Goal: Task Accomplishment & Management: Manage account settings

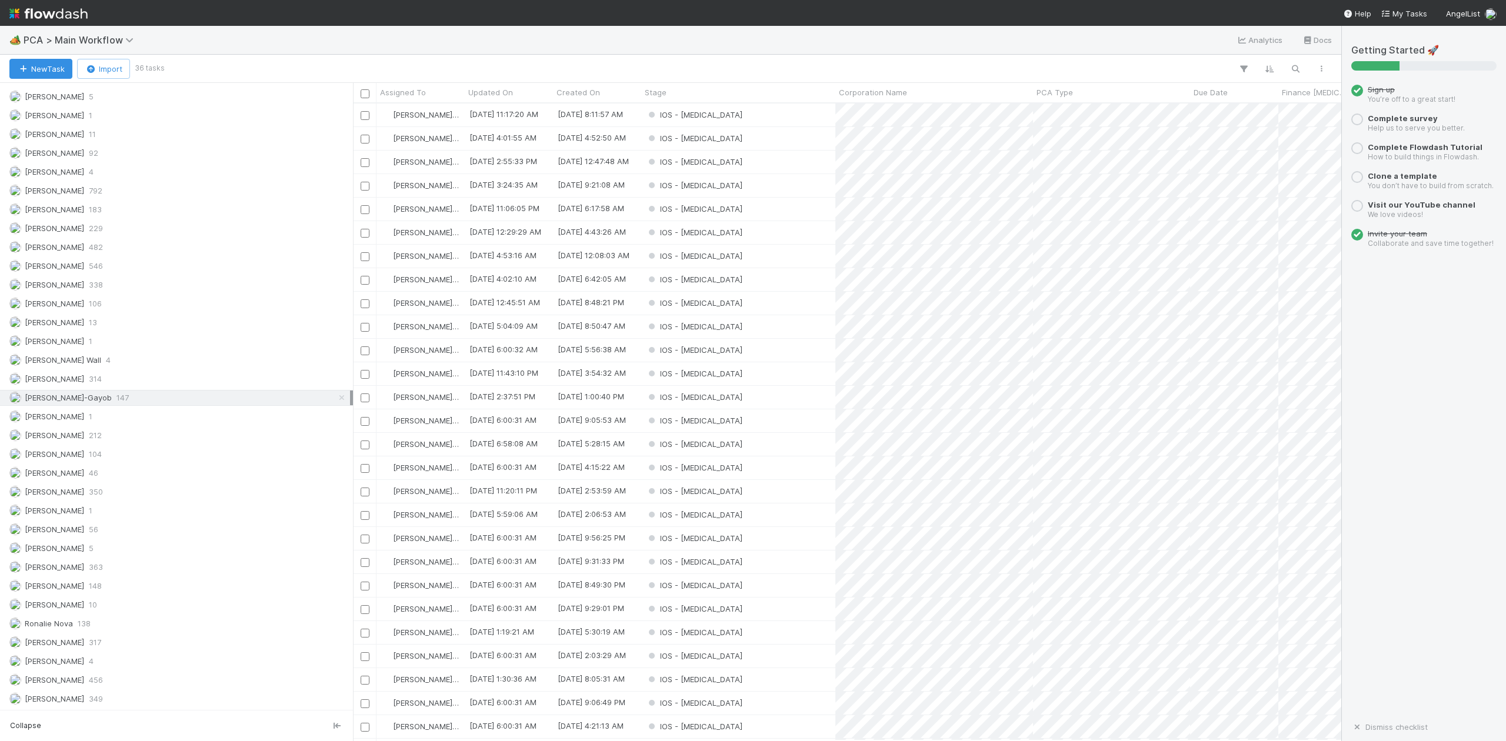
scroll to position [1512, 0]
click at [59, 638] on span "Roselyn de Villa" at bounding box center [54, 642] width 59 height 9
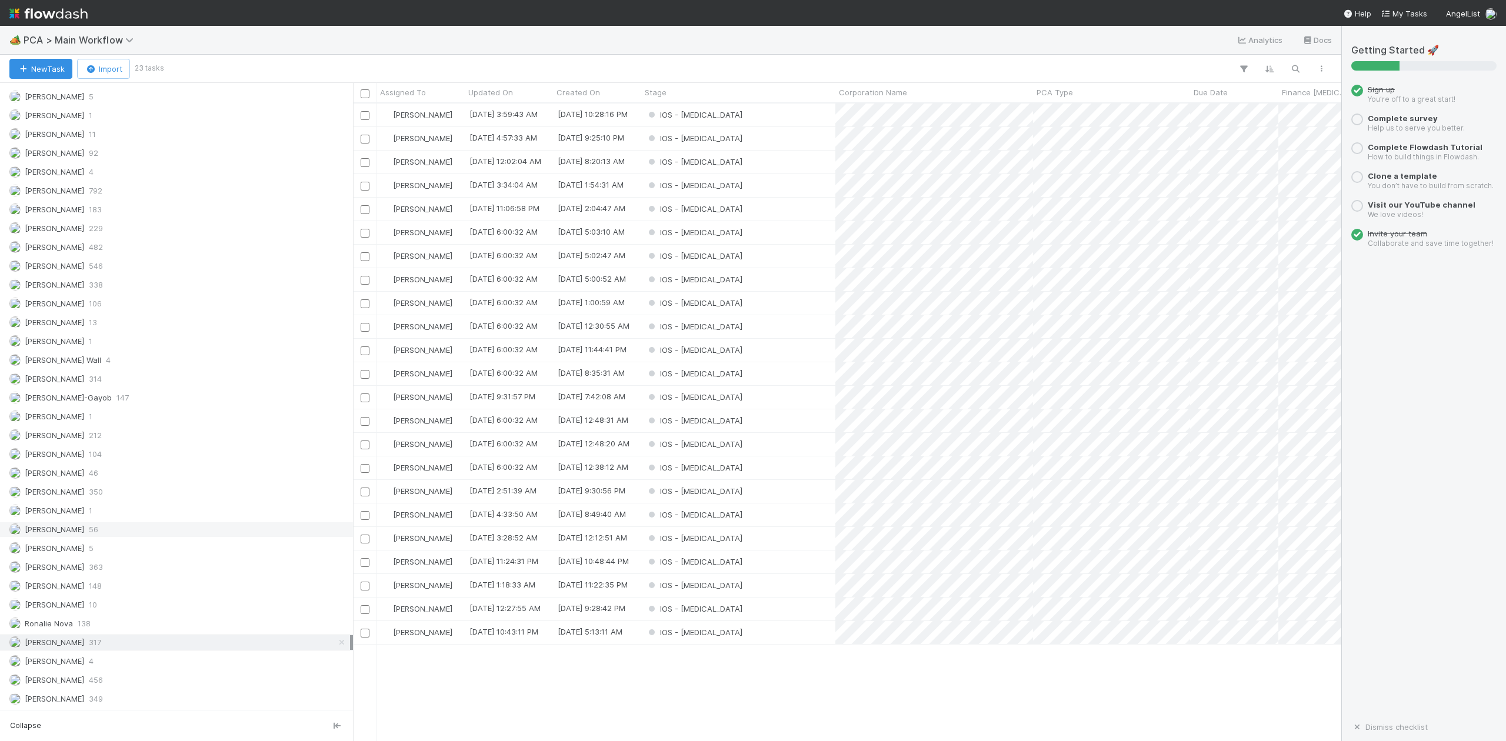
scroll to position [626, 977]
click at [57, 525] on span "[PERSON_NAME]" at bounding box center [54, 529] width 59 height 9
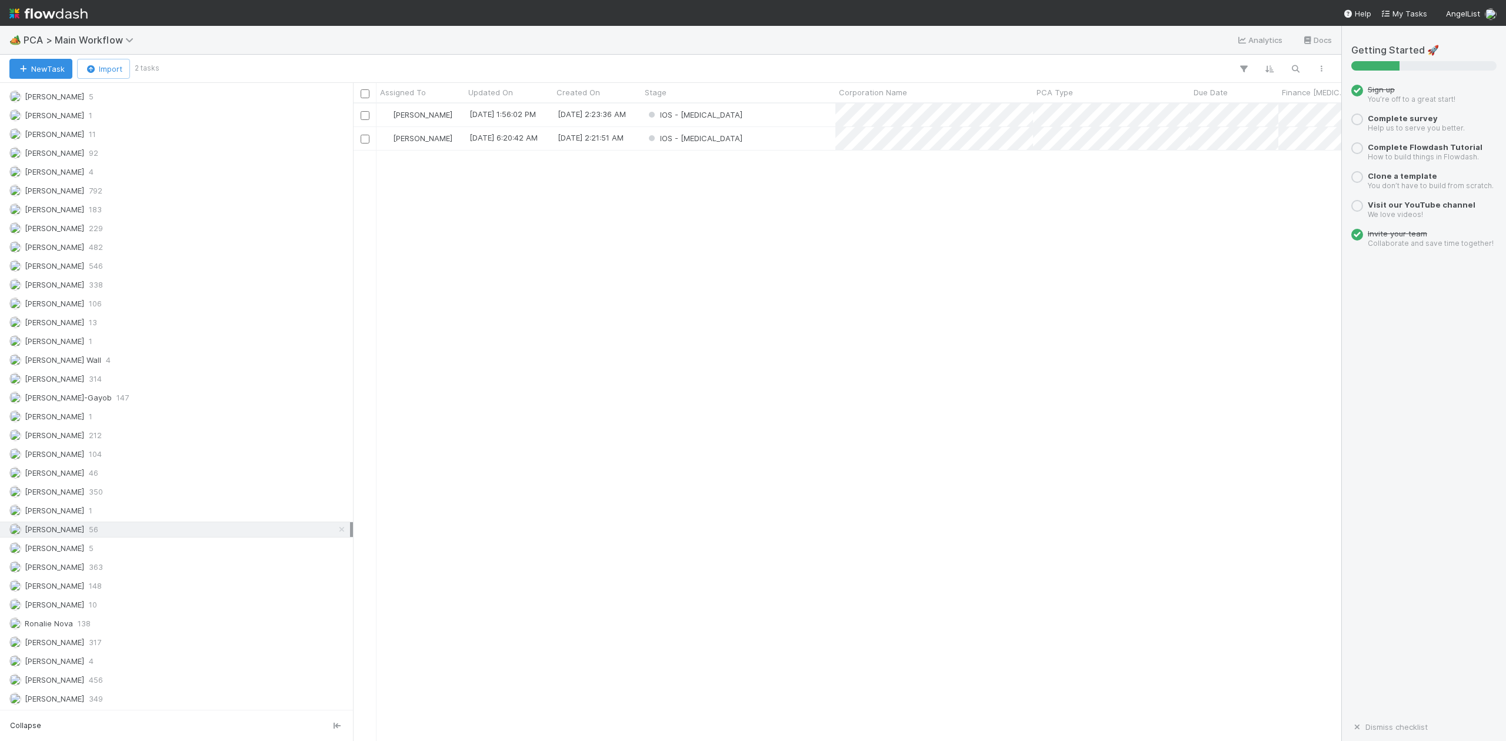
scroll to position [626, 977]
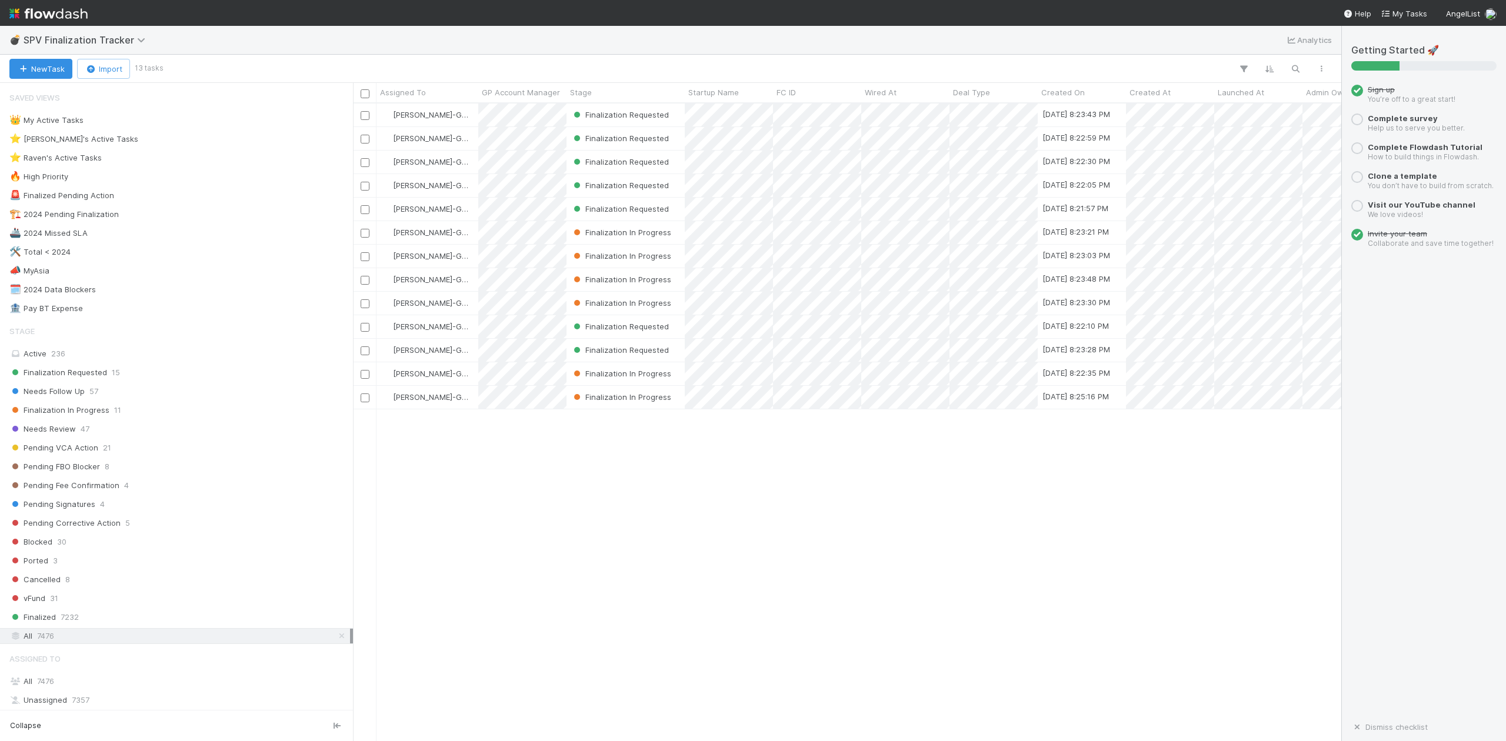
scroll to position [626, 977]
click at [97, 142] on div "⭐ Loraine's Active Tasks" at bounding box center [73, 139] width 129 height 15
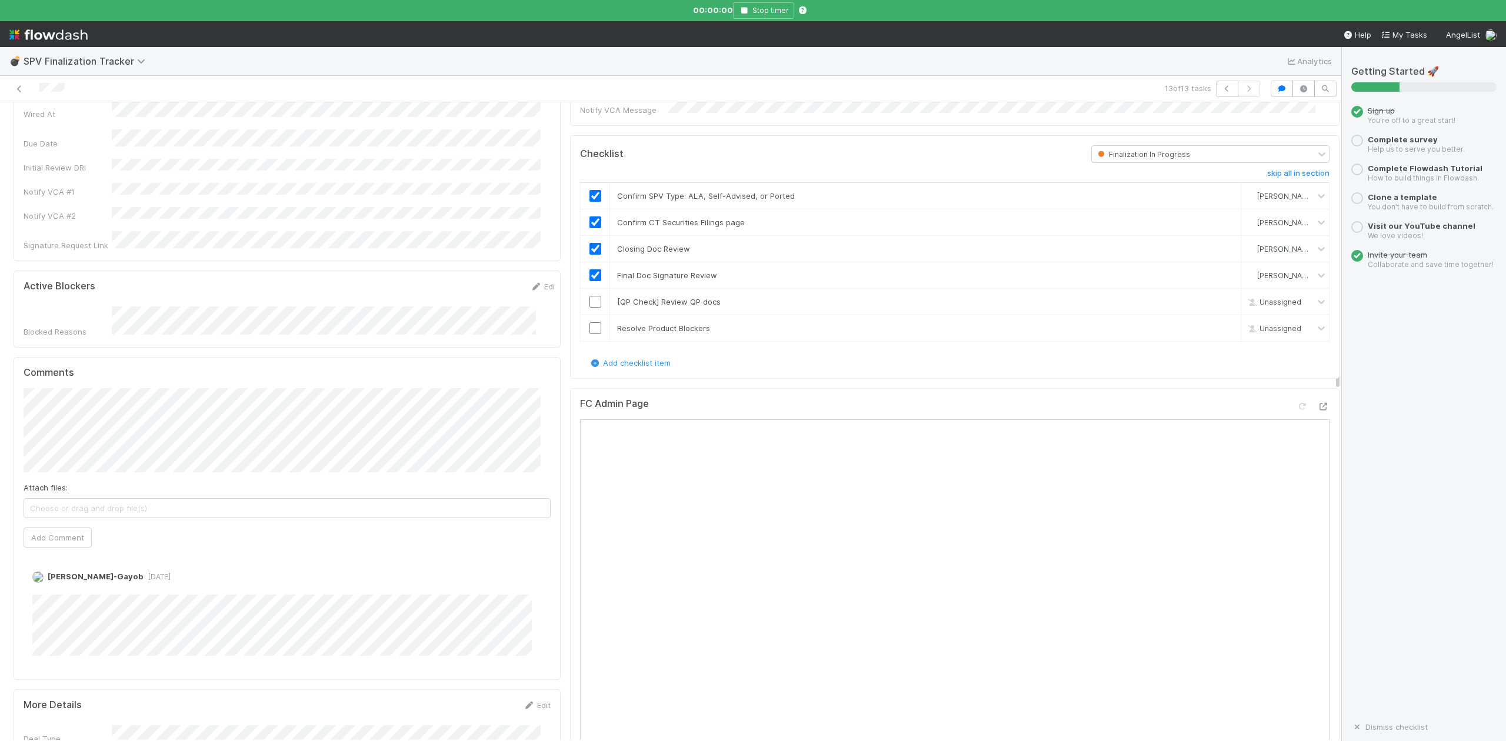
scroll to position [314, 0]
click at [744, 12] on icon "button" at bounding box center [744, 10] width 12 height 7
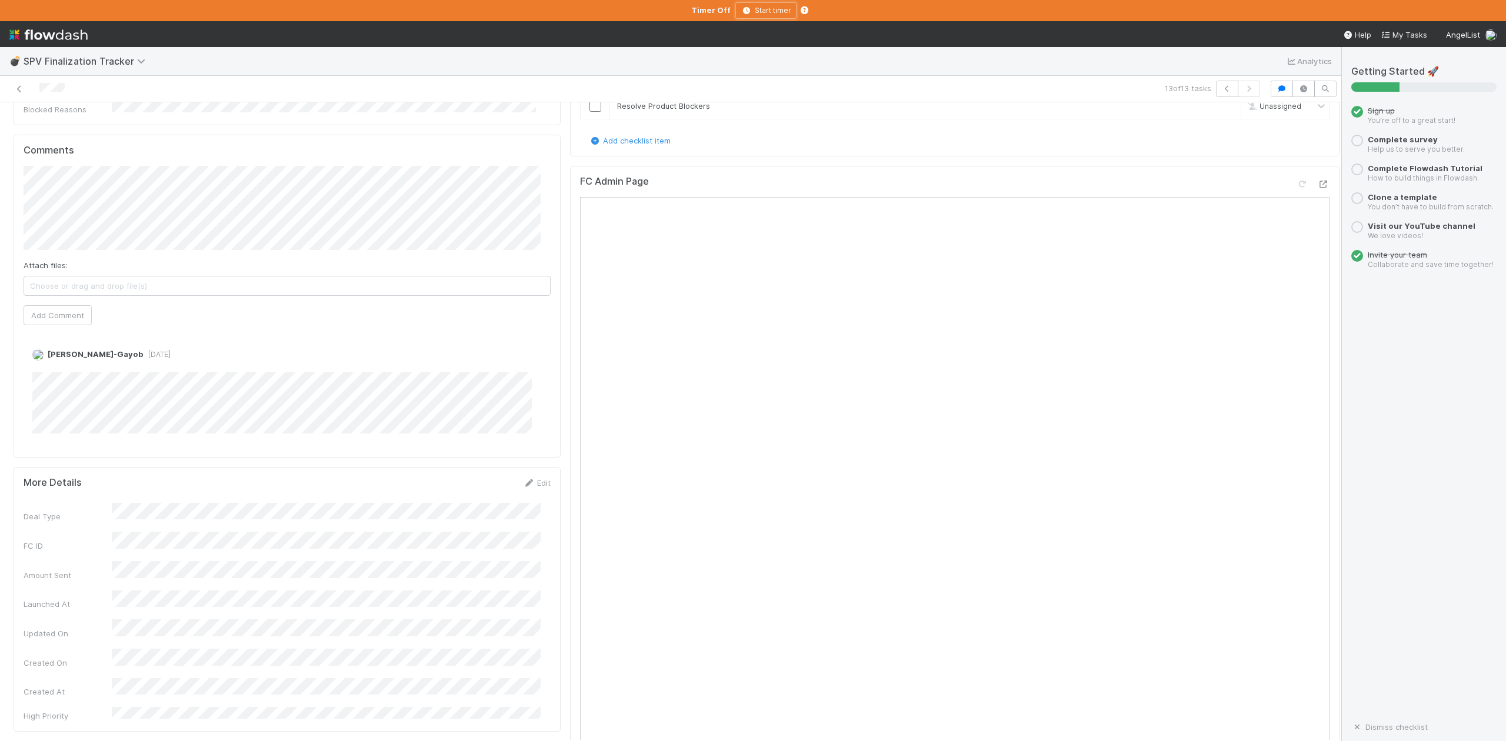
scroll to position [627, 0]
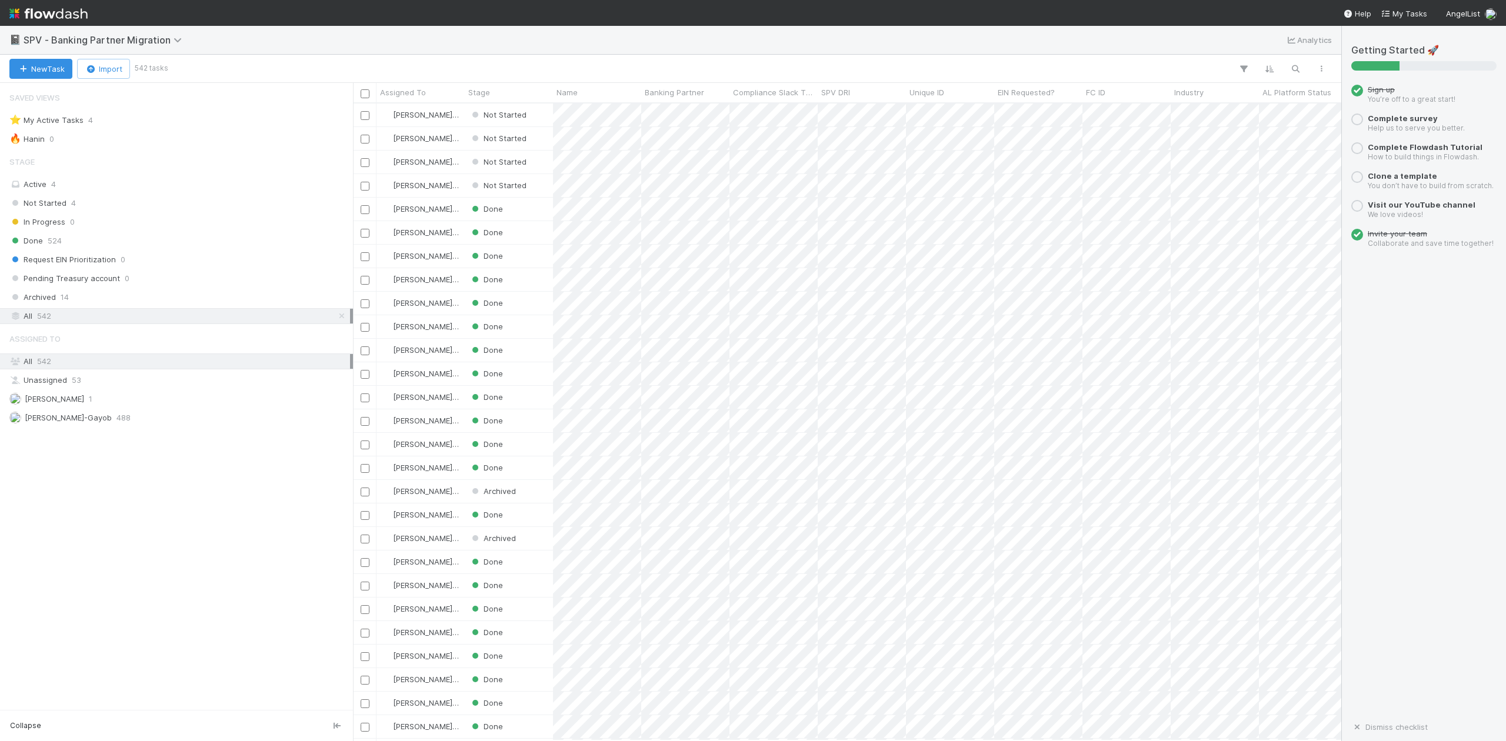
scroll to position [626, 977]
click at [539, 185] on div "Not Started" at bounding box center [509, 185] width 88 height 23
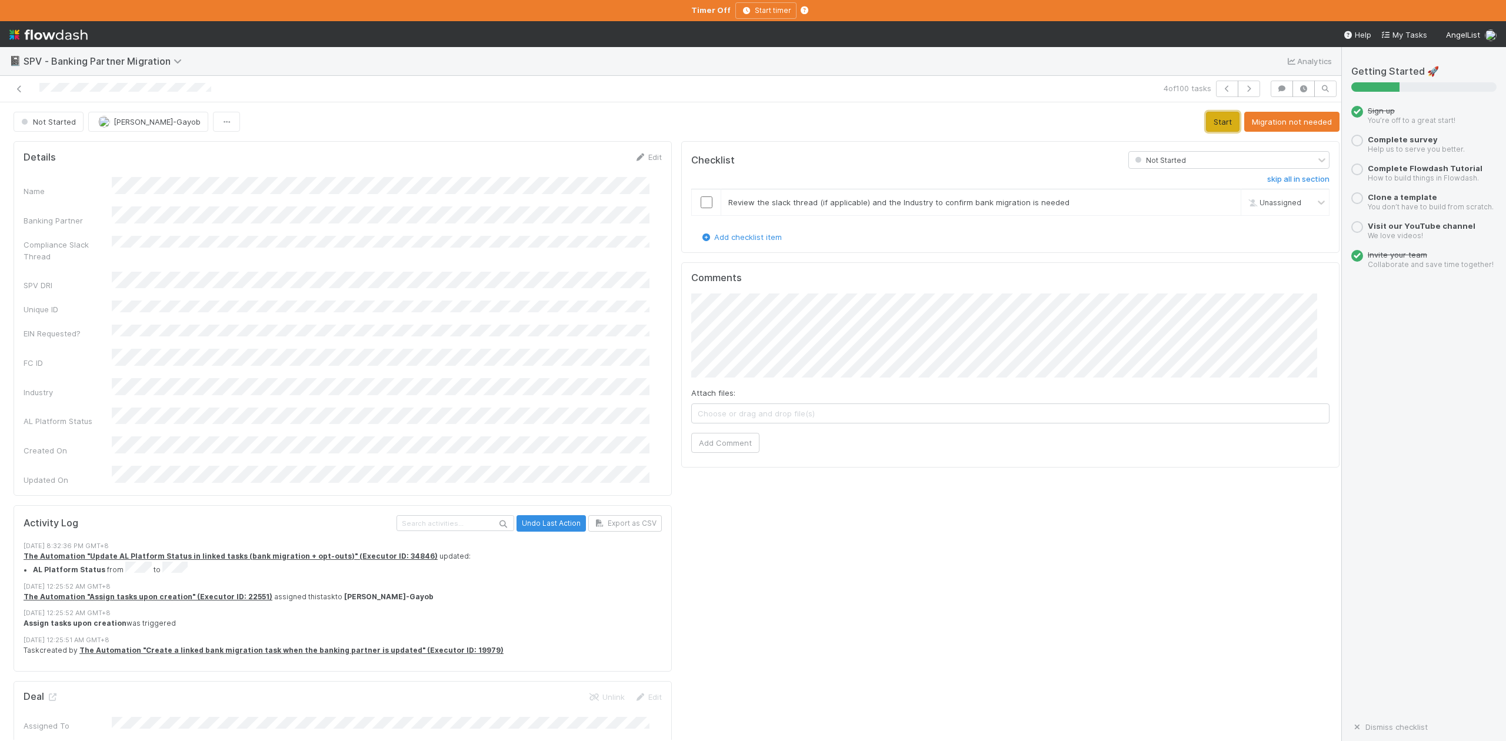
click at [1206, 123] on button "Start" at bounding box center [1223, 122] width 34 height 20
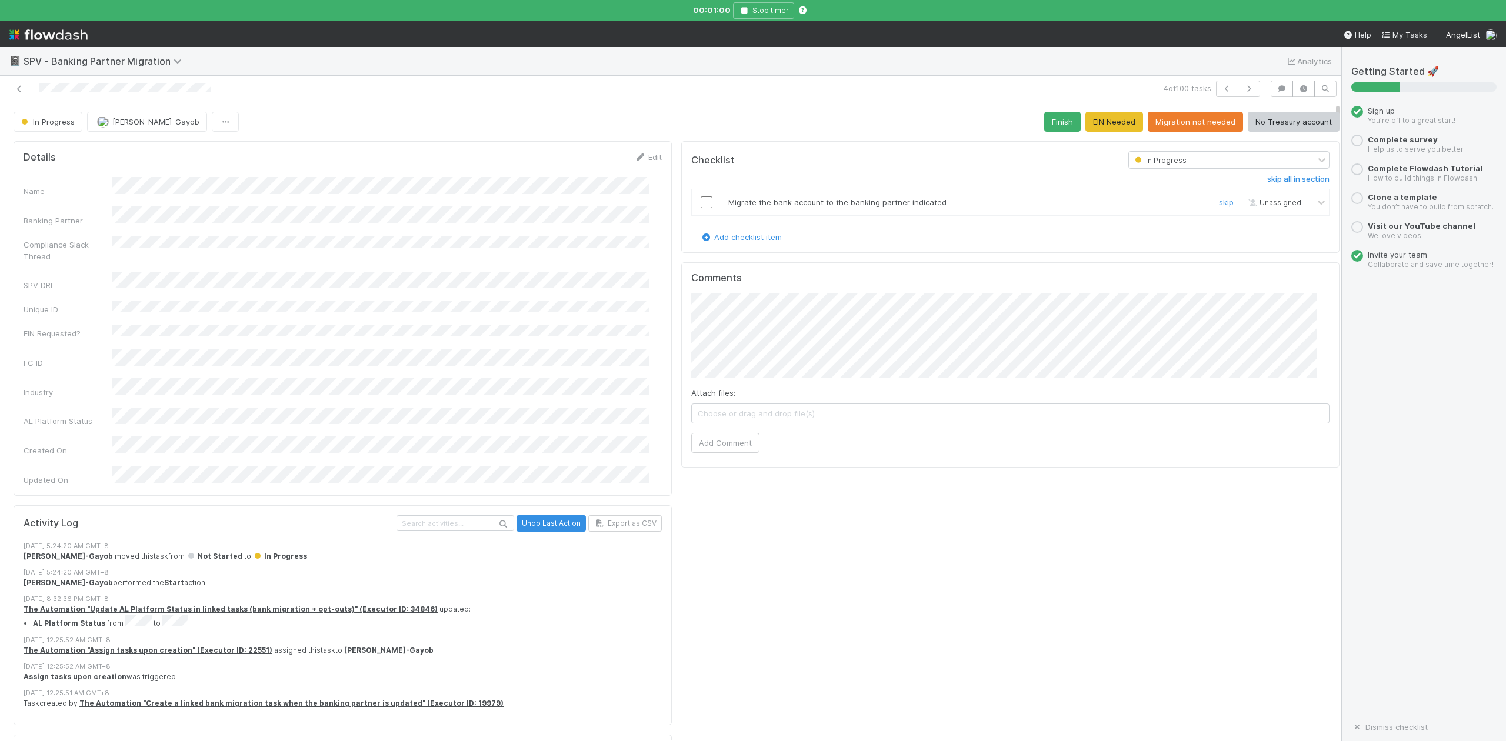
click at [701, 202] on input "checkbox" at bounding box center [707, 203] width 12 height 12
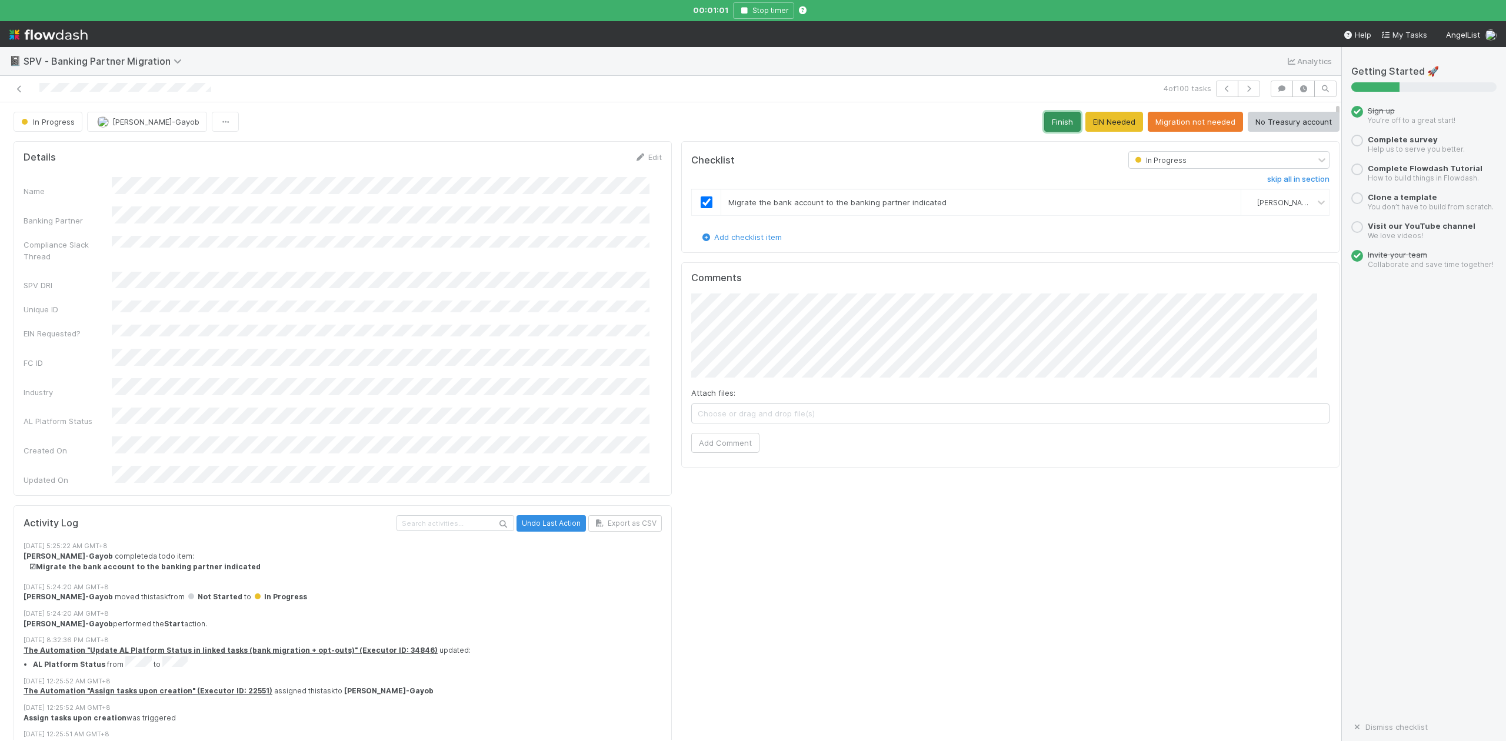
click at [1044, 124] on button "Finish" at bounding box center [1062, 122] width 36 height 20
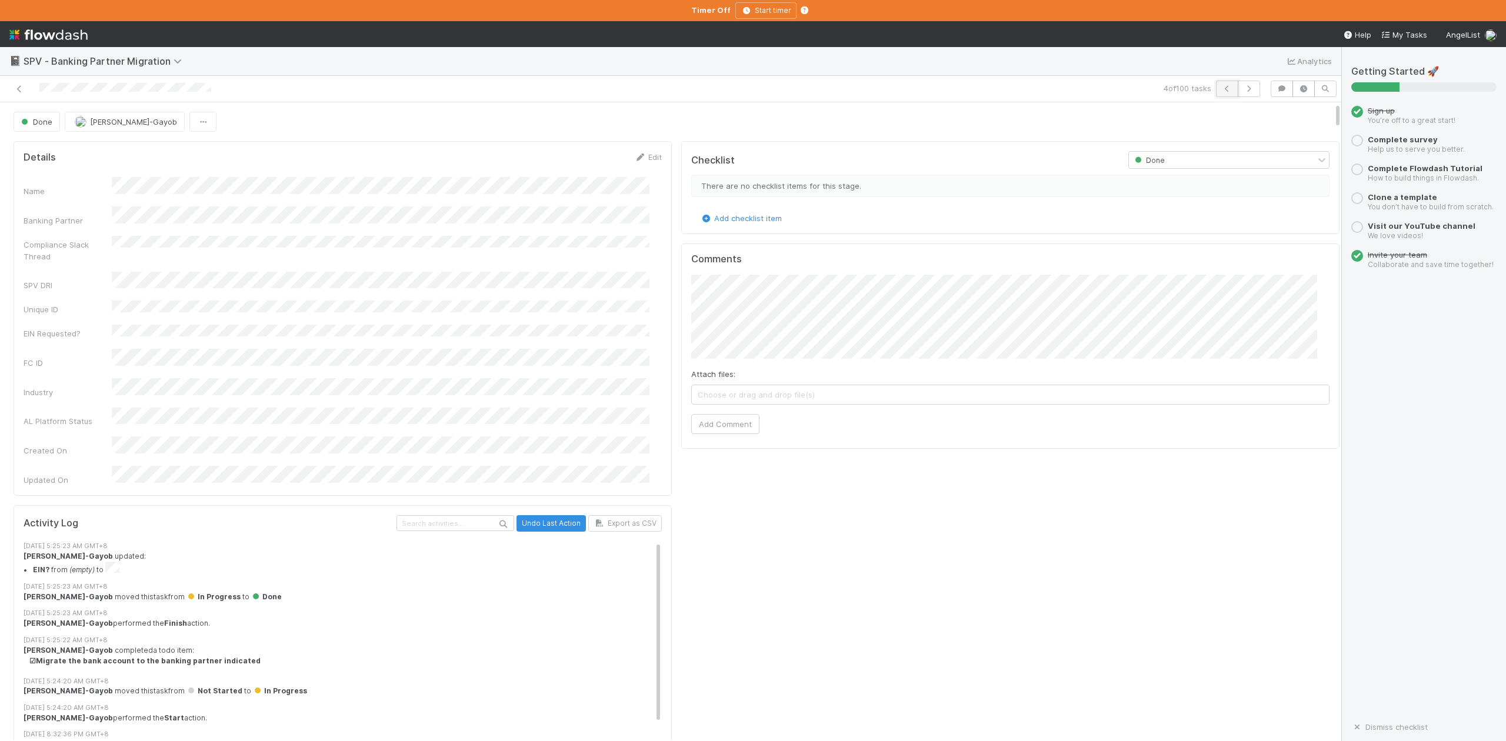
click at [1222, 88] on icon "button" at bounding box center [1228, 88] width 12 height 7
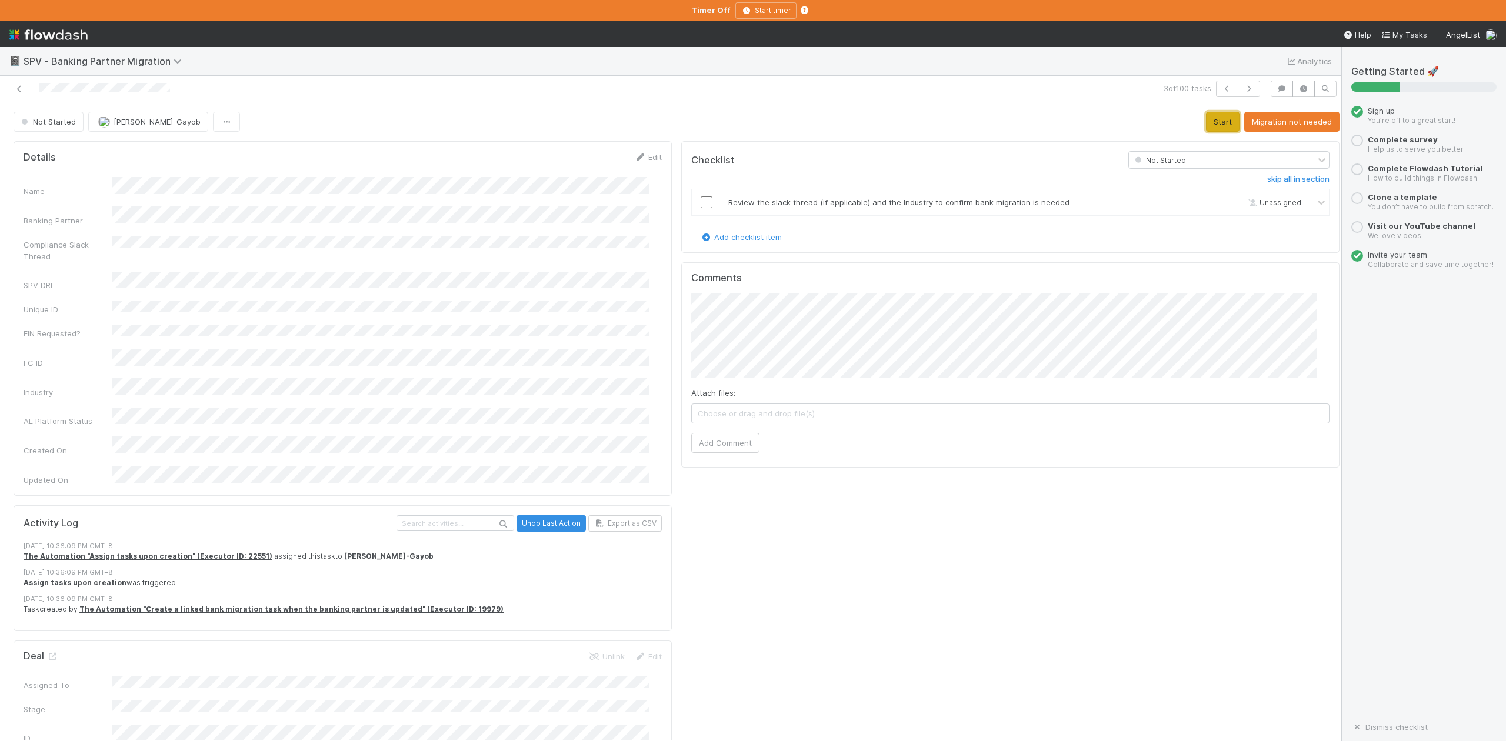
click at [1208, 121] on button "Start" at bounding box center [1223, 122] width 34 height 20
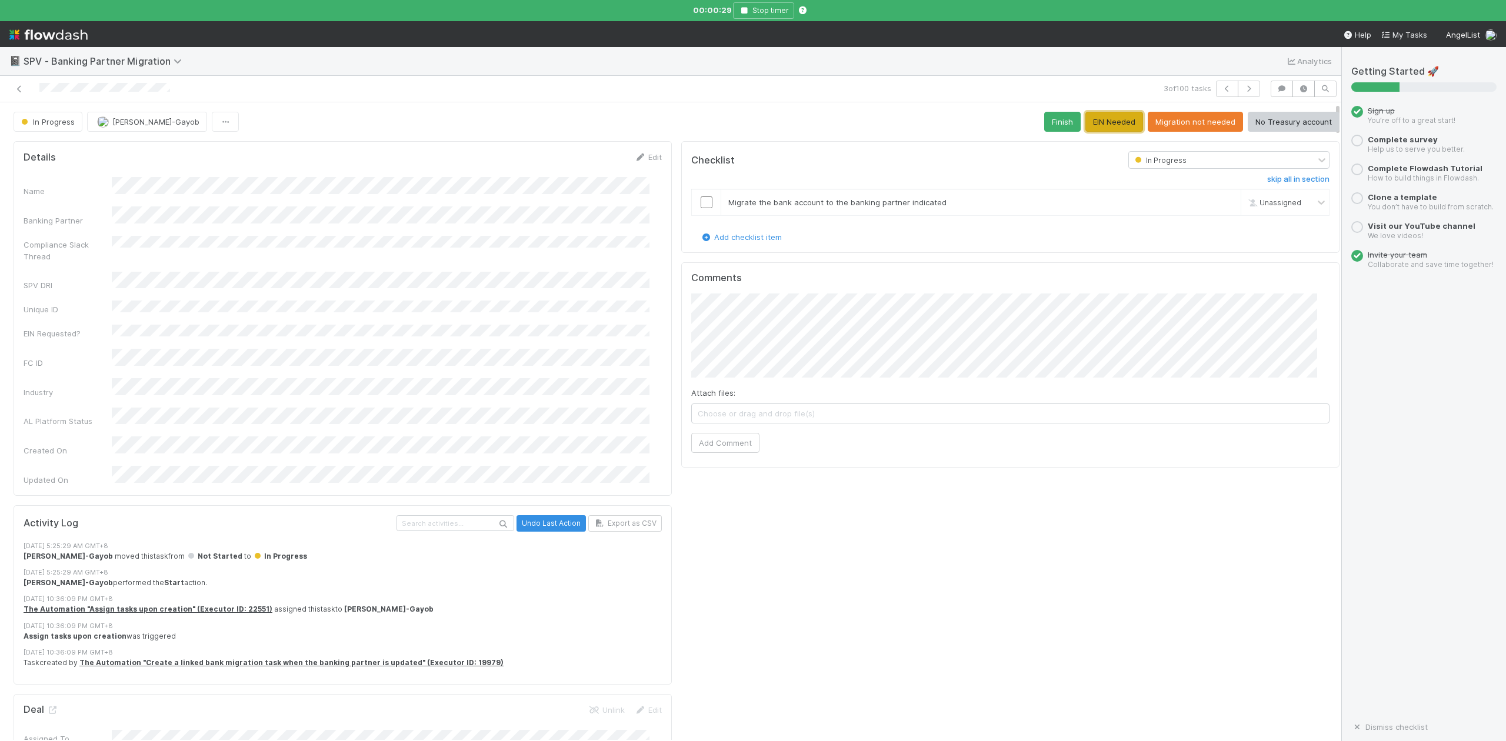
click at [1097, 121] on button "EIN Needed" at bounding box center [1115, 122] width 58 height 20
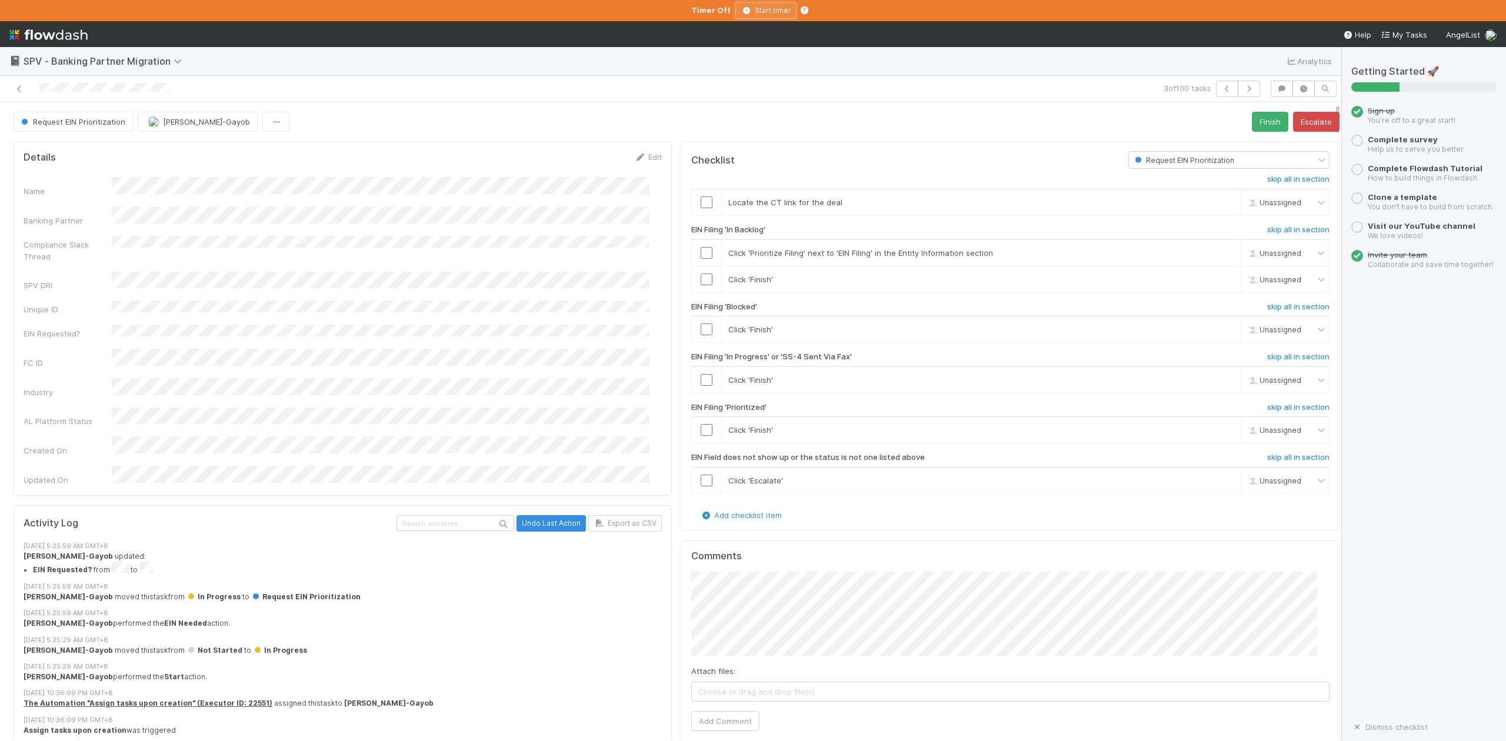
click at [746, 9] on icon "button" at bounding box center [747, 10] width 12 height 7
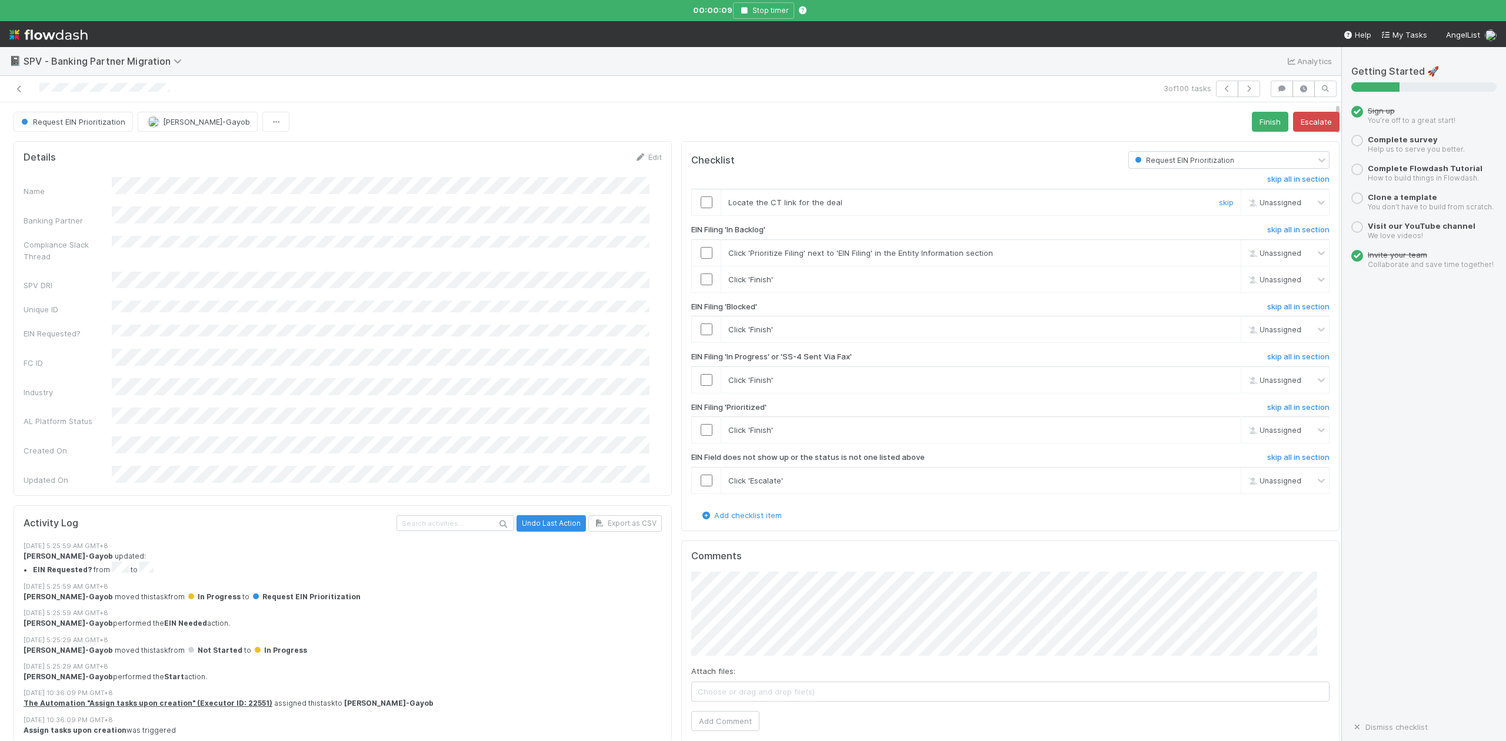
click at [701, 203] on input "checkbox" at bounding box center [707, 203] width 12 height 12
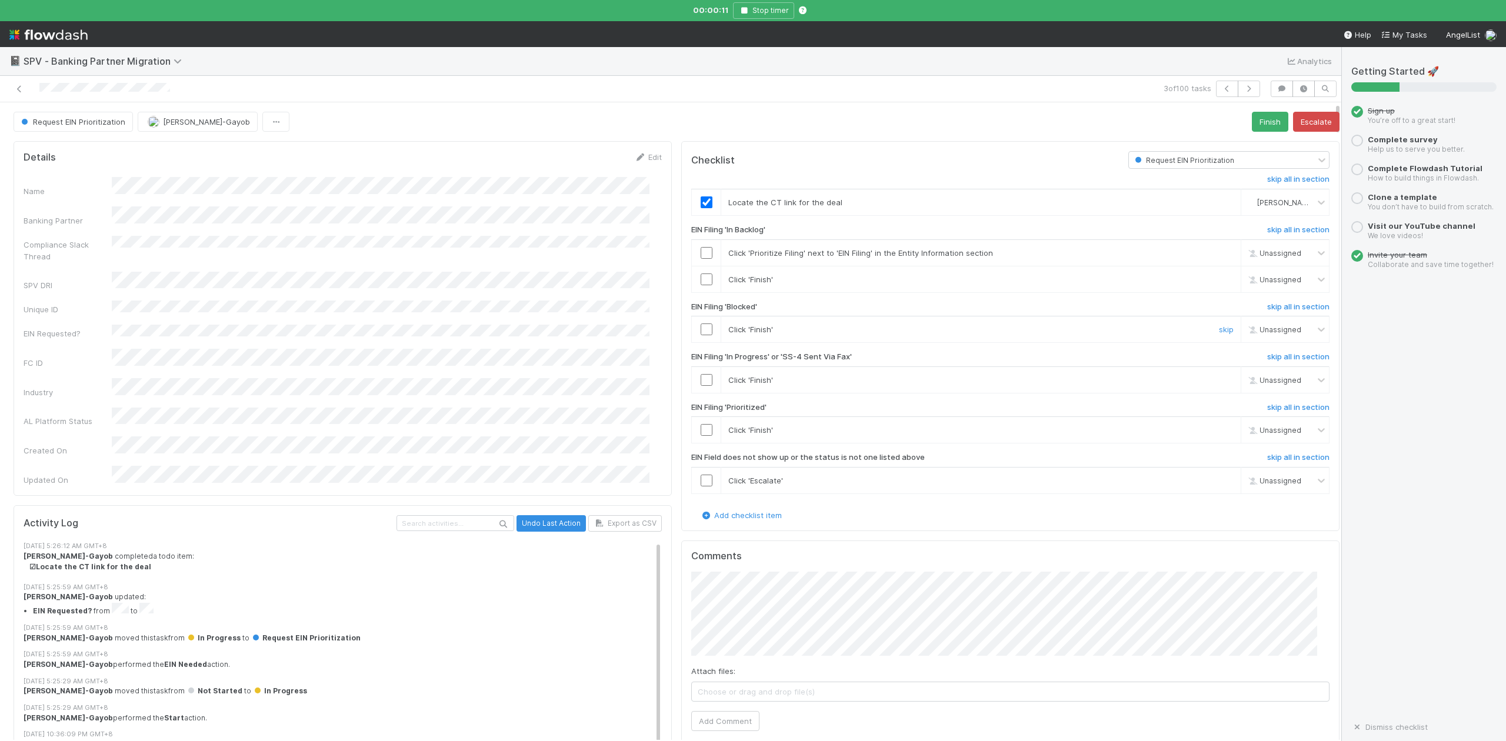
click at [701, 328] on input "checkbox" at bounding box center [707, 330] width 12 height 12
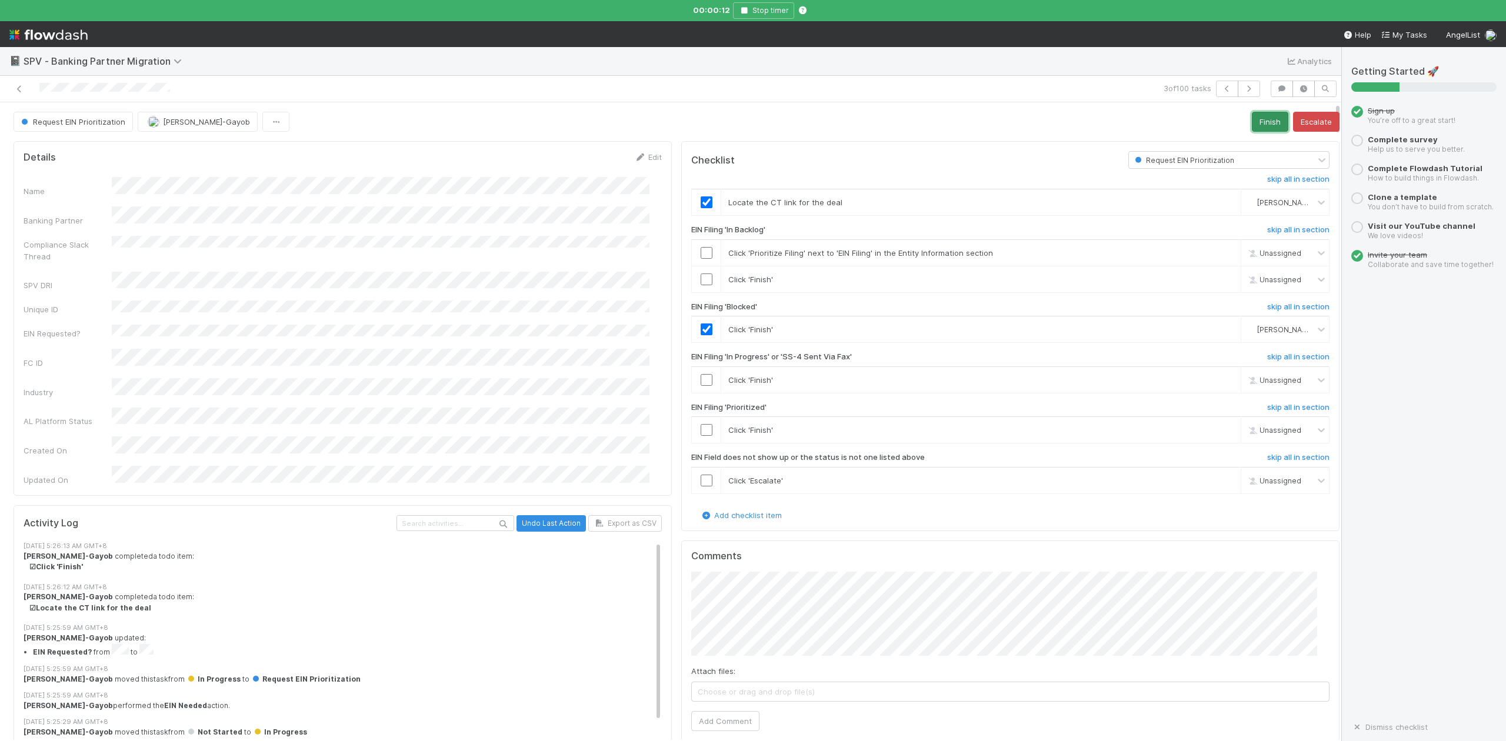
click at [1252, 124] on button "Finish" at bounding box center [1270, 122] width 36 height 20
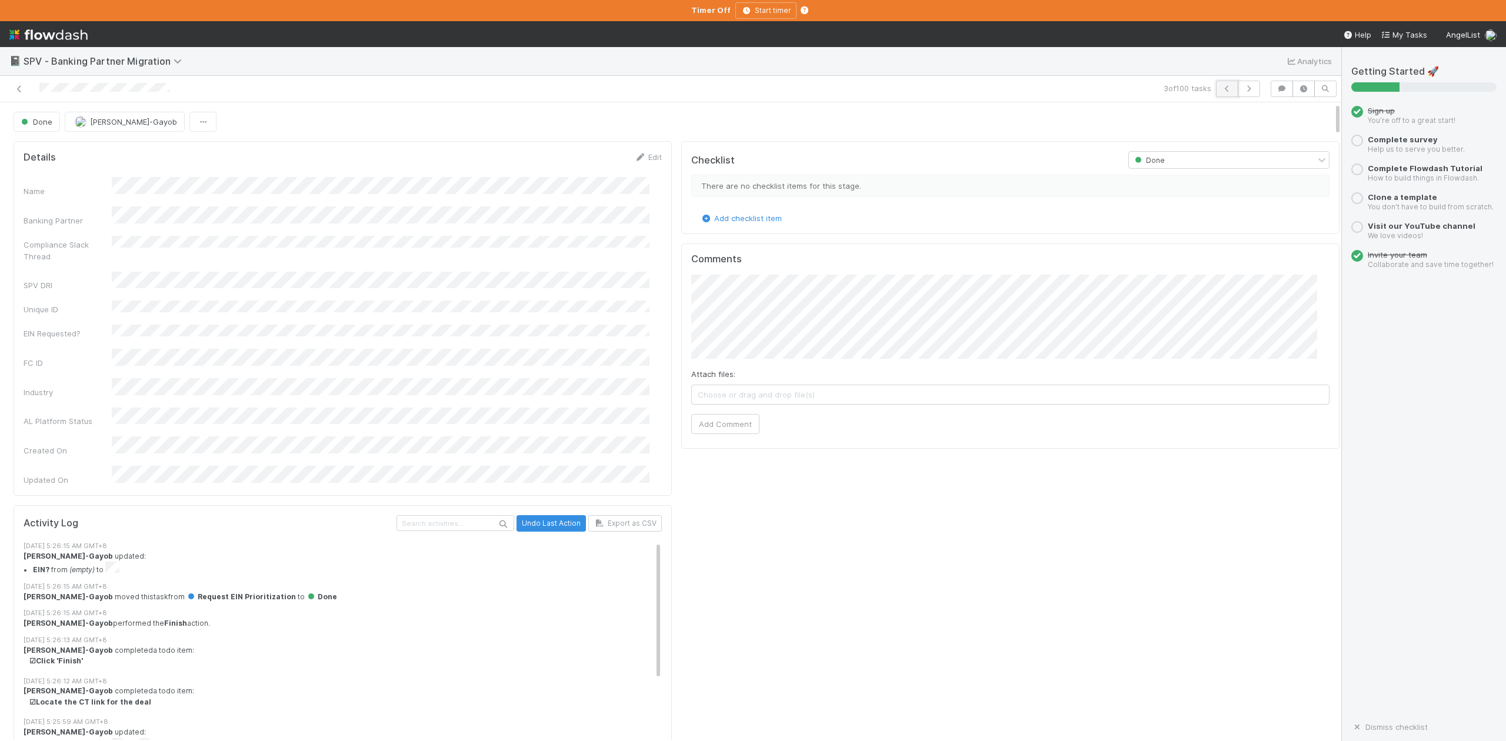
click at [1222, 88] on icon "button" at bounding box center [1228, 88] width 12 height 7
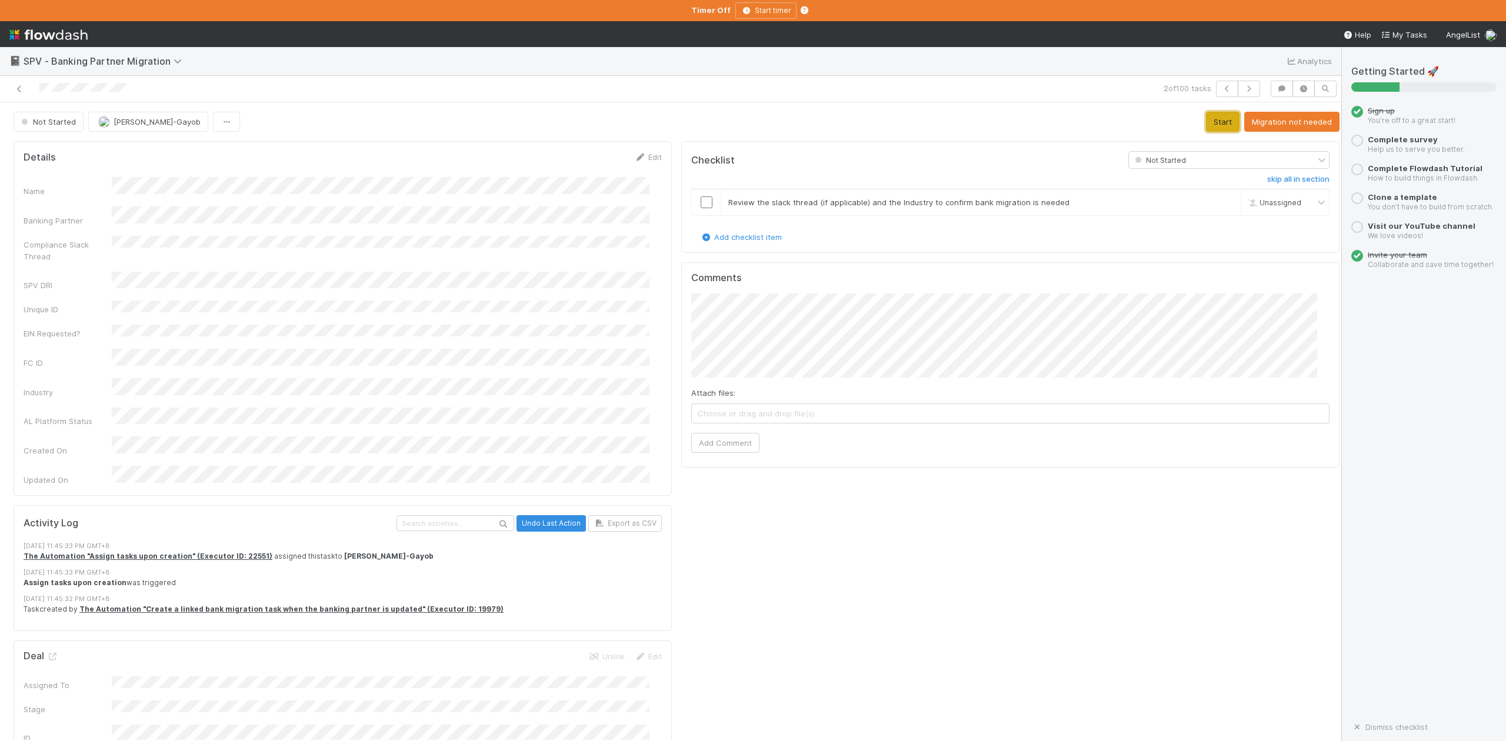
click at [1206, 119] on button "Start" at bounding box center [1223, 122] width 34 height 20
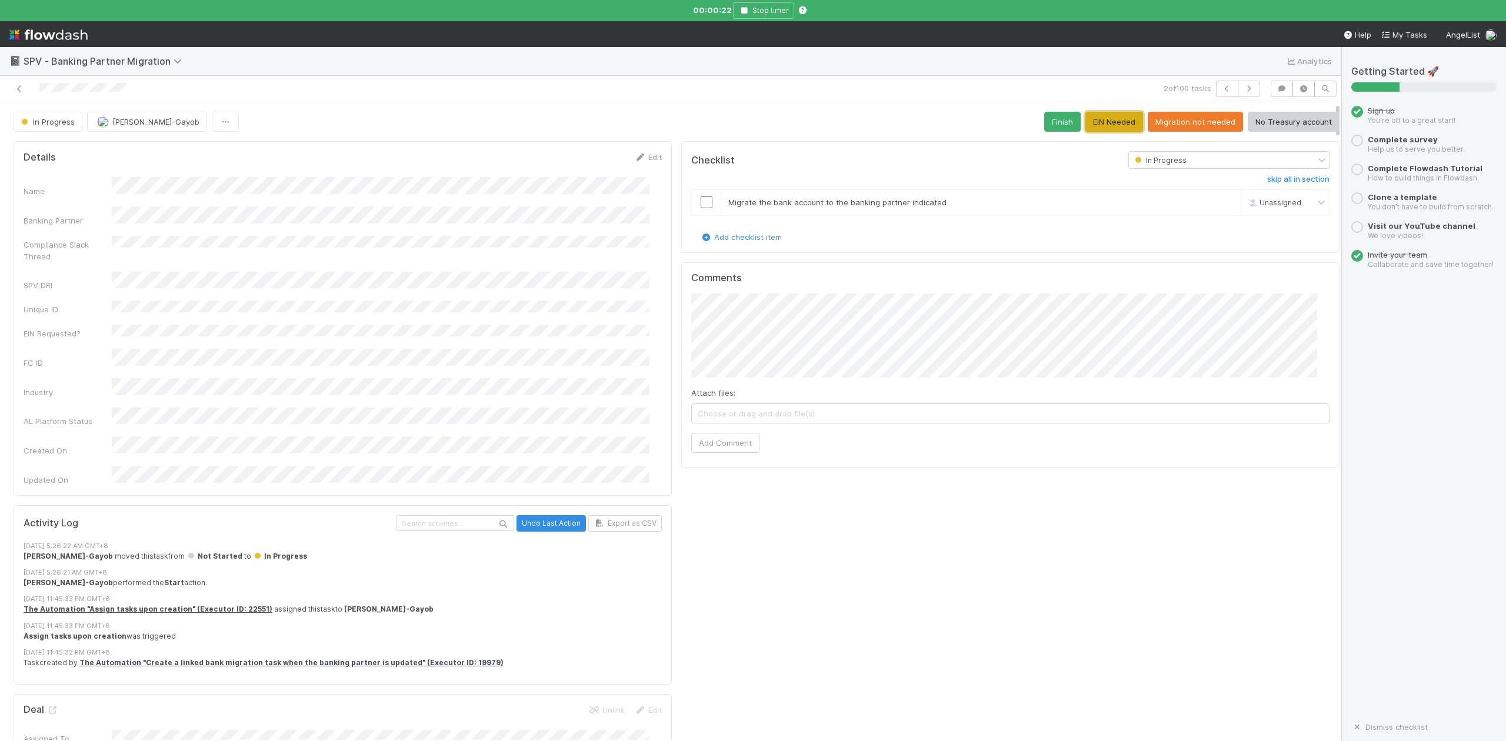
click at [1095, 119] on button "EIN Needed" at bounding box center [1115, 122] width 58 height 20
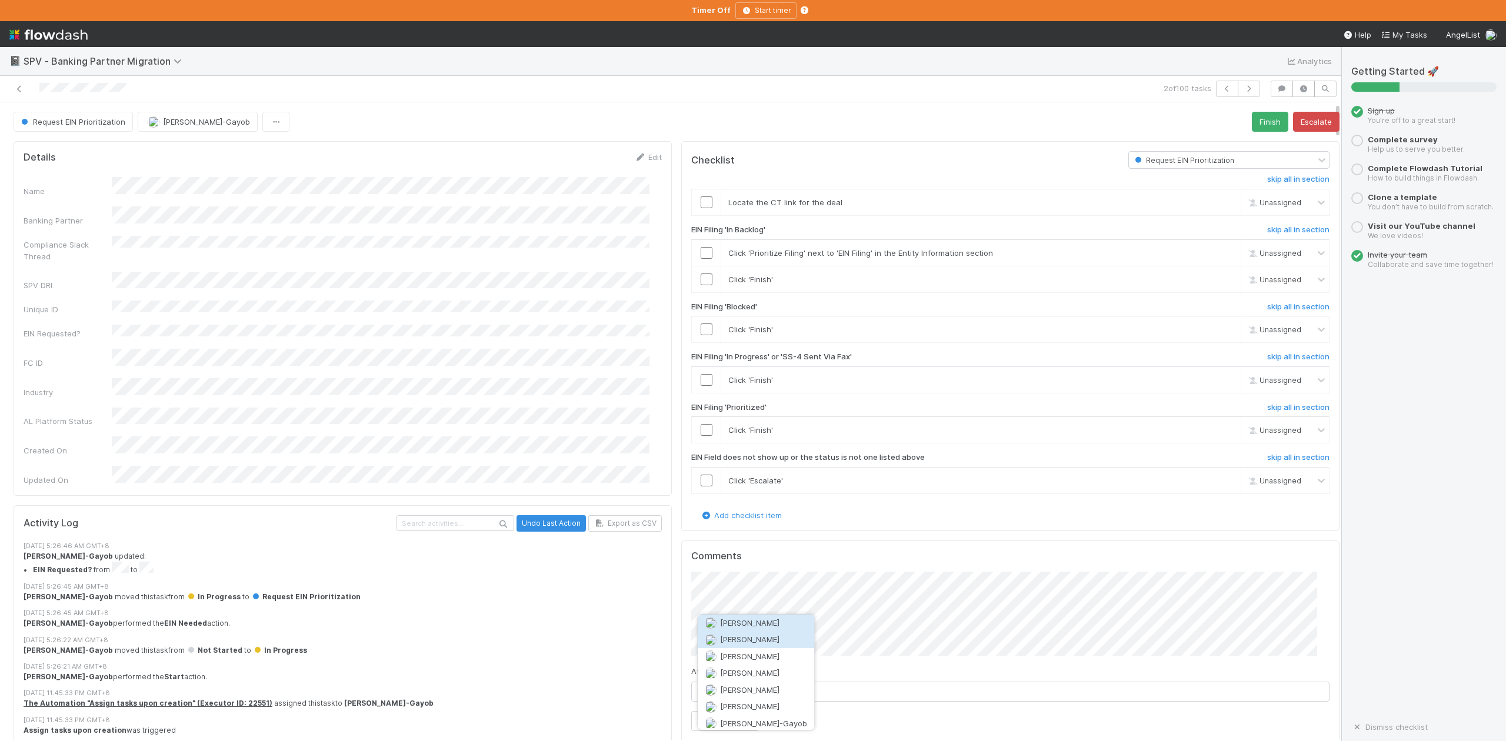
click at [745, 640] on span "Alix Hashagen" at bounding box center [749, 639] width 59 height 9
click at [785, 699] on span "Choose or drag and drop file(s)" at bounding box center [1010, 692] width 637 height 19
click at [855, 694] on span "Migration says EIN needed.png" at bounding box center [1010, 692] width 637 height 19
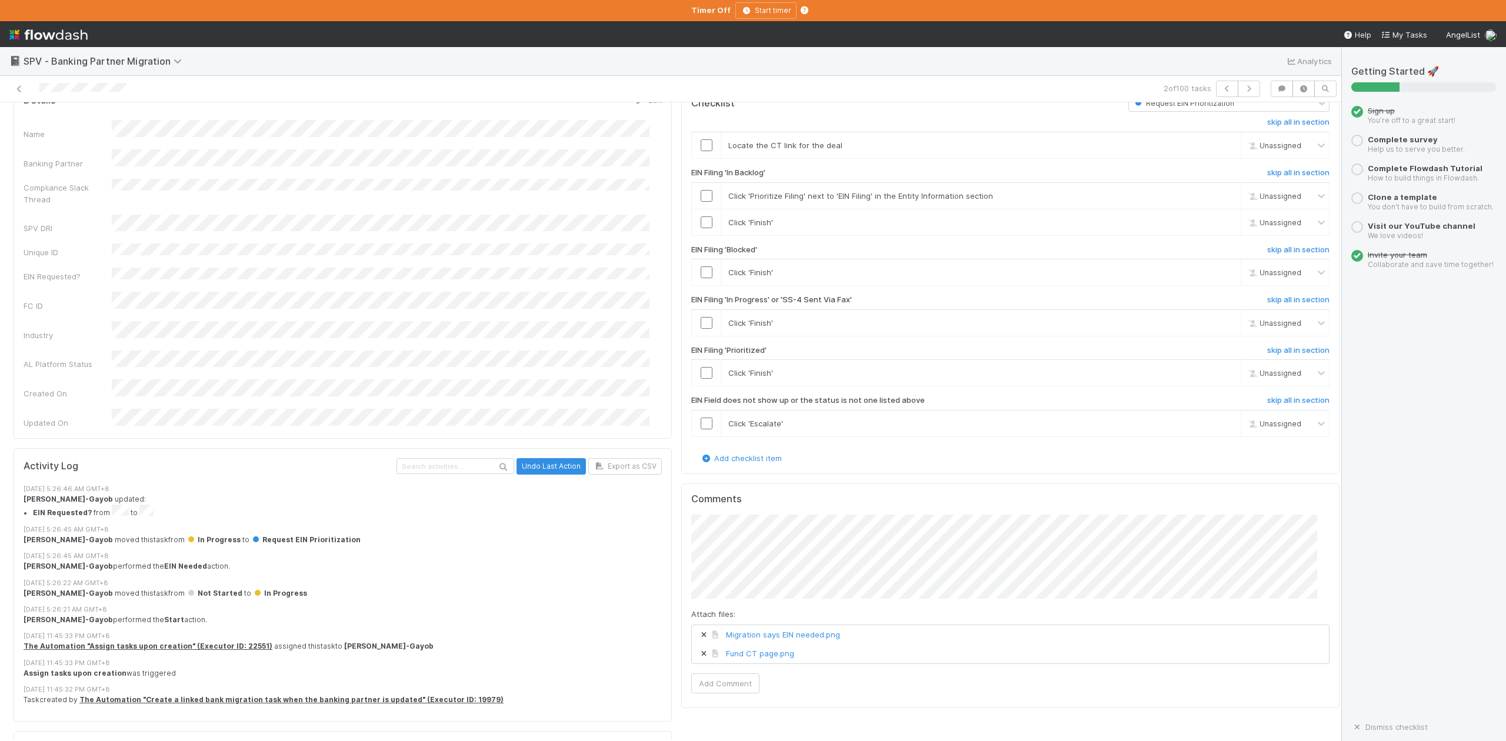
scroll to position [78, 0]
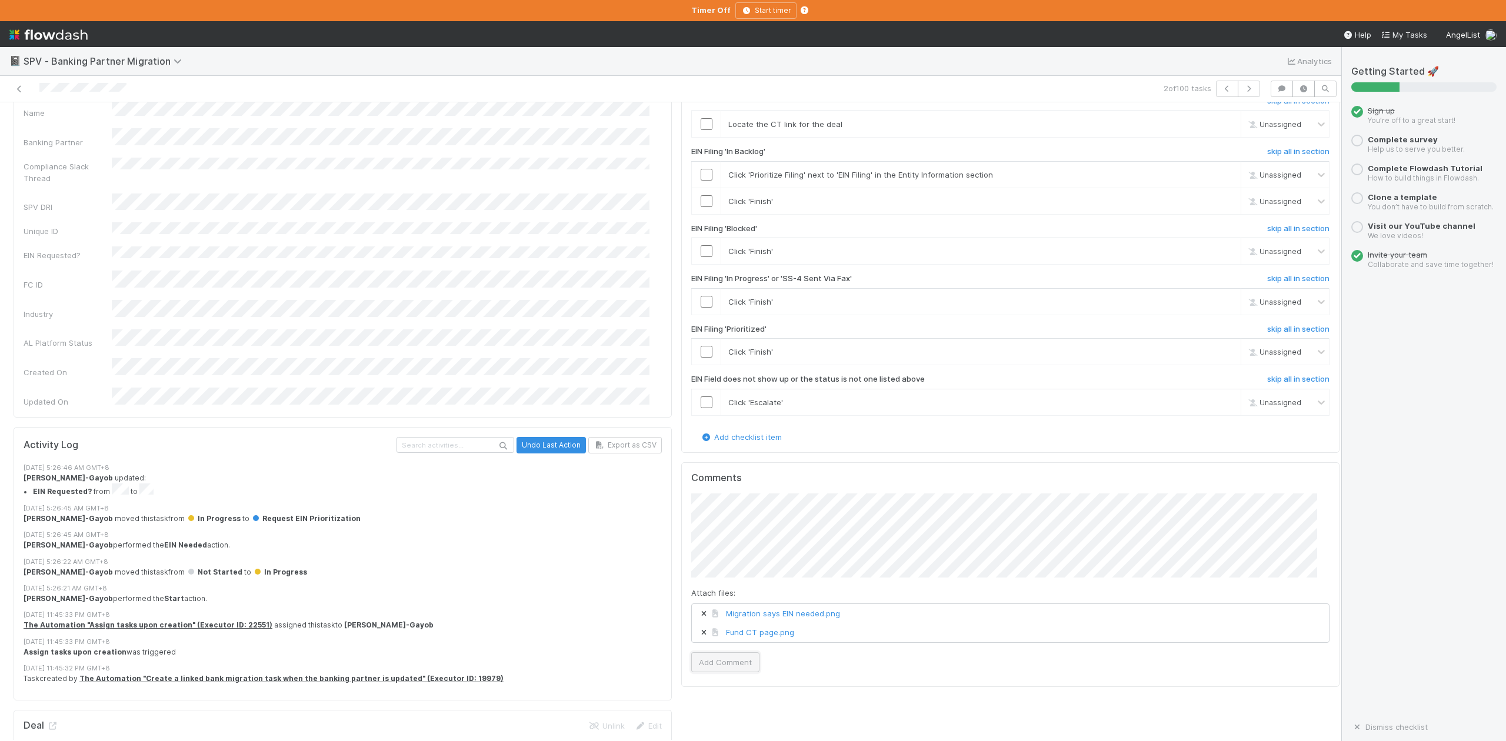
click at [728, 668] on button "Add Comment" at bounding box center [725, 663] width 68 height 20
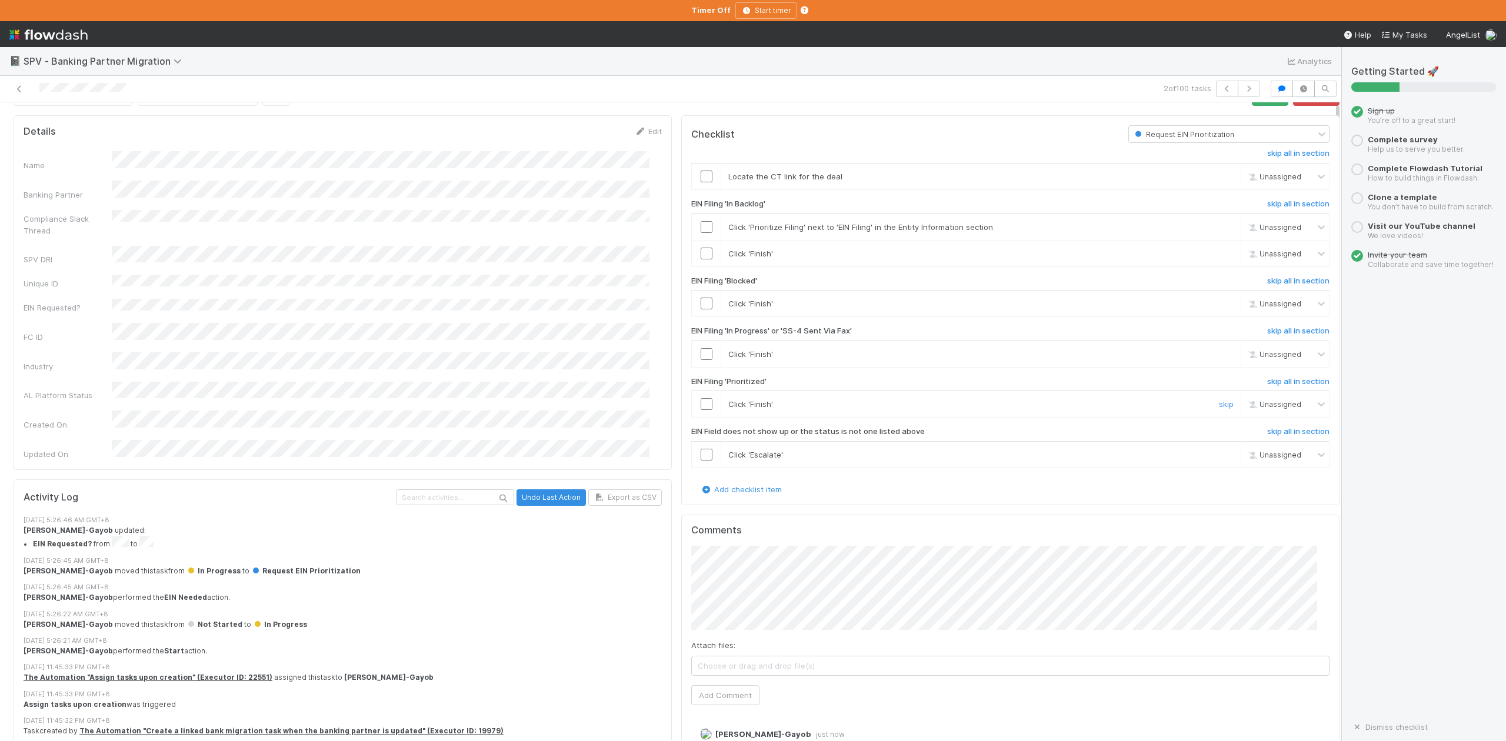
scroll to position [0, 0]
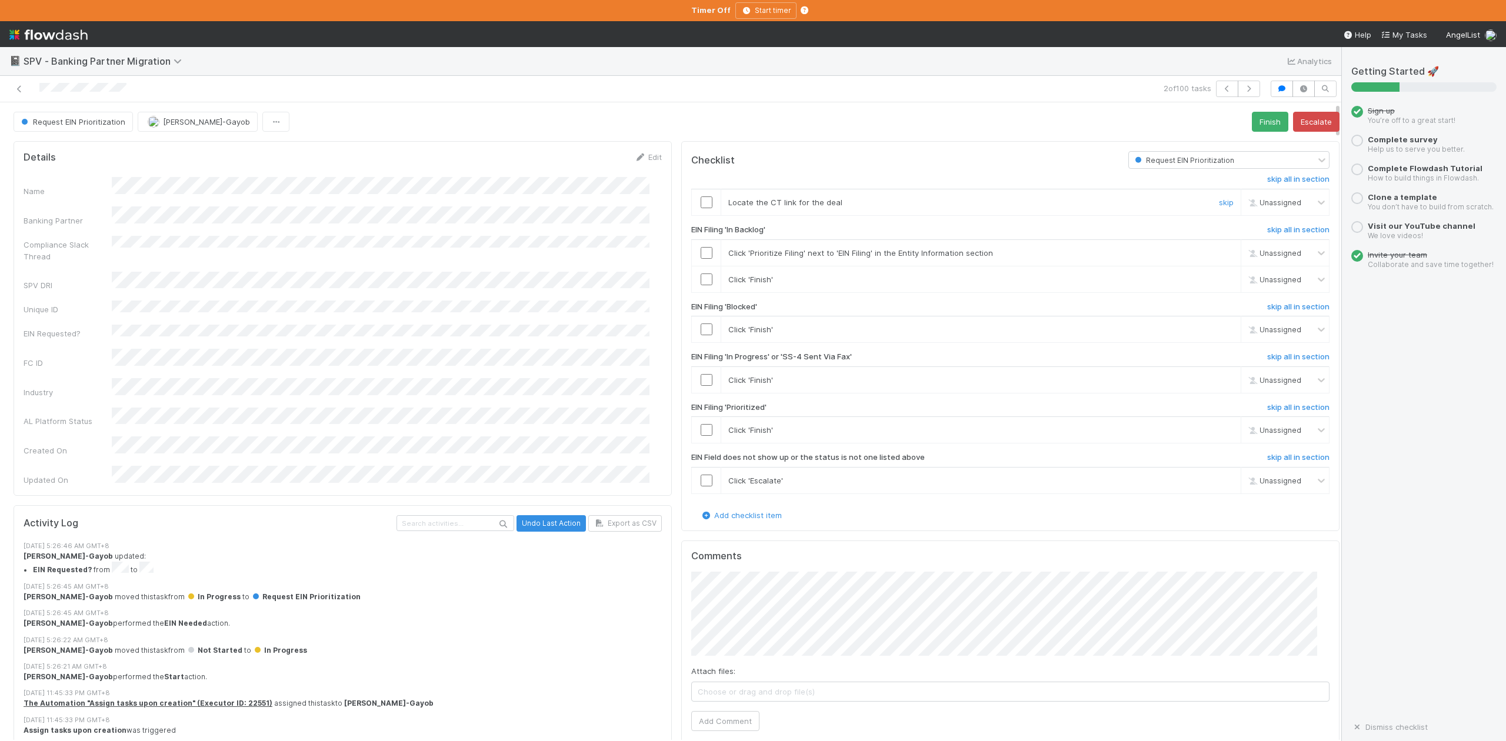
click at [701, 205] on input "checkbox" at bounding box center [707, 203] width 12 height 12
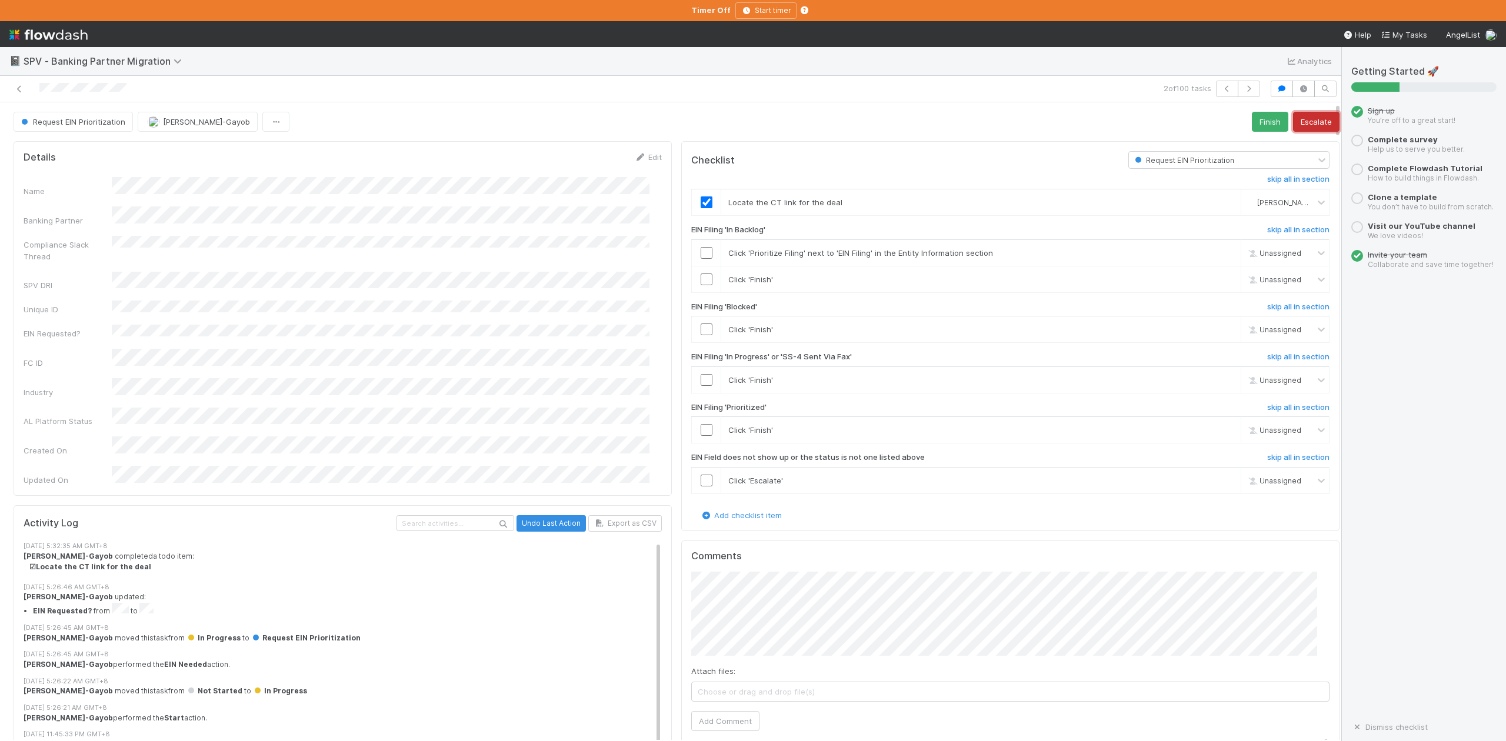
click at [1293, 123] on button "Escalate" at bounding box center [1316, 122] width 46 height 20
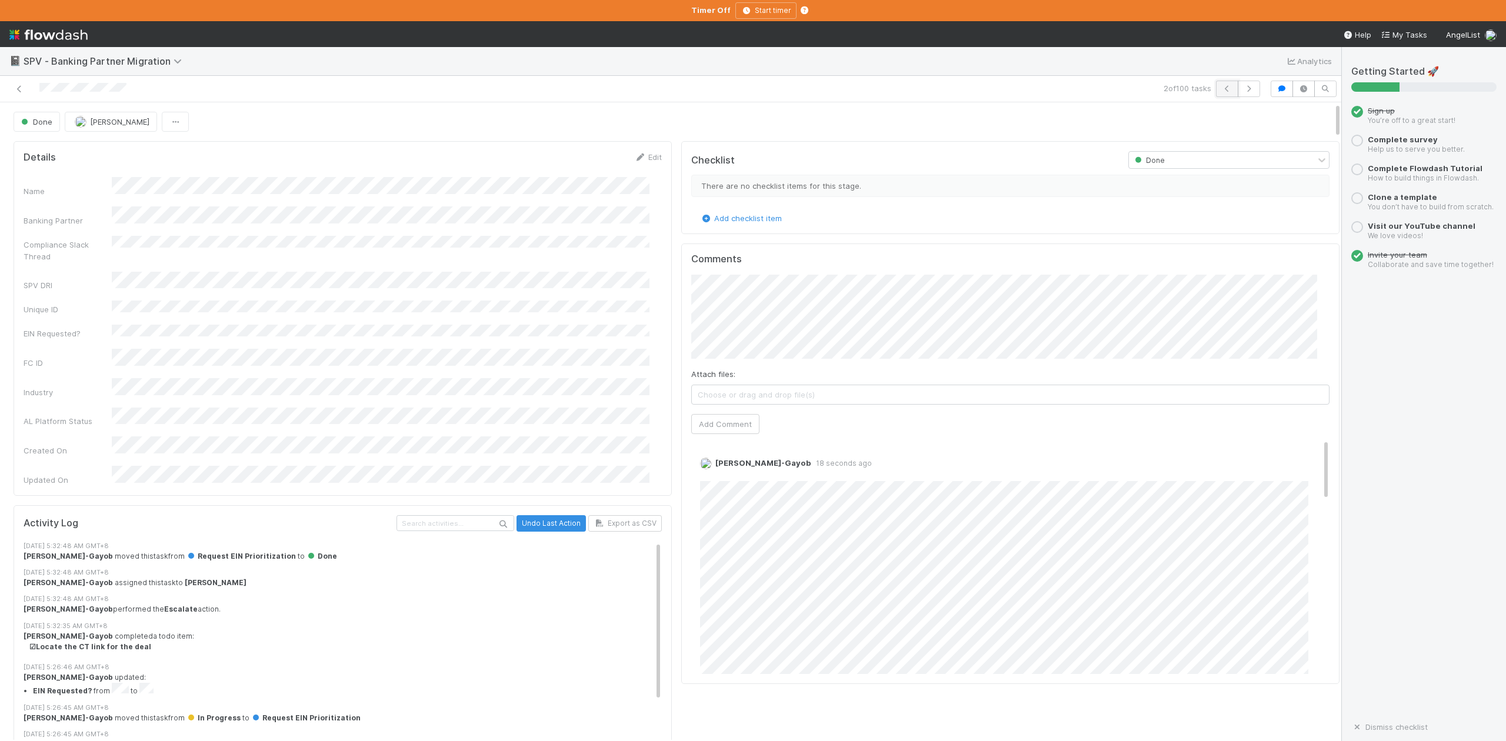
click at [1222, 90] on icon "button" at bounding box center [1228, 88] width 12 height 7
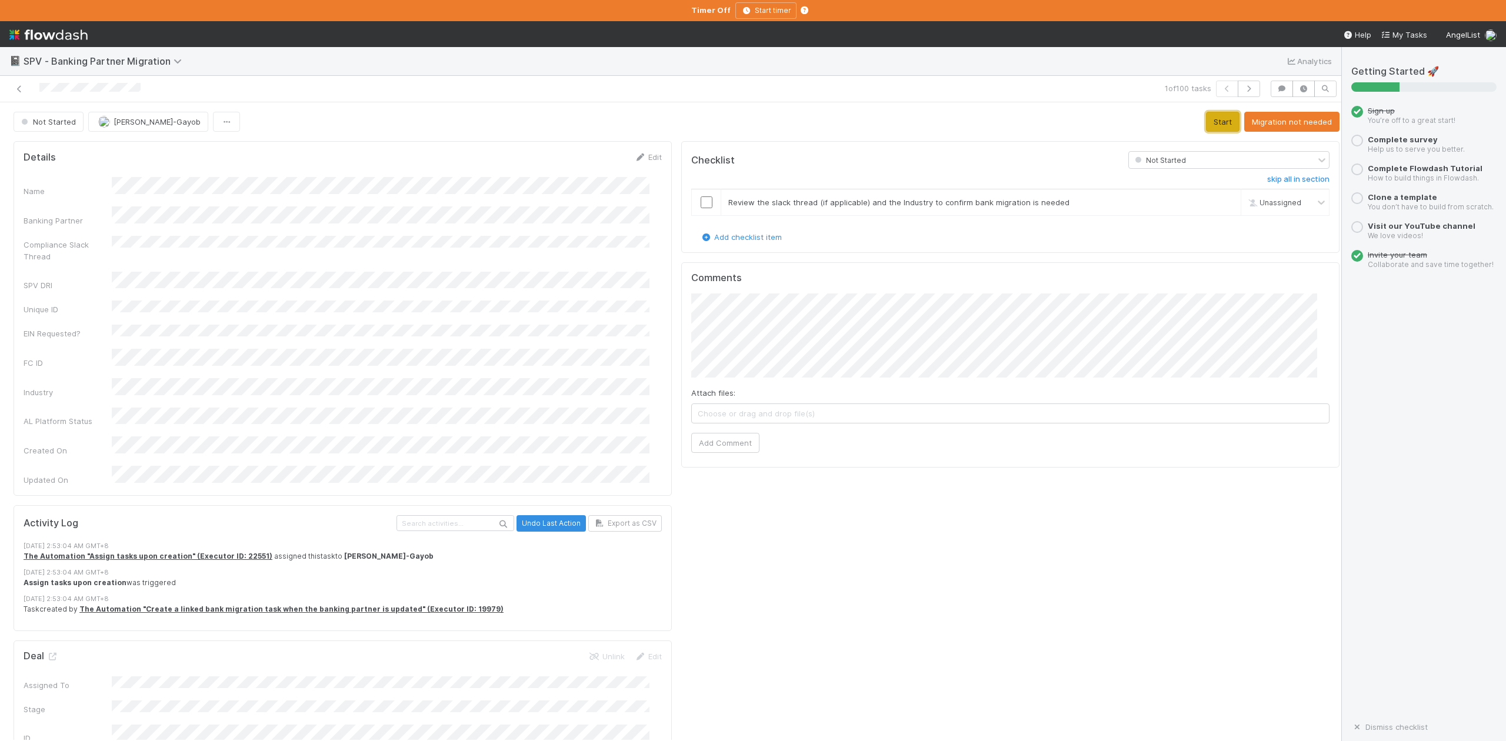
click at [1206, 124] on button "Start" at bounding box center [1223, 122] width 34 height 20
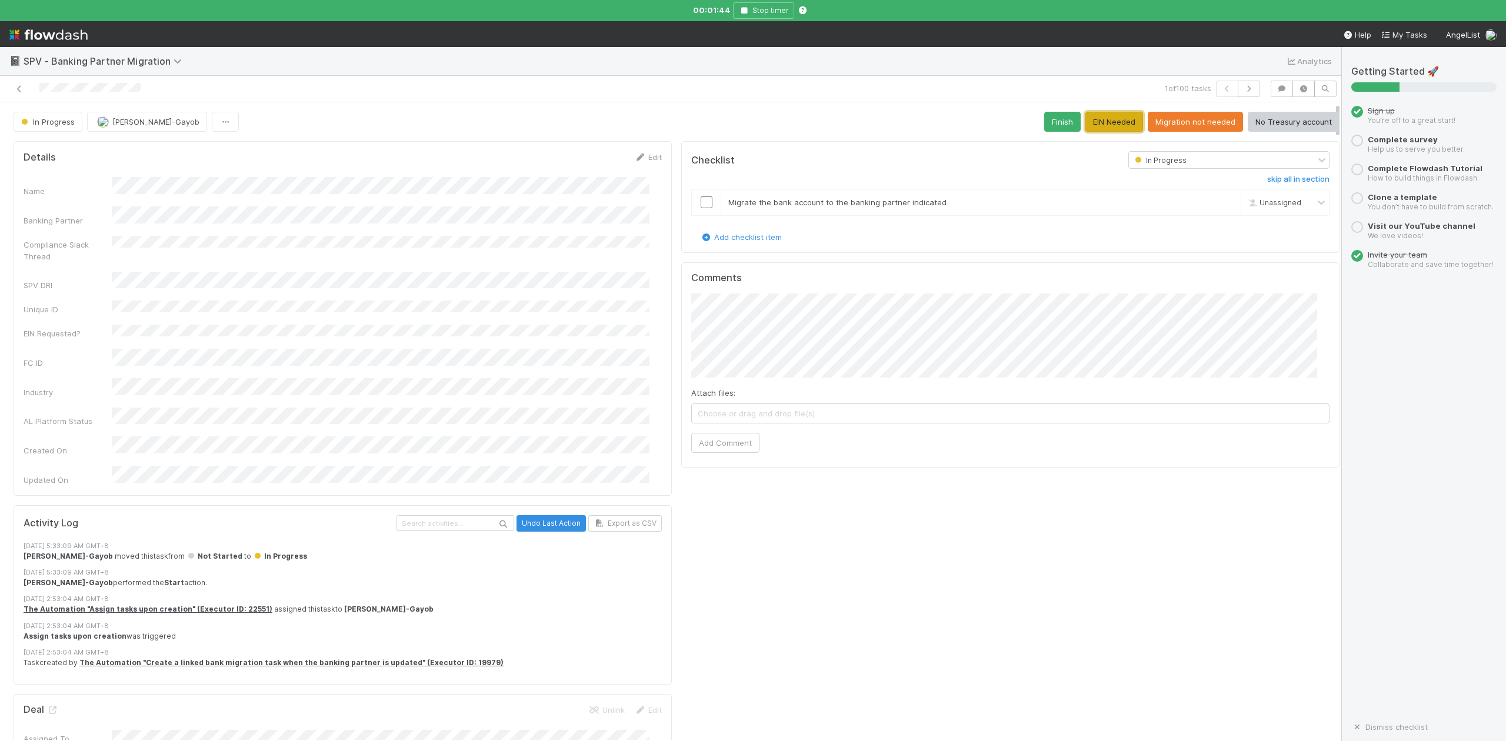
click at [1088, 118] on button "EIN Needed" at bounding box center [1115, 122] width 58 height 20
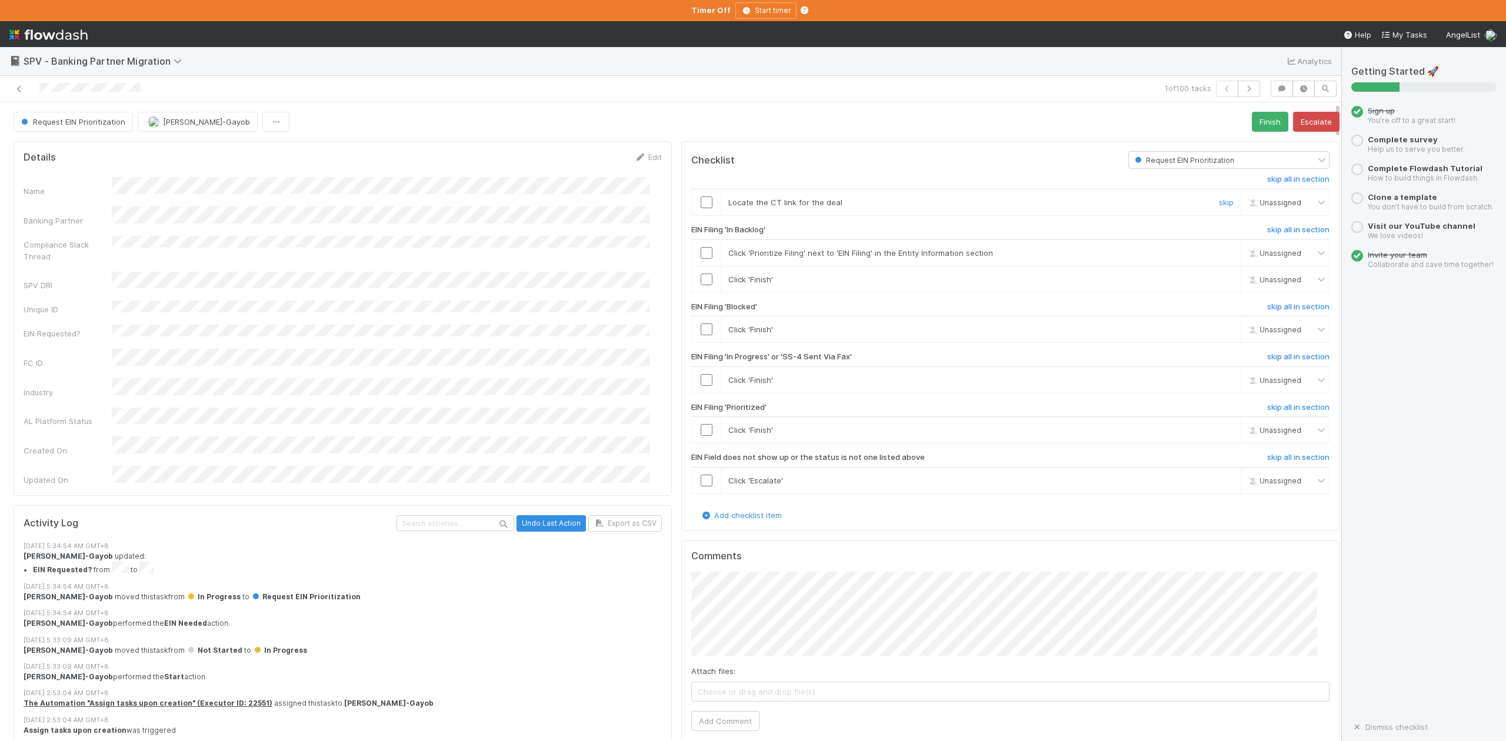
click at [701, 205] on input "checkbox" at bounding box center [707, 203] width 12 height 12
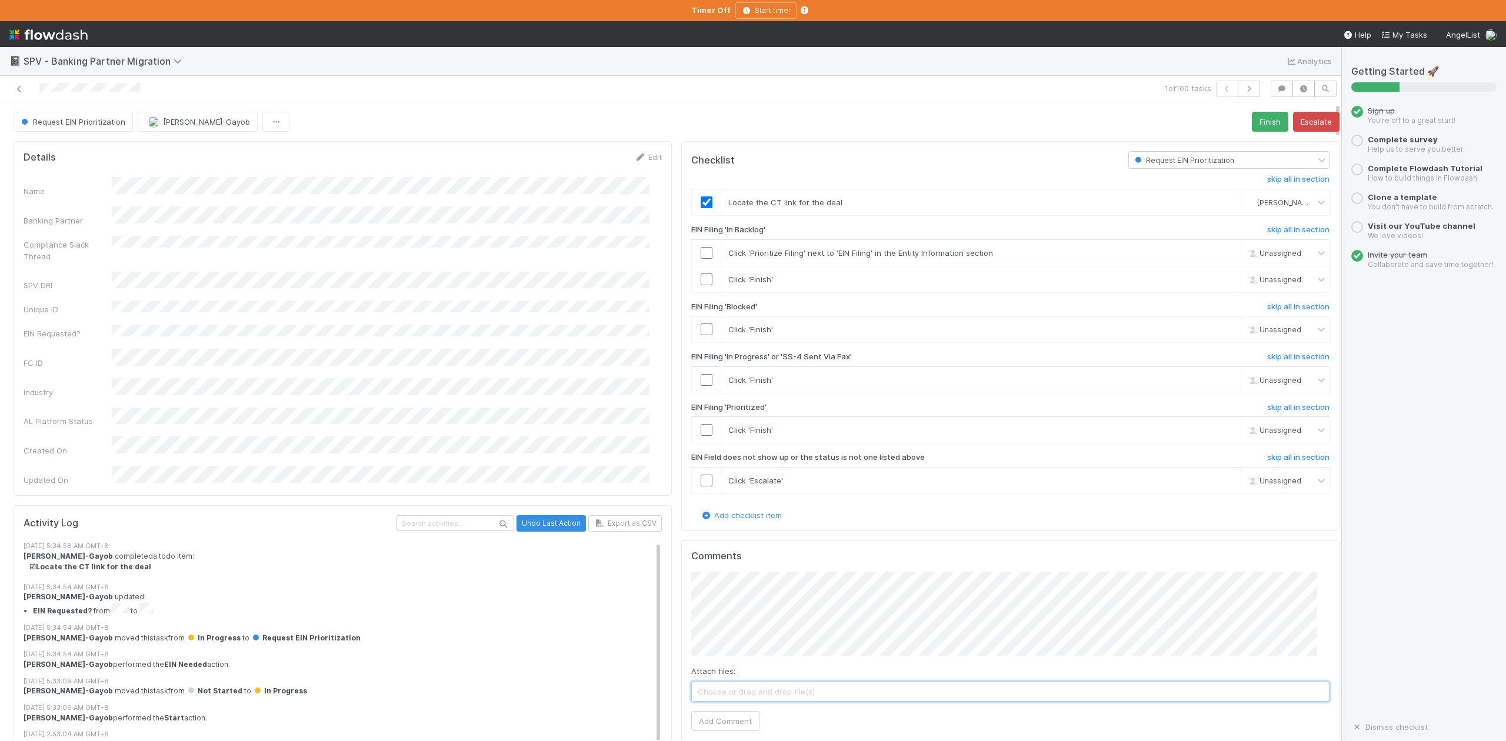
click at [727, 693] on span "Choose or drag and drop file(s)" at bounding box center [1010, 692] width 637 height 19
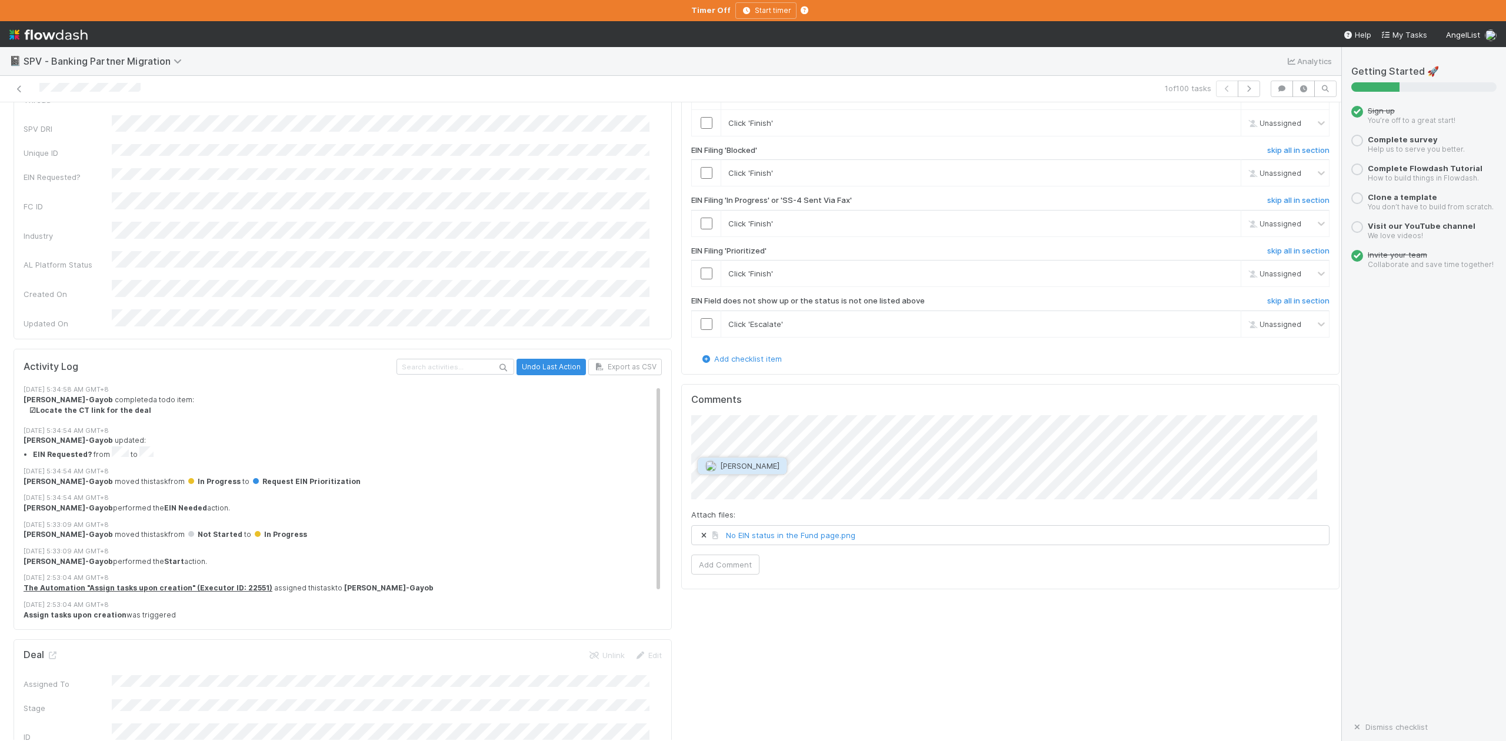
click at [741, 467] on span "Alix Hashagen" at bounding box center [749, 465] width 59 height 9
click at [704, 575] on button "Add Comment" at bounding box center [725, 565] width 68 height 20
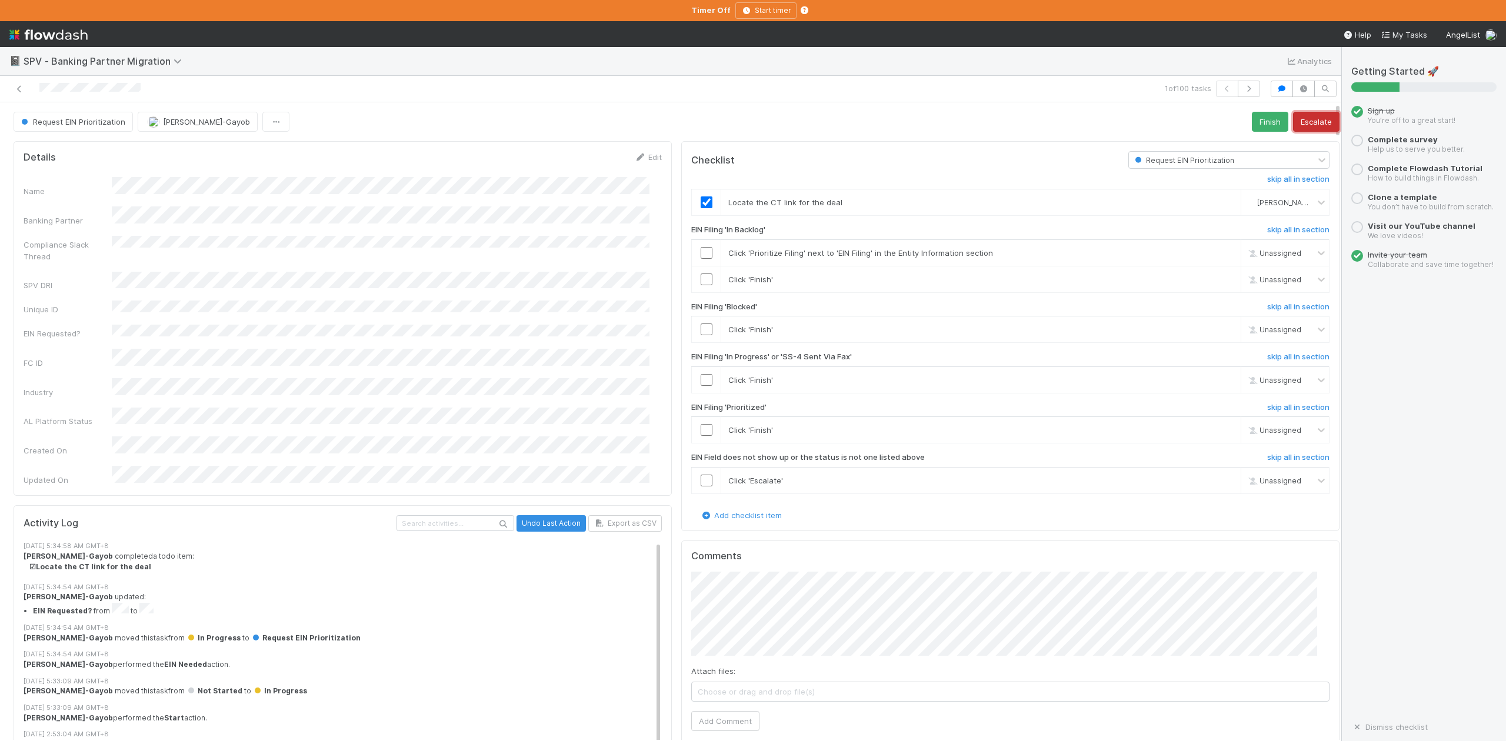
click at [1293, 121] on button "Escalate" at bounding box center [1316, 122] width 46 height 20
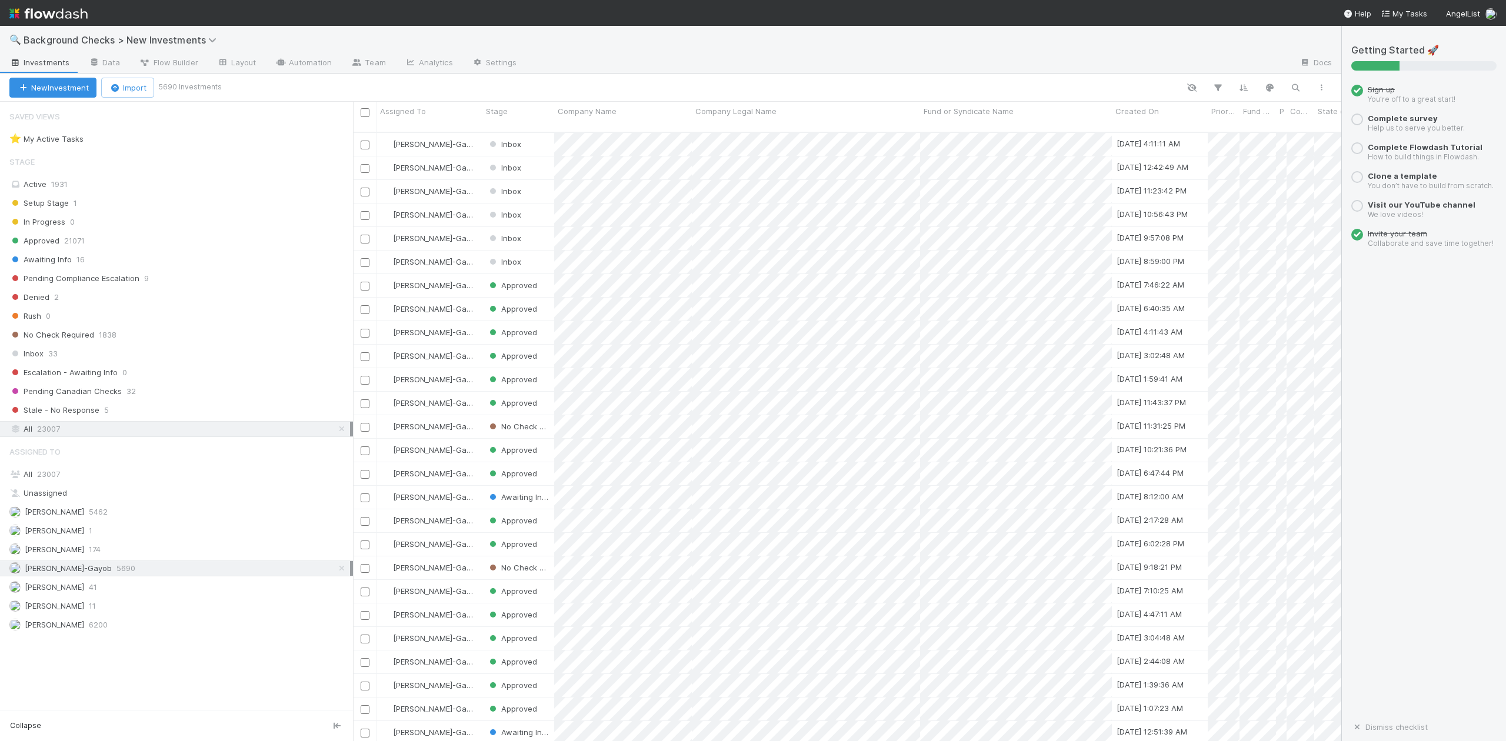
scroll to position [607, 977]
click at [38, 357] on span "Inbox" at bounding box center [26, 354] width 34 height 15
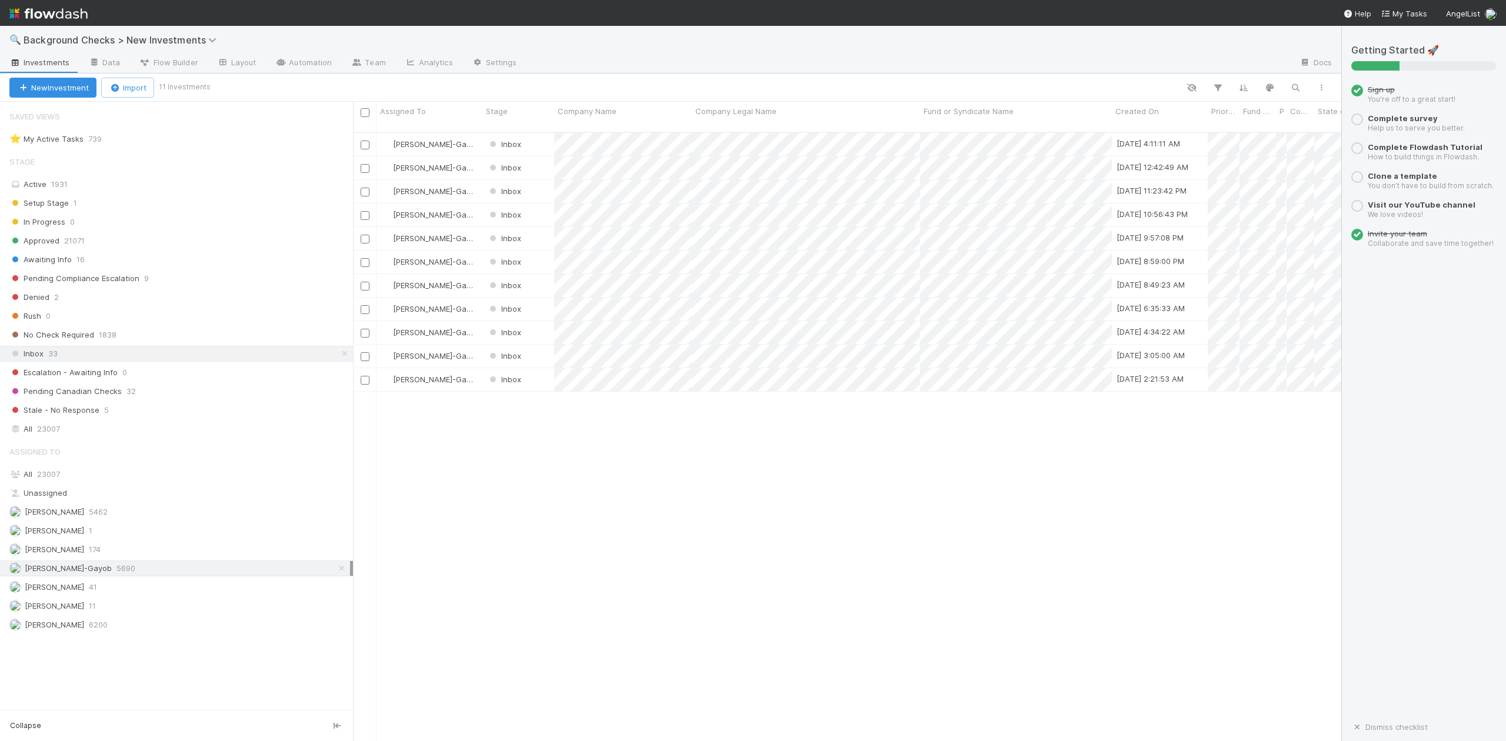
scroll to position [607, 977]
click at [55, 592] on span "Michael Capilitan" at bounding box center [54, 587] width 59 height 9
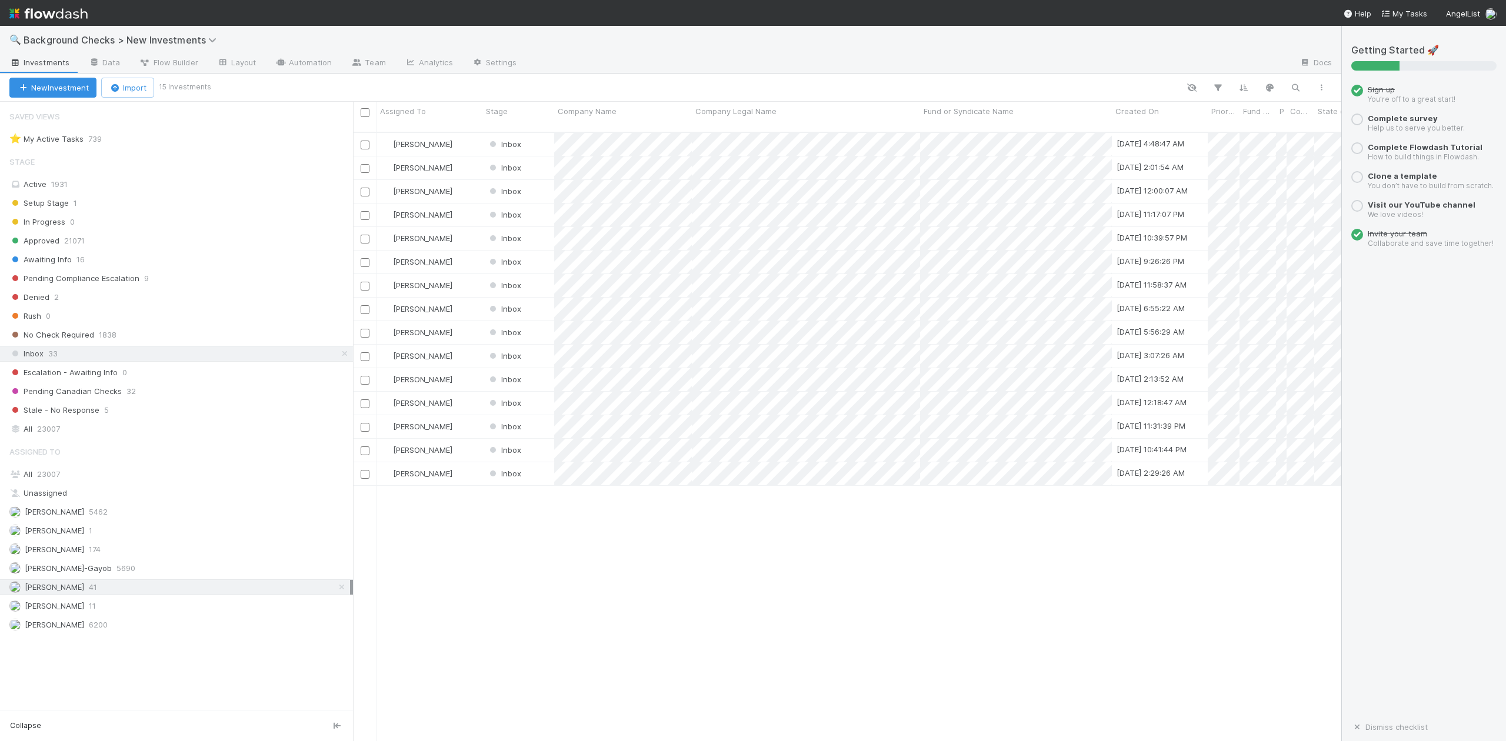
scroll to position [607, 977]
click at [58, 630] on span "Roselyn de Villa" at bounding box center [54, 624] width 59 height 9
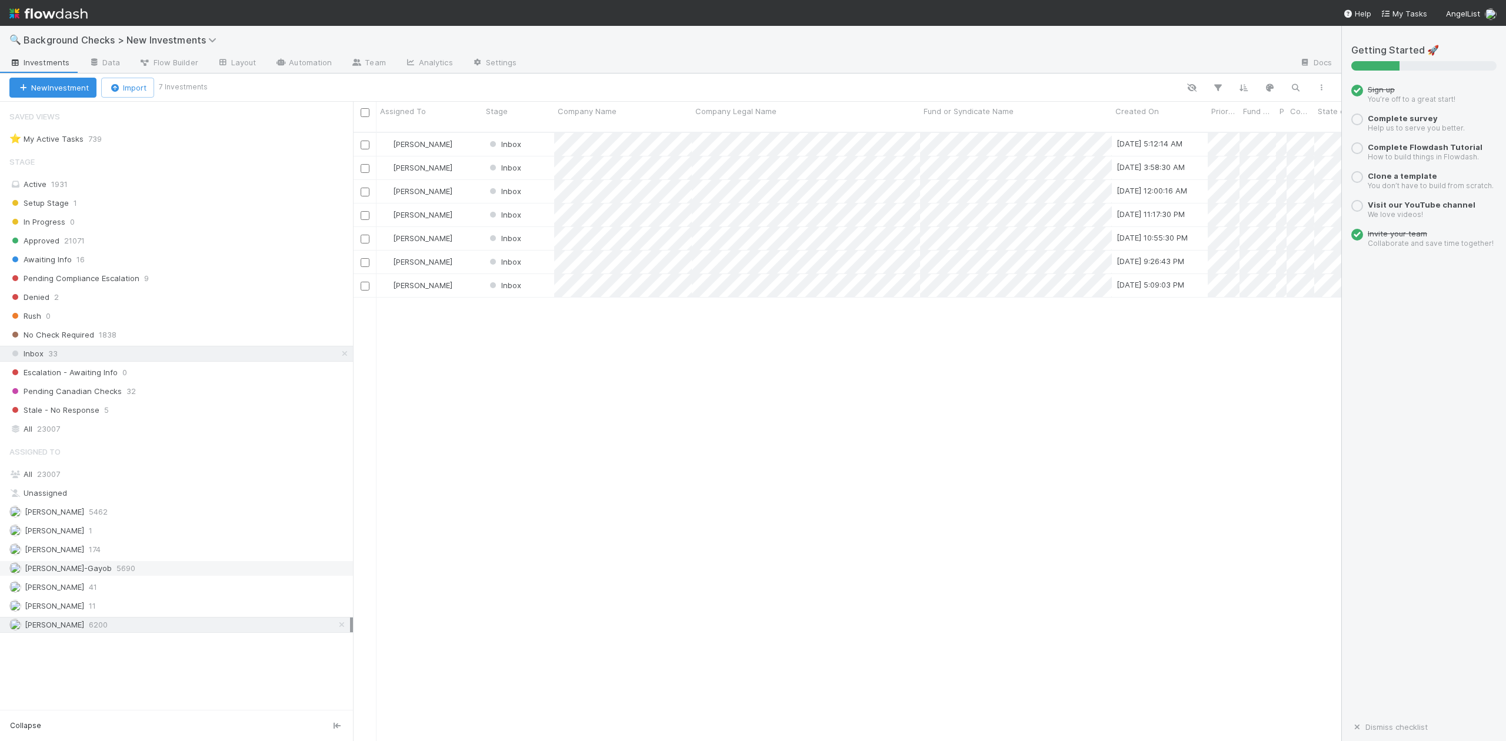
scroll to position [607, 977]
click at [65, 573] on span "[PERSON_NAME]-Gayob" at bounding box center [68, 568] width 87 height 9
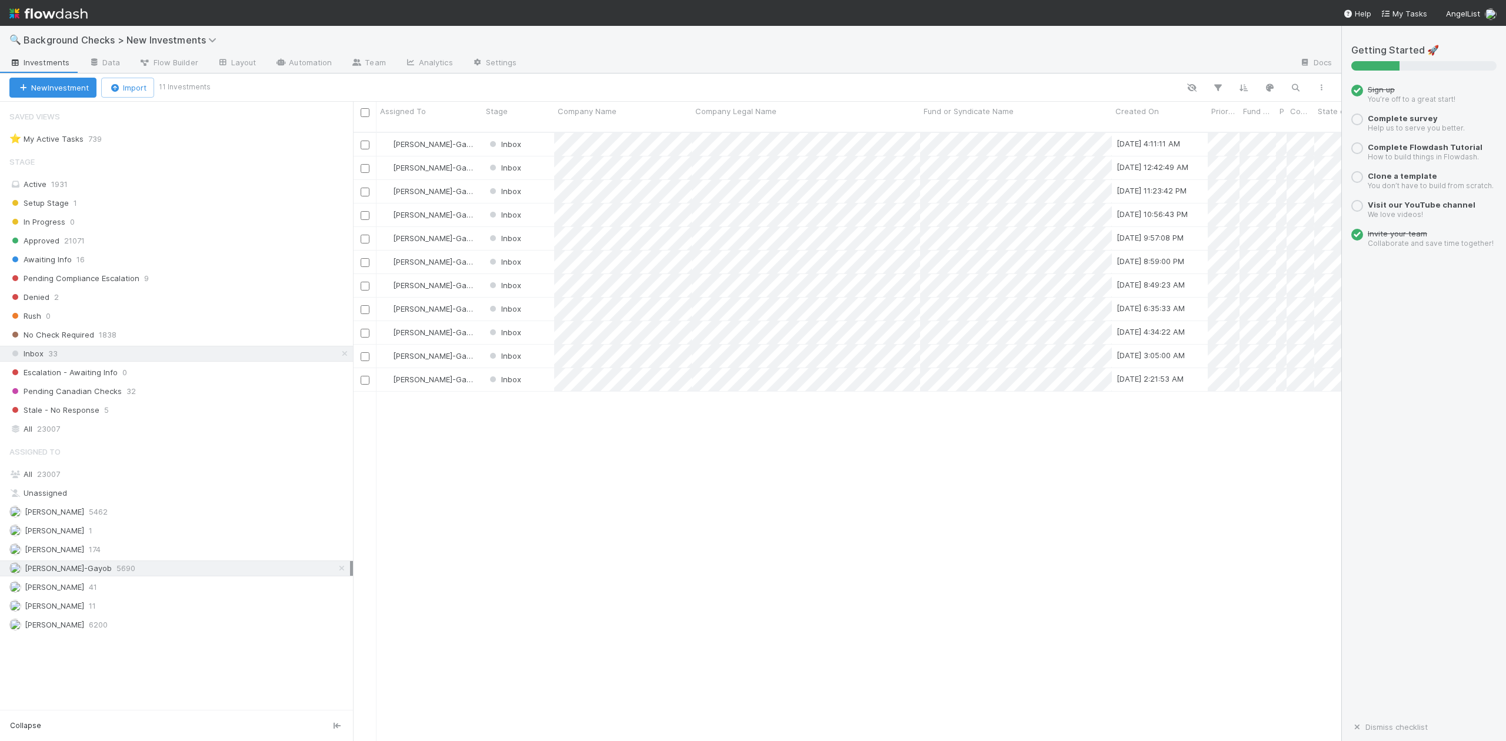
scroll to position [607, 977]
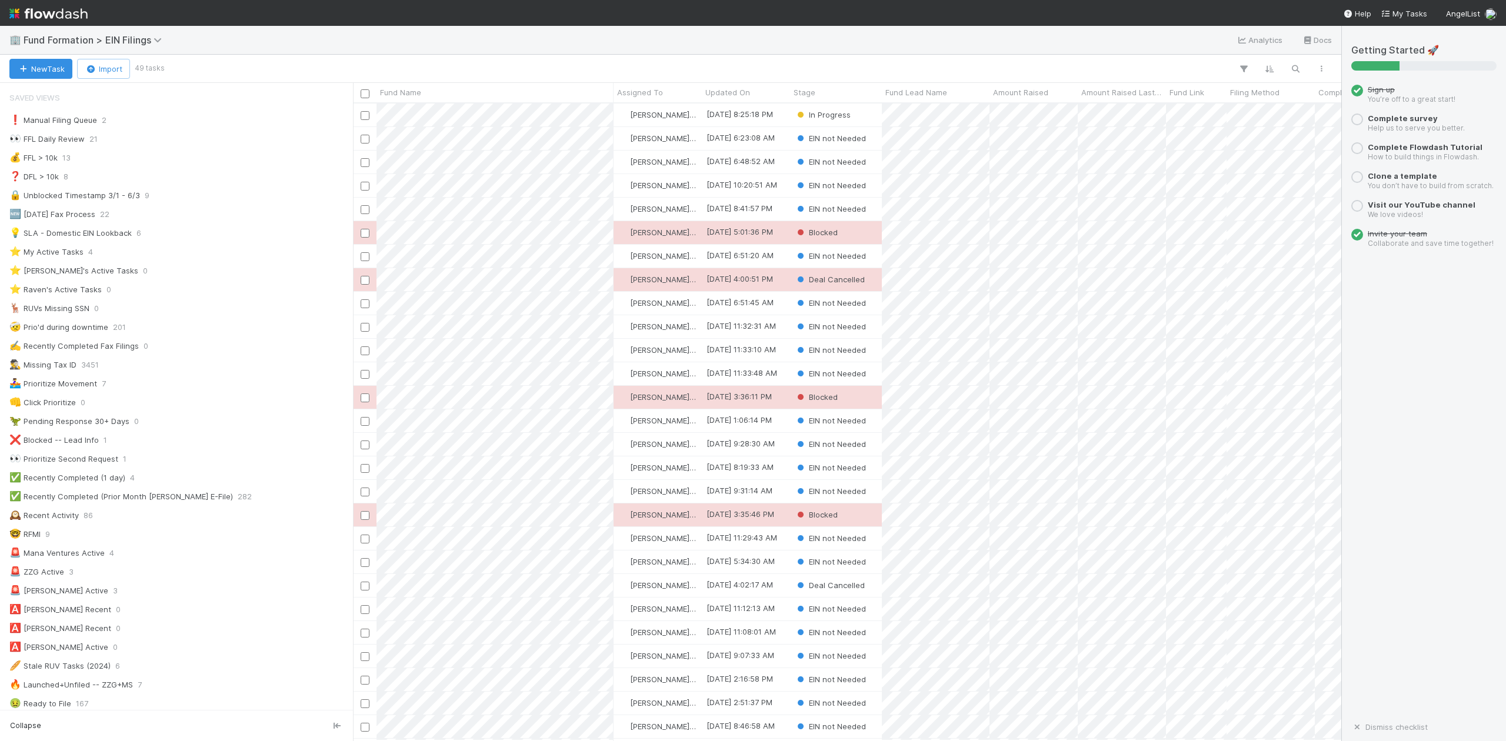
scroll to position [626, 977]
click at [789, 112] on div "[DATE] 8:25:18 PM" at bounding box center [746, 115] width 88 height 23
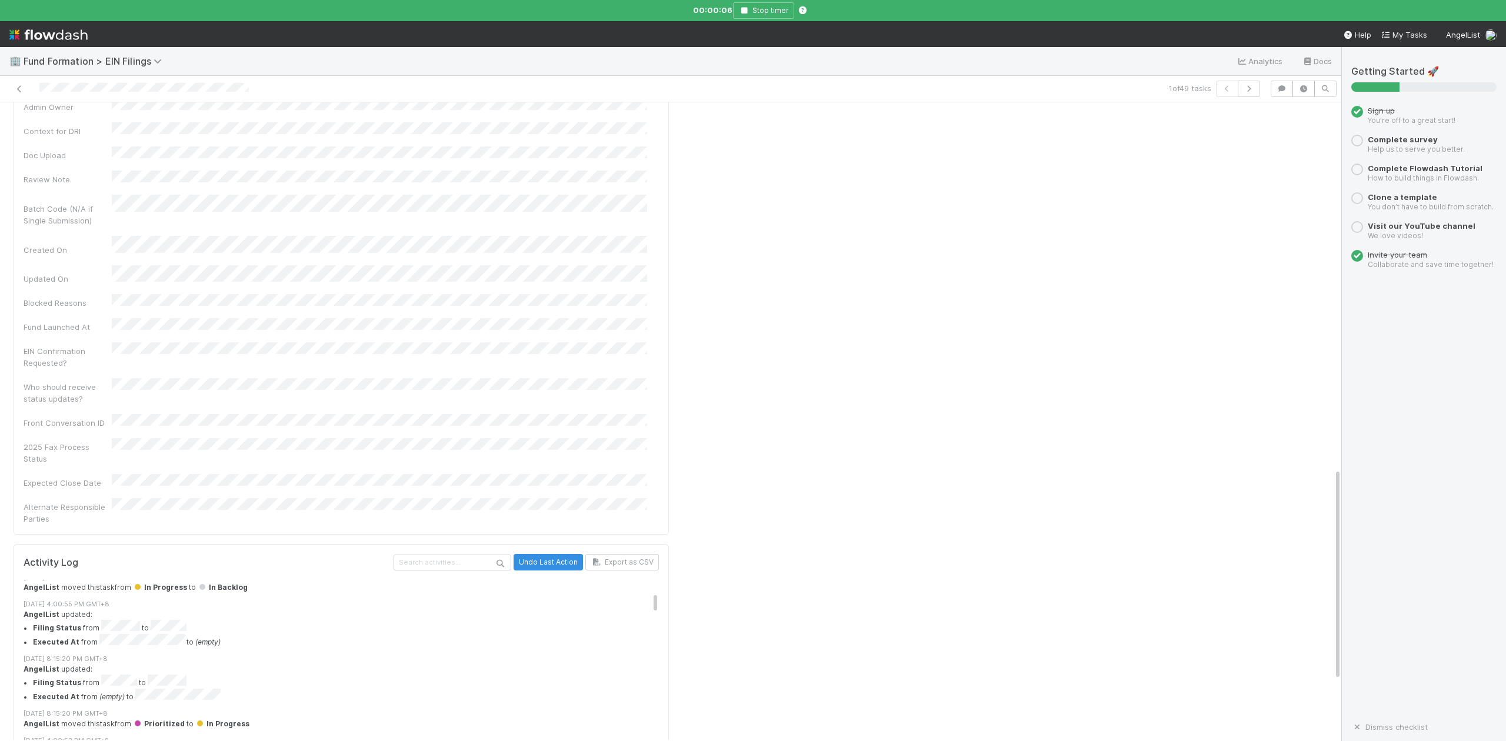
scroll to position [314, 0]
click at [745, 8] on icon "button" at bounding box center [744, 10] width 12 height 7
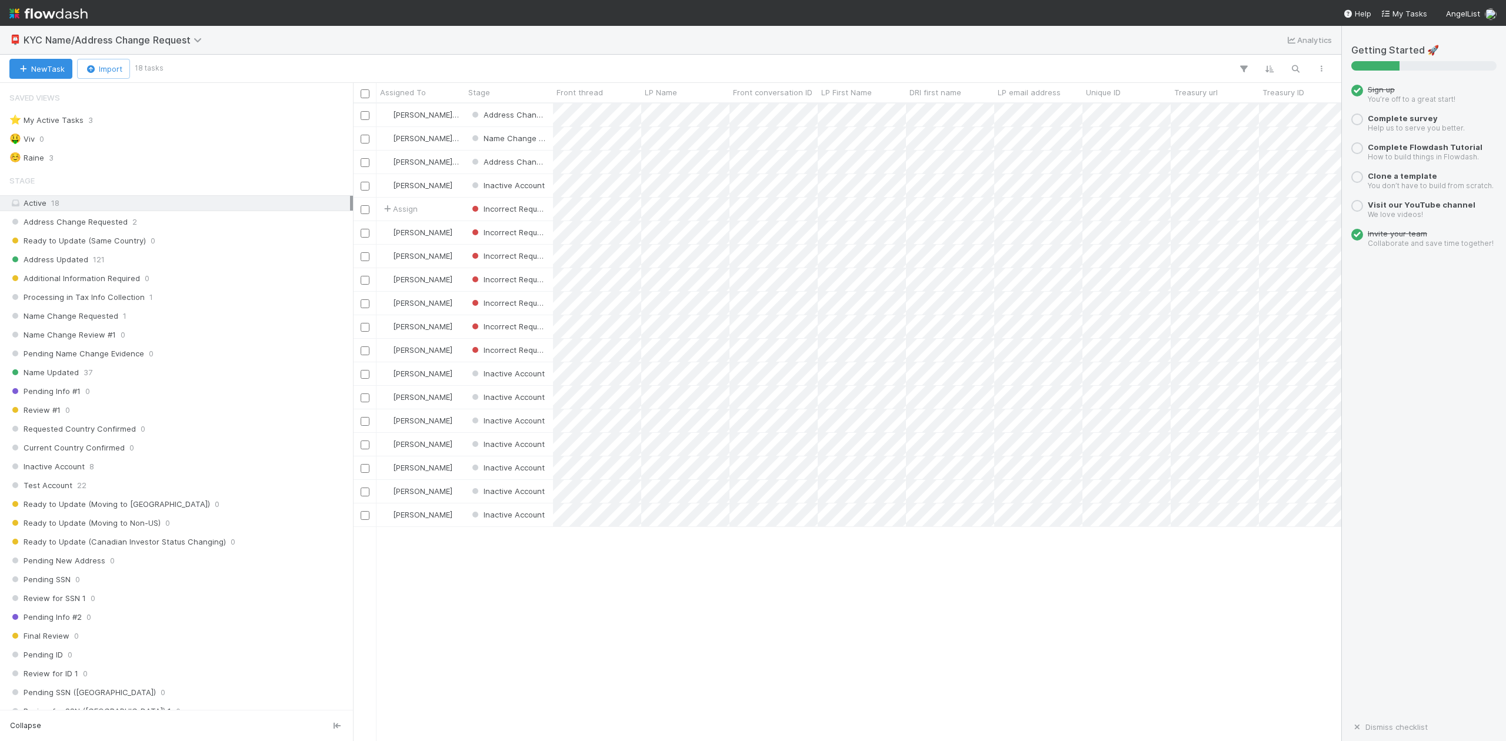
scroll to position [12, 12]
click at [31, 159] on div "☺️ Raine" at bounding box center [26, 158] width 35 height 15
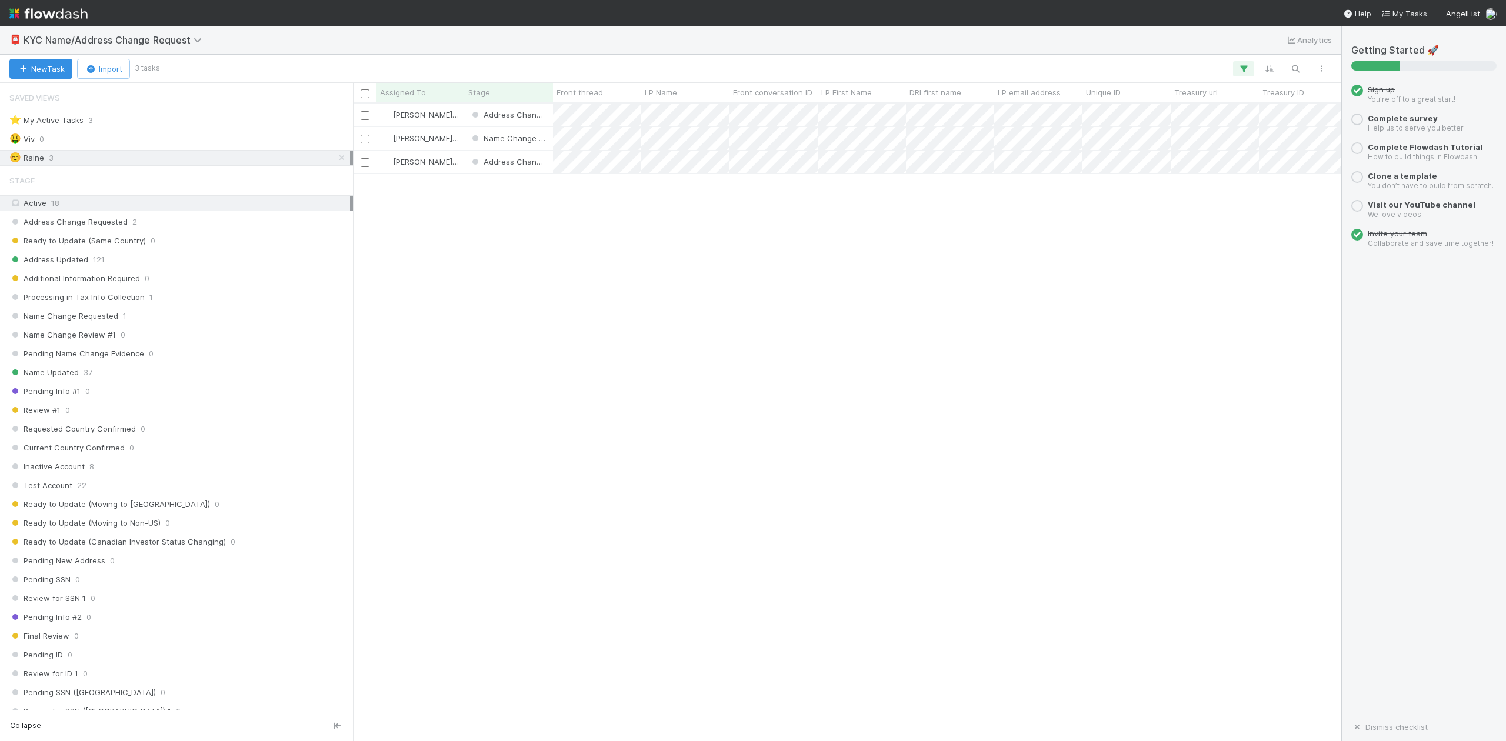
scroll to position [626, 977]
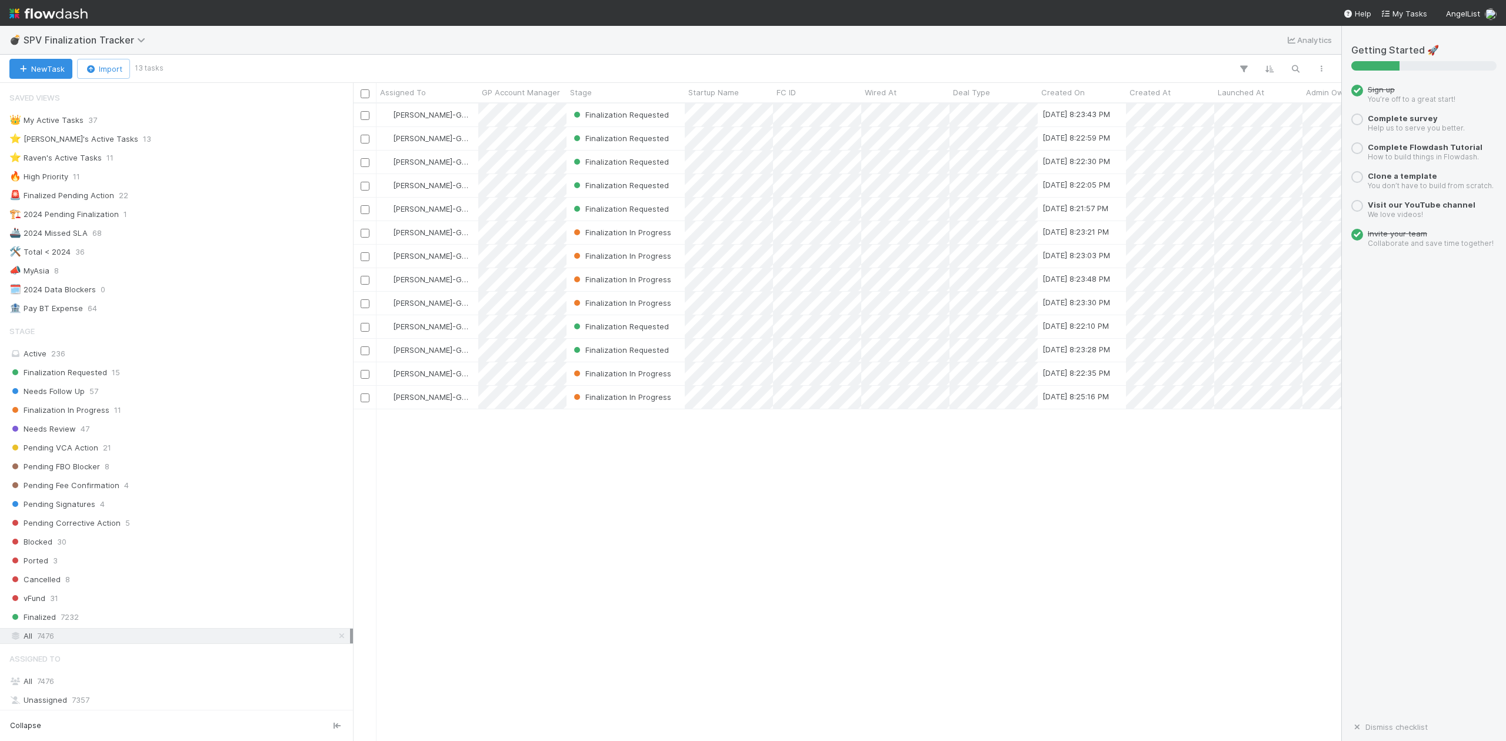
scroll to position [626, 977]
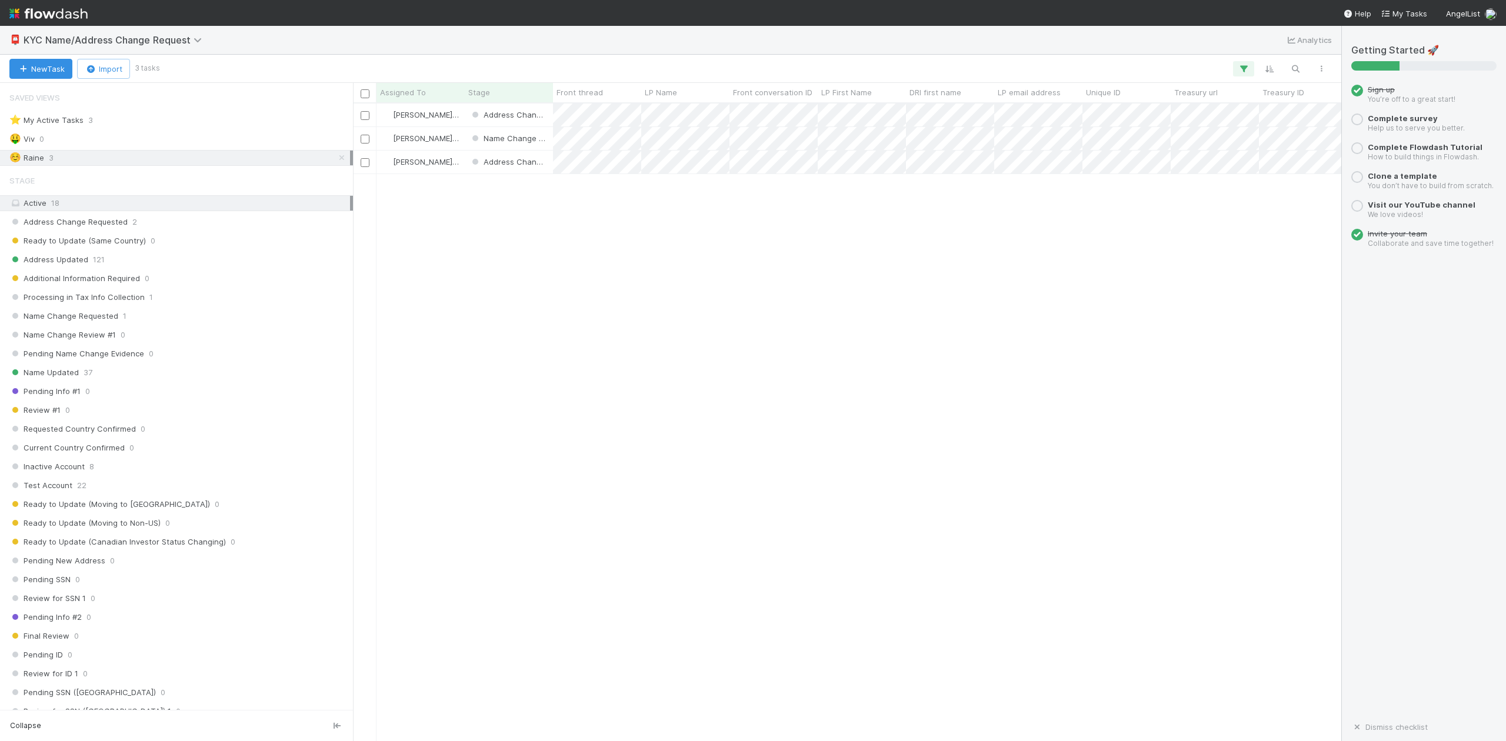
scroll to position [626, 977]
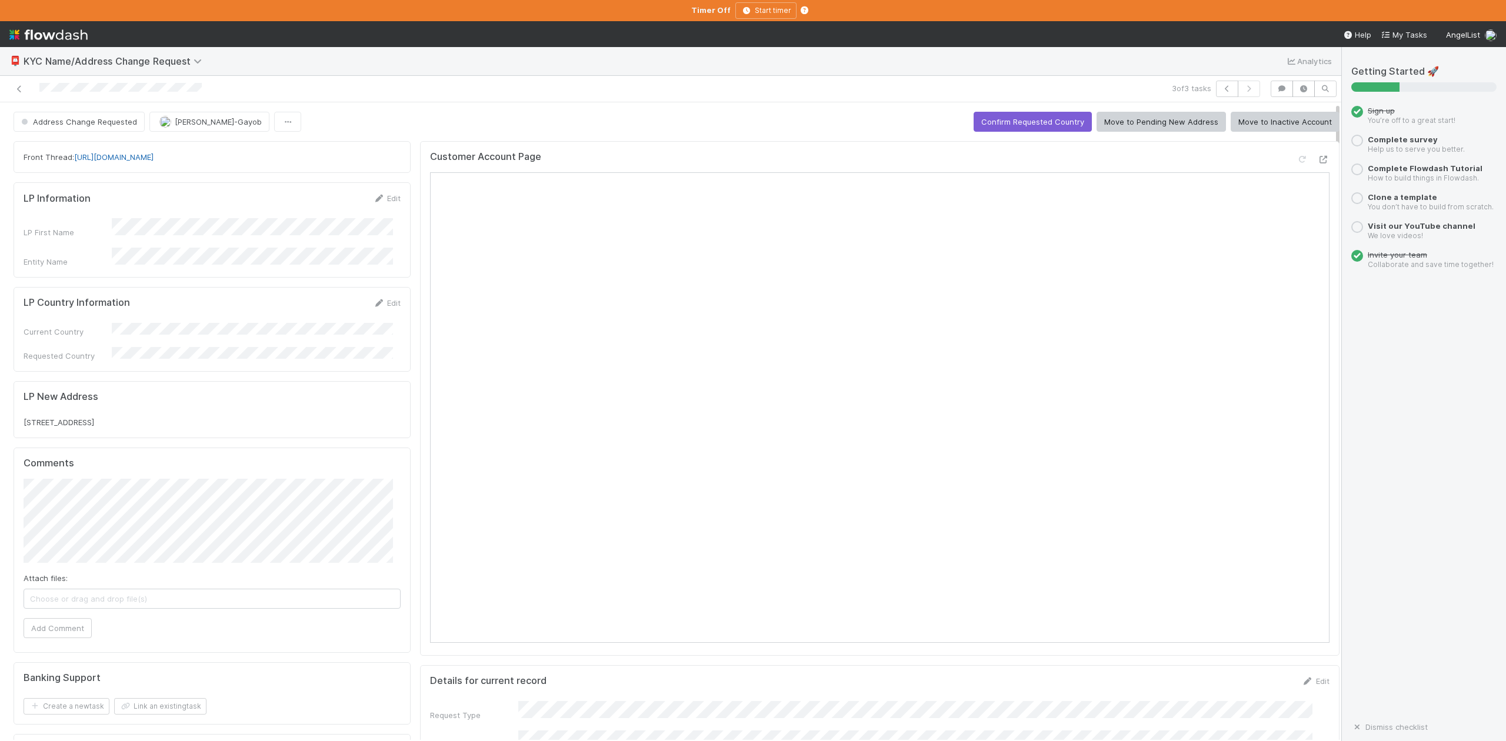
click at [131, 159] on link "https://app.frontapp.com/open/cnv_qp8e47b" at bounding box center [113, 156] width 79 height 9
click at [154, 161] on link "https://app.frontapp.com/open/cnv_qp8e47b" at bounding box center [113, 156] width 79 height 9
click at [1318, 161] on icon at bounding box center [1324, 160] width 12 height 8
click at [1019, 126] on button "Confirm Requested Country" at bounding box center [1033, 122] width 118 height 20
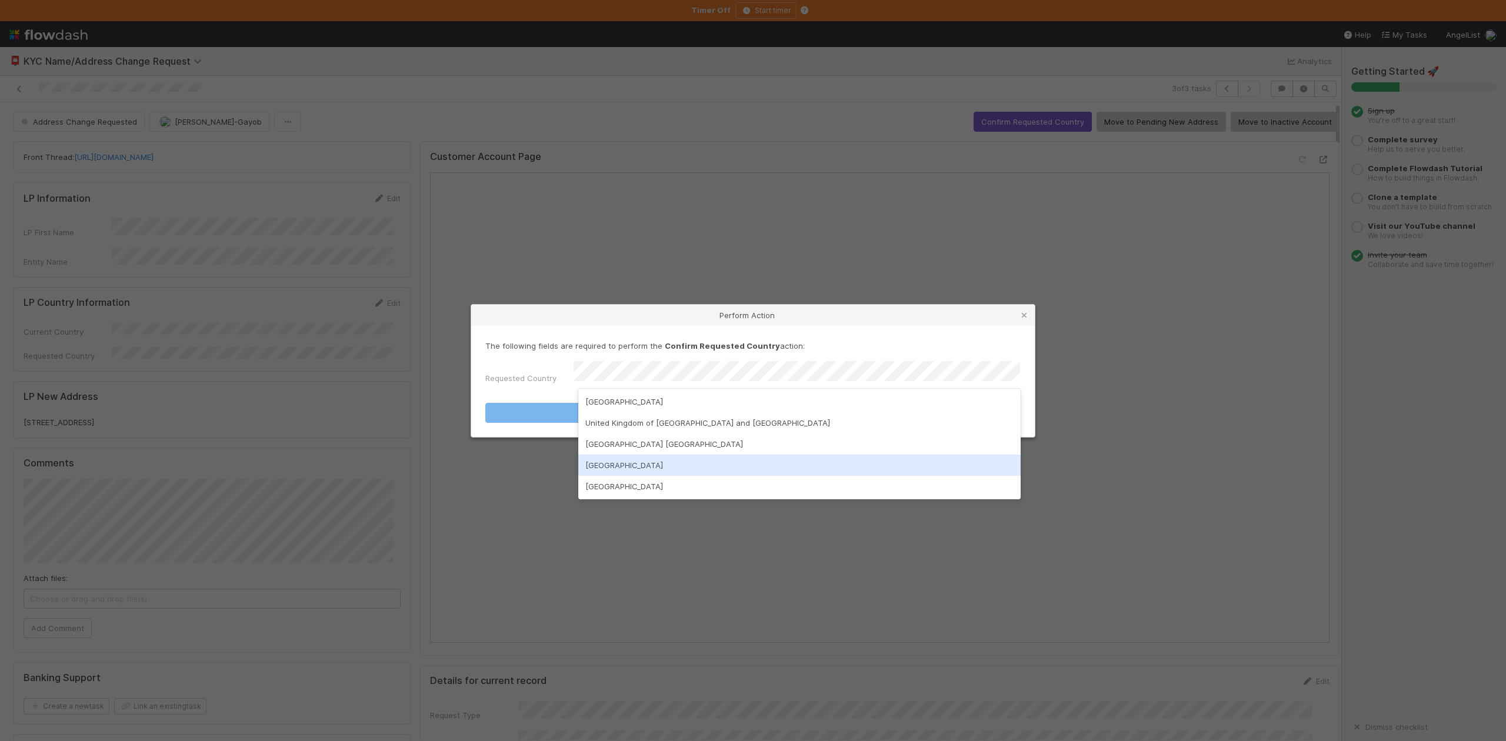
click at [653, 466] on div "United States of America" at bounding box center [799, 465] width 442 height 21
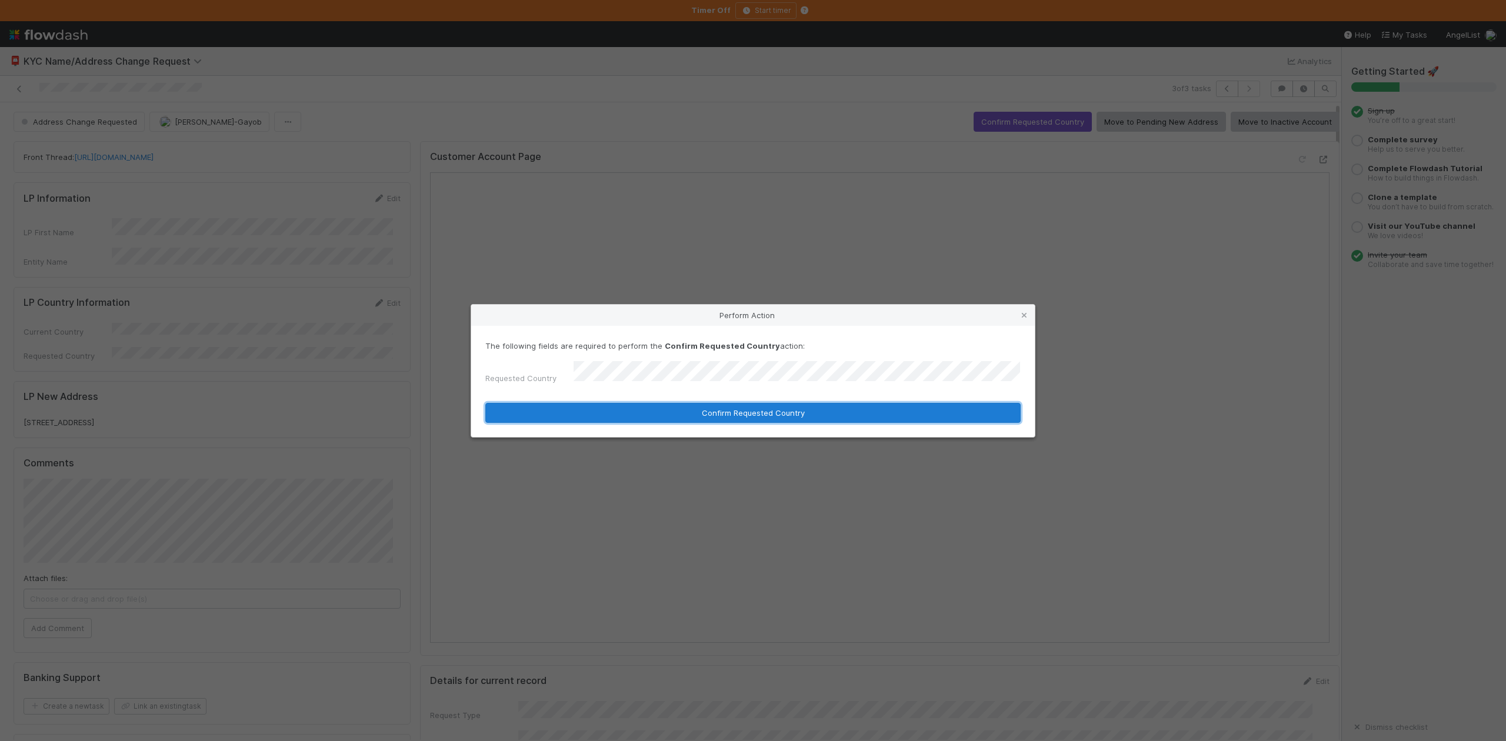
click at [683, 415] on button "Confirm Requested Country" at bounding box center [752, 413] width 535 height 20
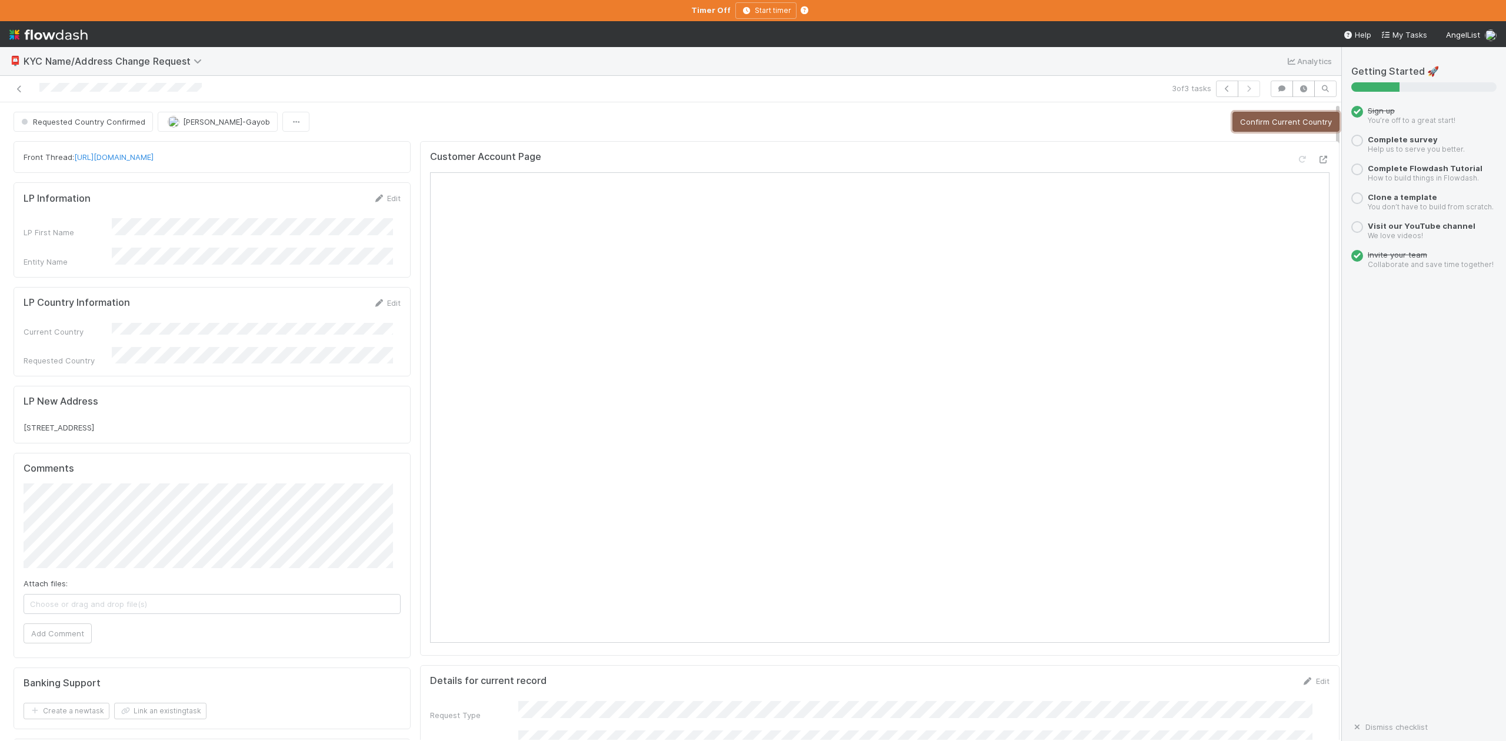
click at [1243, 128] on button "Confirm Current Country" at bounding box center [1286, 122] width 107 height 20
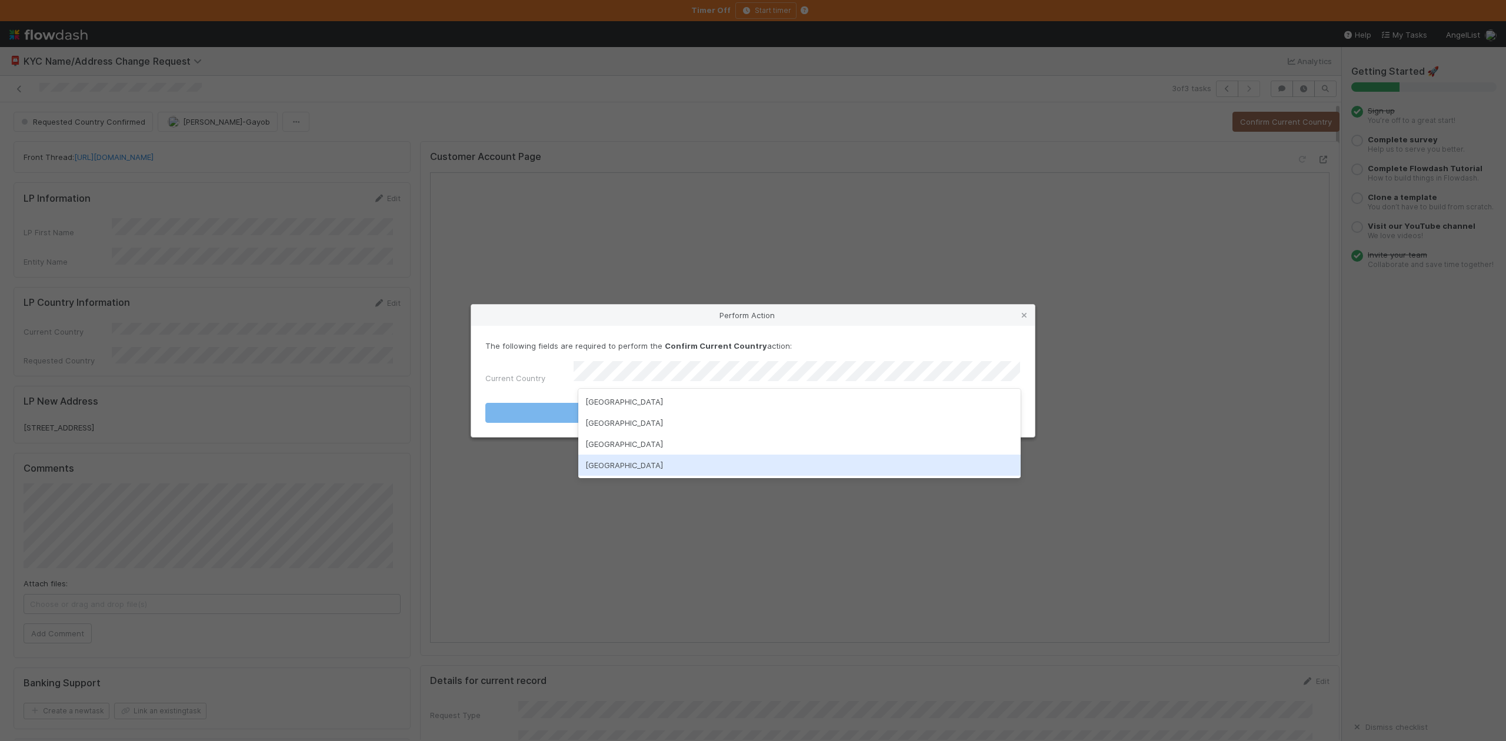
click at [627, 467] on div "United States of America" at bounding box center [799, 465] width 442 height 21
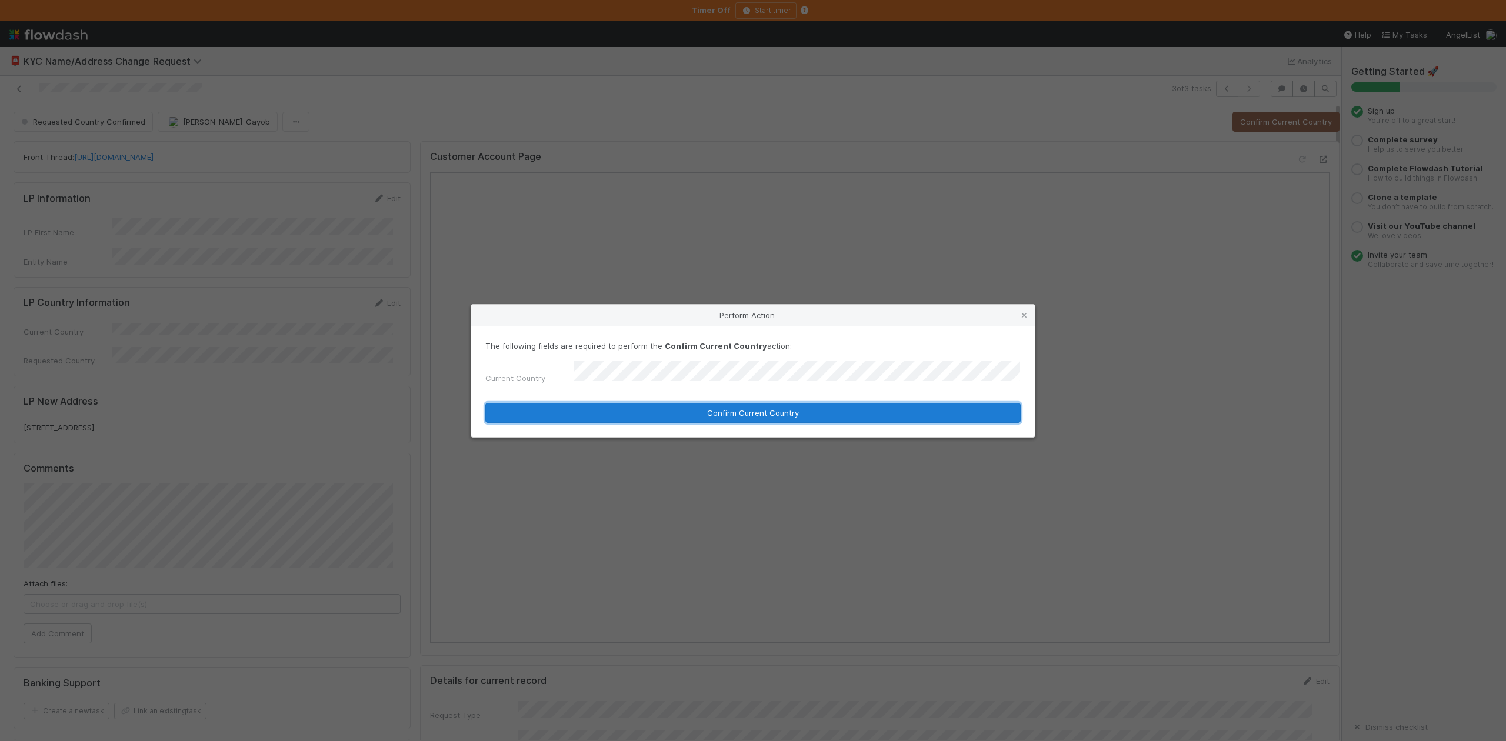
click at [770, 410] on button "Confirm Current Country" at bounding box center [752, 413] width 535 height 20
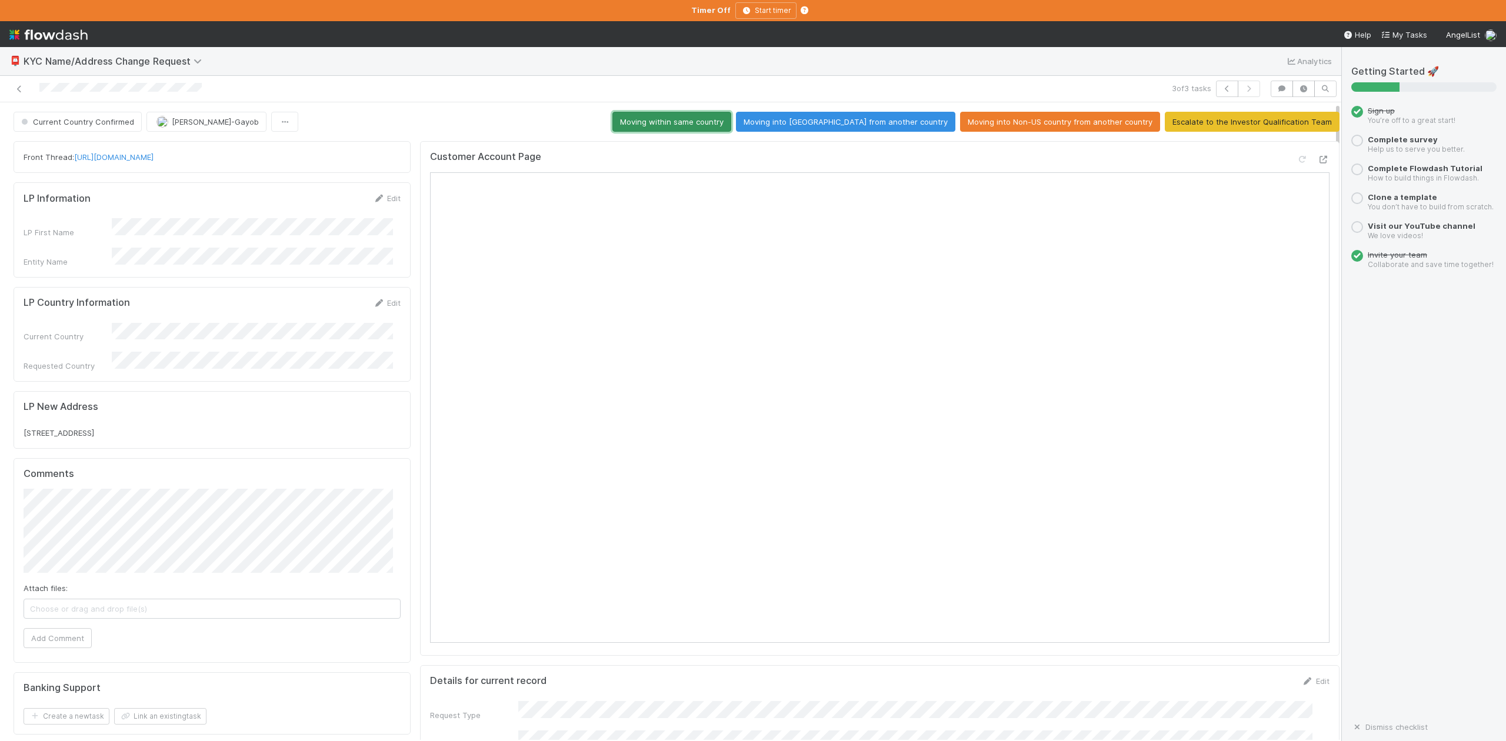
click at [718, 122] on button "Moving within same country" at bounding box center [672, 122] width 119 height 20
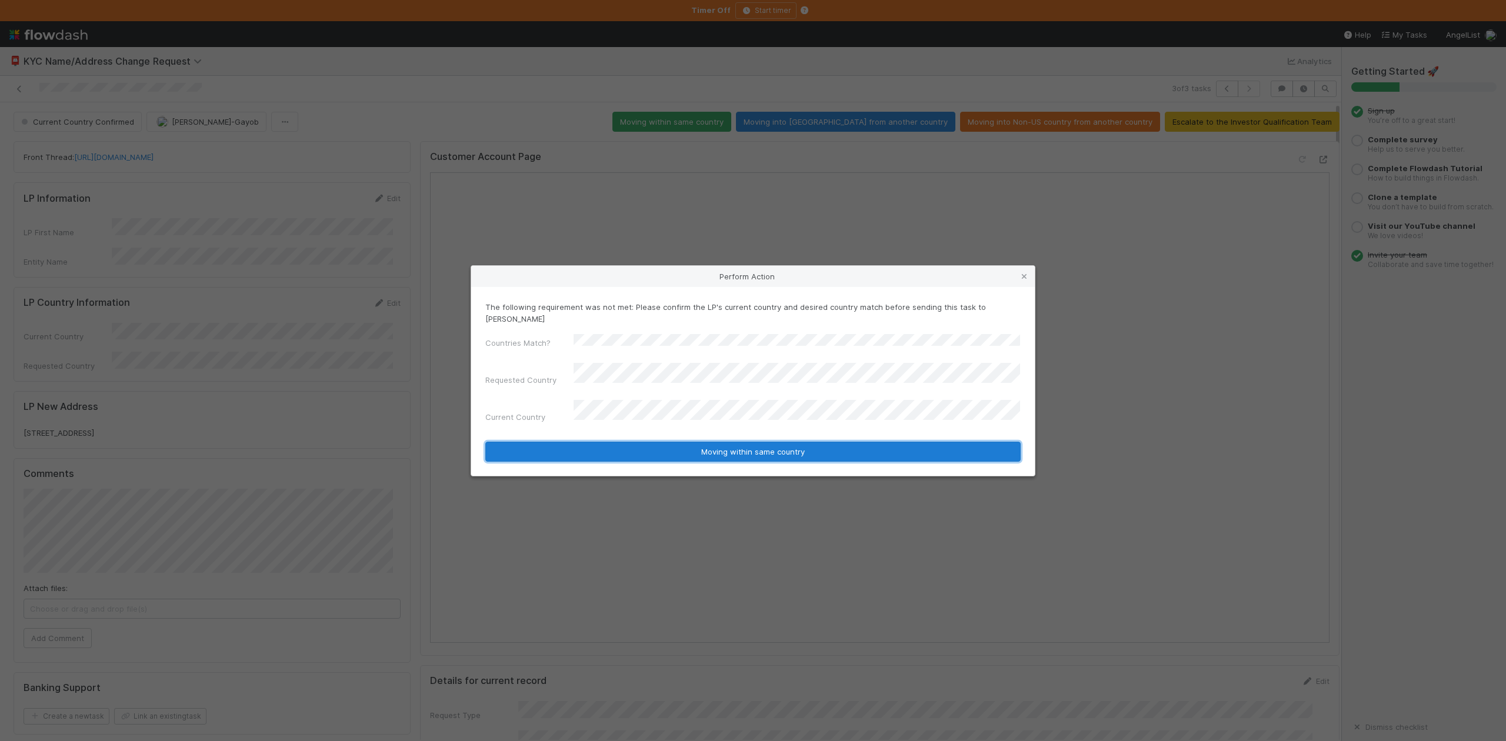
click at [724, 442] on button "Moving within same country" at bounding box center [752, 452] width 535 height 20
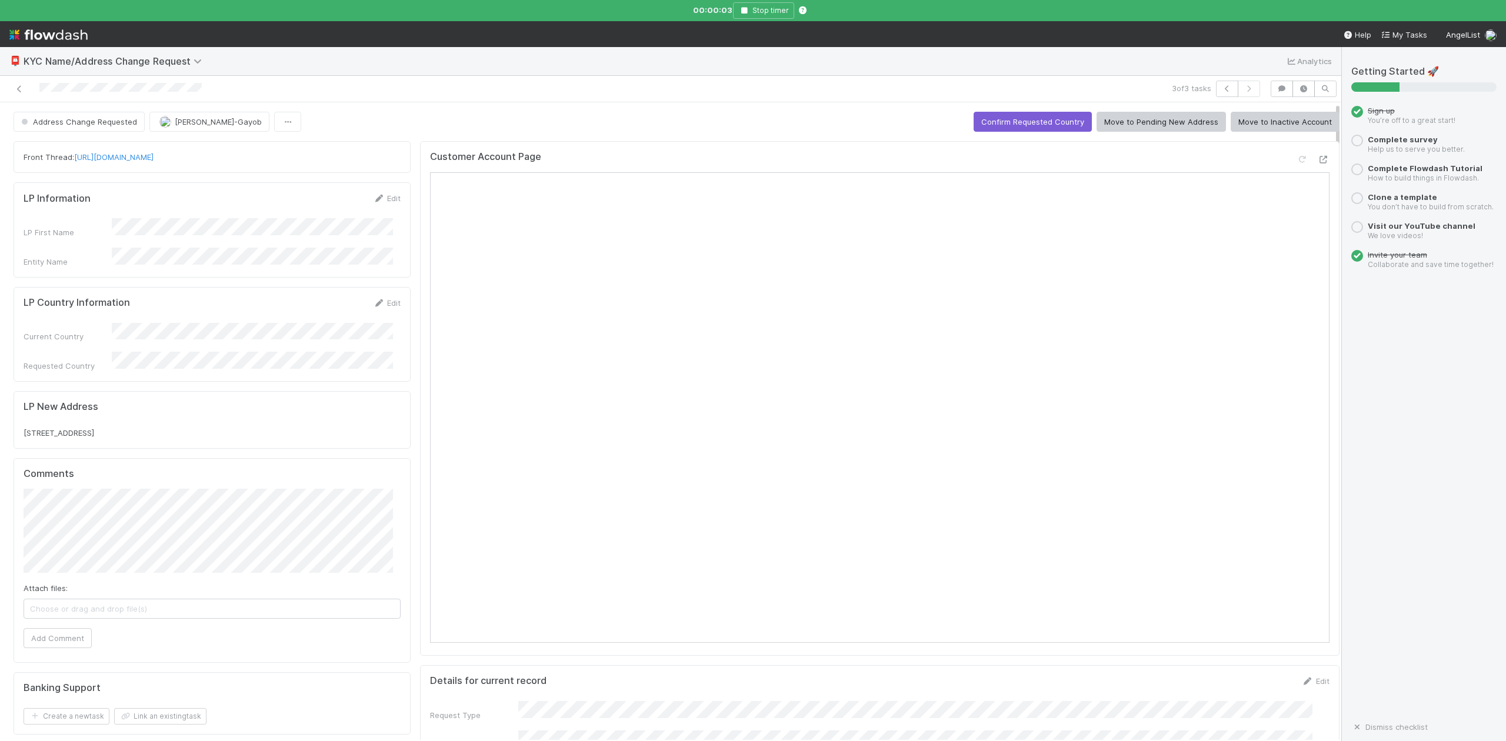
click at [667, 12] on div "00:00:03 Stop timer" at bounding box center [753, 10] width 1506 height 21
click at [742, 10] on icon "button" at bounding box center [744, 10] width 12 height 7
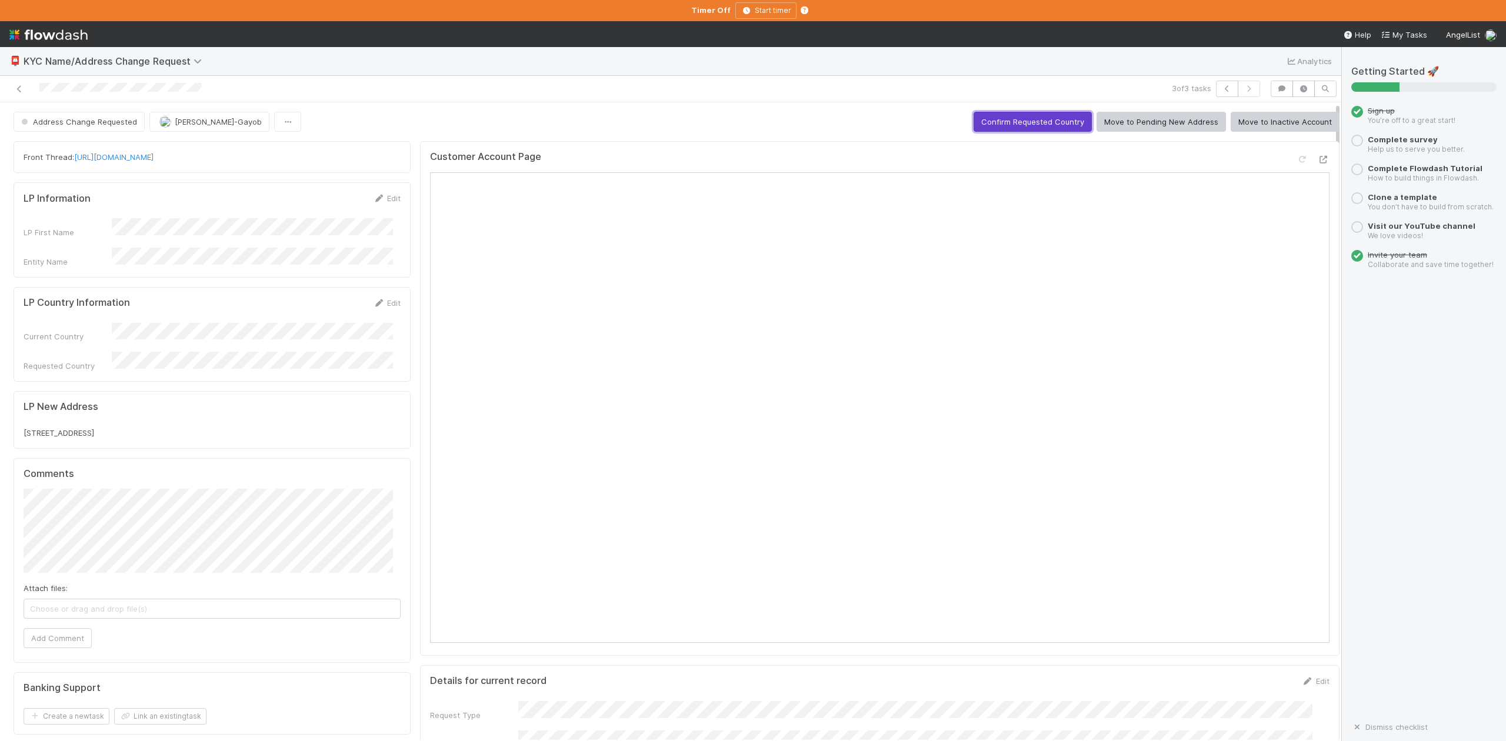
click at [994, 121] on button "Confirm Requested Country" at bounding box center [1033, 122] width 118 height 20
click at [1233, 119] on button "Confirm Current Country" at bounding box center [1286, 122] width 107 height 20
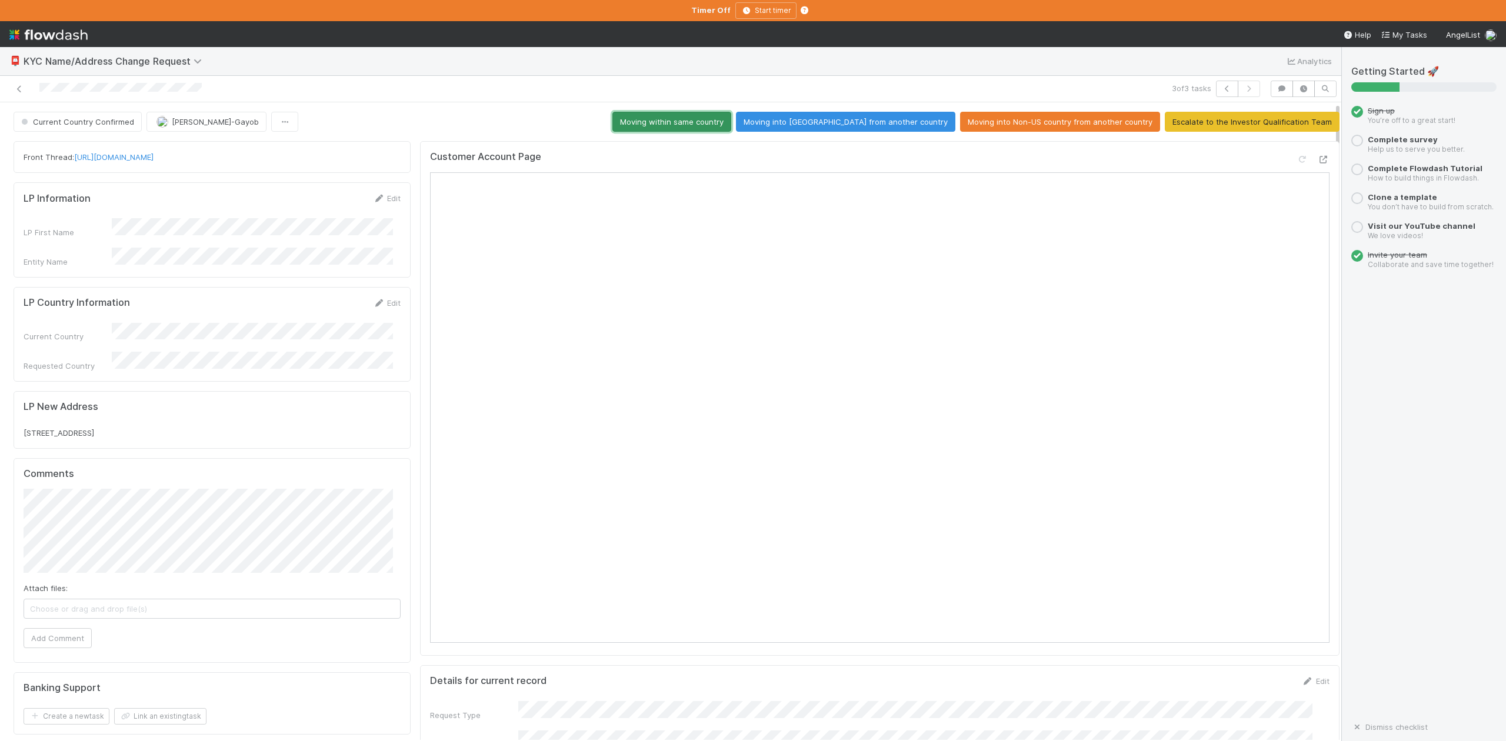
click at [724, 125] on button "Moving within same country" at bounding box center [672, 122] width 119 height 20
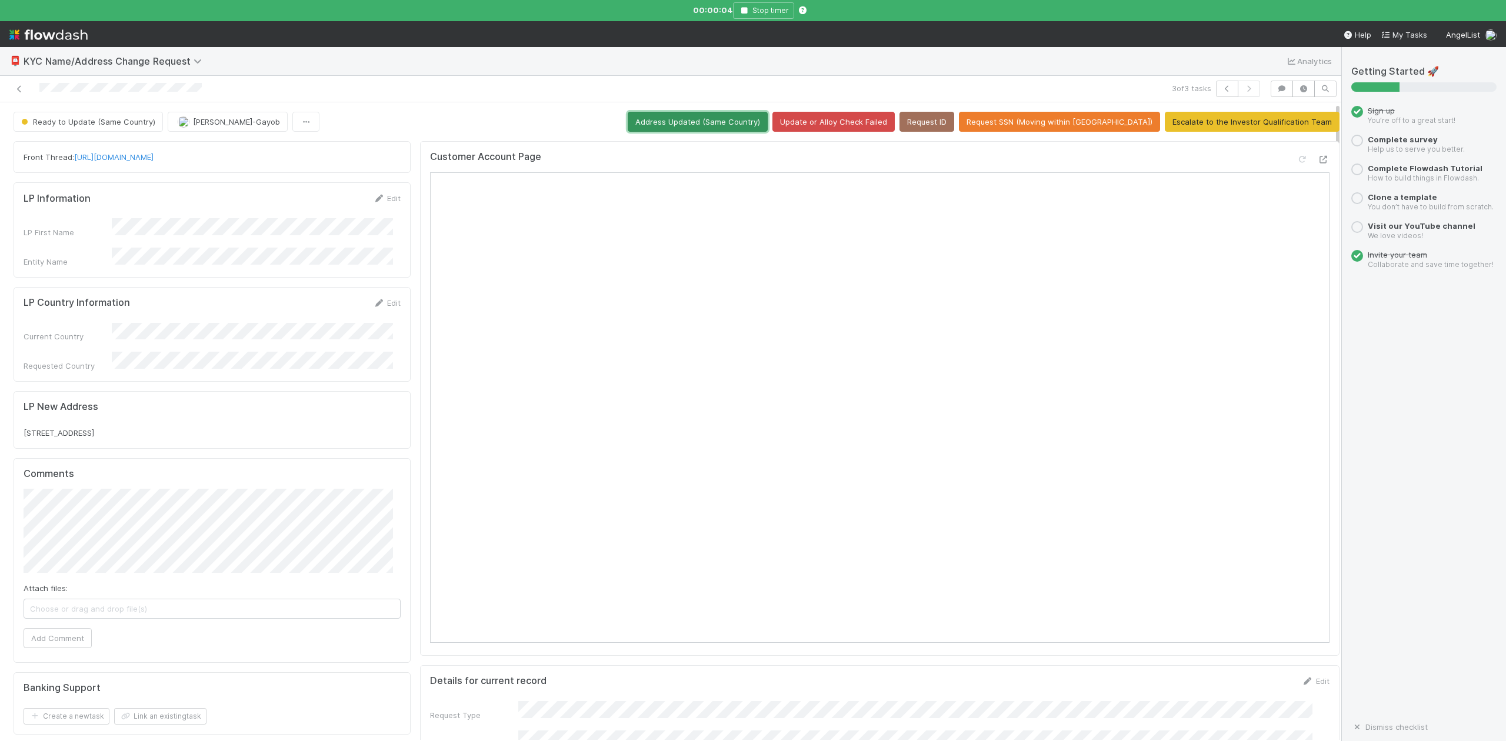
click at [724, 125] on button "Address Updated (Same Country)" at bounding box center [698, 122] width 140 height 20
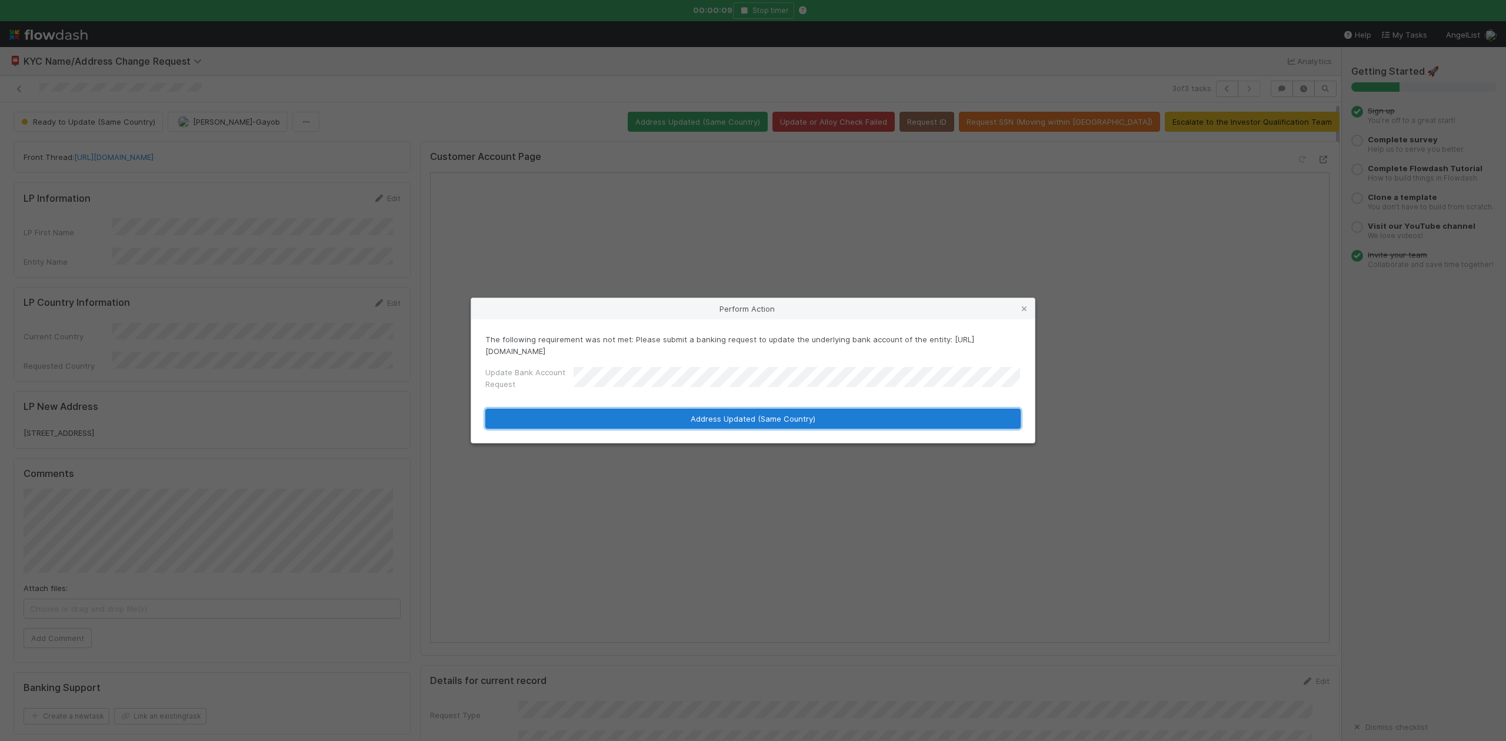
click at [656, 411] on button "Address Updated (Same Country)" at bounding box center [752, 419] width 535 height 20
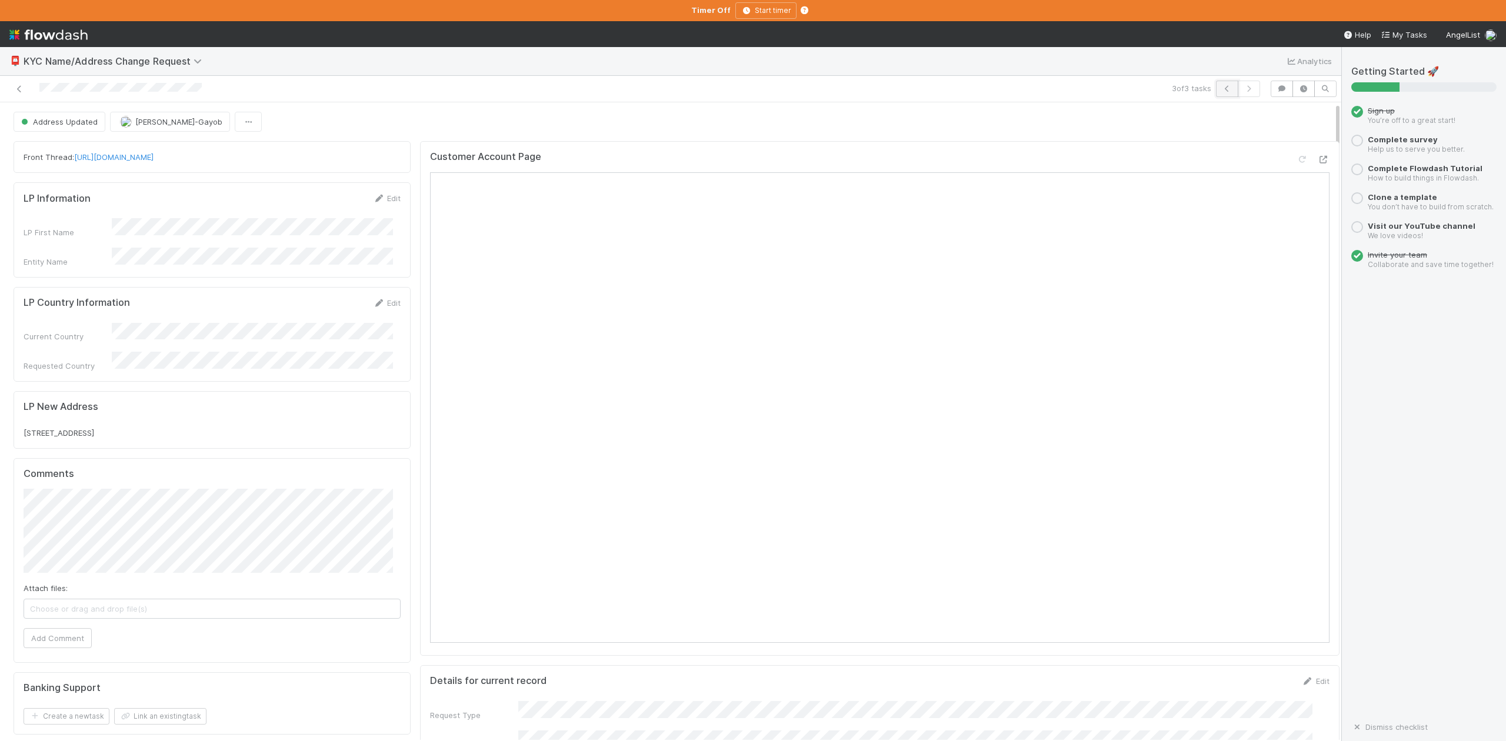
click at [1222, 87] on icon "button" at bounding box center [1228, 88] width 12 height 7
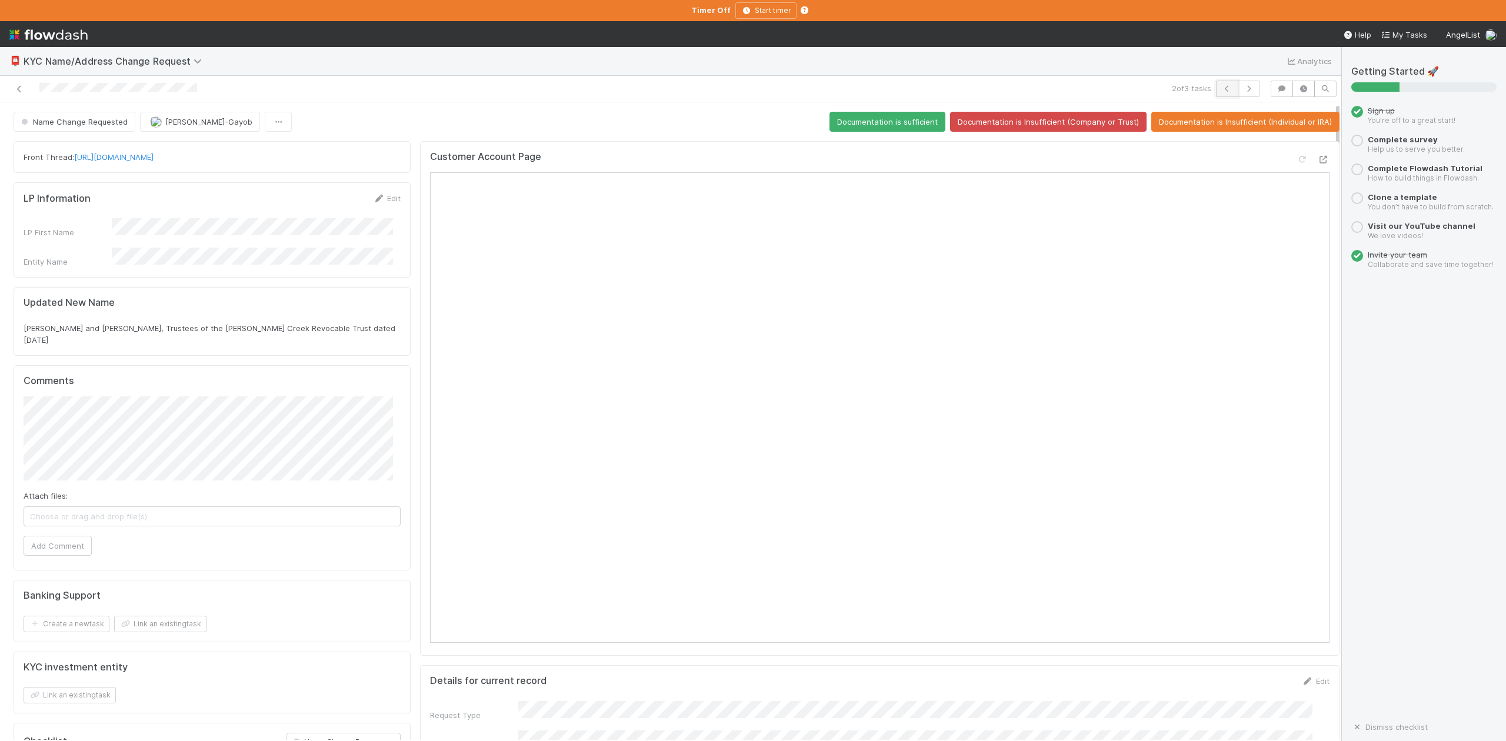
click at [1222, 87] on icon "button" at bounding box center [1228, 88] width 12 height 7
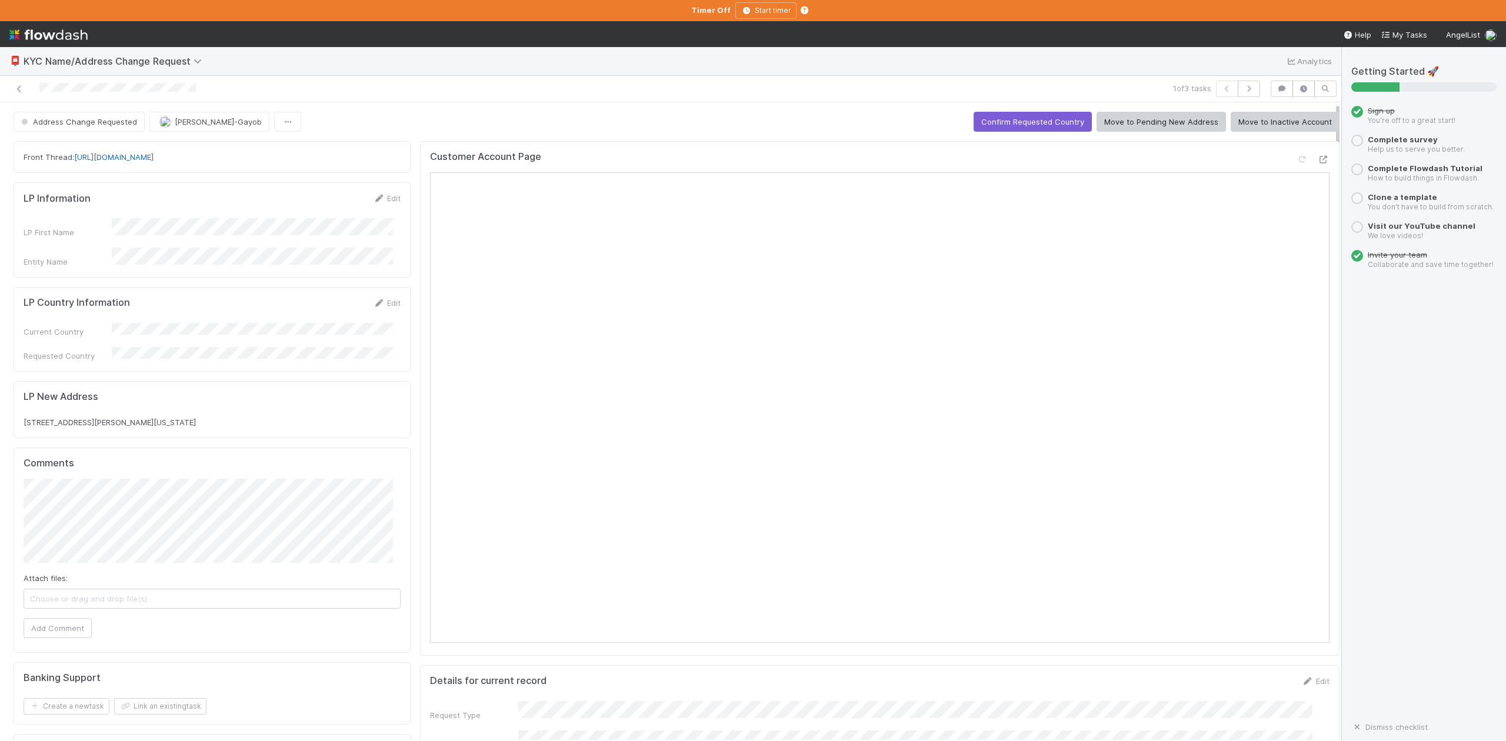
click at [154, 159] on link "https://app.frontapp.com/open/cnv_qpfj83r" at bounding box center [113, 156] width 79 height 9
click at [1318, 164] on icon at bounding box center [1324, 160] width 12 height 8
click at [997, 120] on button "Confirm Requested Country" at bounding box center [1033, 122] width 118 height 20
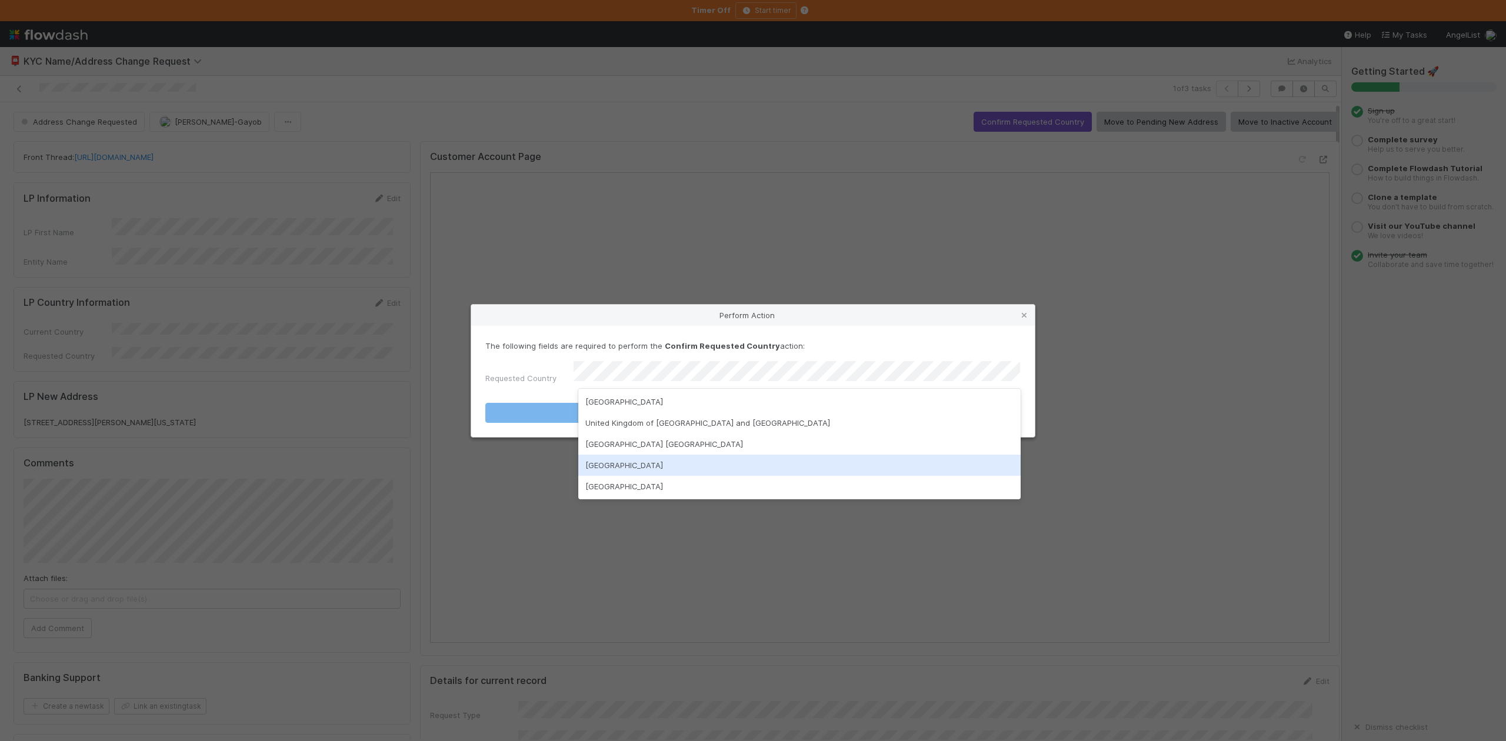
click at [641, 465] on div "United States of America" at bounding box center [799, 465] width 442 height 21
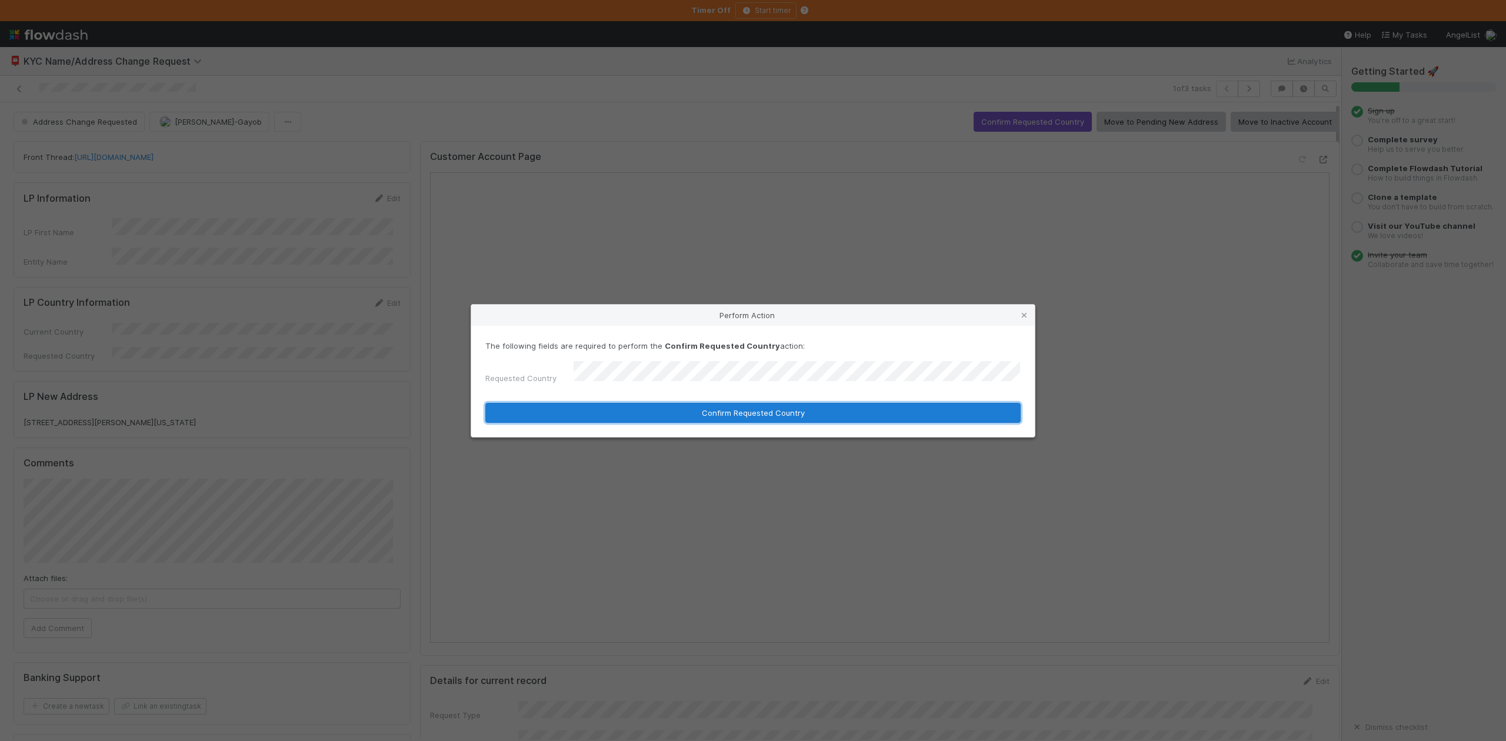
click at [730, 408] on button "Confirm Requested Country" at bounding box center [752, 413] width 535 height 20
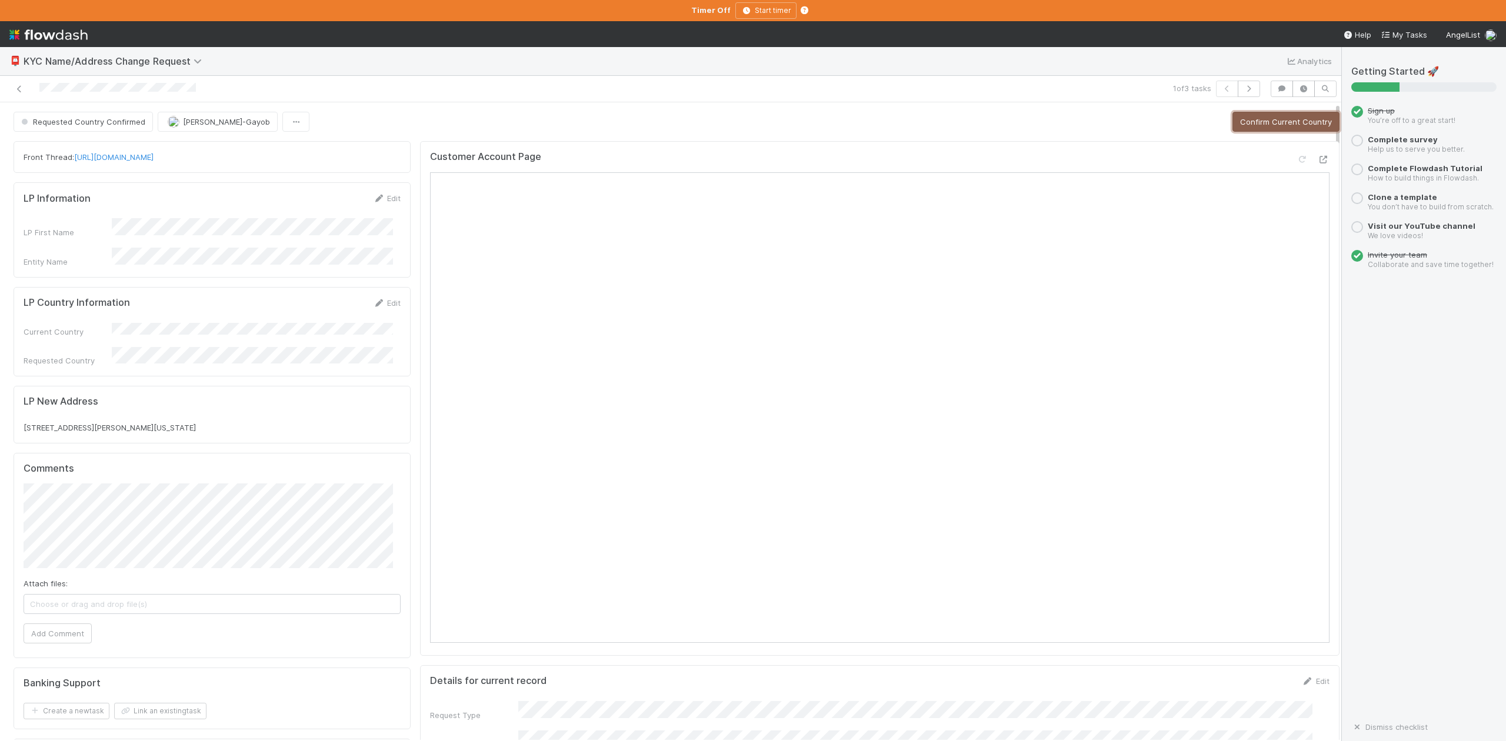
click at [1250, 119] on button "Confirm Current Country" at bounding box center [1286, 122] width 107 height 20
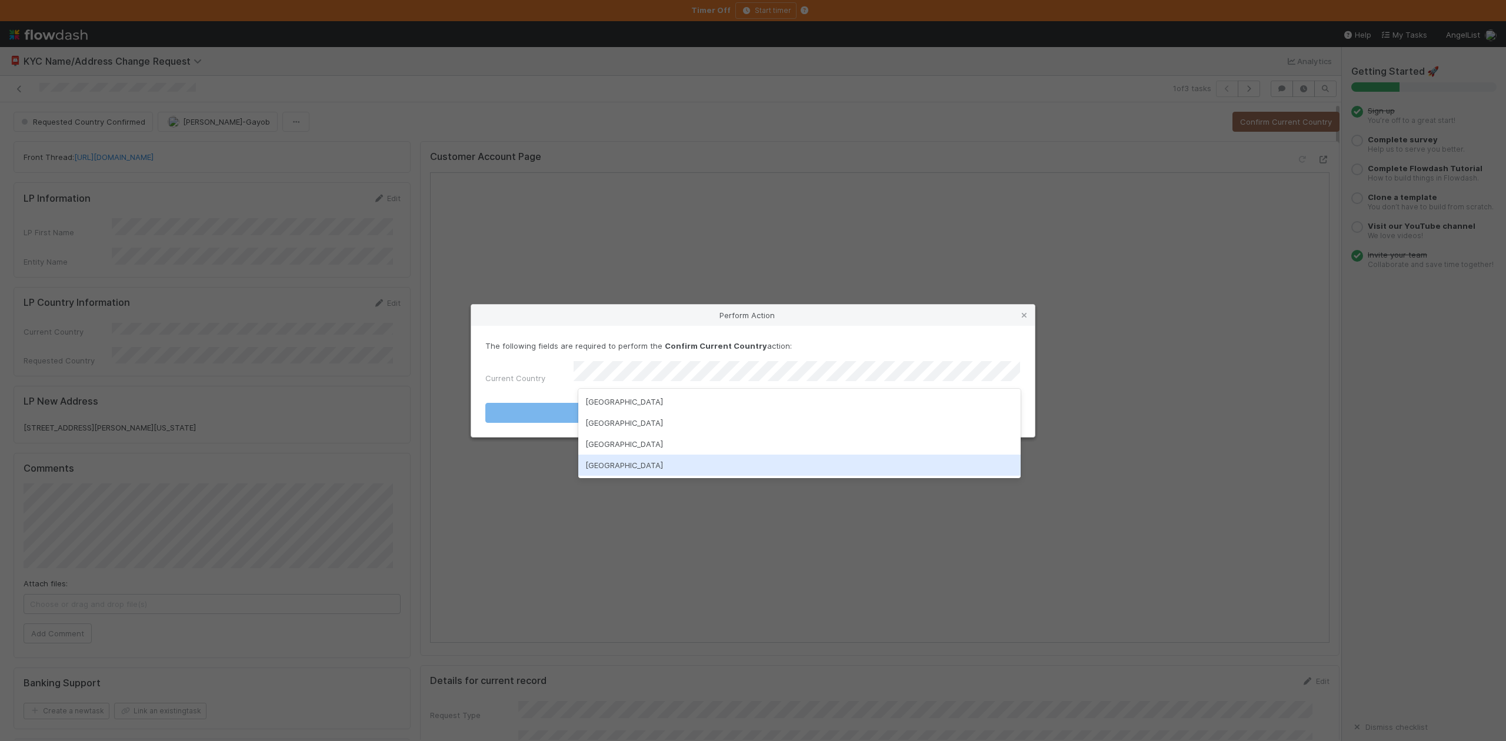
click at [653, 465] on div "United States of America" at bounding box center [799, 465] width 442 height 21
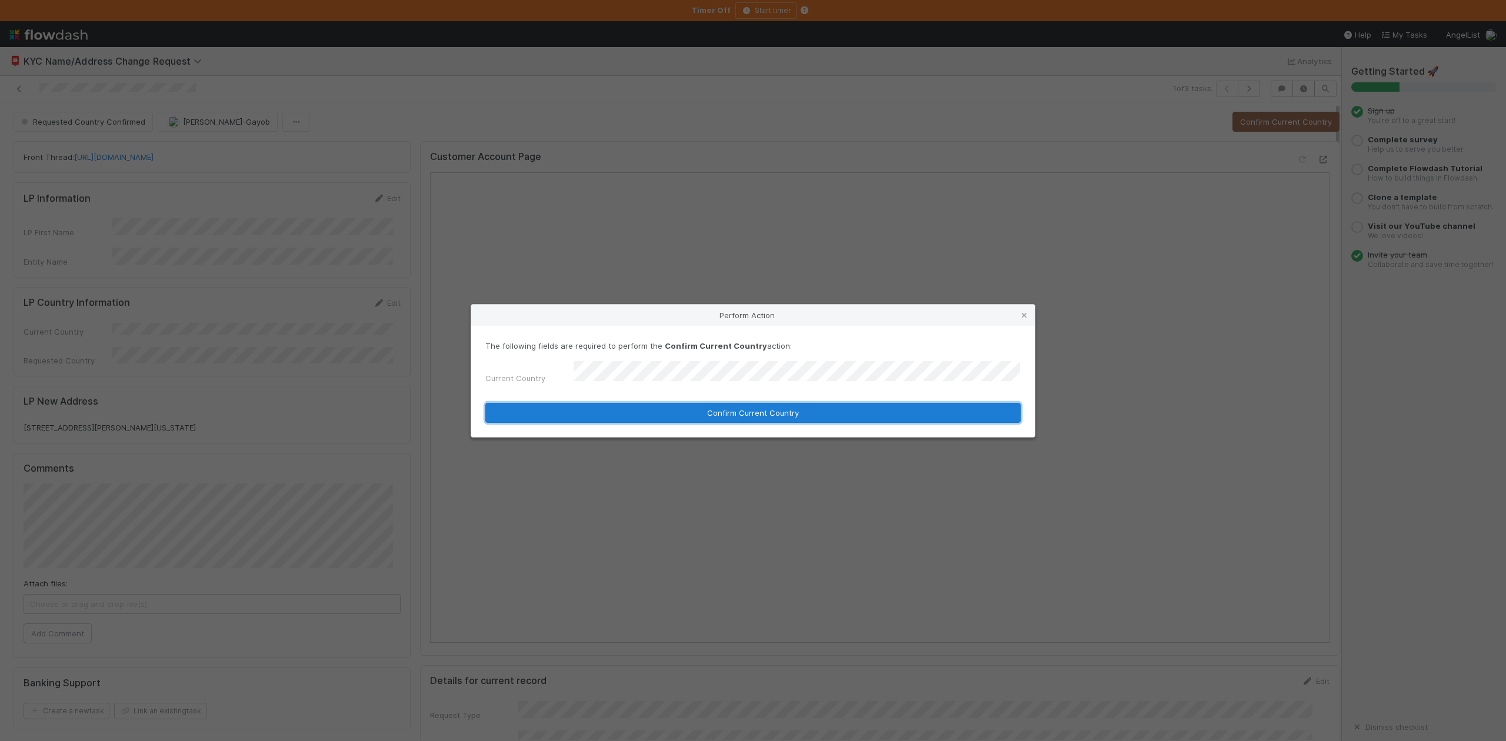
click at [742, 408] on button "Confirm Current Country" at bounding box center [752, 413] width 535 height 20
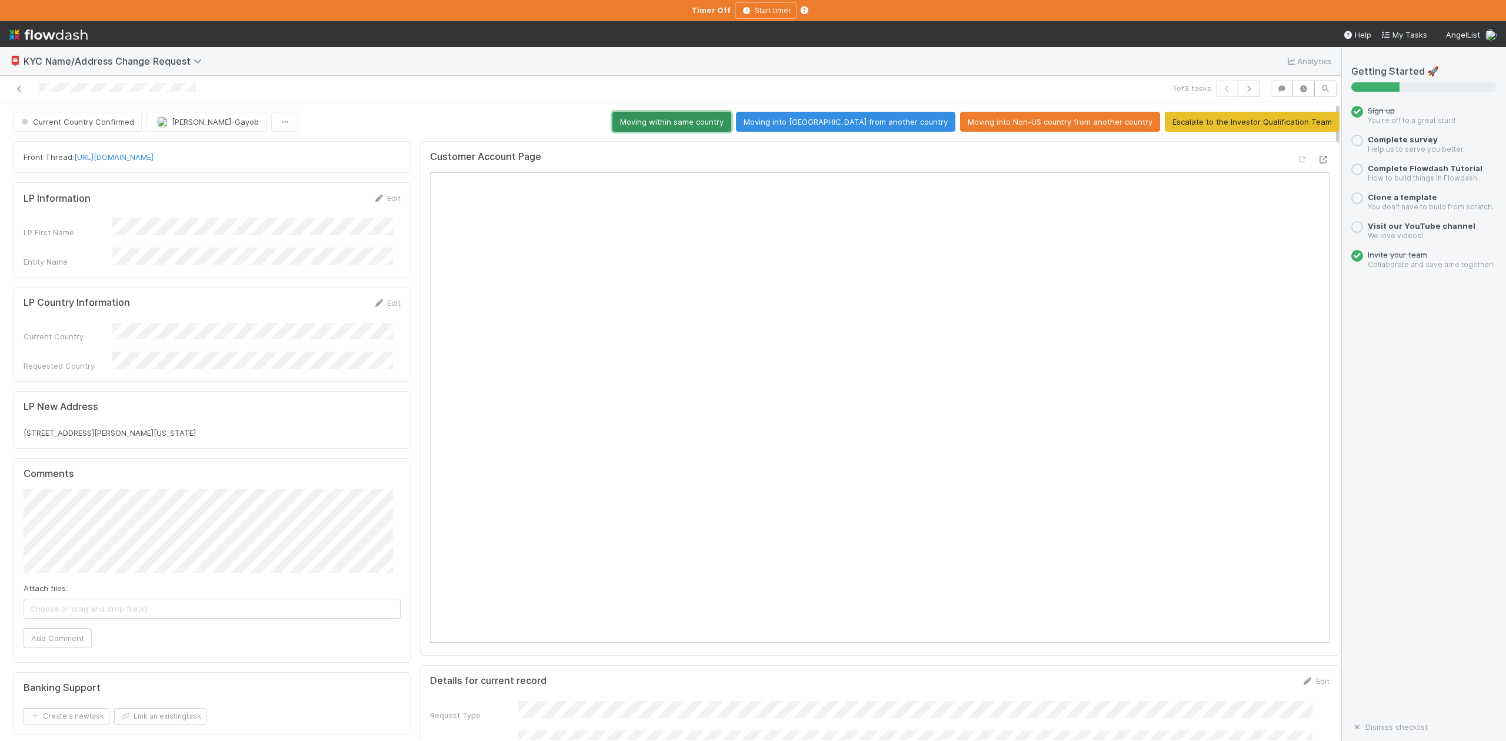
click at [711, 119] on button "Moving within same country" at bounding box center [672, 122] width 119 height 20
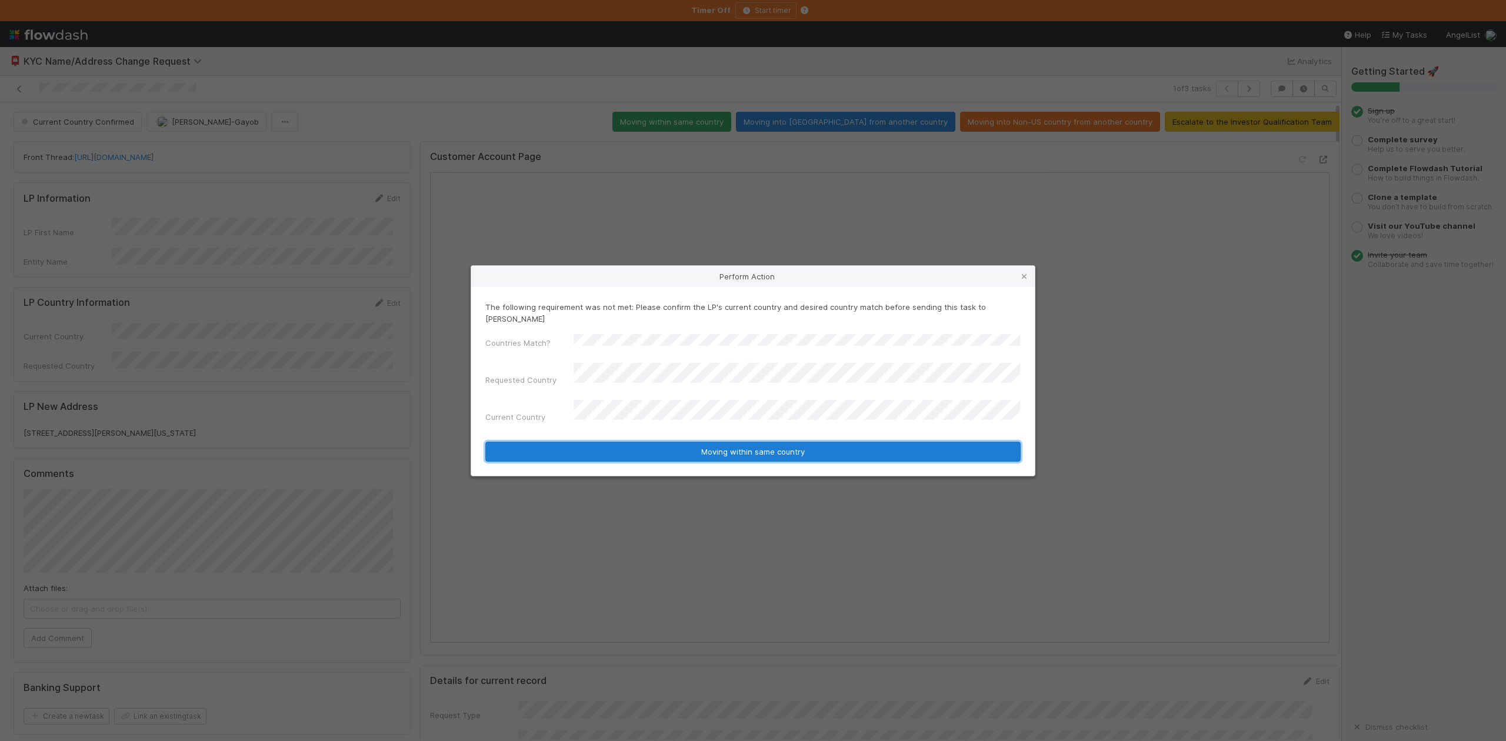
click at [754, 442] on button "Moving within same country" at bounding box center [752, 452] width 535 height 20
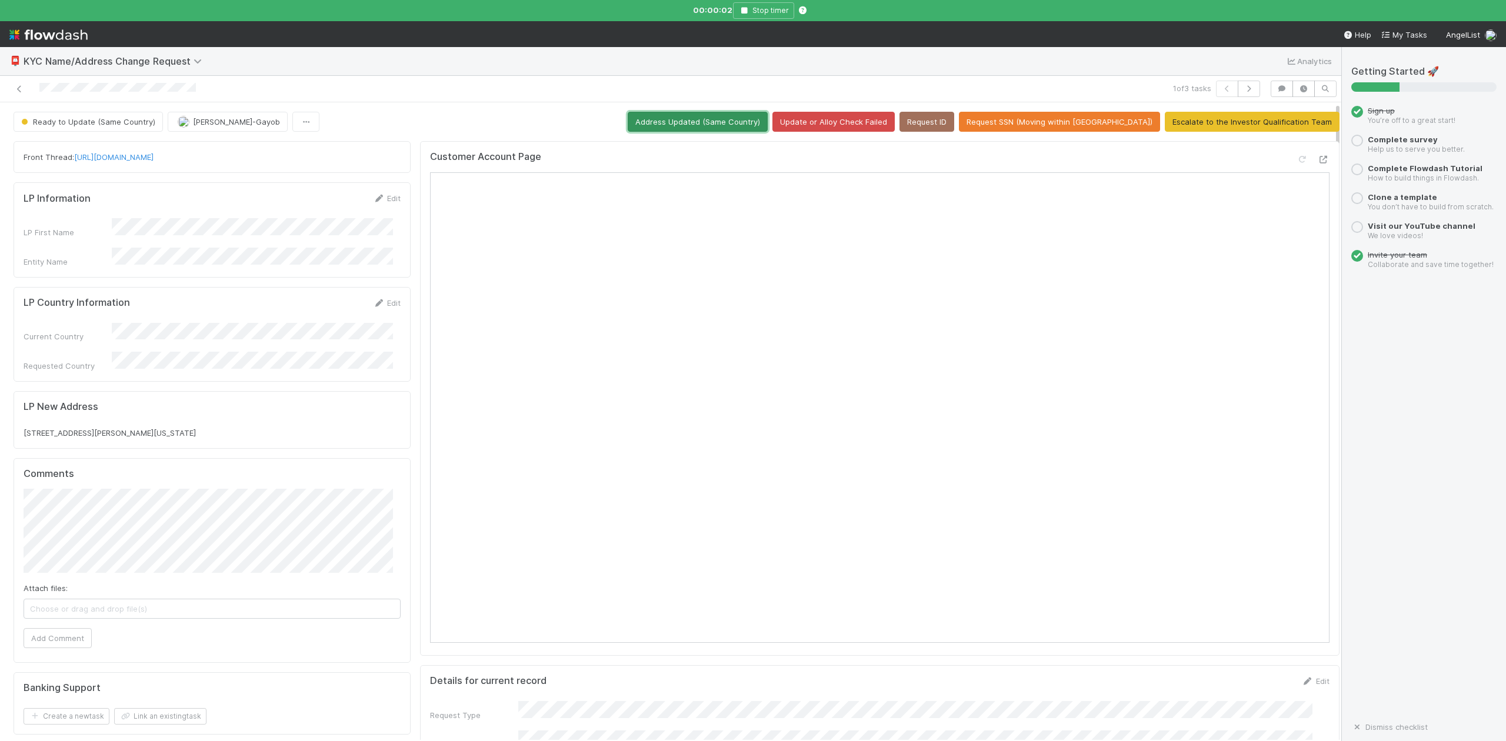
click at [758, 125] on button "Address Updated (Same Country)" at bounding box center [698, 122] width 140 height 20
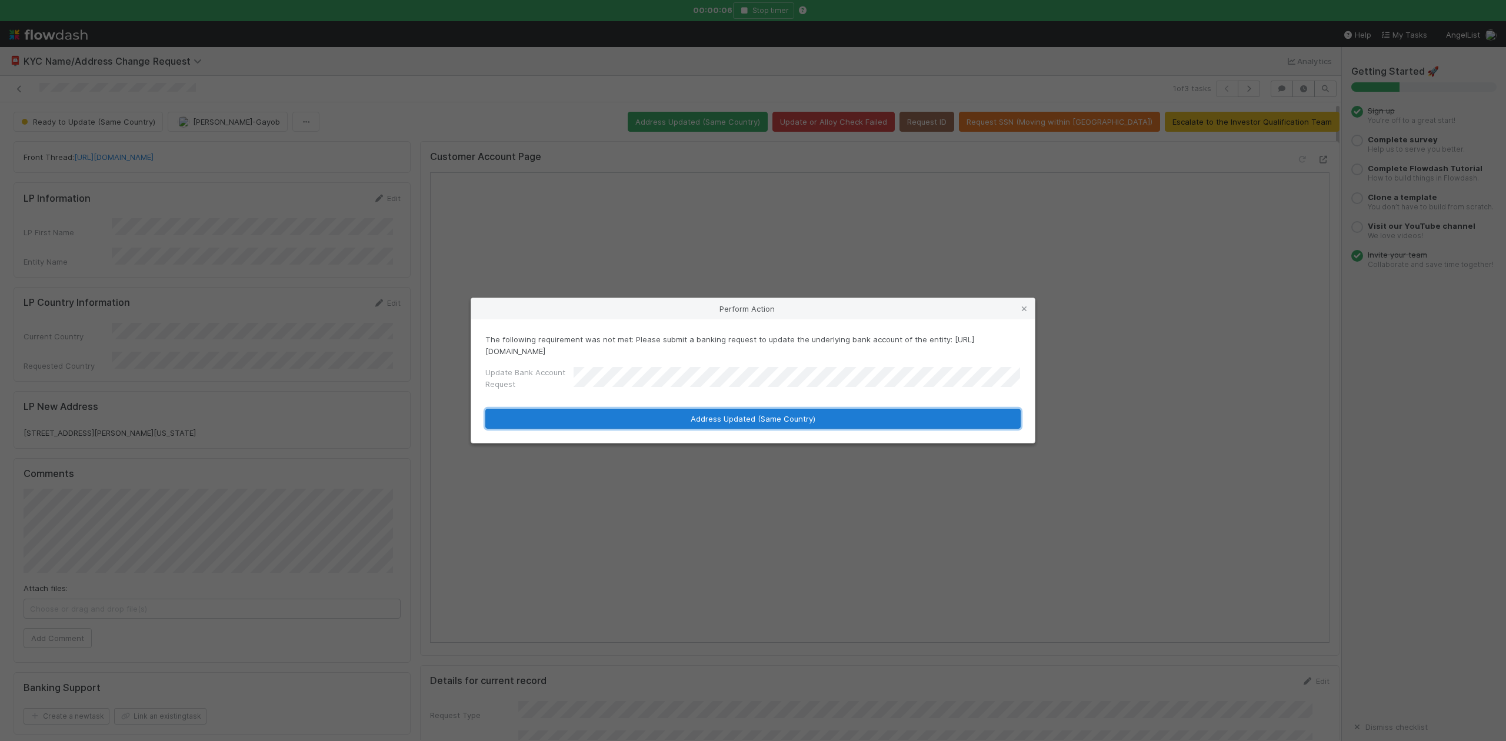
click at [626, 415] on button "Address Updated (Same Country)" at bounding box center [752, 419] width 535 height 20
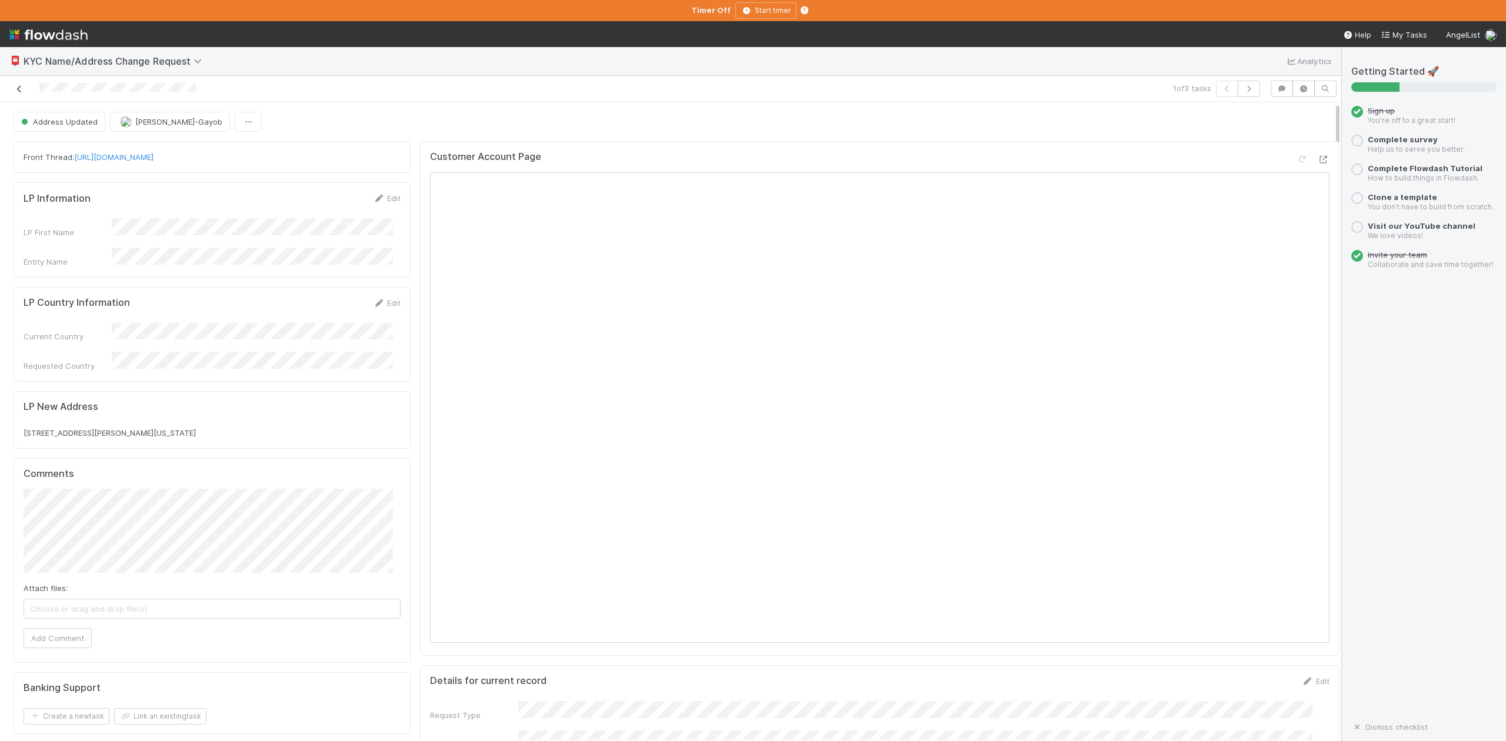
click at [18, 86] on icon at bounding box center [20, 89] width 12 height 8
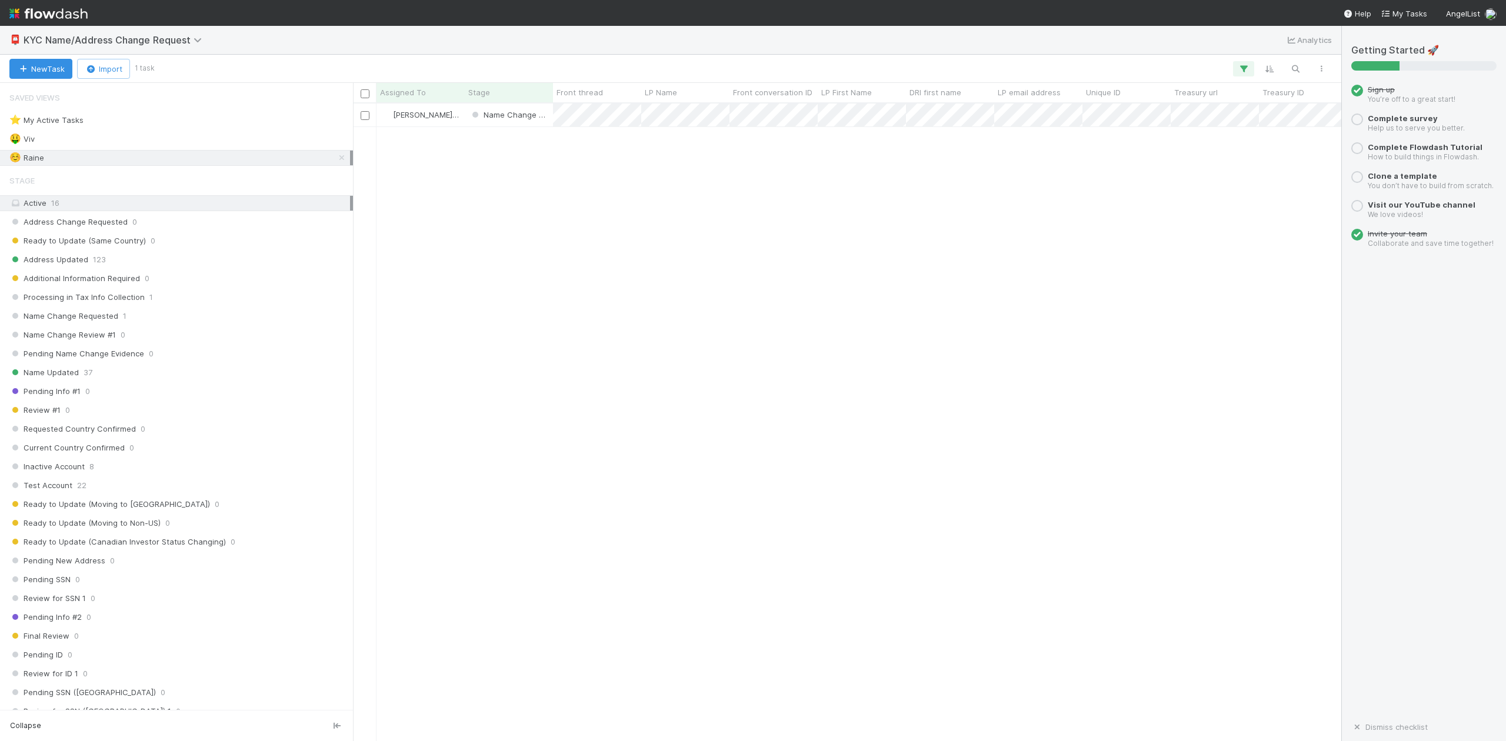
scroll to position [626, 977]
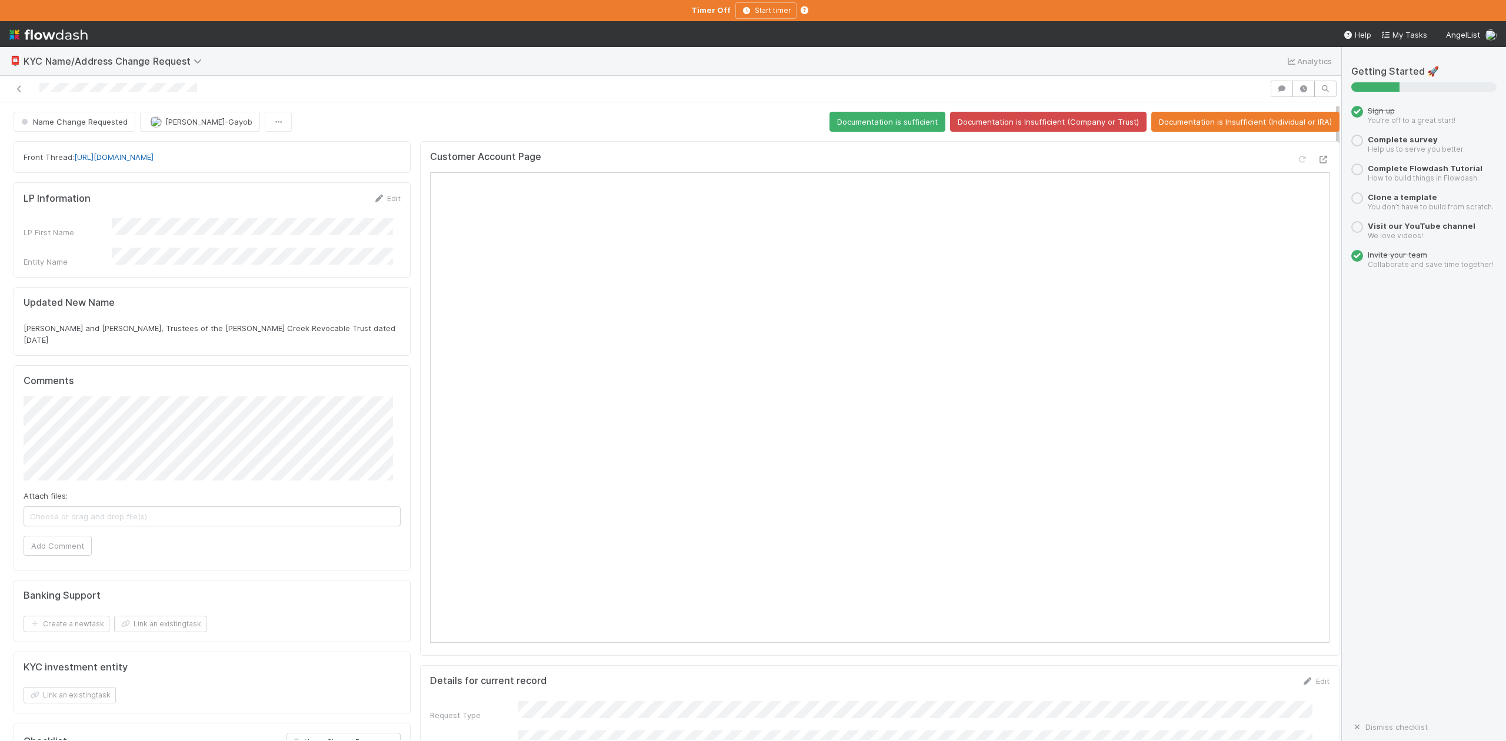
click at [154, 158] on link "https://app.frontapp.com/open/cnv_qp31err" at bounding box center [113, 156] width 79 height 9
drag, startPoint x: 382, startPoint y: 325, endPoint x: 14, endPoint y: 335, distance: 368.5
click at [14, 335] on div "Updated New Name Lance Gilliland and Siri Gilliland, Trustees of the Lyman Cree…" at bounding box center [212, 321] width 397 height 69
copy span "Lance Gilliland and Siri Gilliland, Trustees of the Lyman Creek Revocable Trust…"
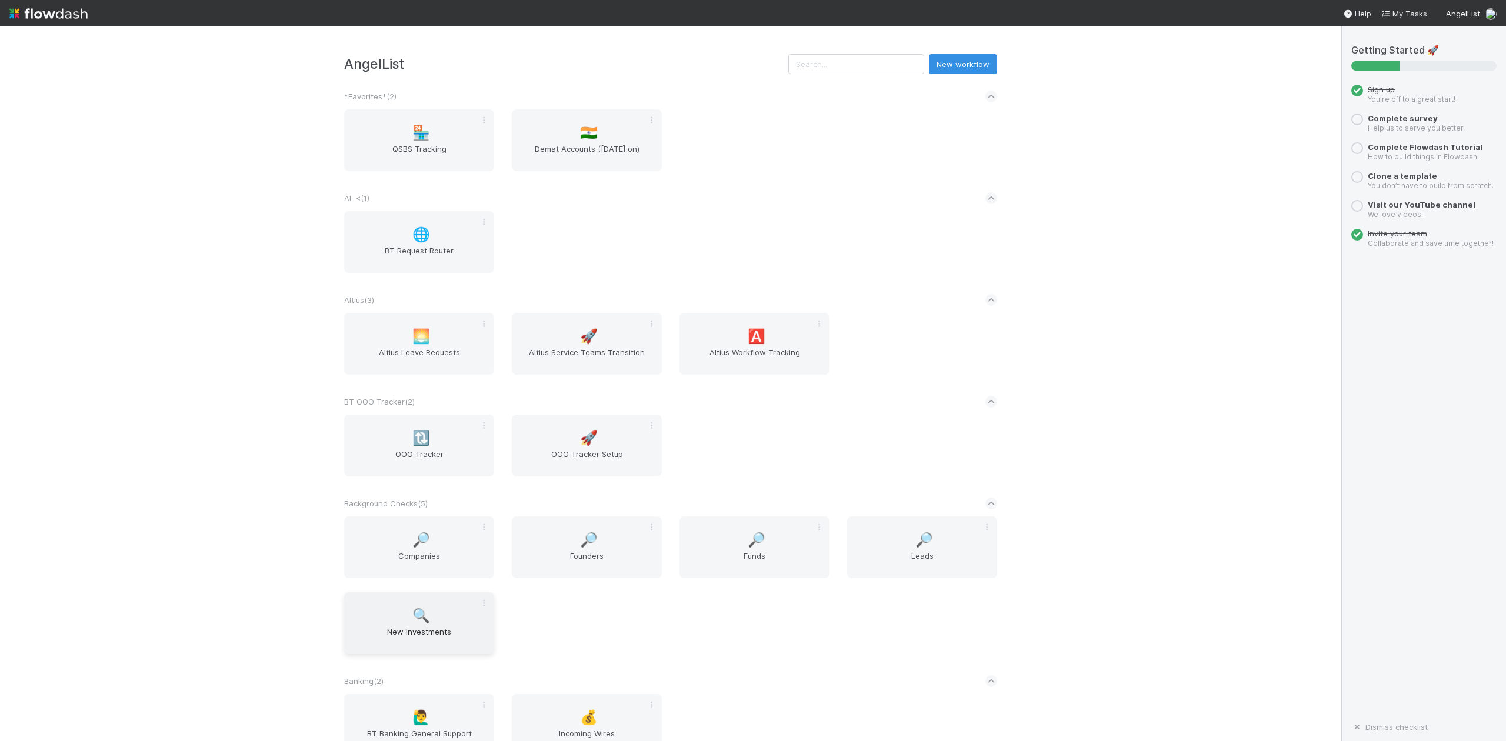
click at [415, 633] on span "New Investments" at bounding box center [419, 638] width 141 height 24
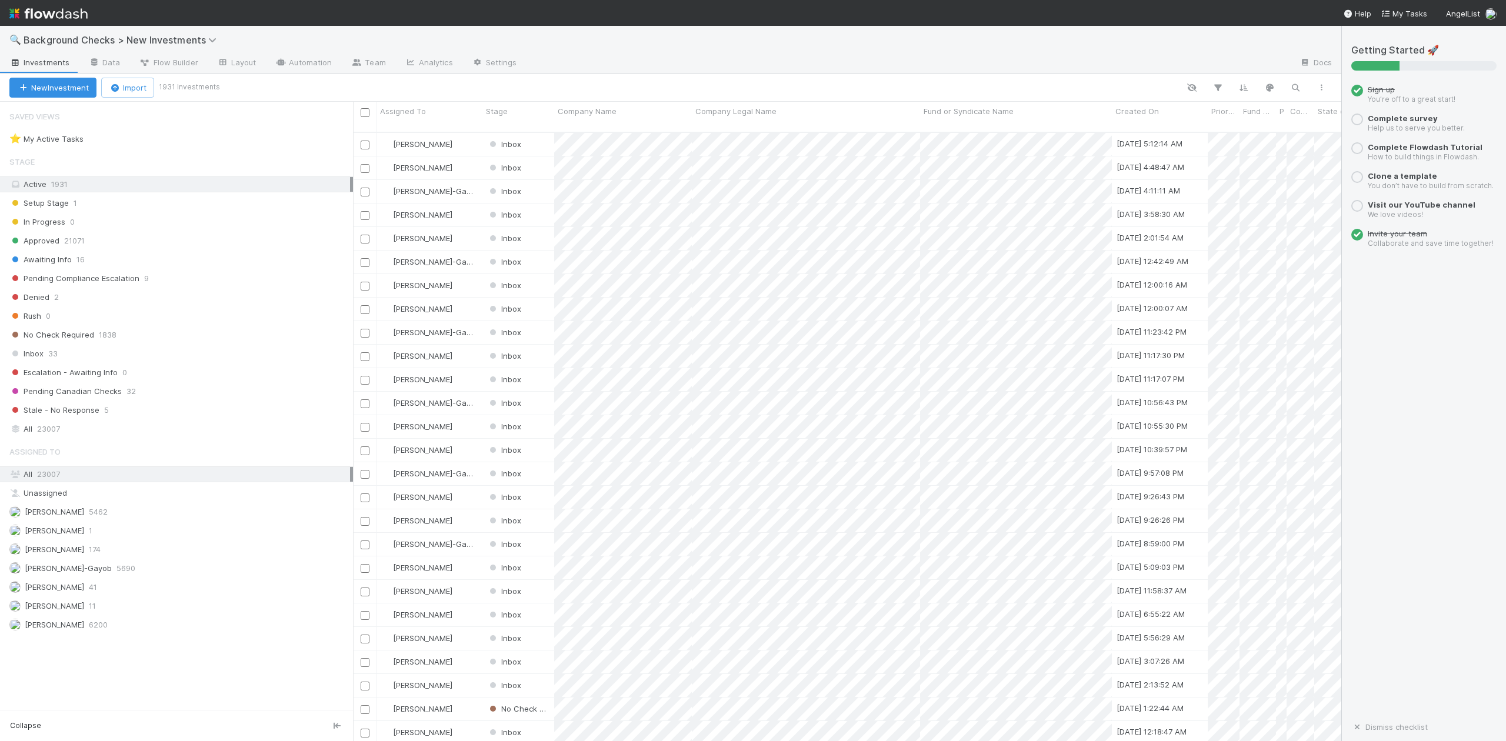
scroll to position [607, 977]
click at [61, 592] on span "[PERSON_NAME]" at bounding box center [54, 587] width 59 height 9
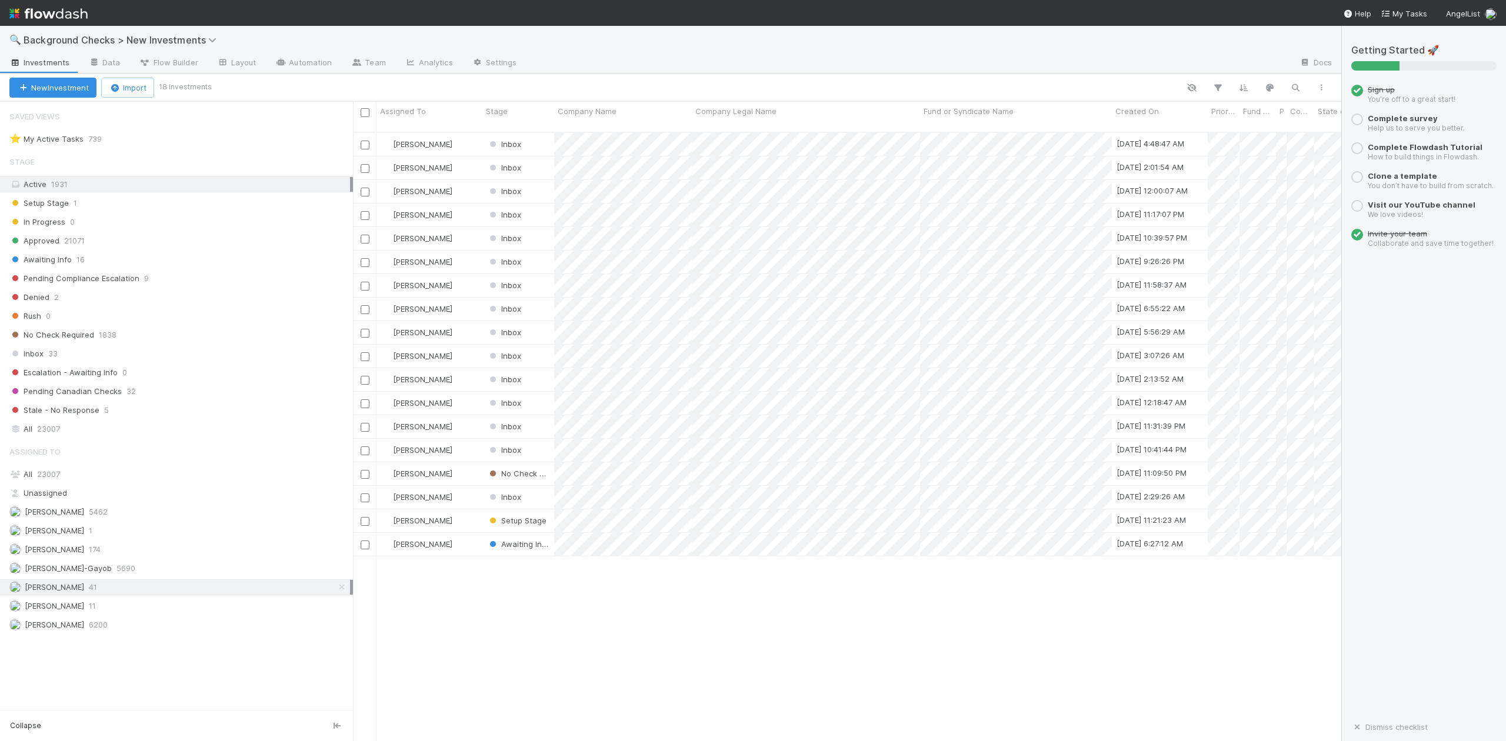
click at [217, 32] on div "🔍 Background Checks > New Investments" at bounding box center [671, 40] width 1342 height 28
click at [208, 41] on icon at bounding box center [214, 39] width 12 height 9
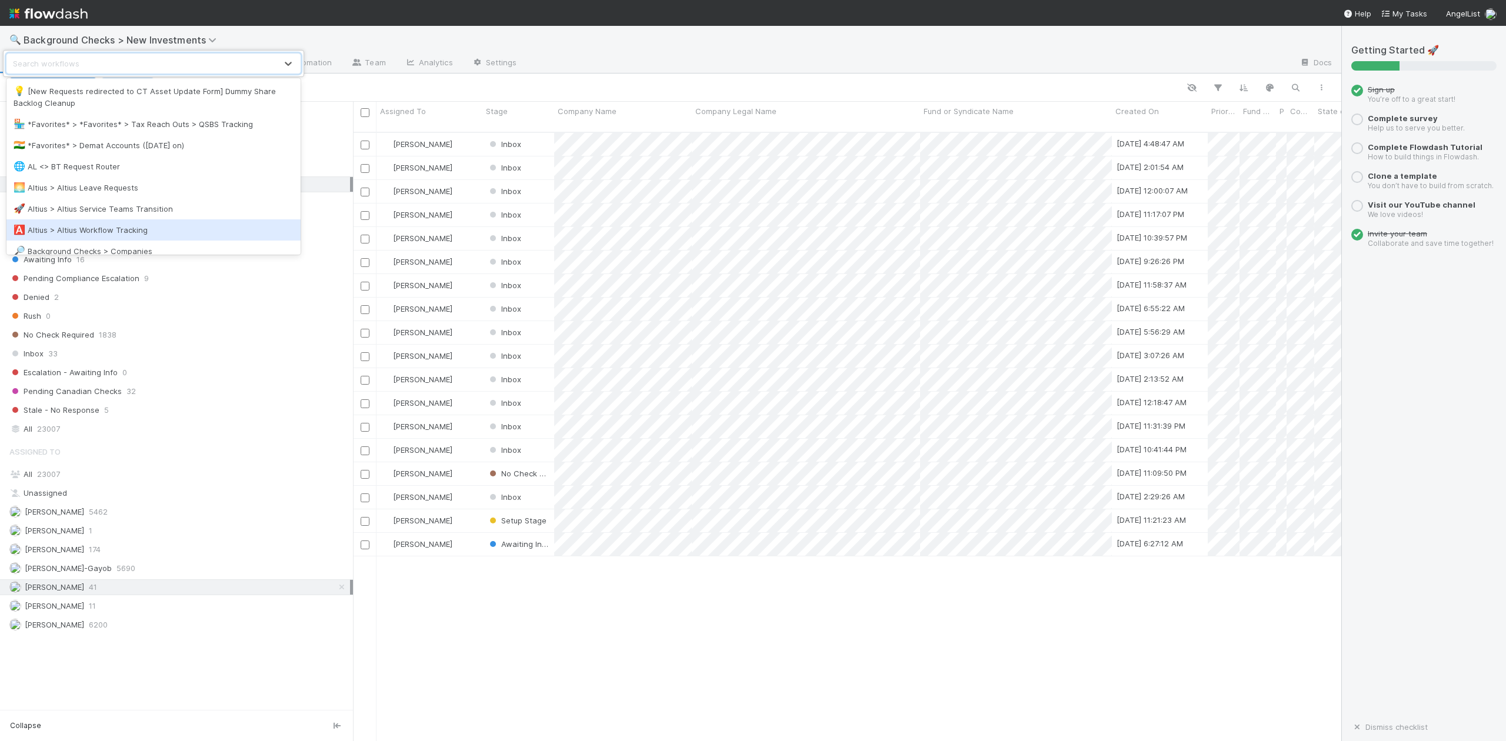
click at [138, 229] on div "🅰️ Altius > Altius Workflow Tracking" at bounding box center [154, 230] width 280 height 12
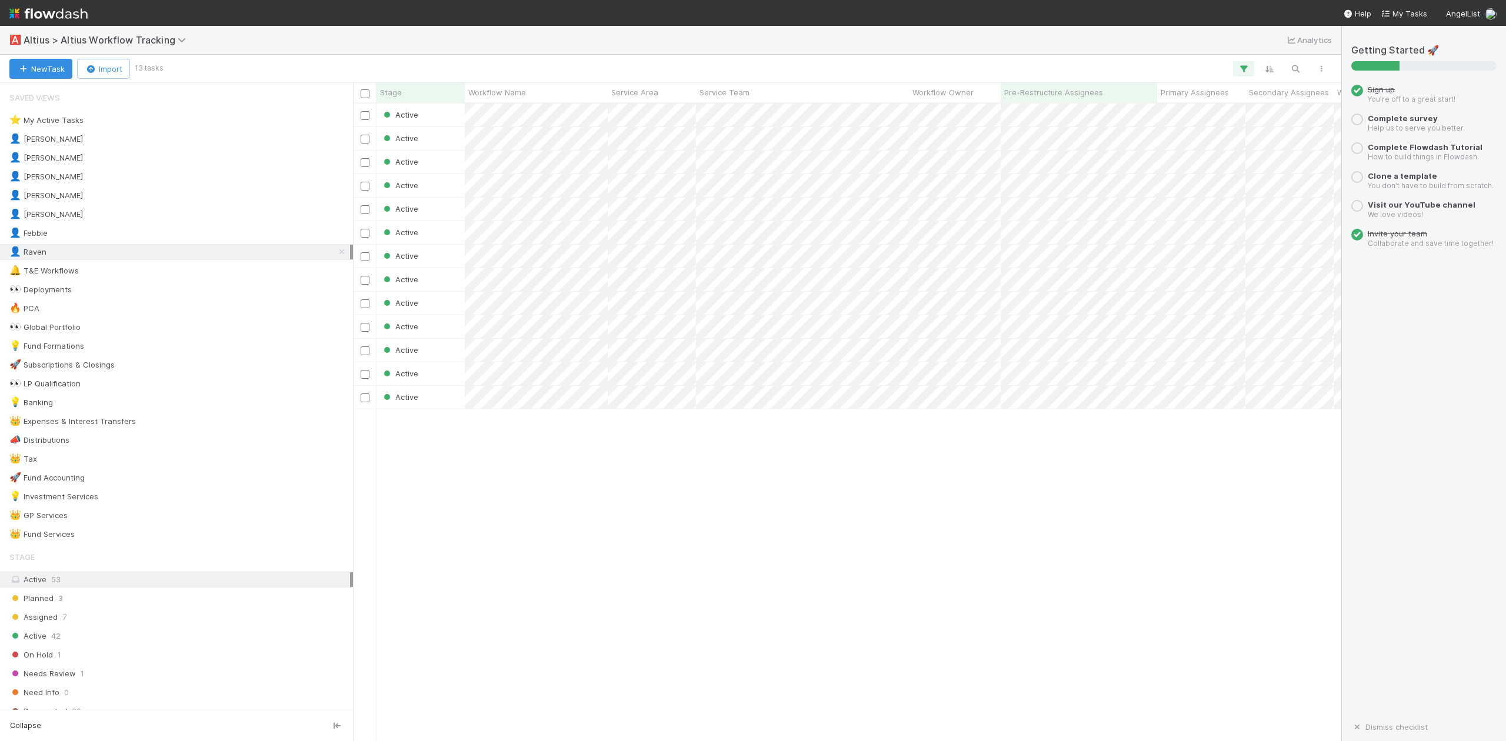
scroll to position [626, 977]
click at [66, 523] on div "👑 GP Services" at bounding box center [38, 515] width 58 height 15
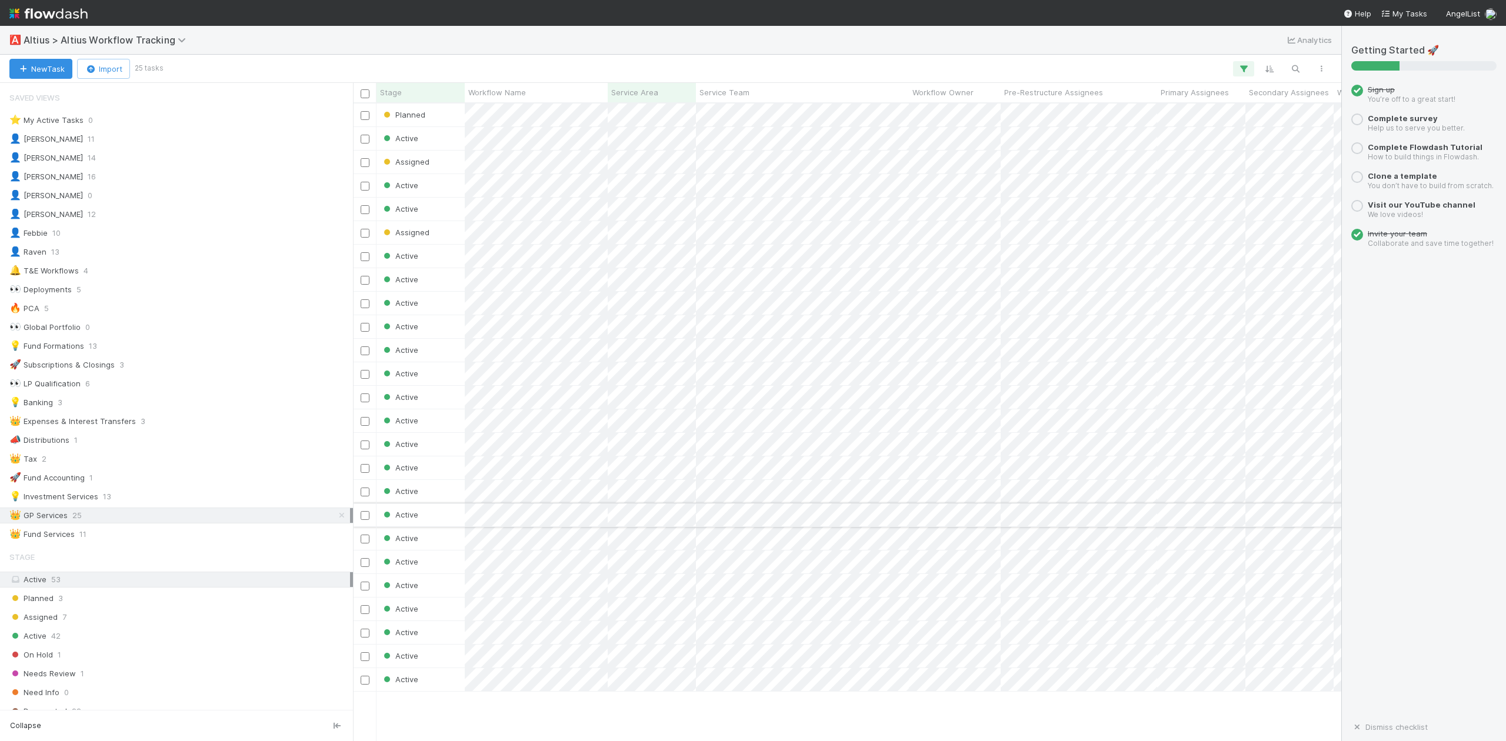
scroll to position [626, 977]
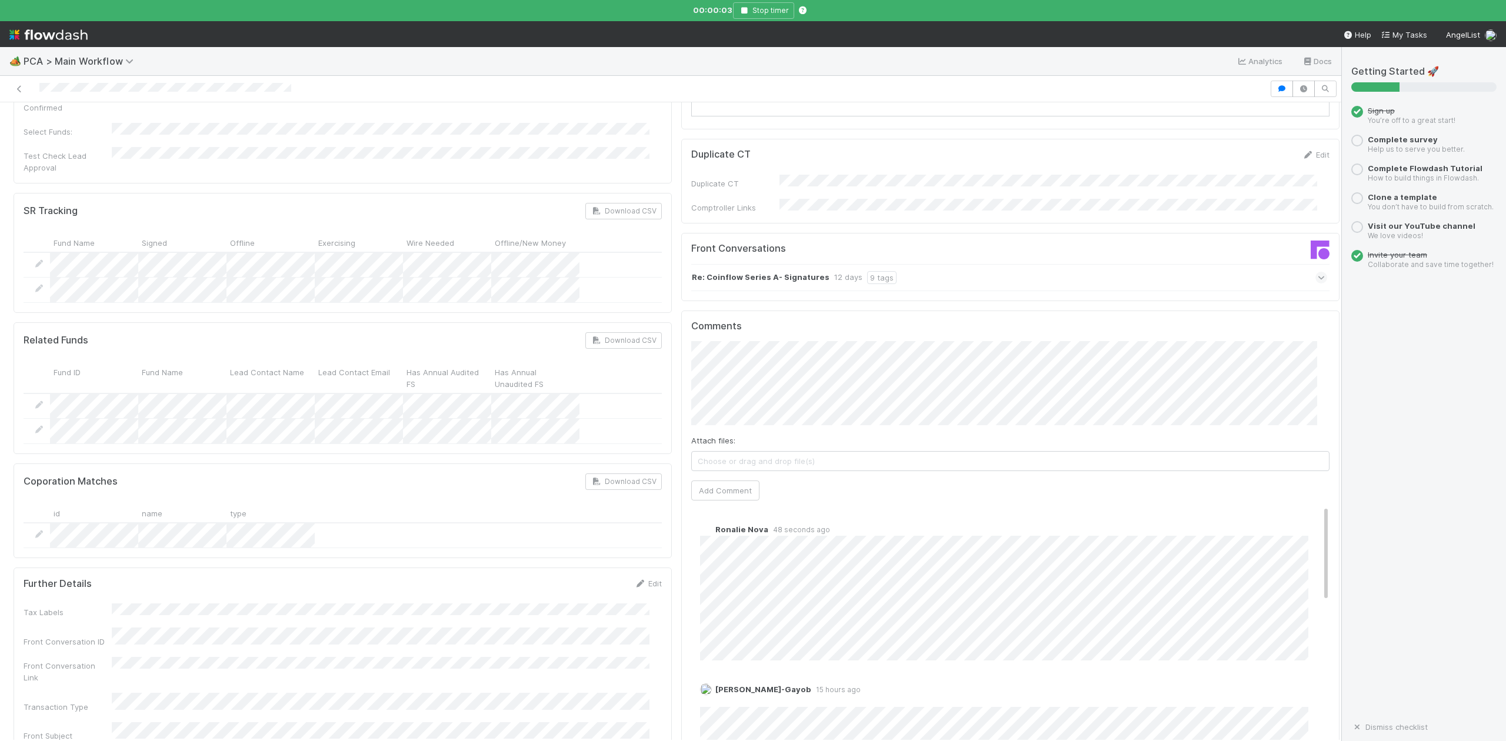
scroll to position [1883, 0]
click at [745, 7] on icon "button" at bounding box center [744, 10] width 12 height 7
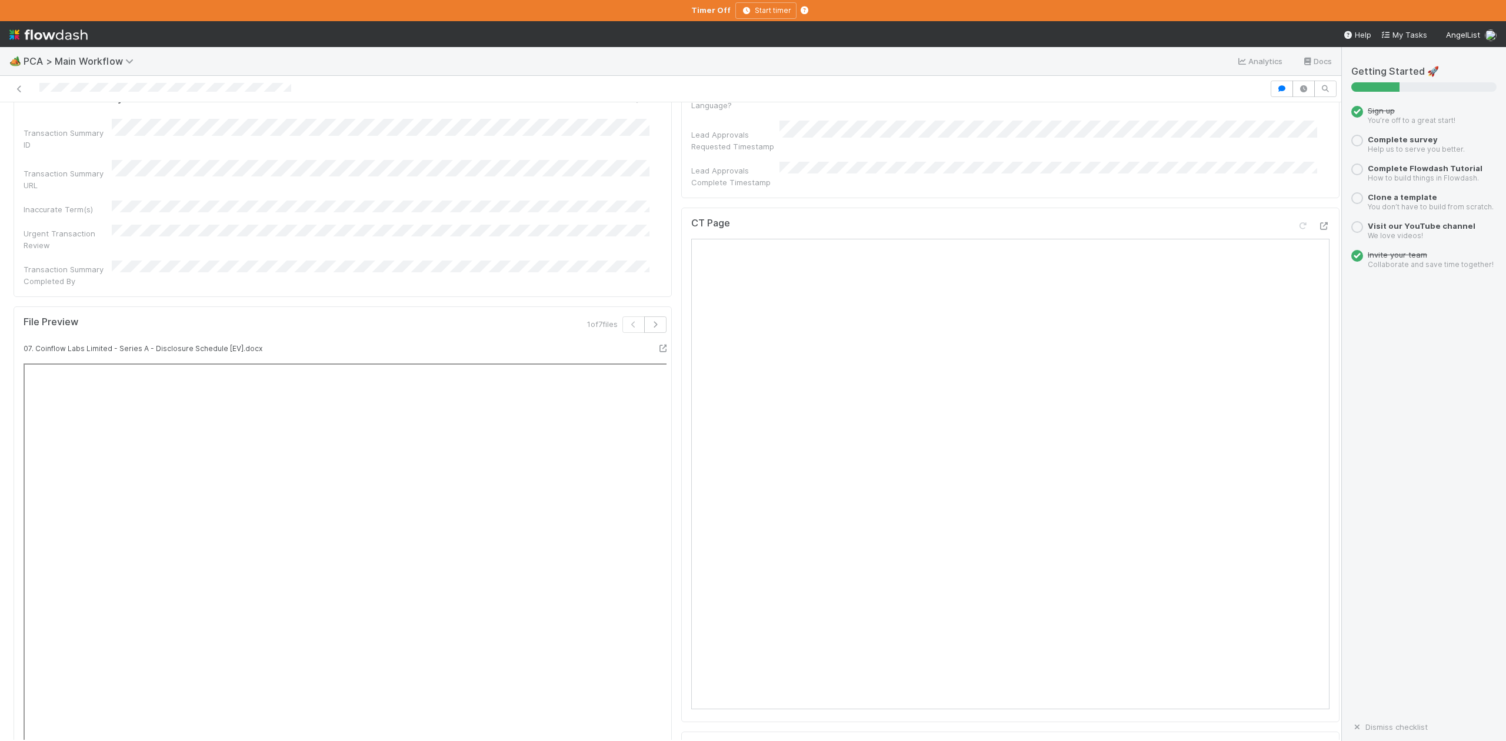
scroll to position [863, 0]
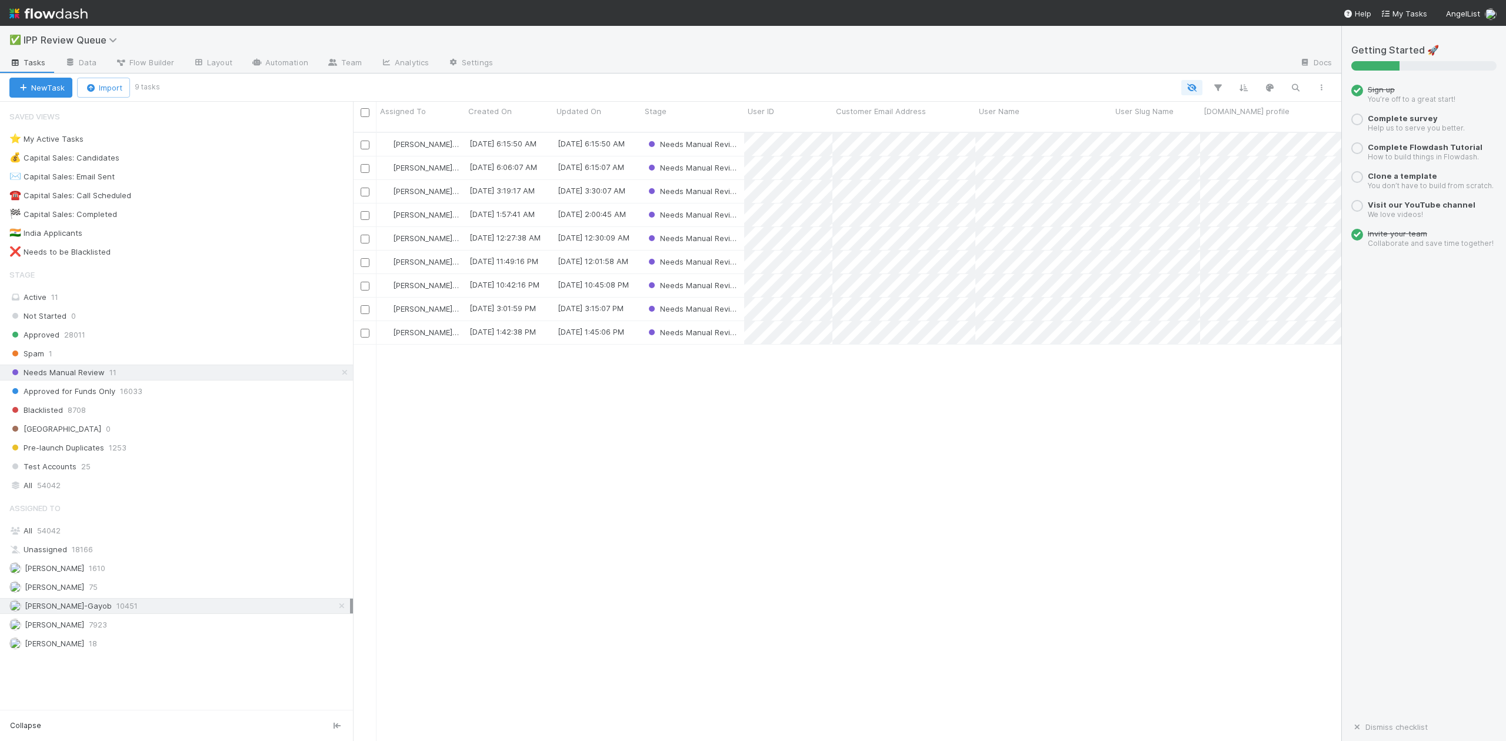
scroll to position [607, 977]
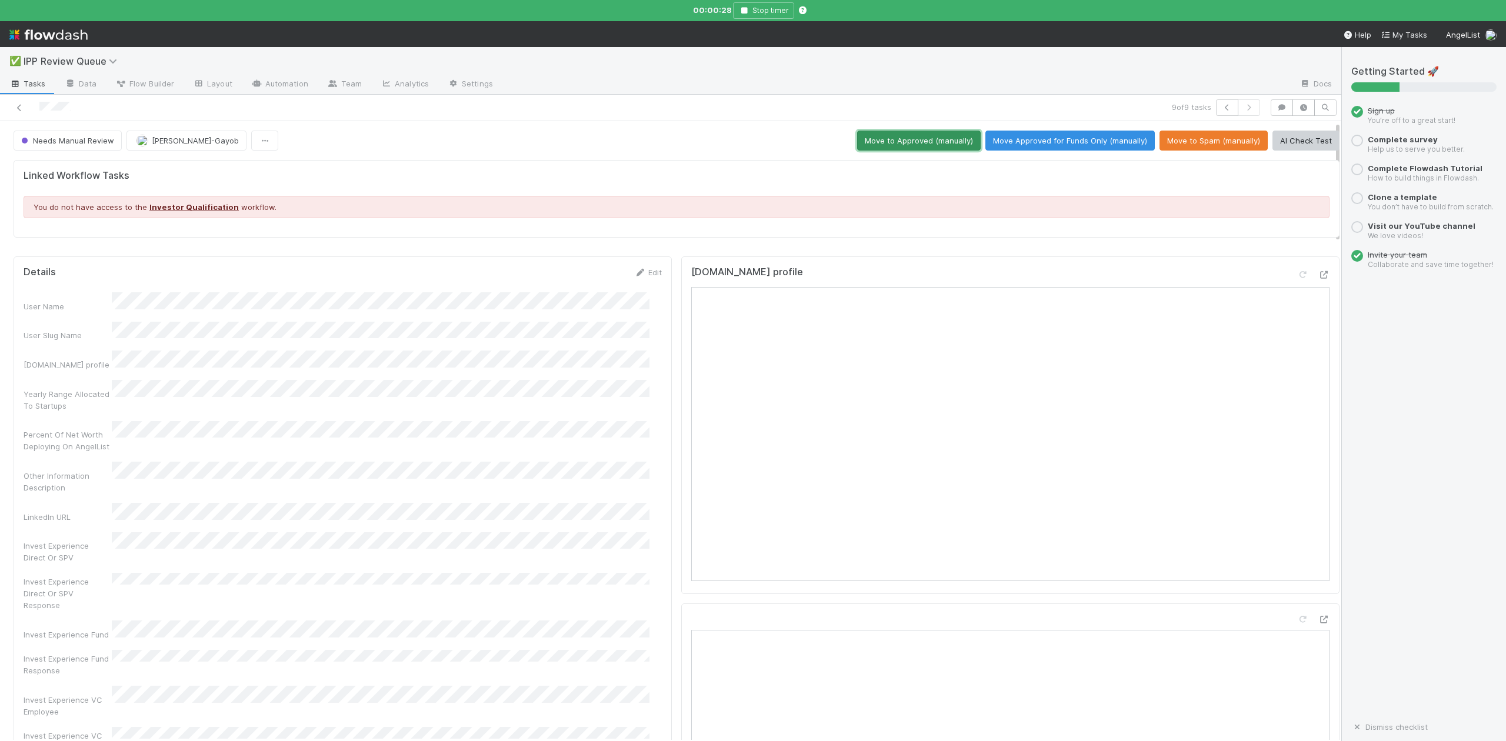
click at [909, 144] on button "Move to Approved (manually)" at bounding box center [919, 141] width 124 height 20
click at [1222, 107] on icon "button" at bounding box center [1228, 107] width 12 height 7
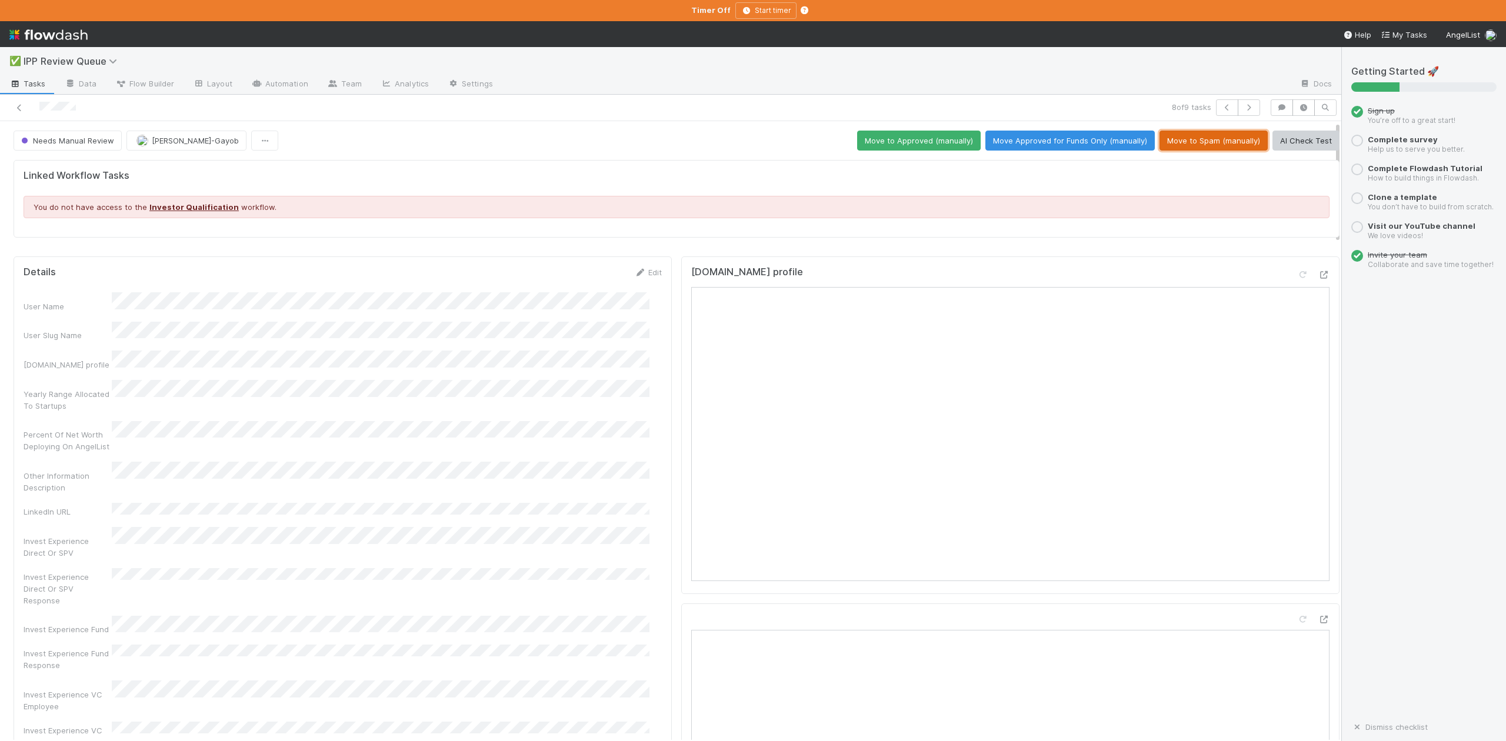
click at [1200, 140] on button "Move to Spam (manually)" at bounding box center [1214, 141] width 108 height 20
click at [1273, 140] on button "Move to Blacklisted" at bounding box center [1296, 141] width 87 height 20
click at [1222, 108] on icon "button" at bounding box center [1228, 107] width 12 height 7
click at [1185, 148] on button "Move to Spam (manually)" at bounding box center [1214, 141] width 108 height 20
click at [1279, 135] on button "Move to Blacklisted" at bounding box center [1296, 141] width 87 height 20
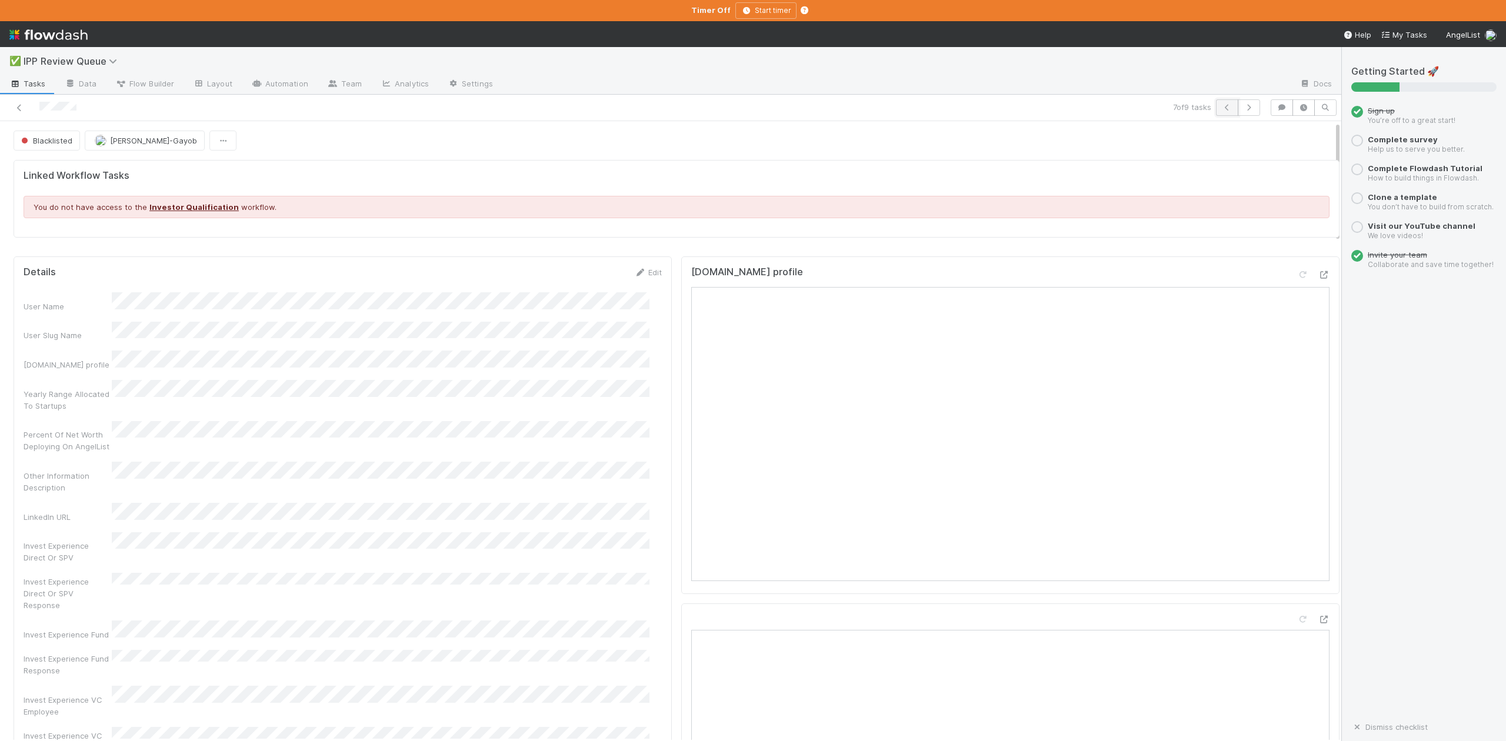
click at [1222, 108] on icon "button" at bounding box center [1228, 107] width 12 height 7
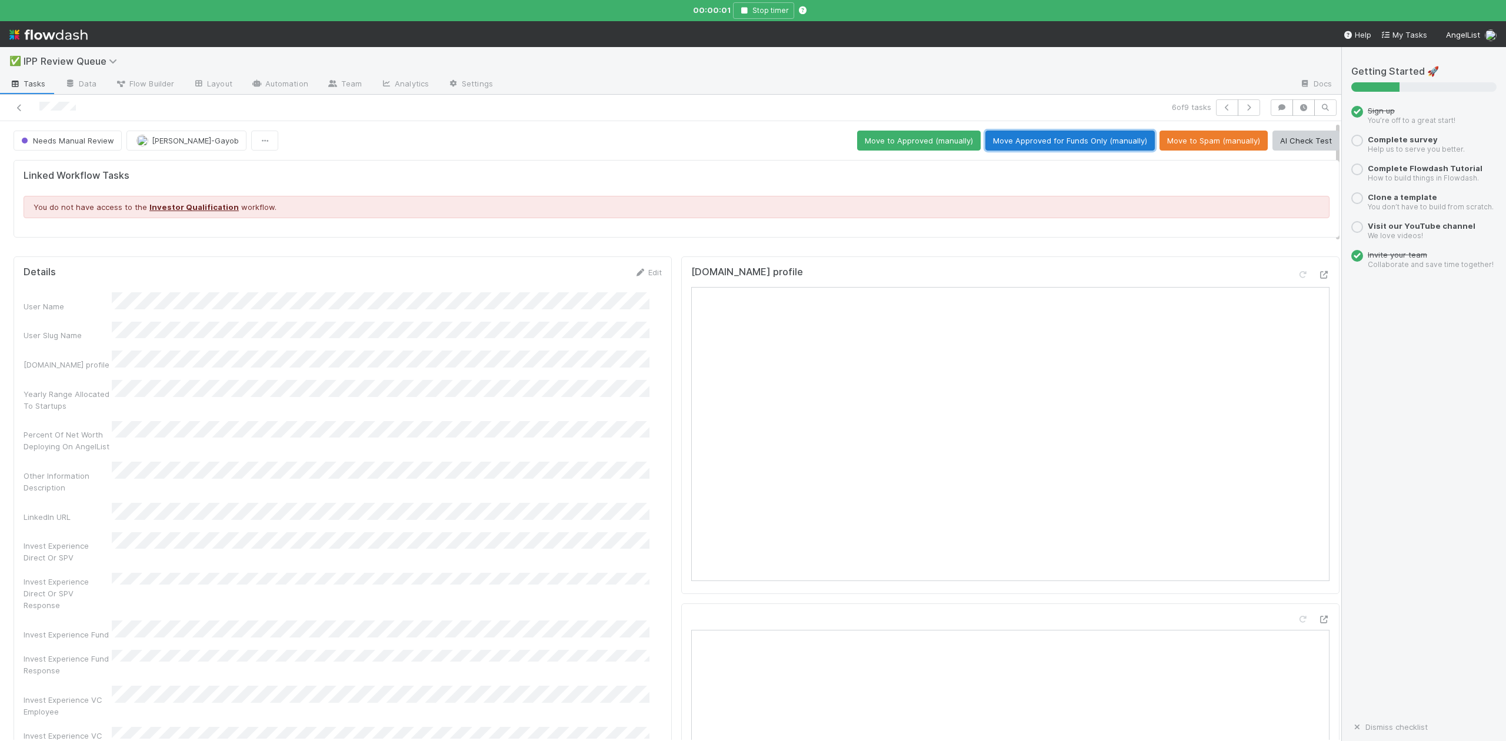
click at [1043, 140] on button "Move Approved for Funds Only (manually)" at bounding box center [1070, 141] width 169 height 20
click at [1222, 105] on icon "button" at bounding box center [1228, 107] width 12 height 7
click at [1052, 137] on button "Move Approved for Funds Only (manually)" at bounding box center [1070, 141] width 169 height 20
click at [1222, 107] on icon "button" at bounding box center [1228, 107] width 12 height 7
click at [701, 7] on icon "button" at bounding box center [697, 10] width 12 height 7
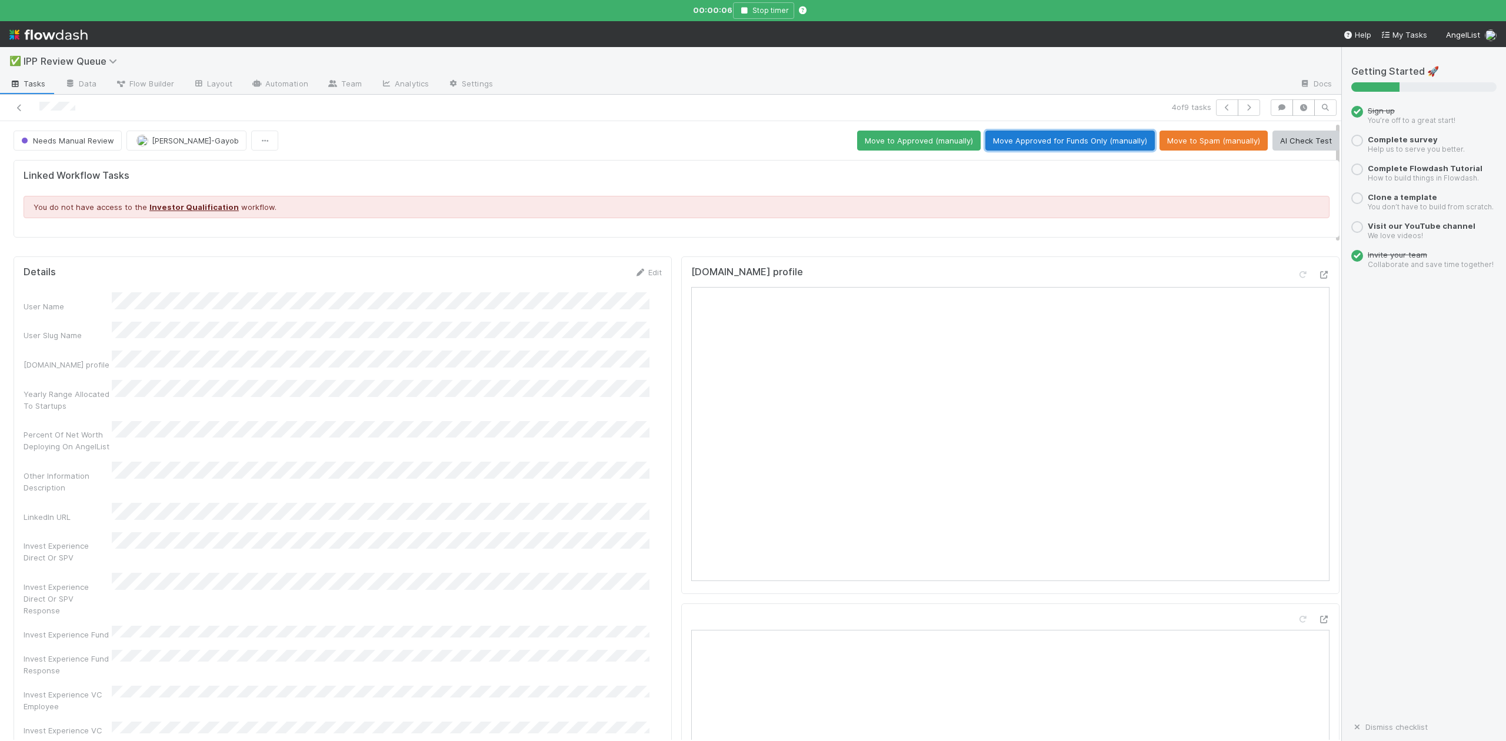
click at [1053, 144] on button "Move Approved for Funds Only (manually)" at bounding box center [1070, 141] width 169 height 20
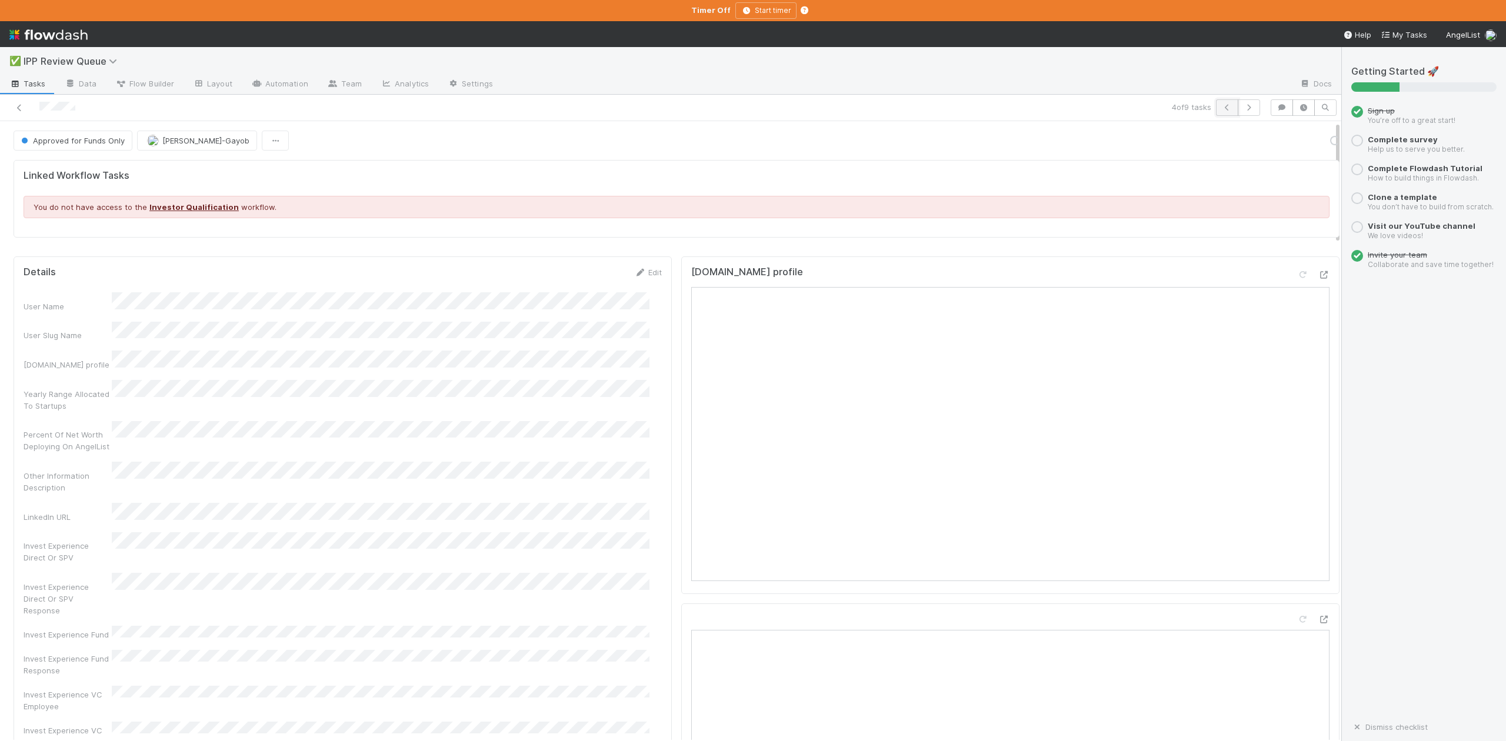
click at [1222, 105] on icon "button" at bounding box center [1228, 107] width 12 height 7
click at [883, 141] on button "Move to Approved (manually)" at bounding box center [919, 141] width 124 height 20
click at [1222, 106] on icon "button" at bounding box center [1228, 107] width 12 height 7
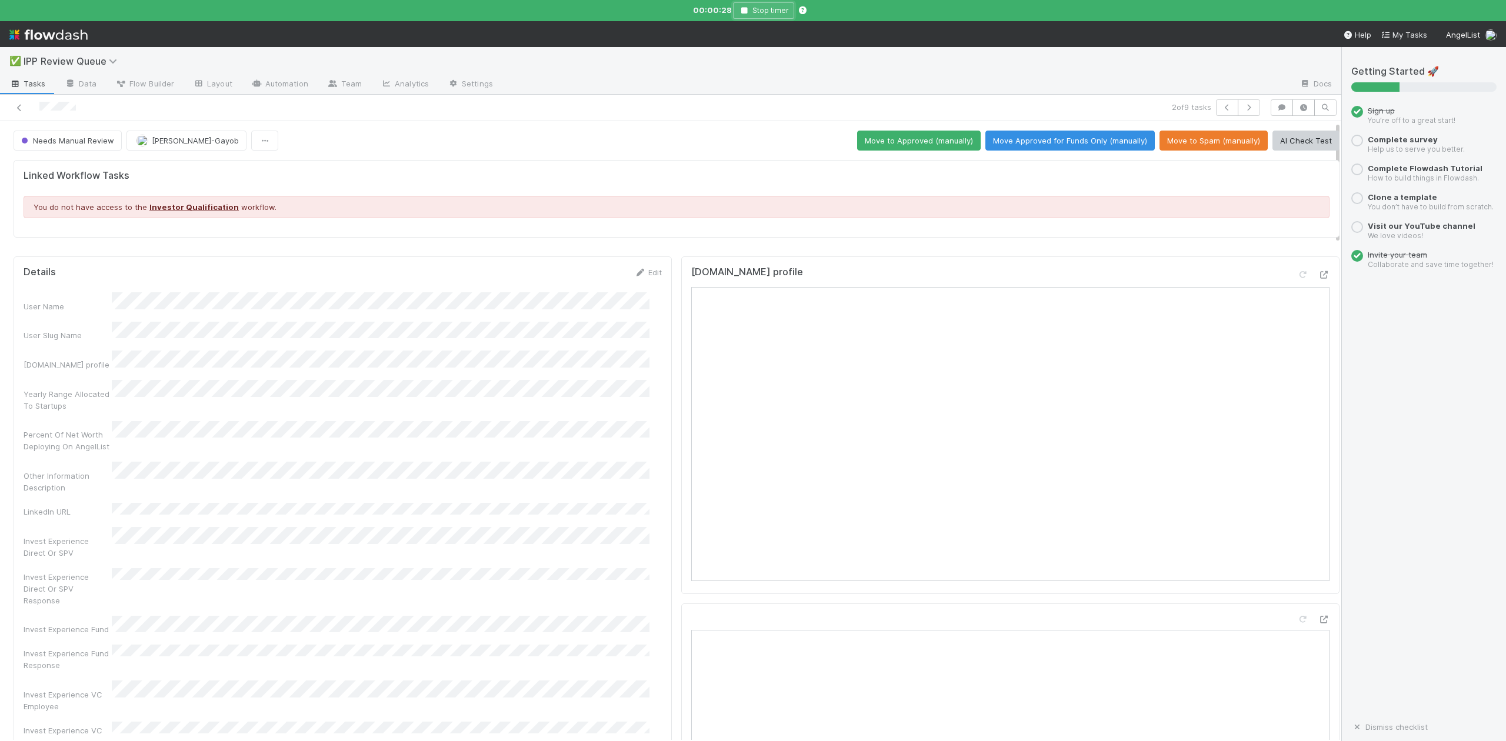
click at [744, 8] on icon "button" at bounding box center [744, 10] width 12 height 7
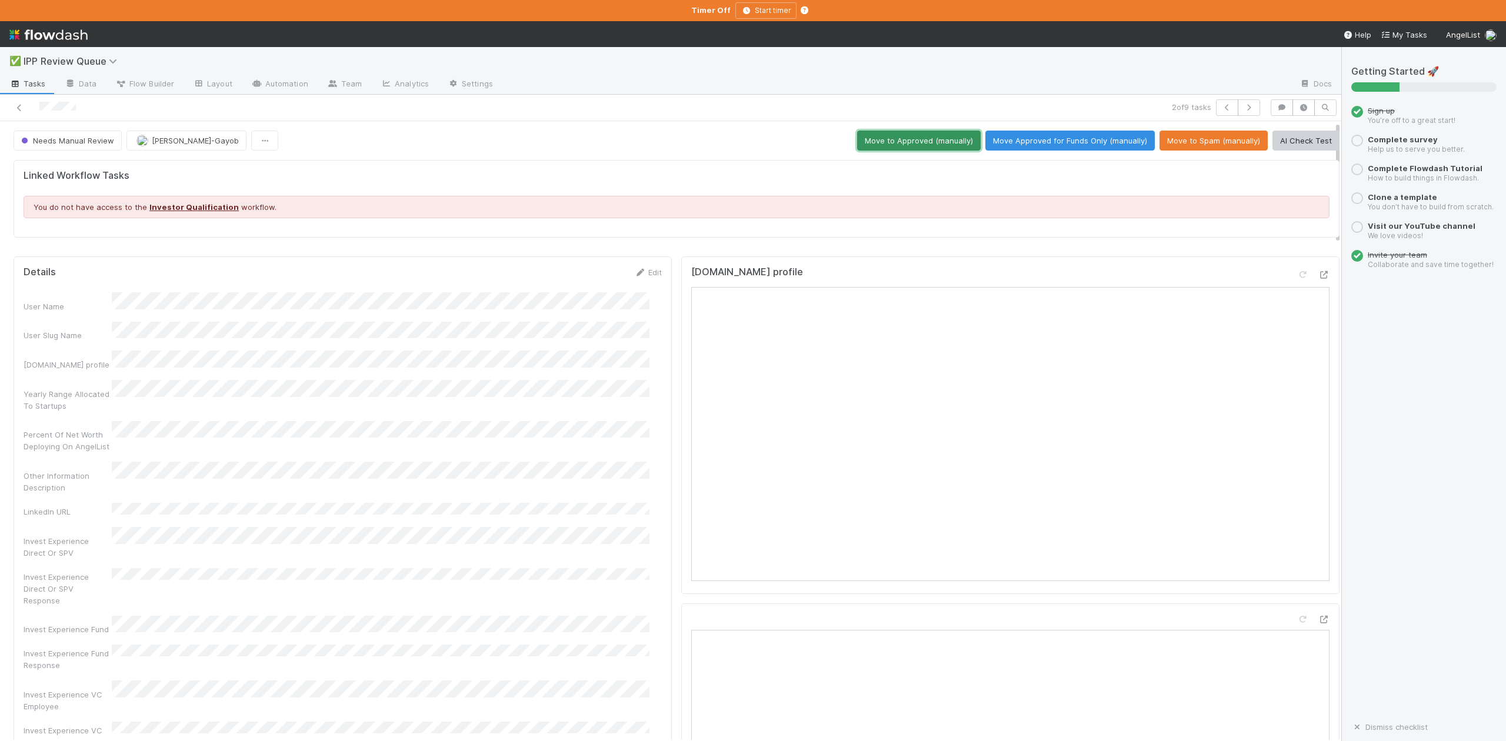
click at [874, 139] on button "Move to Approved (manually)" at bounding box center [919, 141] width 124 height 20
click at [1222, 107] on icon "button" at bounding box center [1228, 107] width 12 height 7
click at [1045, 139] on button "Move Approved for Funds Only (manually)" at bounding box center [1070, 141] width 169 height 20
click at [24, 107] on icon at bounding box center [20, 108] width 12 height 8
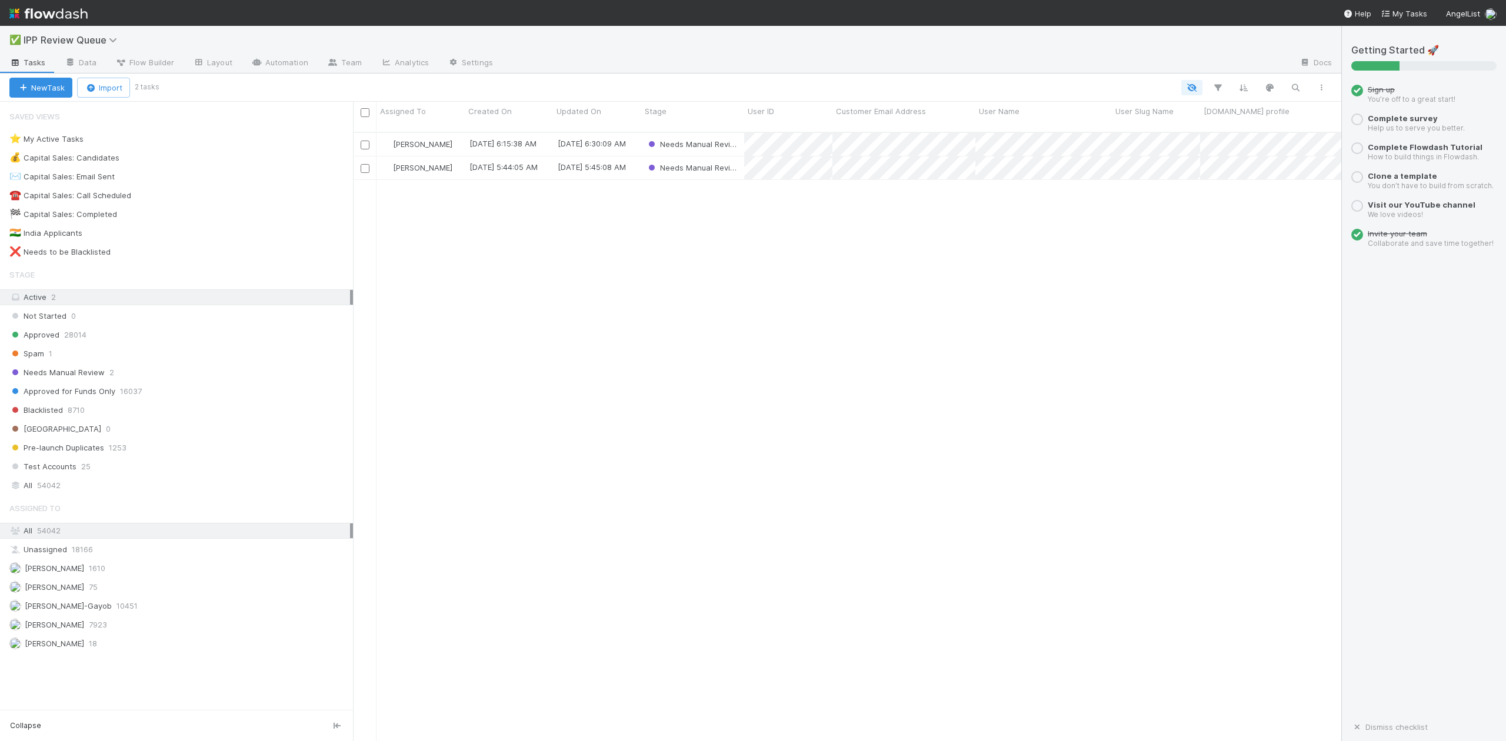
scroll to position [607, 977]
click at [38, 358] on span "Spam" at bounding box center [26, 354] width 35 height 15
click at [716, 133] on div "Spam" at bounding box center [692, 144] width 103 height 23
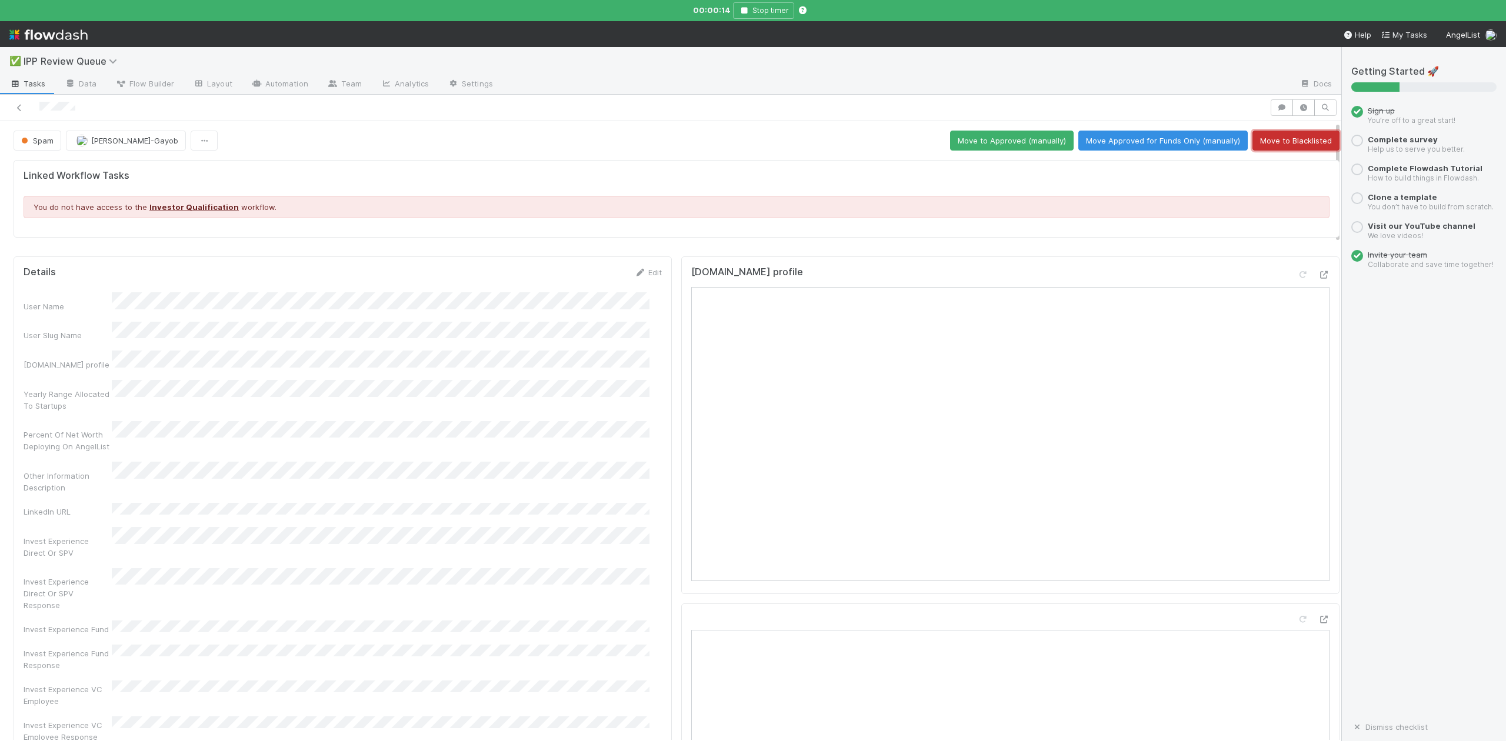
click at [1253, 142] on button "Move to Blacklisted" at bounding box center [1296, 141] width 87 height 20
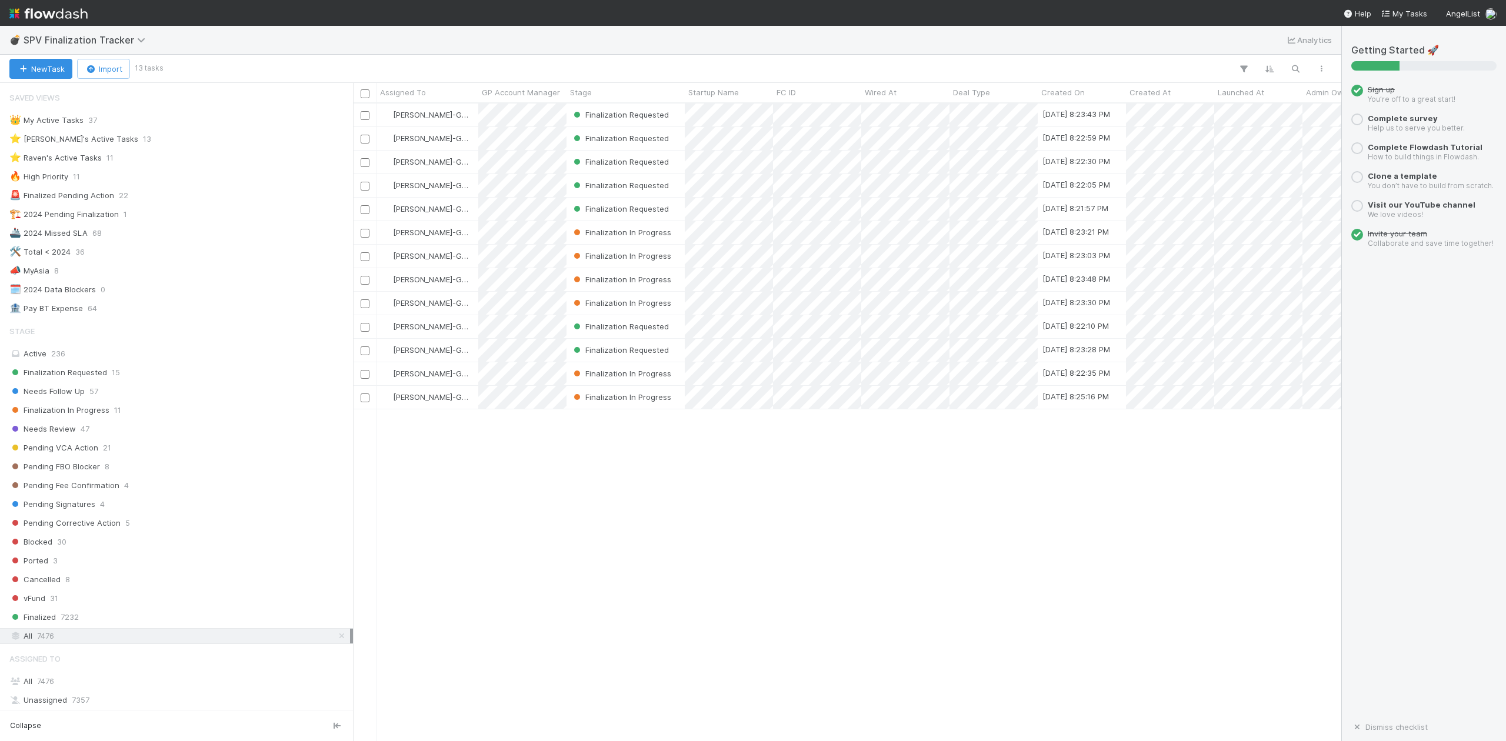
scroll to position [626, 977]
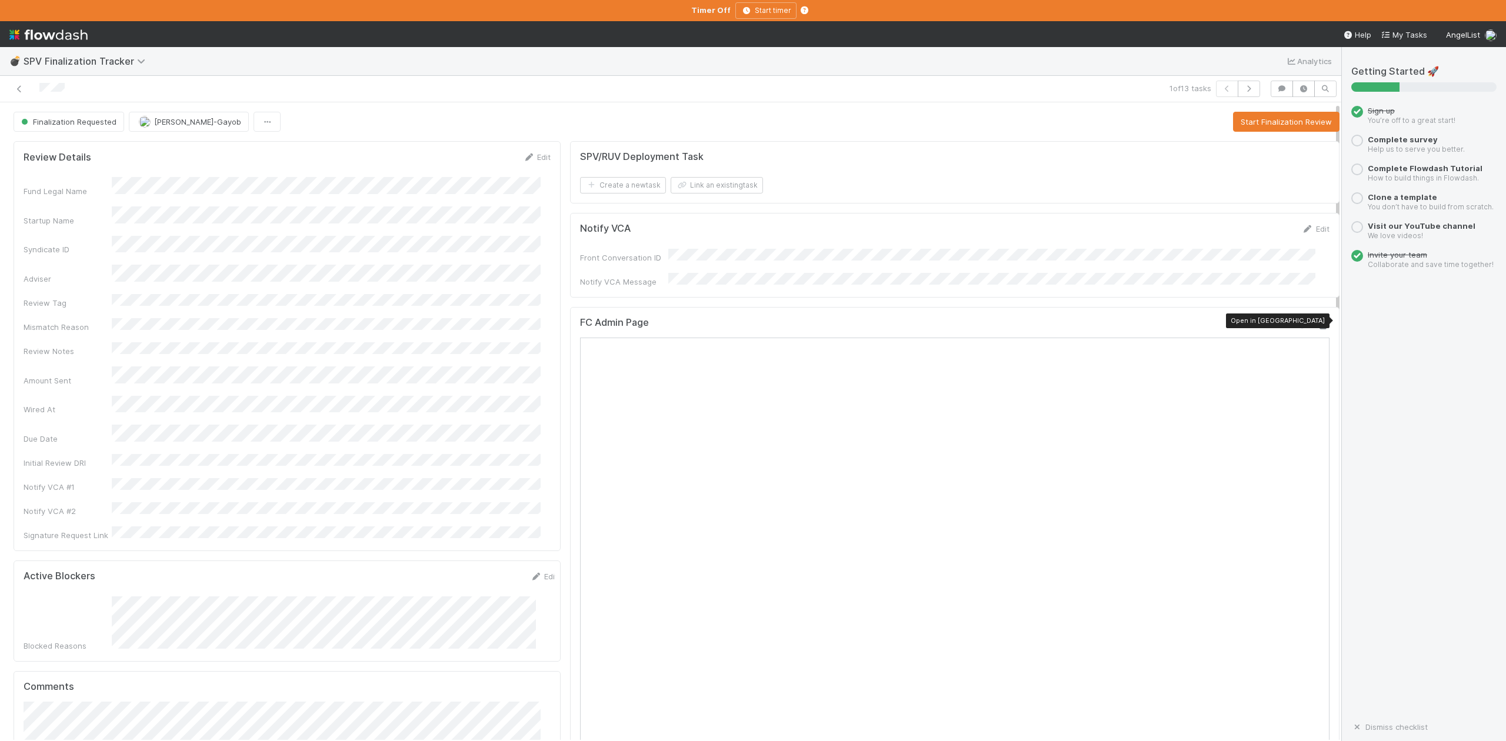
click at [1318, 325] on icon at bounding box center [1324, 326] width 12 height 8
click at [1233, 124] on button "Start Finalization Review" at bounding box center [1286, 122] width 107 height 20
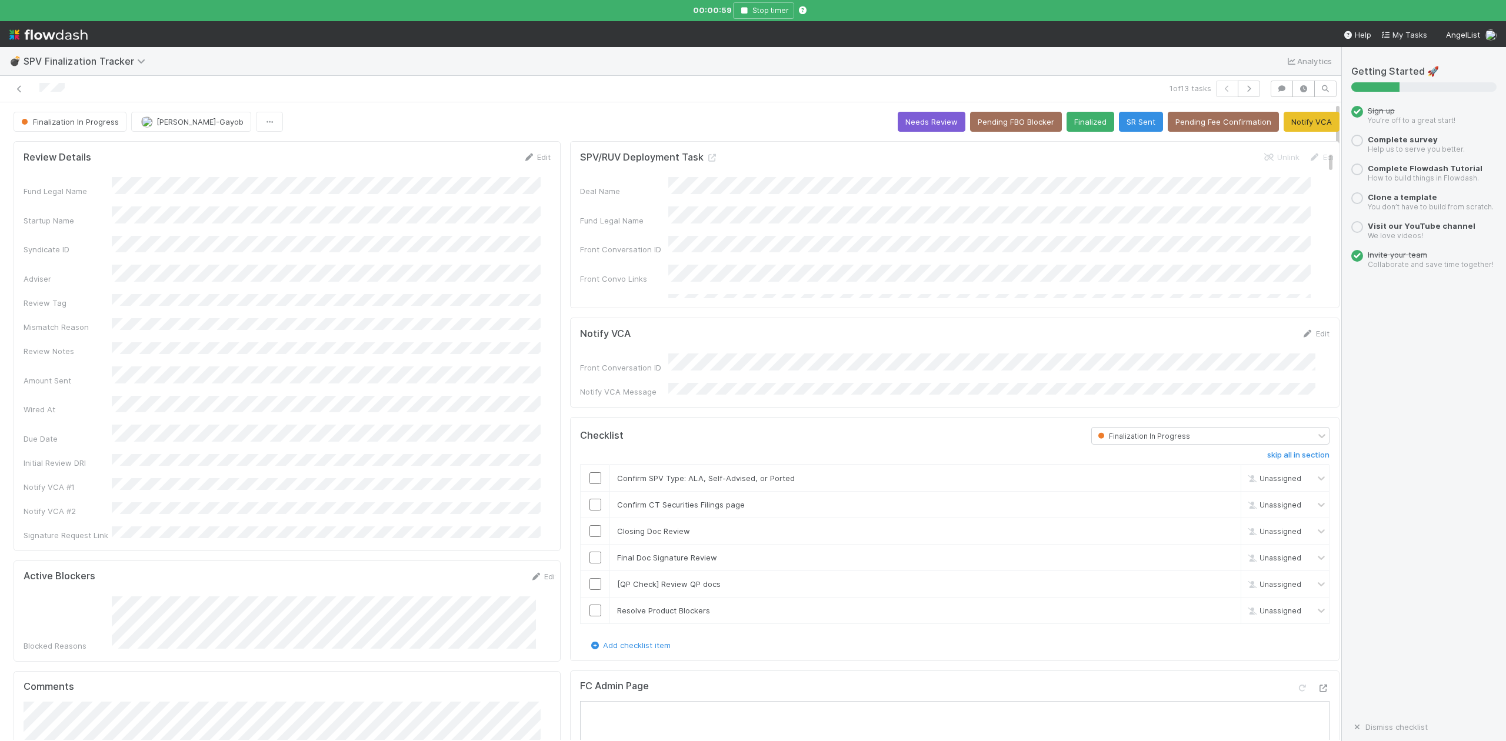
click at [295, 278] on div "Fund Legal Name Startup Name Syndicate ID Adviser Review Tag Mismatch Reason Re…" at bounding box center [287, 359] width 527 height 364
click at [533, 158] on link "Edit" at bounding box center [537, 156] width 28 height 9
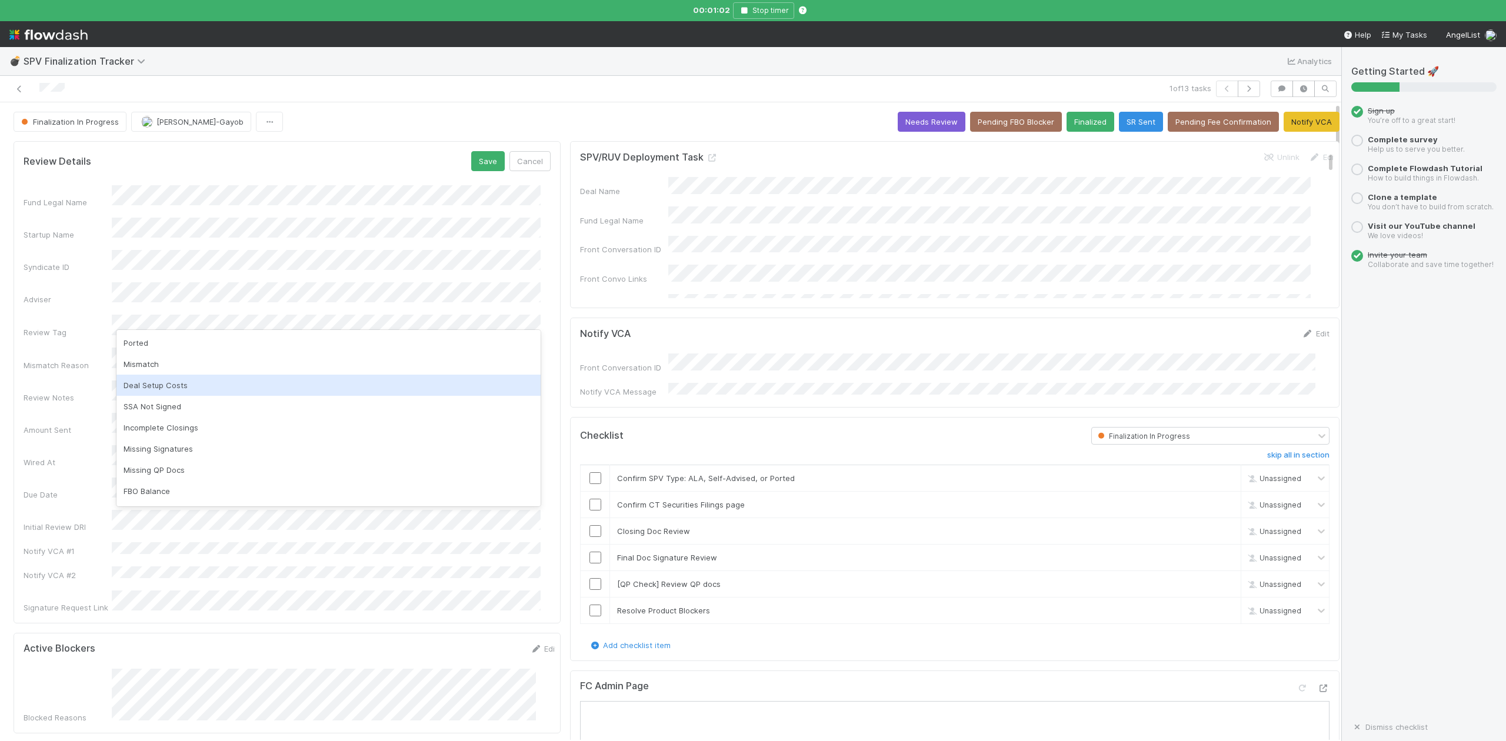
click at [153, 387] on div "Deal Setup Costs" at bounding box center [329, 385] width 424 height 21
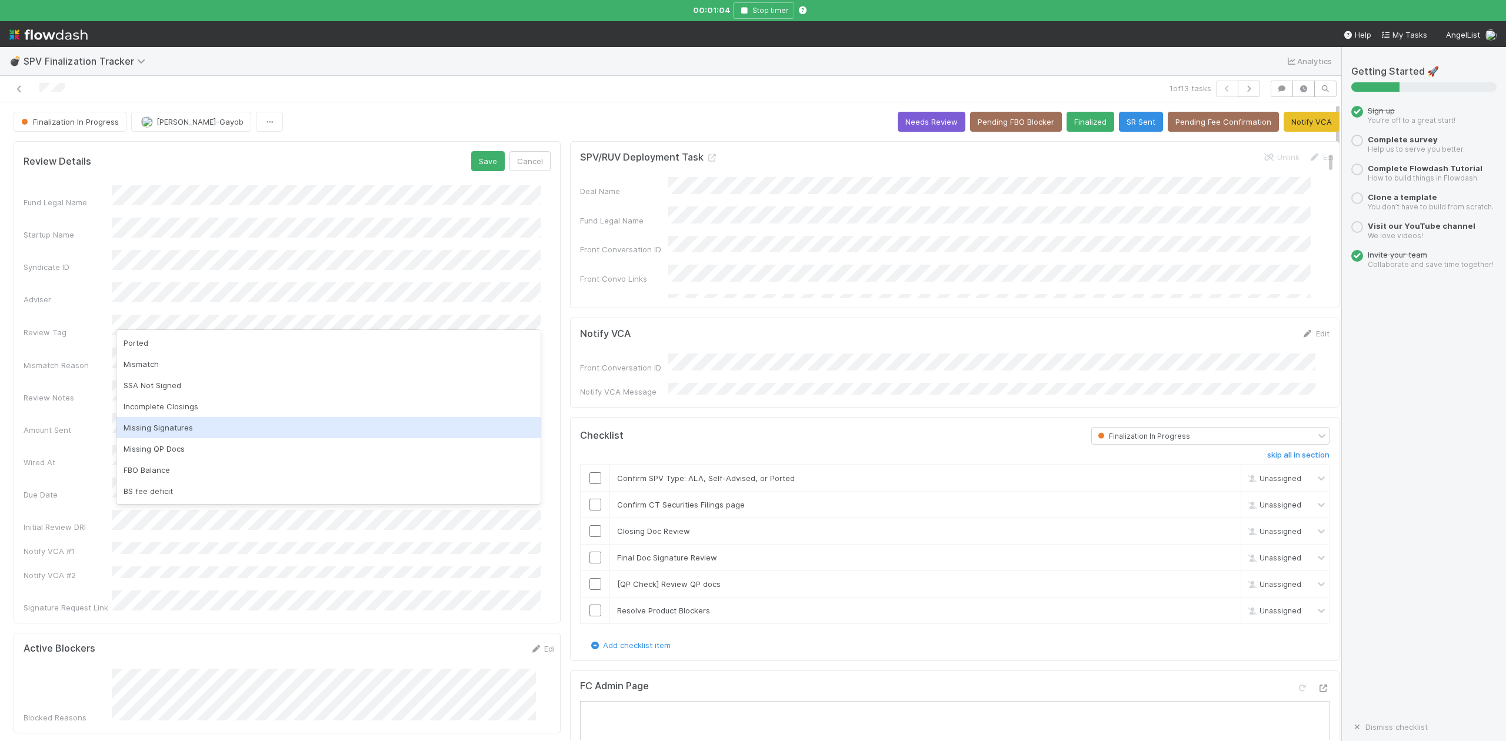
click at [184, 425] on div "Missing Signatures" at bounding box center [329, 427] width 424 height 21
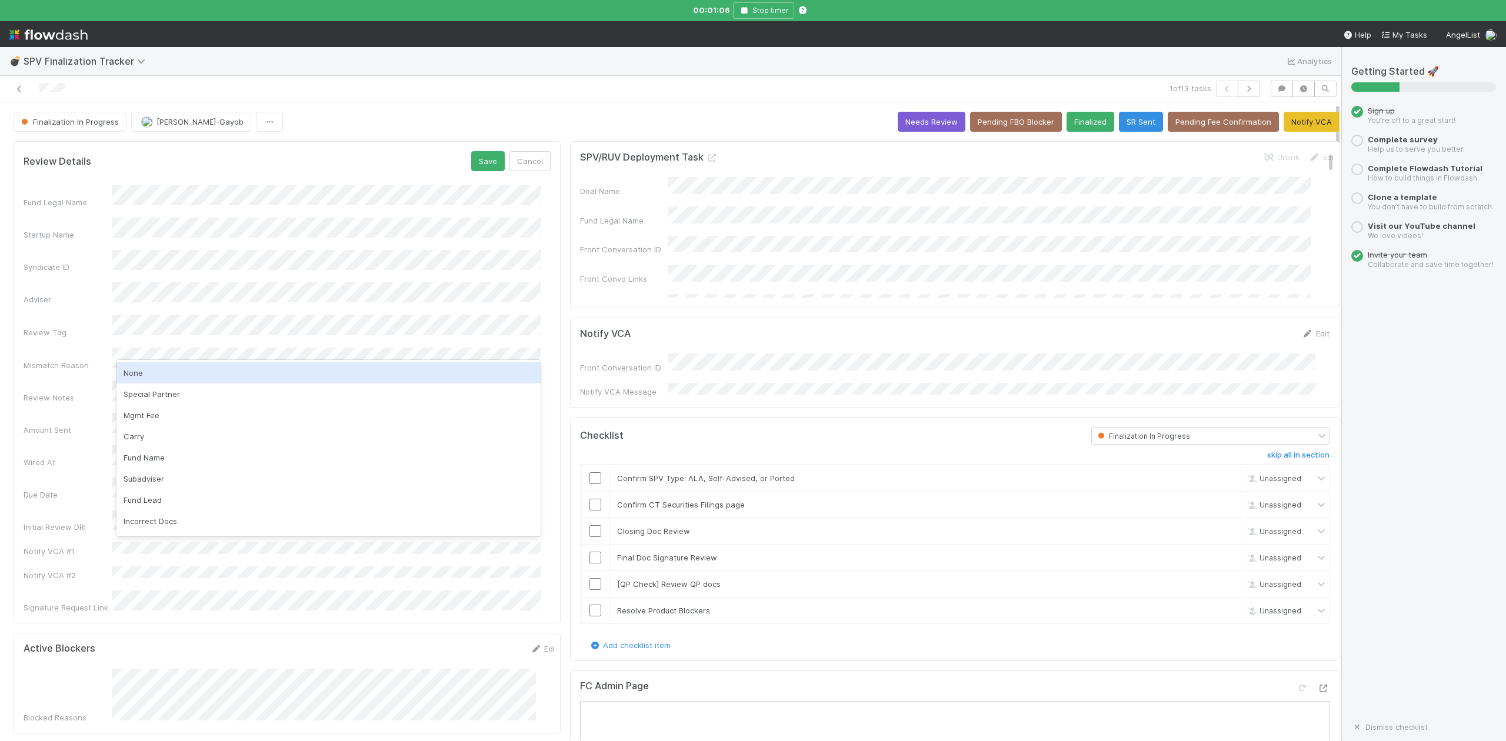
click at [142, 373] on div "None" at bounding box center [329, 372] width 424 height 21
click at [473, 164] on button "Save" at bounding box center [488, 161] width 34 height 20
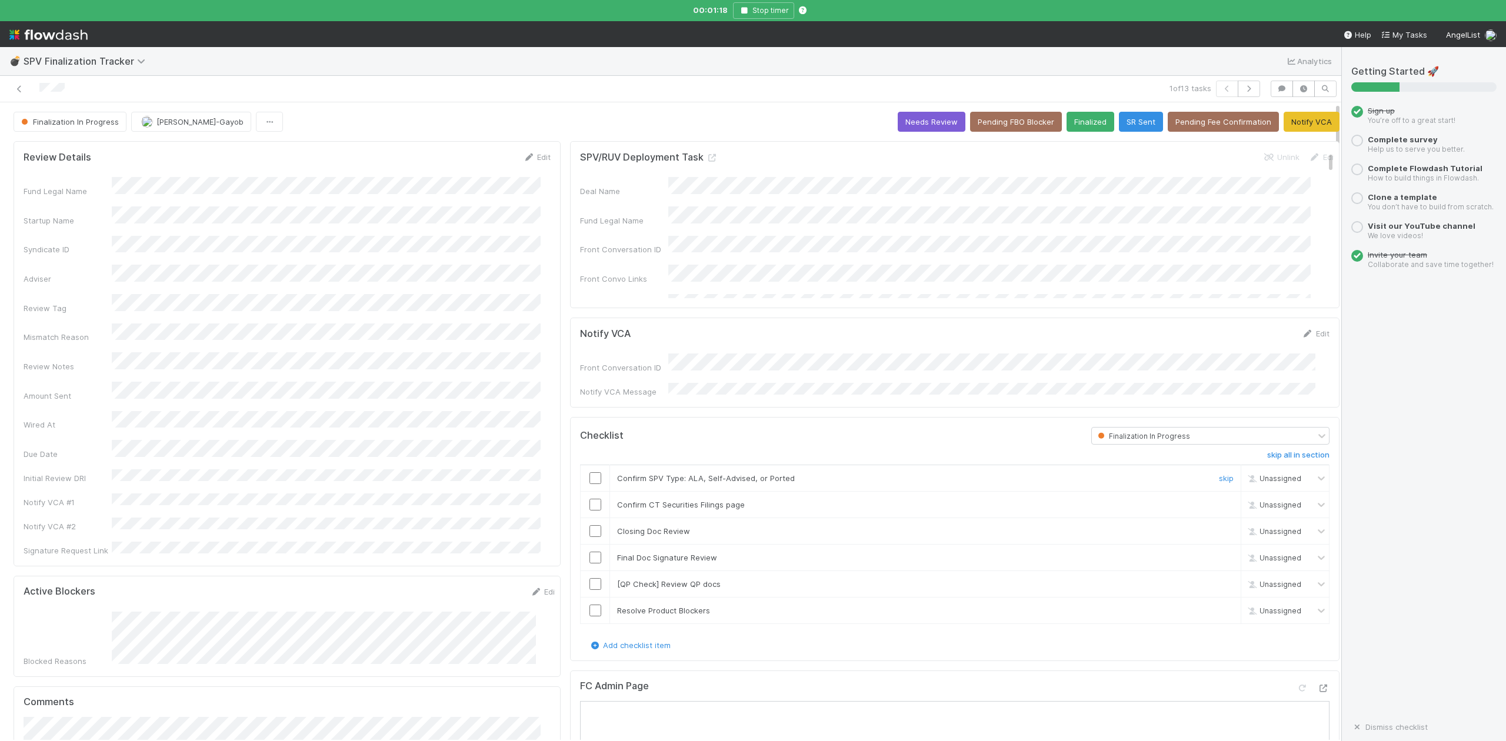
click at [590, 473] on input "checkbox" at bounding box center [596, 479] width 12 height 12
click at [590, 494] on td at bounding box center [595, 504] width 29 height 26
click at [590, 500] on input "checkbox" at bounding box center [596, 505] width 12 height 12
click at [590, 528] on input "checkbox" at bounding box center [596, 531] width 12 height 12
click at [535, 158] on link "Edit" at bounding box center [537, 156] width 28 height 9
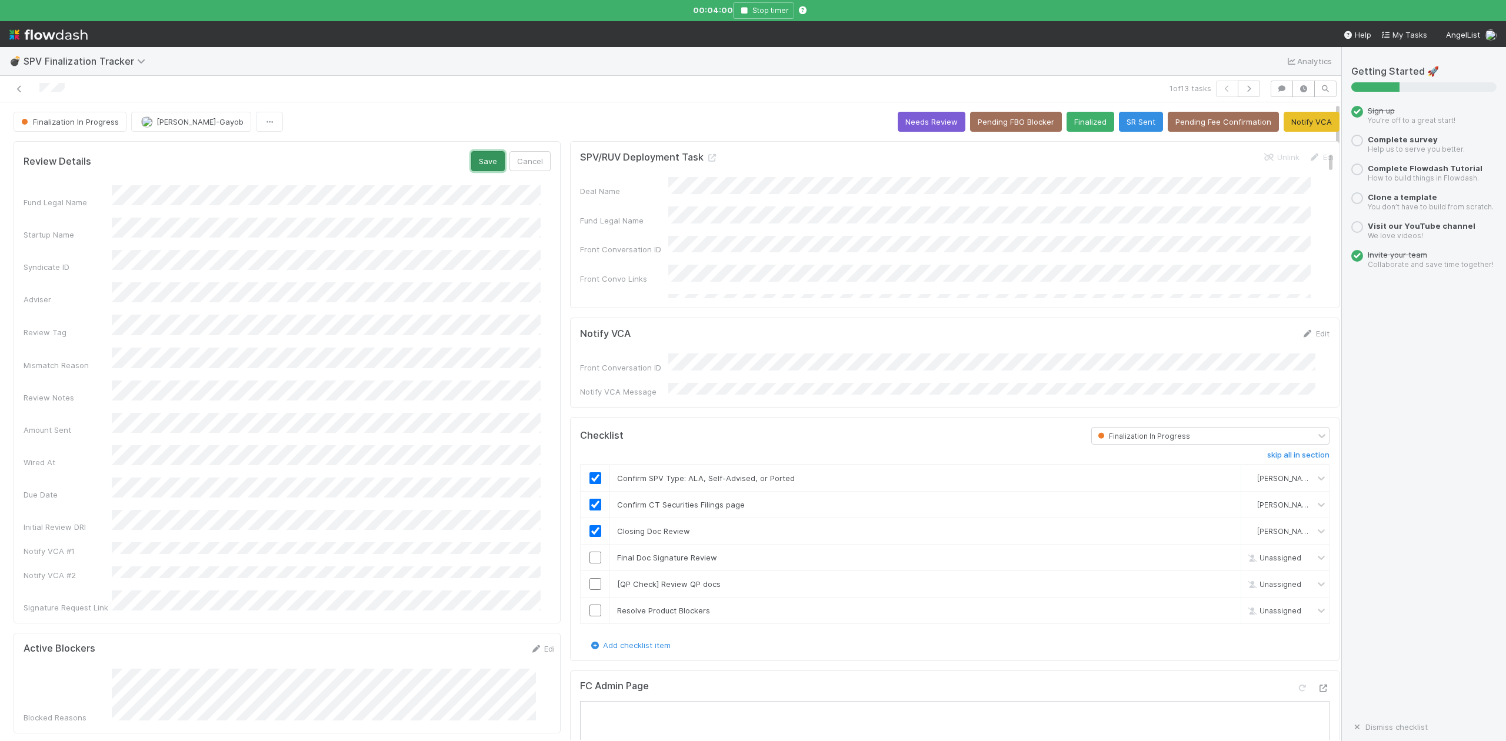
click at [471, 160] on button "Save" at bounding box center [488, 161] width 34 height 20
click at [564, 55] on div "💣 SPV Finalization Tracker Analytics" at bounding box center [671, 61] width 1342 height 28
click at [531, 158] on link "Edit" at bounding box center [537, 156] width 28 height 9
click at [478, 162] on button "Save" at bounding box center [488, 161] width 34 height 20
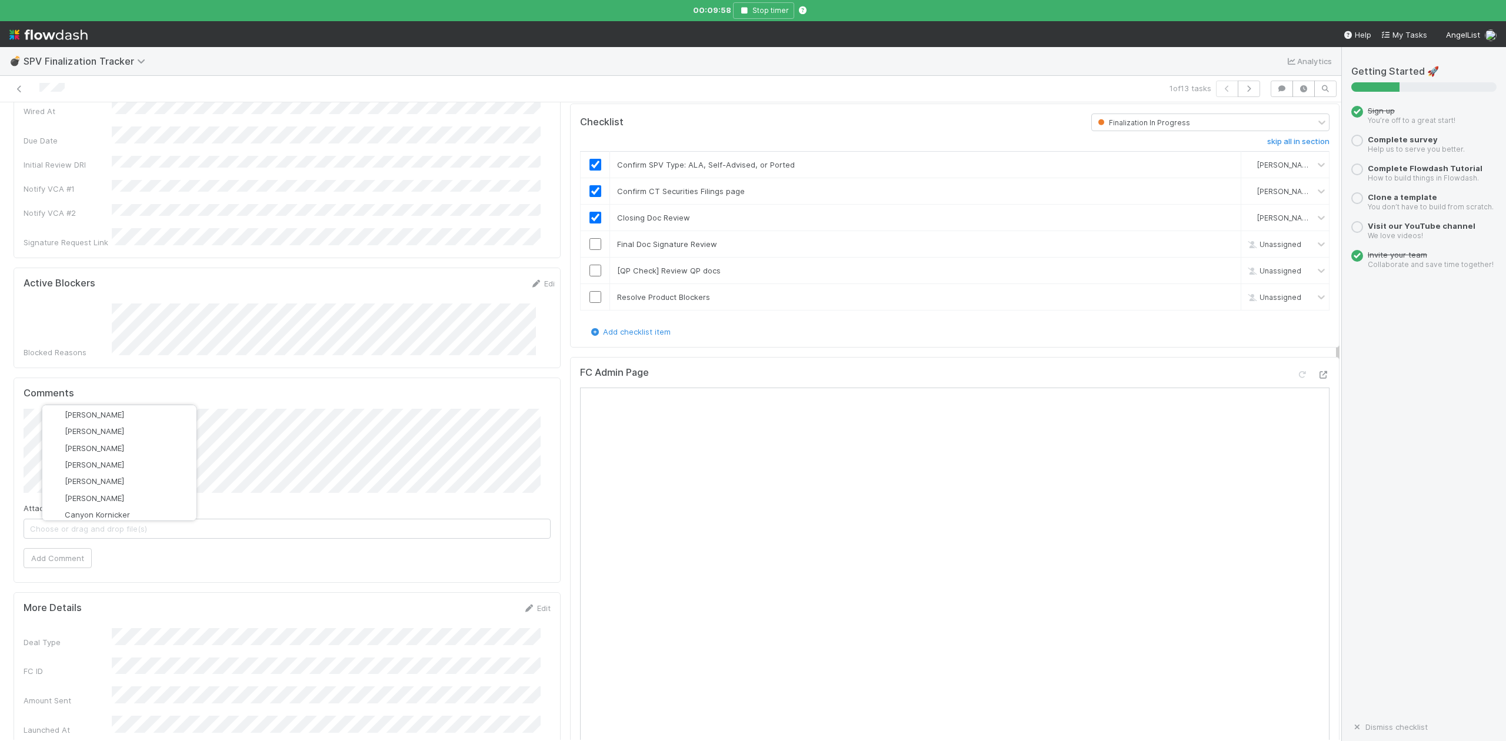
scroll to position [157, 0]
click at [107, 454] on button "Archit Dhar" at bounding box center [119, 458] width 154 height 16
click at [66, 548] on button "Add Comment" at bounding box center [58, 558] width 68 height 20
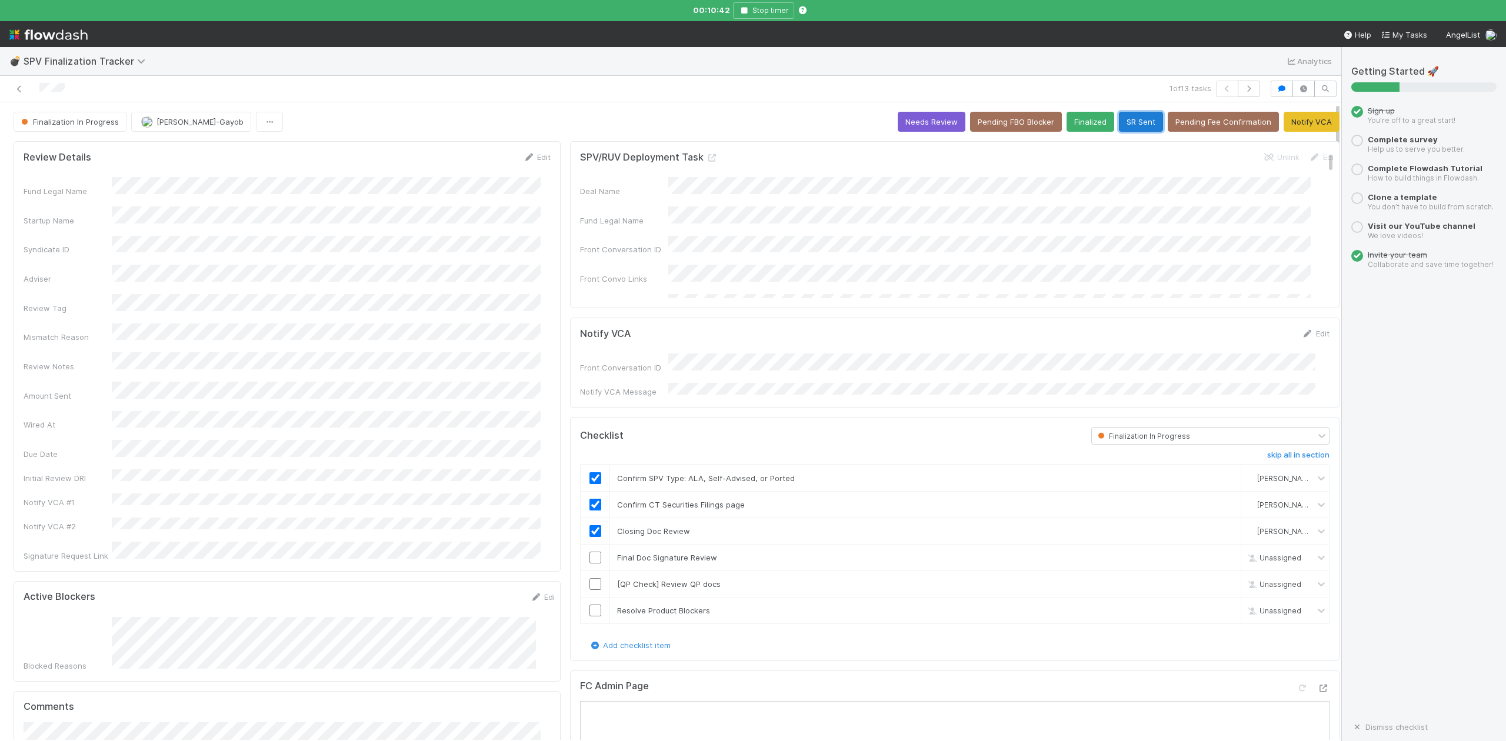
click at [1119, 122] on button "SR Sent" at bounding box center [1141, 122] width 44 height 20
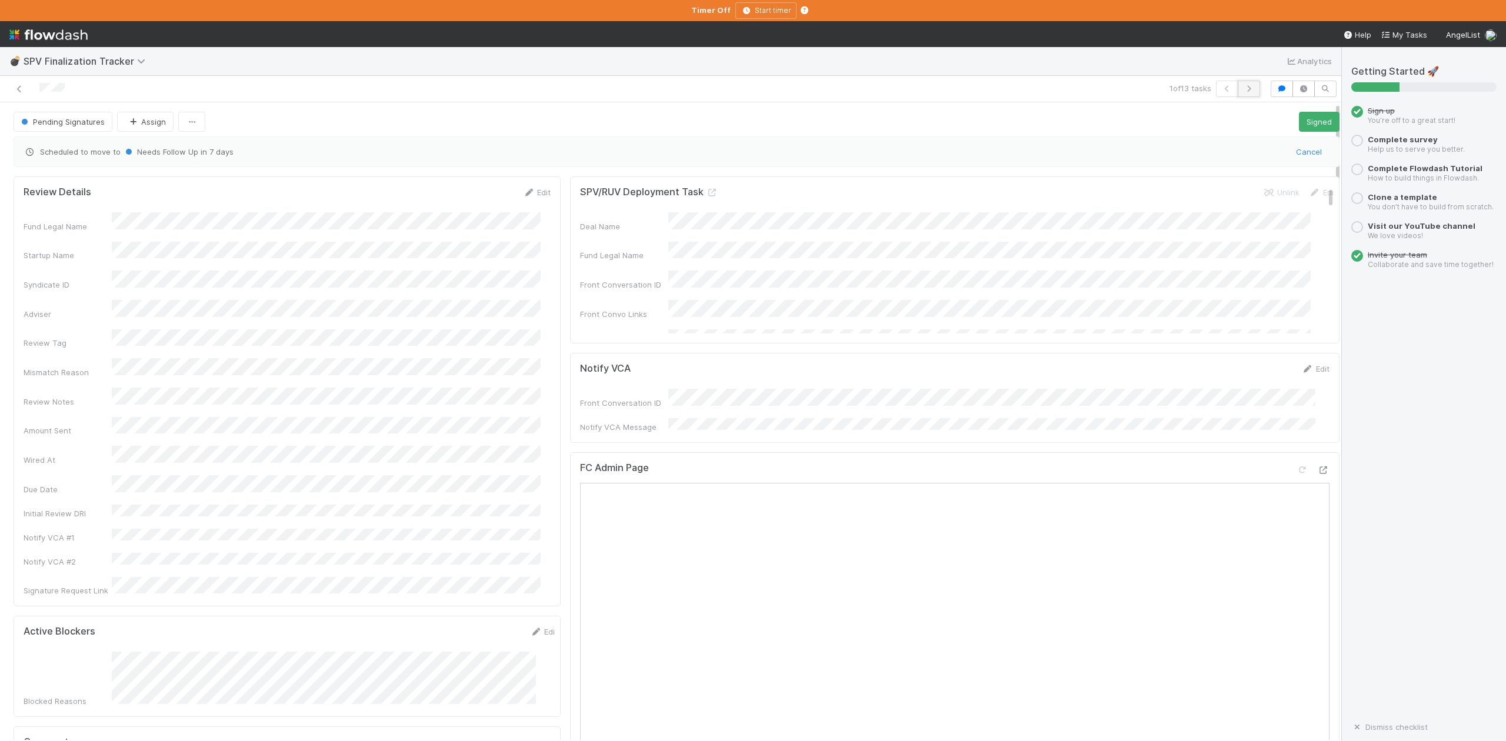
click at [1243, 87] on icon "button" at bounding box center [1249, 88] width 12 height 7
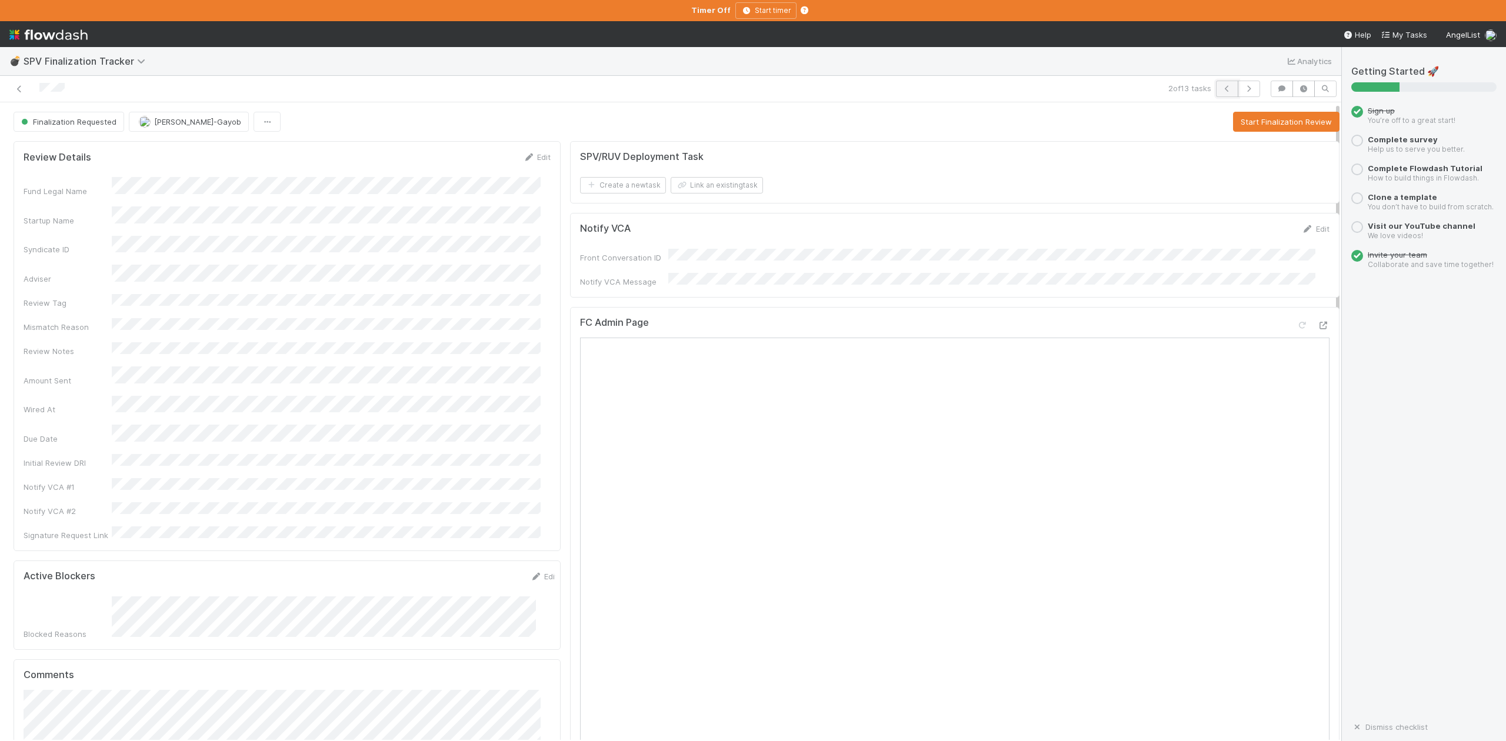
click at [1222, 88] on icon "button" at bounding box center [1228, 88] width 12 height 7
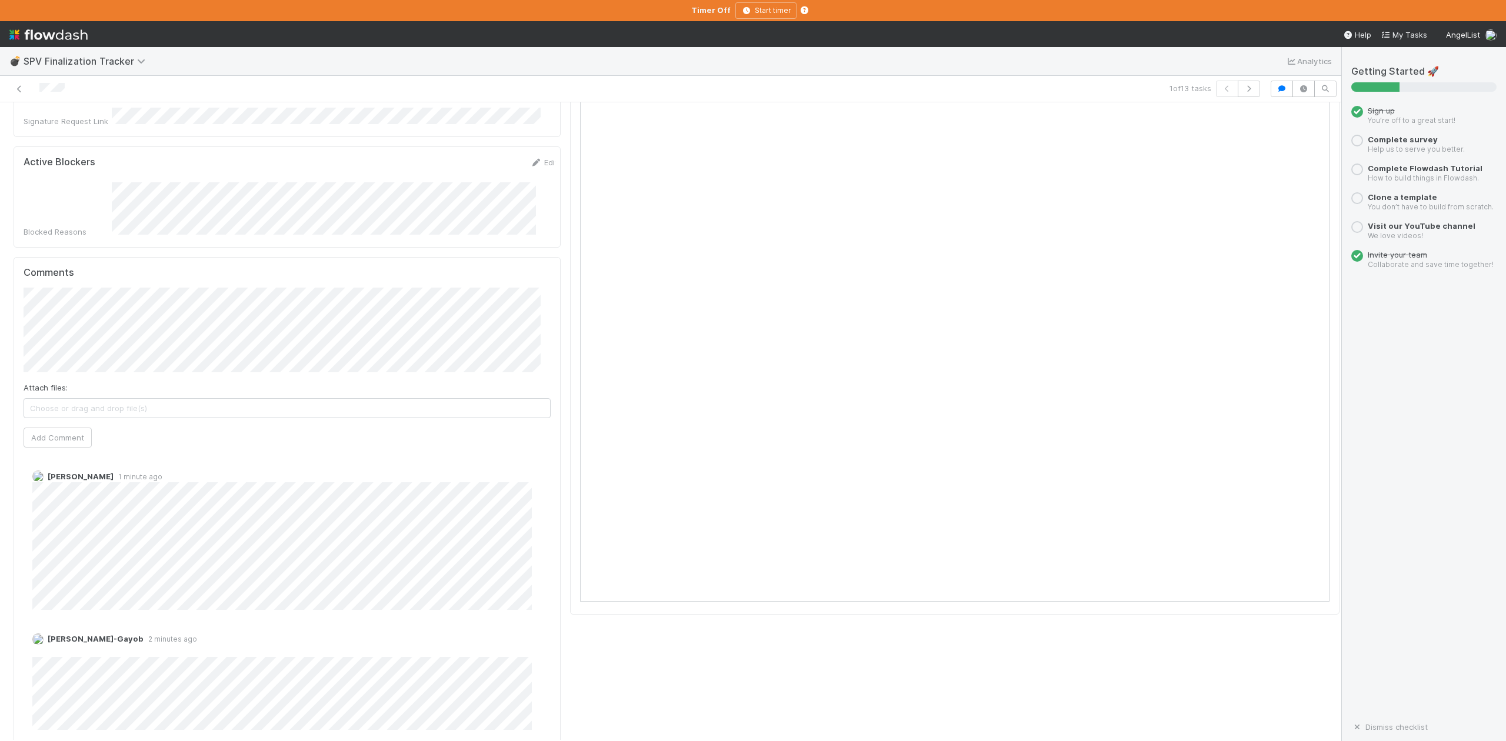
scroll to position [471, 0]
click at [90, 299] on button "Archit Dhar" at bounding box center [86, 293] width 89 height 16
click at [62, 427] on button "Add Comment" at bounding box center [58, 437] width 68 height 20
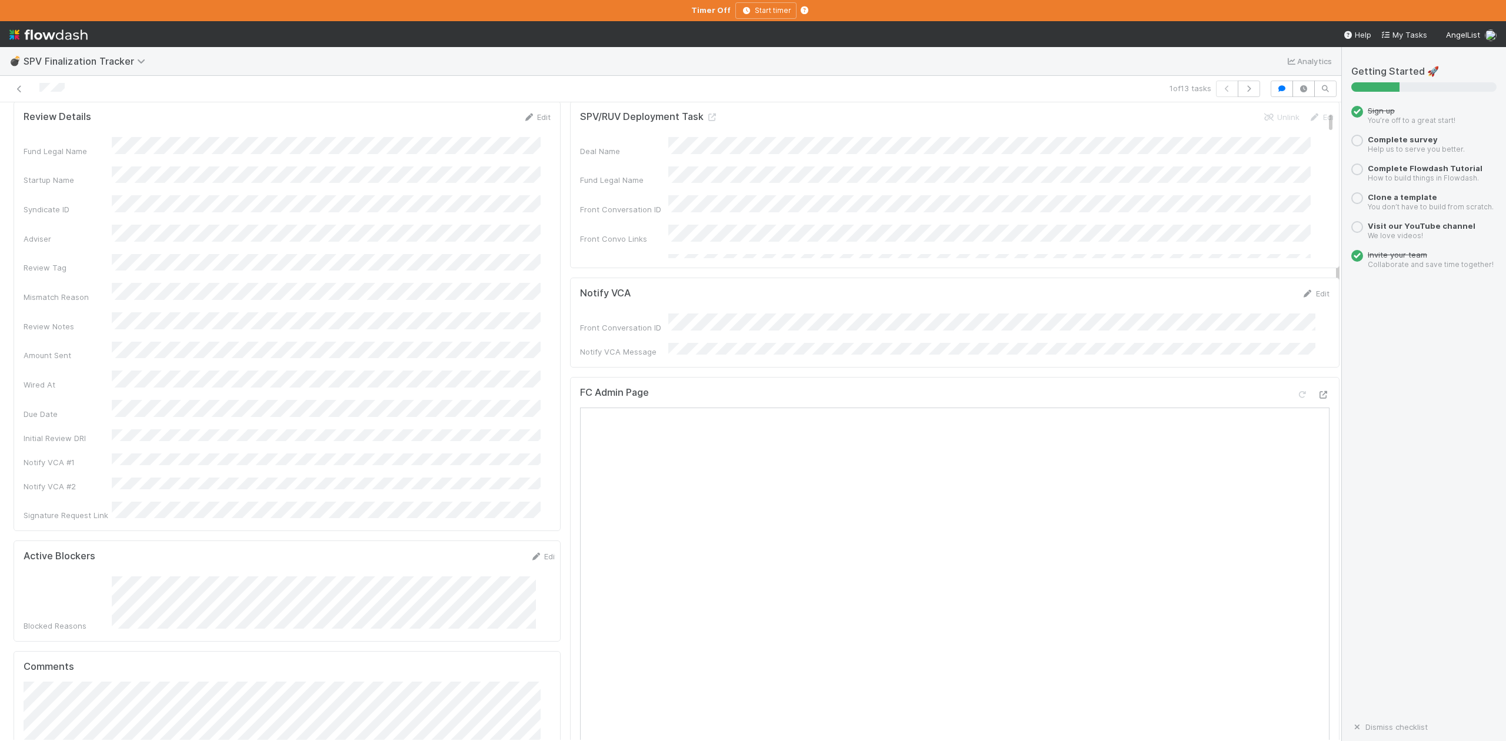
scroll to position [0, 0]
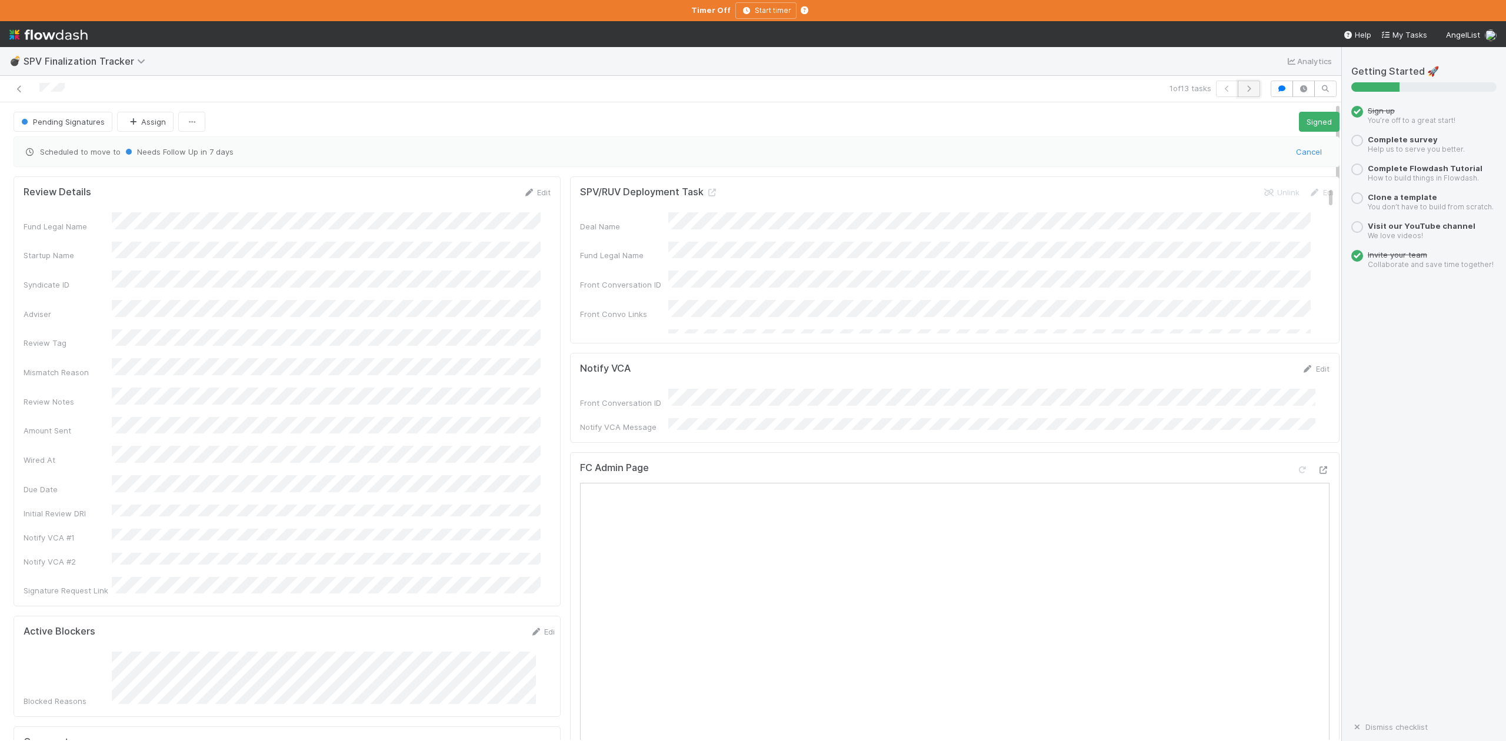
click at [1243, 86] on icon "button" at bounding box center [1249, 88] width 12 height 7
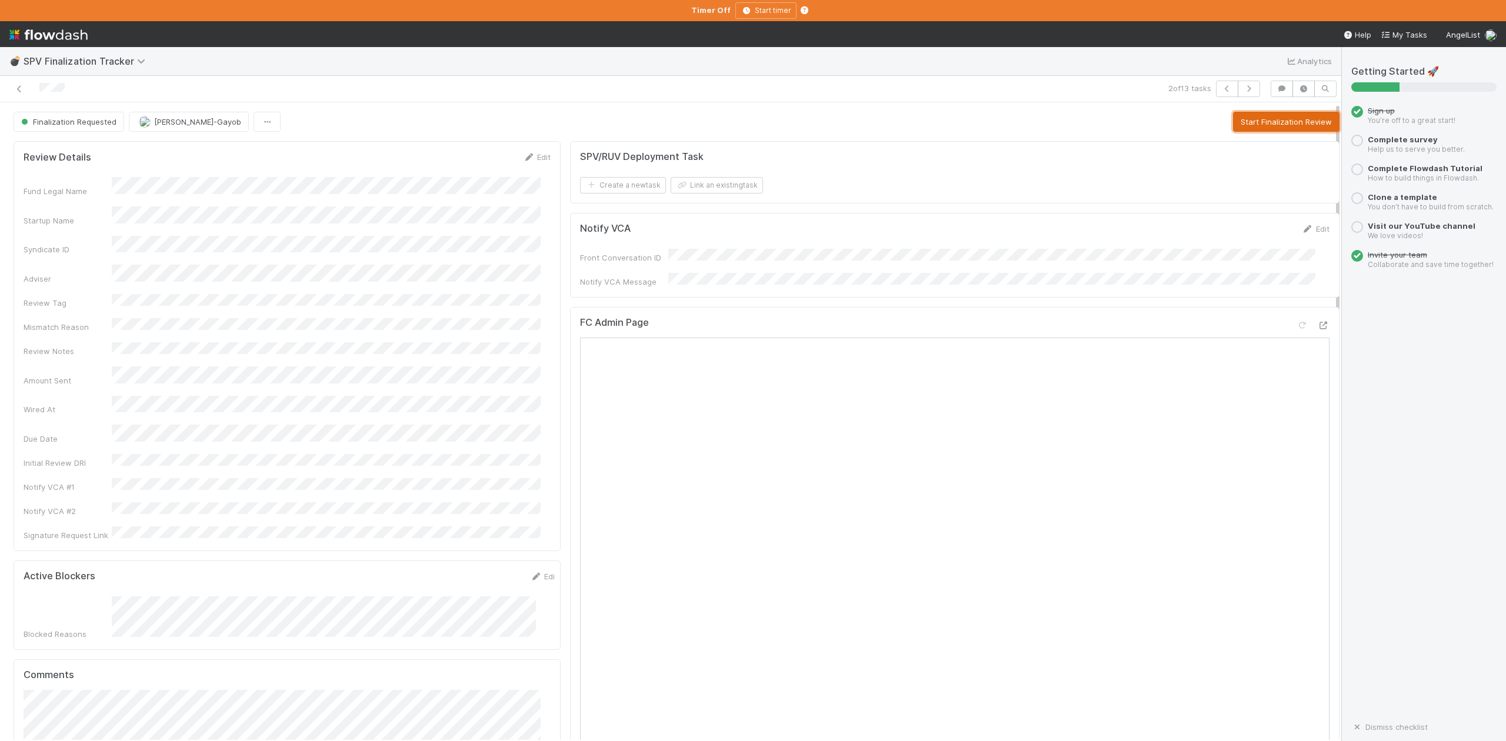
click at [1286, 119] on button "Start Finalization Review" at bounding box center [1286, 122] width 107 height 20
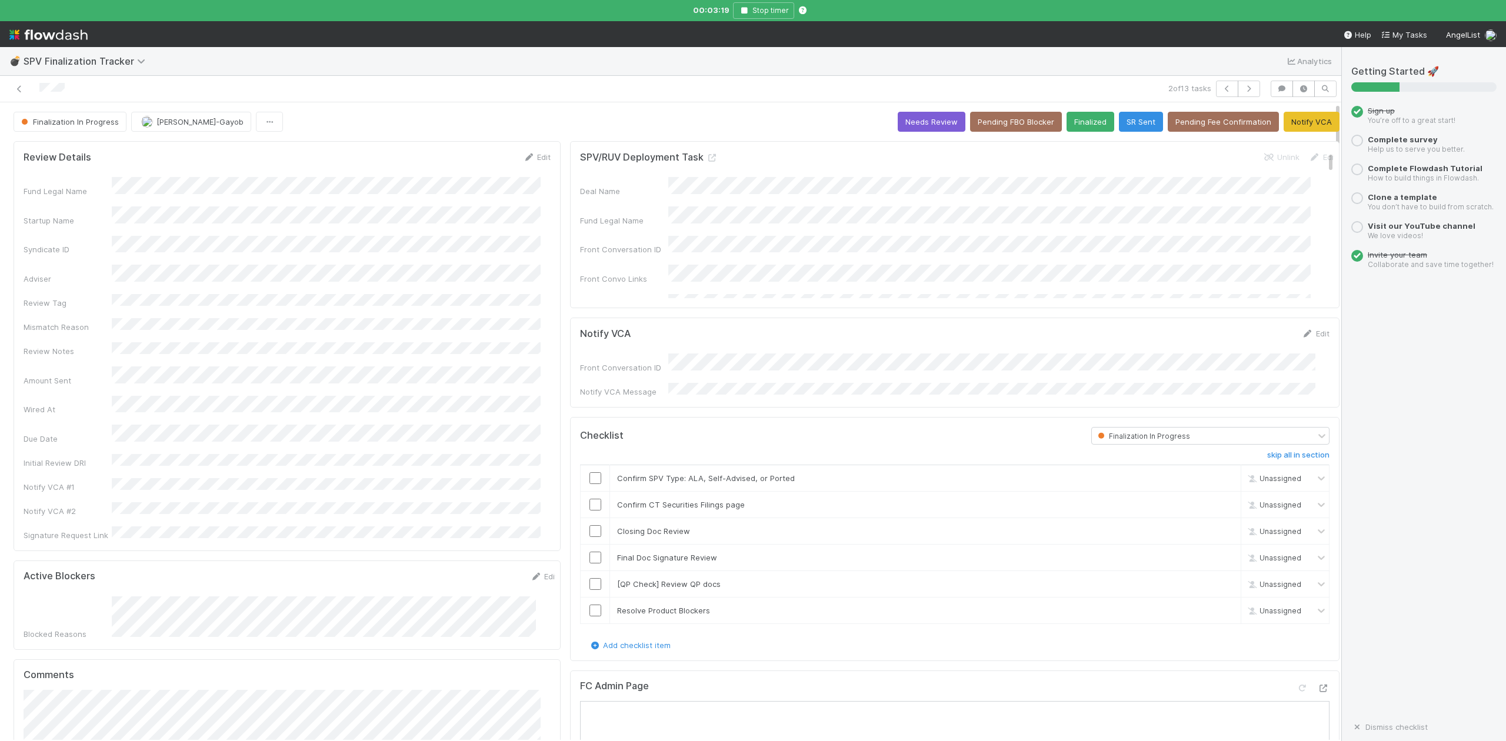
click at [499, 73] on div "💣 SPV Finalization Tracker Analytics" at bounding box center [671, 61] width 1342 height 28
click at [590, 475] on input "checkbox" at bounding box center [596, 479] width 12 height 12
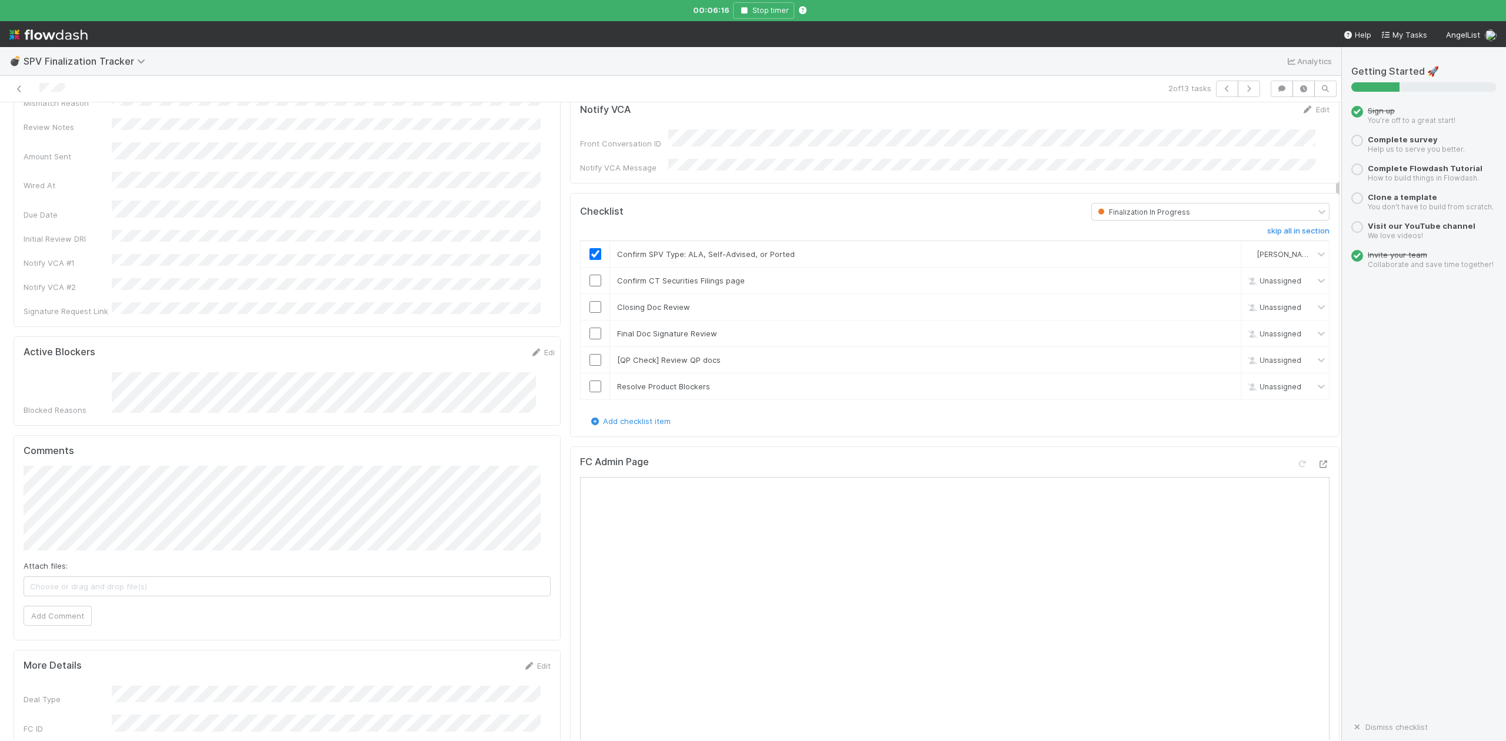
scroll to position [235, 0]
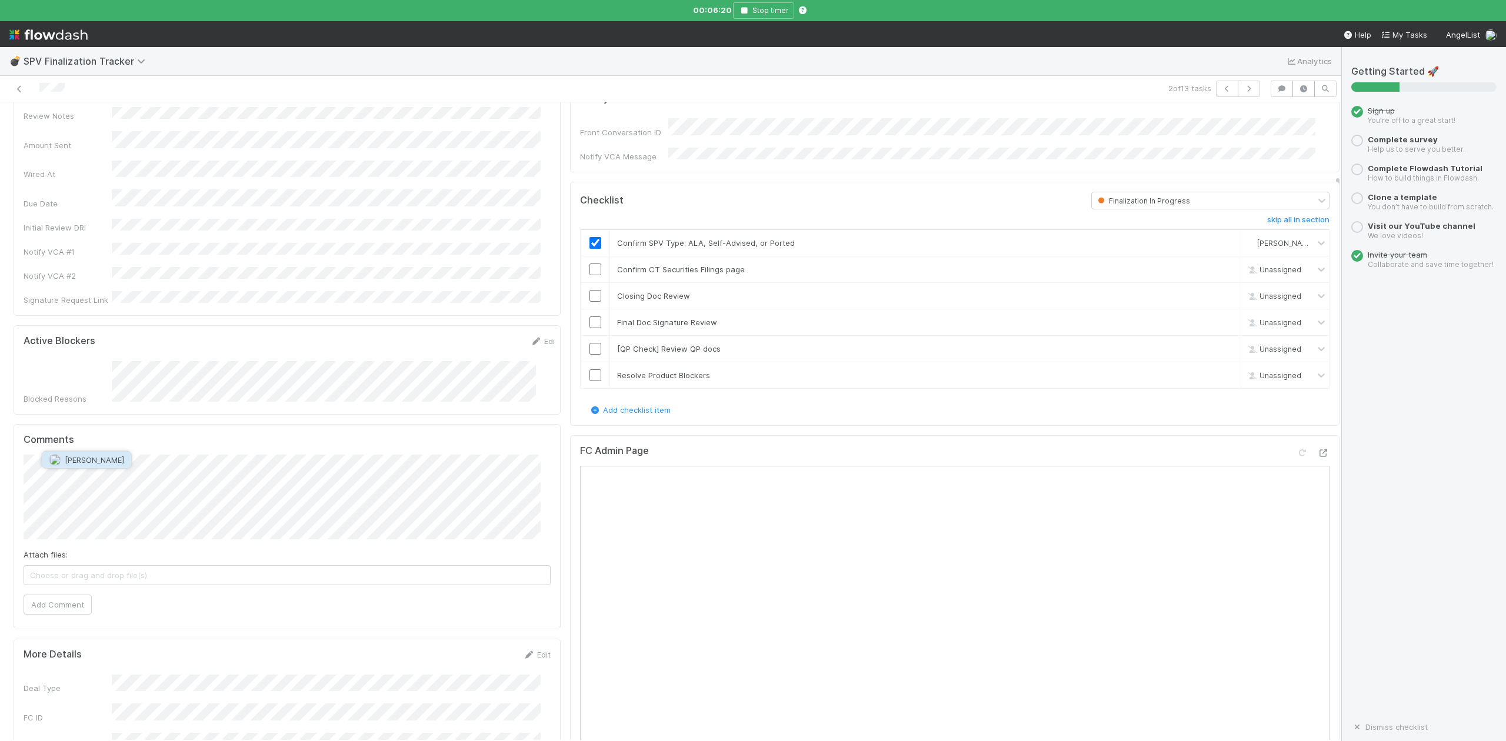
click at [109, 467] on button "Jonah Lecker" at bounding box center [86, 460] width 89 height 16
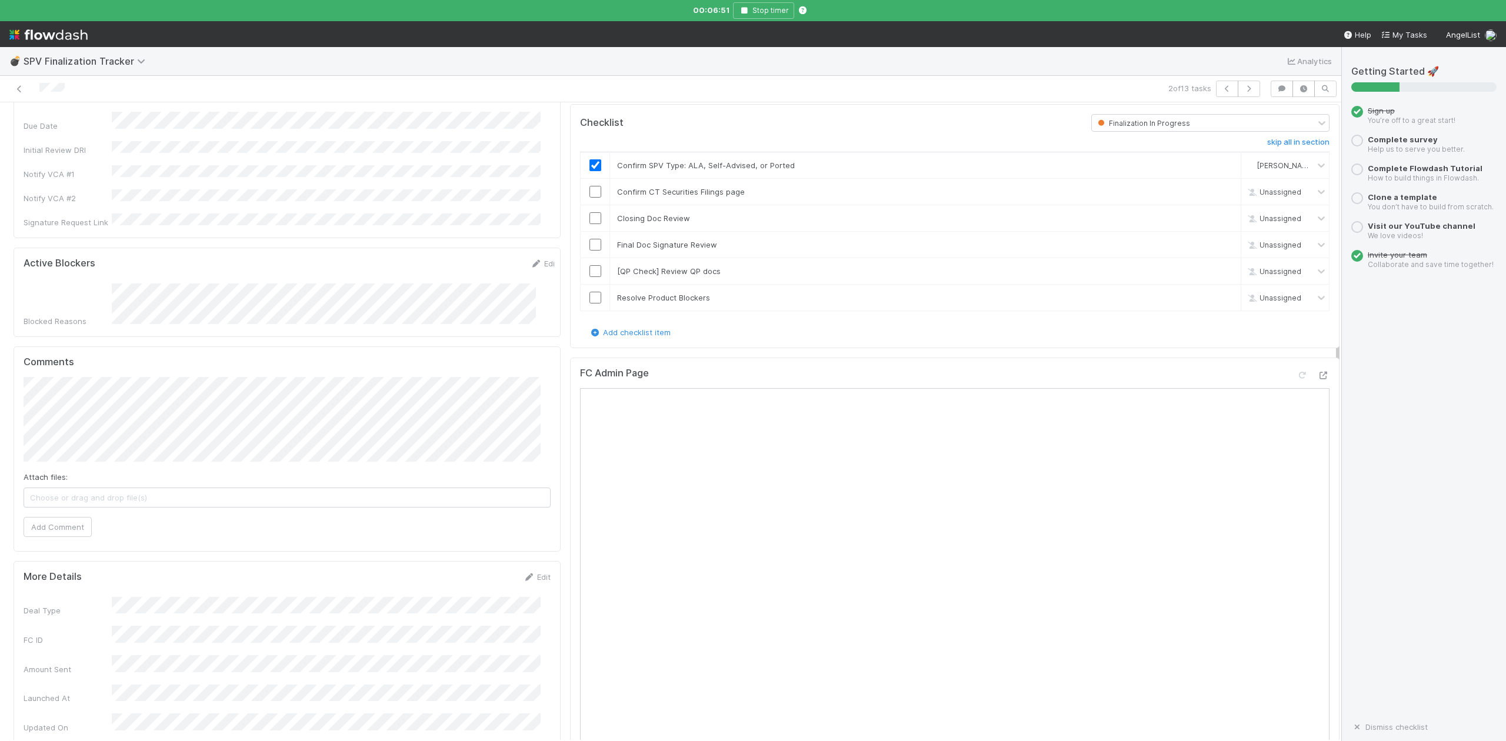
scroll to position [314, 0]
click at [66, 517] on button "Add Comment" at bounding box center [58, 527] width 68 height 20
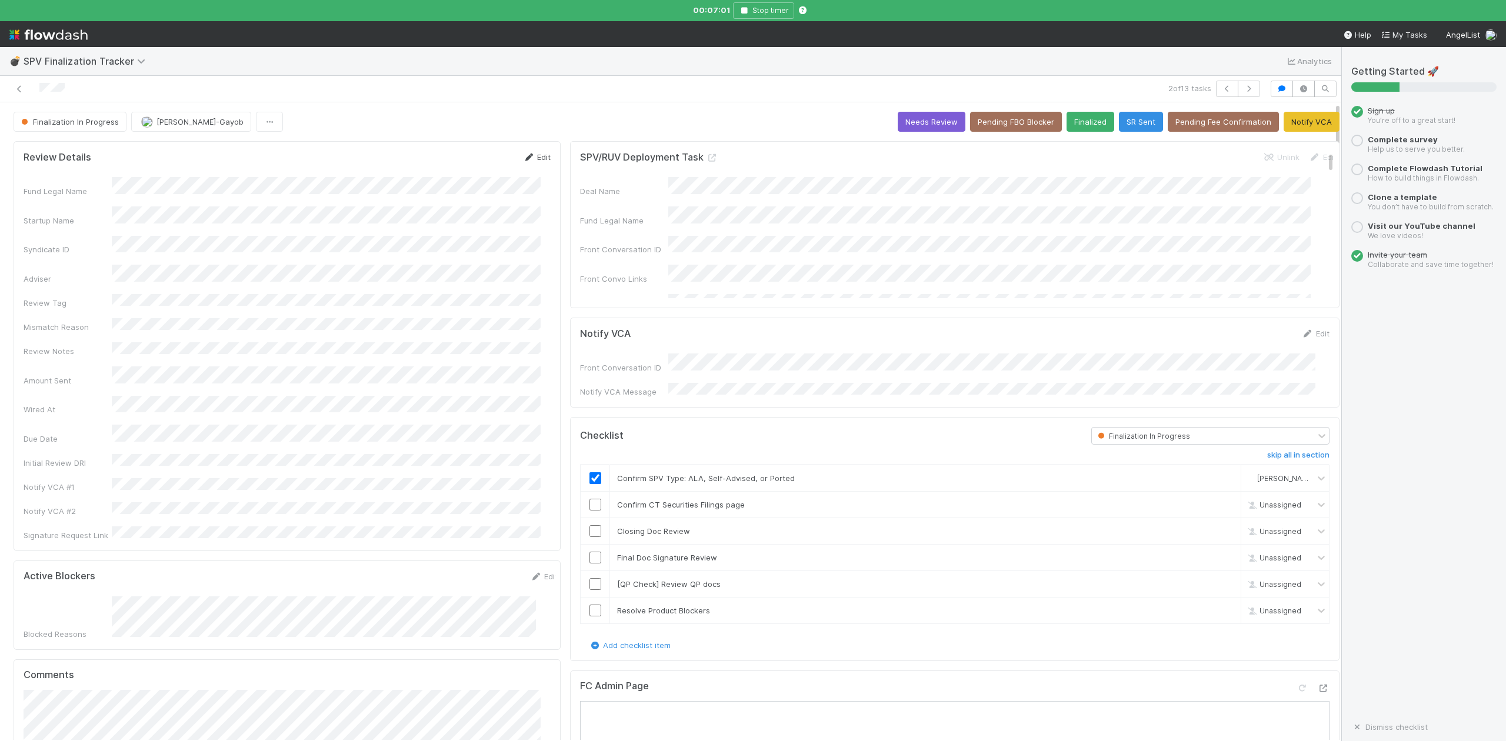
click at [533, 155] on link "Edit" at bounding box center [537, 156] width 28 height 9
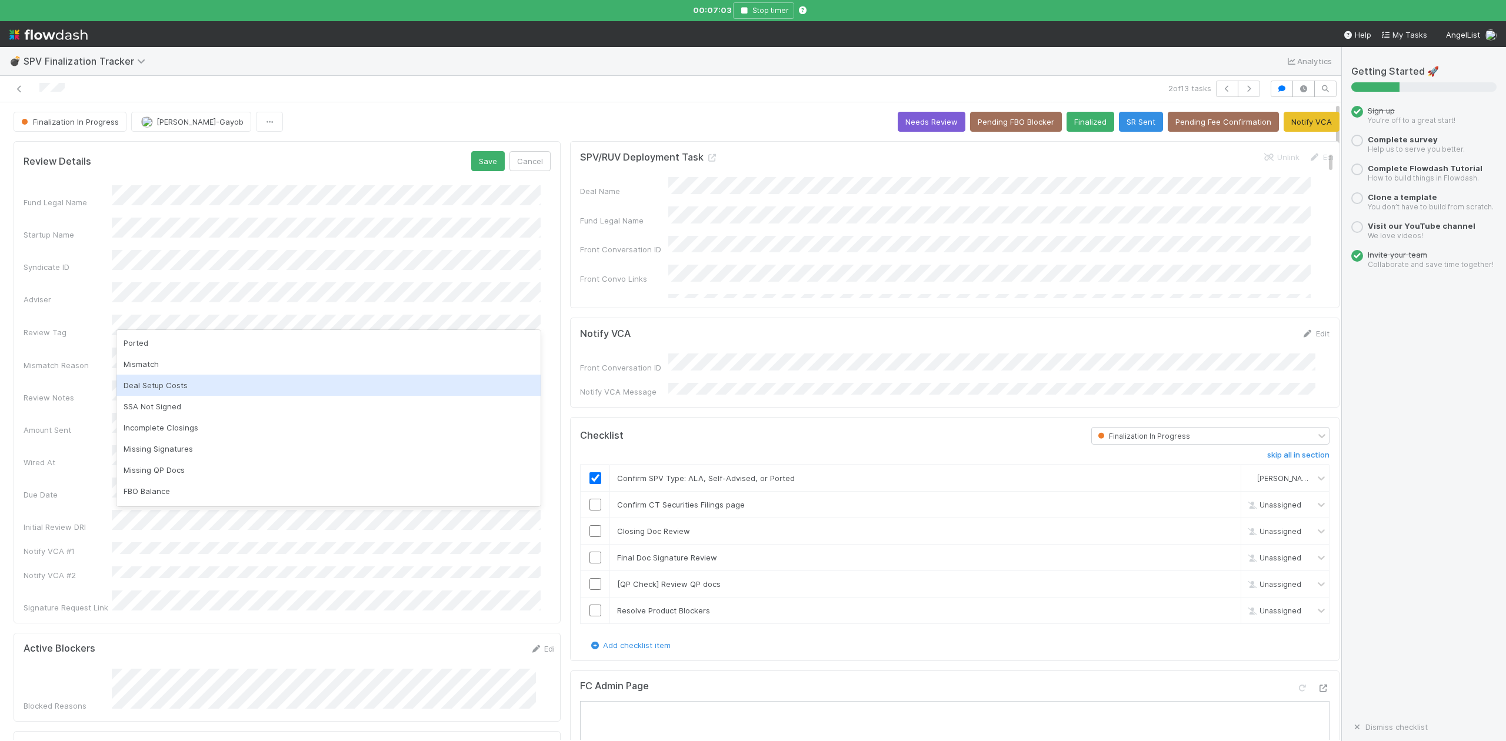
click at [189, 384] on div "Deal Setup Costs" at bounding box center [329, 385] width 424 height 21
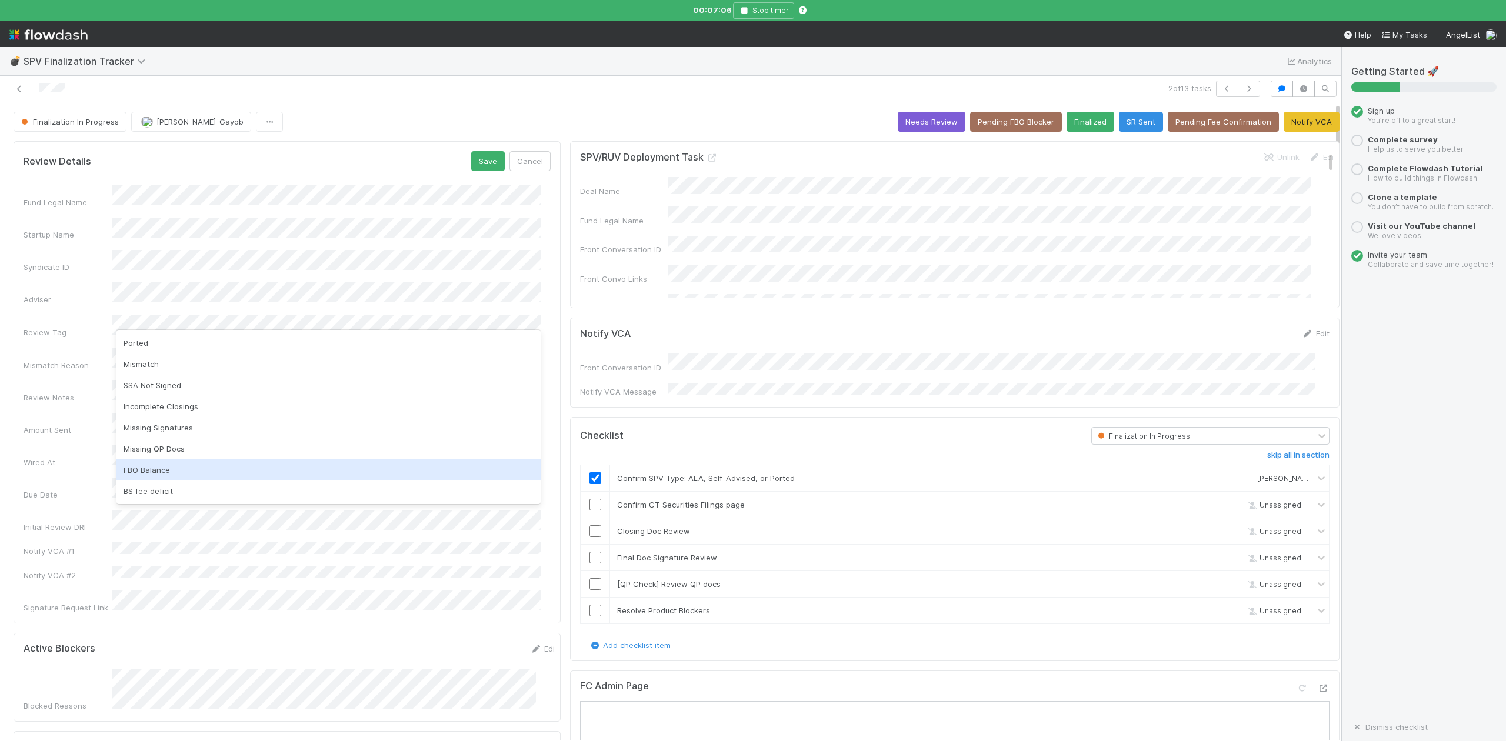
click at [163, 470] on div "FBO Balance" at bounding box center [329, 470] width 424 height 21
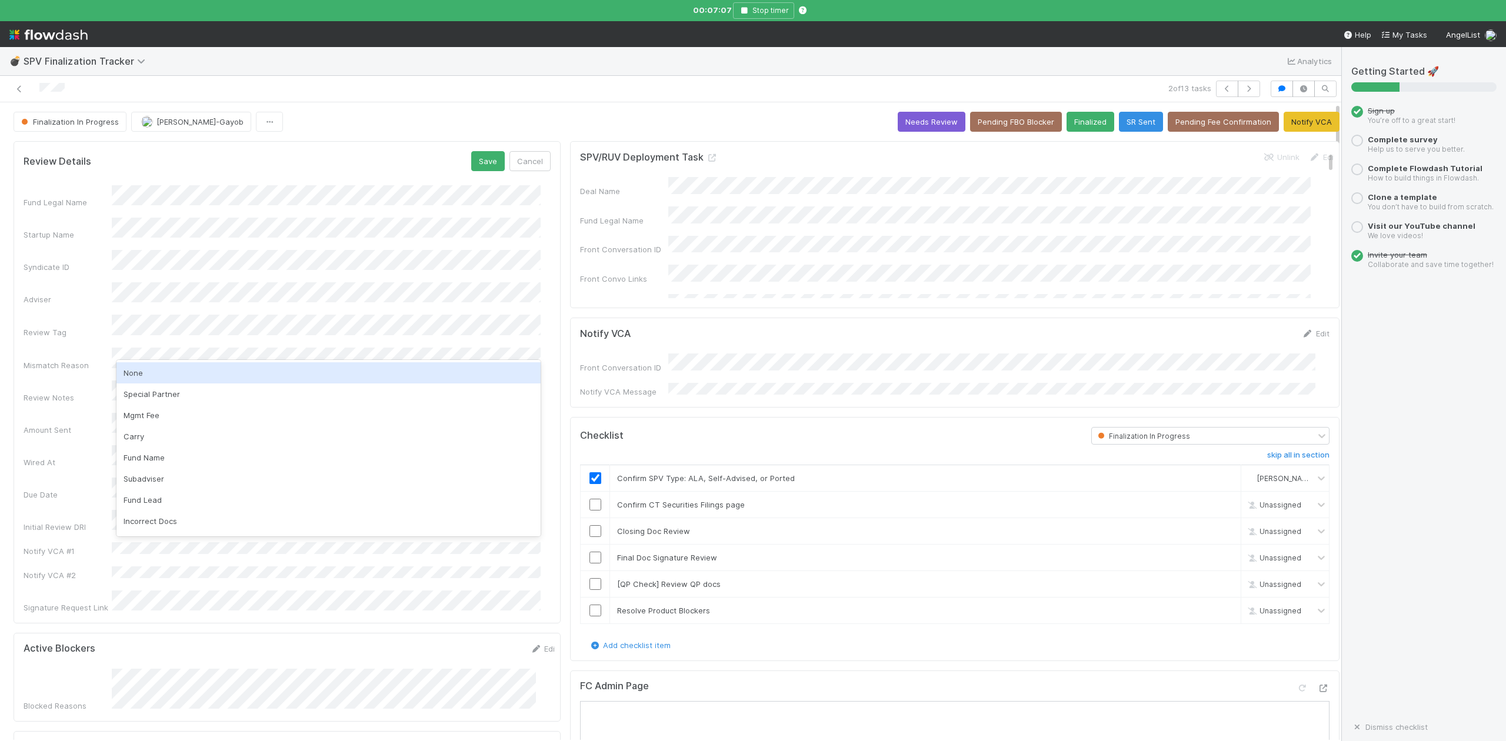
click at [152, 375] on div "None" at bounding box center [329, 372] width 424 height 21
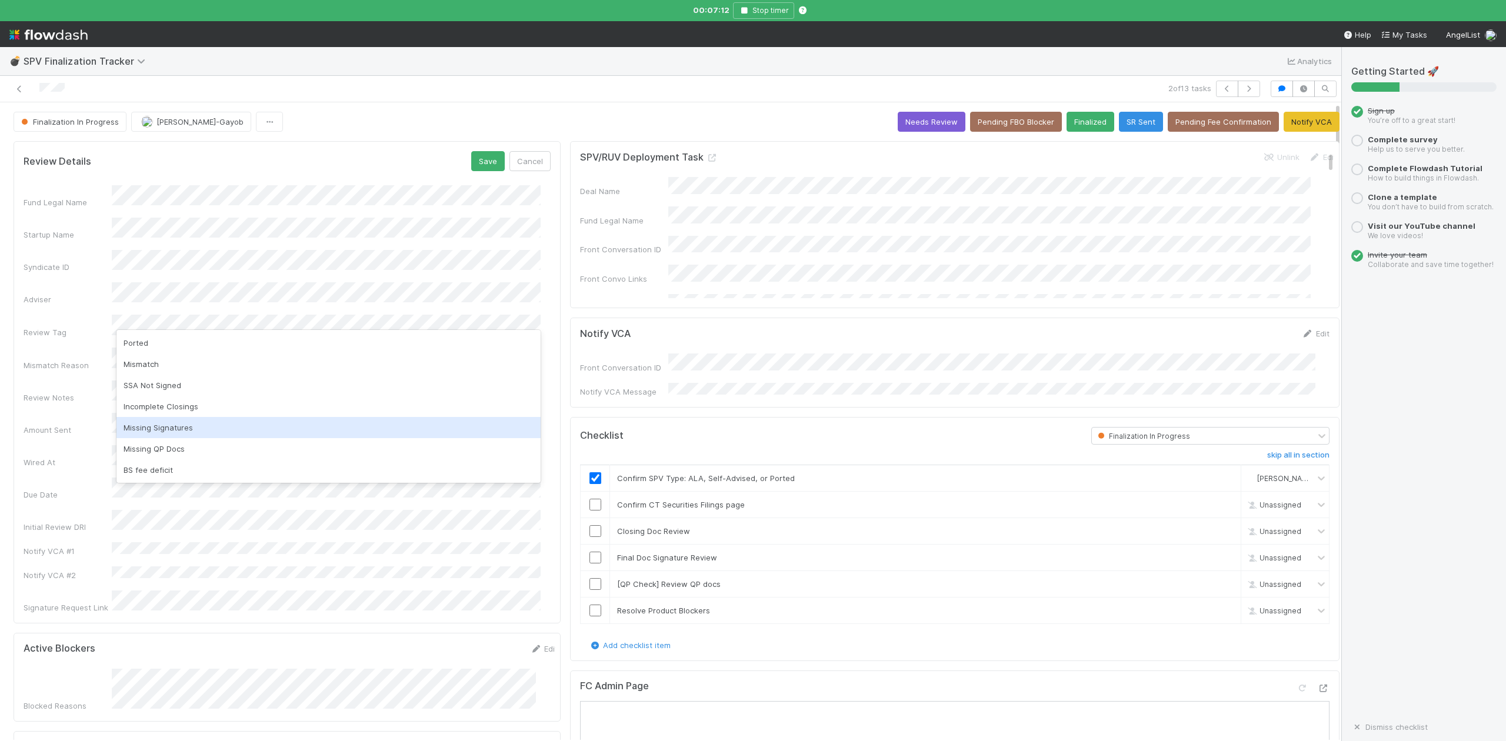
click at [161, 424] on div "Missing Signatures" at bounding box center [329, 427] width 424 height 21
click at [473, 161] on button "Save" at bounding box center [488, 161] width 34 height 20
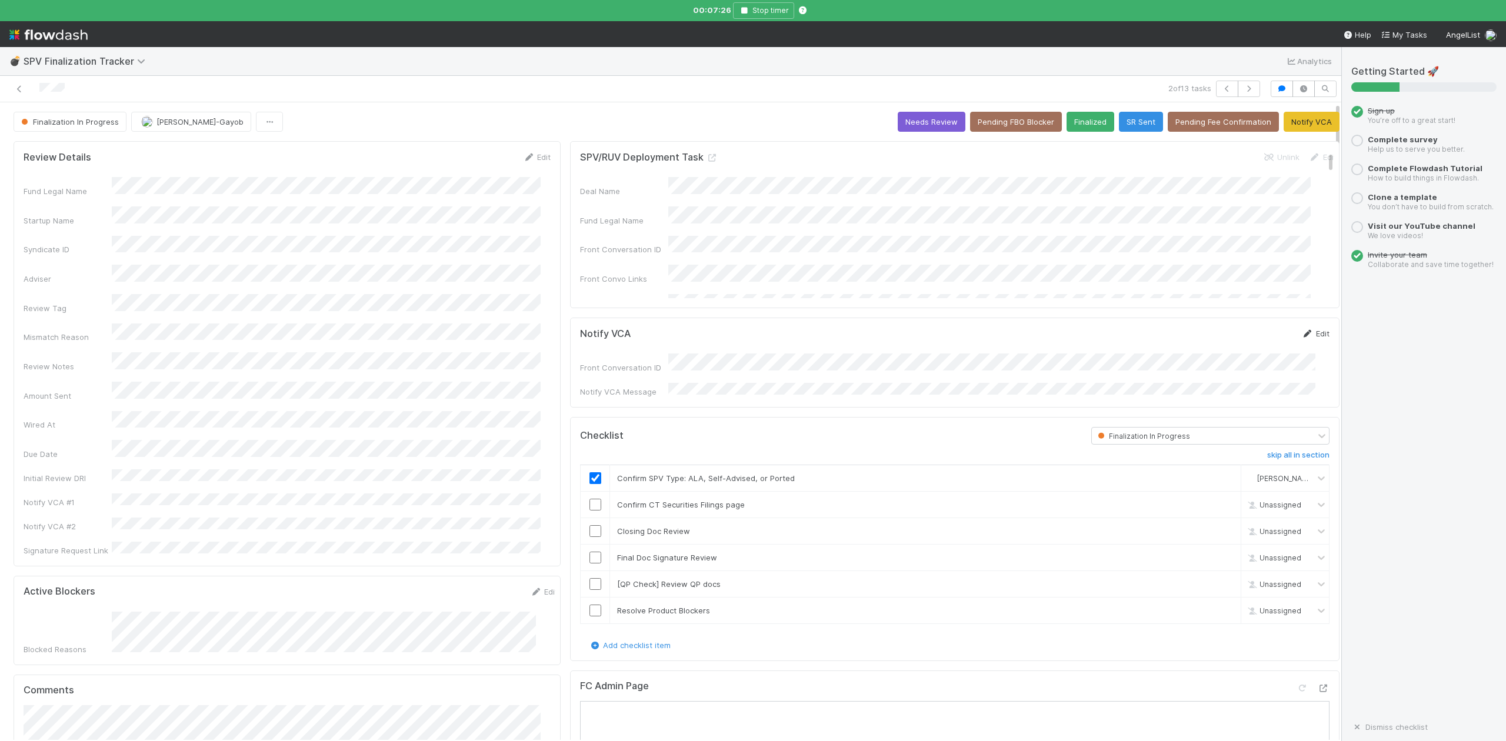
click at [1302, 338] on link "Edit" at bounding box center [1316, 333] width 28 height 9
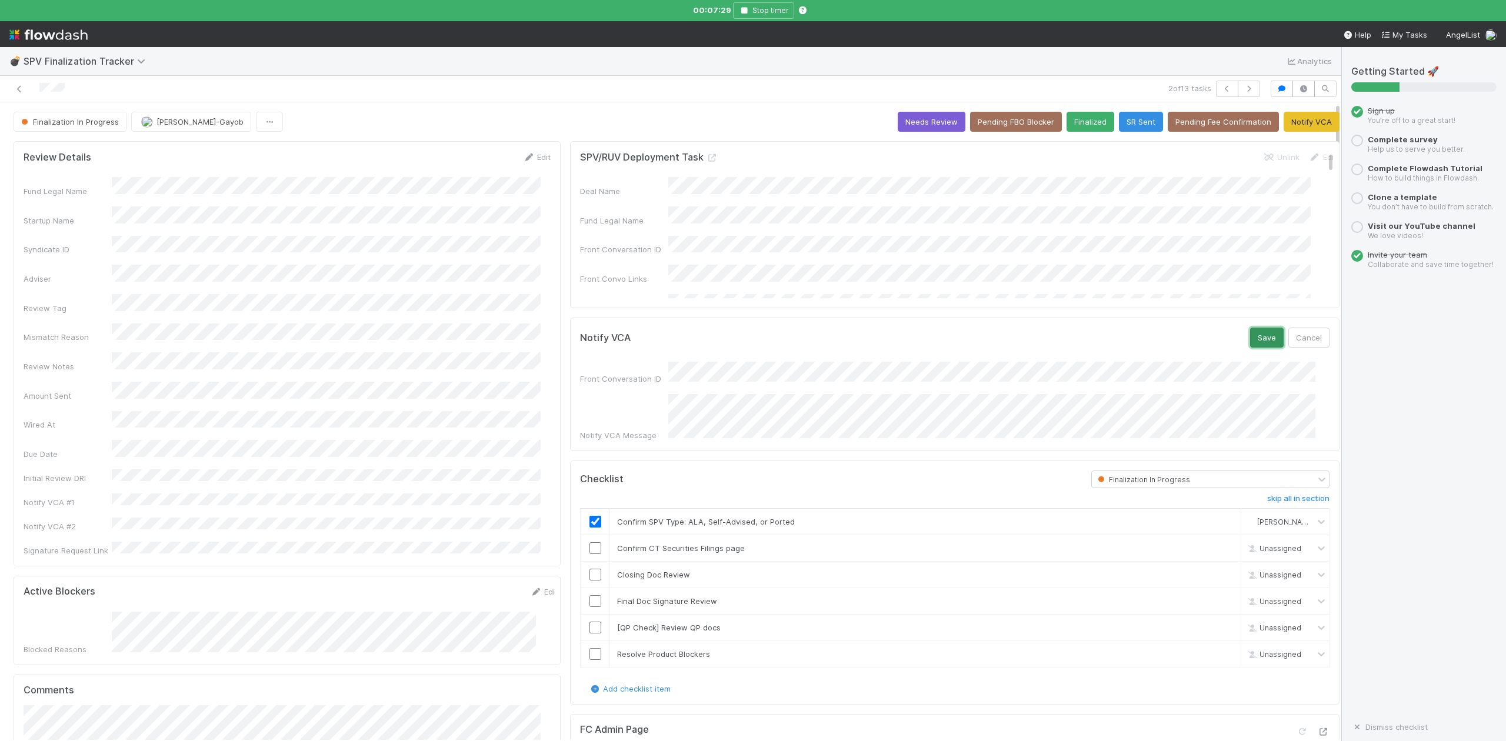
click at [1250, 337] on button "Save" at bounding box center [1267, 338] width 34 height 20
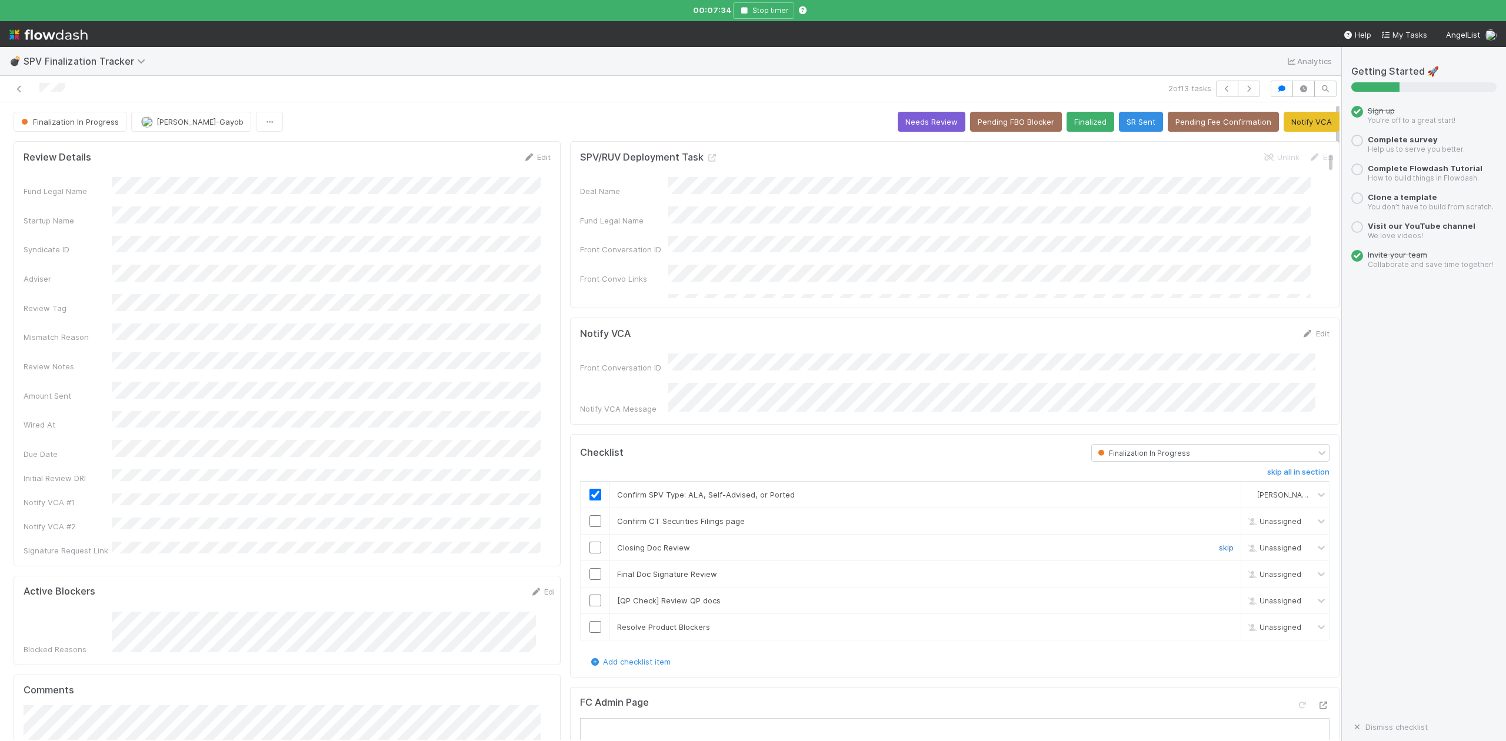
click at [1219, 544] on link "skip" at bounding box center [1226, 547] width 15 height 9
click at [532, 158] on link "Edit" at bounding box center [537, 156] width 28 height 9
click at [481, 161] on button "Save" at bounding box center [488, 161] width 34 height 20
click at [590, 523] on input "checkbox" at bounding box center [596, 521] width 12 height 12
click at [590, 572] on input "checkbox" at bounding box center [596, 574] width 12 height 12
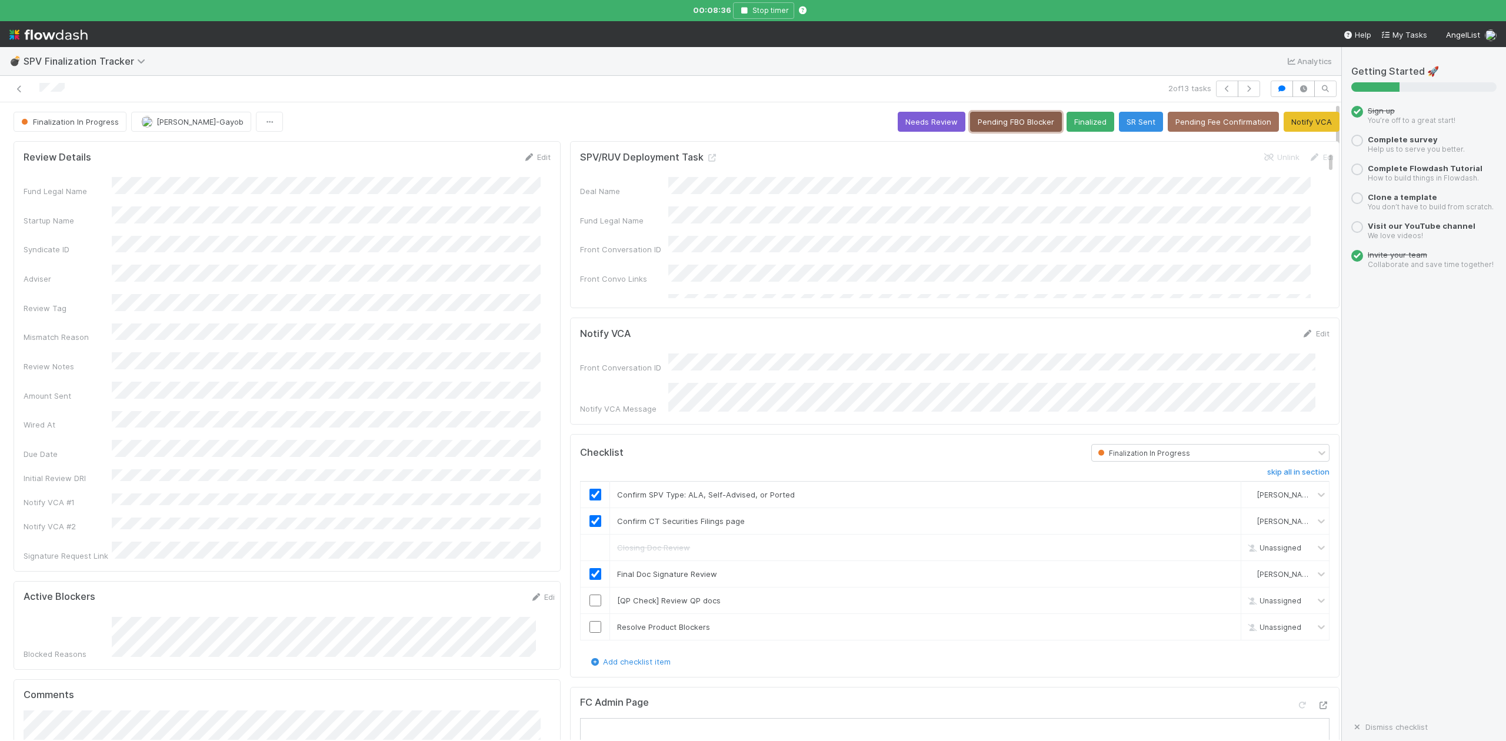
click at [1000, 120] on button "Pending FBO Blocker" at bounding box center [1016, 122] width 92 height 20
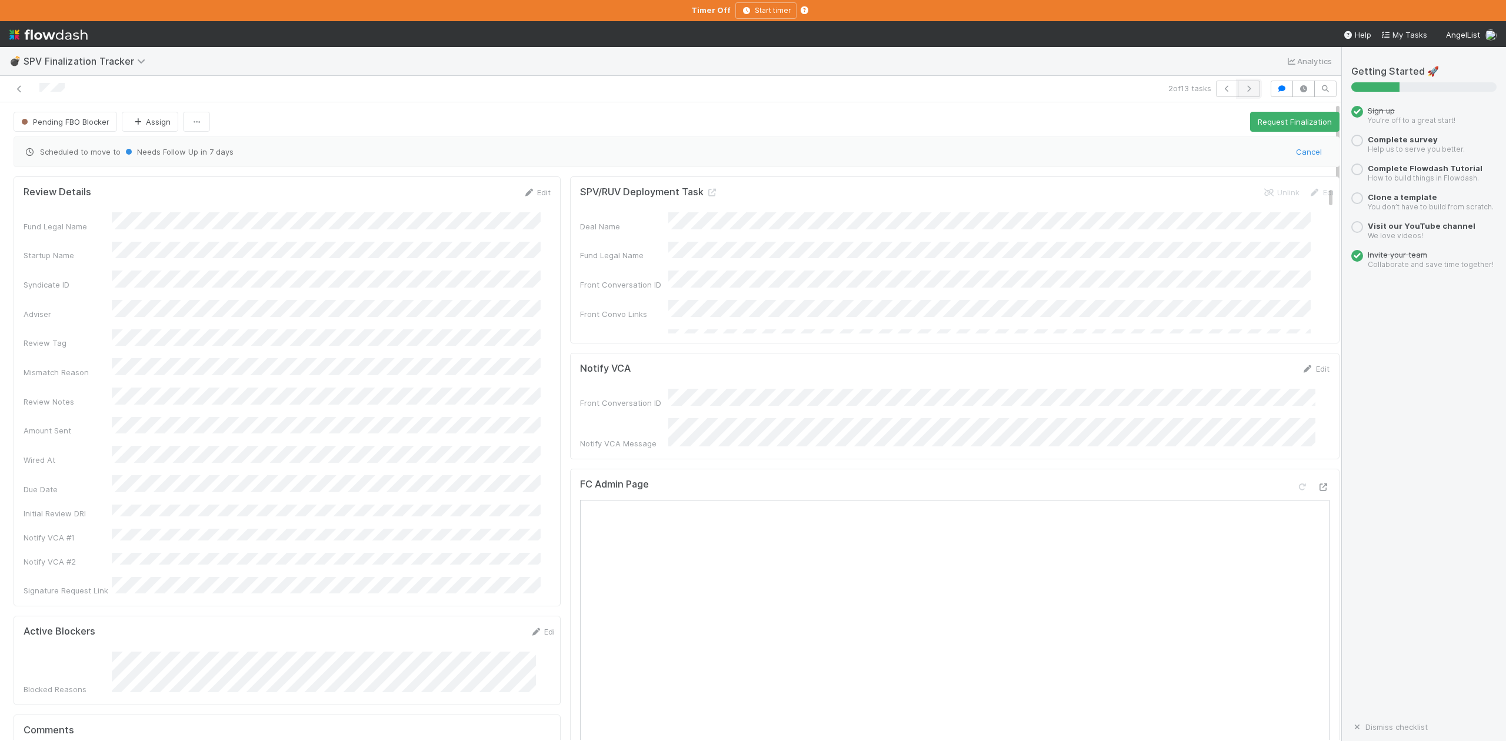
click at [1243, 88] on icon "button" at bounding box center [1249, 88] width 12 height 7
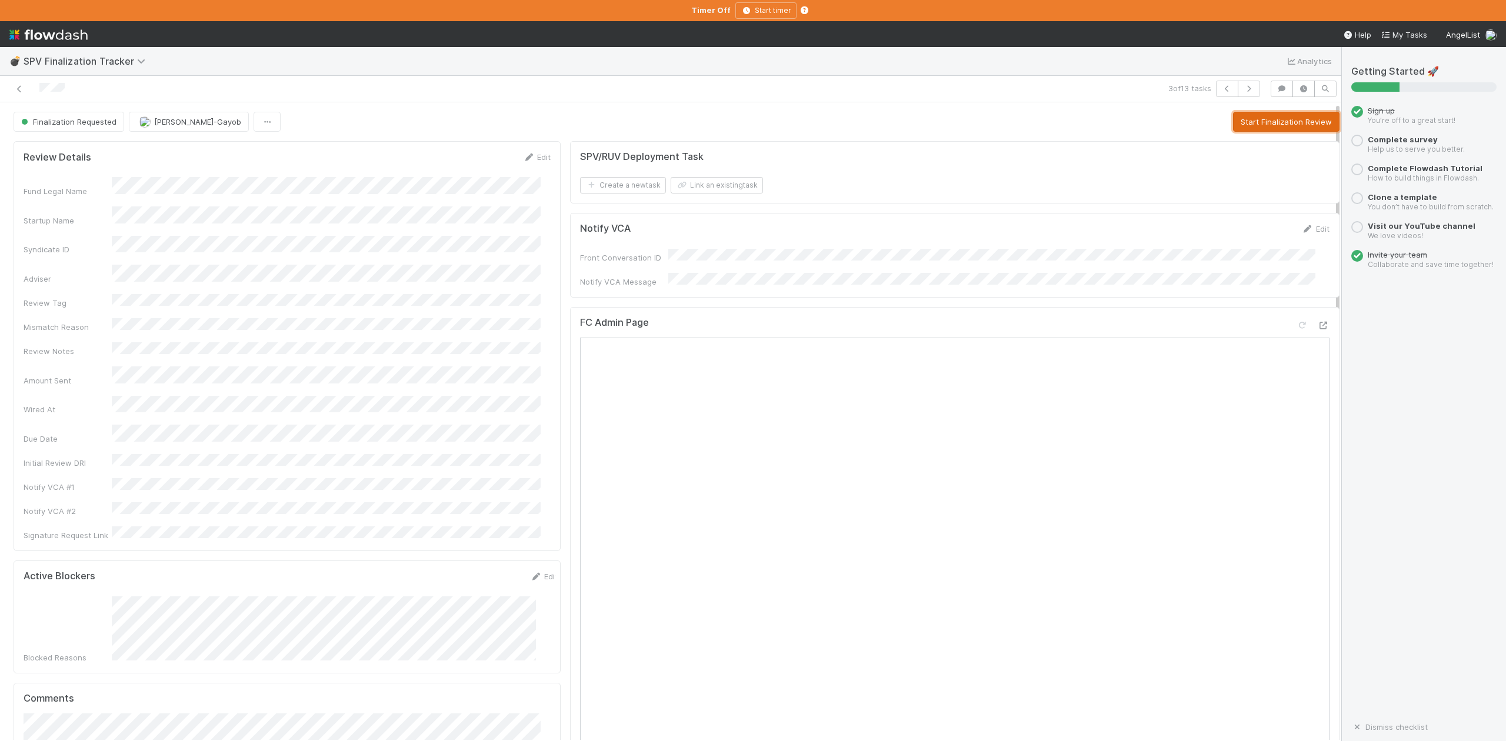
click at [1285, 120] on button "Start Finalization Review" at bounding box center [1286, 122] width 107 height 20
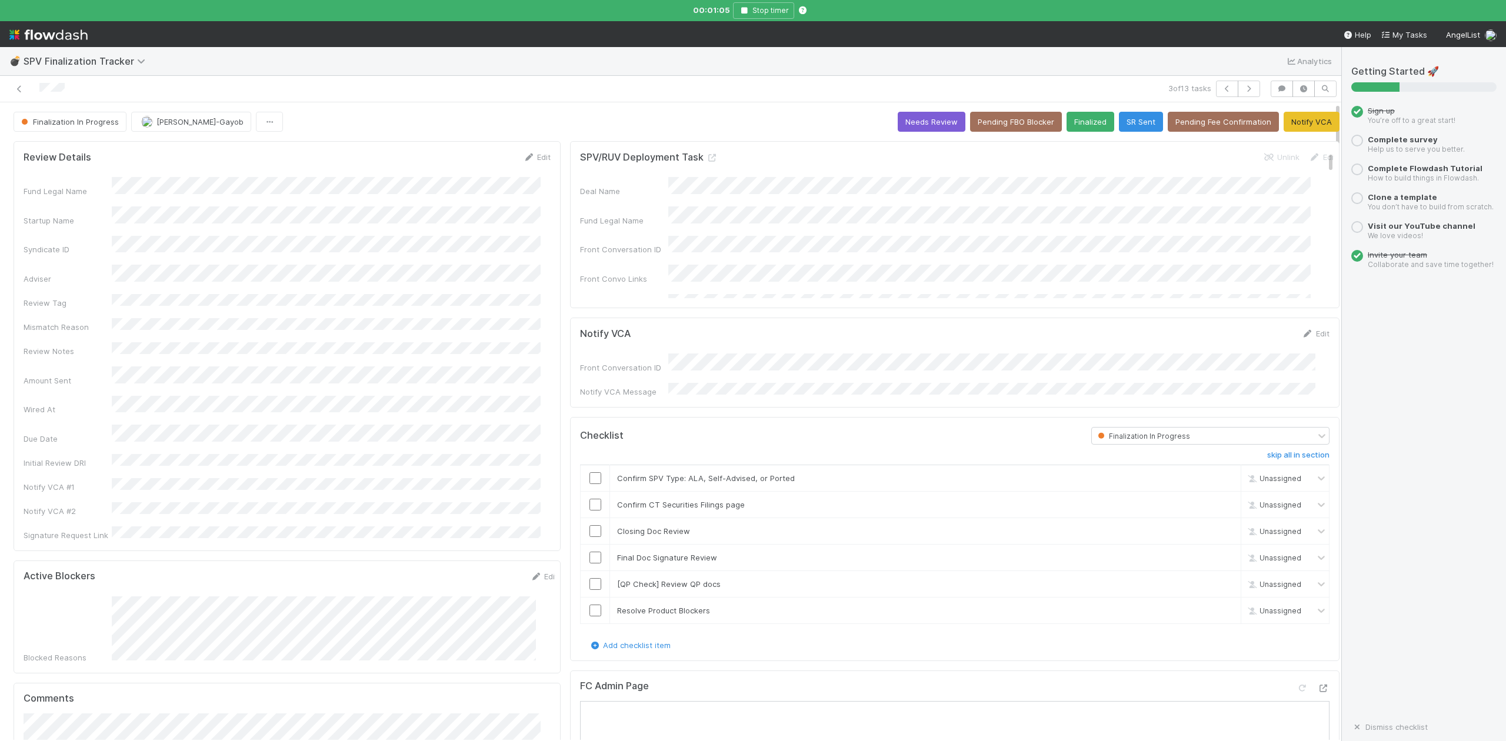
click at [694, 68] on div "💣 SPV Finalization Tracker Analytics" at bounding box center [671, 61] width 1342 height 28
click at [590, 476] on input "checkbox" at bounding box center [596, 479] width 12 height 12
click at [590, 505] on input "checkbox" at bounding box center [596, 505] width 12 height 12
click at [1219, 527] on link "skip" at bounding box center [1226, 531] width 15 height 9
click at [591, 554] on input "checkbox" at bounding box center [596, 558] width 12 height 12
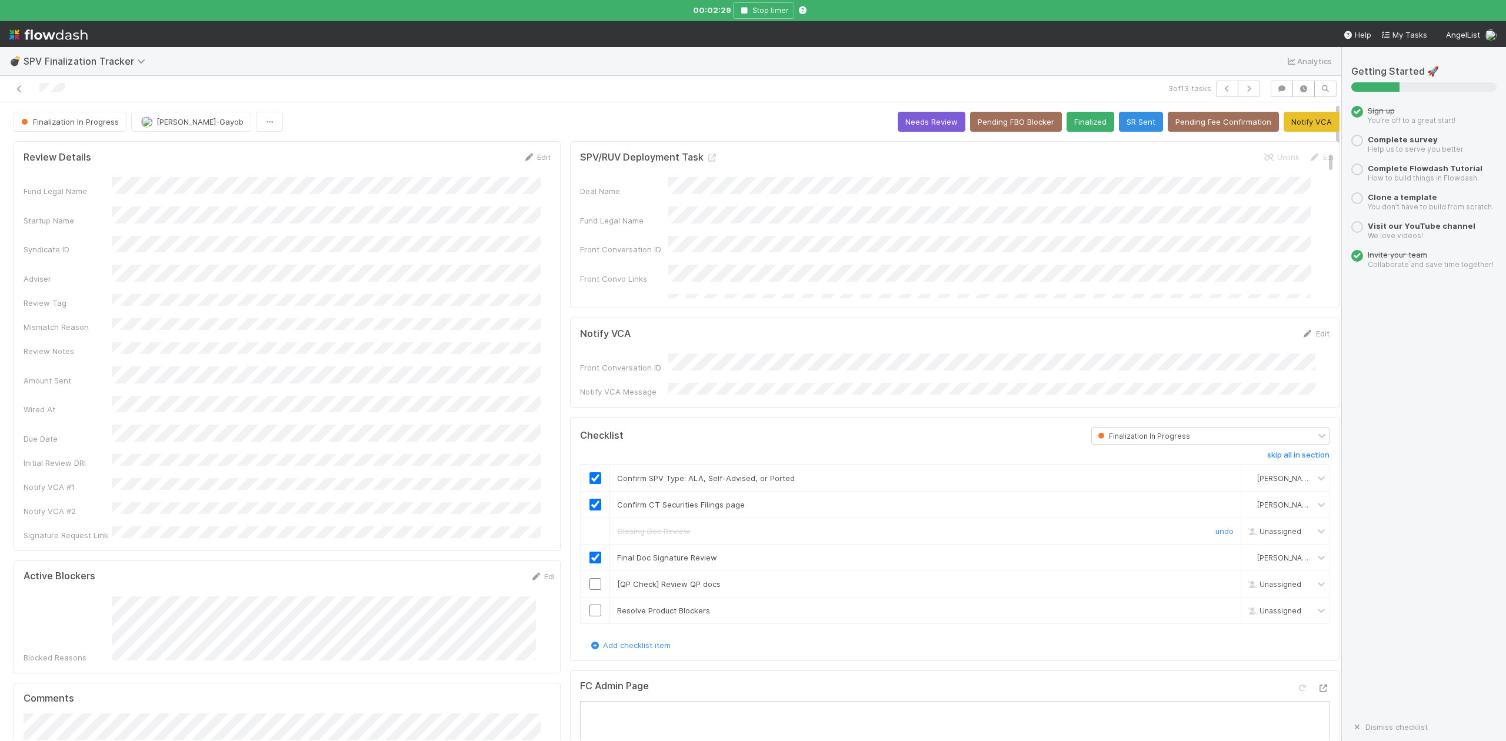
drag, startPoint x: 1199, startPoint y: 526, endPoint x: 1245, endPoint y: 531, distance: 46.7
click at [1216, 527] on link "undo" at bounding box center [1225, 531] width 18 height 9
click at [590, 527] on input "checkbox" at bounding box center [596, 531] width 12 height 12
click at [535, 71] on div "💣 SPV Finalization Tracker Analytics" at bounding box center [671, 61] width 1342 height 28
click at [534, 157] on link "Edit" at bounding box center [537, 156] width 28 height 9
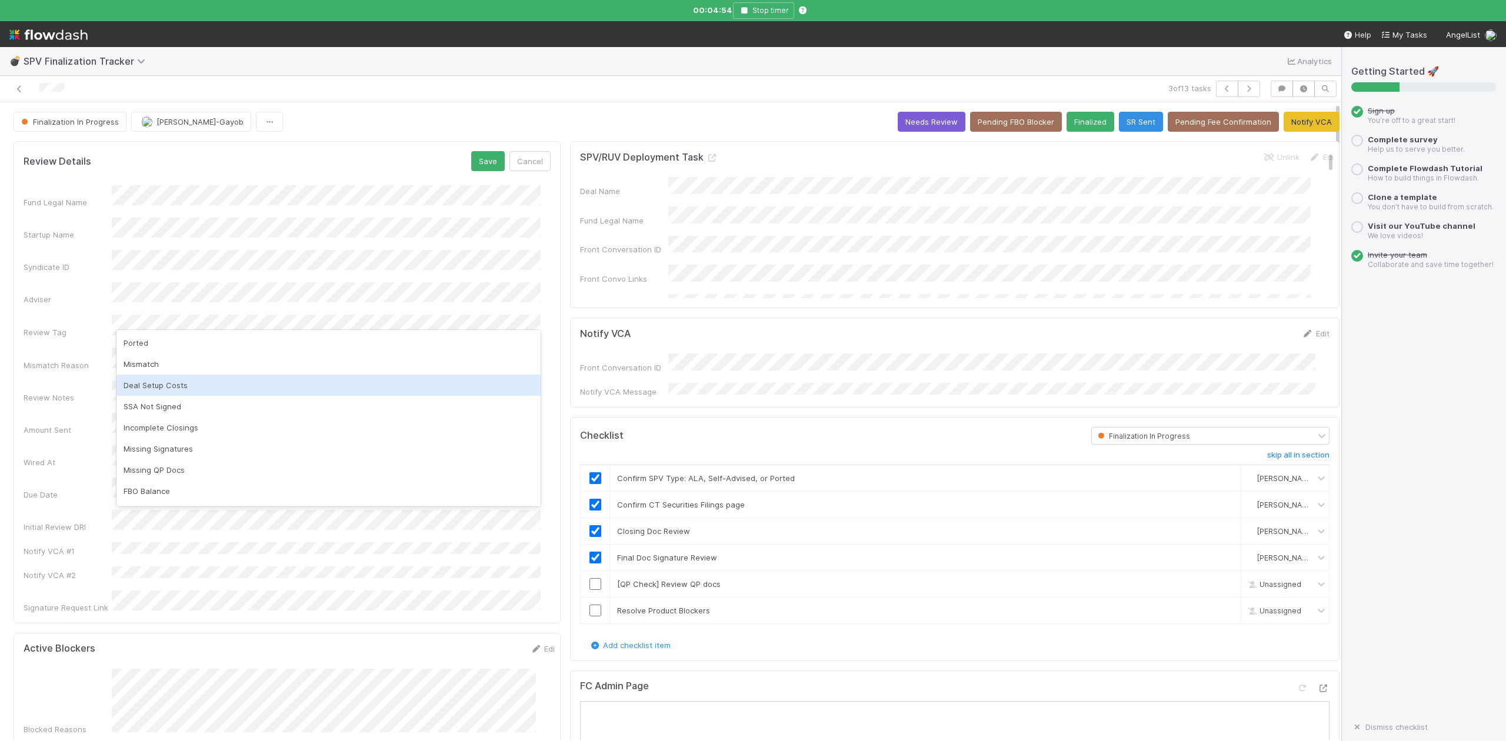
click at [146, 380] on div "Deal Setup Costs" at bounding box center [329, 385] width 424 height 21
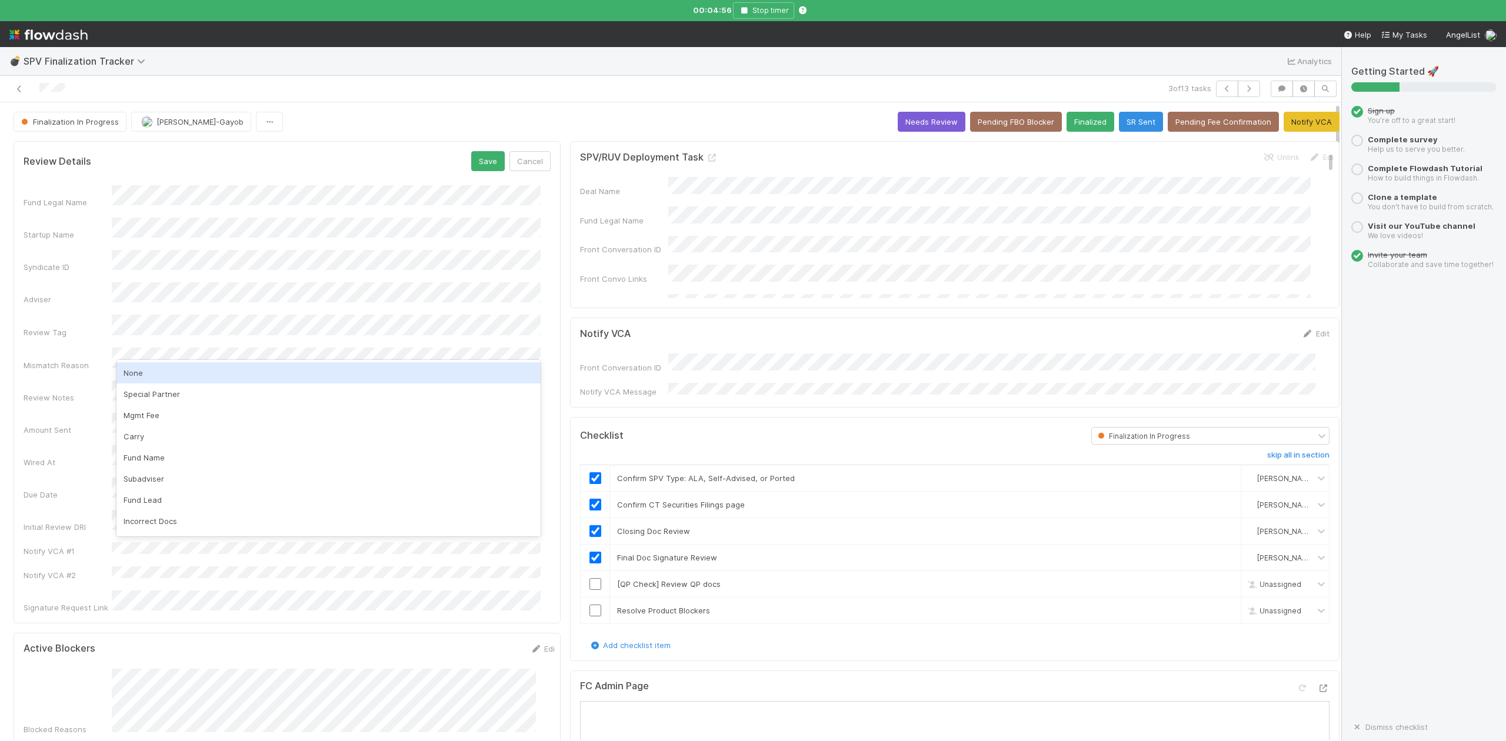
click at [139, 372] on div "None" at bounding box center [329, 372] width 424 height 21
click at [471, 165] on button "Save" at bounding box center [488, 161] width 34 height 20
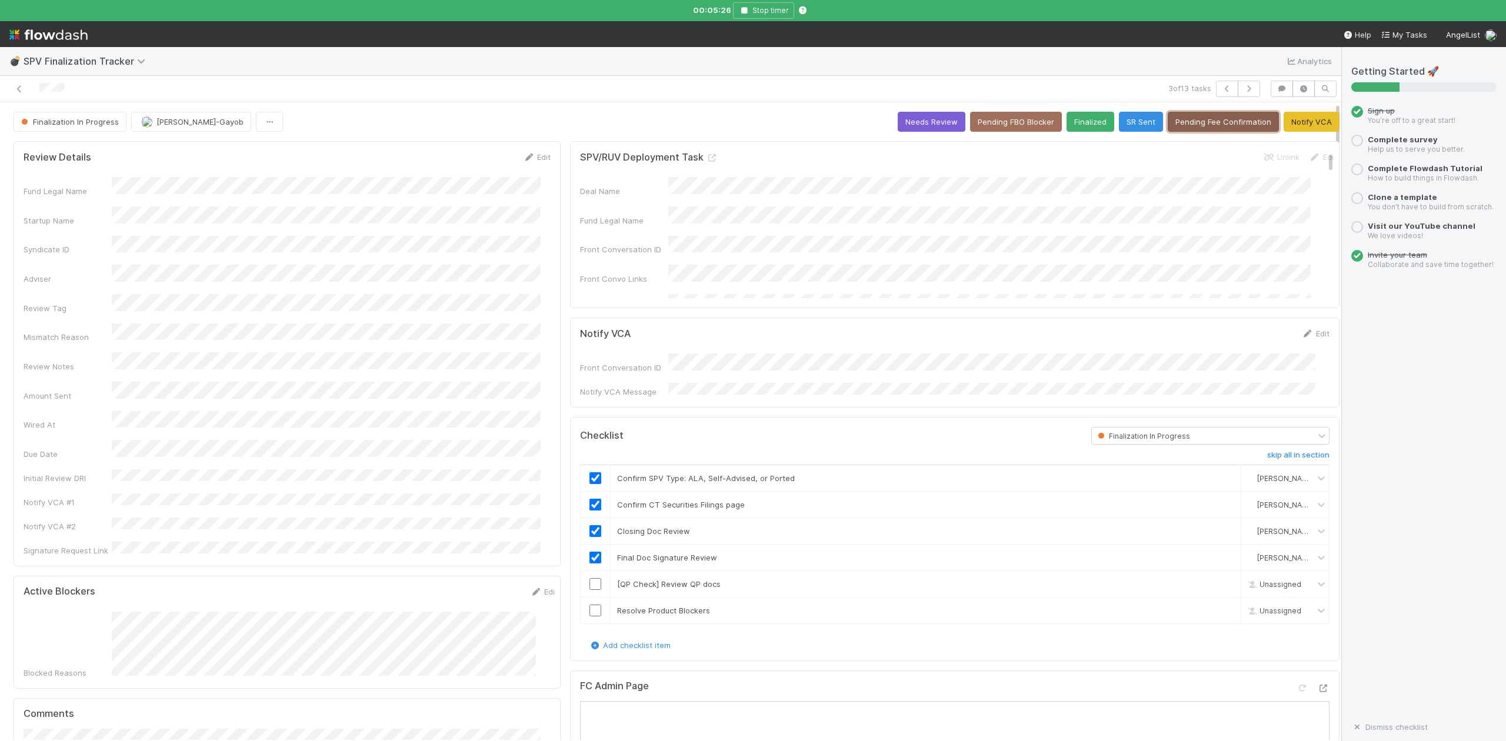
click at [1201, 121] on button "Pending Fee Confirmation" at bounding box center [1223, 122] width 111 height 20
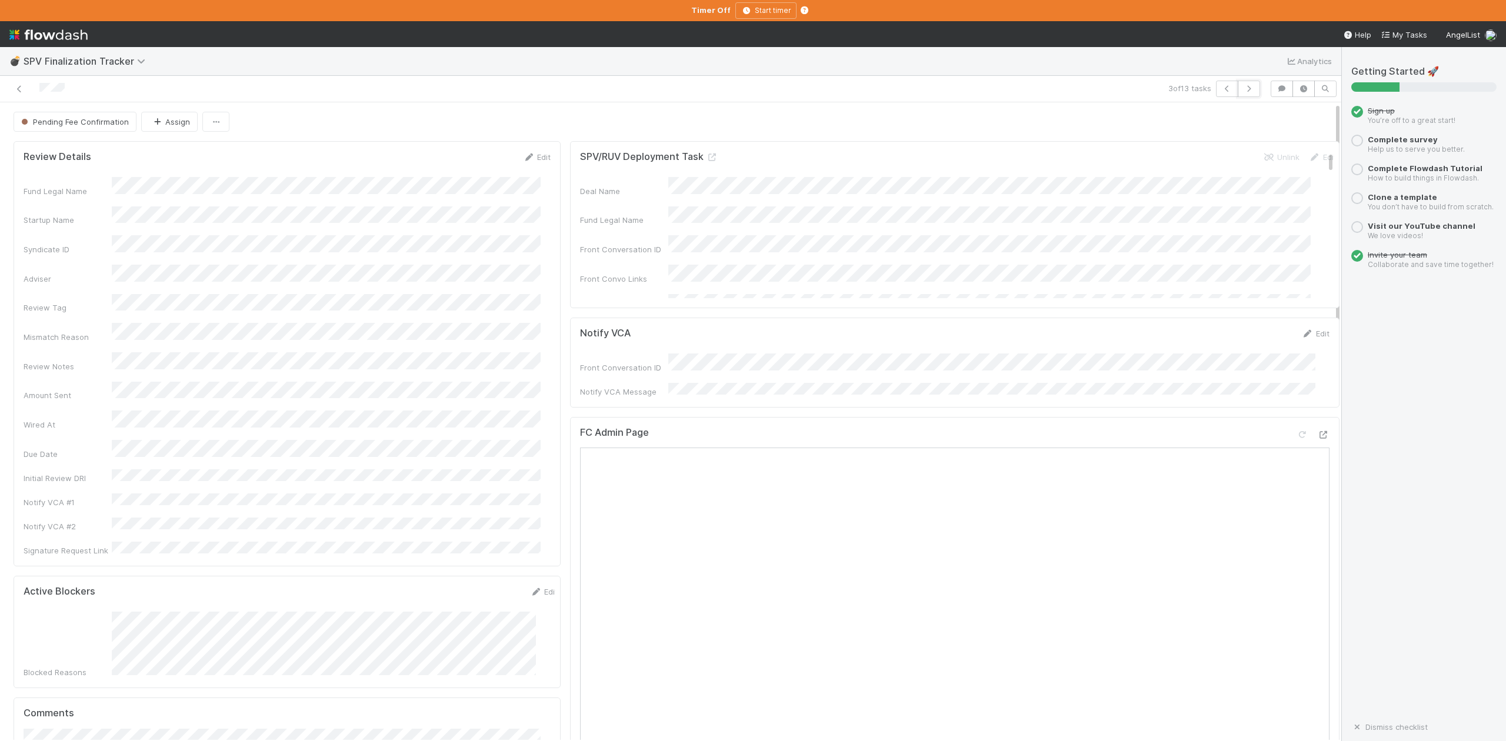
drag, startPoint x: 1241, startPoint y: 90, endPoint x: 1479, endPoint y: 22, distance: 247.2
click at [1243, 90] on icon "button" at bounding box center [1249, 88] width 12 height 7
click at [1263, 125] on button "Start Finalization Review" at bounding box center [1286, 122] width 107 height 20
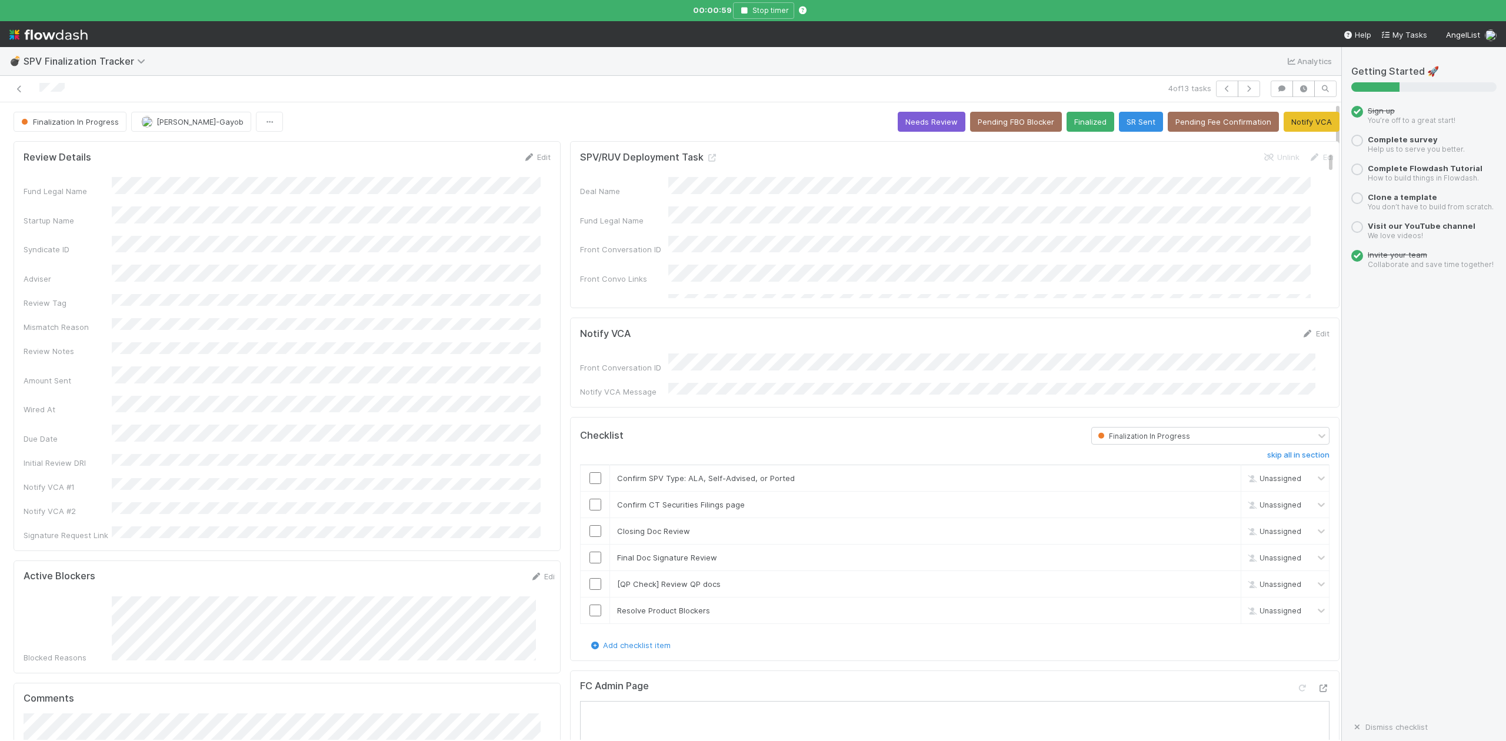
click at [613, 69] on div "💣 SPV Finalization Tracker Analytics" at bounding box center [671, 61] width 1342 height 28
click at [590, 473] on input "checkbox" at bounding box center [596, 479] width 12 height 12
click at [590, 501] on input "checkbox" at bounding box center [596, 505] width 12 height 12
click at [590, 528] on input "checkbox" at bounding box center [596, 531] width 12 height 12
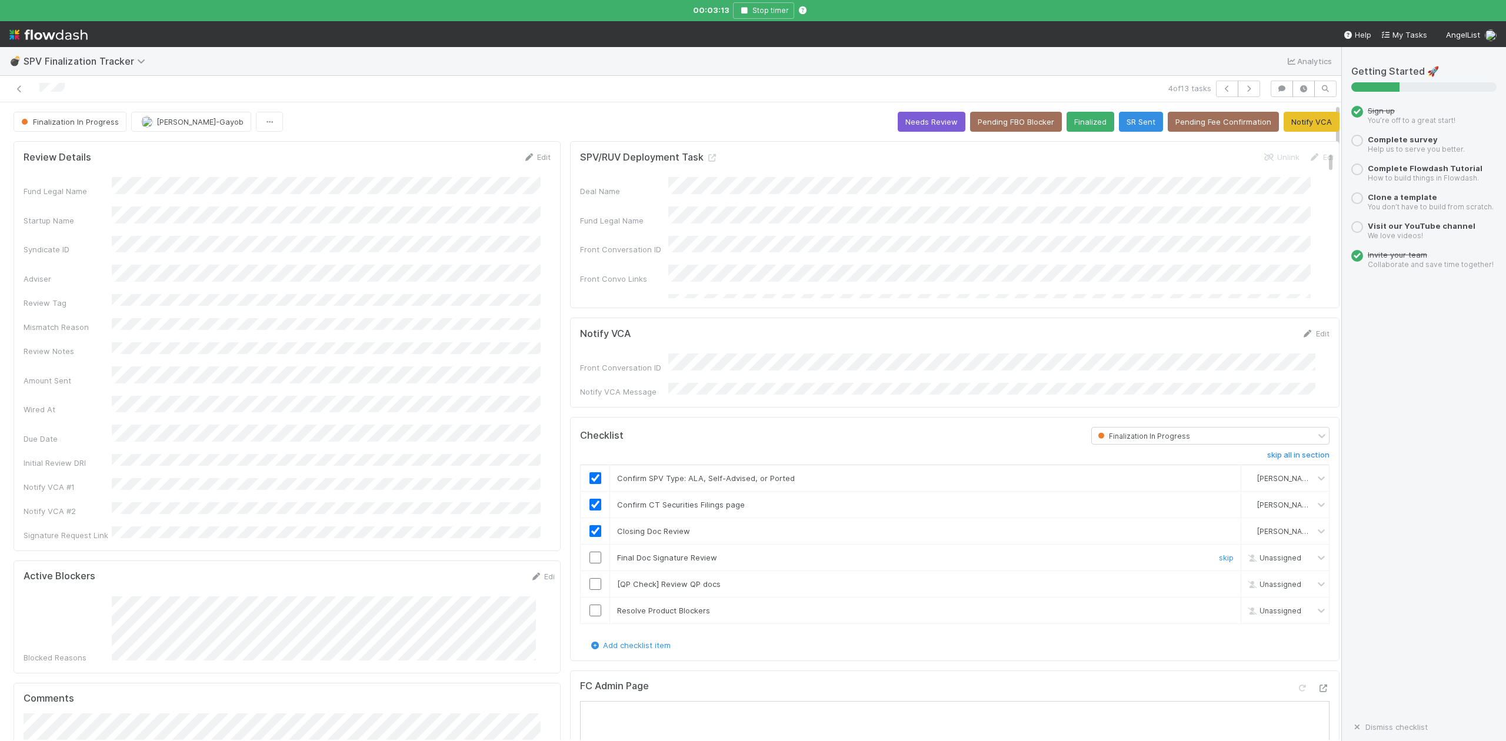
scroll to position [314, 0]
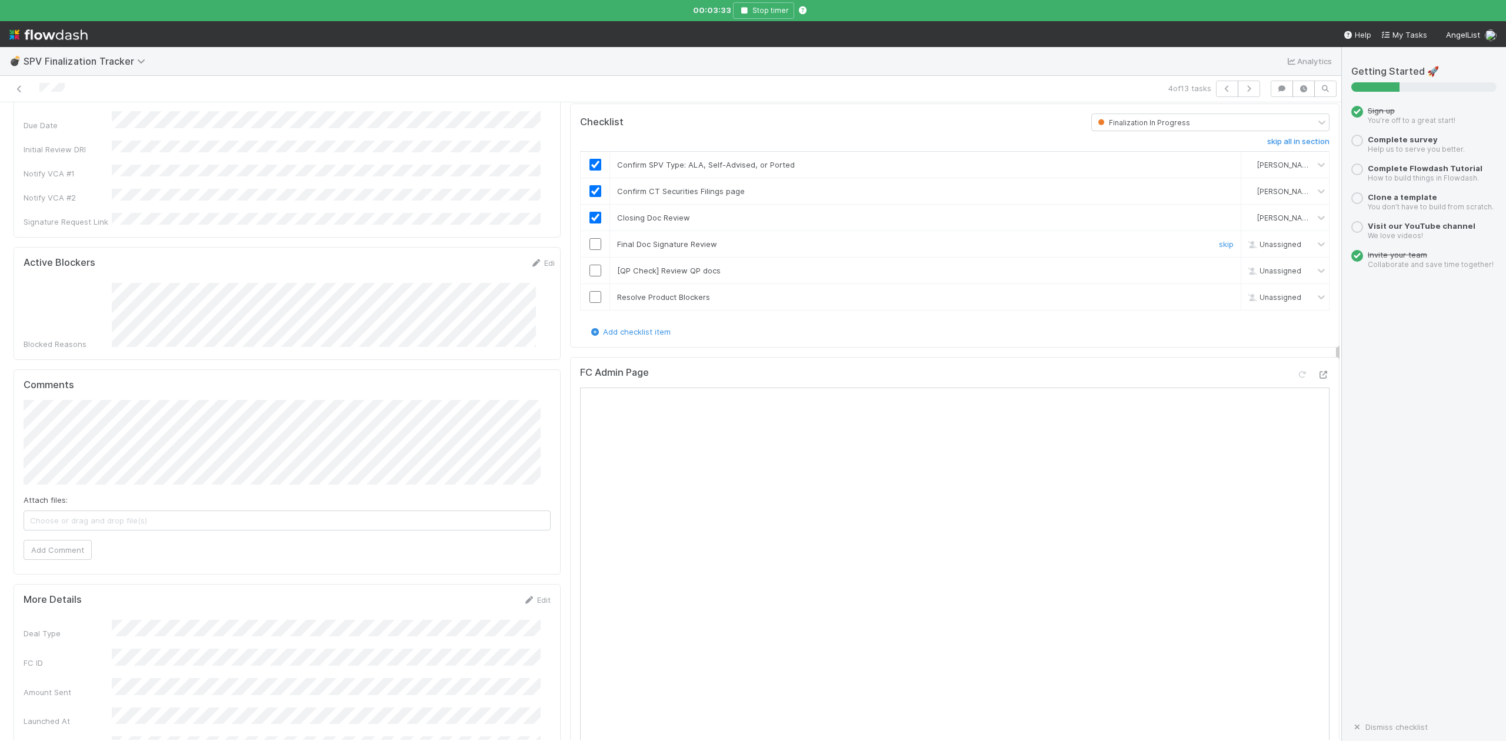
click at [590, 243] on input "checkbox" at bounding box center [596, 244] width 12 height 12
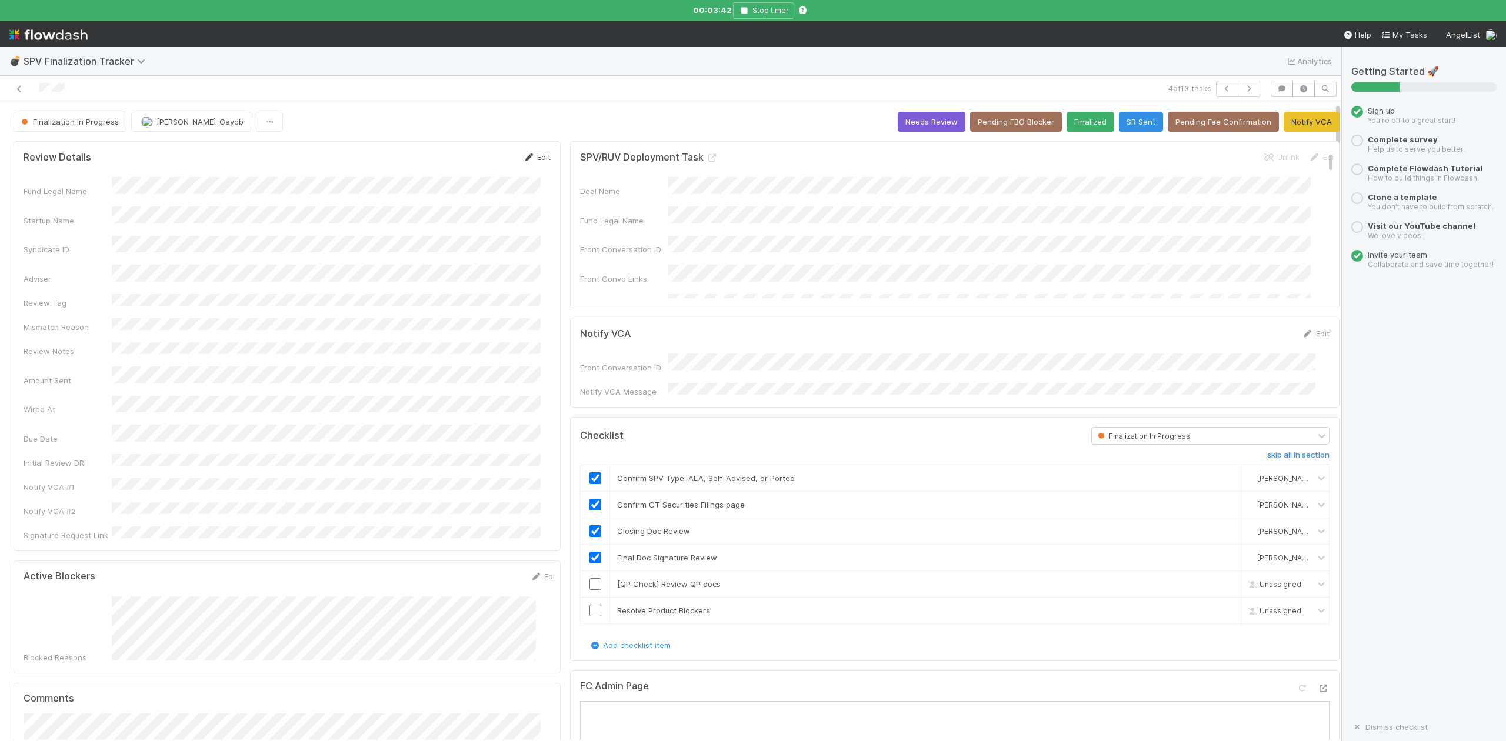
click at [535, 160] on link "Edit" at bounding box center [537, 156] width 28 height 9
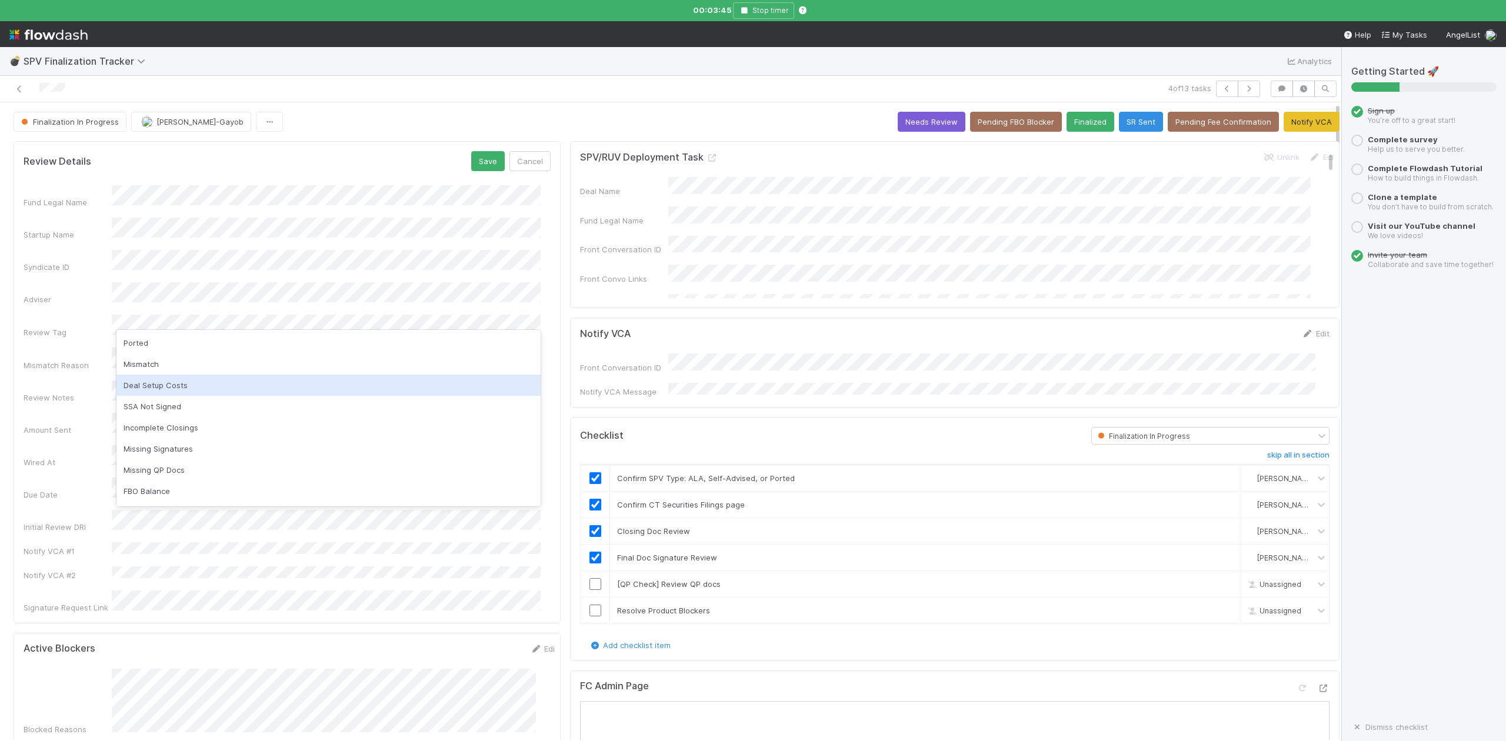
click at [165, 381] on div "Deal Setup Costs" at bounding box center [329, 385] width 424 height 21
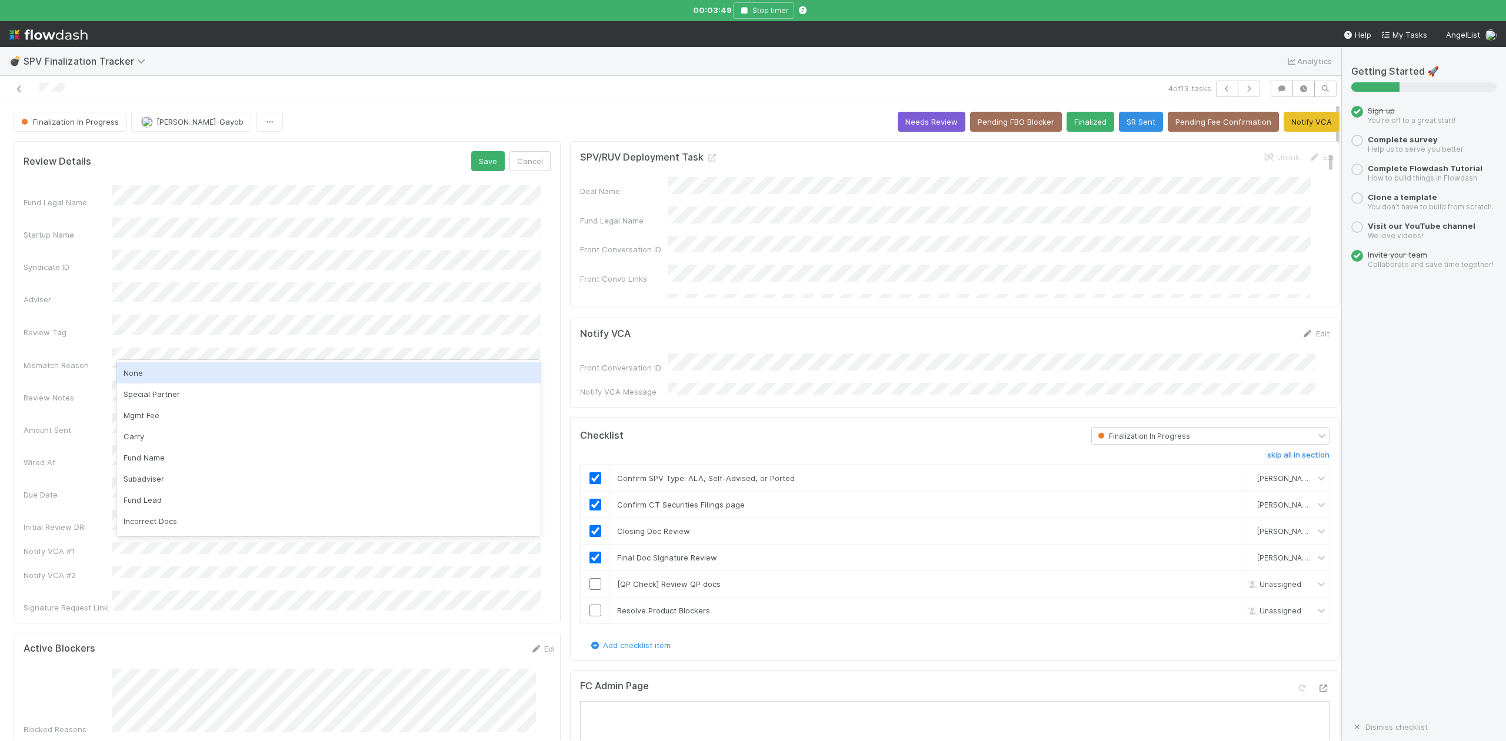
click at [140, 382] on div "None" at bounding box center [329, 372] width 424 height 21
click at [474, 165] on button "Save" at bounding box center [488, 161] width 34 height 20
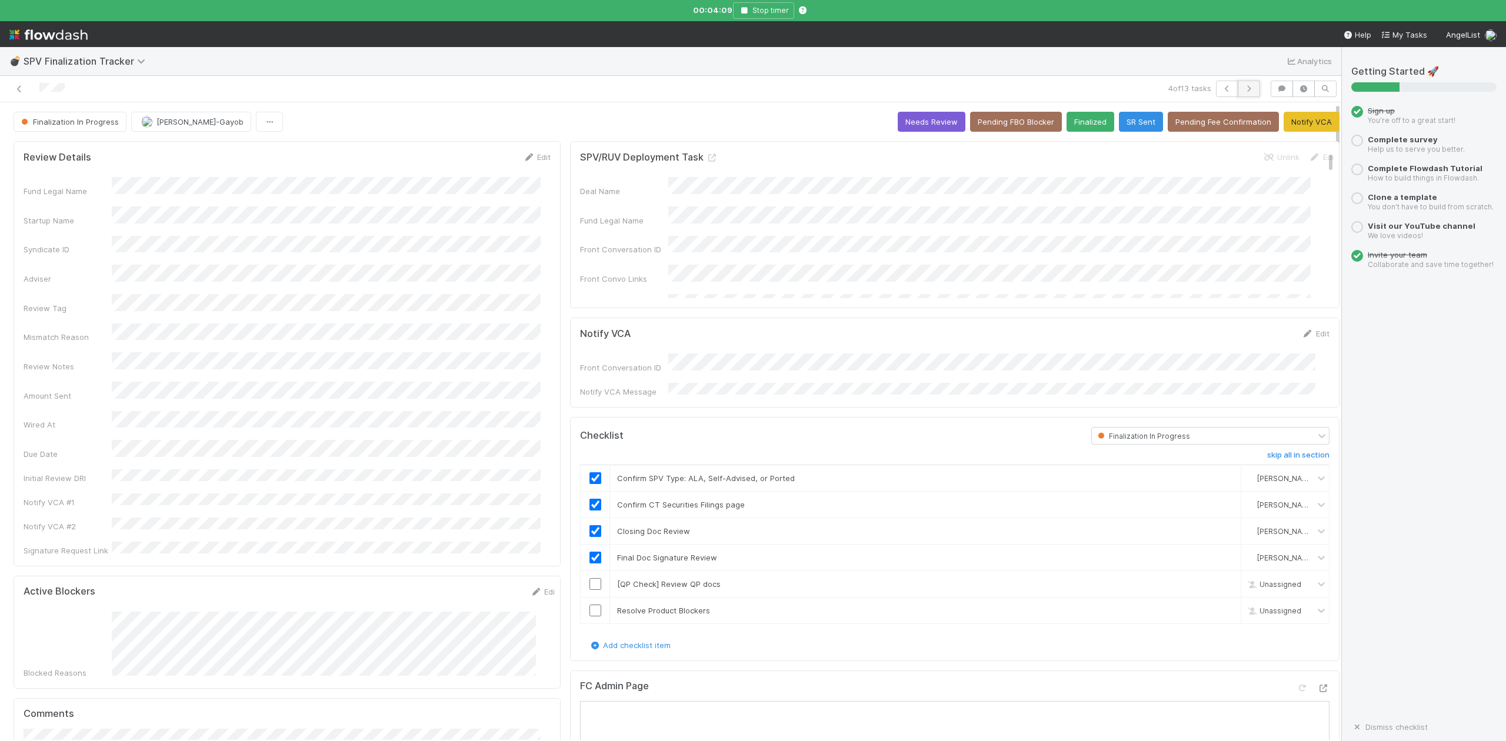
click at [1238, 93] on button "button" at bounding box center [1249, 89] width 22 height 16
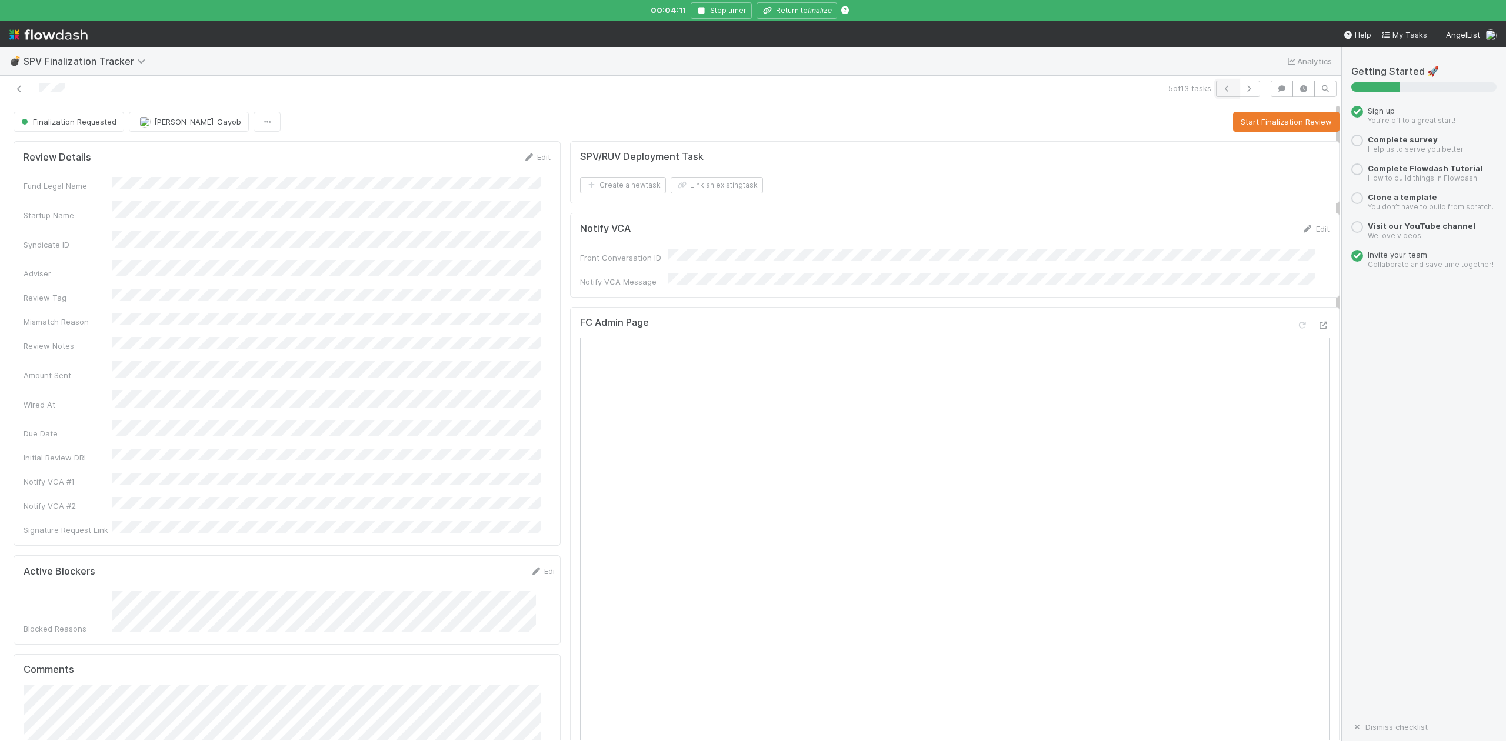
click at [1222, 88] on icon "button" at bounding box center [1228, 88] width 12 height 7
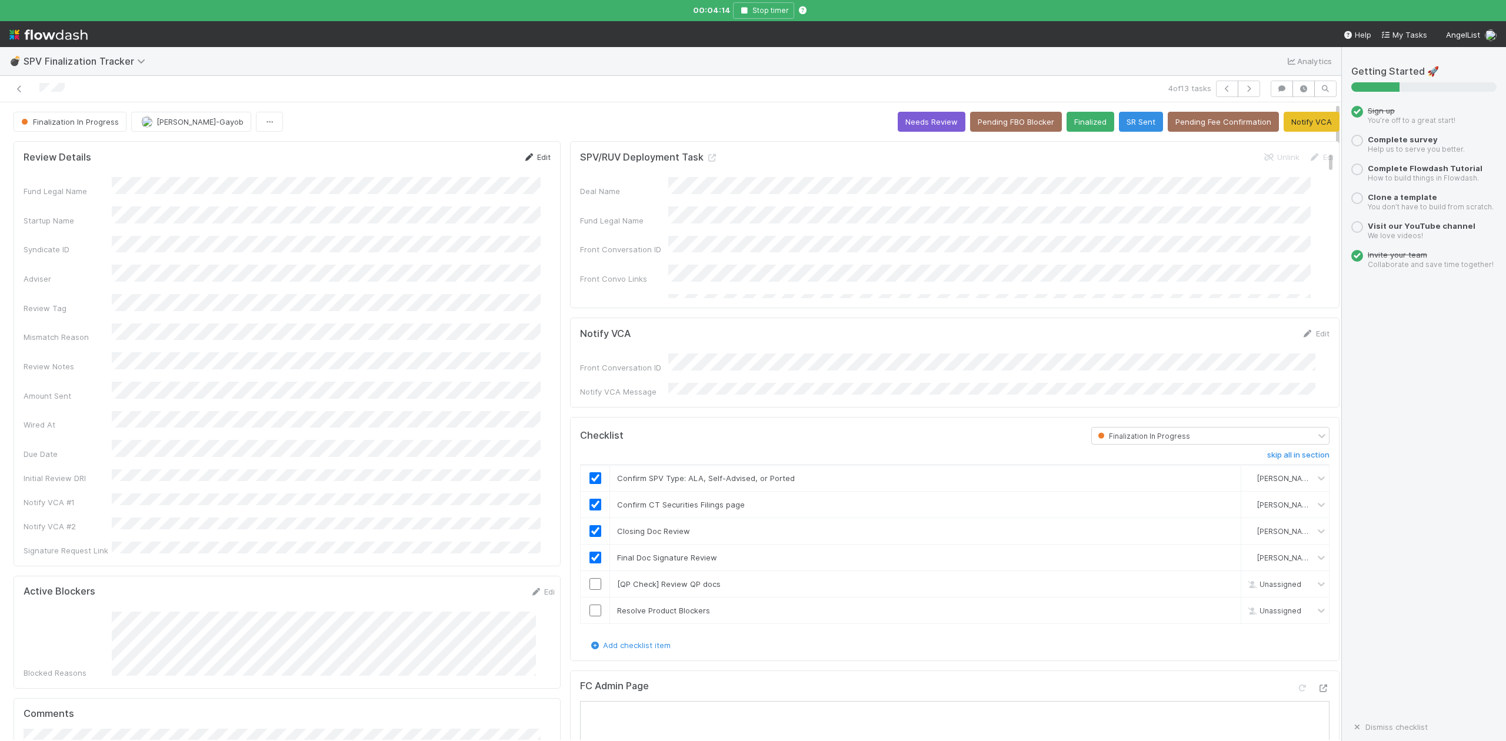
click at [537, 160] on link "Edit" at bounding box center [537, 156] width 28 height 9
click at [474, 161] on button "Save" at bounding box center [488, 161] width 34 height 20
click at [1213, 121] on button "Pending Fee Confirmation" at bounding box center [1223, 122] width 111 height 20
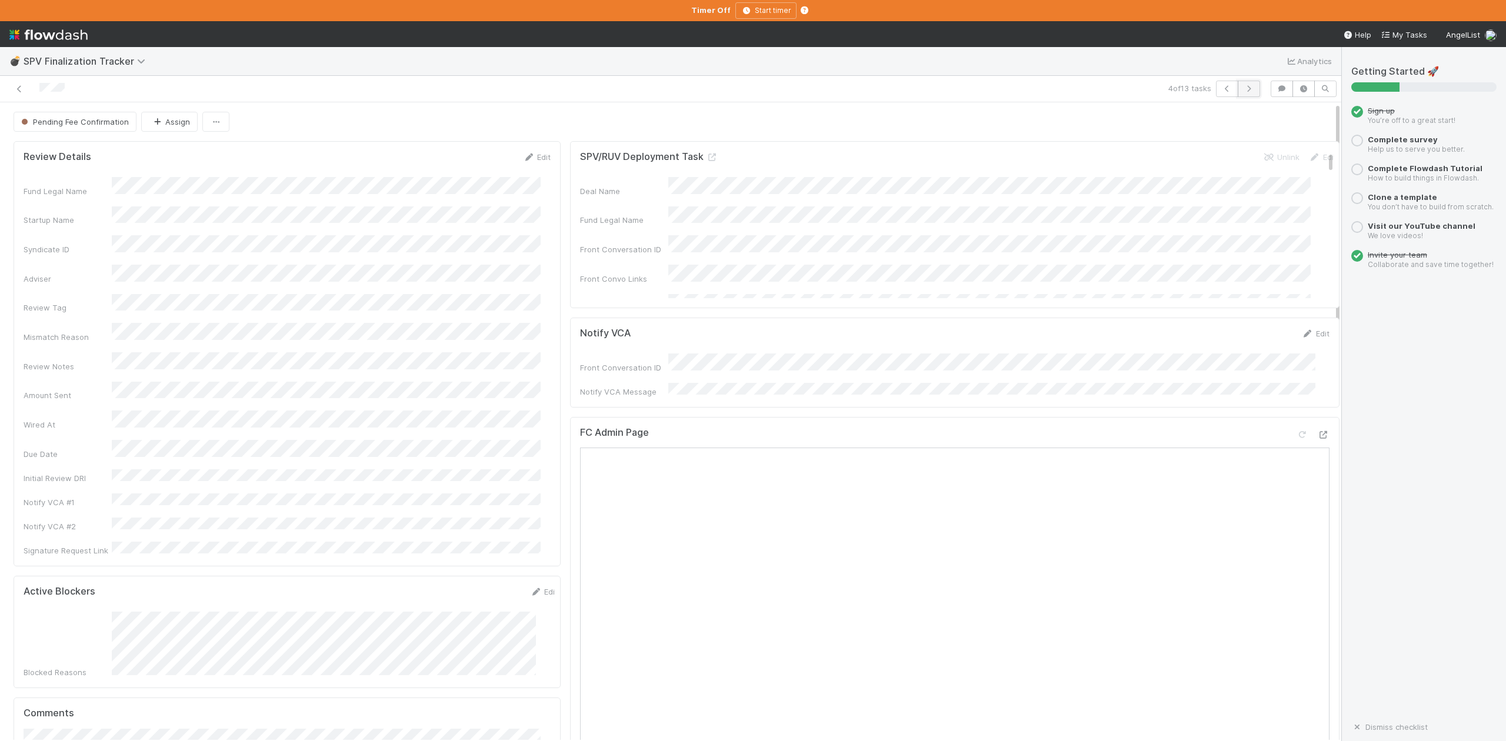
click at [1243, 90] on icon "button" at bounding box center [1249, 88] width 12 height 7
click at [1243, 120] on button "Start Finalization Review" at bounding box center [1286, 122] width 107 height 20
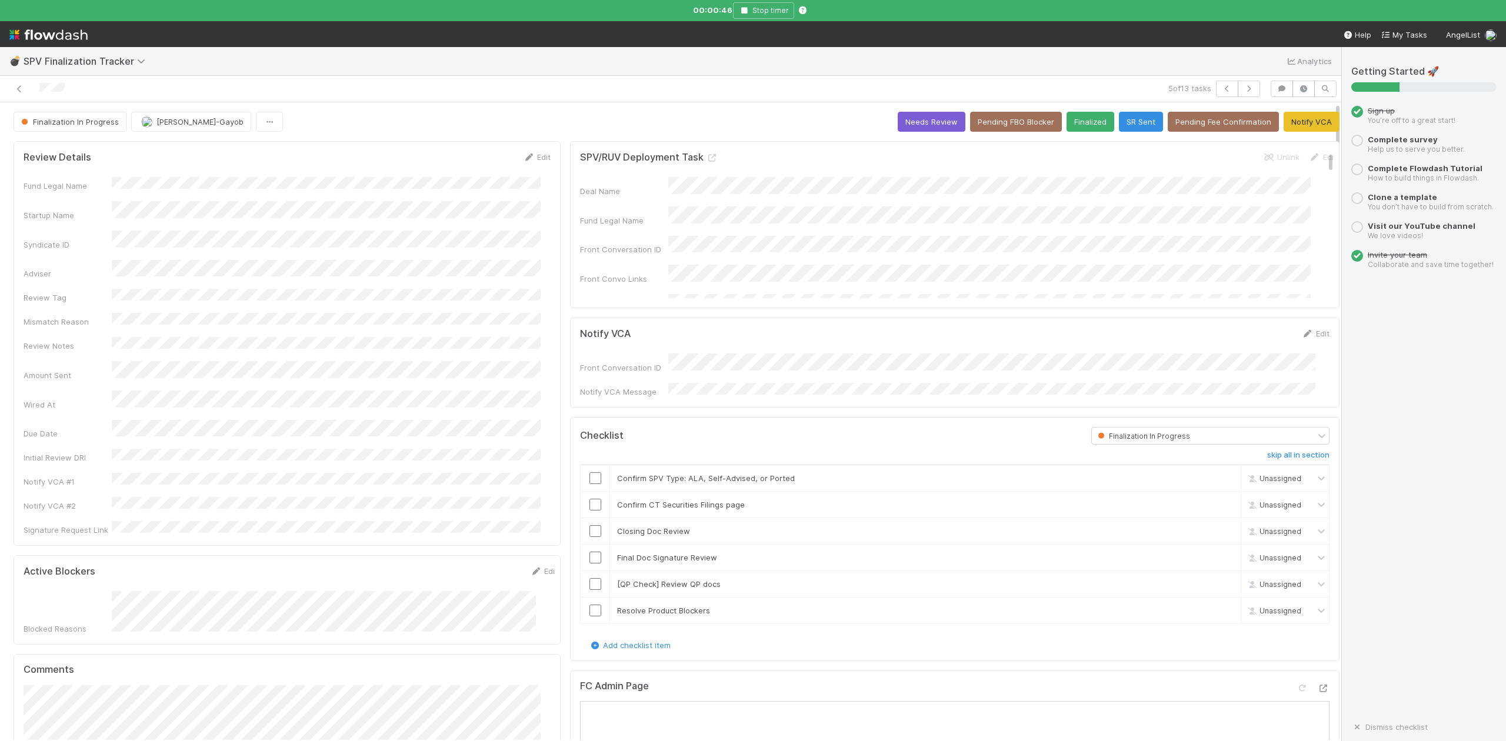
click at [643, 72] on div "💣 SPV Finalization Tracker Analytics" at bounding box center [671, 61] width 1342 height 28
click at [590, 473] on input "checkbox" at bounding box center [596, 479] width 12 height 12
click at [590, 504] on input "checkbox" at bounding box center [596, 505] width 12 height 12
click at [590, 528] on input "checkbox" at bounding box center [596, 531] width 12 height 12
checkbox input "true"
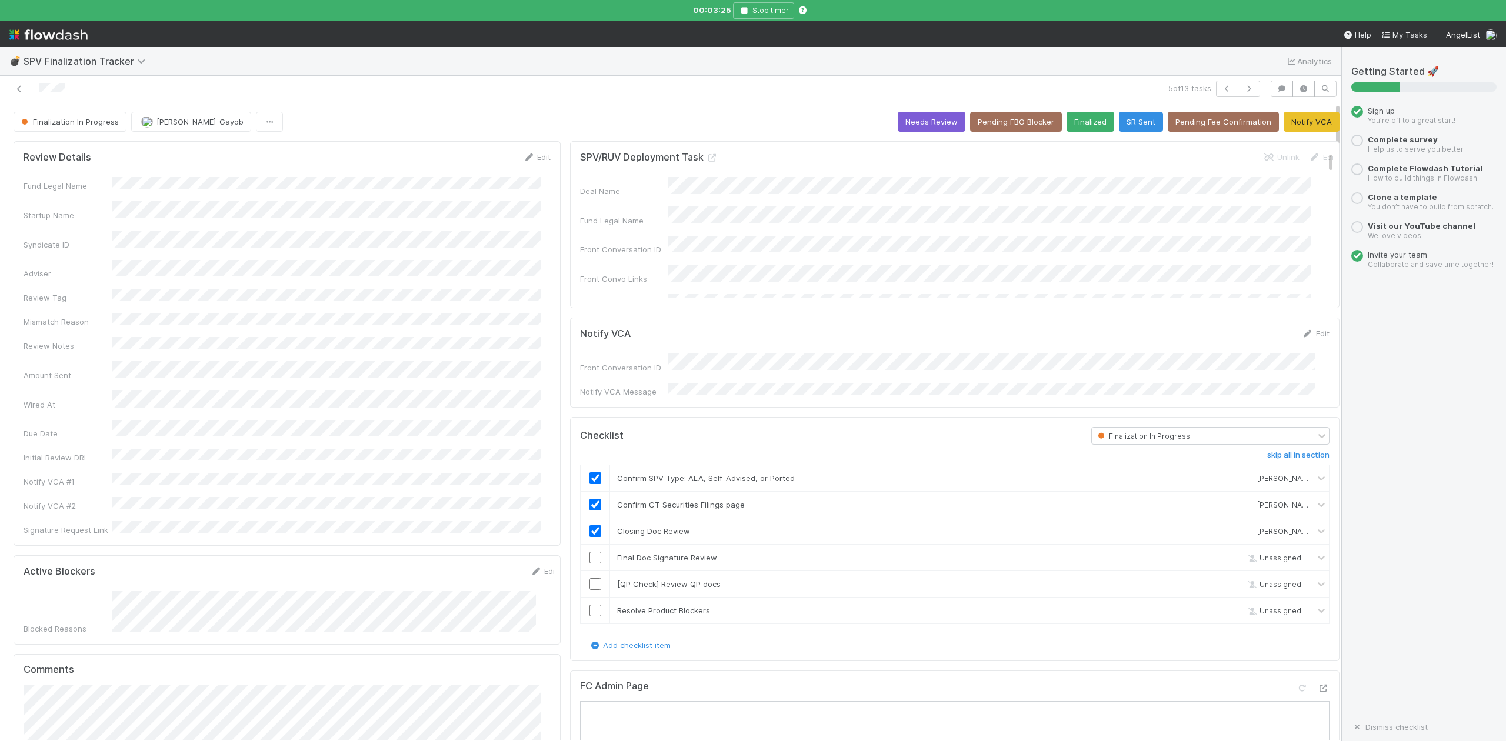
click at [1086, 308] on div "SPV/RUV Deployment Task Unlink Edit Deal Name Fund Legal Name Front Conversatio…" at bounding box center [955, 224] width 770 height 167
click at [590, 556] on input "checkbox" at bounding box center [596, 558] width 12 height 12
drag, startPoint x: 1200, startPoint y: 583, endPoint x: 1183, endPoint y: 582, distance: 17.7
click at [1219, 583] on link "skip" at bounding box center [1226, 584] width 15 height 9
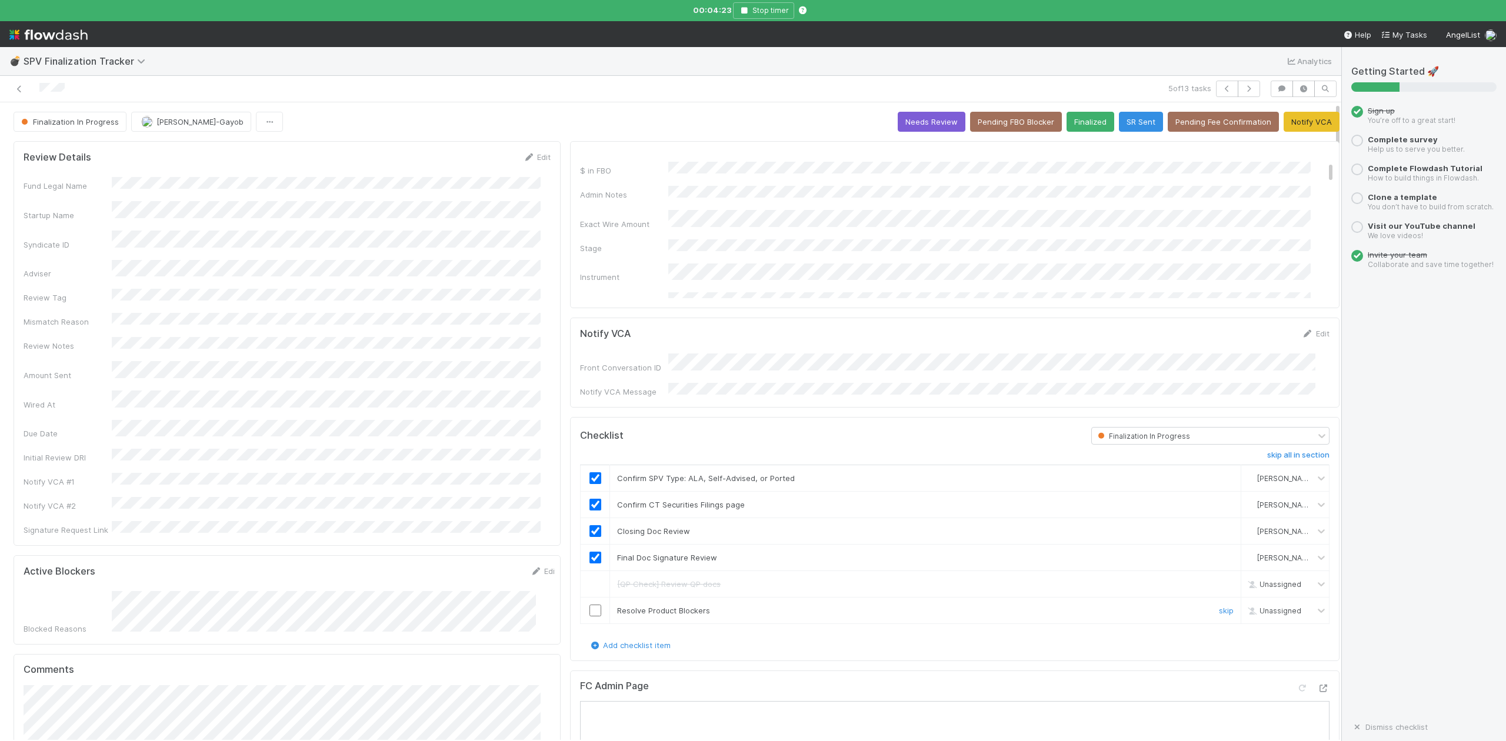
click at [590, 610] on input "checkbox" at bounding box center [596, 611] width 12 height 12
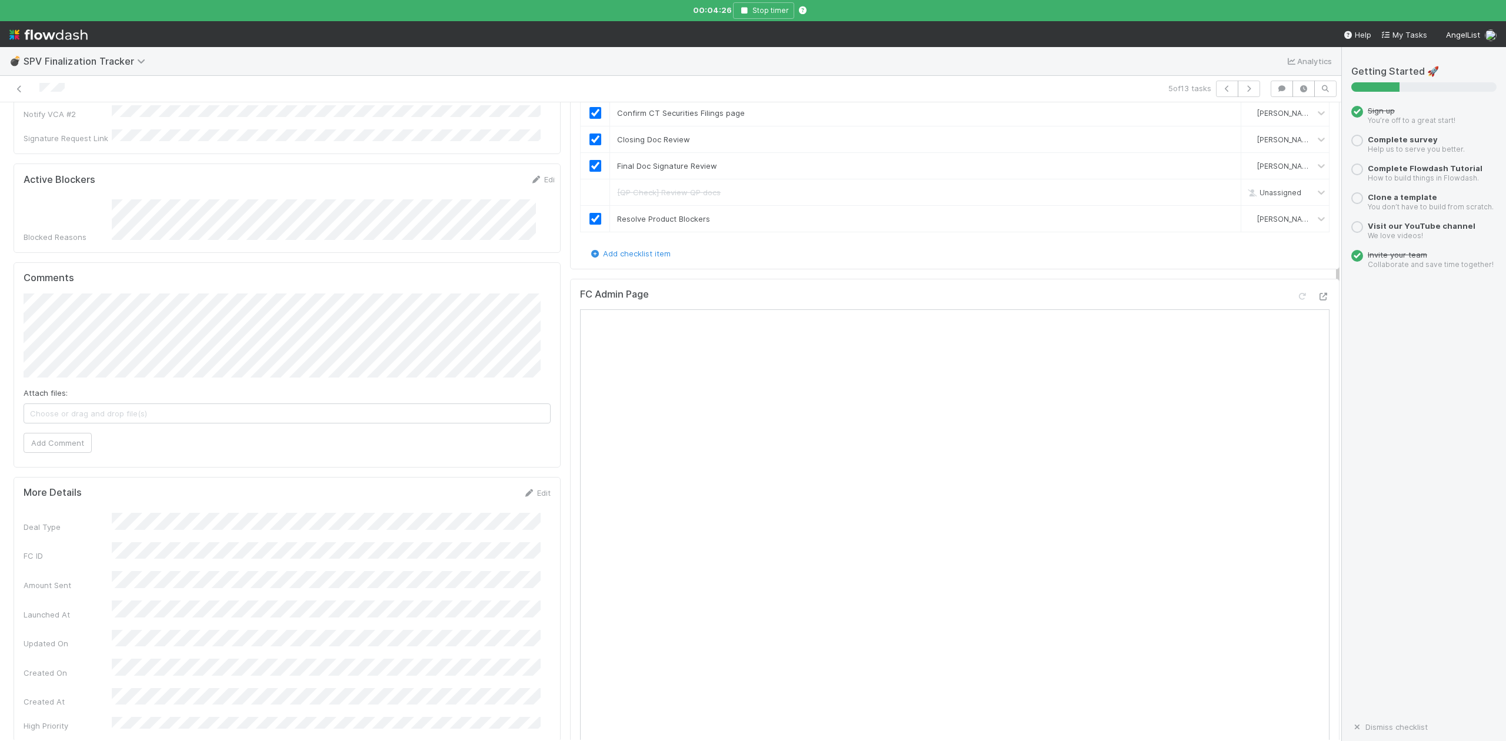
scroll to position [0, 0]
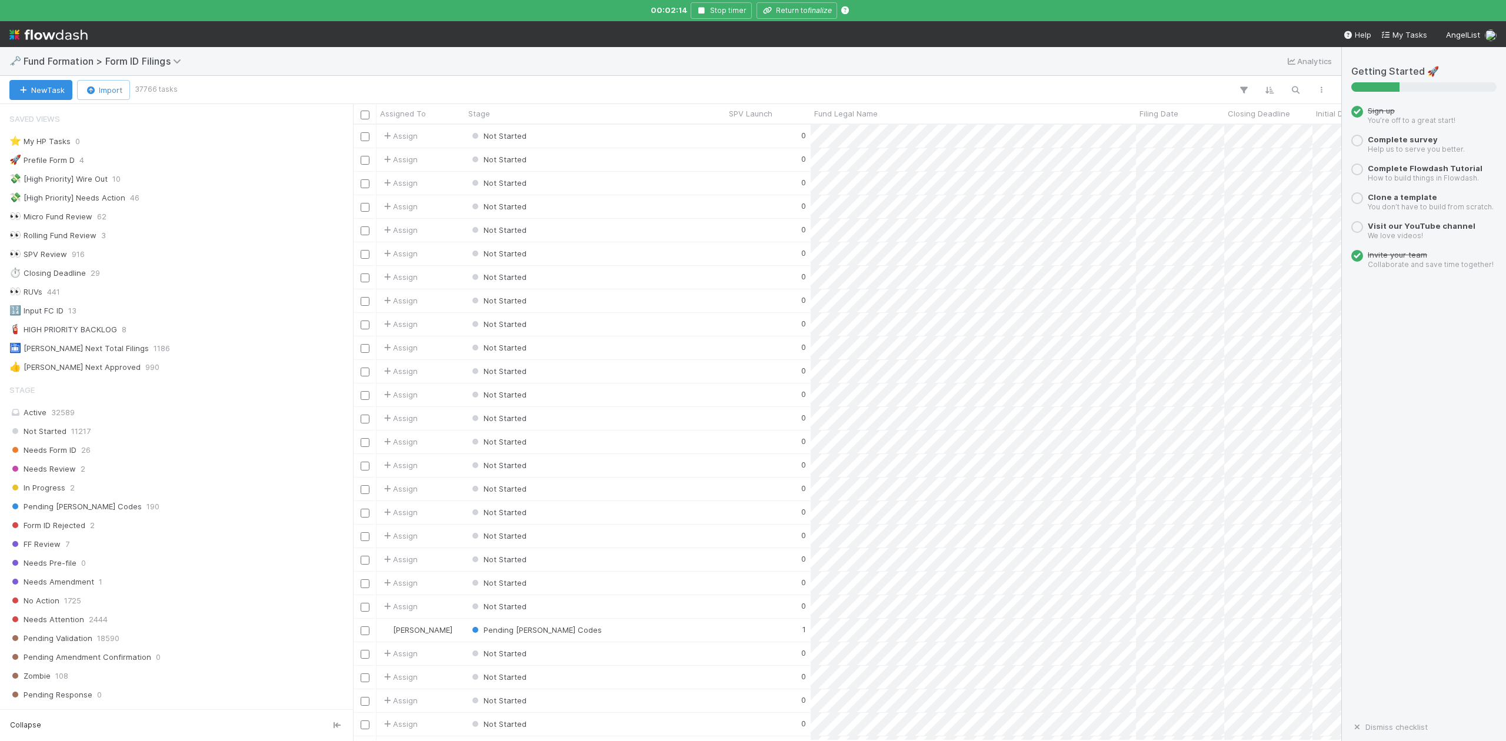
scroll to position [12, 12]
click at [1297, 88] on icon "button" at bounding box center [1296, 90] width 12 height 11
paste input "ME-07271 Fund I, a series of OOP Funds, LP"
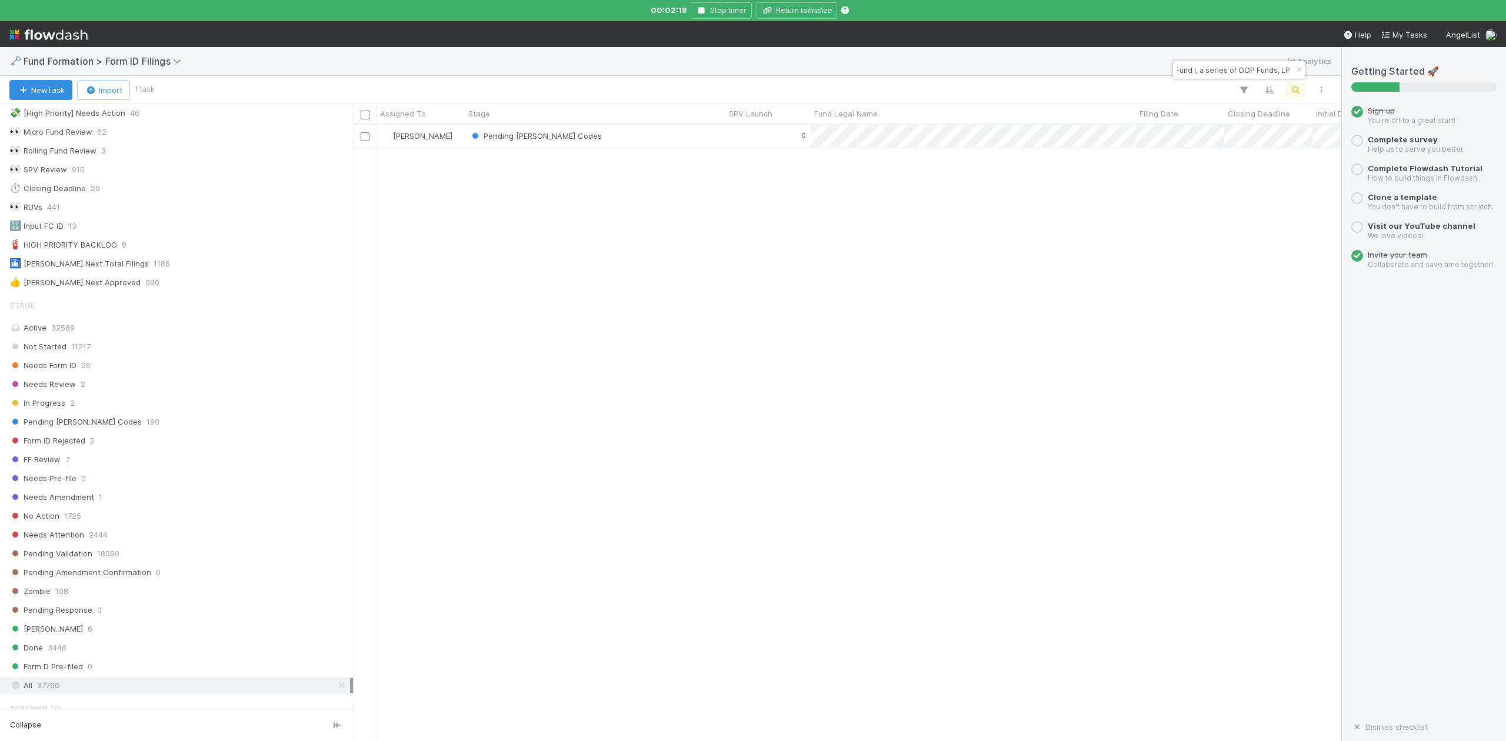
scroll to position [245, 0]
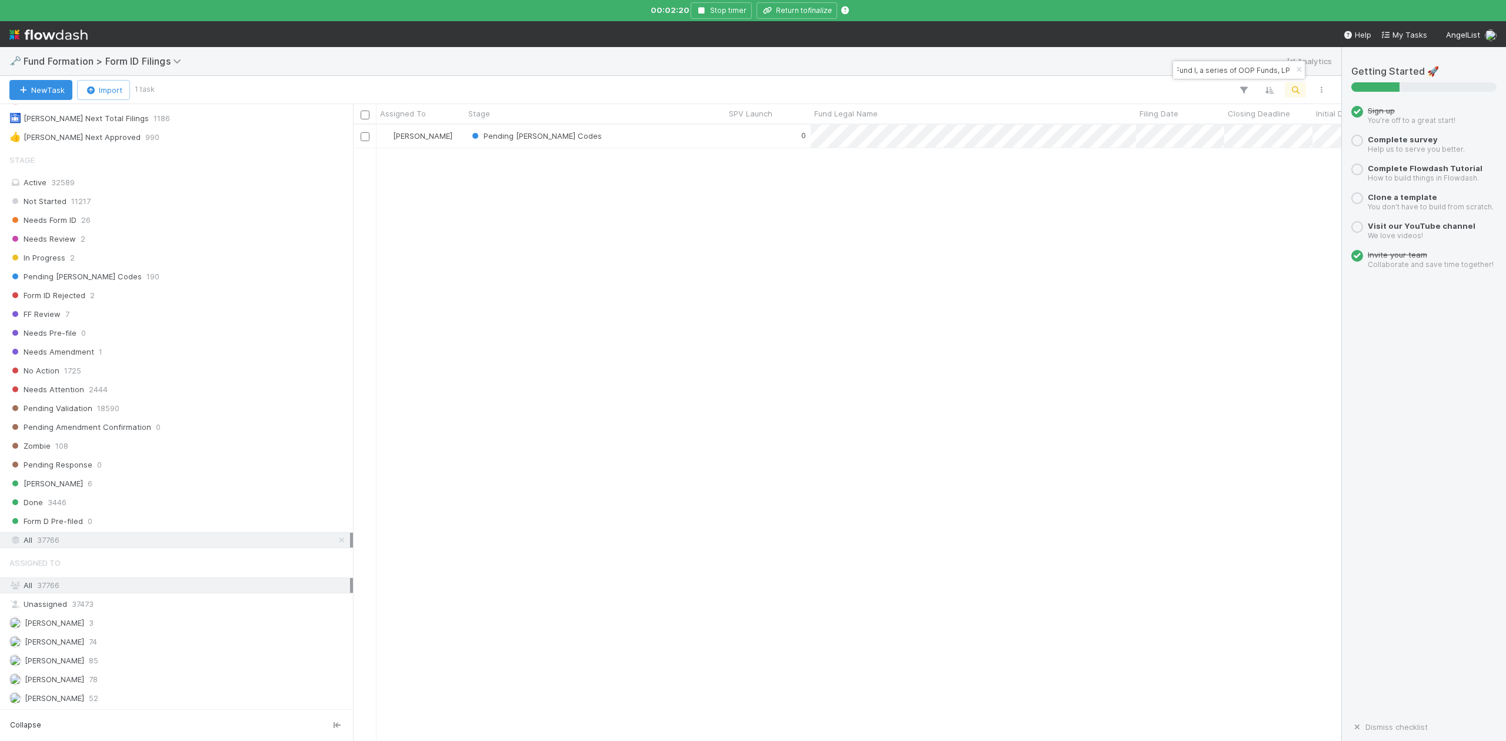
type input "ME-07271 Fund I, a series of OOP Funds, LP"
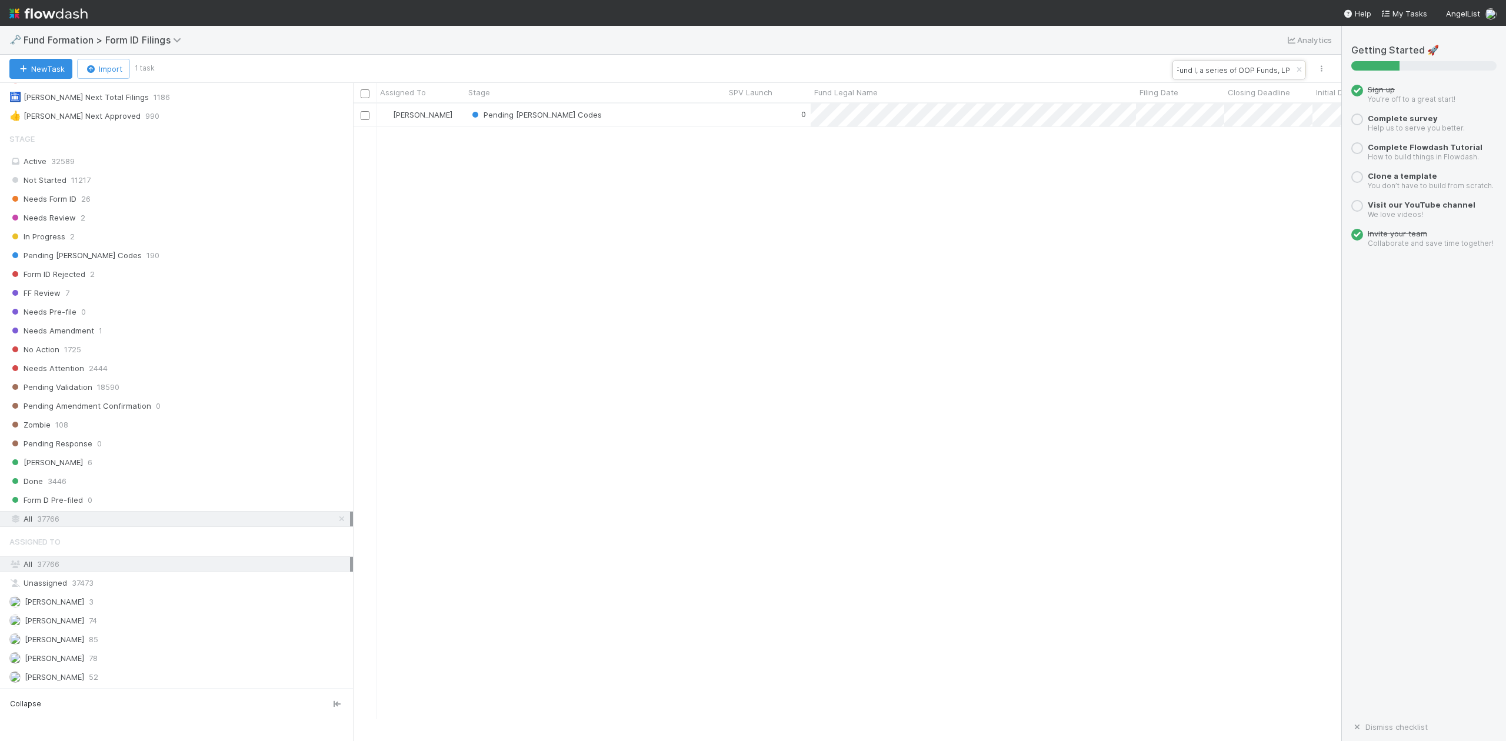
scroll to position [0, 0]
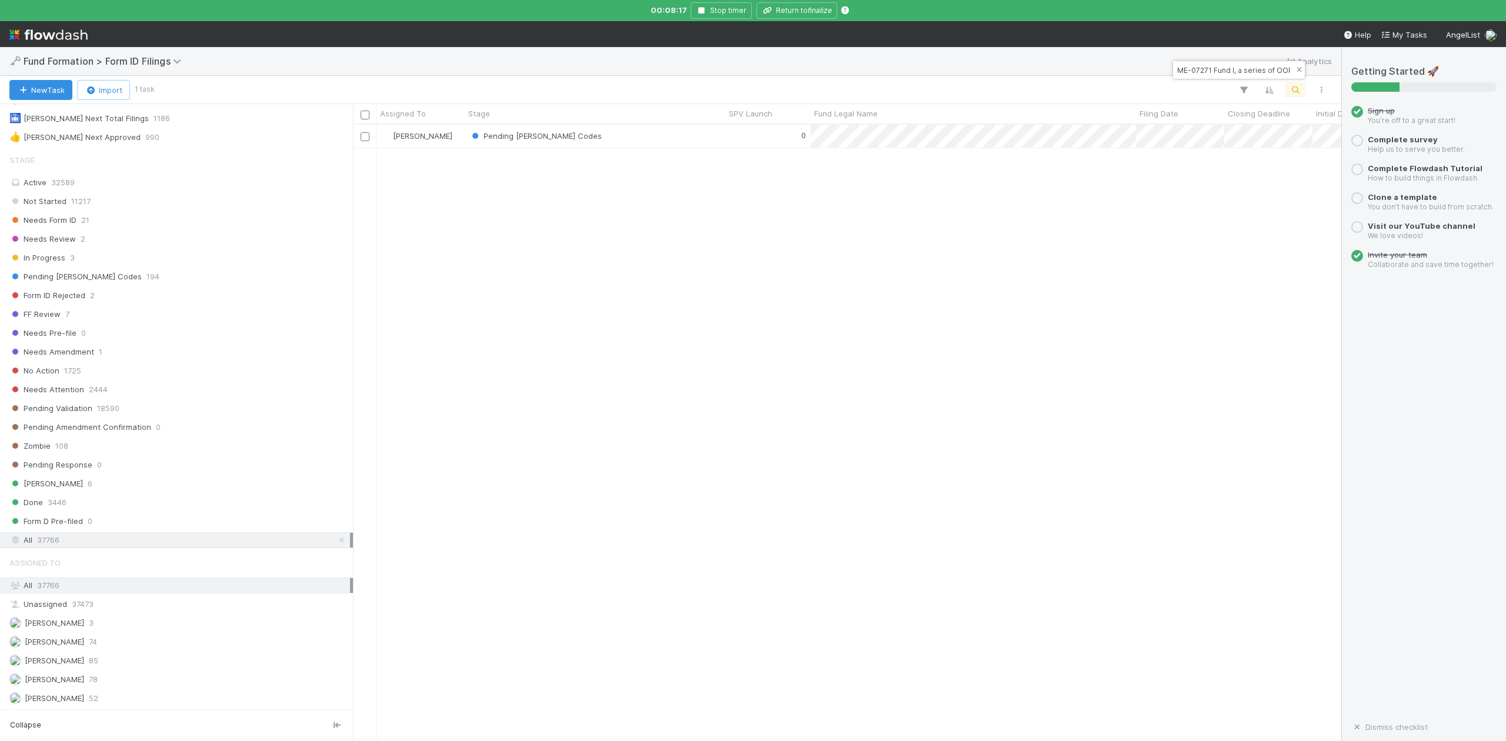
click at [1300, 71] on icon "button" at bounding box center [1299, 69] width 12 height 7
click at [1296, 90] on icon "button" at bounding box center [1296, 90] width 12 height 11
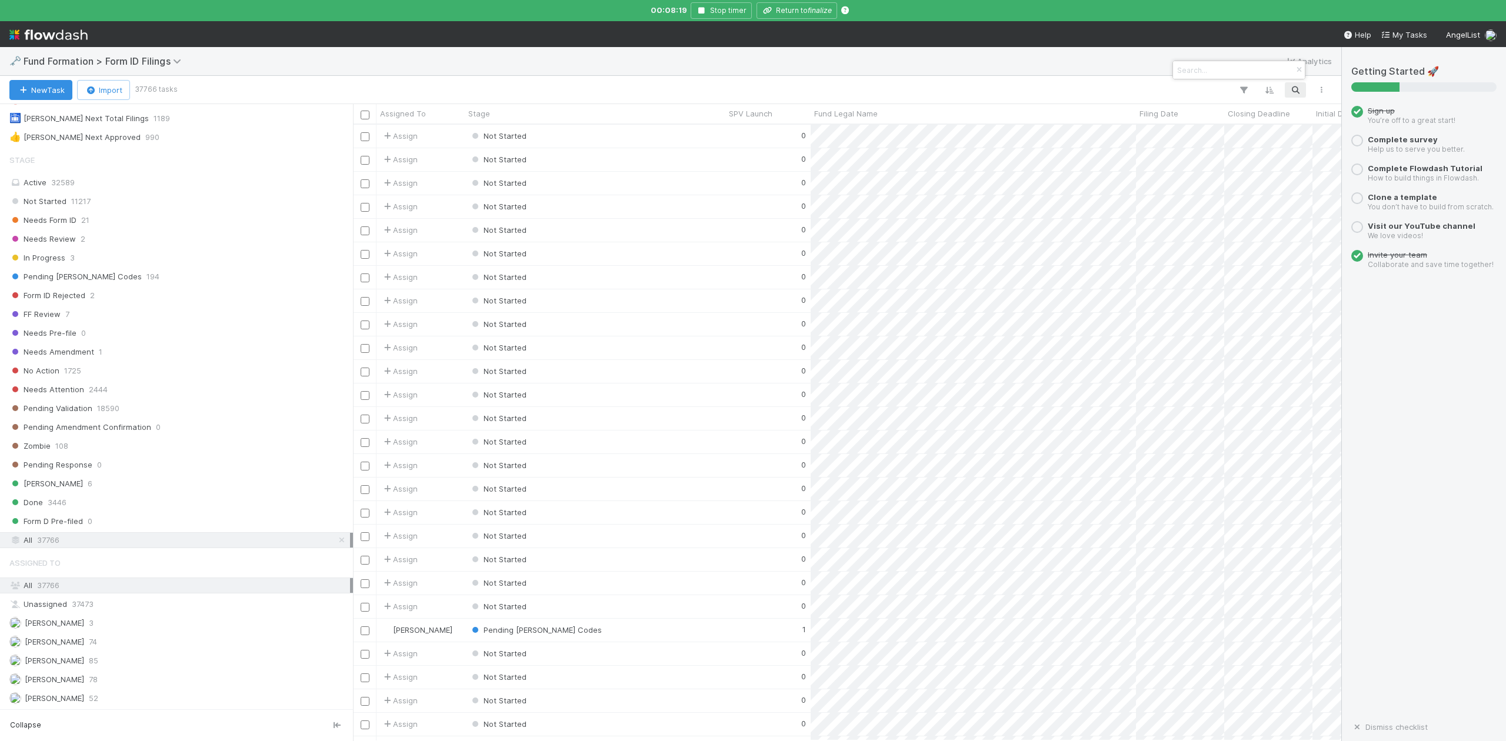
scroll to position [604, 977]
click at [1232, 68] on input at bounding box center [1234, 70] width 118 height 14
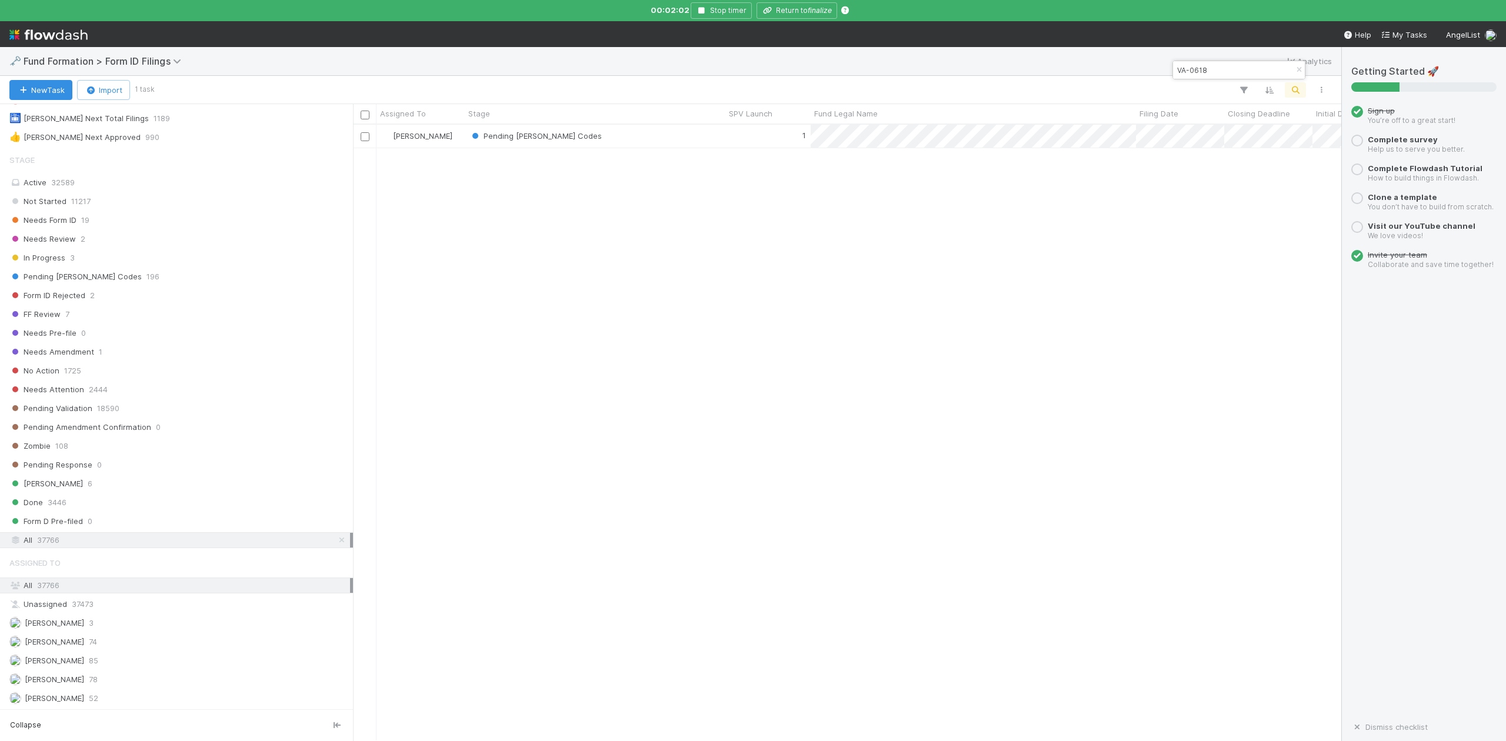
click at [1227, 65] on input "VA-0618" at bounding box center [1234, 70] width 118 height 14
type input "V"
type input "DY-0506"
click at [587, 141] on div "Pending Validation" at bounding box center [595, 136] width 261 height 23
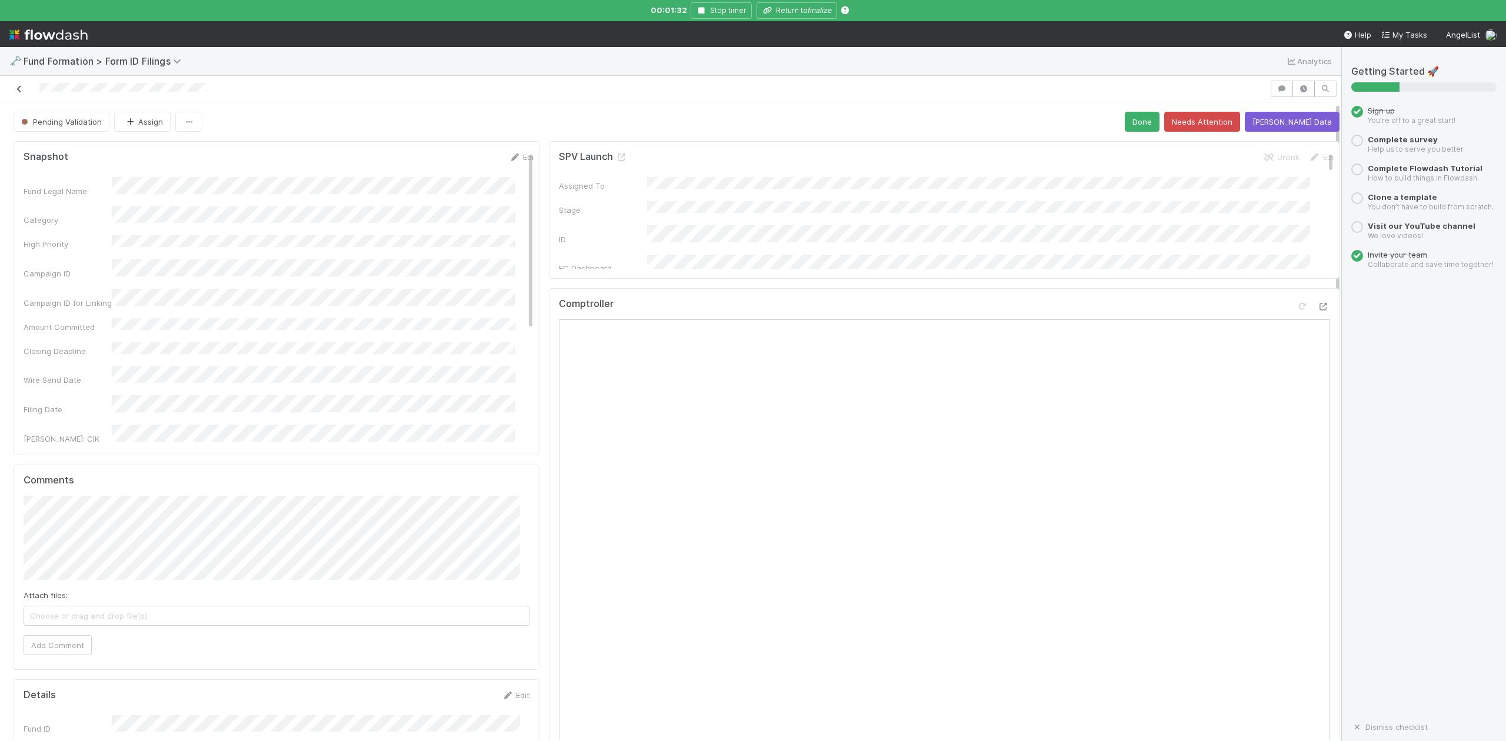
click at [18, 90] on icon at bounding box center [20, 89] width 12 height 8
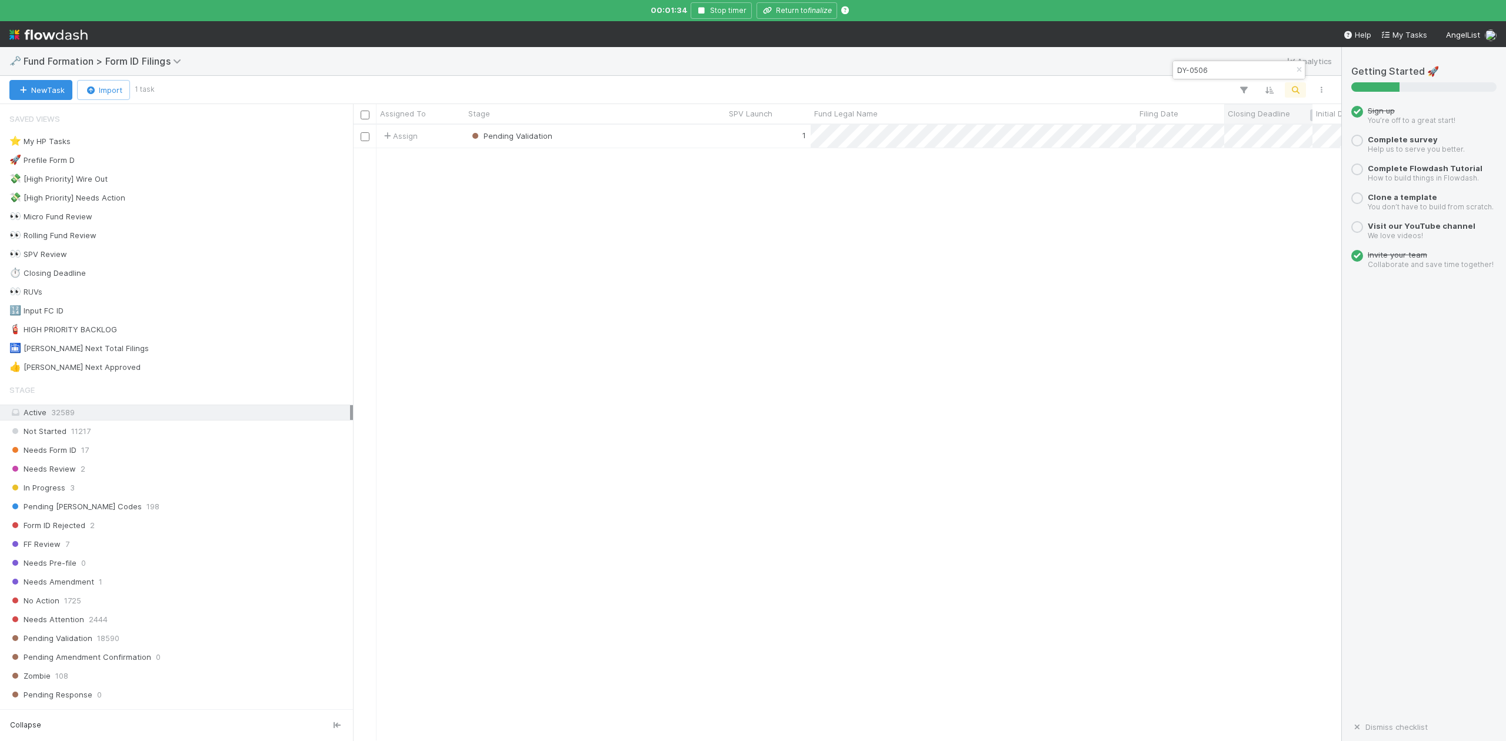
scroll to position [604, 977]
click at [1231, 69] on input "DY-0506" at bounding box center [1234, 70] width 118 height 14
type input "D"
type input "JH-0109"
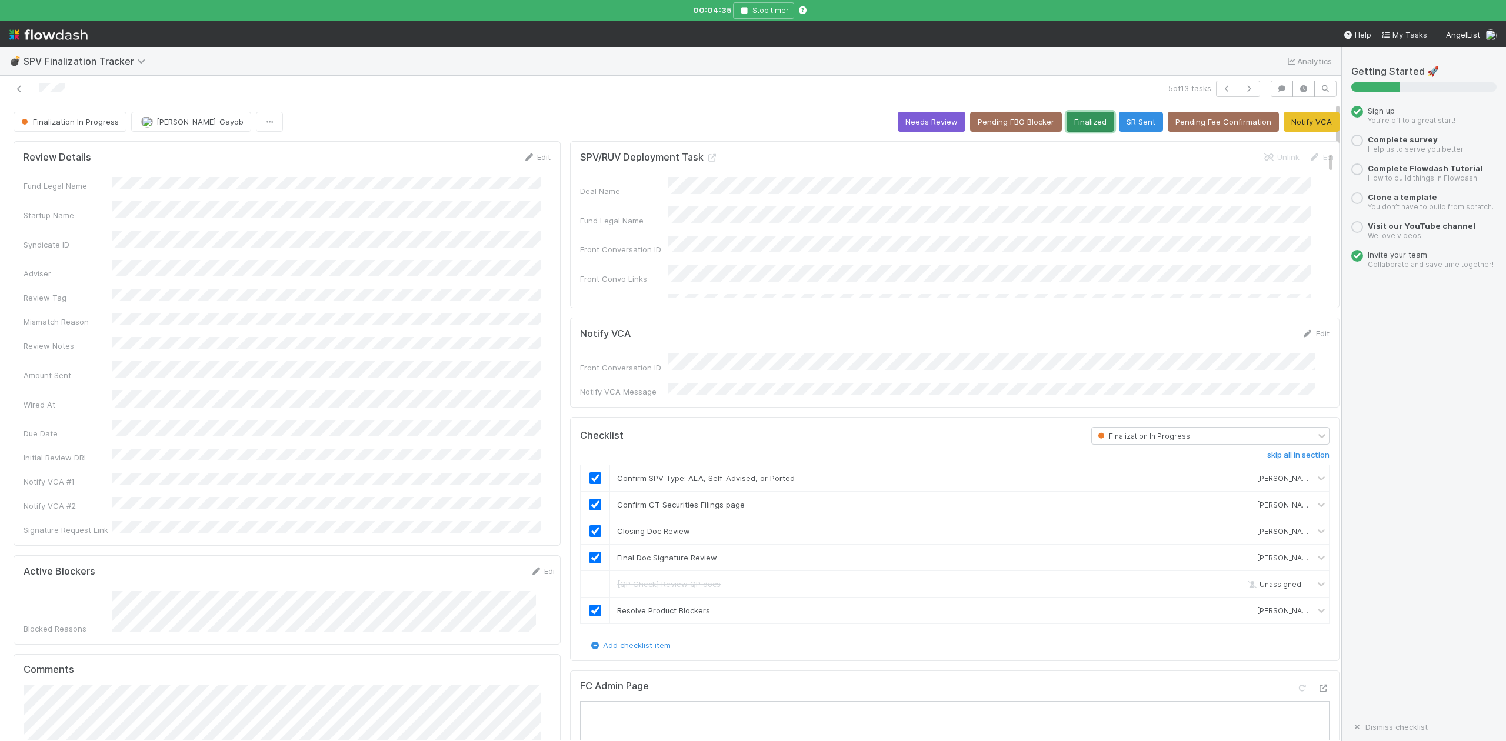
click at [1072, 129] on button "Finalized" at bounding box center [1091, 122] width 48 height 20
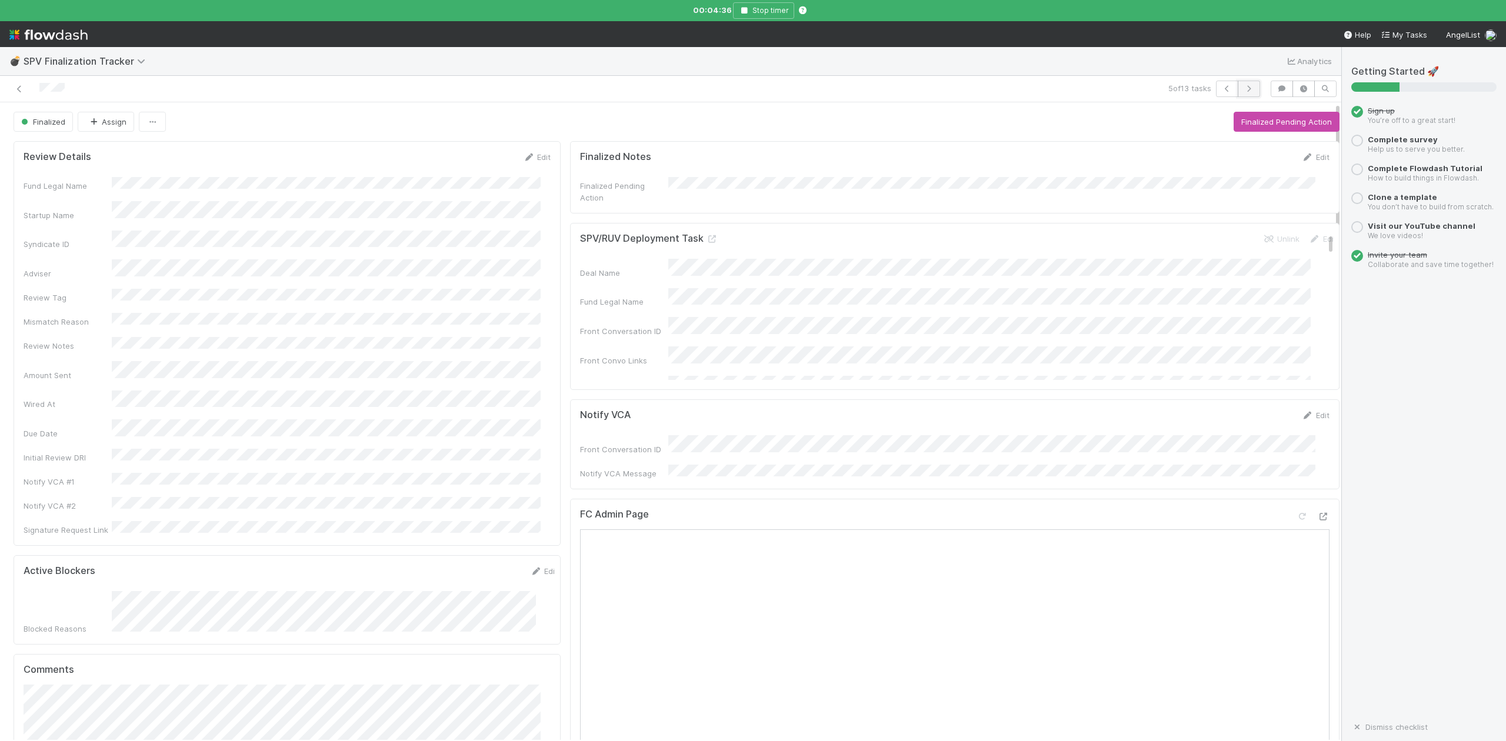
click at [1243, 88] on icon "button" at bounding box center [1249, 88] width 12 height 7
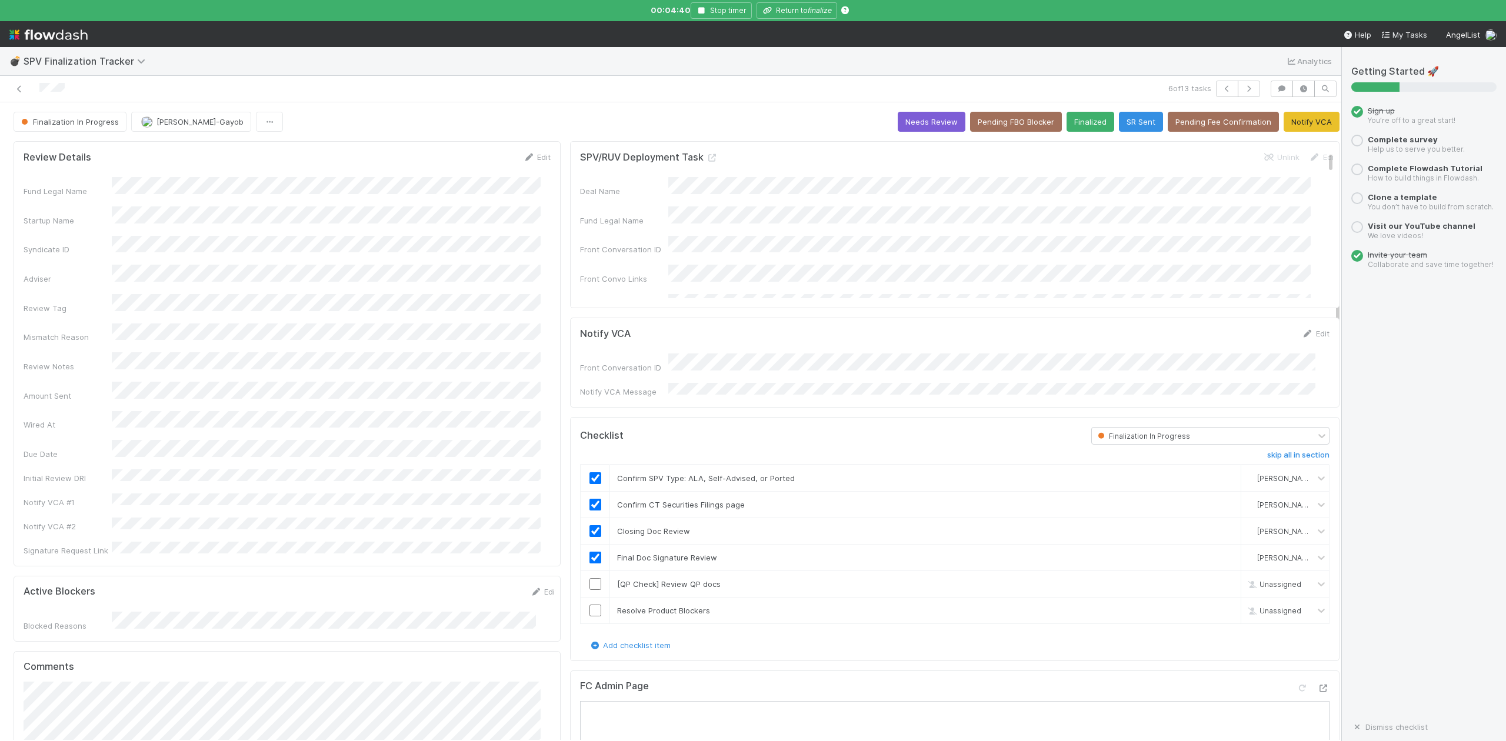
scroll to position [235, 0]
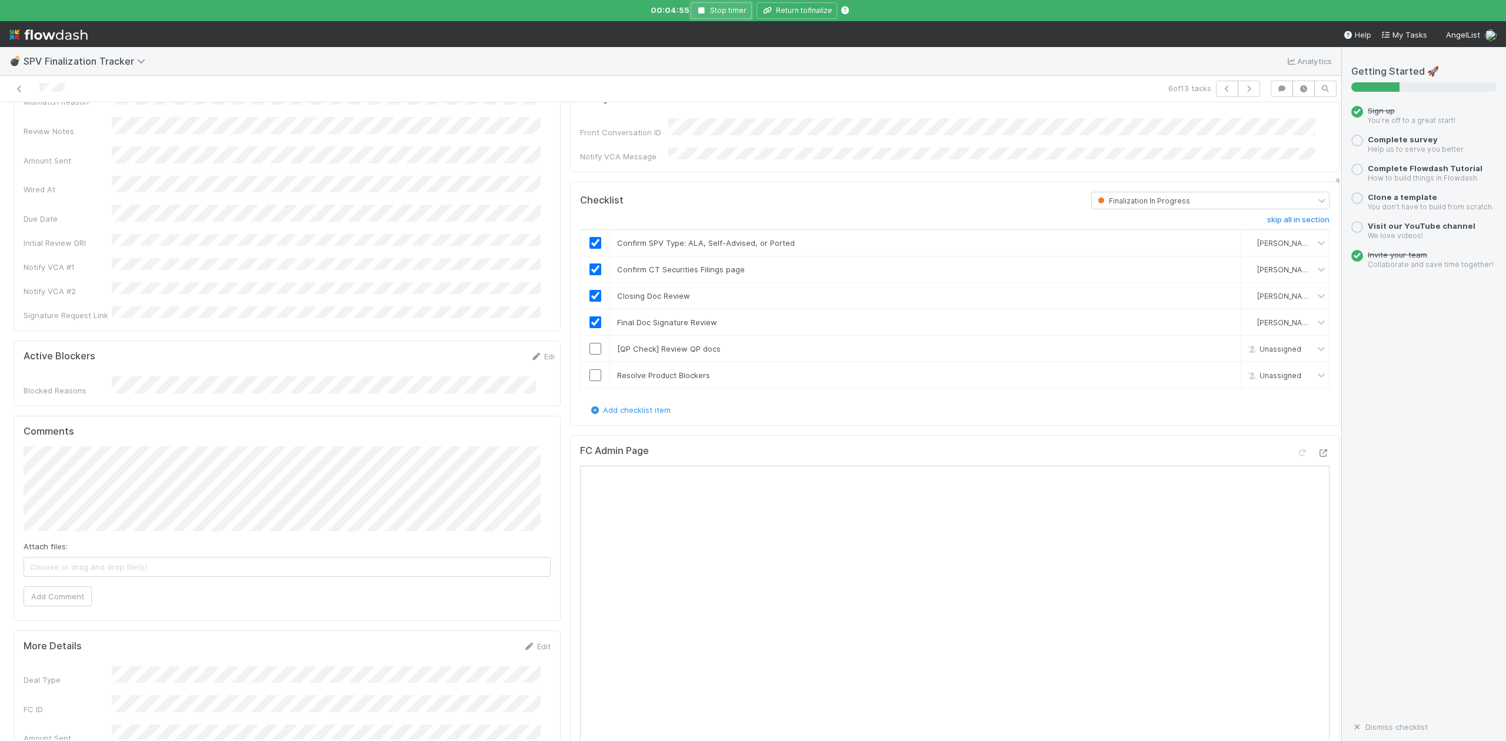
click at [694, 8] on button "Stop timer" at bounding box center [721, 10] width 61 height 16
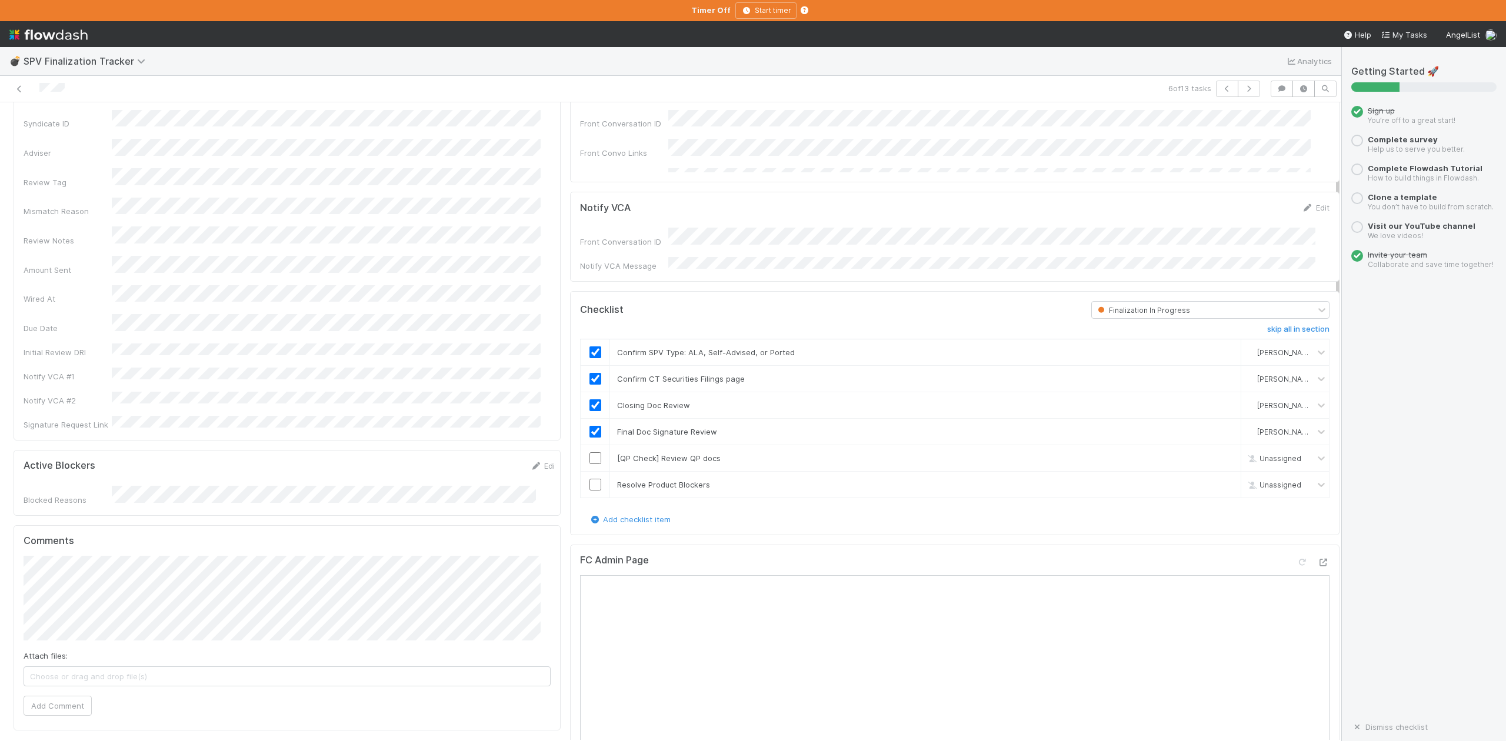
scroll to position [0, 0]
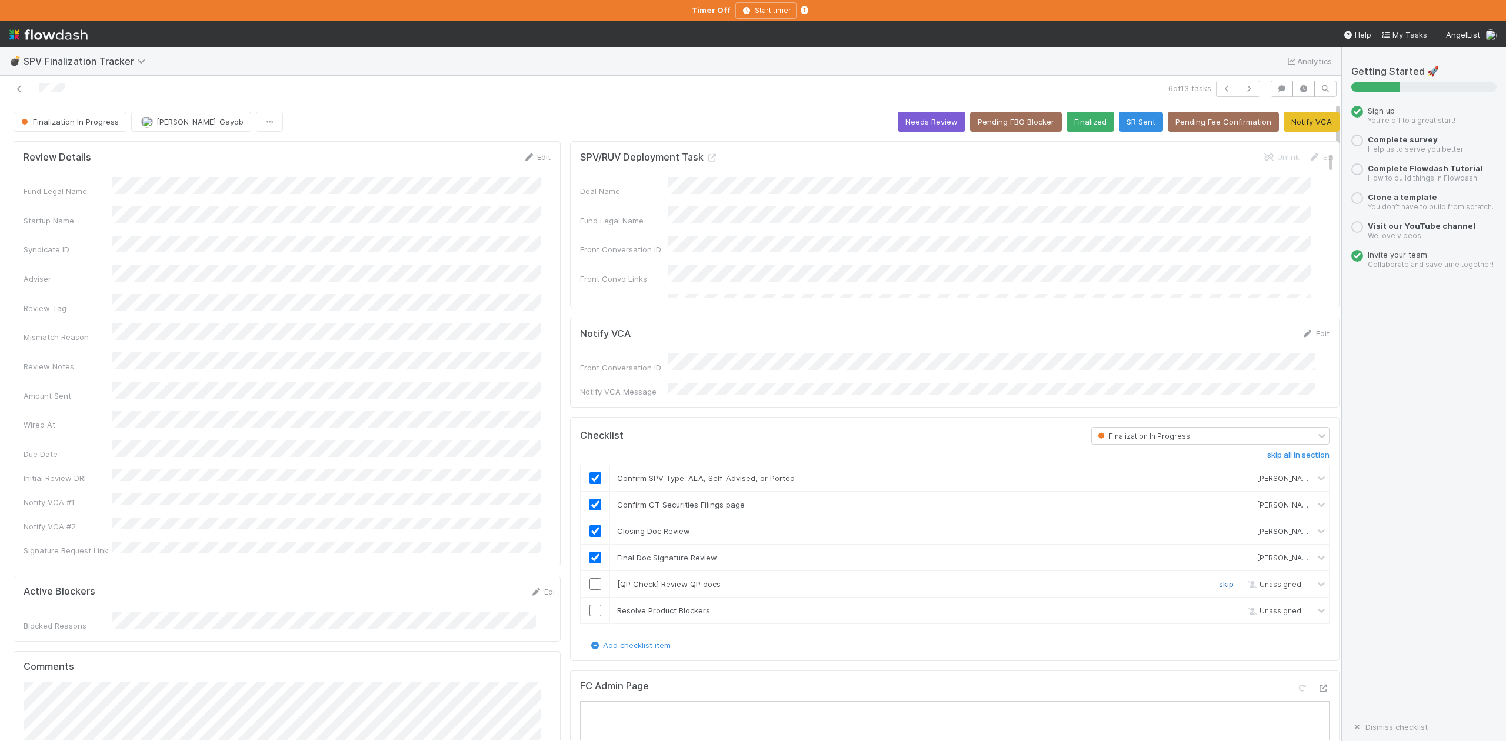
click at [1219, 581] on link "skip" at bounding box center [1226, 584] width 15 height 9
click at [590, 608] on input "checkbox" at bounding box center [596, 611] width 12 height 12
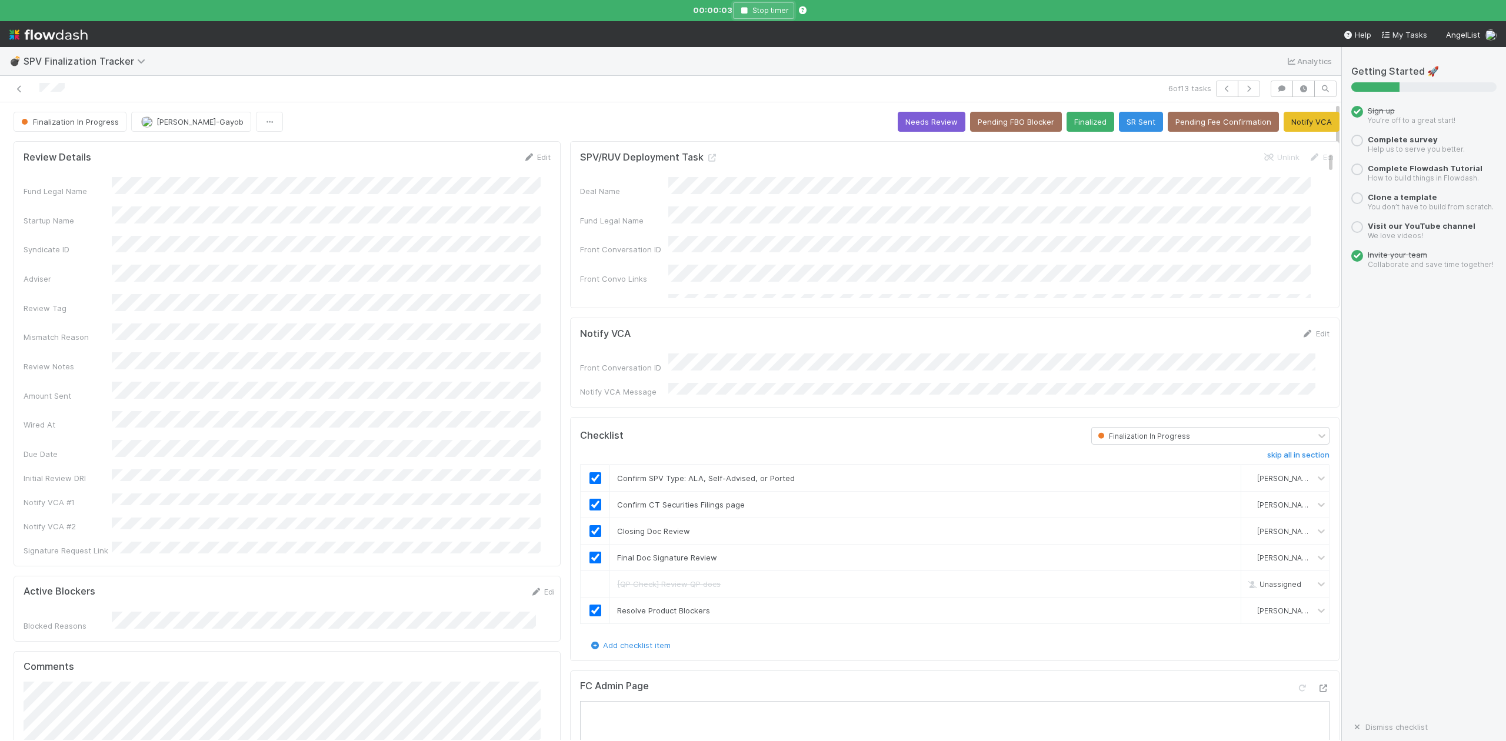
click at [747, 11] on icon "button" at bounding box center [744, 10] width 12 height 7
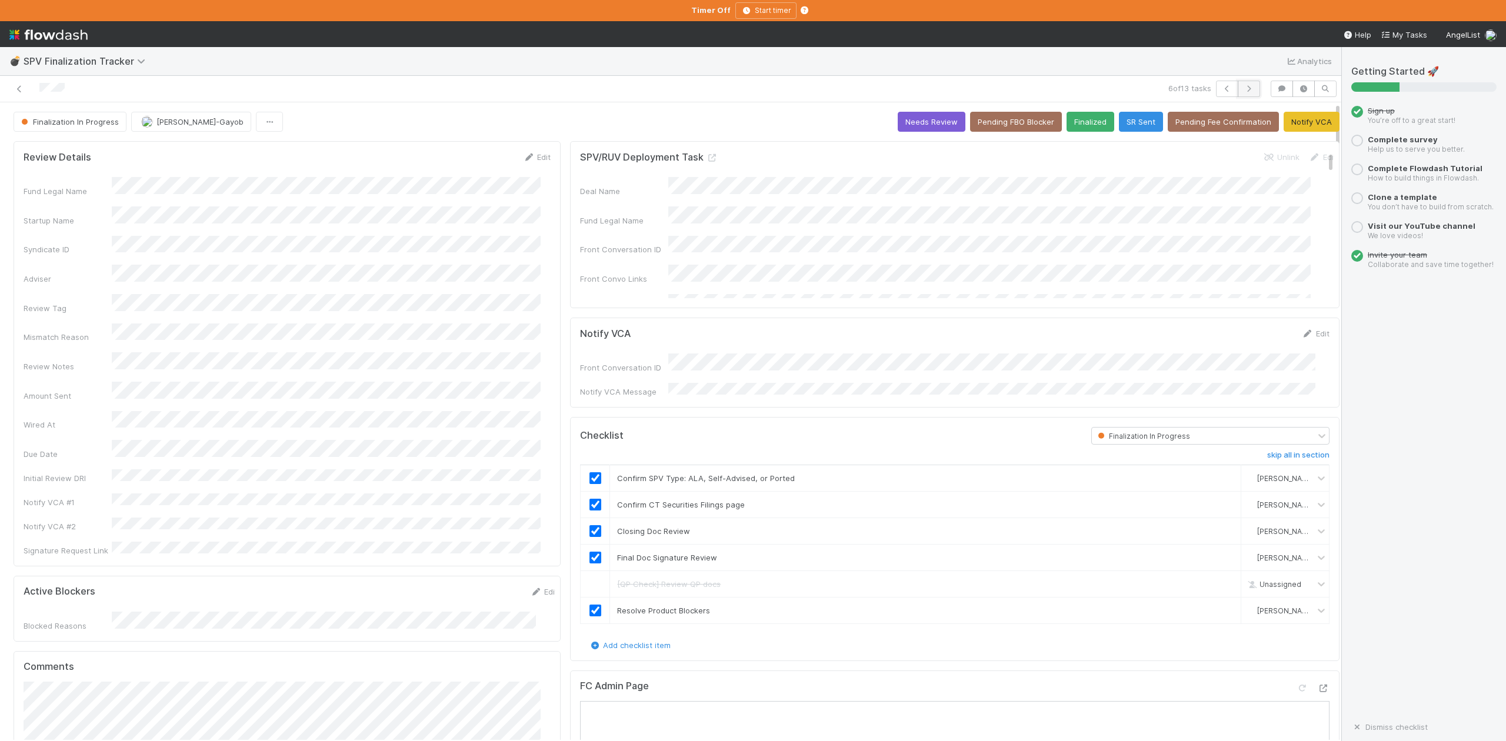
click at [1243, 88] on icon "button" at bounding box center [1249, 88] width 12 height 7
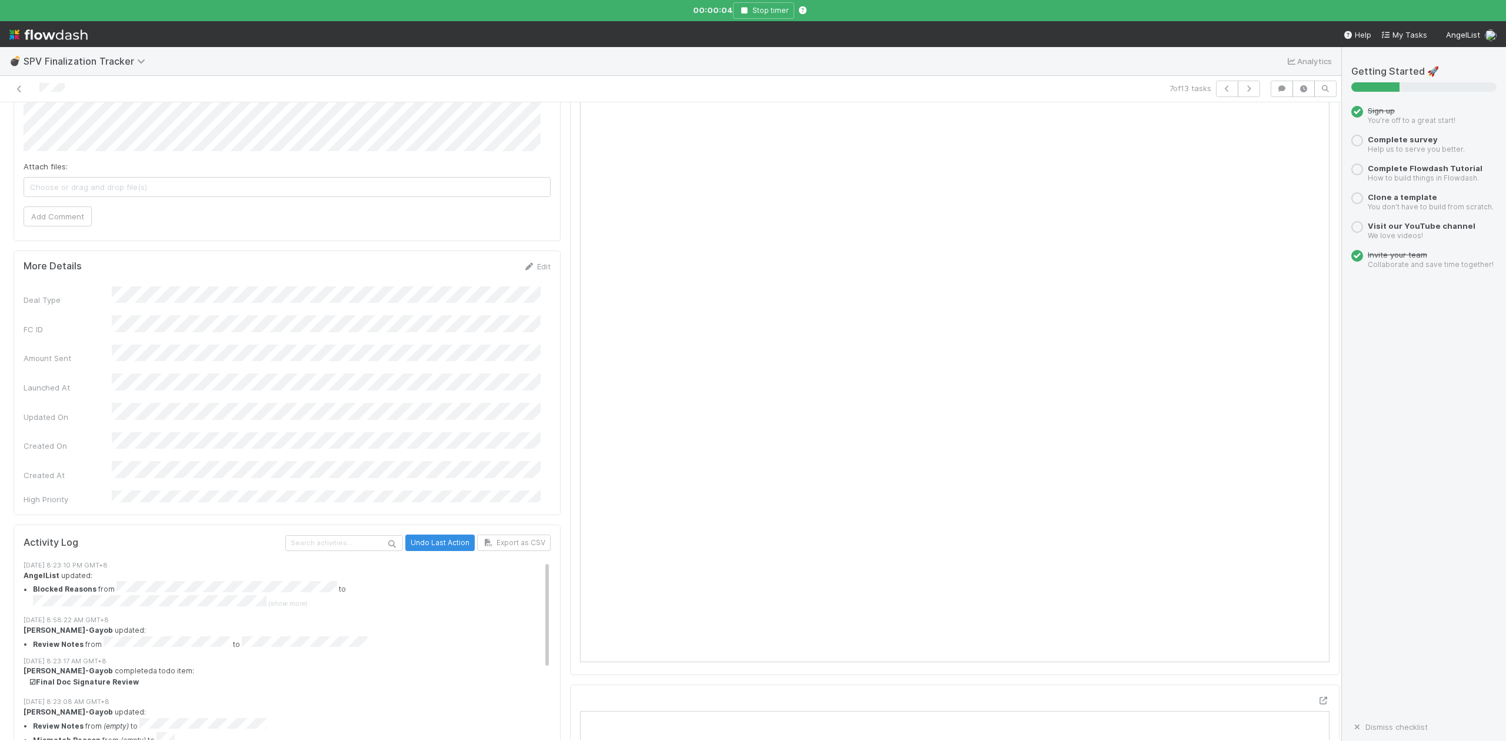
scroll to position [157, 0]
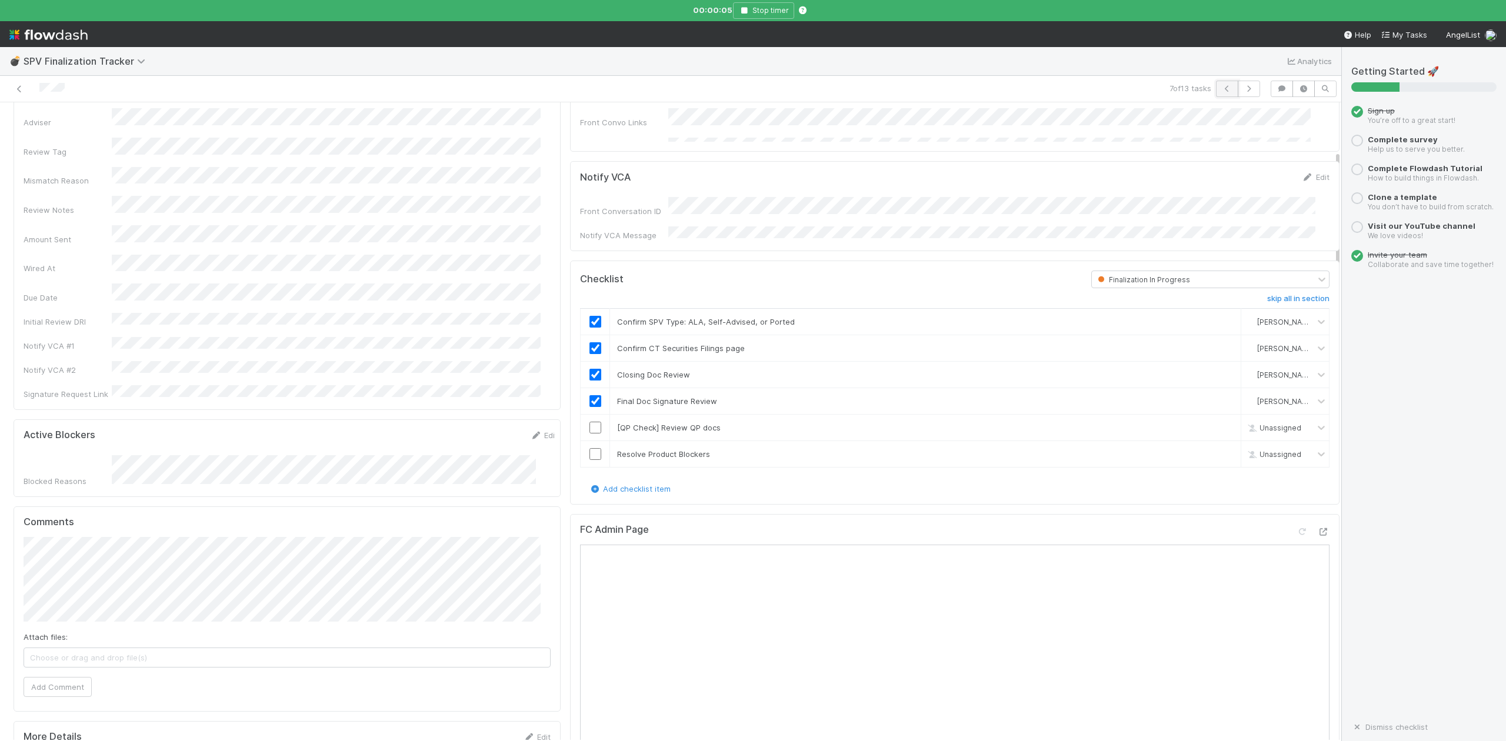
click at [1222, 90] on icon "button" at bounding box center [1228, 88] width 12 height 7
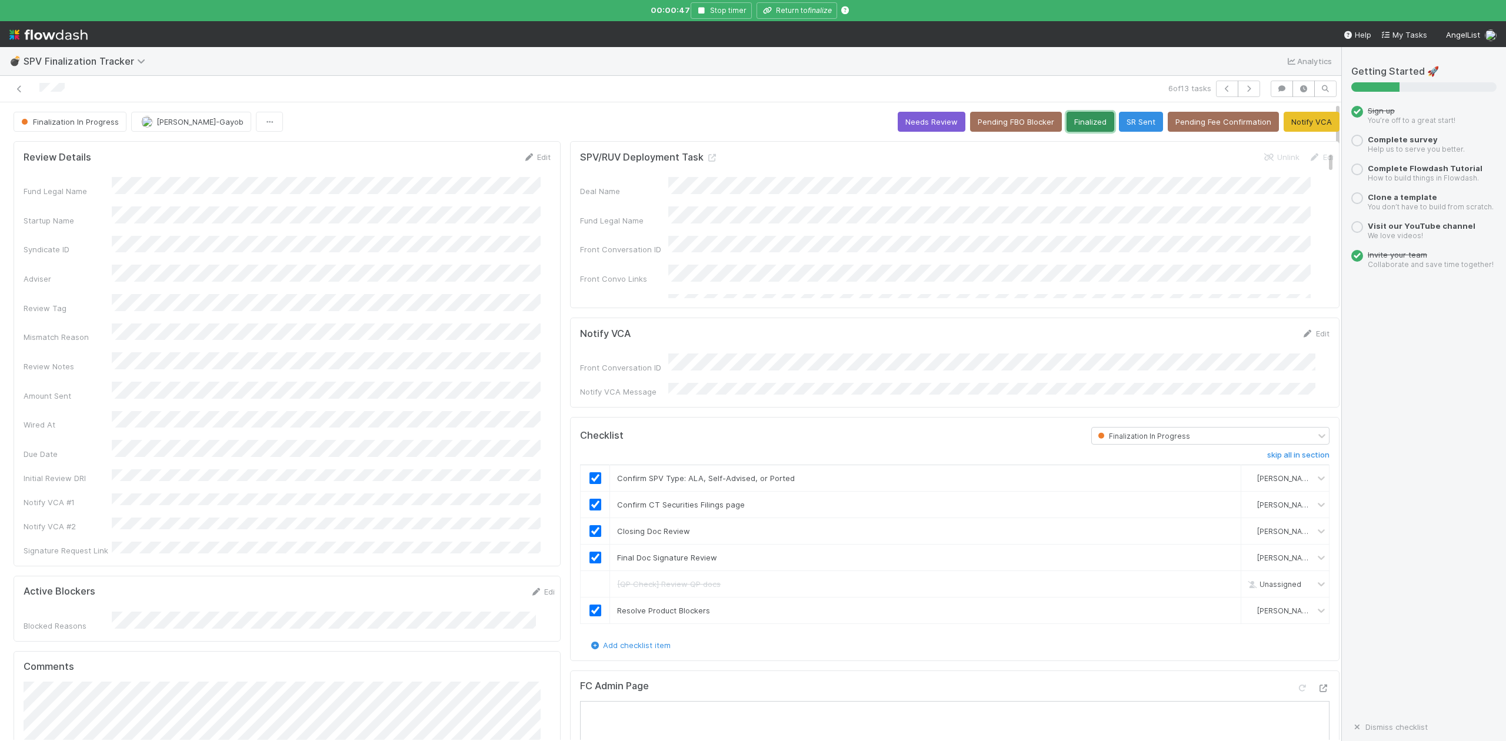
click at [1069, 120] on button "Finalized" at bounding box center [1091, 122] width 48 height 20
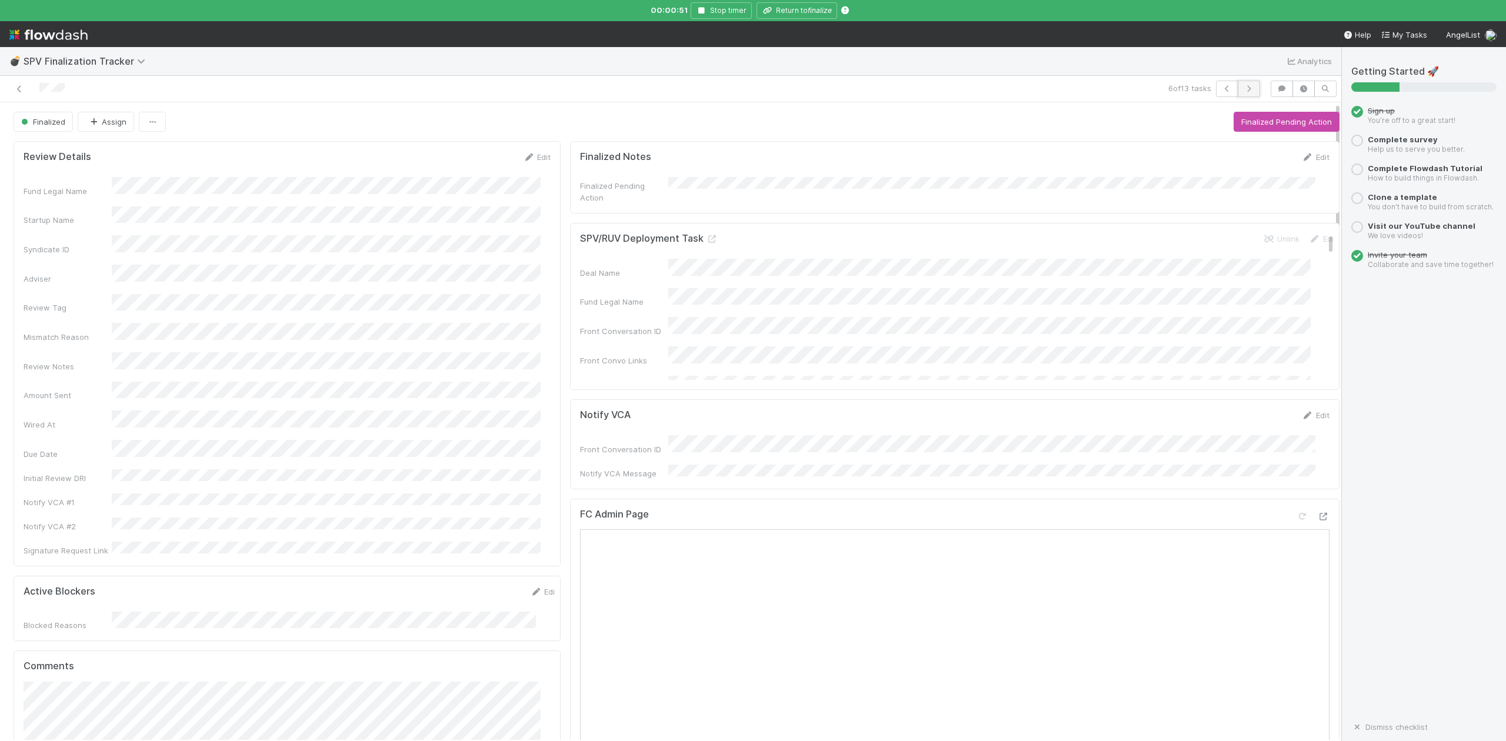
click at [1243, 90] on icon "button" at bounding box center [1249, 88] width 12 height 7
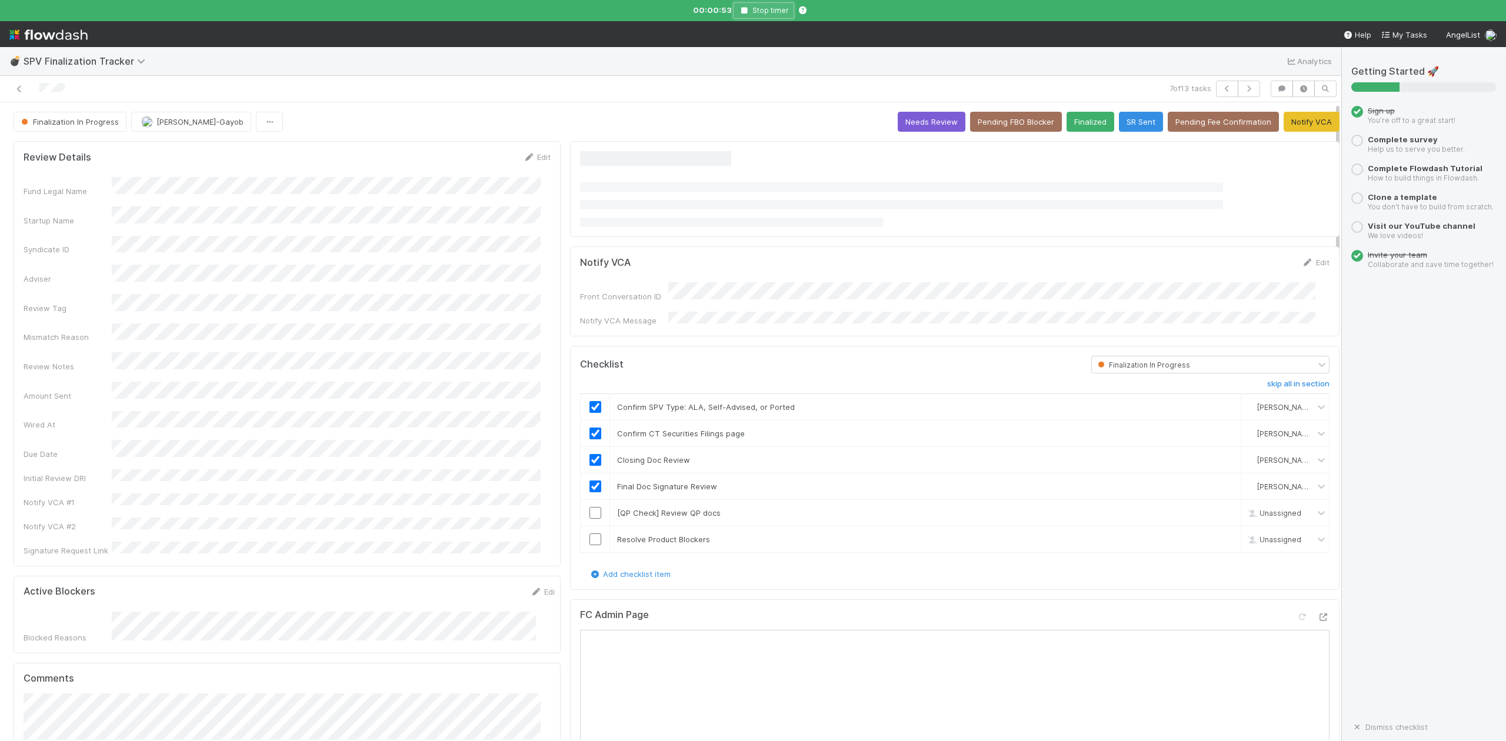
click at [740, 8] on icon "button" at bounding box center [744, 10] width 12 height 7
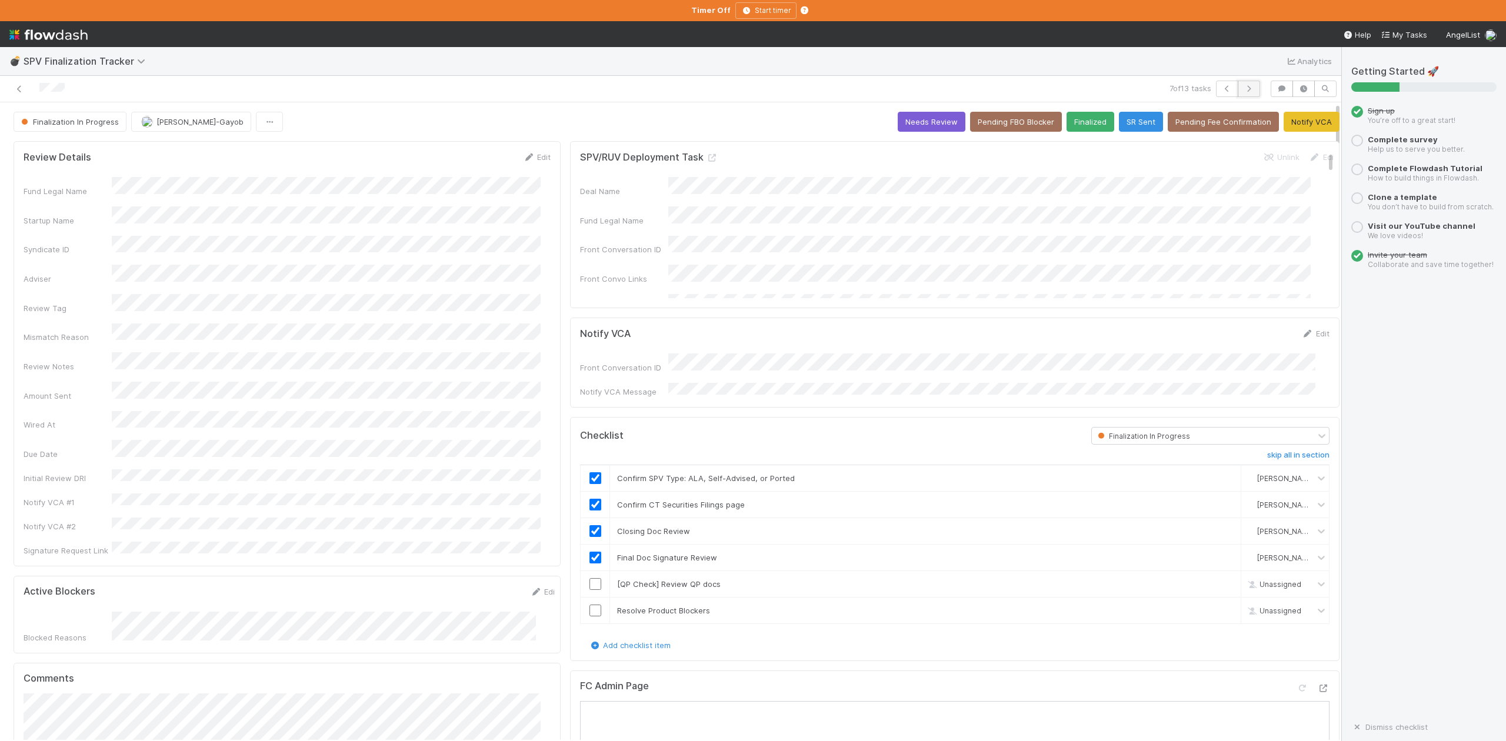
click at [1238, 85] on button "button" at bounding box center [1249, 89] width 22 height 16
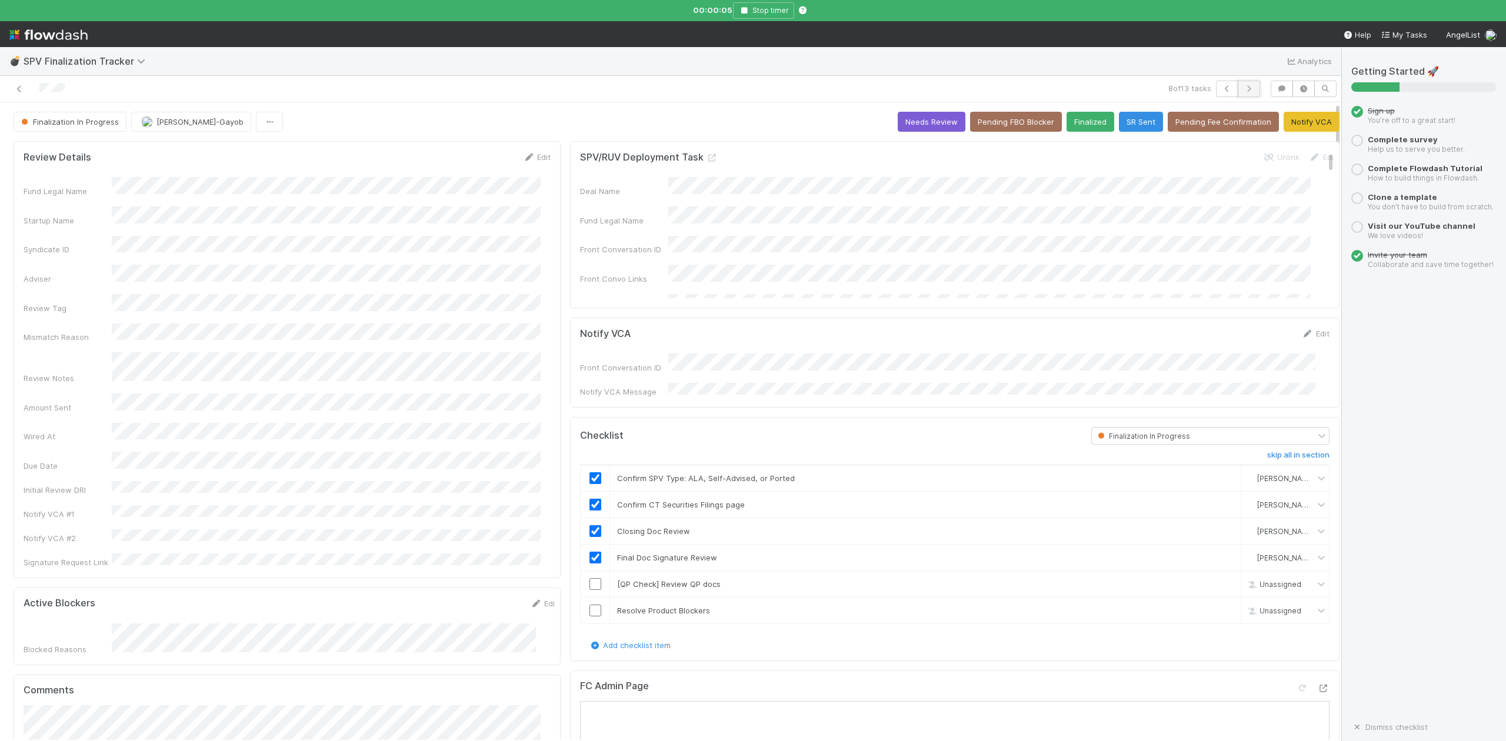
click at [1243, 89] on icon "button" at bounding box center [1249, 88] width 12 height 7
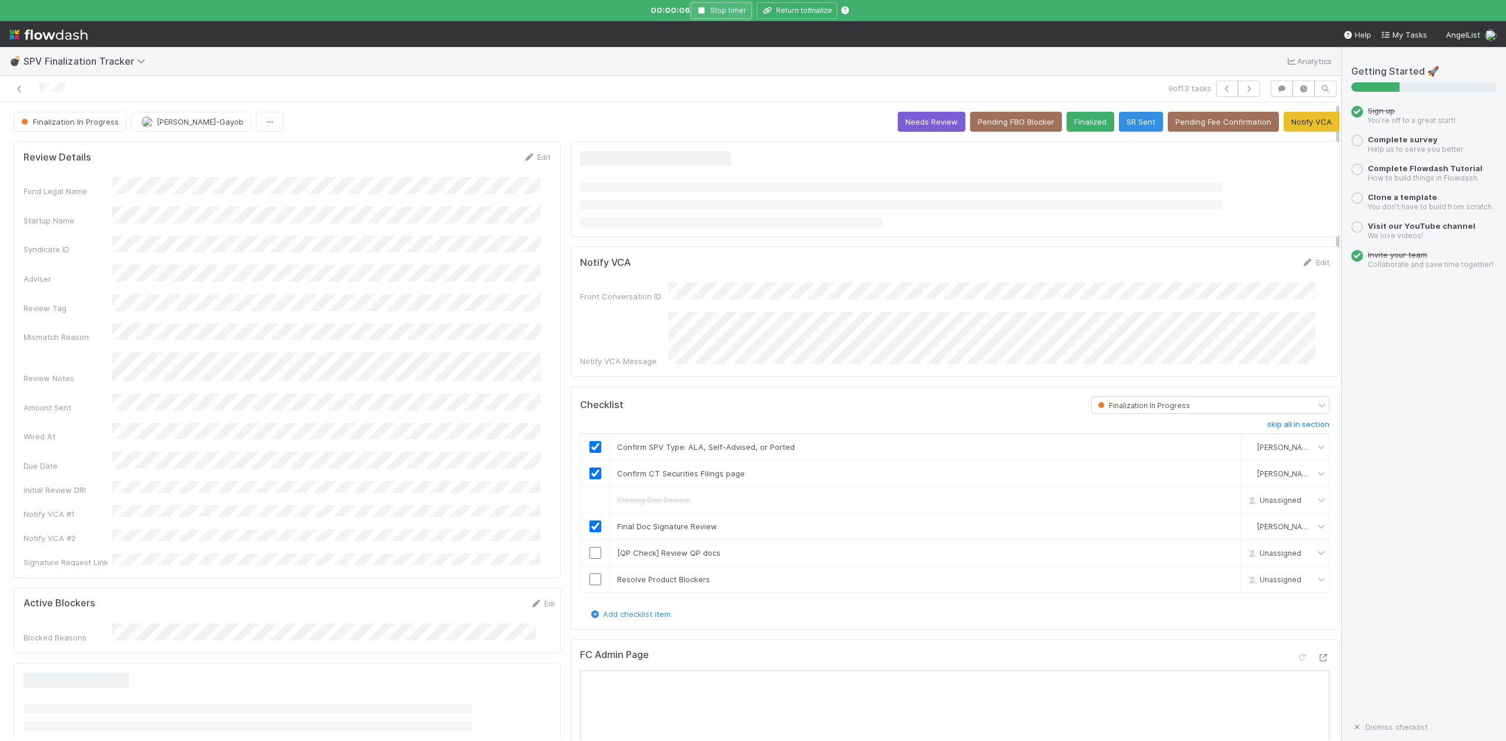
click at [704, 12] on icon "button" at bounding box center [702, 10] width 12 height 7
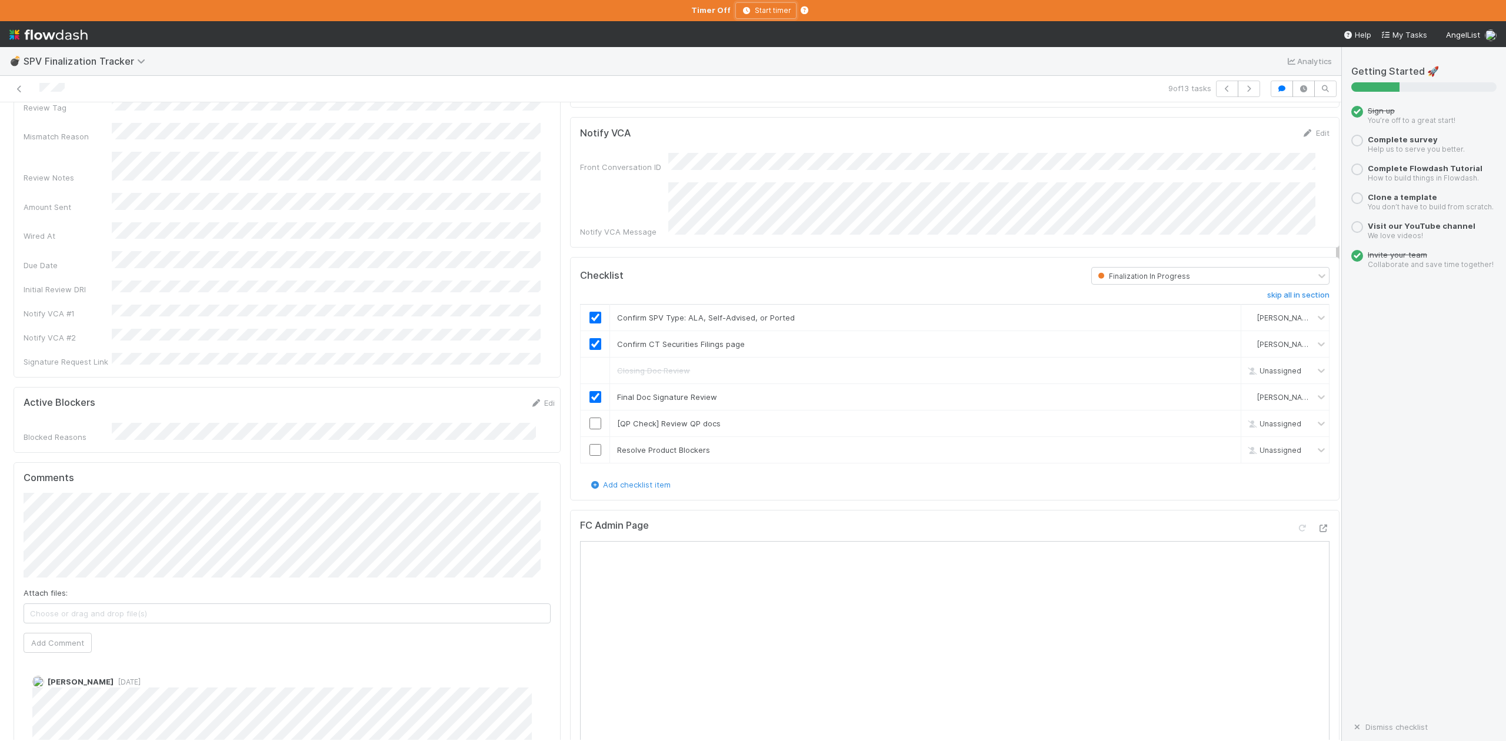
scroll to position [235, 0]
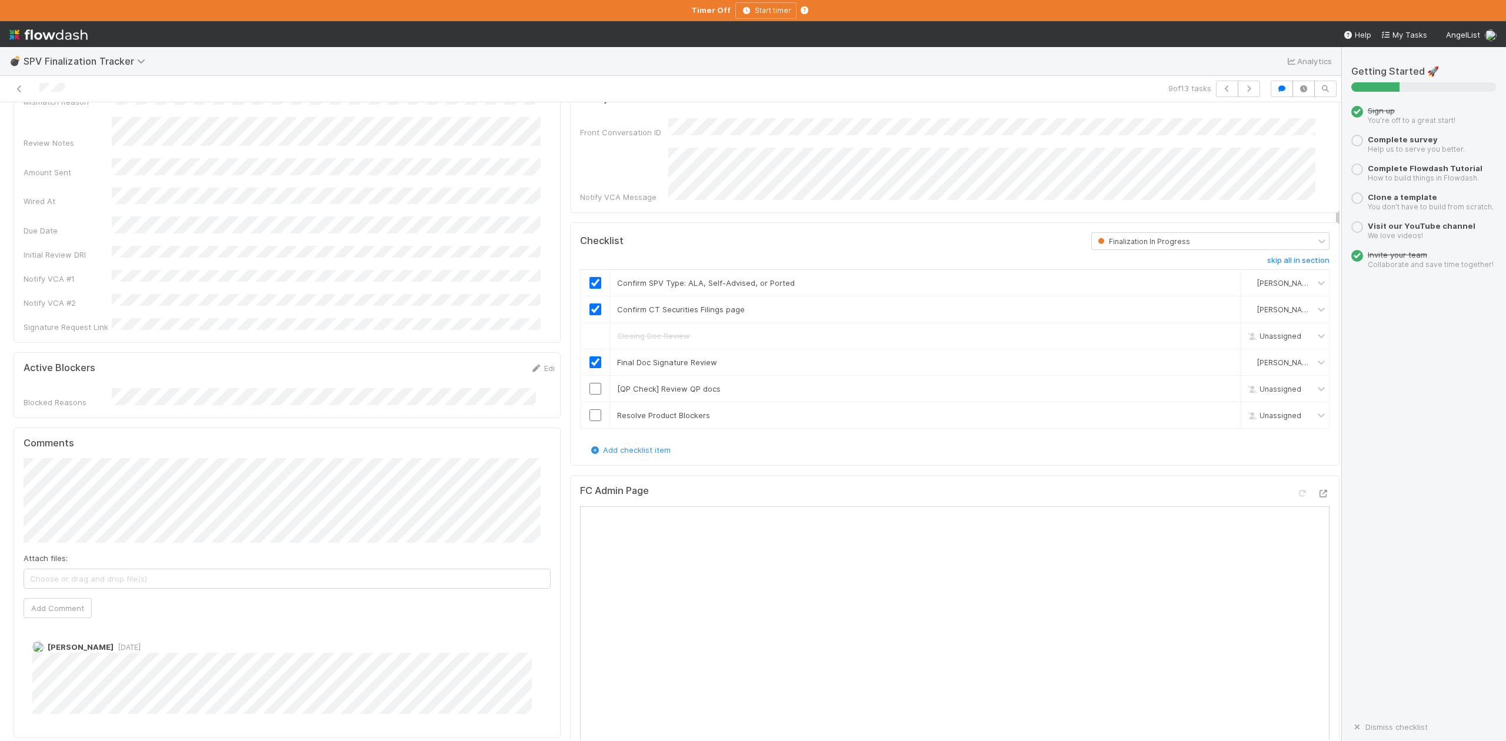
click at [554, 89] on div at bounding box center [321, 89] width 633 height 16
click at [1219, 384] on link "skip" at bounding box center [1226, 388] width 15 height 9
click at [590, 411] on input "checkbox" at bounding box center [596, 416] width 12 height 12
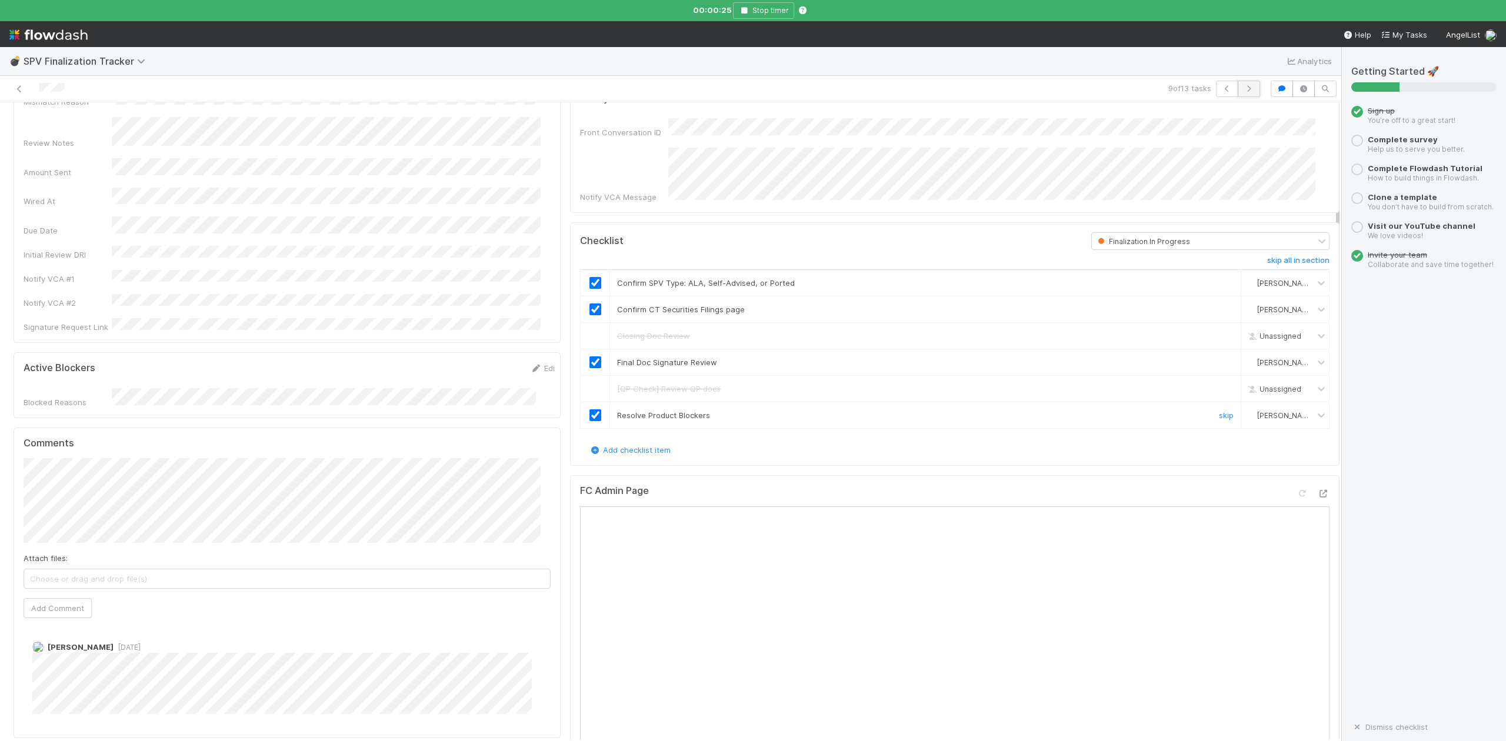
click at [1238, 95] on button "button" at bounding box center [1249, 89] width 22 height 16
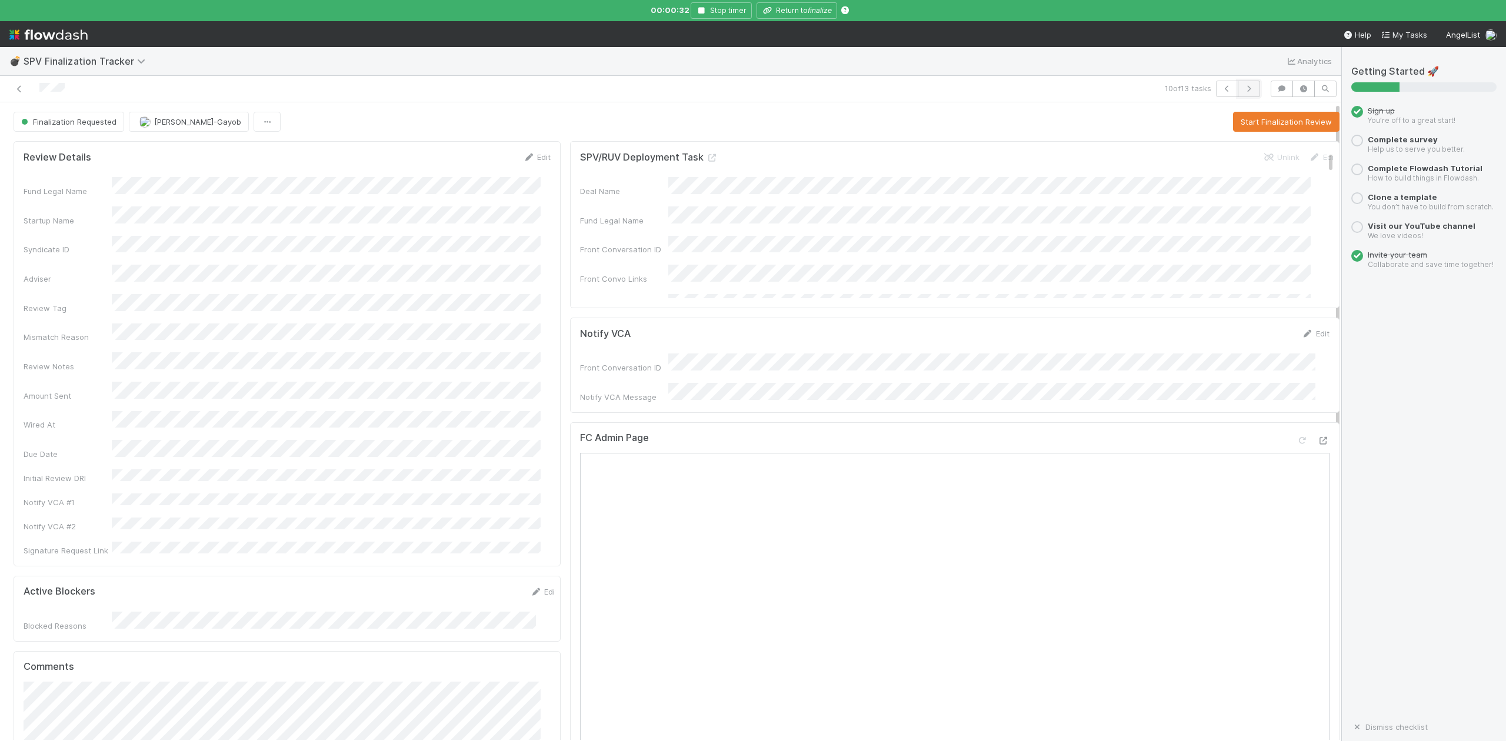
click at [1243, 92] on icon "button" at bounding box center [1249, 88] width 12 height 7
click at [1318, 451] on icon at bounding box center [1324, 453] width 12 height 8
click at [1245, 121] on button "Start Finalization Review" at bounding box center [1286, 122] width 107 height 20
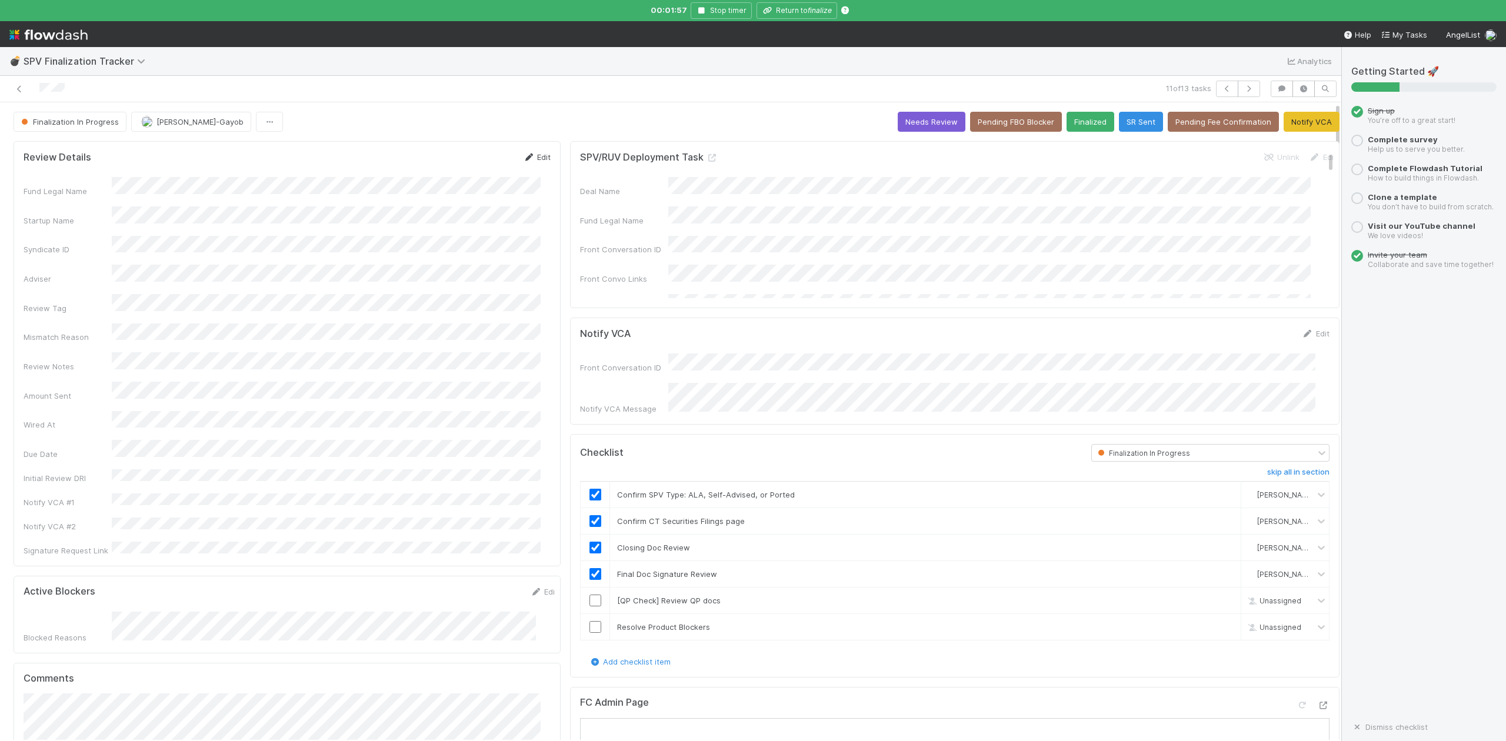
click at [535, 158] on link "Edit" at bounding box center [537, 156] width 28 height 9
click at [483, 164] on button "Save" at bounding box center [488, 161] width 34 height 20
click at [805, 10] on button "Return to finalize" at bounding box center [797, 10] width 81 height 16
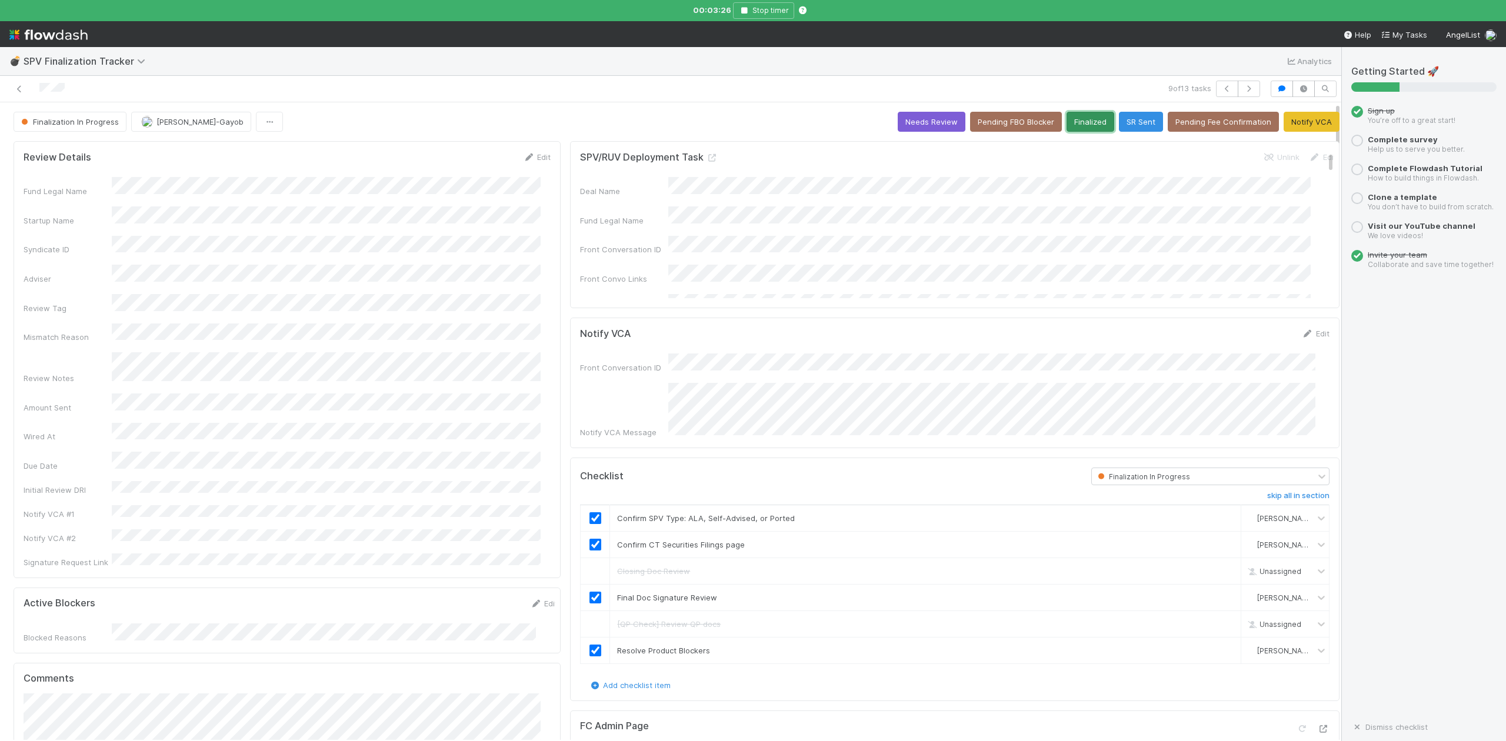
click at [1067, 127] on button "Finalized" at bounding box center [1091, 122] width 48 height 20
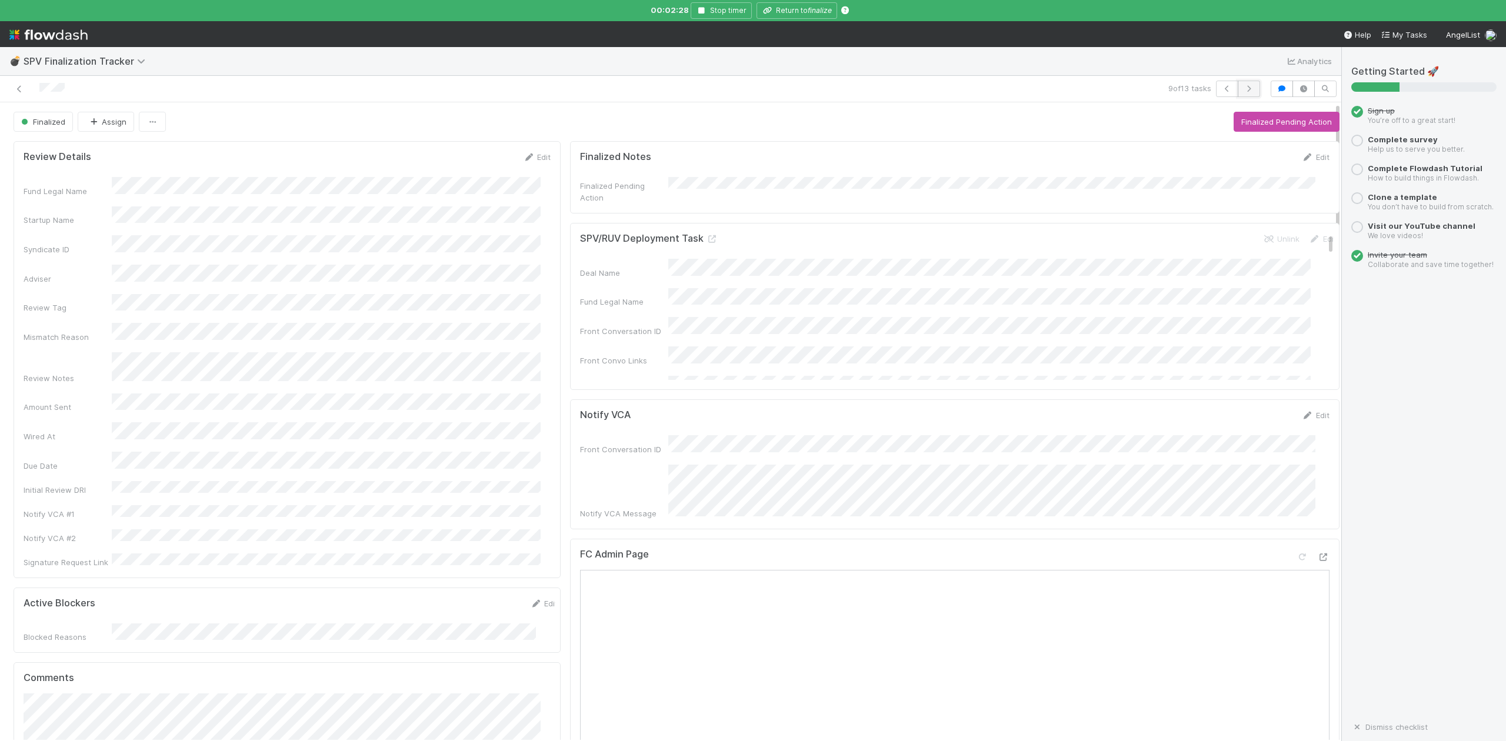
click at [1243, 92] on icon "button" at bounding box center [1249, 88] width 12 height 7
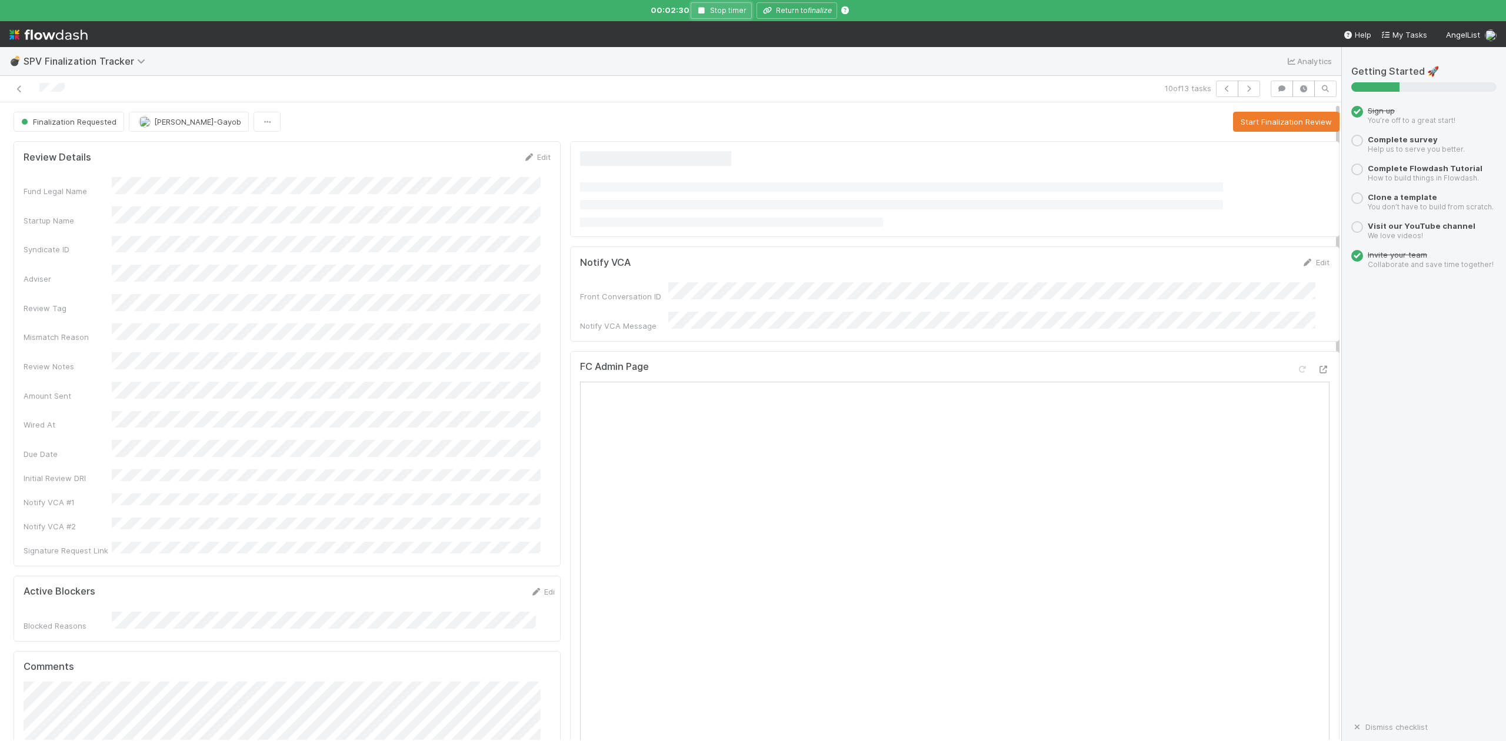
click at [698, 10] on icon "button" at bounding box center [702, 10] width 12 height 7
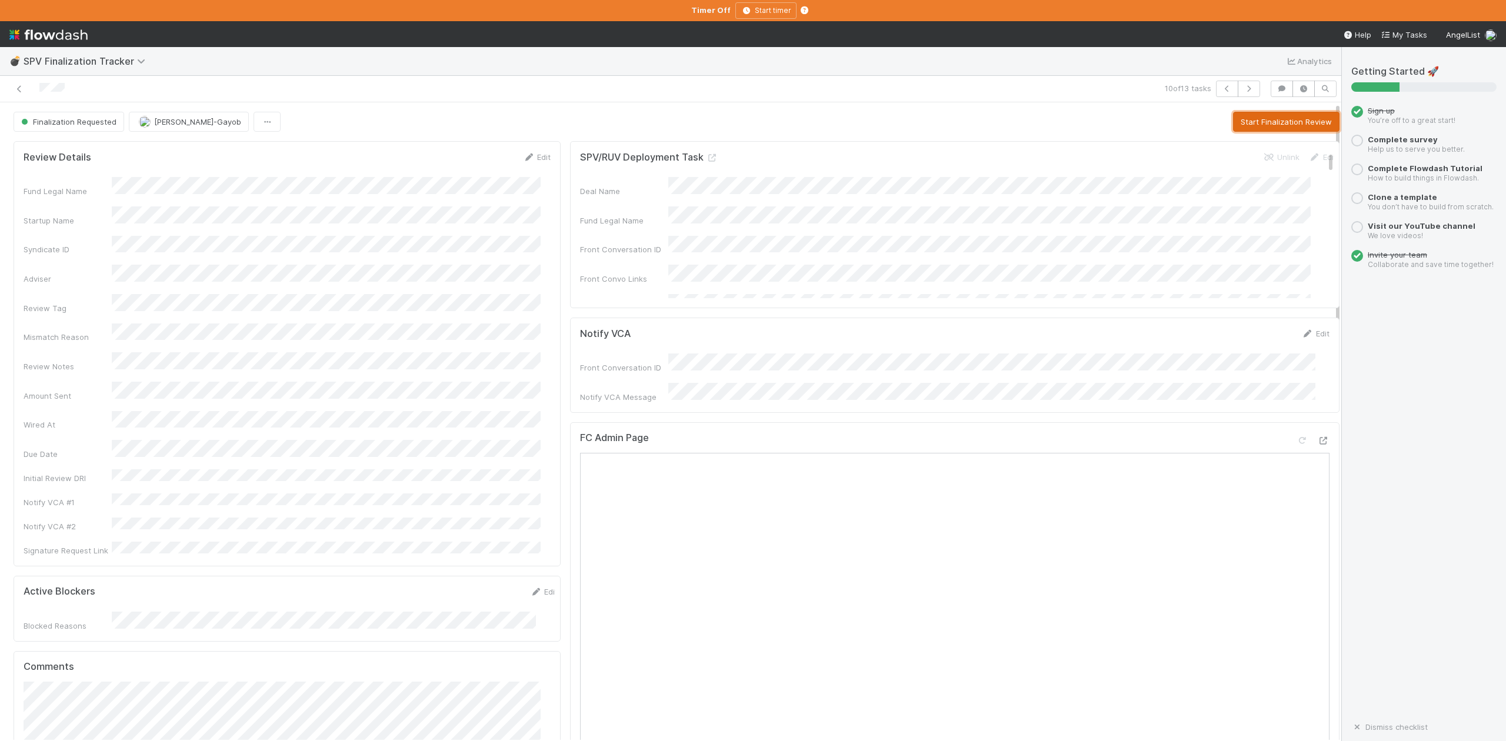
click at [1233, 121] on button "Start Finalization Review" at bounding box center [1286, 122] width 107 height 20
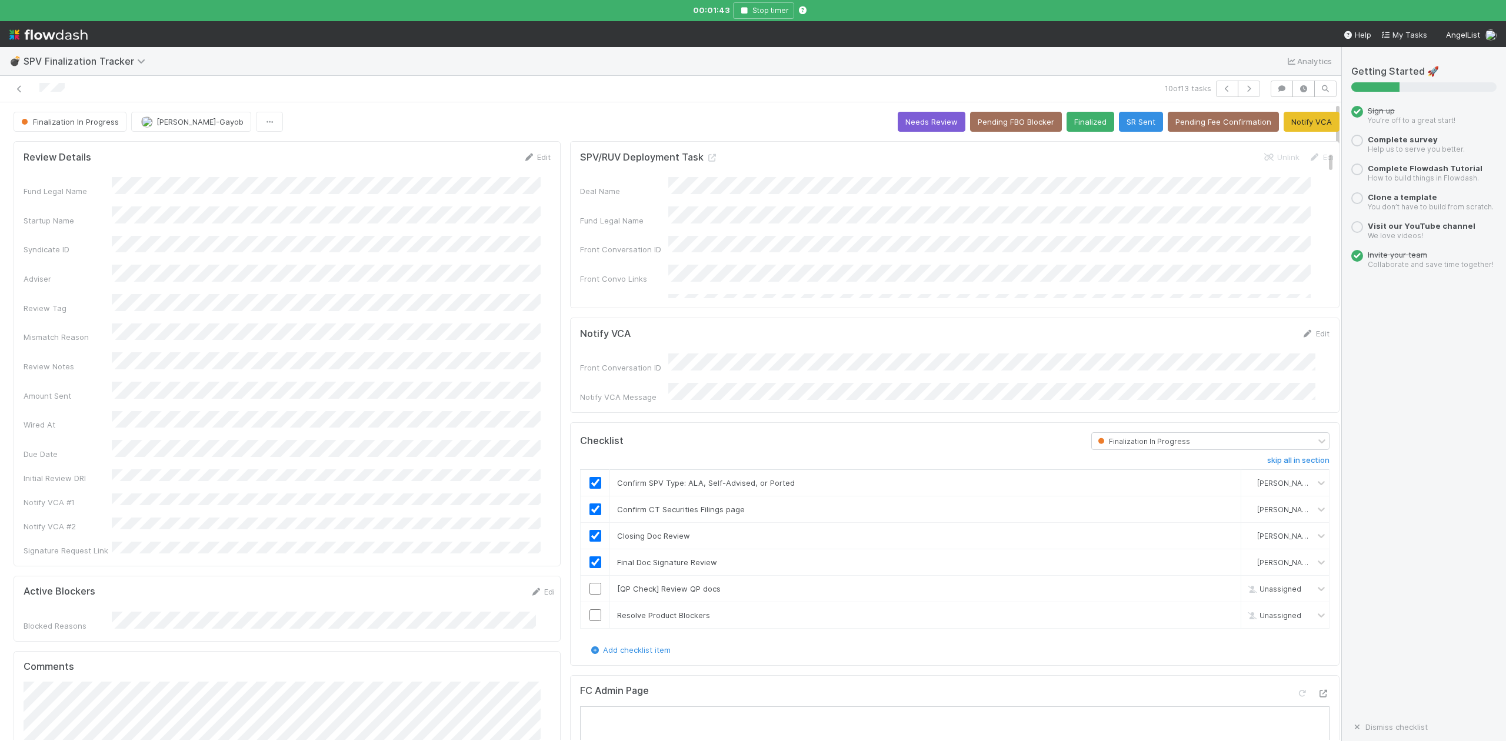
click at [513, 74] on div "💣 SPV Finalization Tracker Analytics" at bounding box center [671, 61] width 1342 height 28
click at [1219, 585] on link "skip" at bounding box center [1226, 588] width 15 height 9
click at [590, 613] on input "checkbox" at bounding box center [596, 616] width 12 height 12
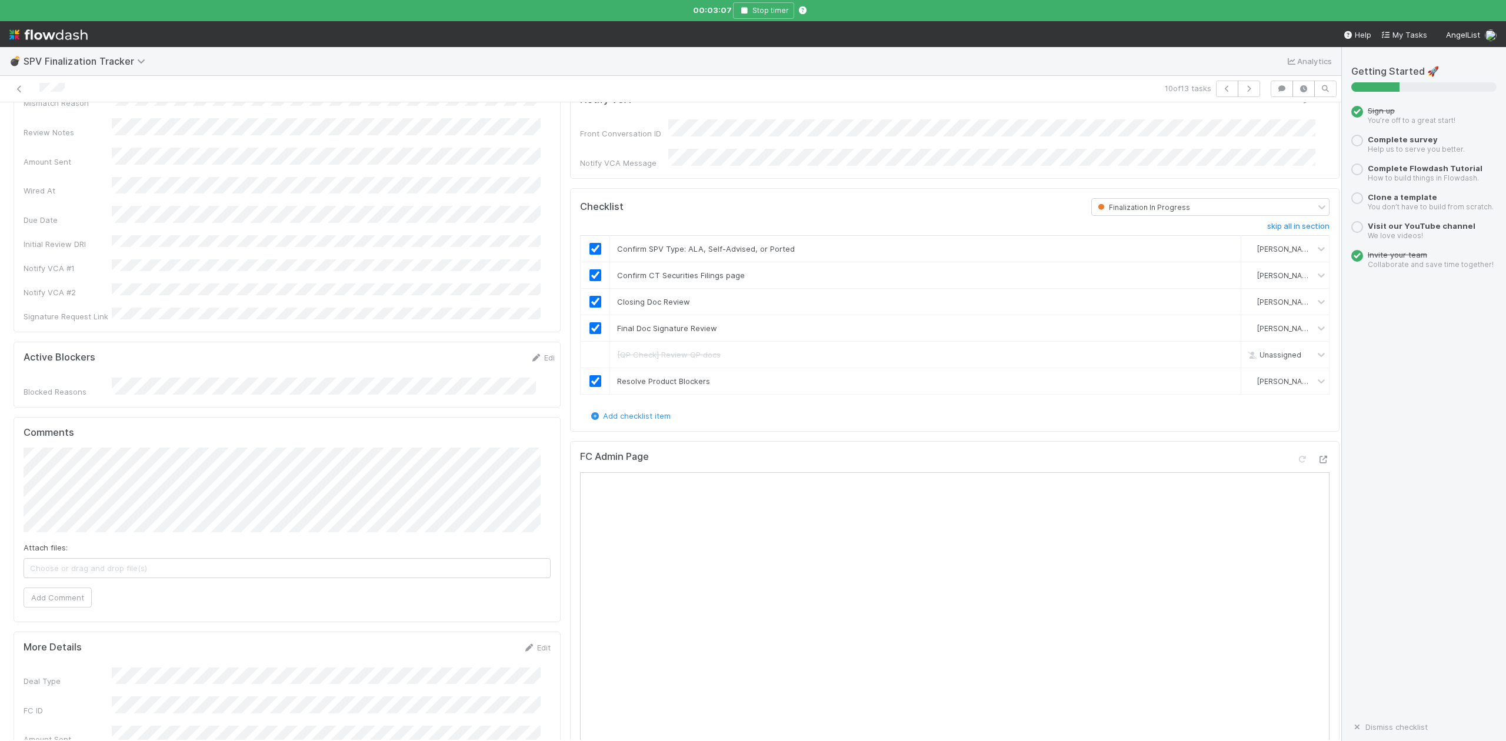
scroll to position [392, 0]
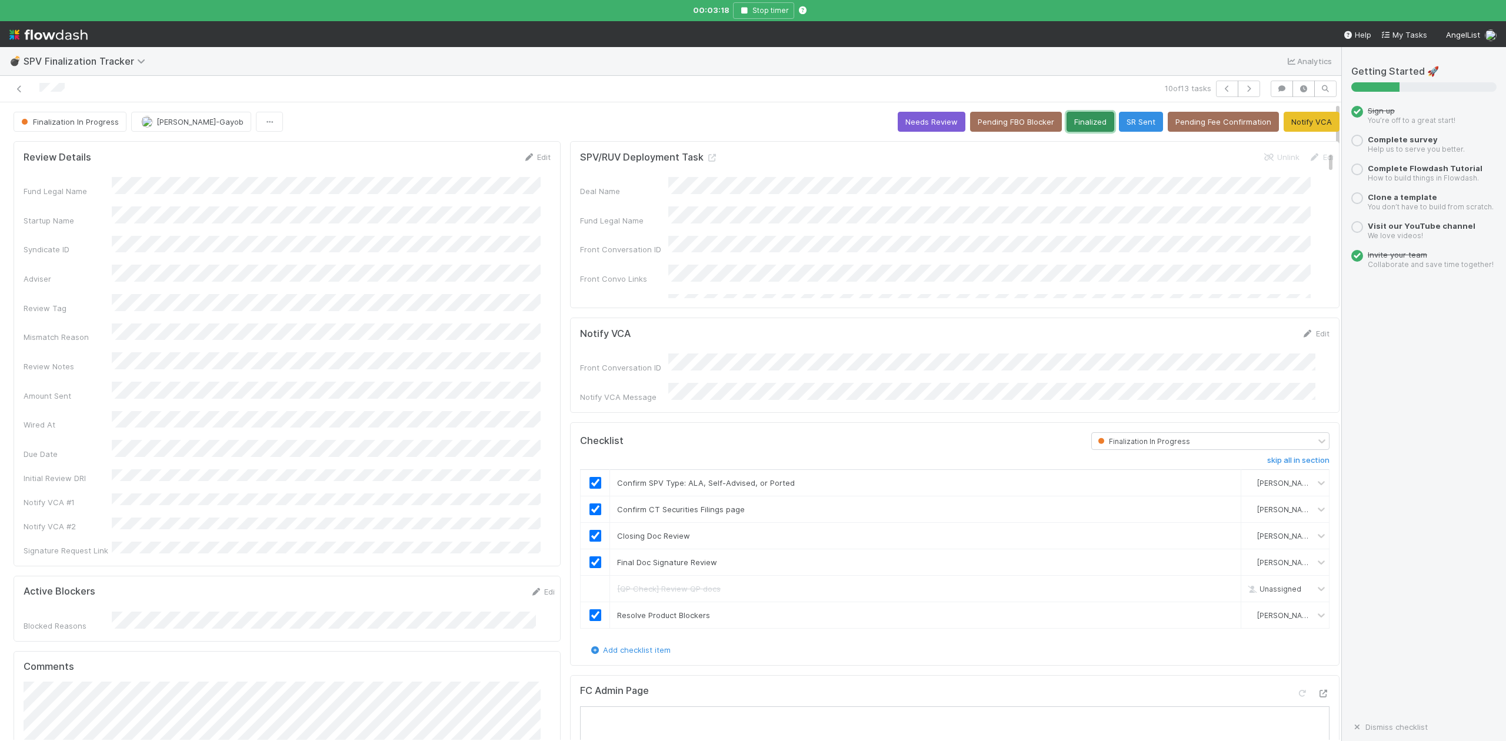
click at [1067, 118] on button "Finalized" at bounding box center [1091, 122] width 48 height 20
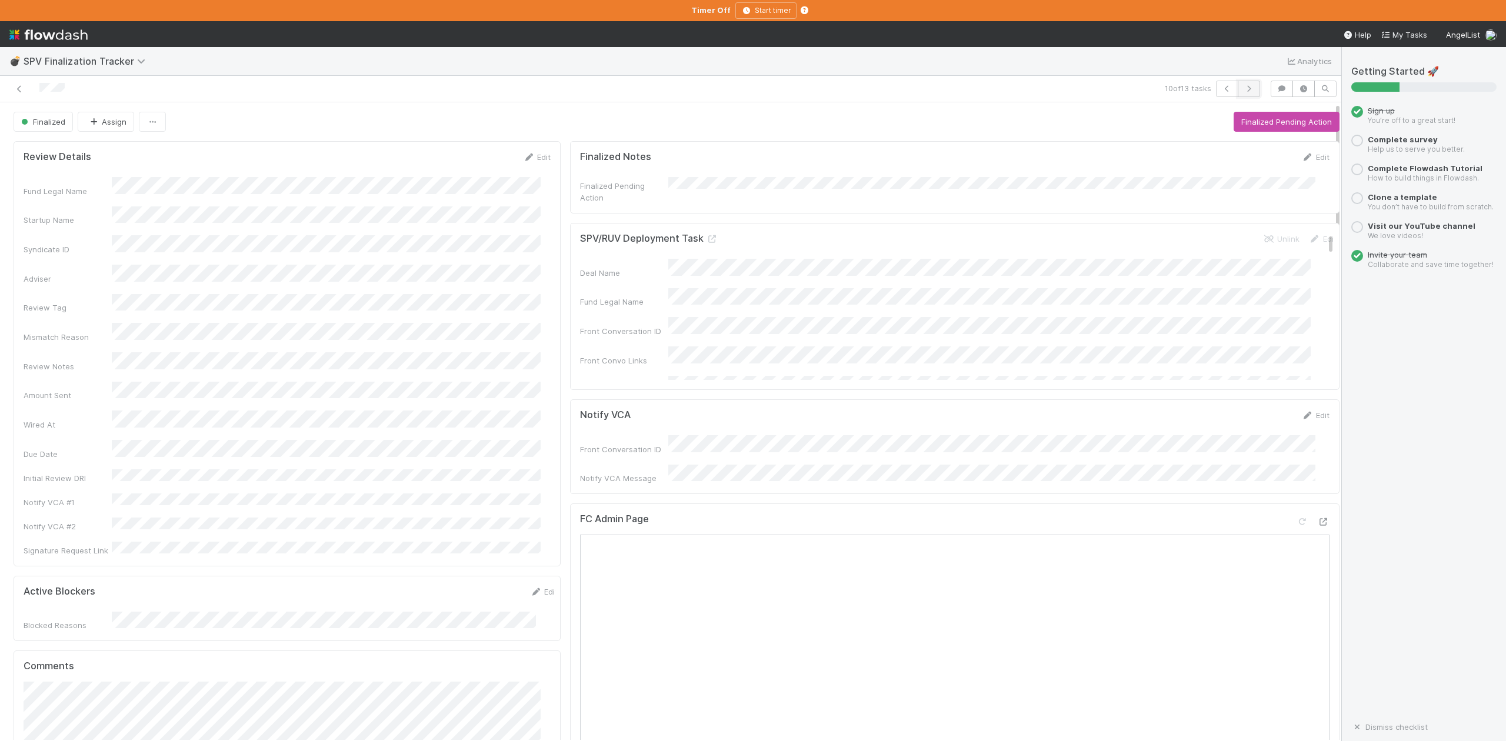
click at [1243, 90] on icon "button" at bounding box center [1249, 88] width 12 height 7
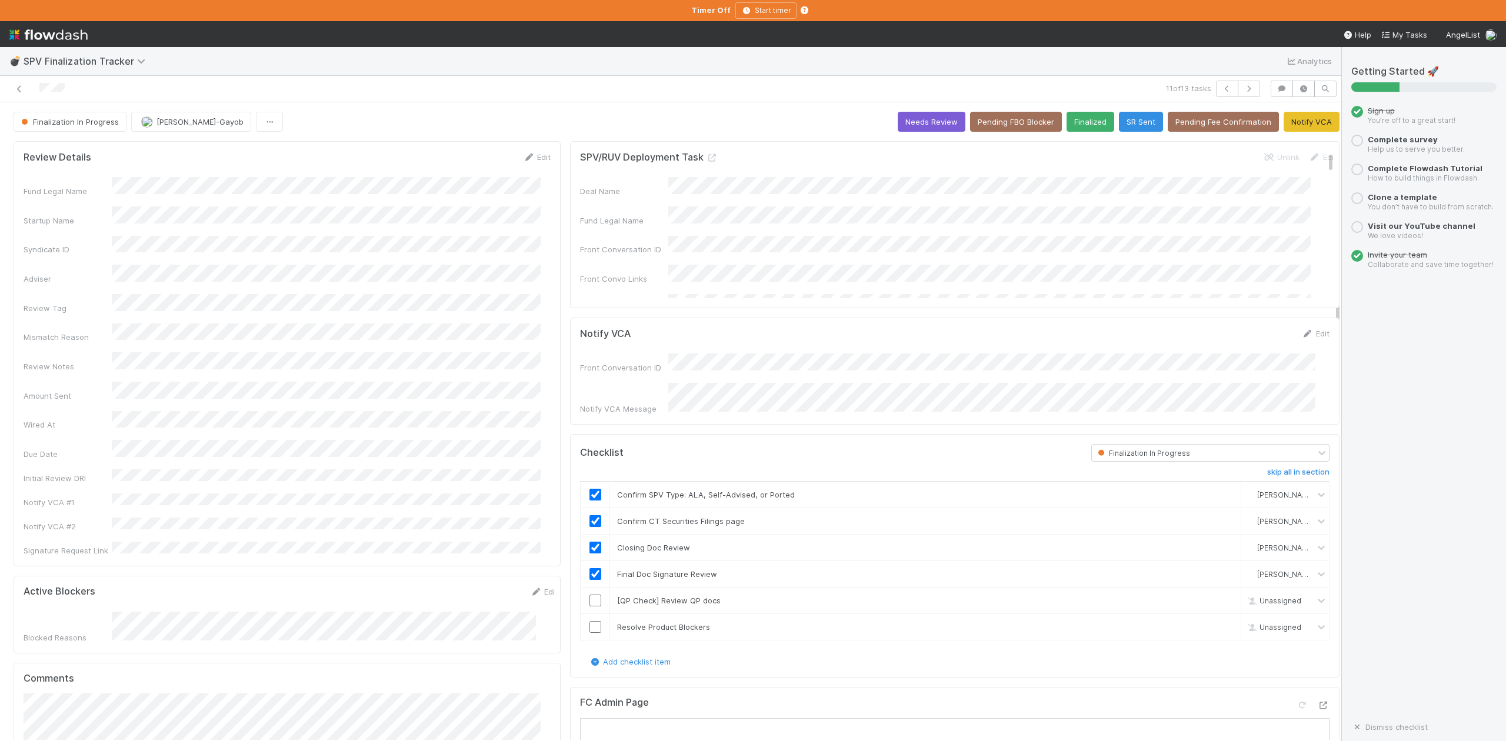
scroll to position [314, 0]
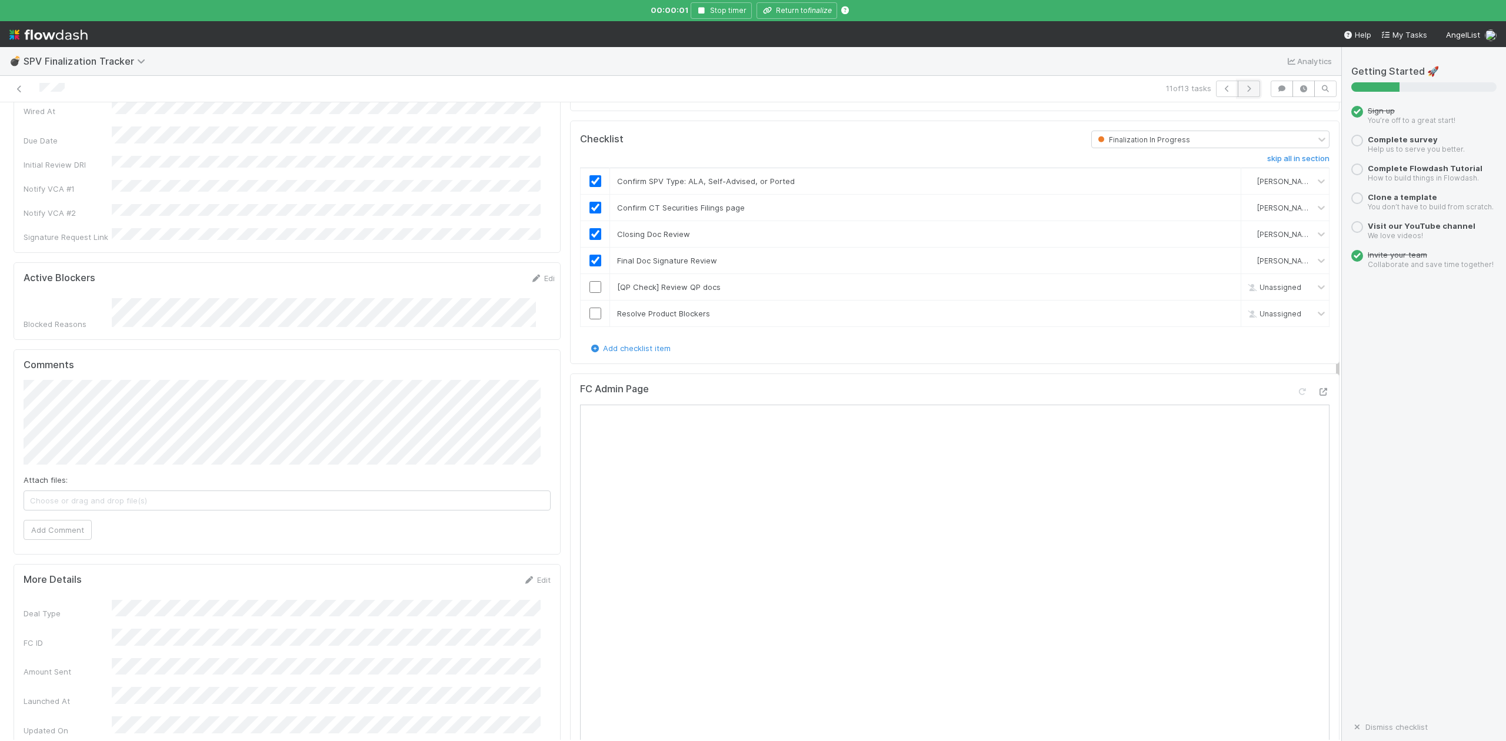
click at [1243, 91] on icon "button" at bounding box center [1249, 88] width 12 height 7
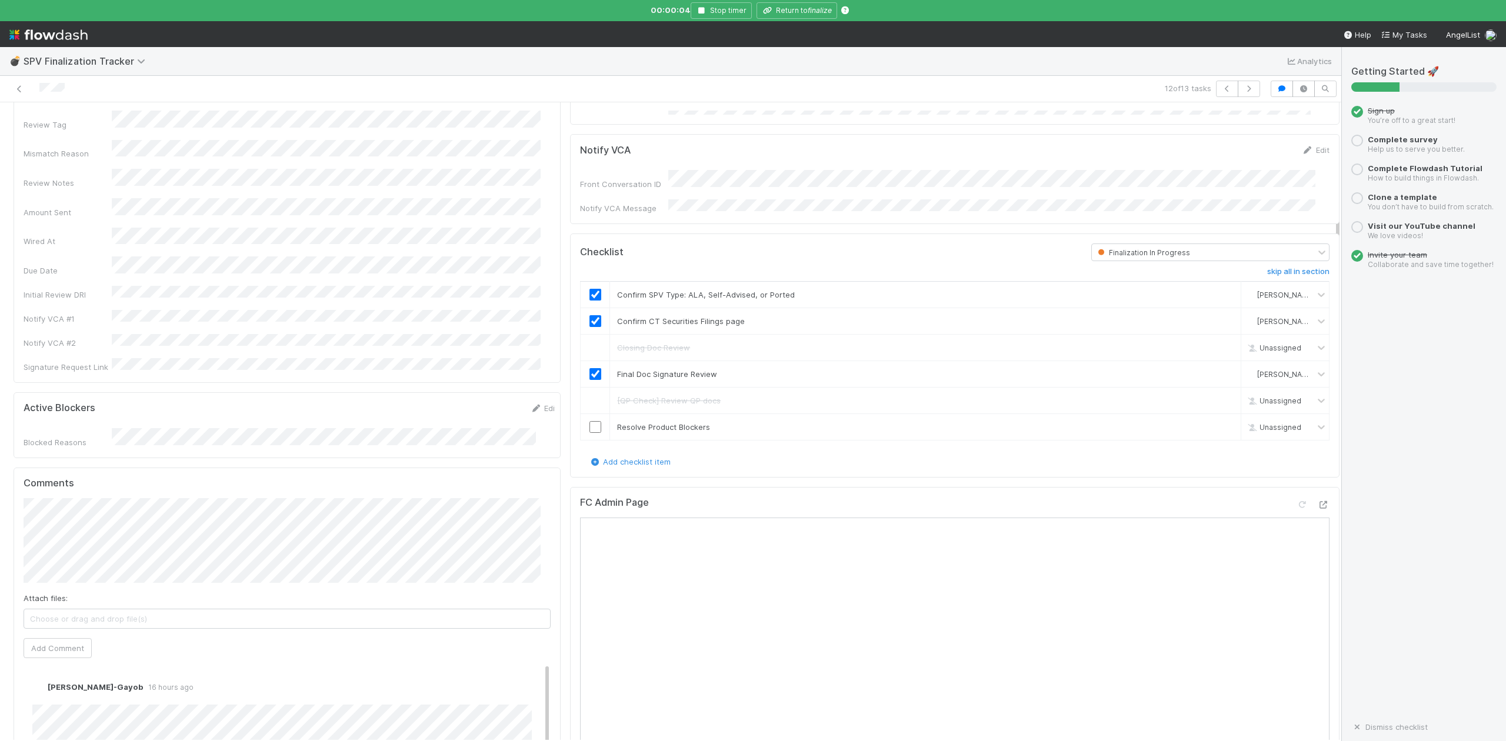
scroll to position [314, 0]
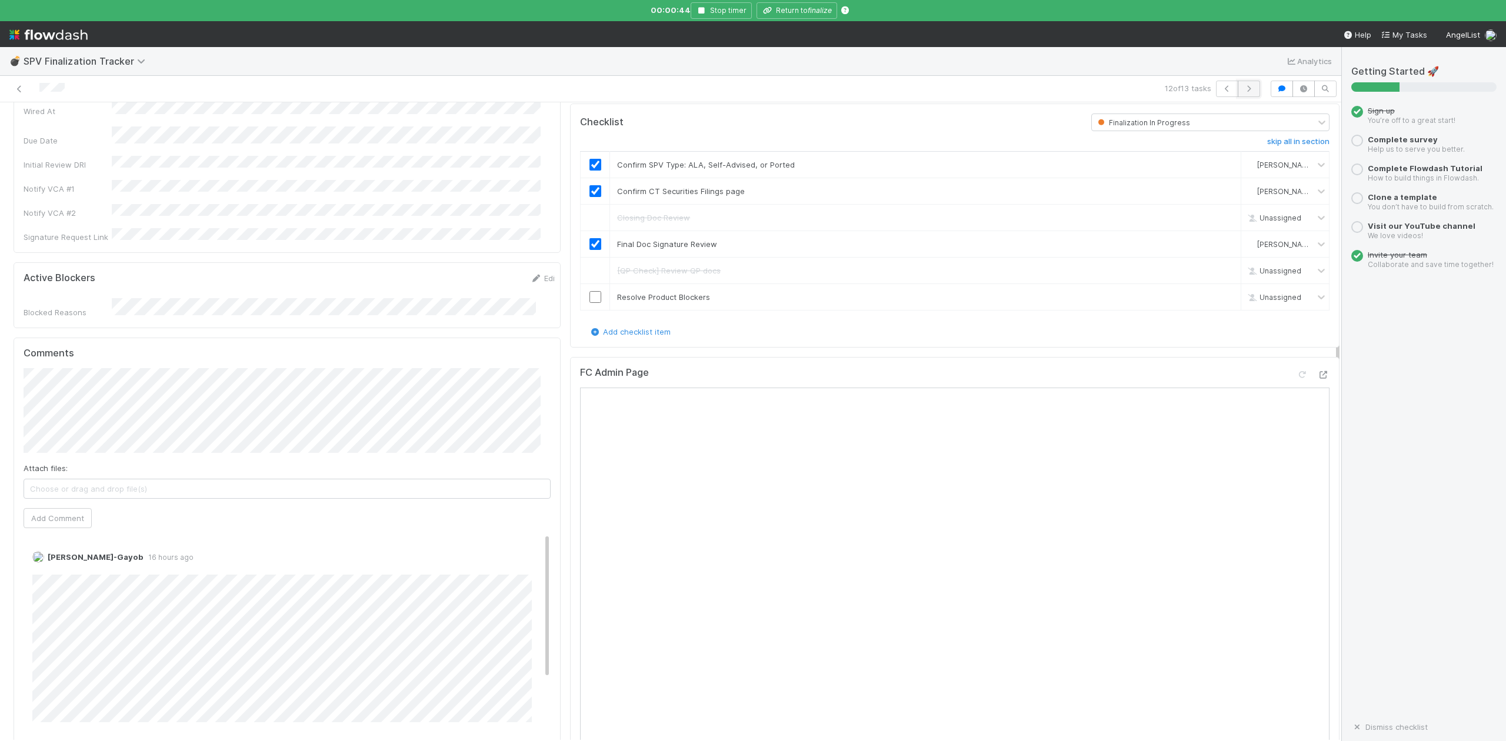
click at [1240, 94] on button "button" at bounding box center [1249, 89] width 22 height 16
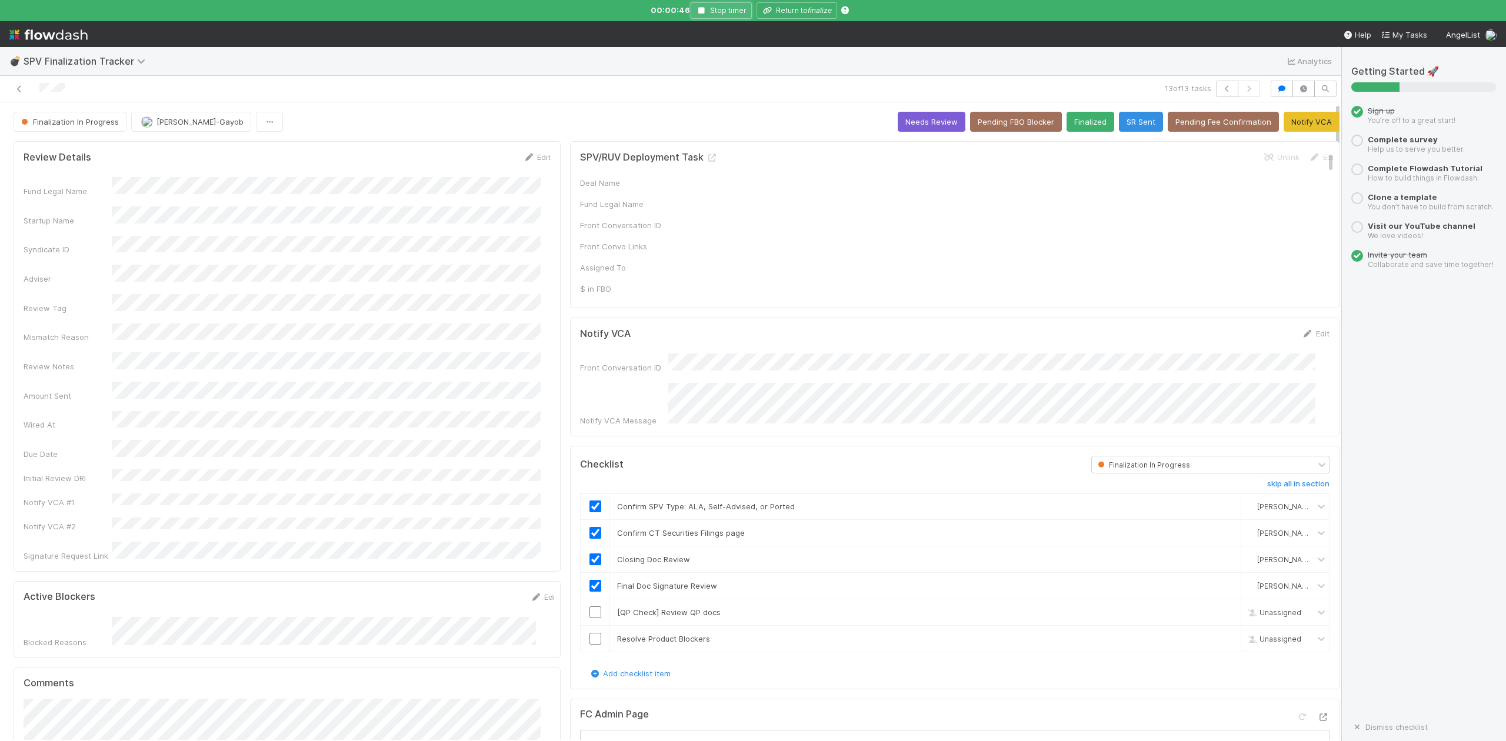
click at [704, 10] on icon "button" at bounding box center [702, 10] width 12 height 7
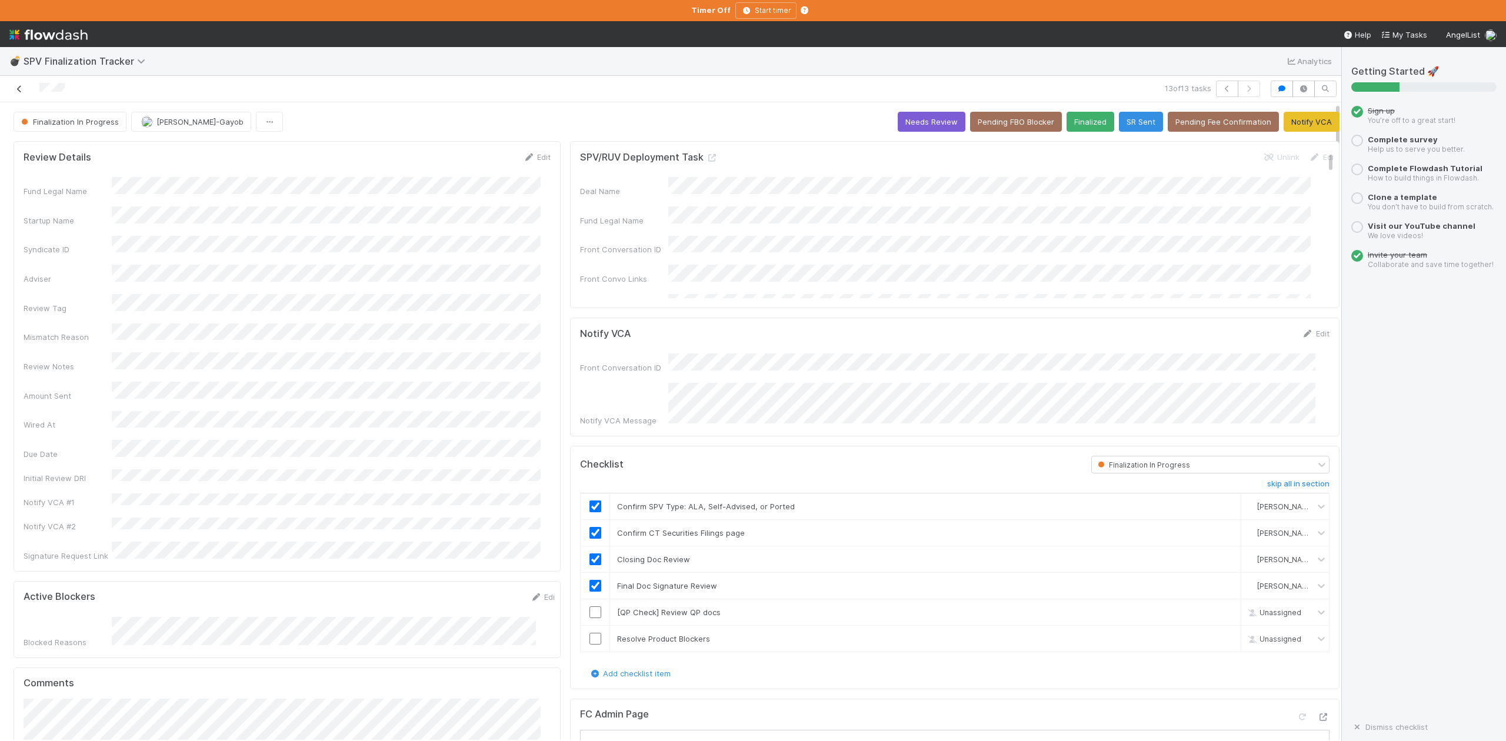
click at [22, 91] on icon at bounding box center [20, 89] width 12 height 8
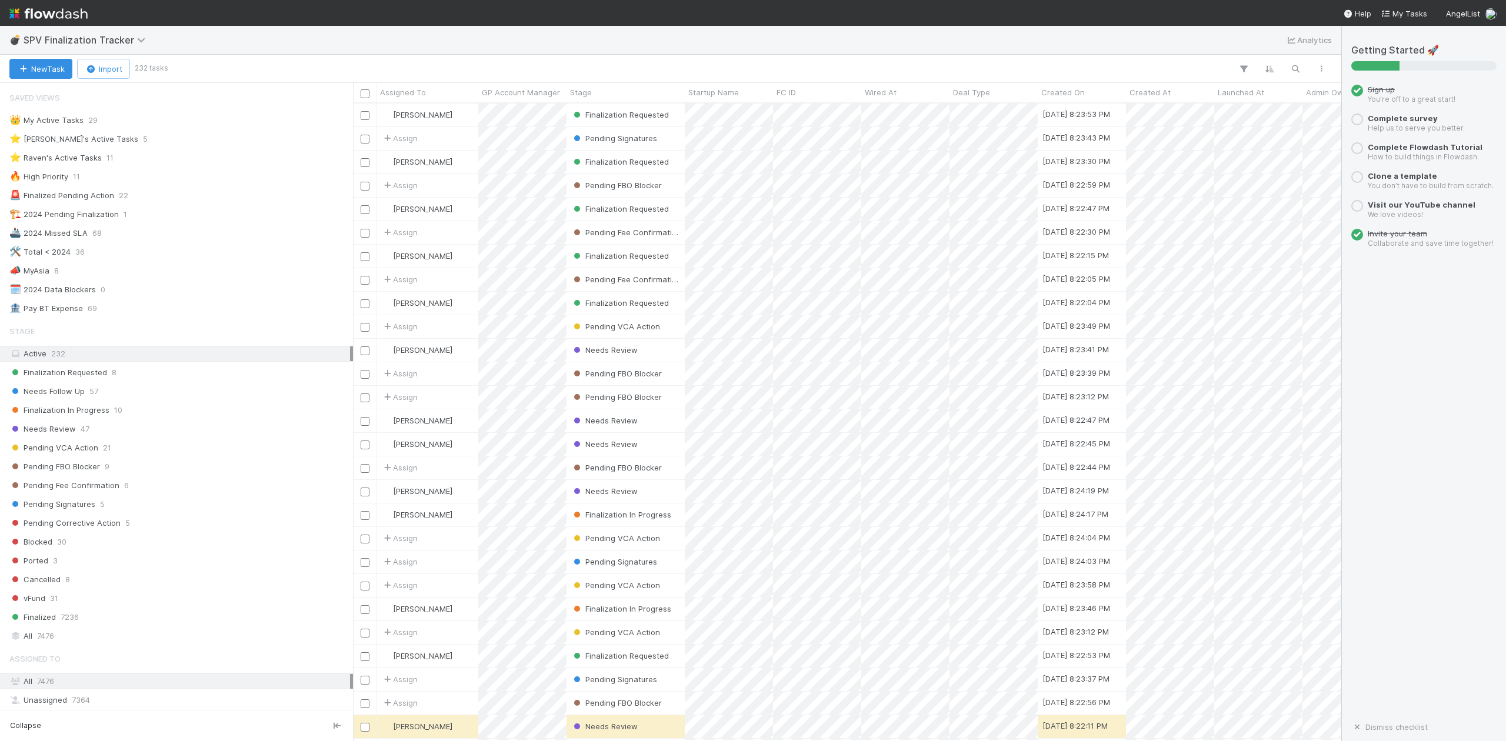
scroll to position [626, 977]
click at [100, 135] on div "⭐ Loraine's Active Tasks" at bounding box center [73, 139] width 129 height 15
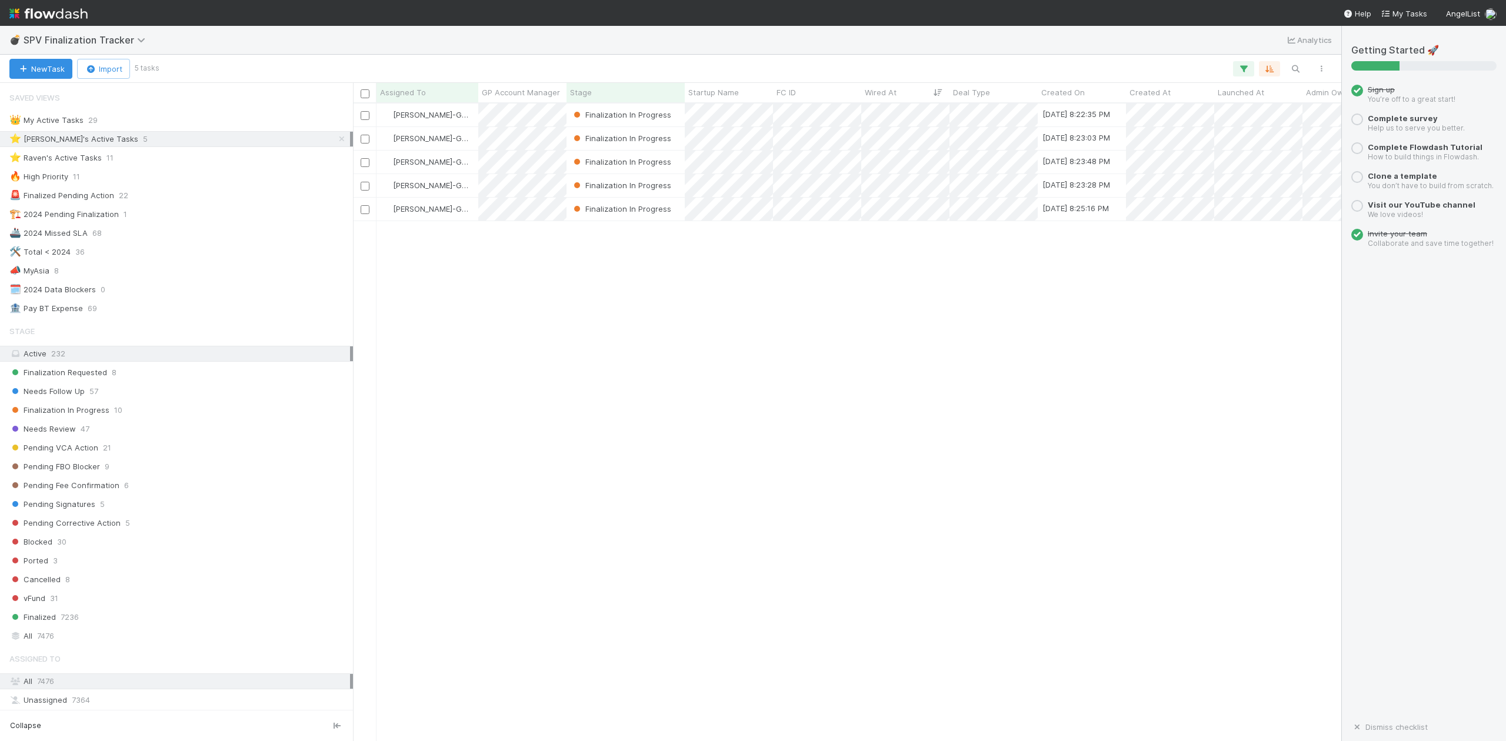
scroll to position [626, 977]
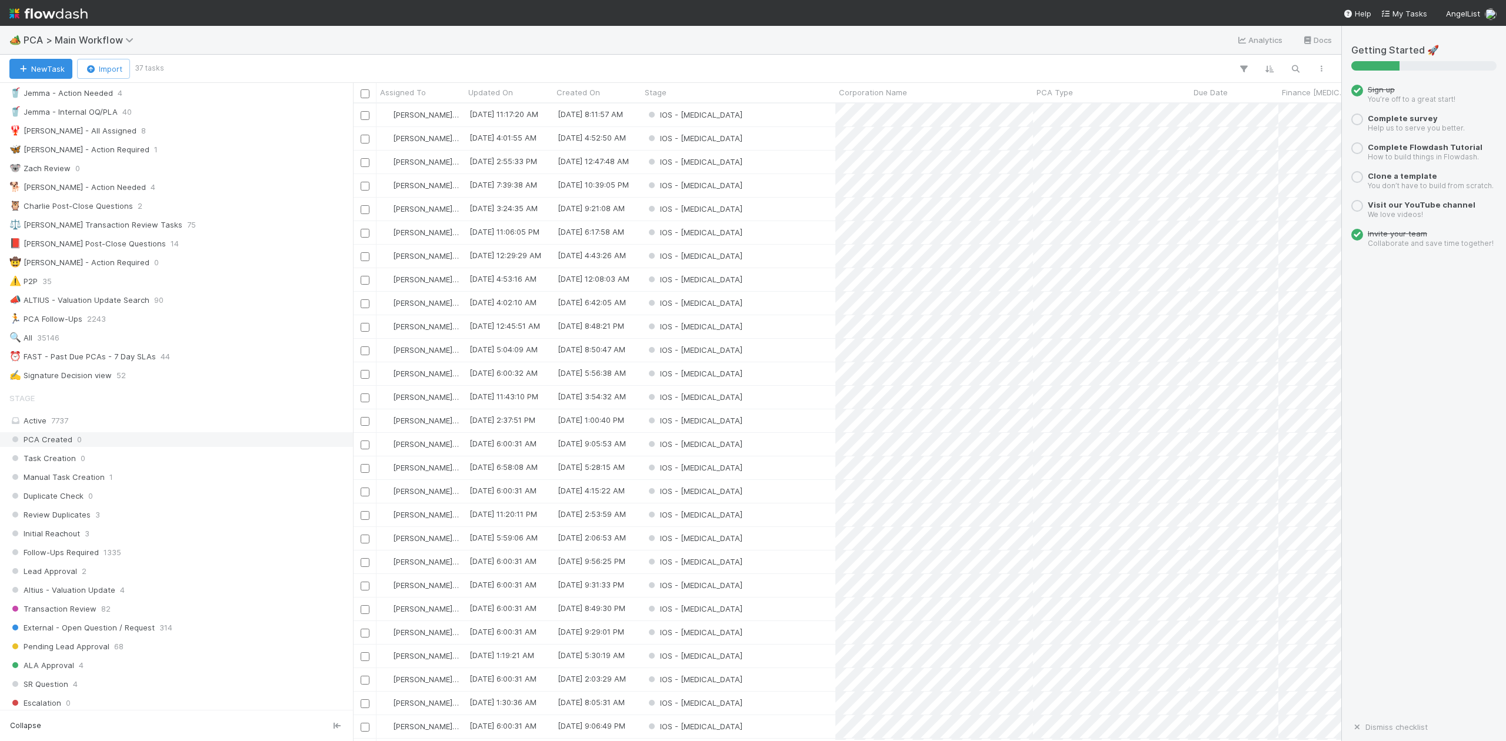
scroll to position [78, 0]
click at [712, 114] on div "IOS - [MEDICAL_DATA]" at bounding box center [738, 115] width 194 height 23
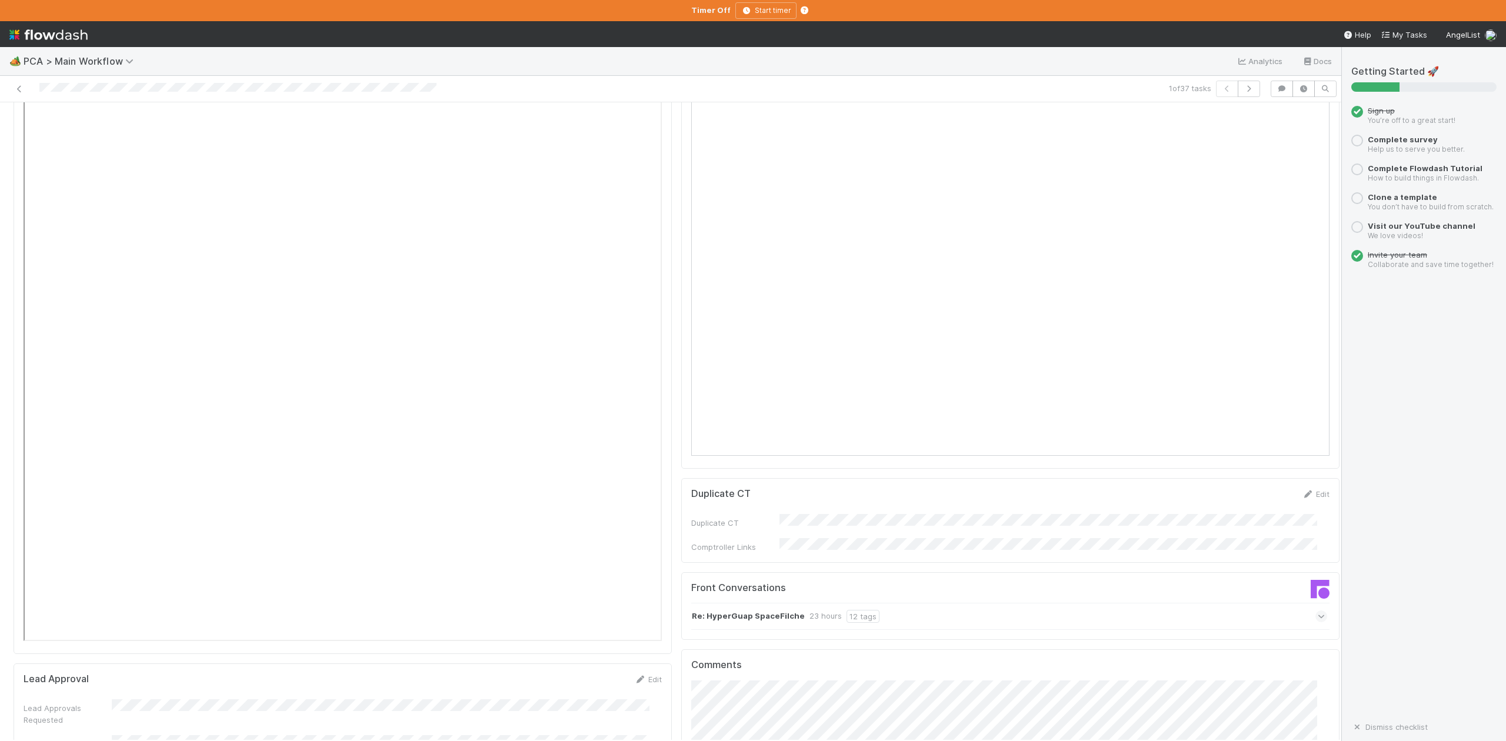
scroll to position [1020, 0]
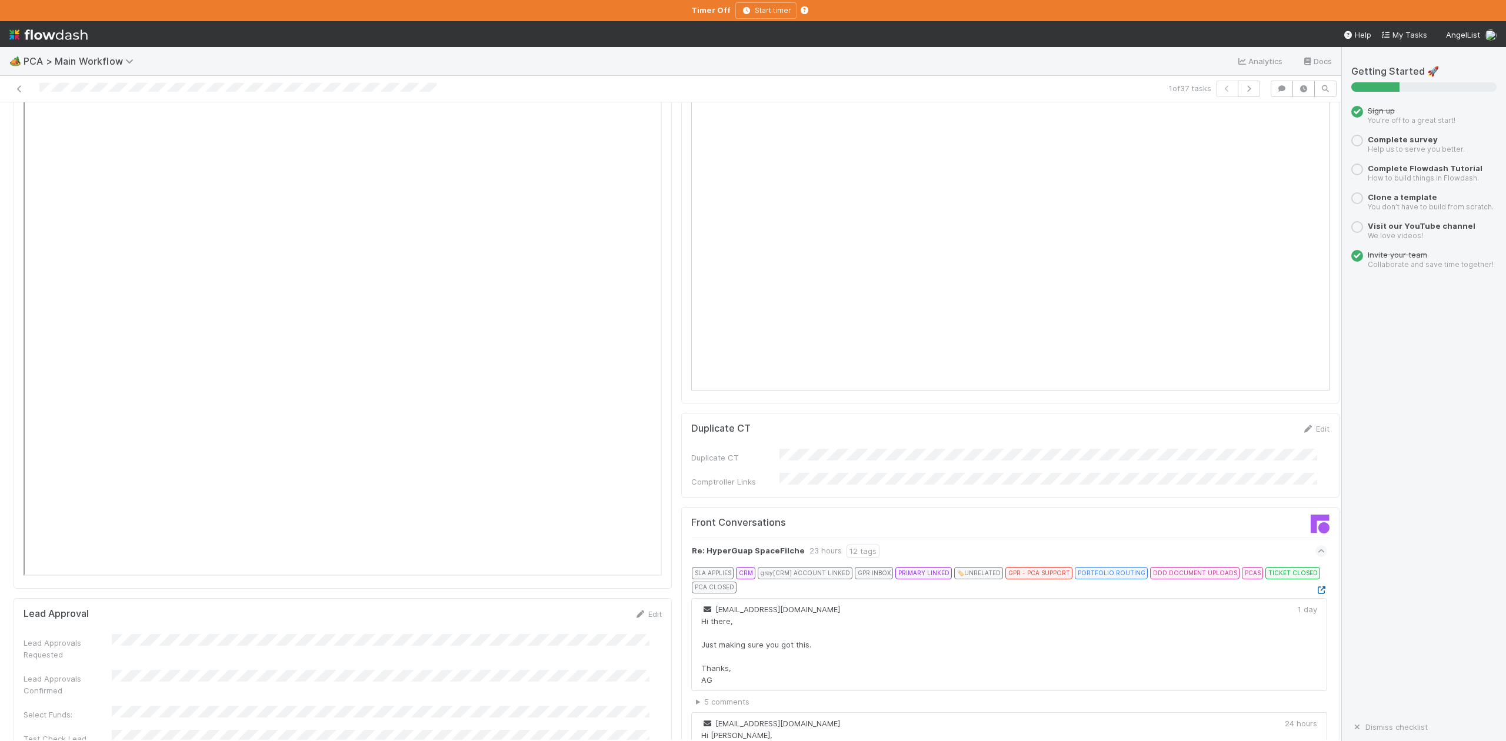
click at [1316, 587] on icon at bounding box center [1322, 591] width 12 height 8
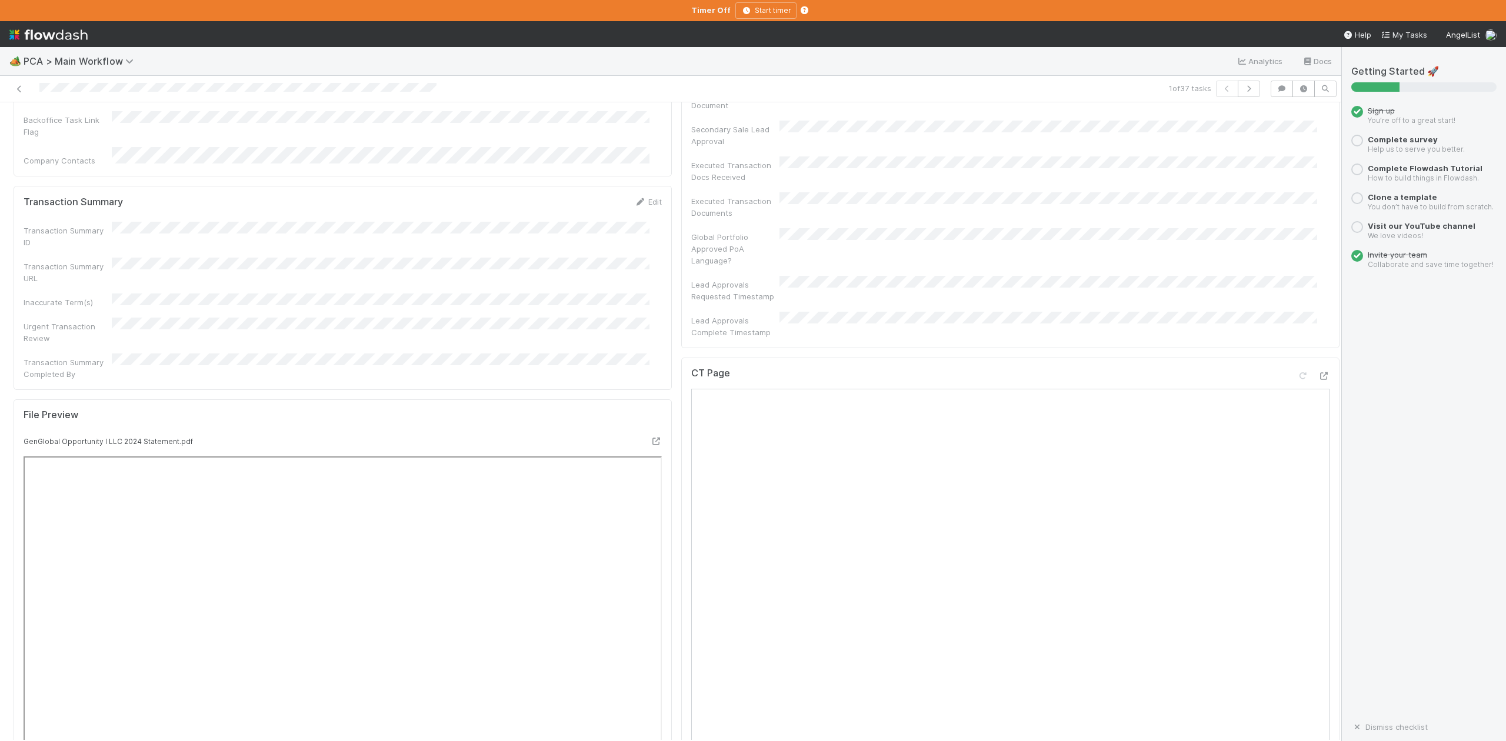
scroll to position [784, 0]
click at [667, 11] on div "Timer Off Start timer" at bounding box center [753, 10] width 1506 height 21
click at [1318, 296] on icon at bounding box center [1324, 300] width 12 height 8
click at [650, 361] on icon at bounding box center [656, 365] width 12 height 8
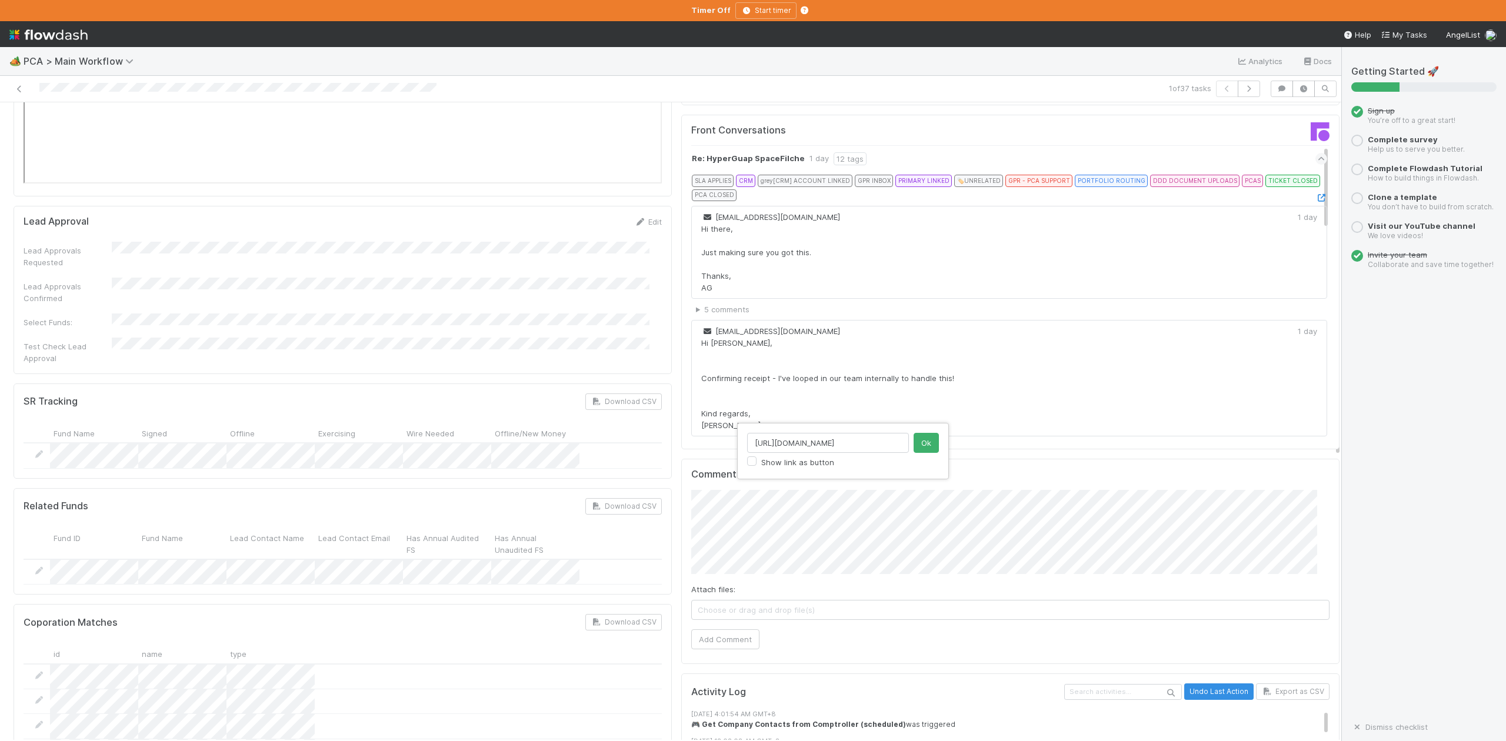
scroll to position [0, 22]
type input "[URL][DOMAIN_NAME]"
click at [929, 441] on button "Ok" at bounding box center [926, 443] width 25 height 20
click at [721, 630] on button "Add Comment" at bounding box center [725, 640] width 68 height 20
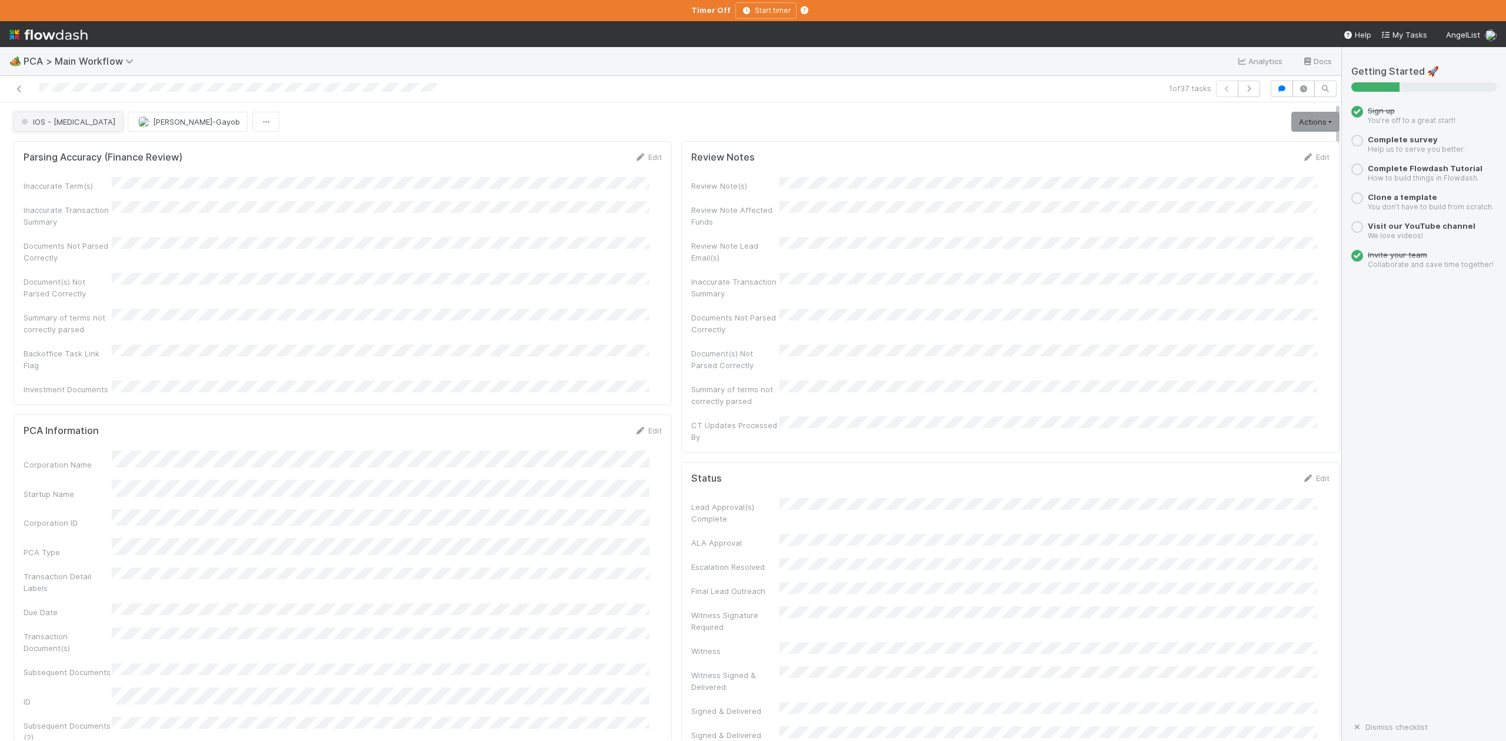
click at [43, 128] on button "IOS - [MEDICAL_DATA]" at bounding box center [68, 122] width 109 height 20
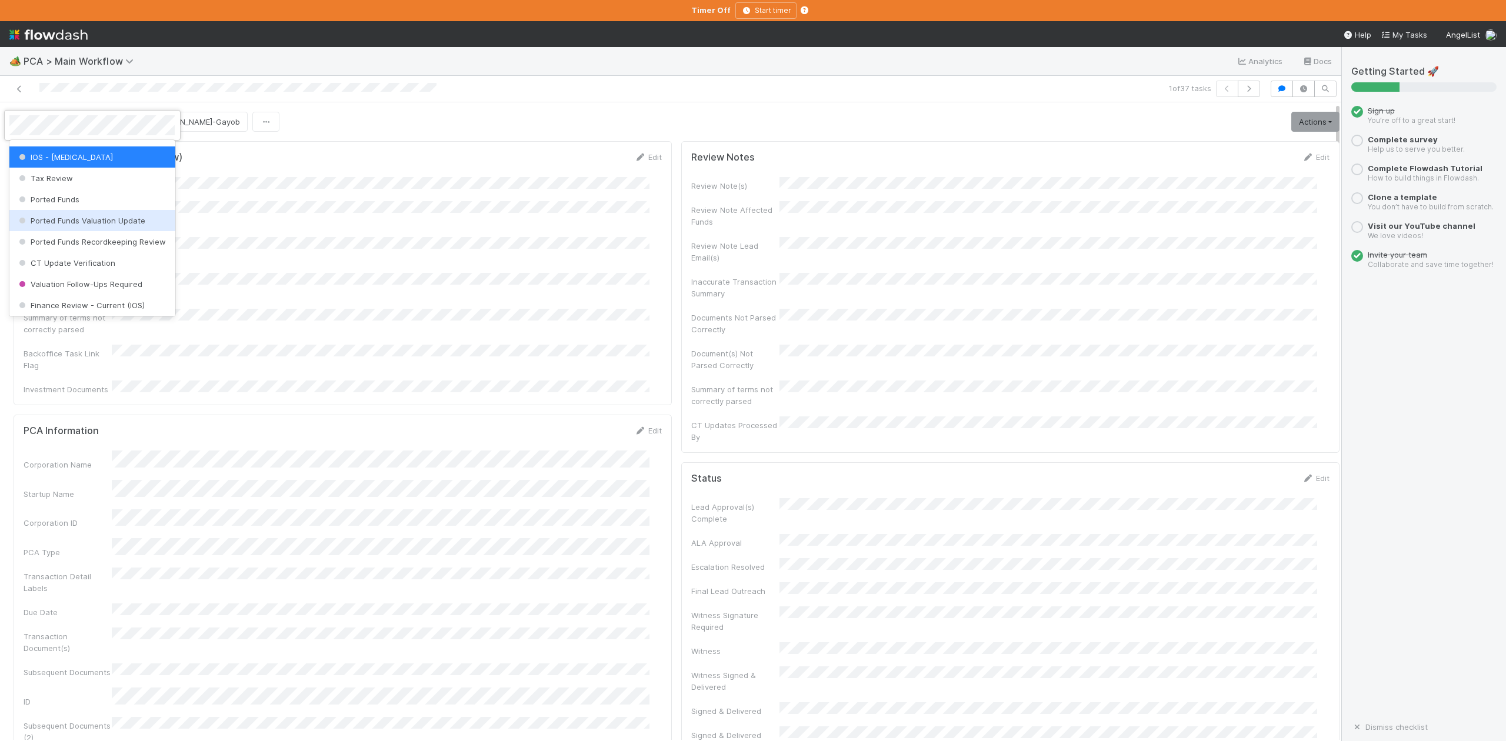
scroll to position [467, 0]
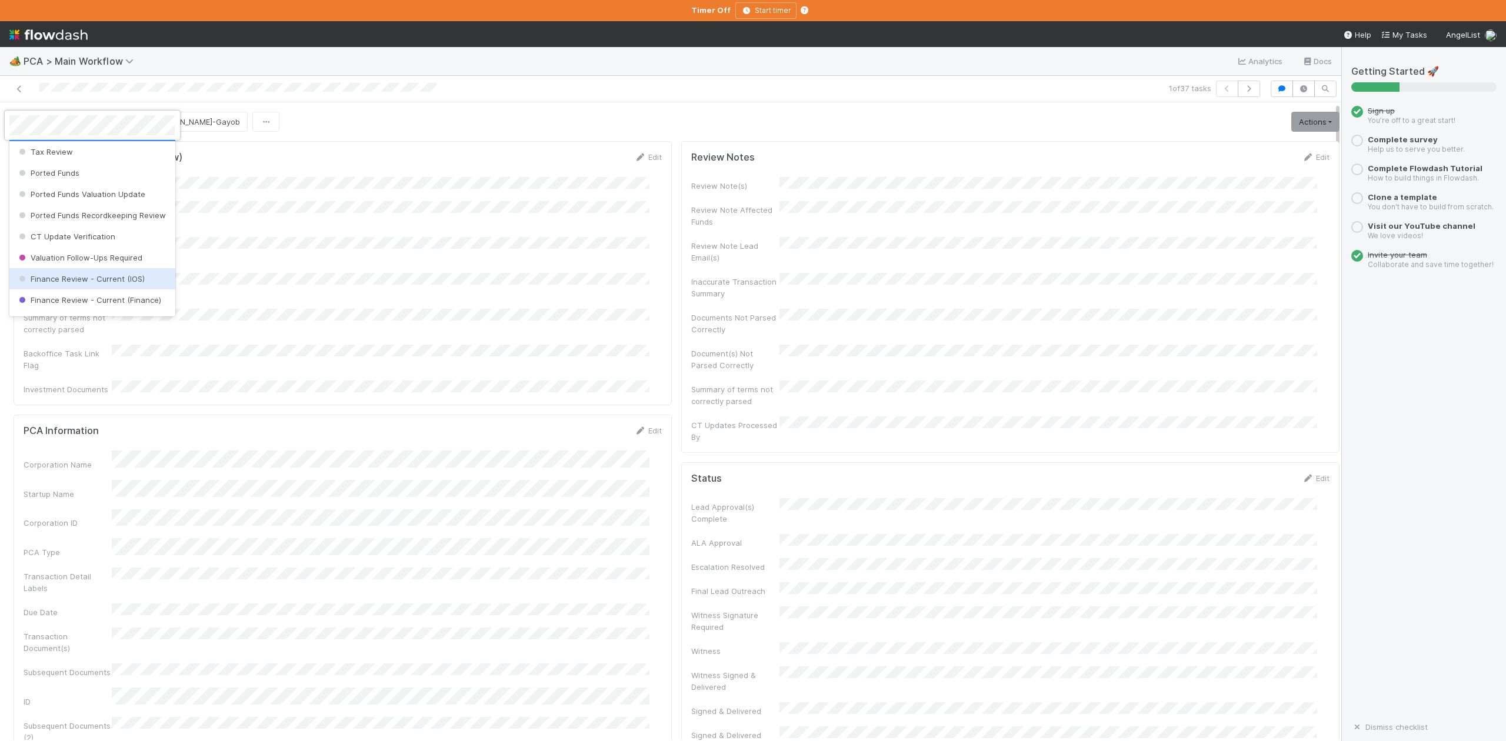
click at [75, 284] on span "Finance Review - Current (IOS)" at bounding box center [80, 278] width 128 height 9
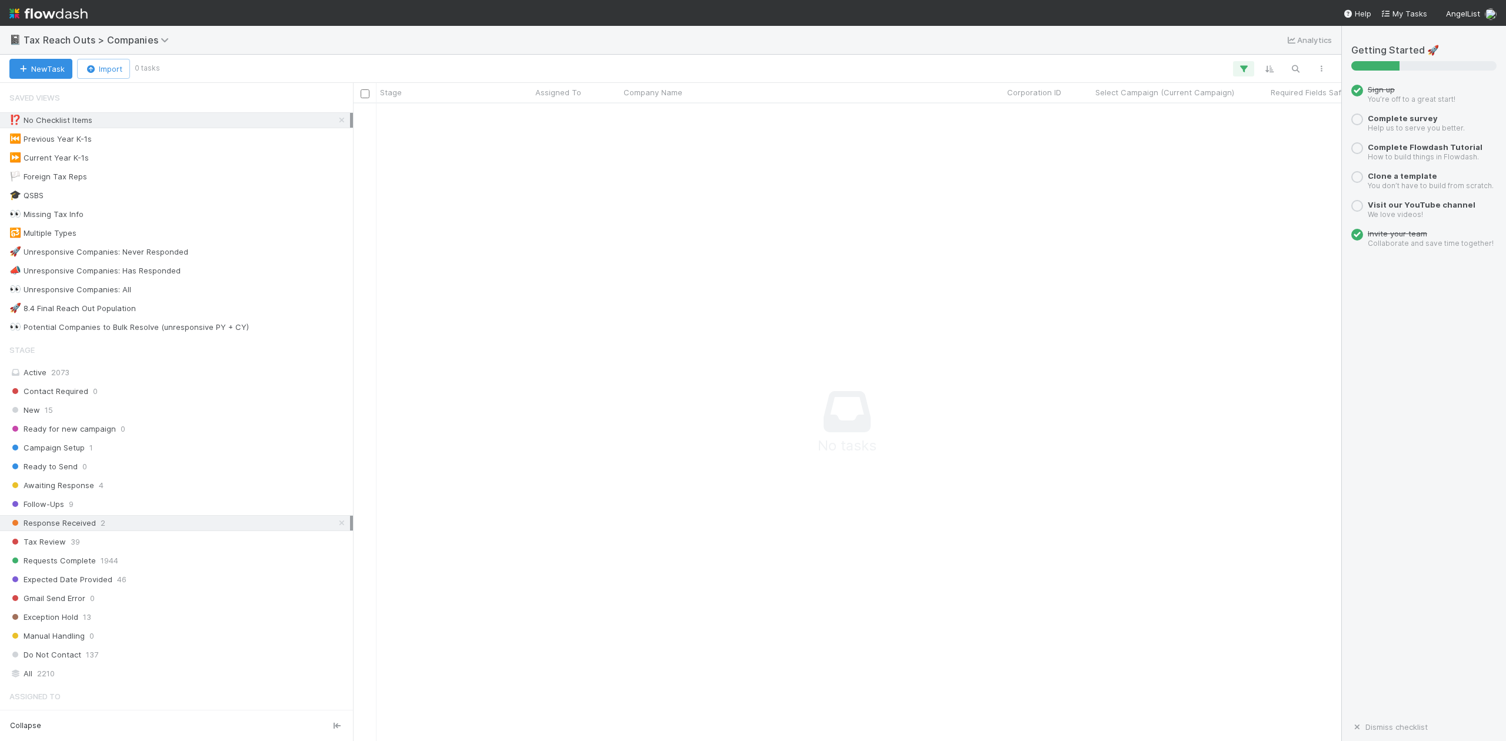
scroll to position [614, 965]
click at [336, 119] on icon at bounding box center [342, 121] width 12 height 8
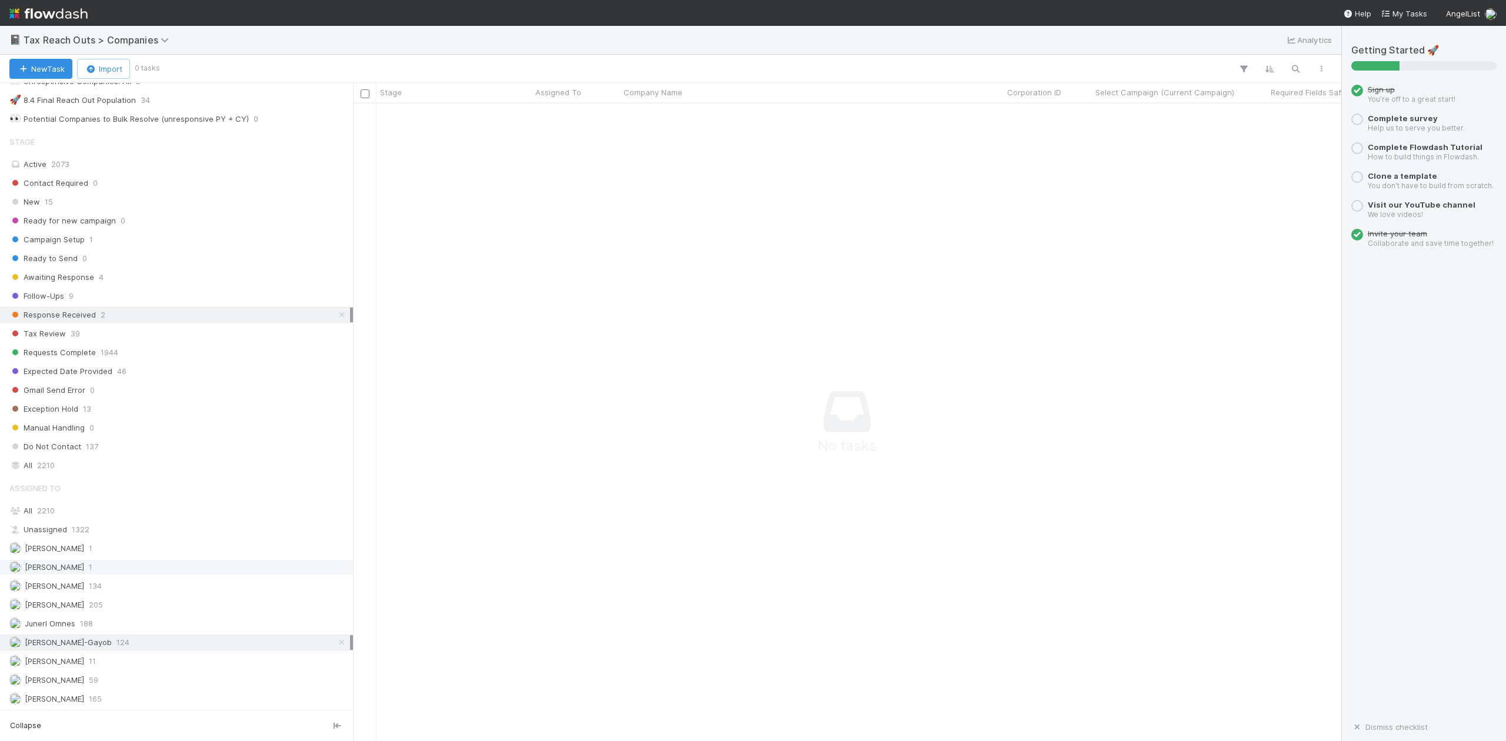
scroll to position [614, 965]
click at [47, 507] on span "2210" at bounding box center [46, 510] width 18 height 9
click at [44, 458] on span "2210" at bounding box center [46, 465] width 18 height 15
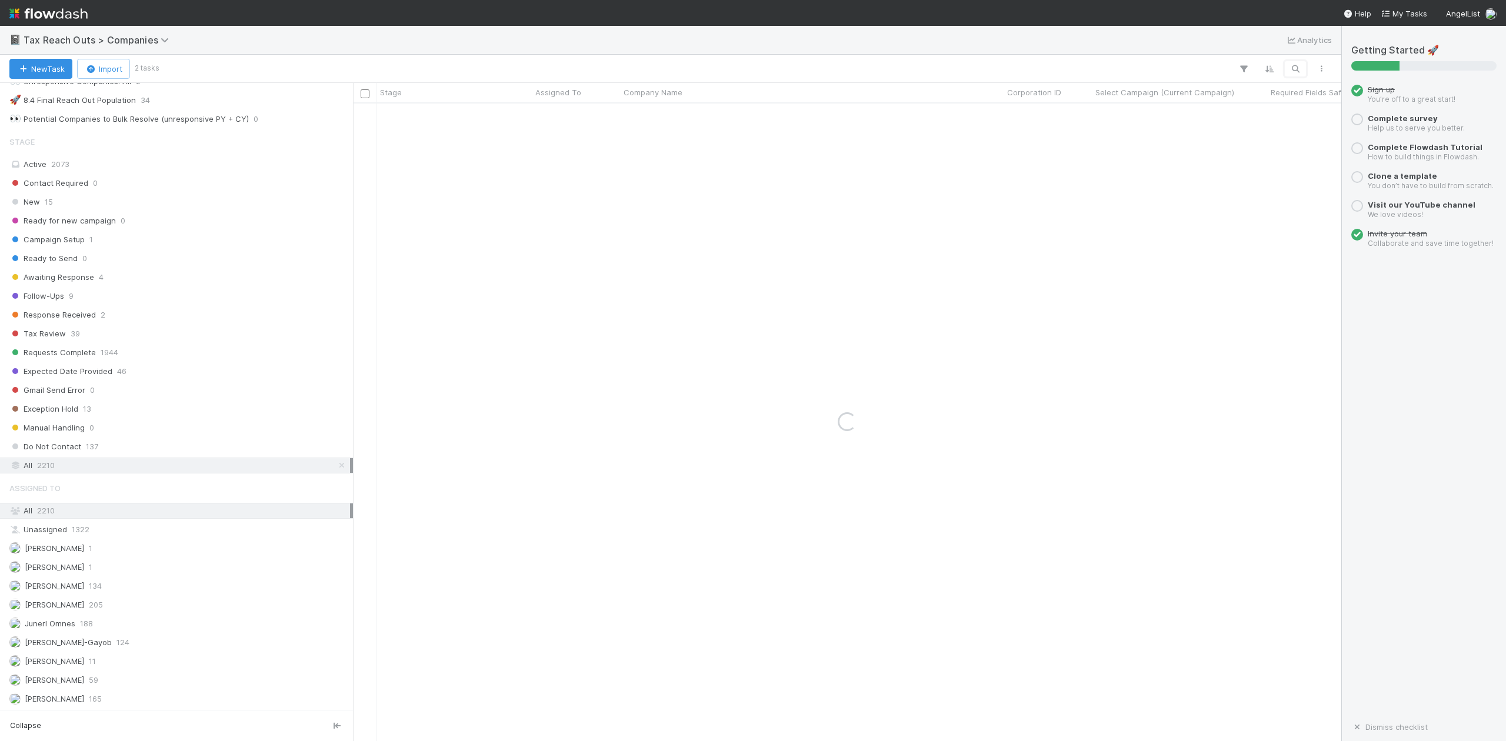
click at [1298, 72] on icon "button" at bounding box center [1296, 69] width 12 height 11
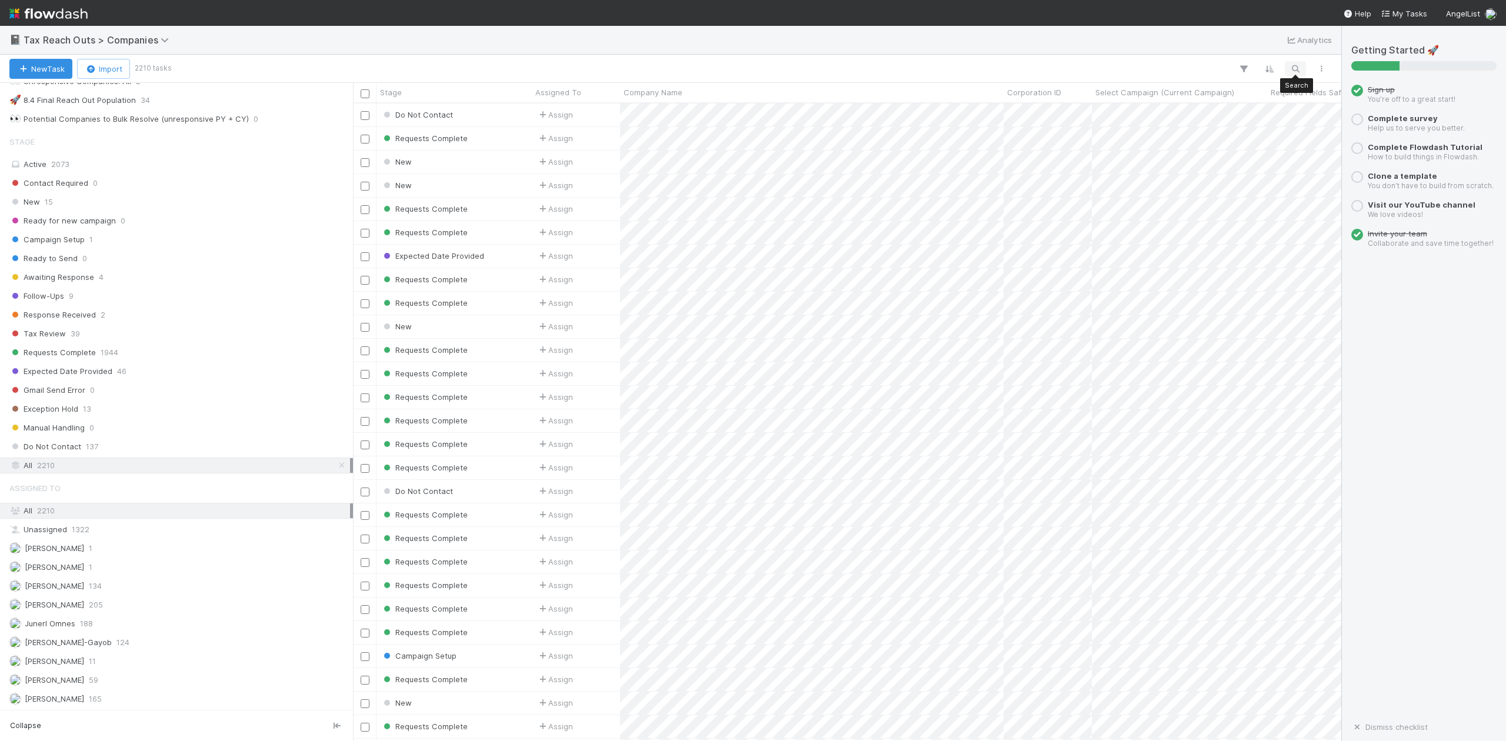
scroll to position [626, 977]
click at [1298, 69] on icon "button" at bounding box center [1296, 69] width 12 height 11
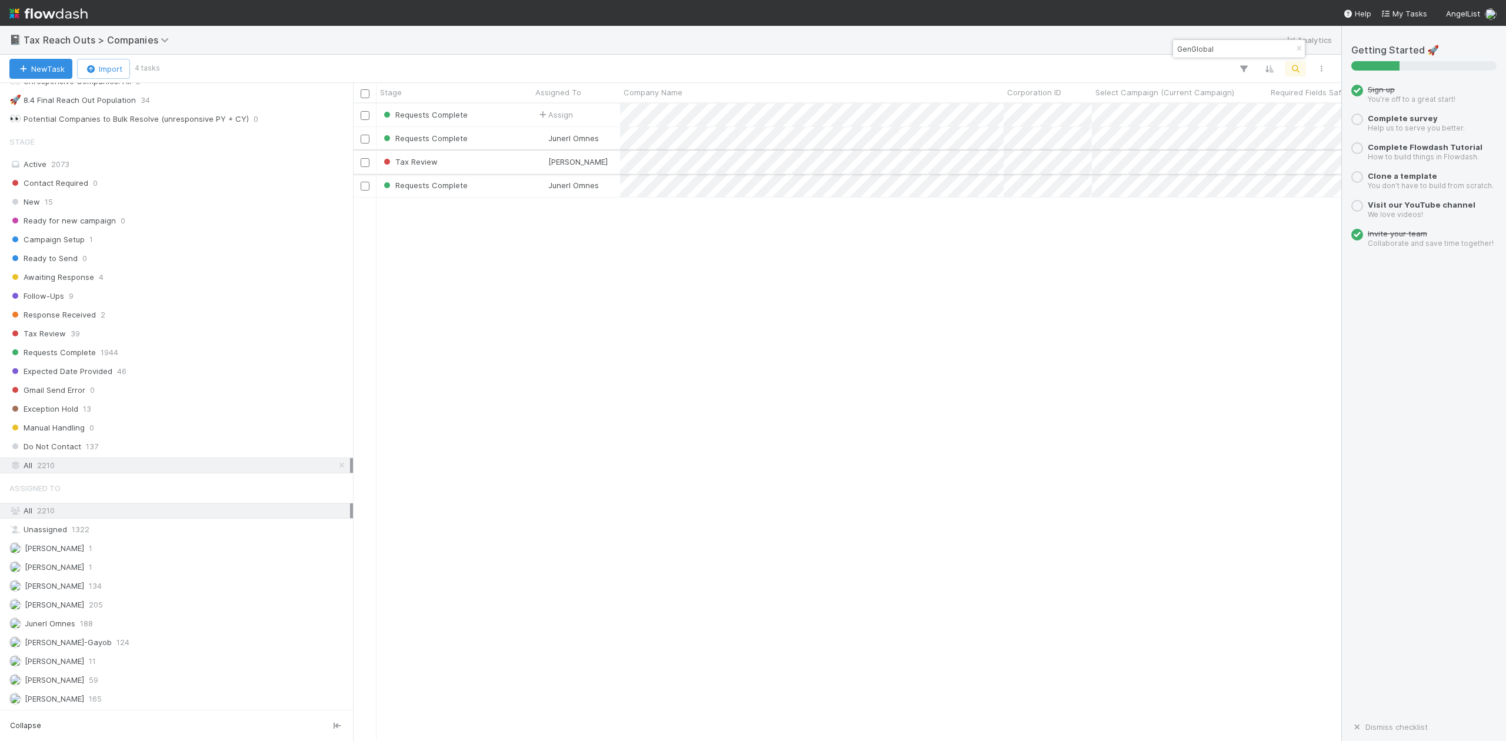
type input "GenGlobal"
click at [509, 164] on div "Tax Review" at bounding box center [454, 162] width 155 height 23
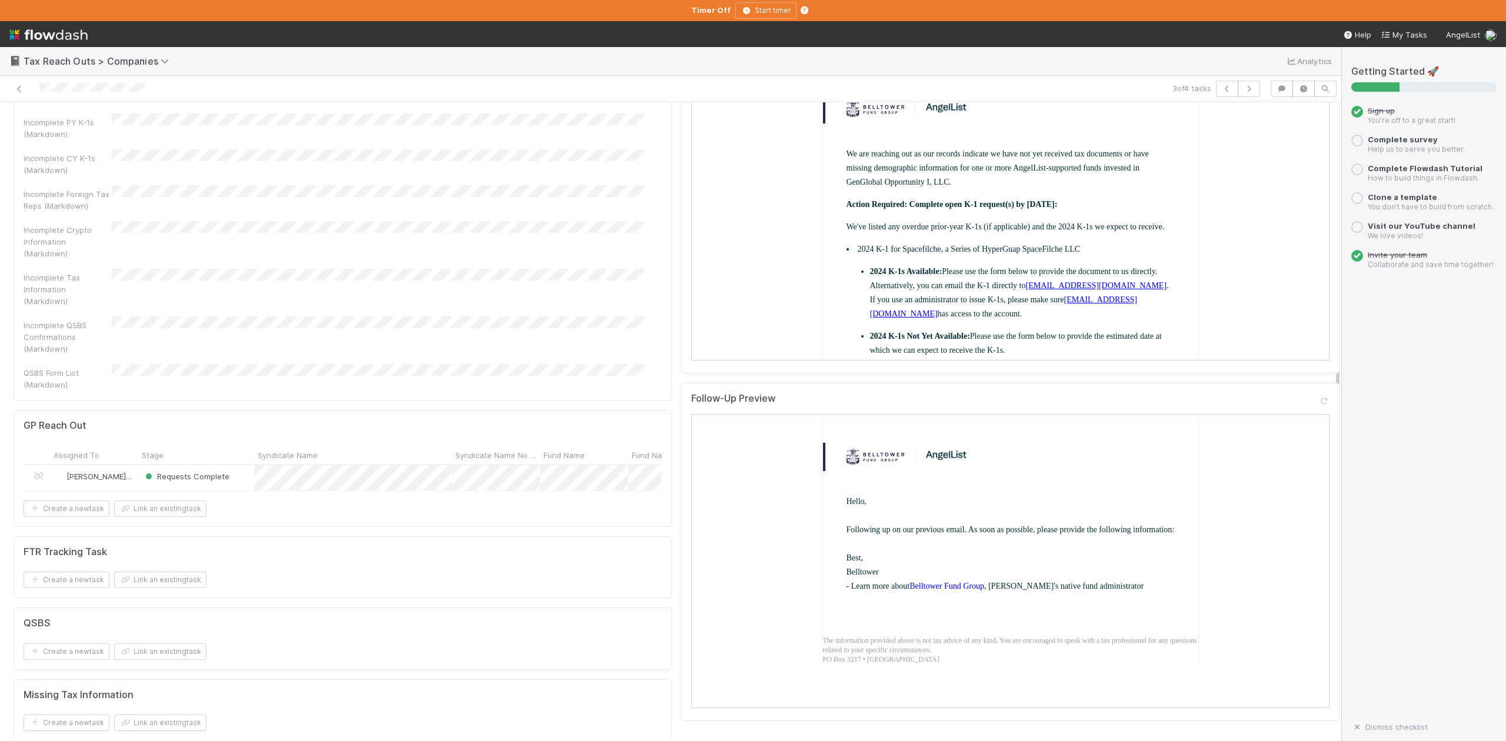
scroll to position [1491, 0]
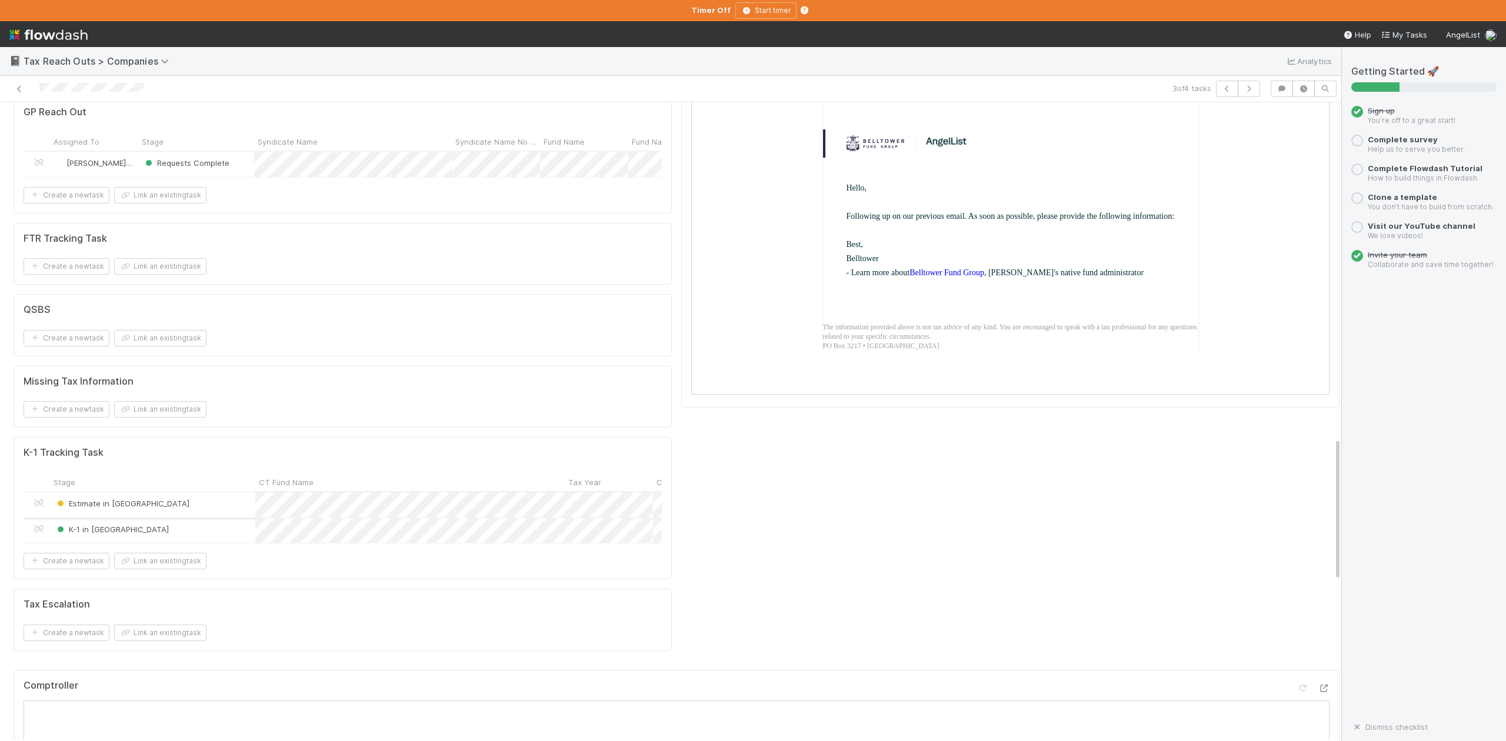
click at [217, 493] on div "Estimate in CT" at bounding box center [152, 505] width 205 height 25
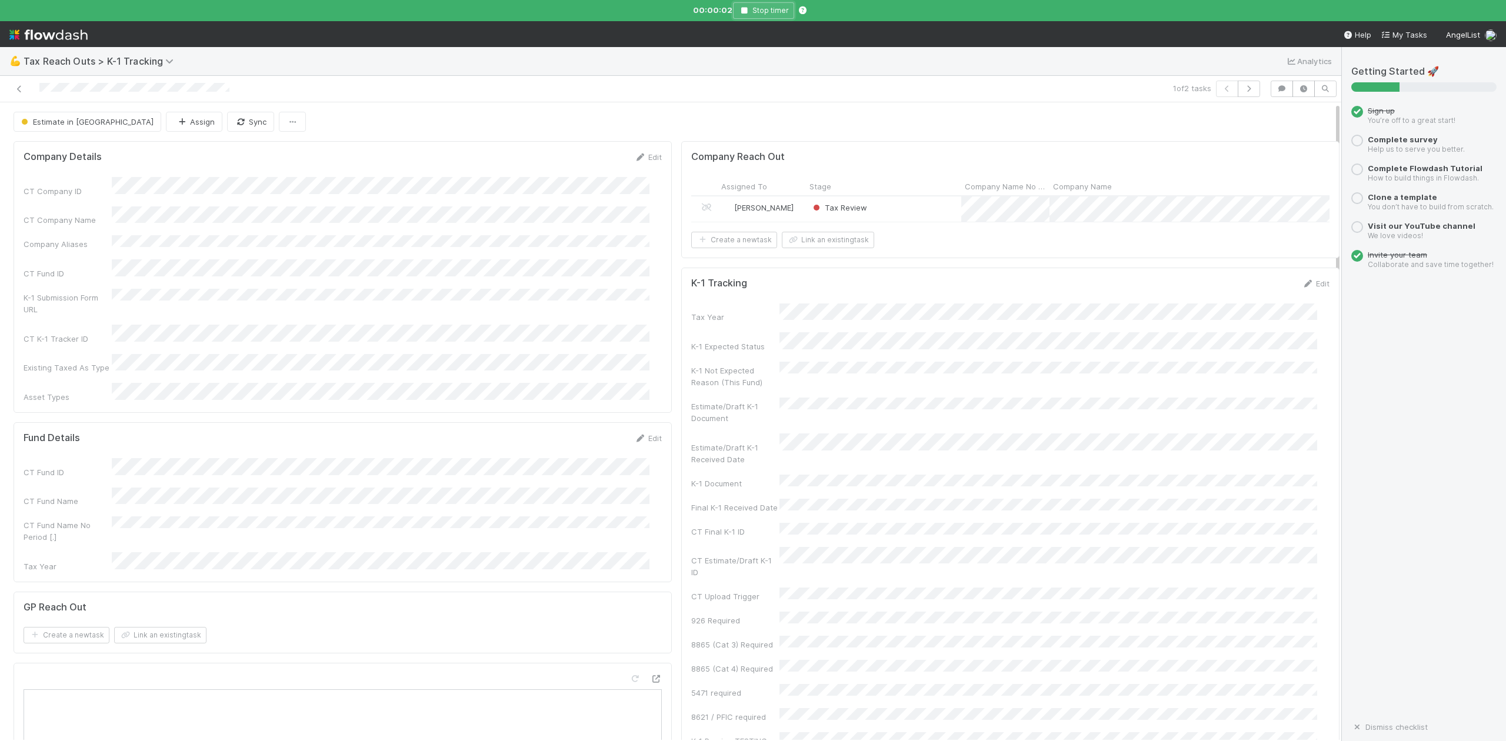
click at [740, 9] on icon "button" at bounding box center [744, 10] width 12 height 7
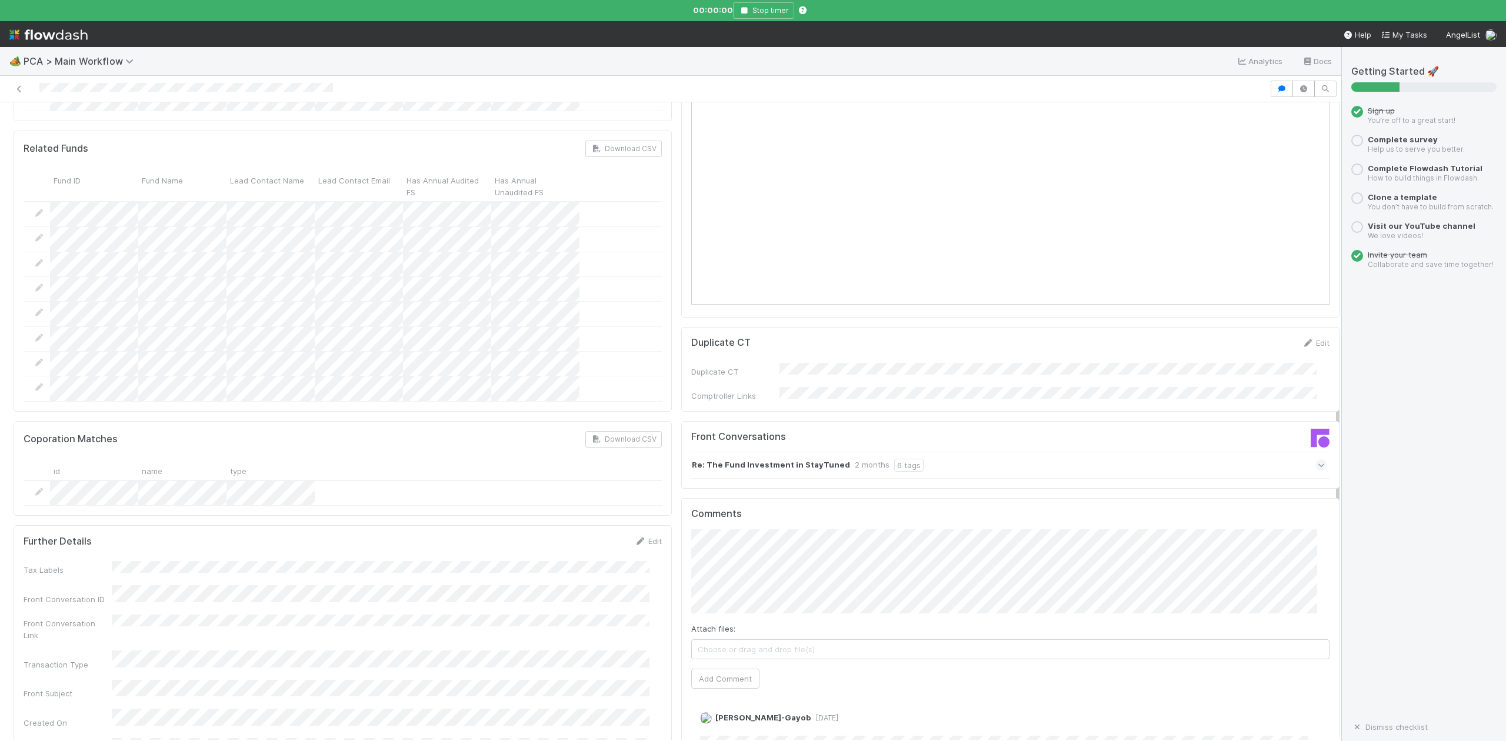
scroll to position [1333, 0]
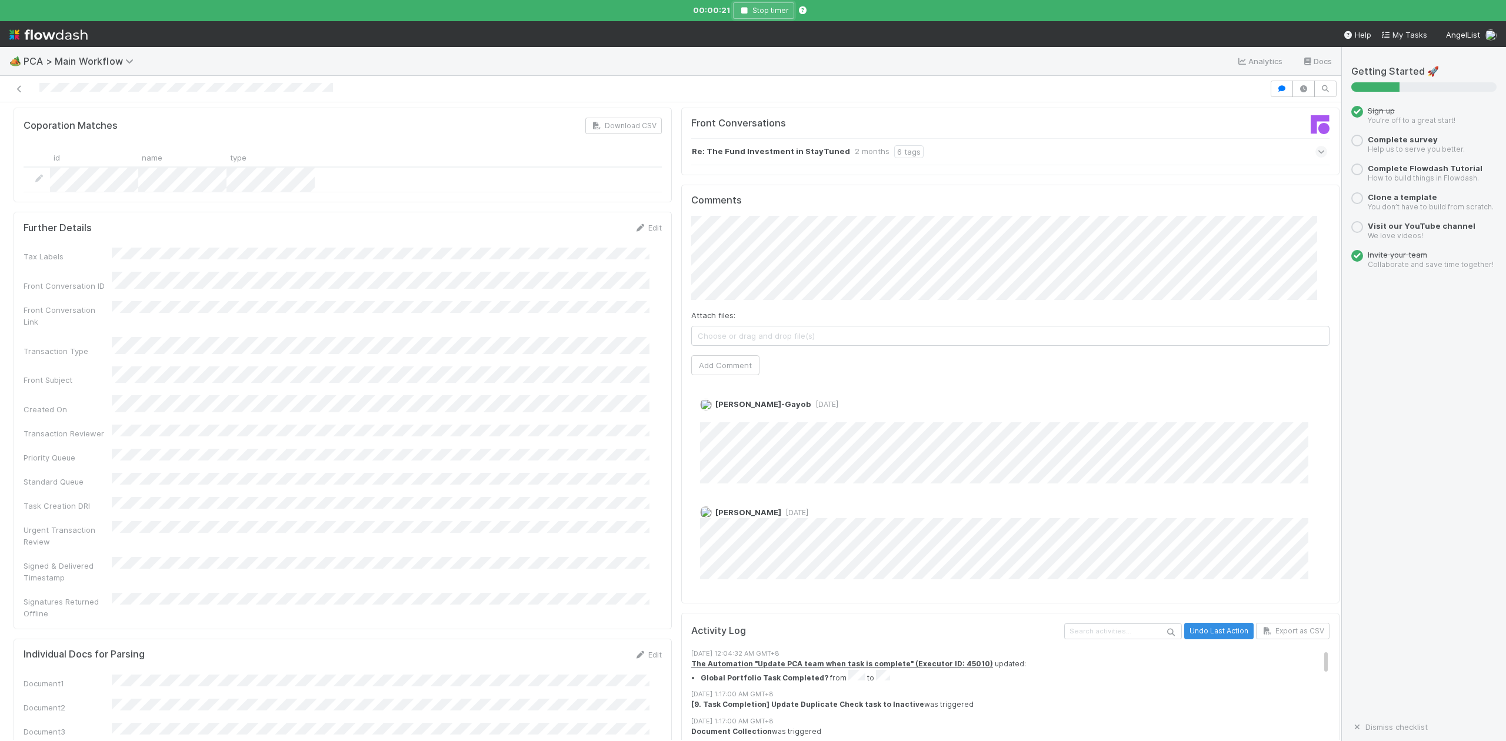
click at [746, 11] on icon "button" at bounding box center [744, 10] width 12 height 7
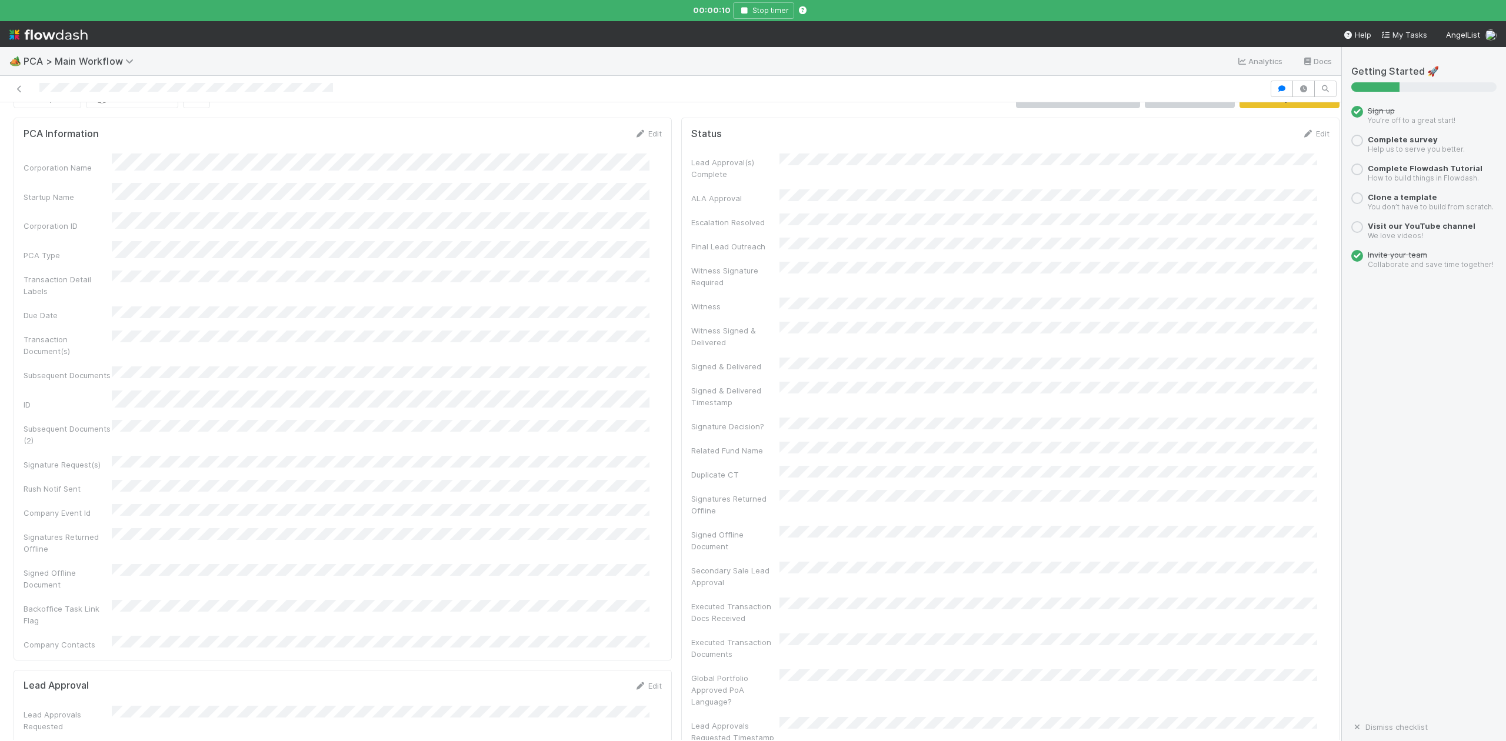
scroll to position [0, 0]
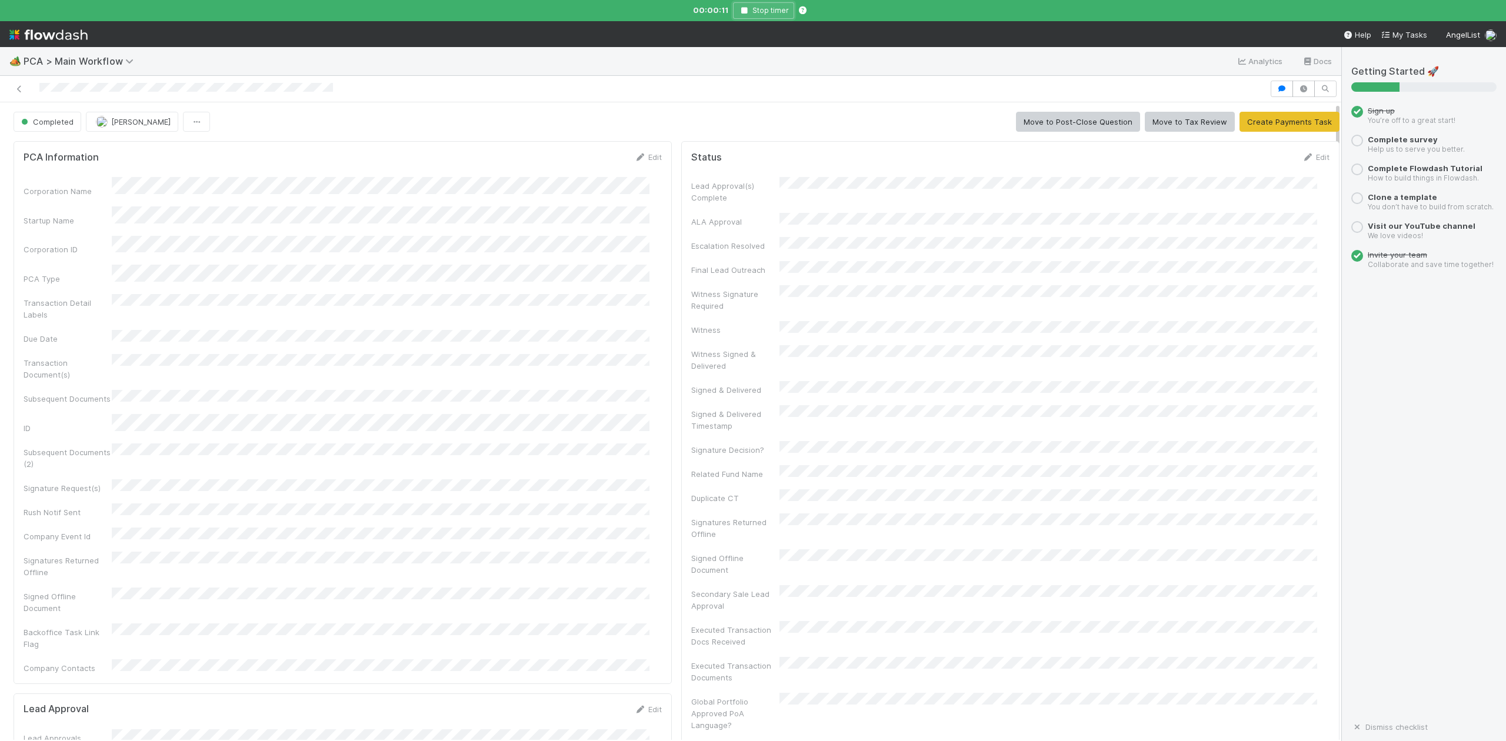
click at [744, 8] on icon "button" at bounding box center [744, 10] width 12 height 7
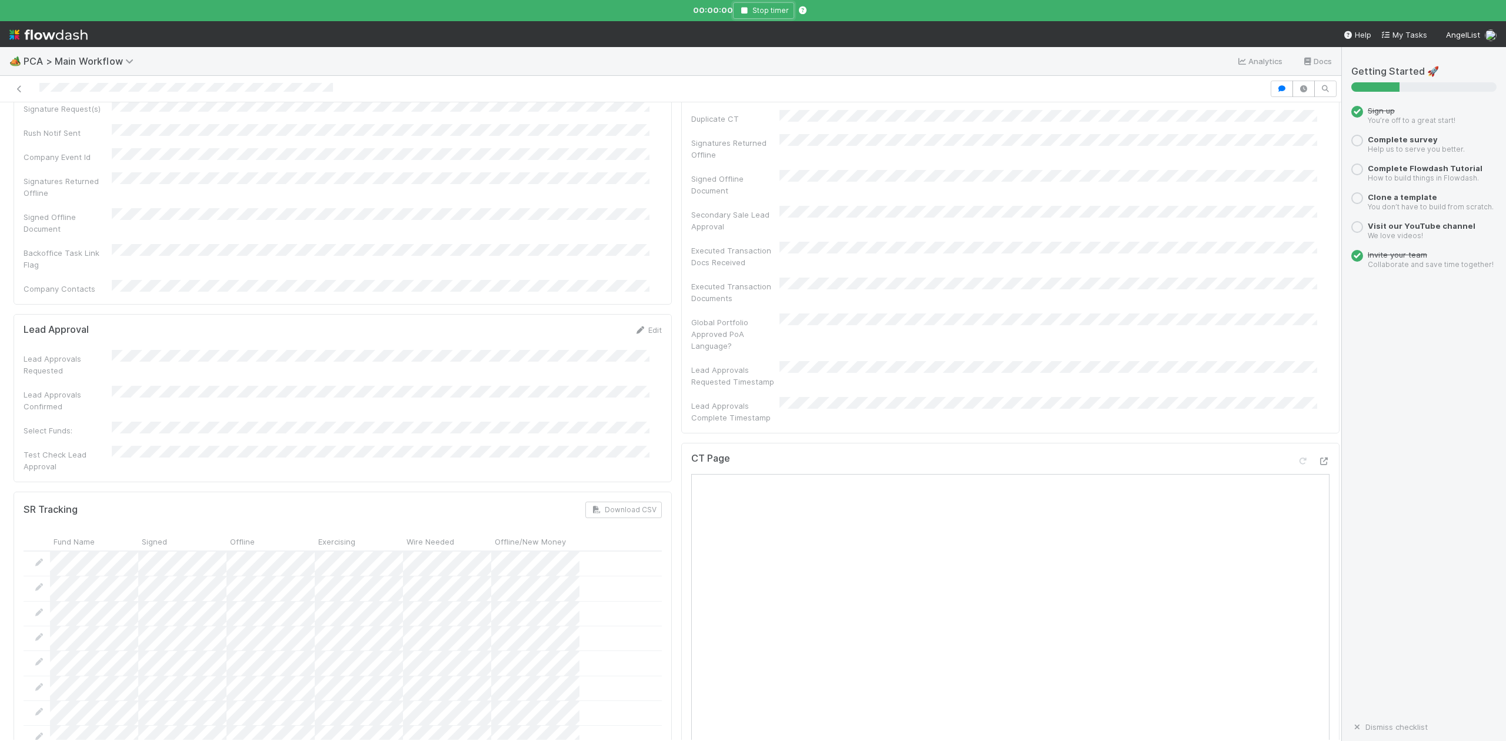
scroll to position [549, 0]
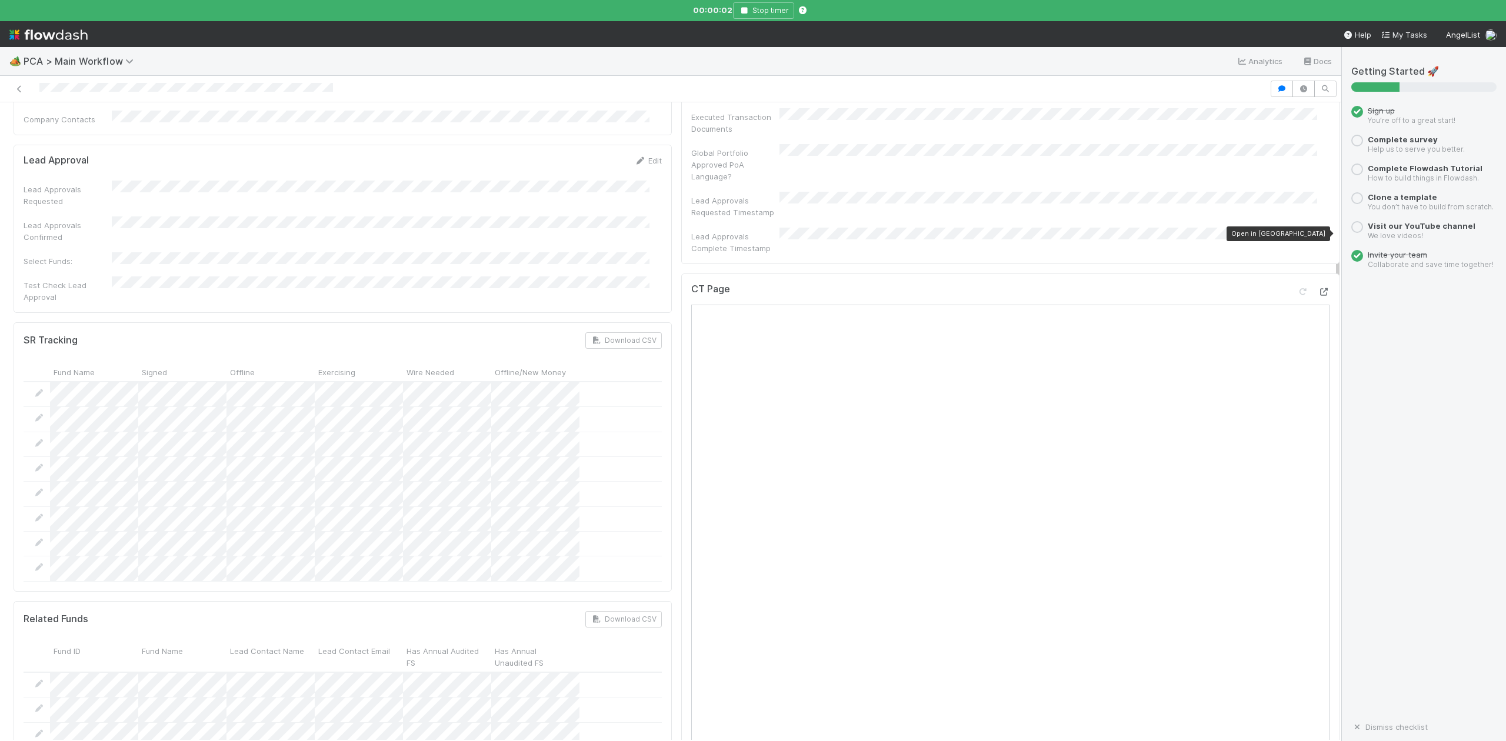
click at [1318, 288] on icon at bounding box center [1324, 292] width 12 height 8
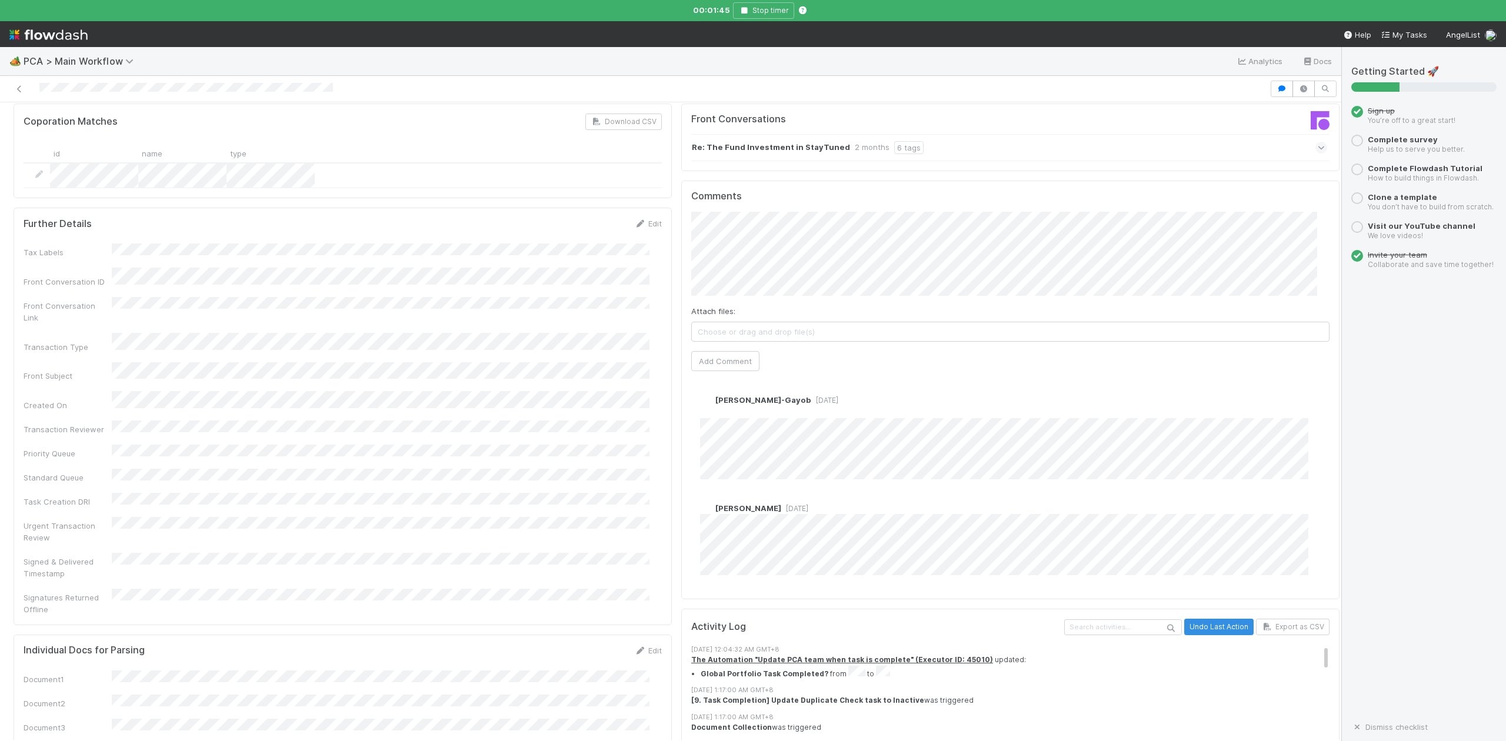
scroll to position [1333, 0]
click at [749, 13] on icon "button" at bounding box center [744, 10] width 12 height 7
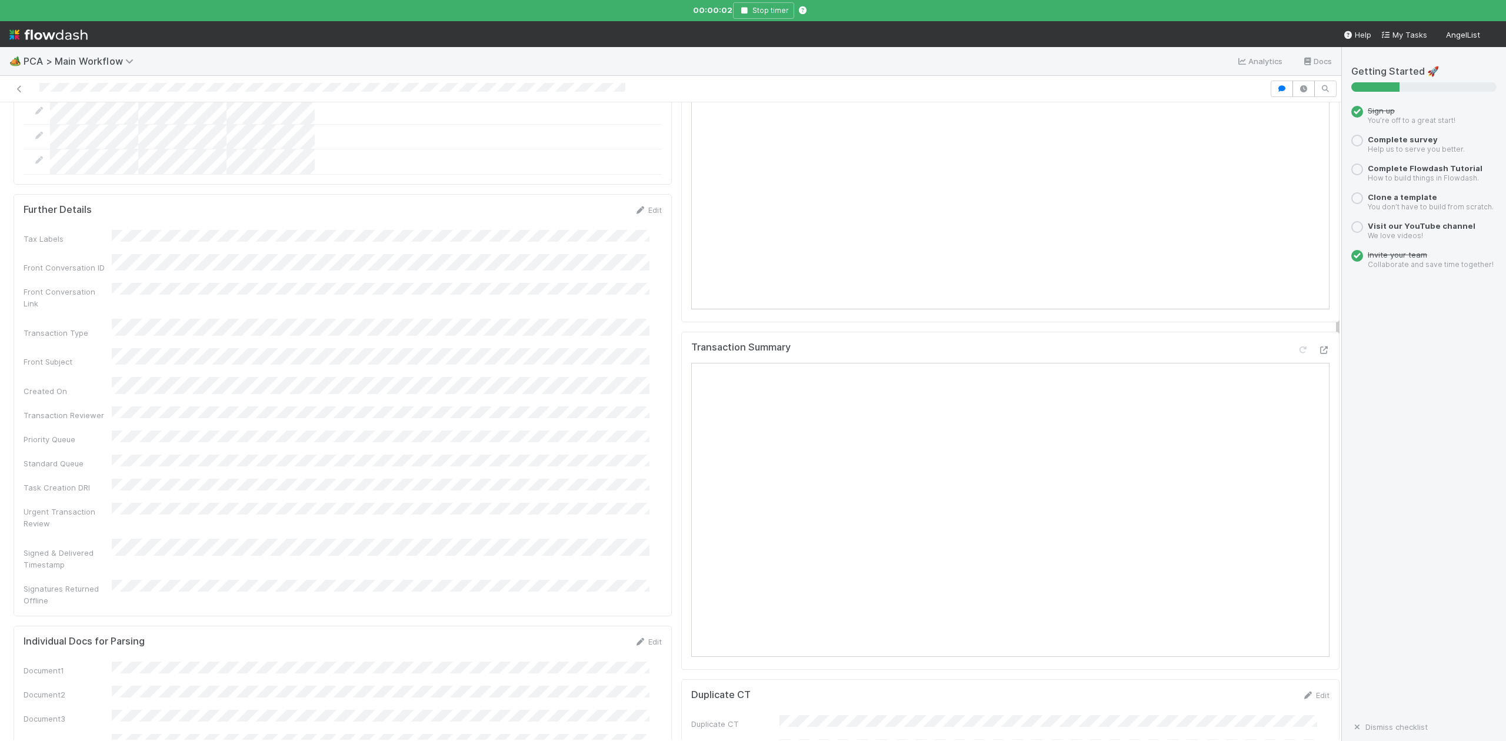
scroll to position [784, 0]
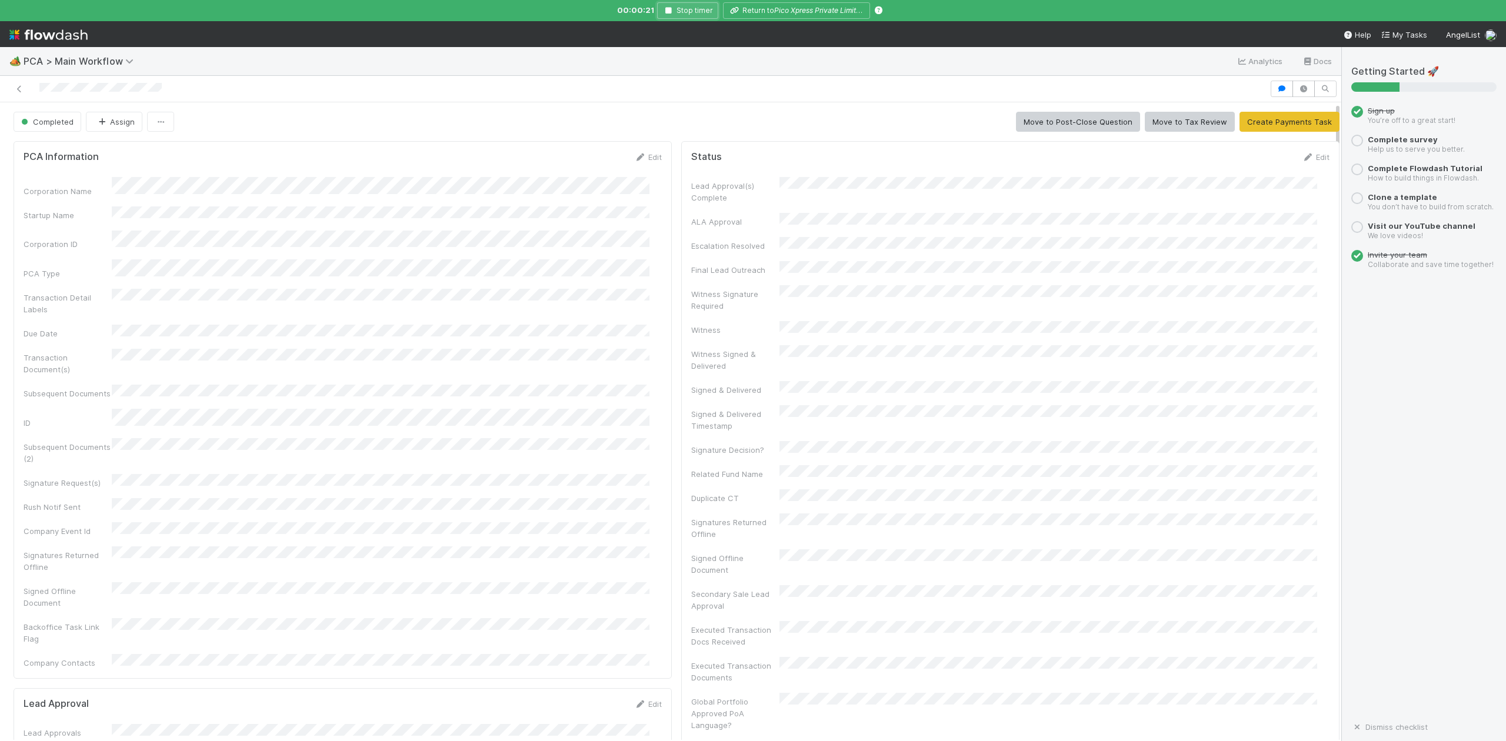
click at [667, 11] on icon "button" at bounding box center [669, 10] width 12 height 7
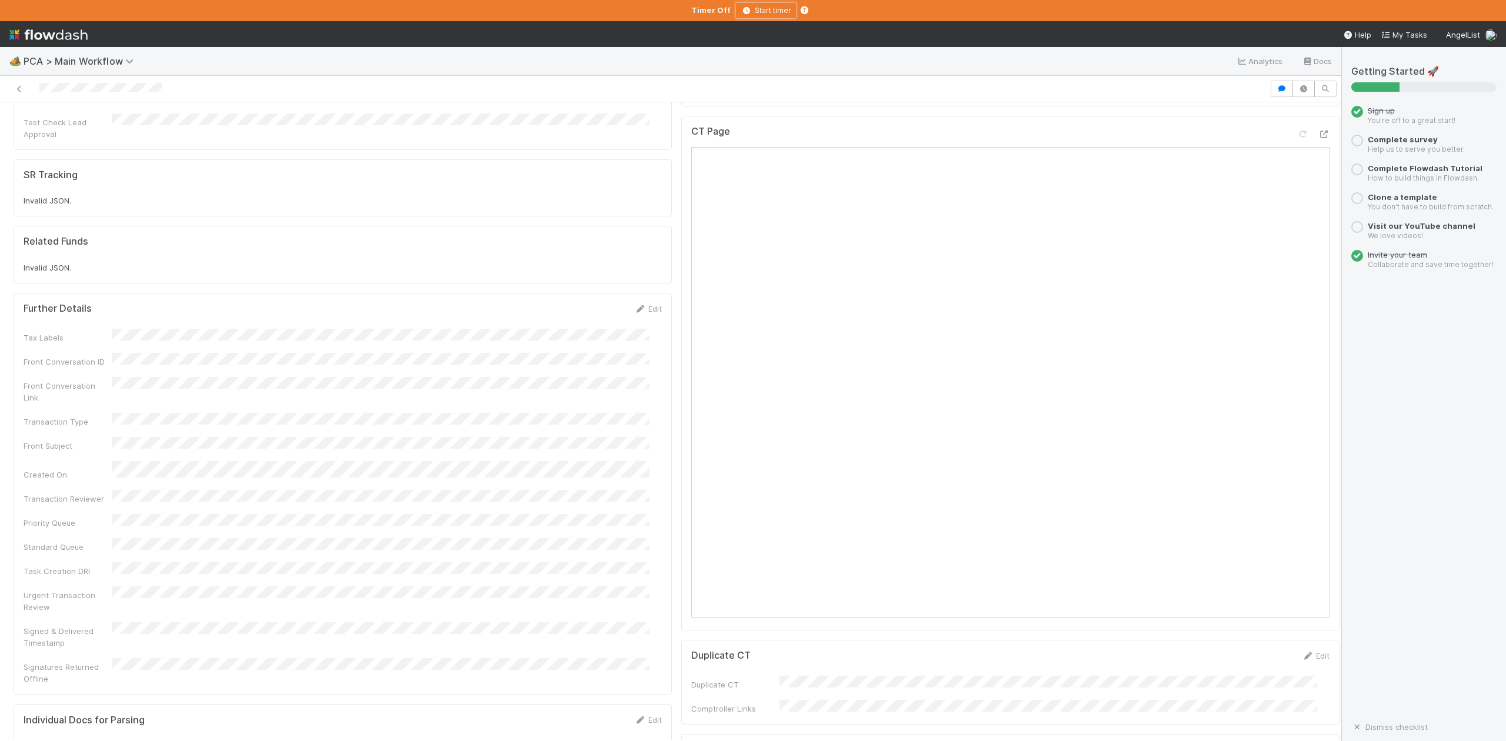
scroll to position [706, 0]
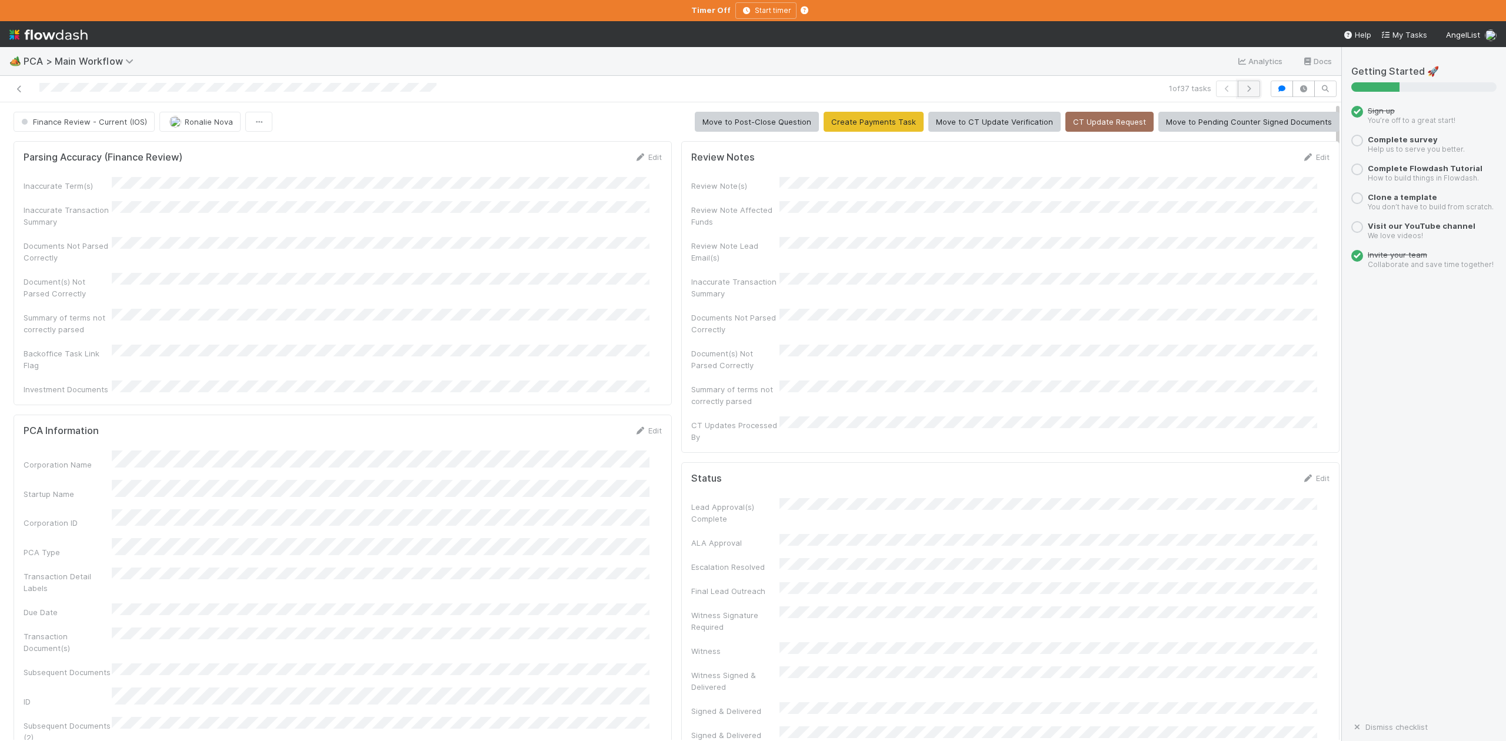
click at [1243, 87] on icon "button" at bounding box center [1249, 88] width 12 height 7
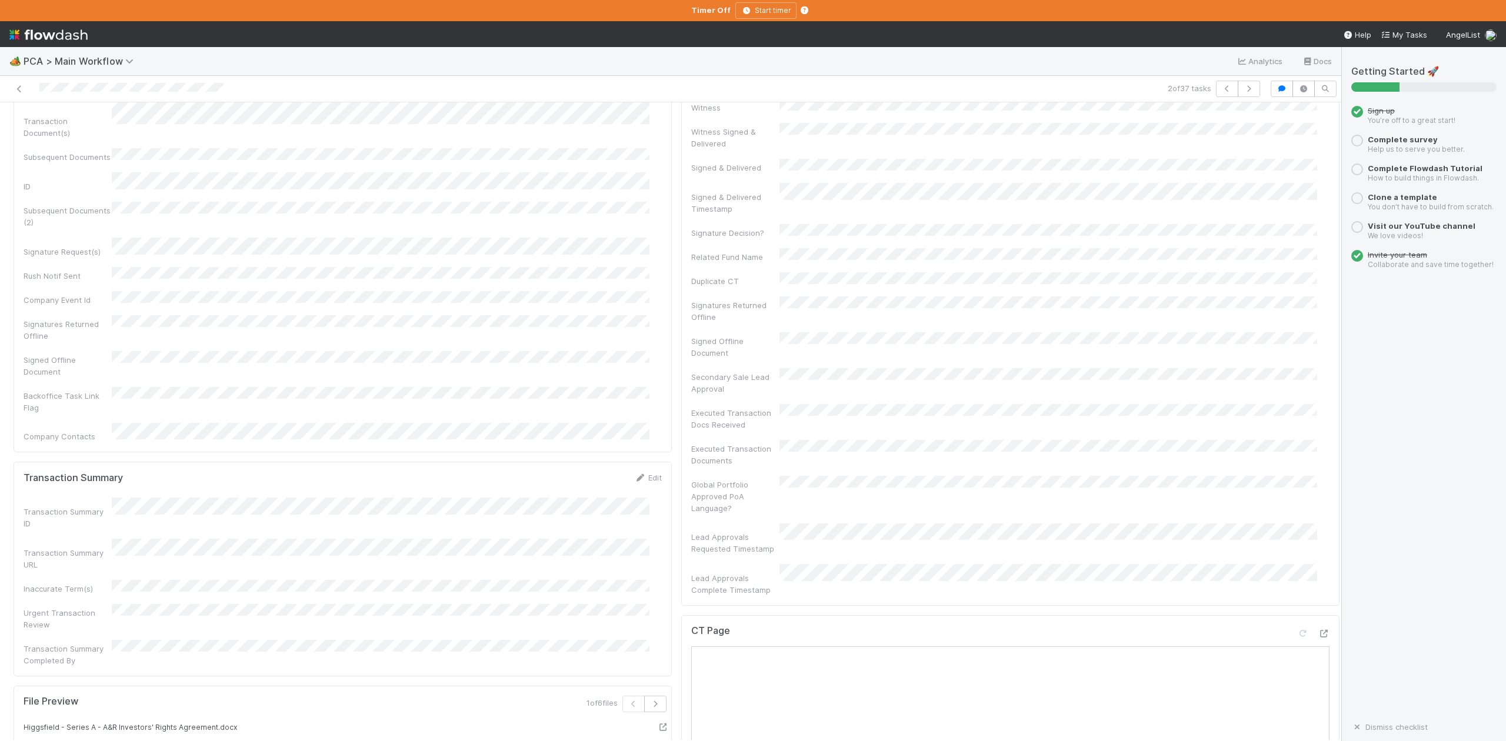
scroll to position [784, 0]
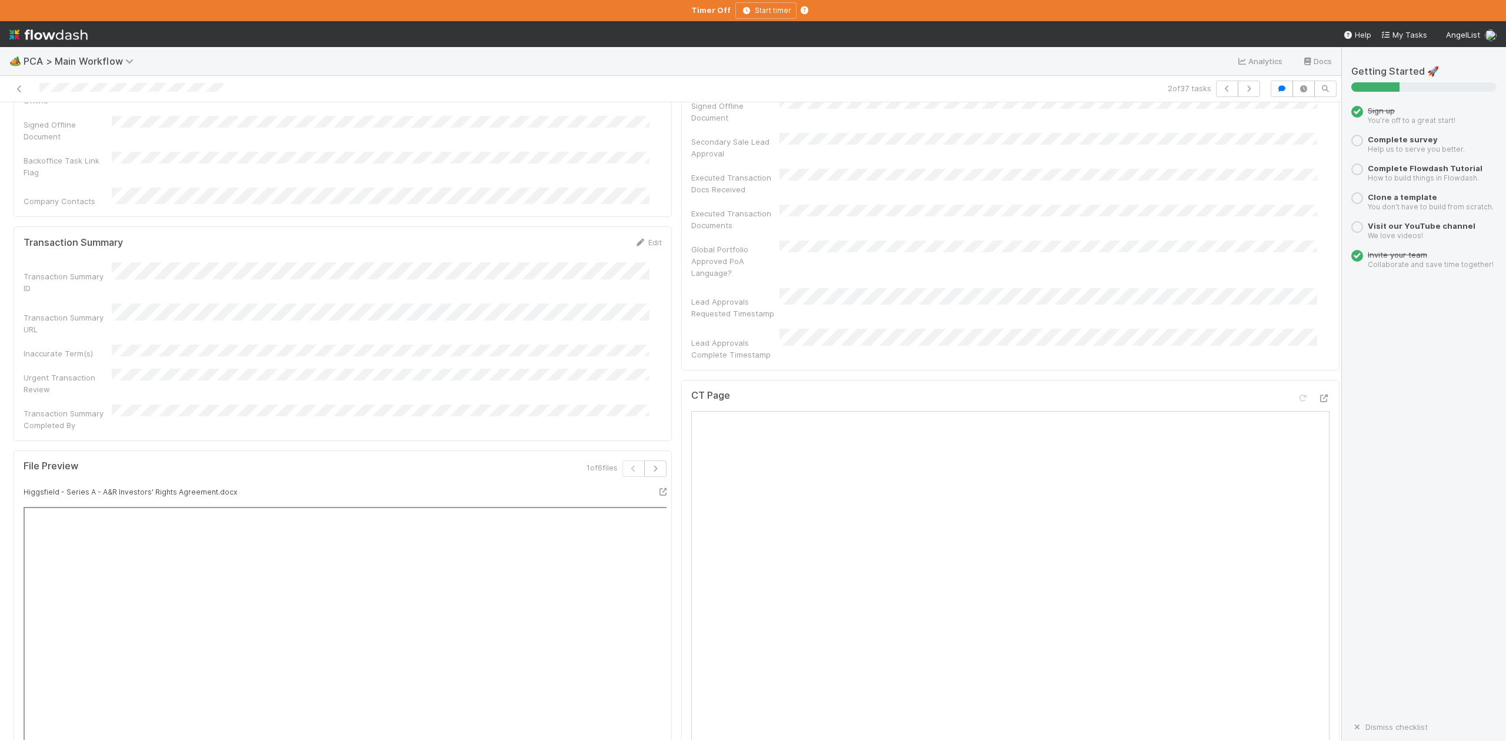
click at [551, 76] on div "2 of 37 tasks" at bounding box center [671, 89] width 1342 height 26
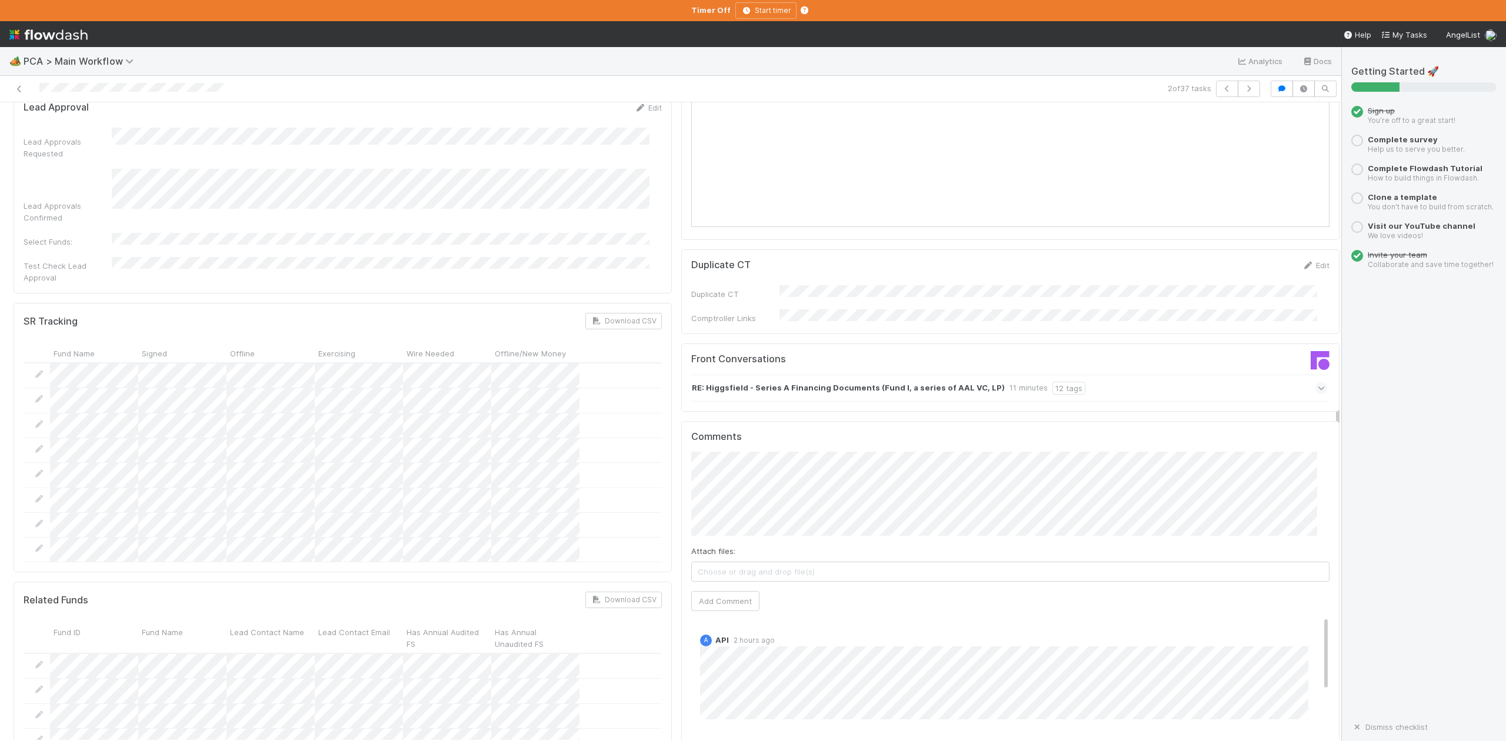
scroll to position [1961, 0]
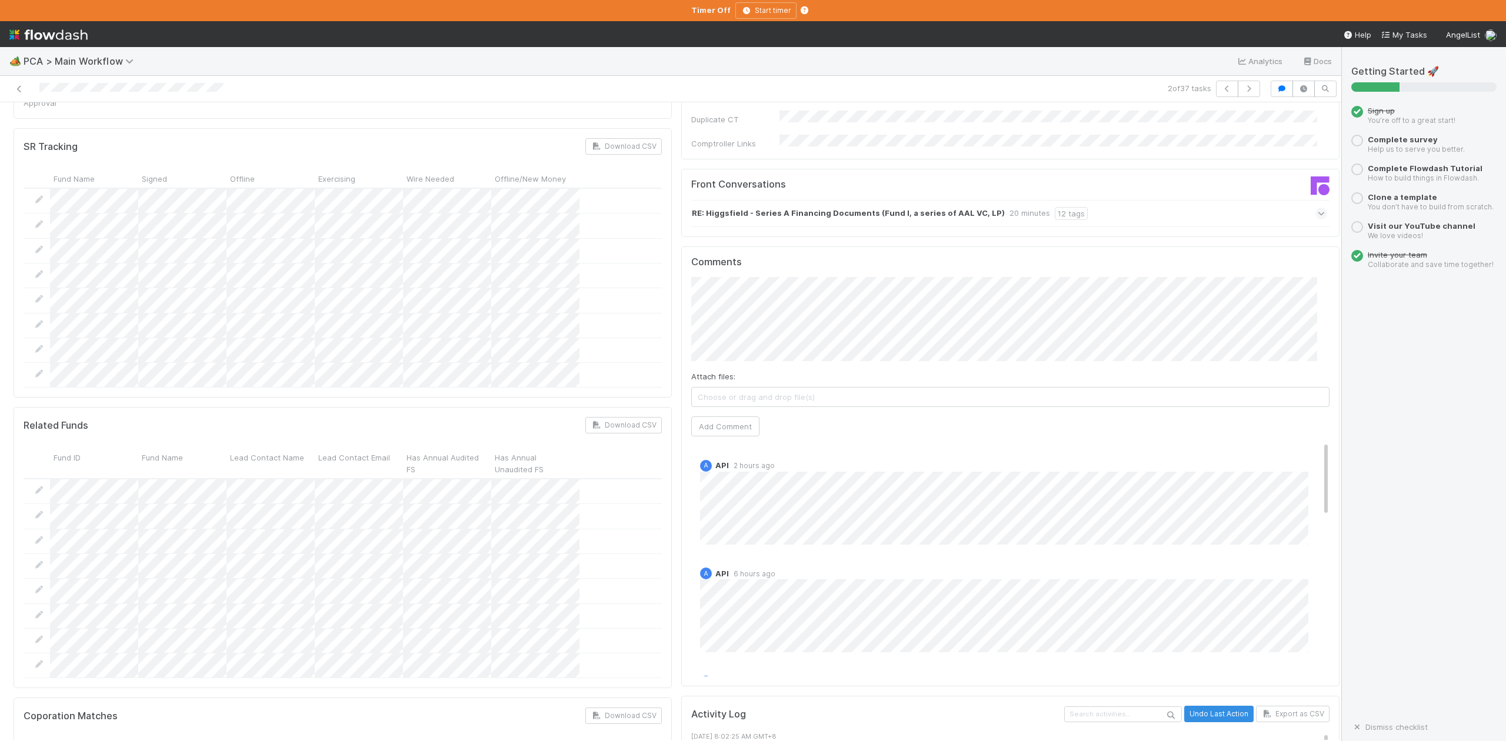
click at [681, 247] on div "Comments Attach files: Choose or drag and drop file(s) Add Comment A API 2 hour…" at bounding box center [1010, 467] width 658 height 441
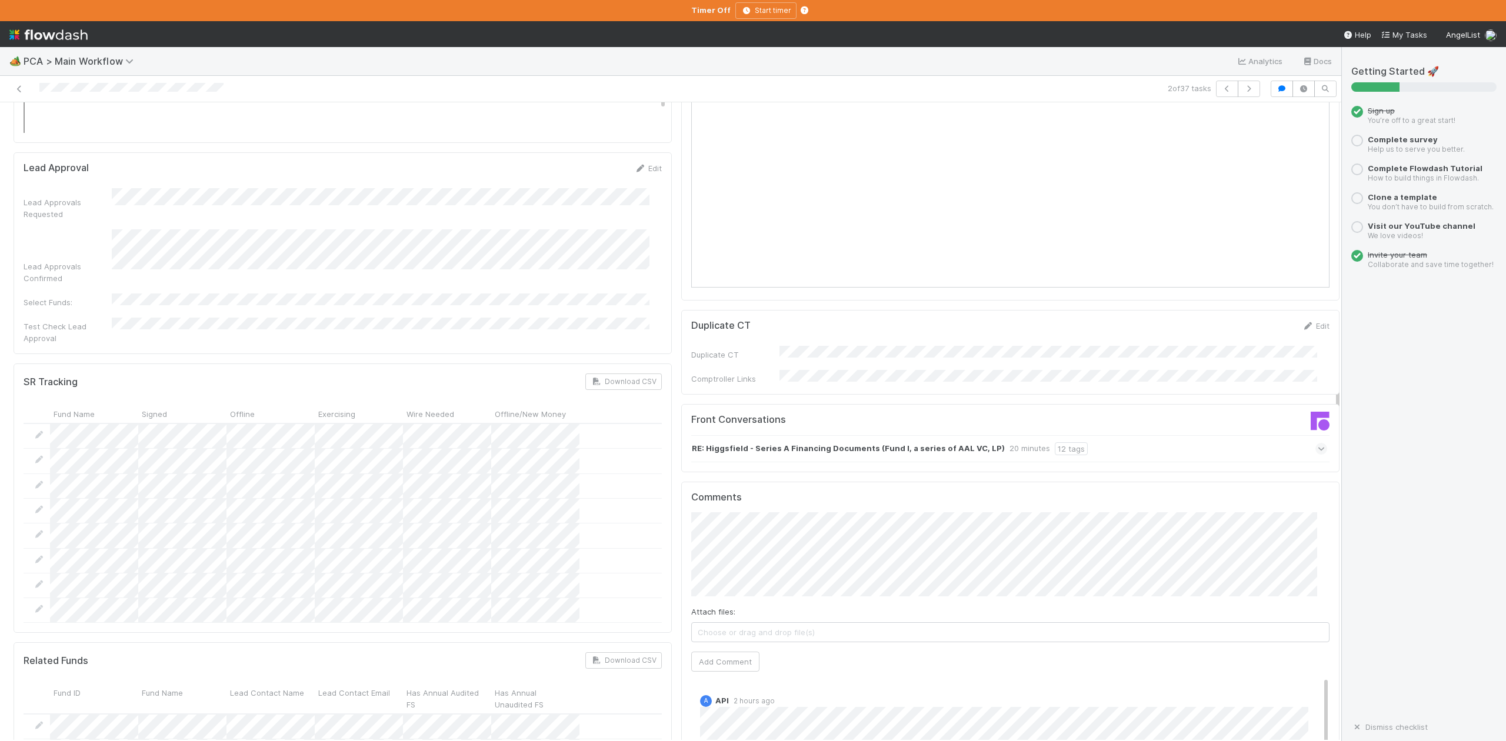
scroll to position [2040, 0]
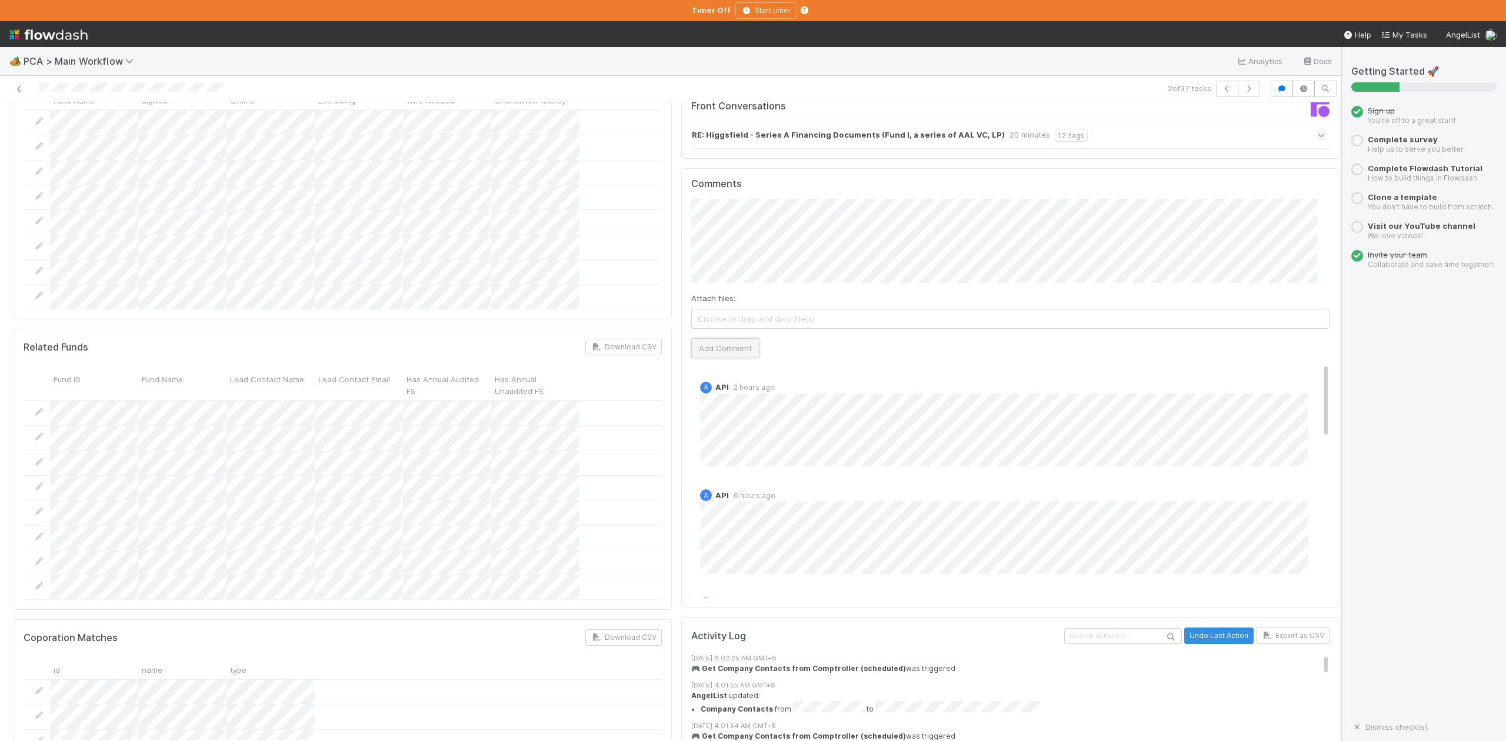
click at [701, 338] on button "Add Comment" at bounding box center [725, 348] width 68 height 20
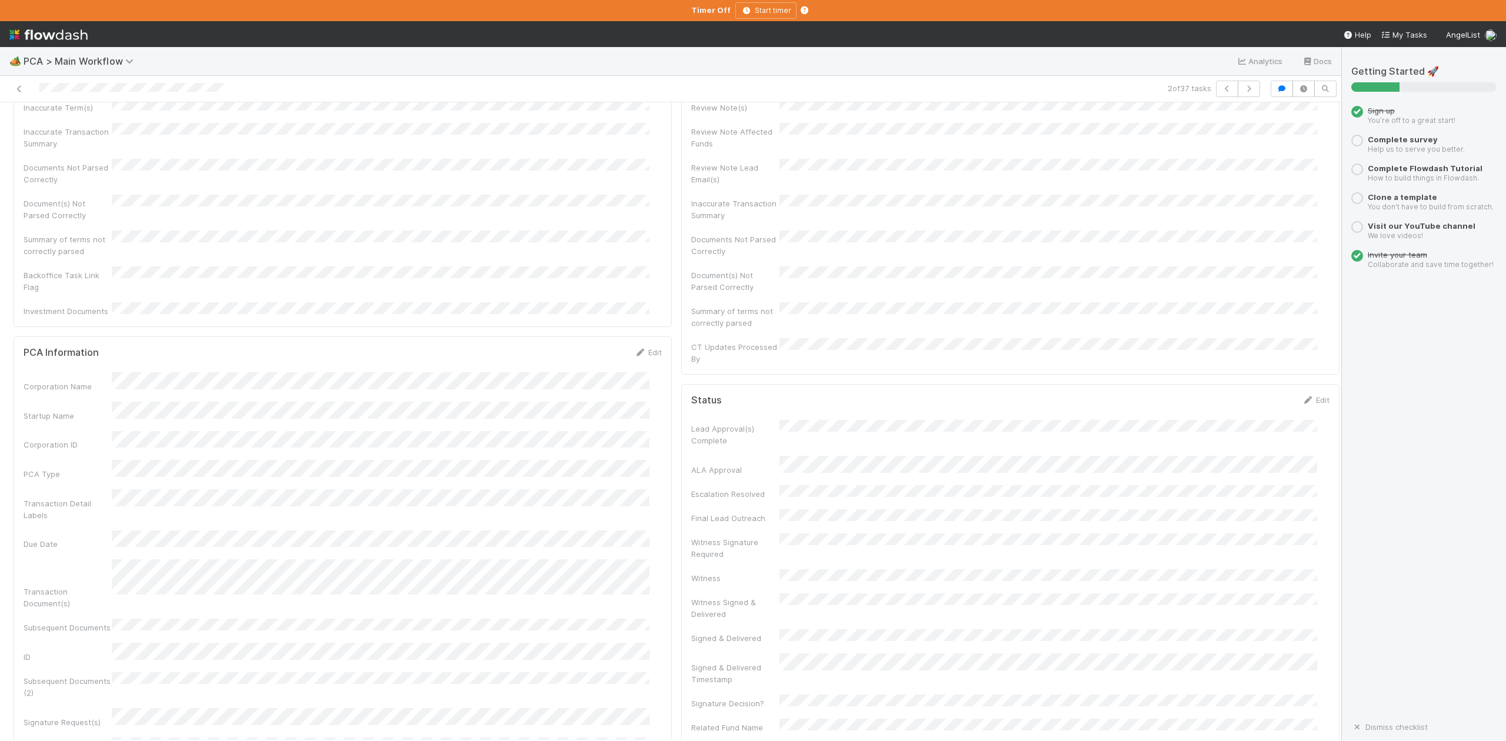
scroll to position [0, 0]
click at [69, 125] on button "IOS - ICU" at bounding box center [68, 122] width 109 height 20
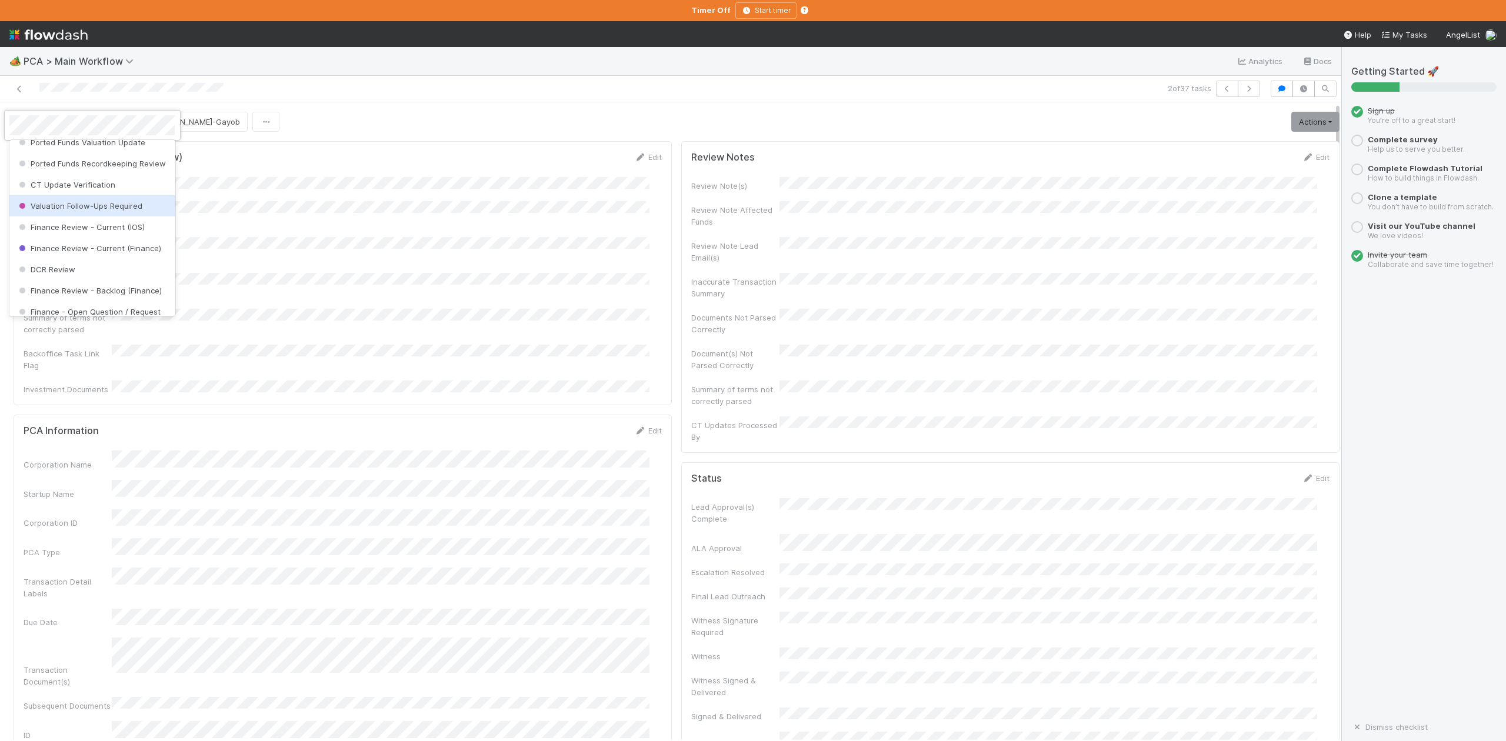
scroll to position [546, 0]
click at [73, 247] on span "DCR Review" at bounding box center [45, 242] width 59 height 9
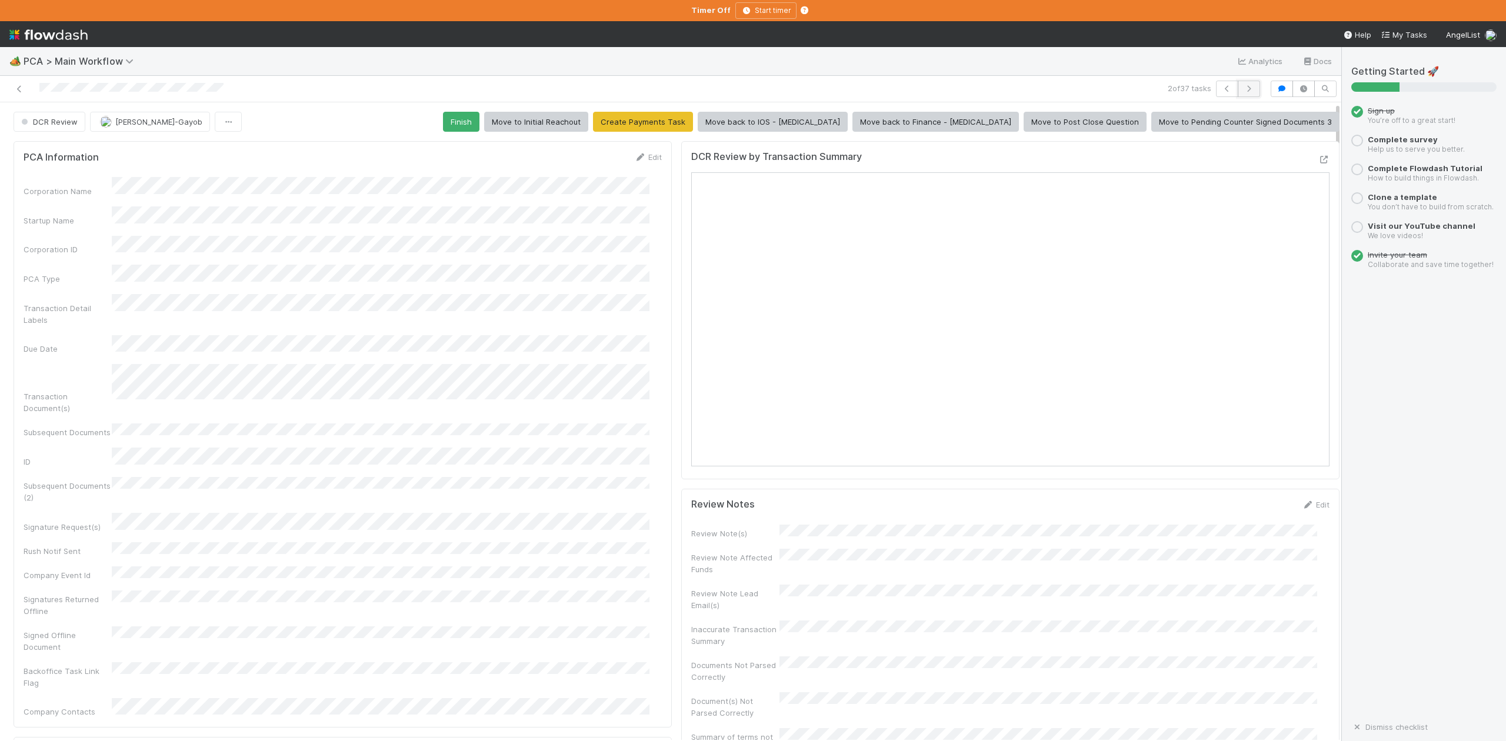
click at [1243, 90] on icon "button" at bounding box center [1249, 88] width 12 height 7
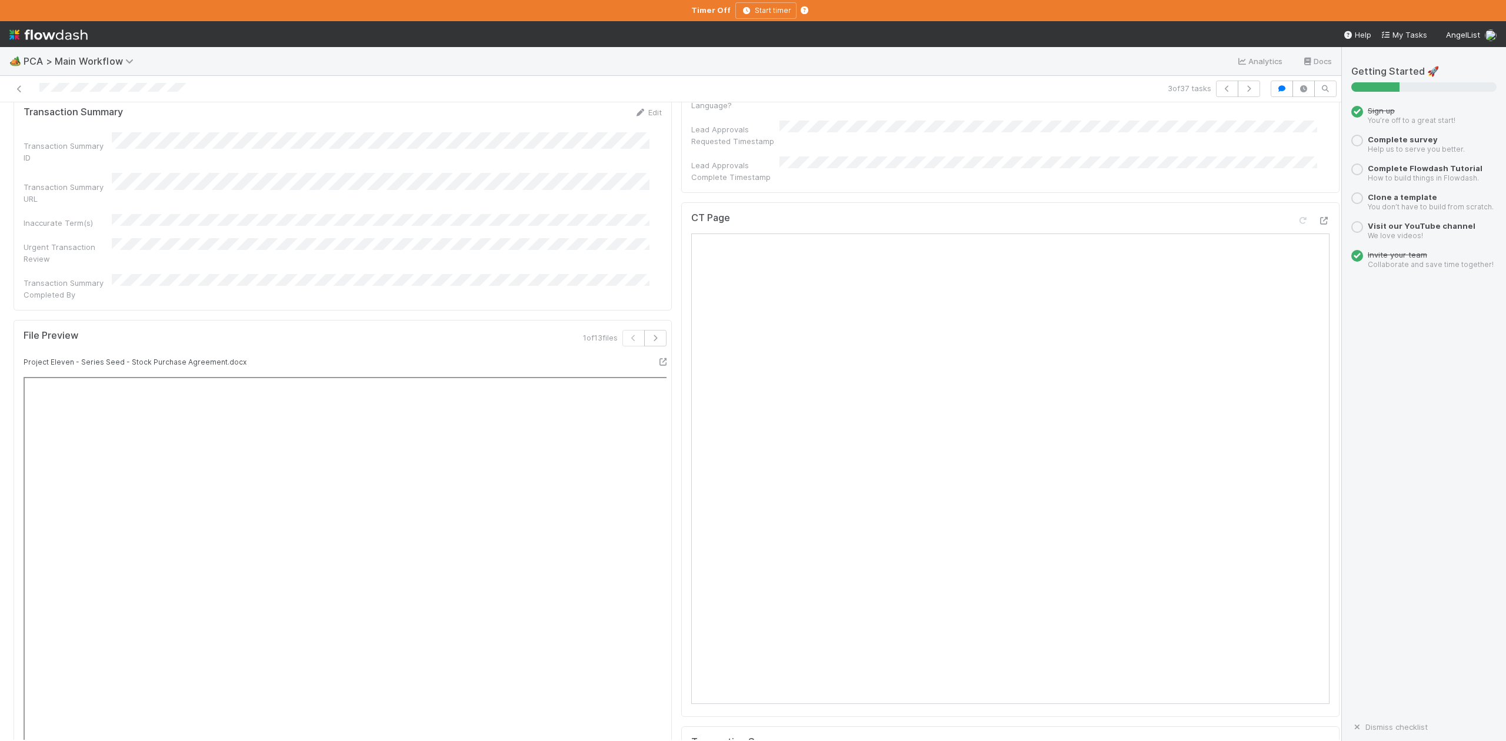
scroll to position [706, 0]
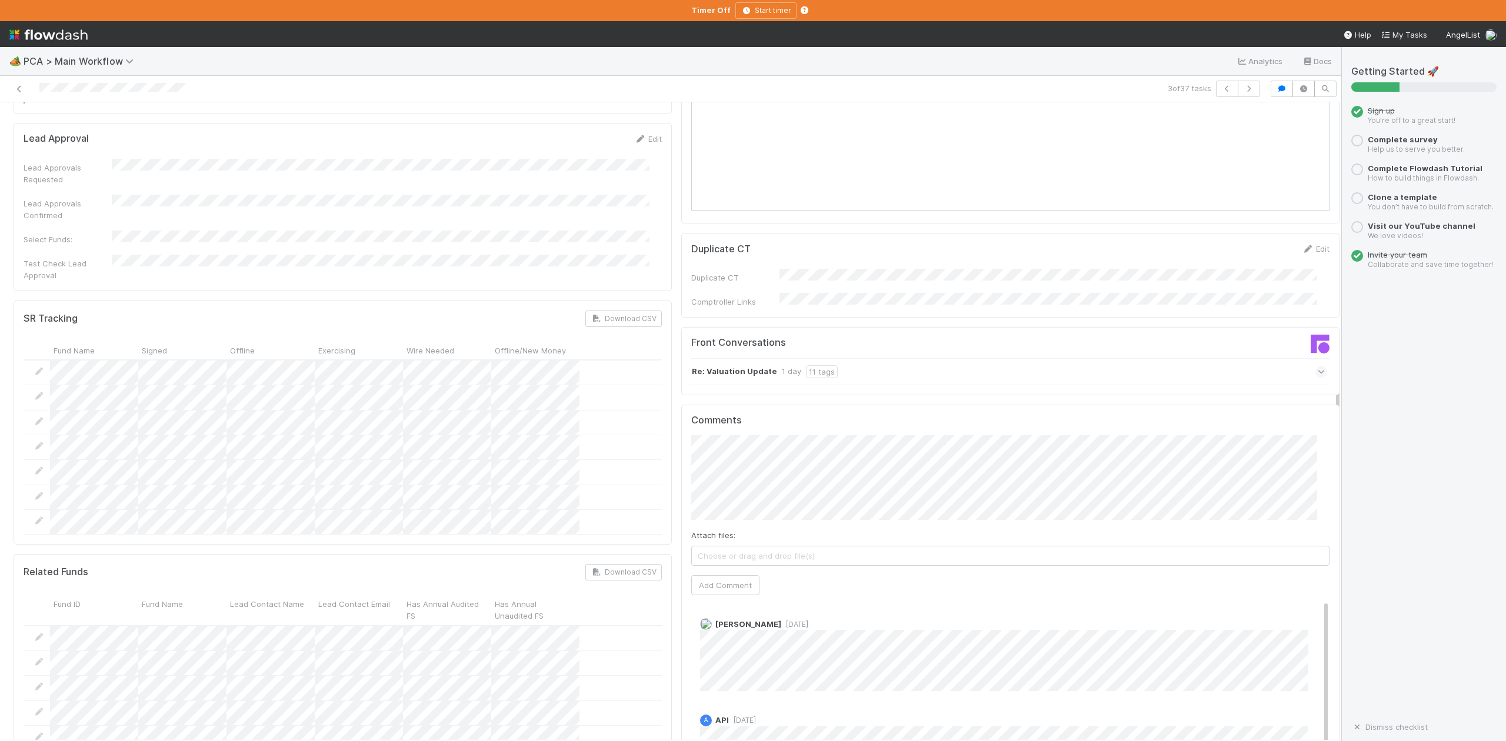
scroll to position [1726, 0]
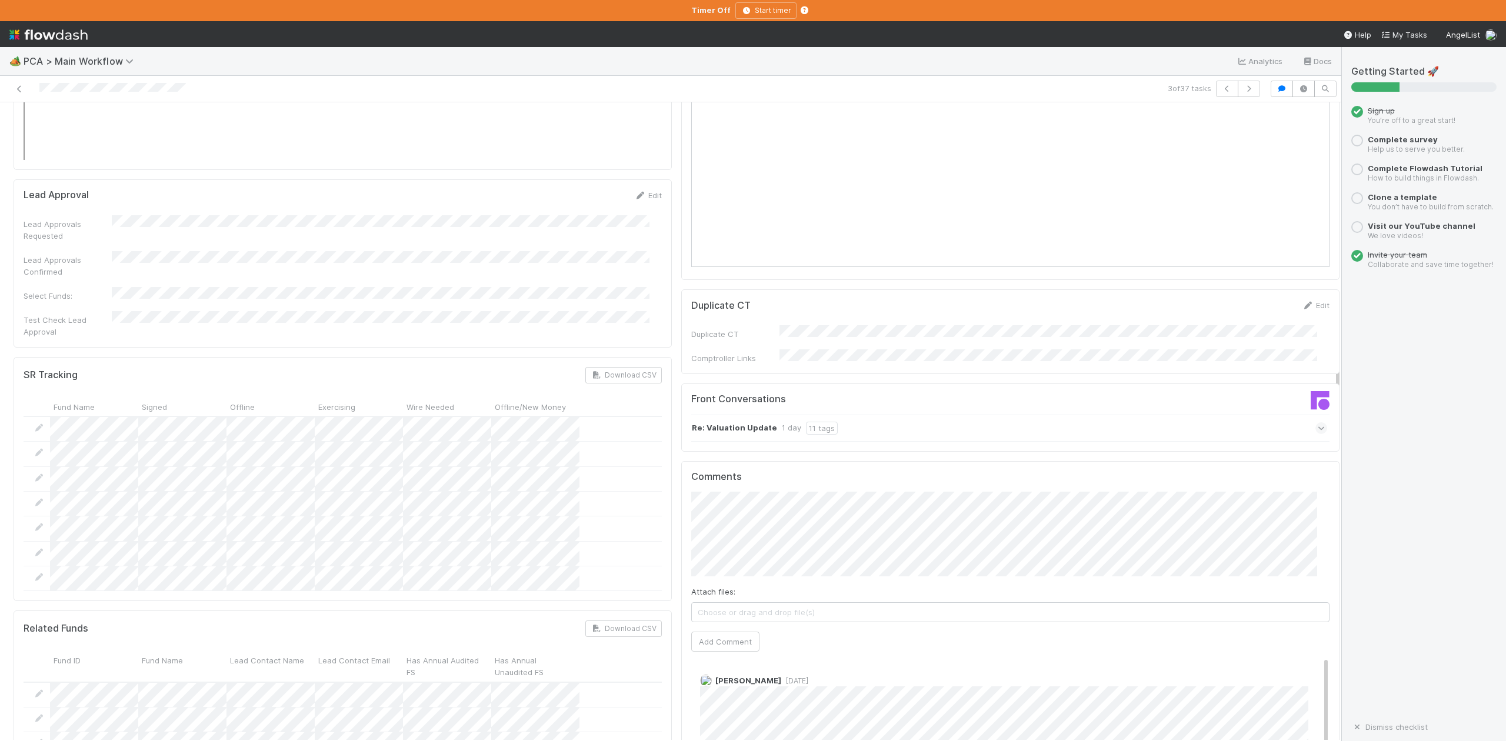
click at [876, 603] on span "Choose or drag and drop file(s)" at bounding box center [1010, 612] width 637 height 19
click at [726, 632] on button "Add Comment" at bounding box center [725, 642] width 68 height 20
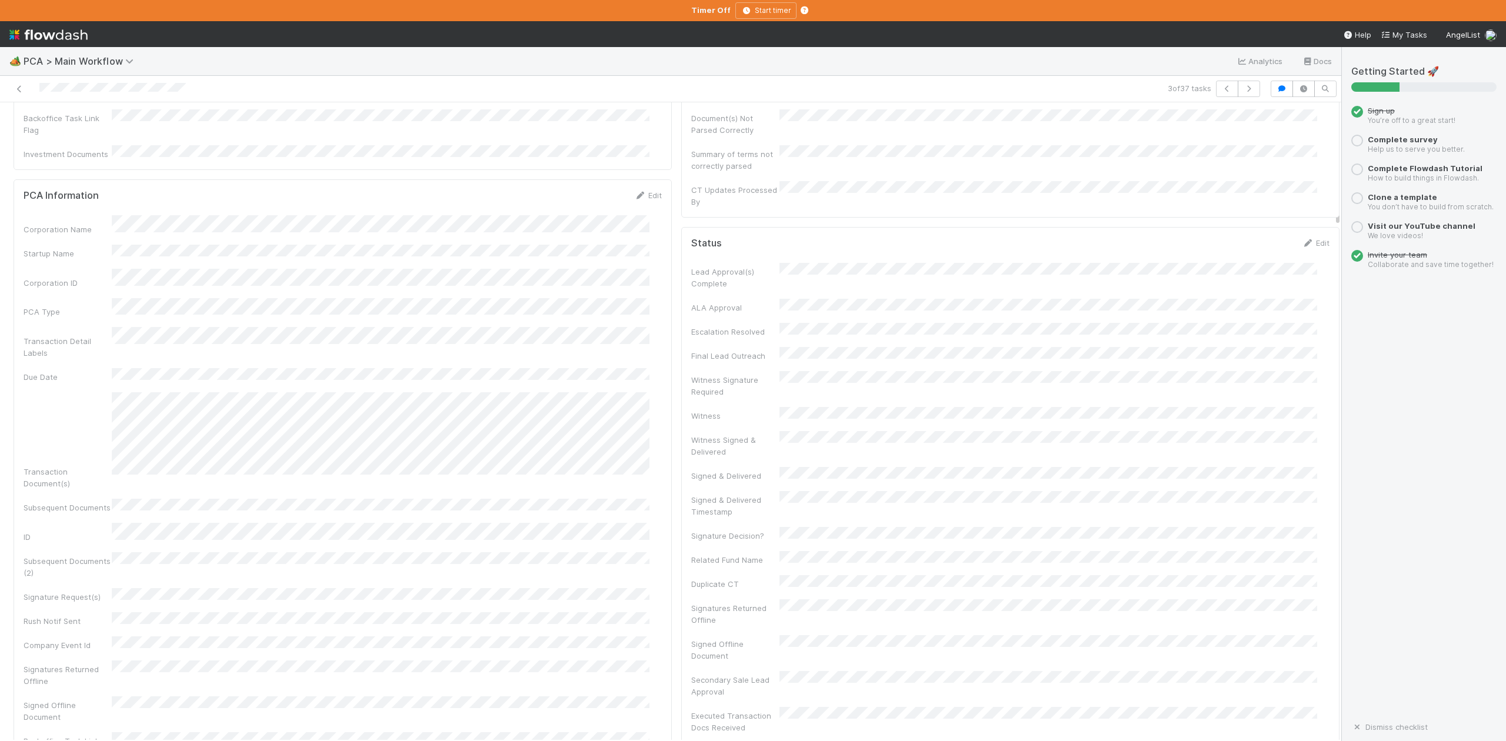
scroll to position [0, 0]
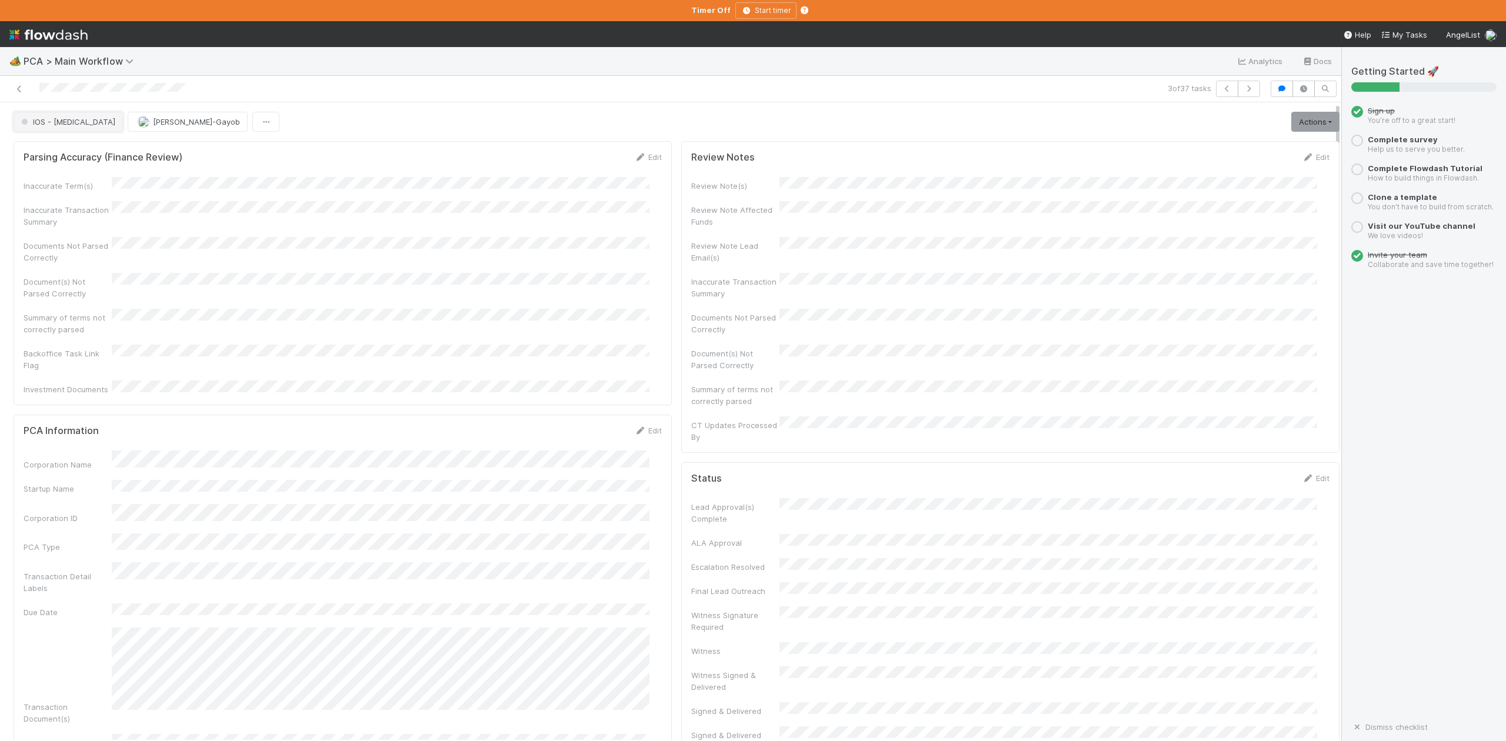
click at [55, 132] on button "IOS - [MEDICAL_DATA]" at bounding box center [68, 122] width 109 height 20
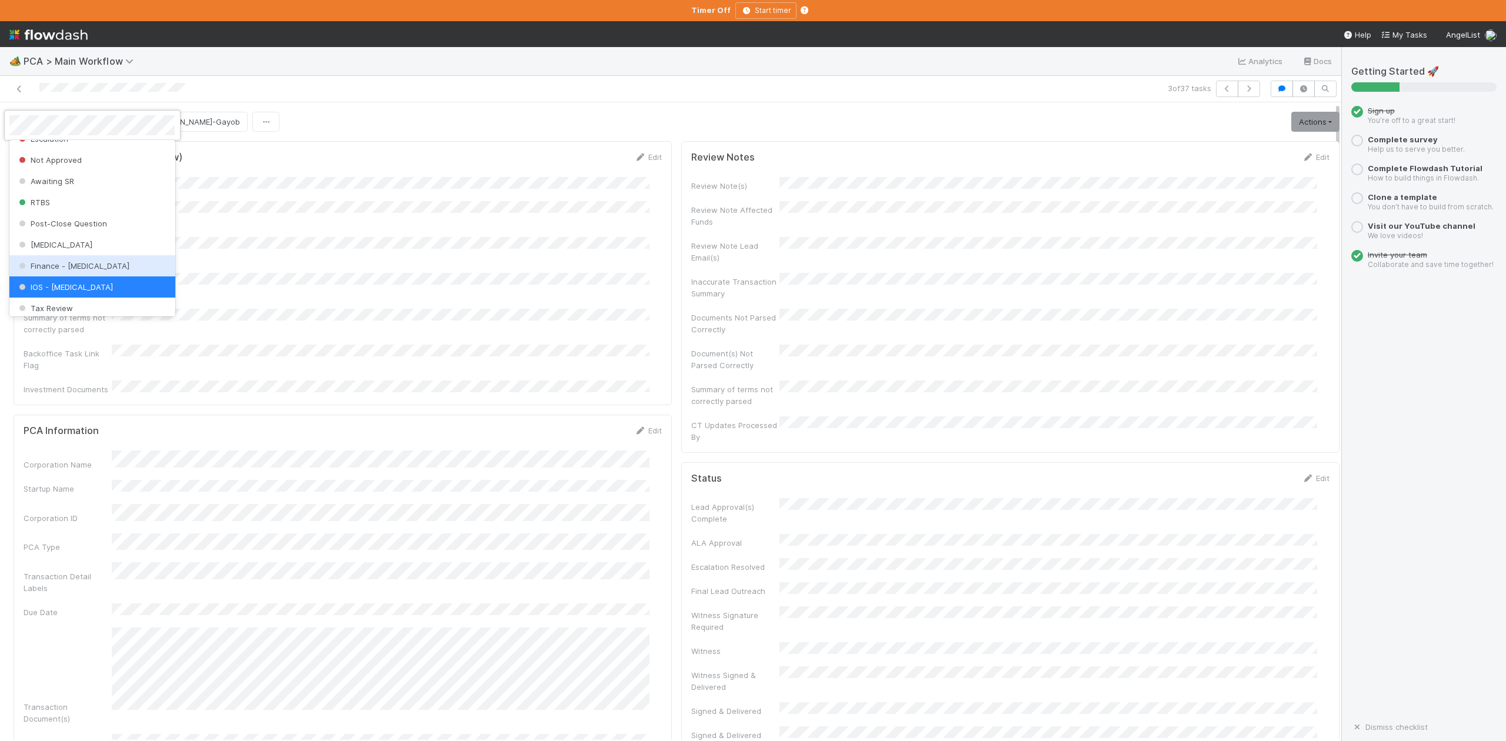
click at [59, 271] on span "Finance - [MEDICAL_DATA]" at bounding box center [72, 265] width 113 height 9
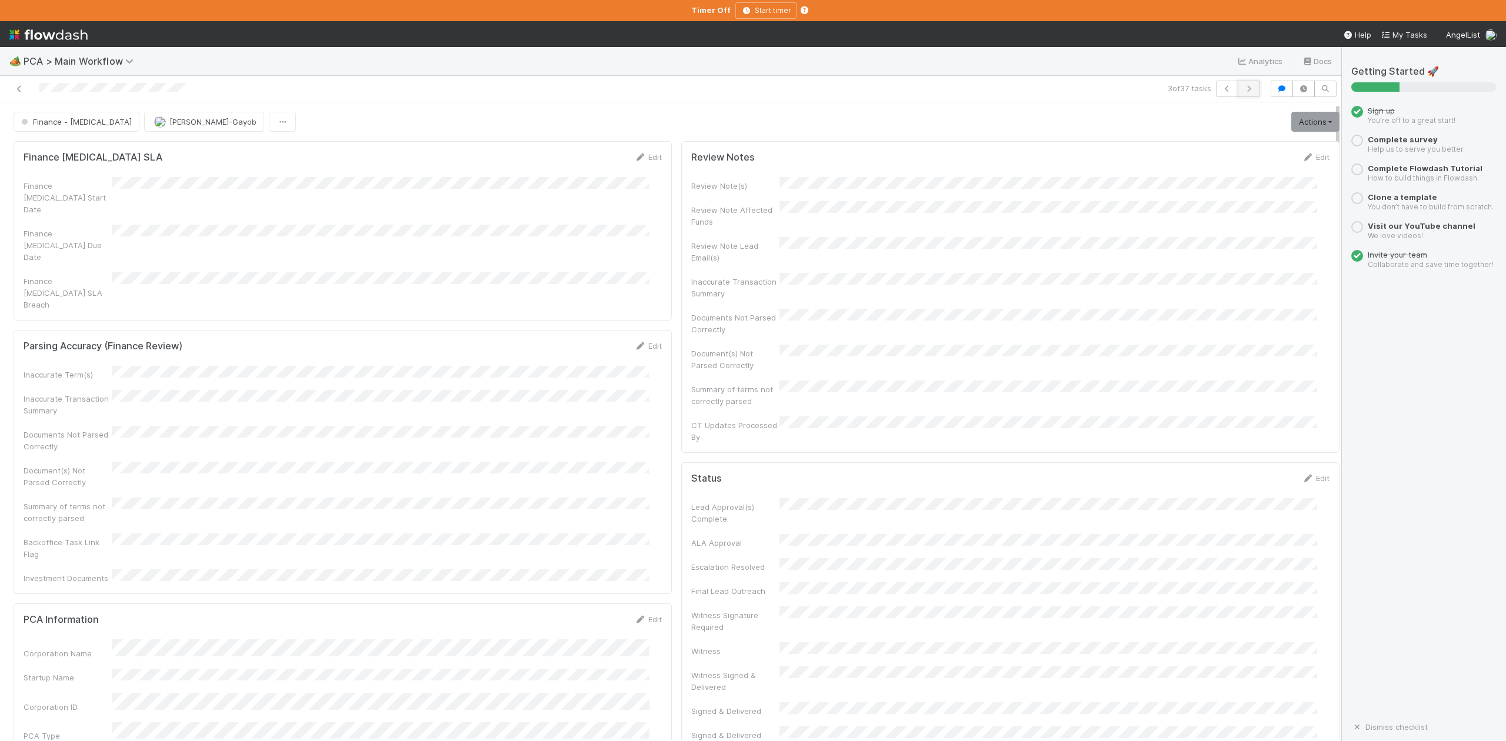
click at [1243, 88] on icon "button" at bounding box center [1249, 88] width 12 height 7
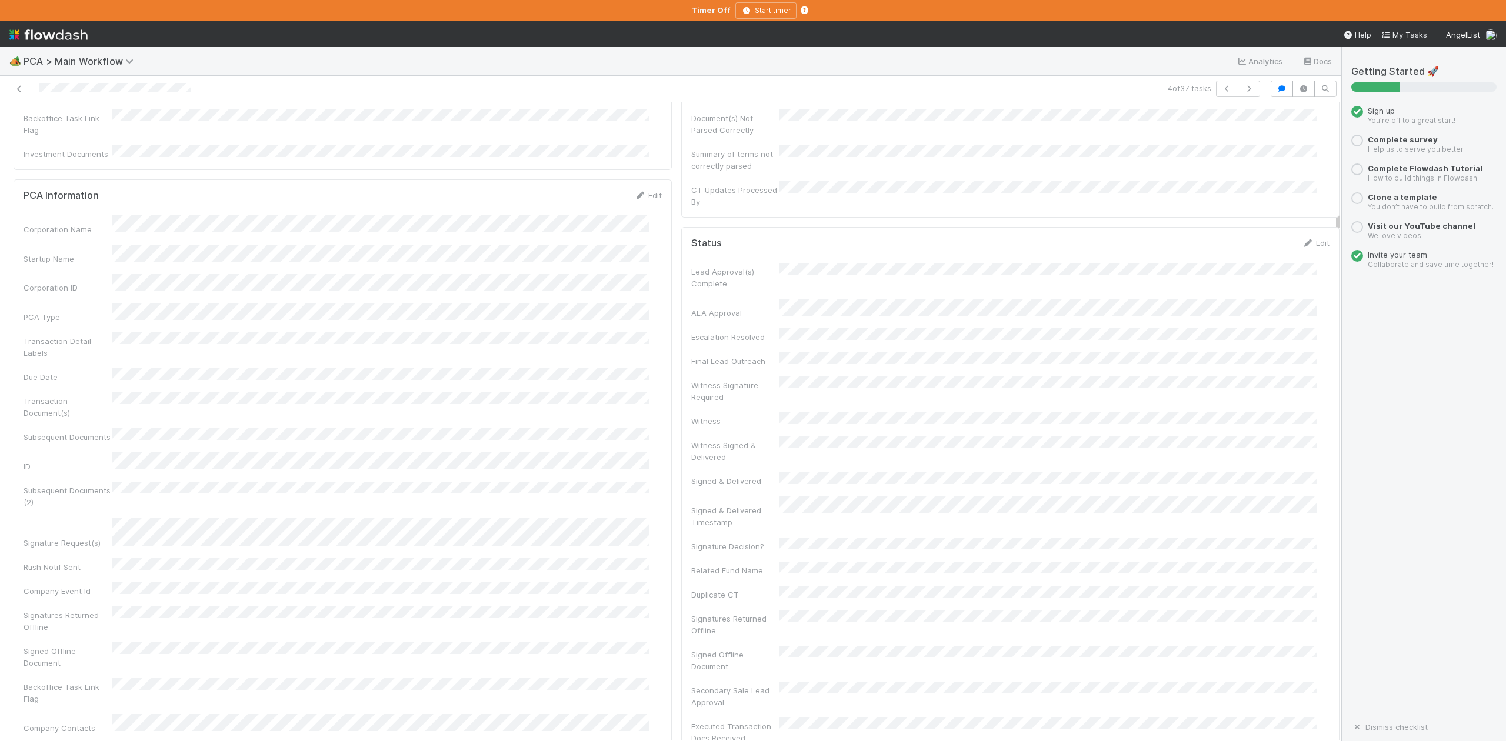
scroll to position [392, 0]
click at [643, 62] on div "🏕️ PCA > Main Workflow Analytics Docs" at bounding box center [671, 61] width 1342 height 28
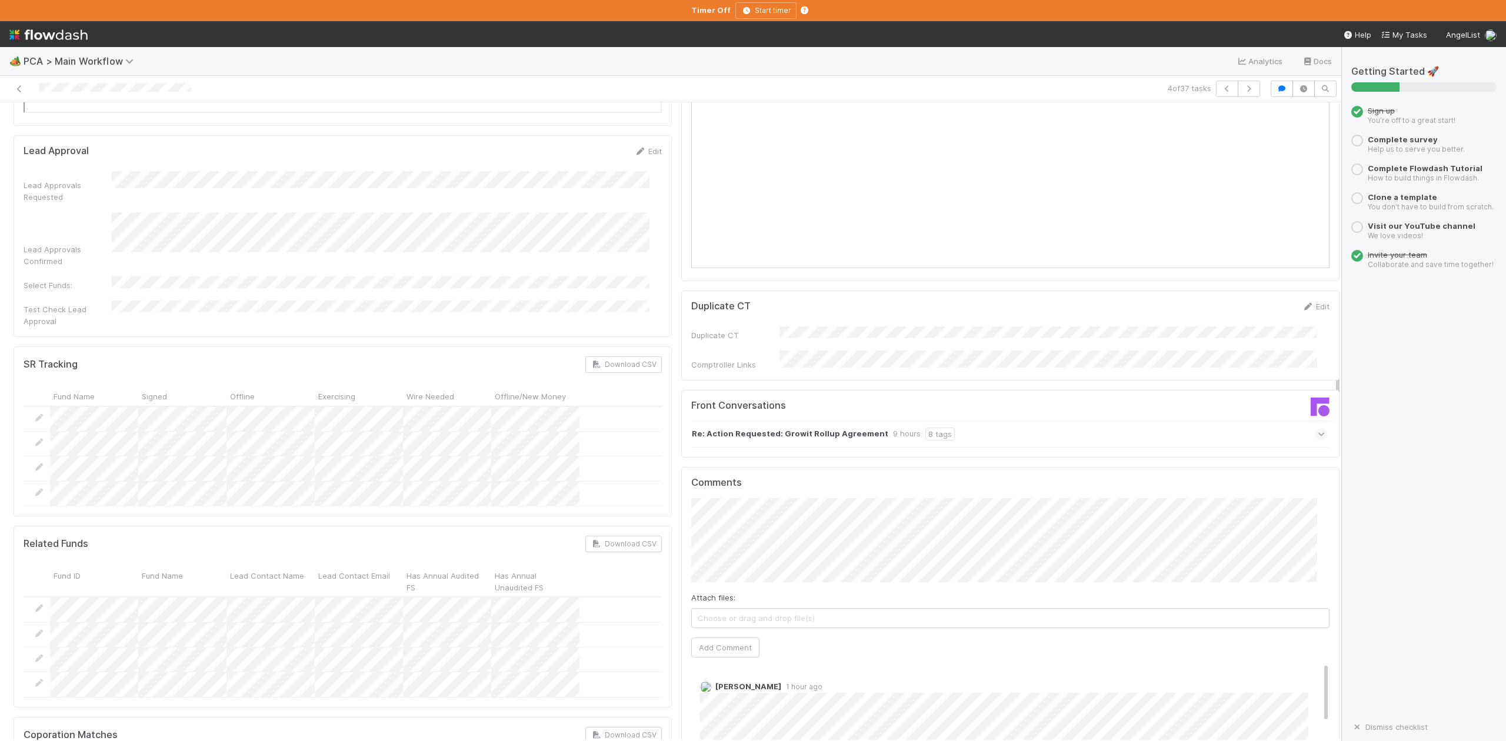
scroll to position [1883, 0]
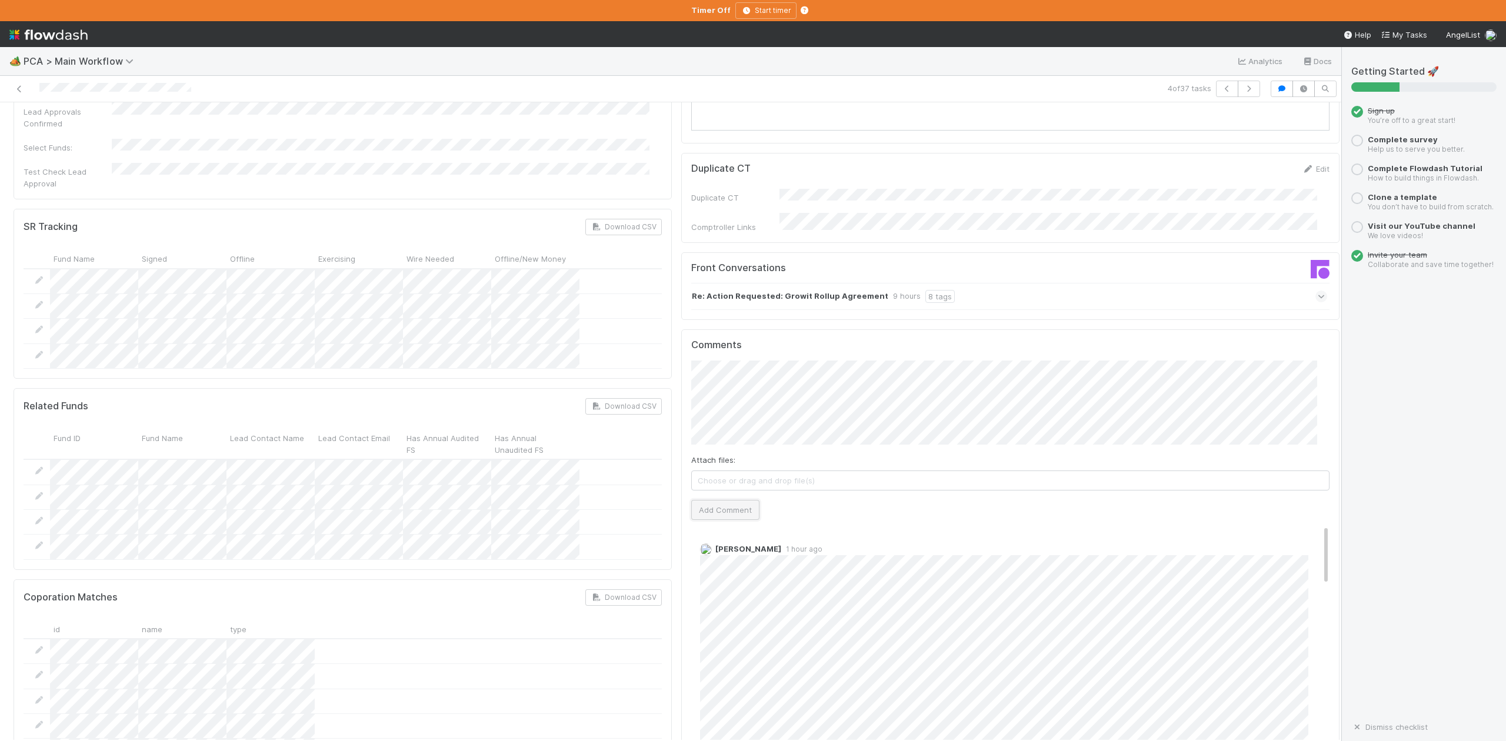
click at [704, 500] on button "Add Comment" at bounding box center [725, 510] width 68 height 20
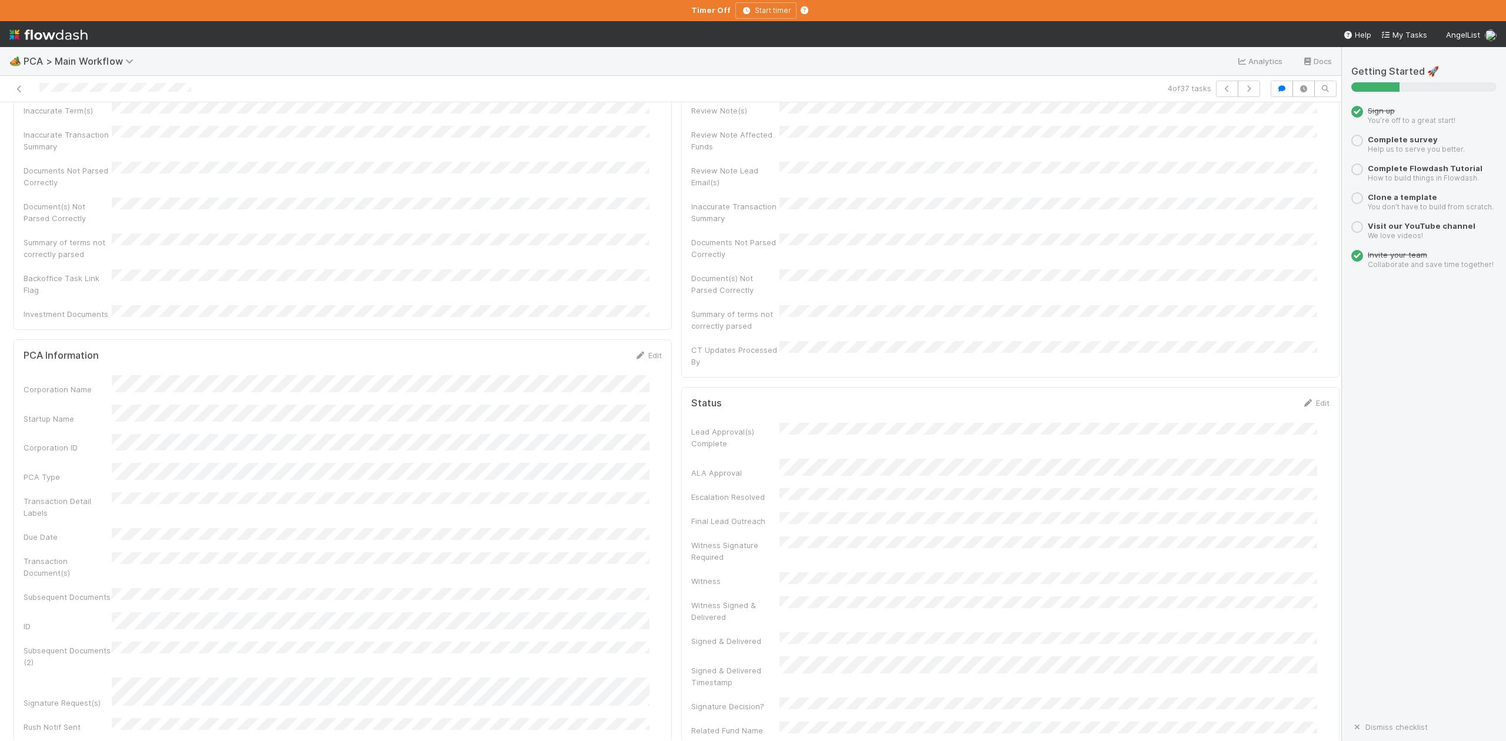
scroll to position [0, 0]
click at [59, 121] on span "IOS - [MEDICAL_DATA]" at bounding box center [67, 121] width 97 height 9
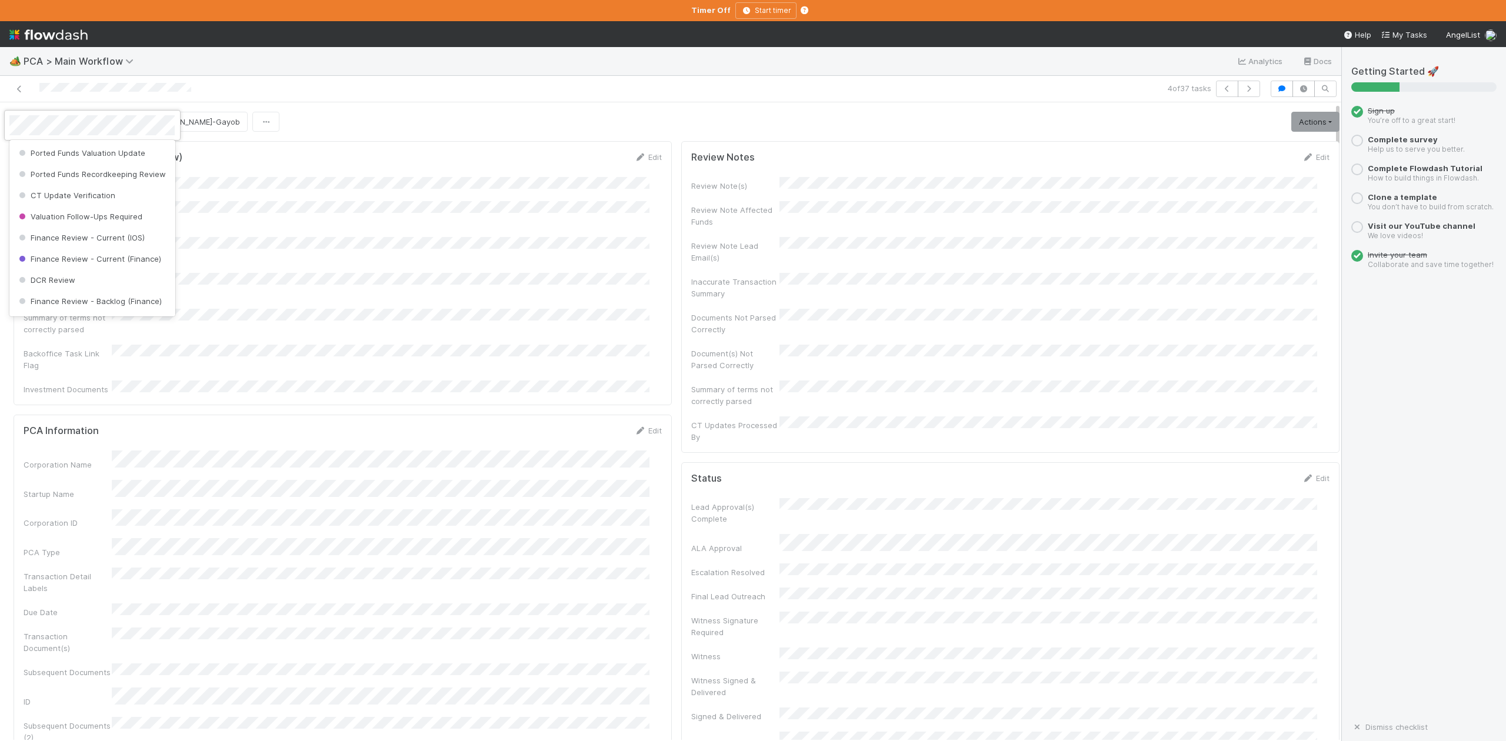
scroll to position [546, 0]
click at [92, 205] on span "Finance Review - Current (IOS)" at bounding box center [80, 199] width 128 height 9
click at [1243, 85] on icon "button" at bounding box center [1249, 88] width 12 height 7
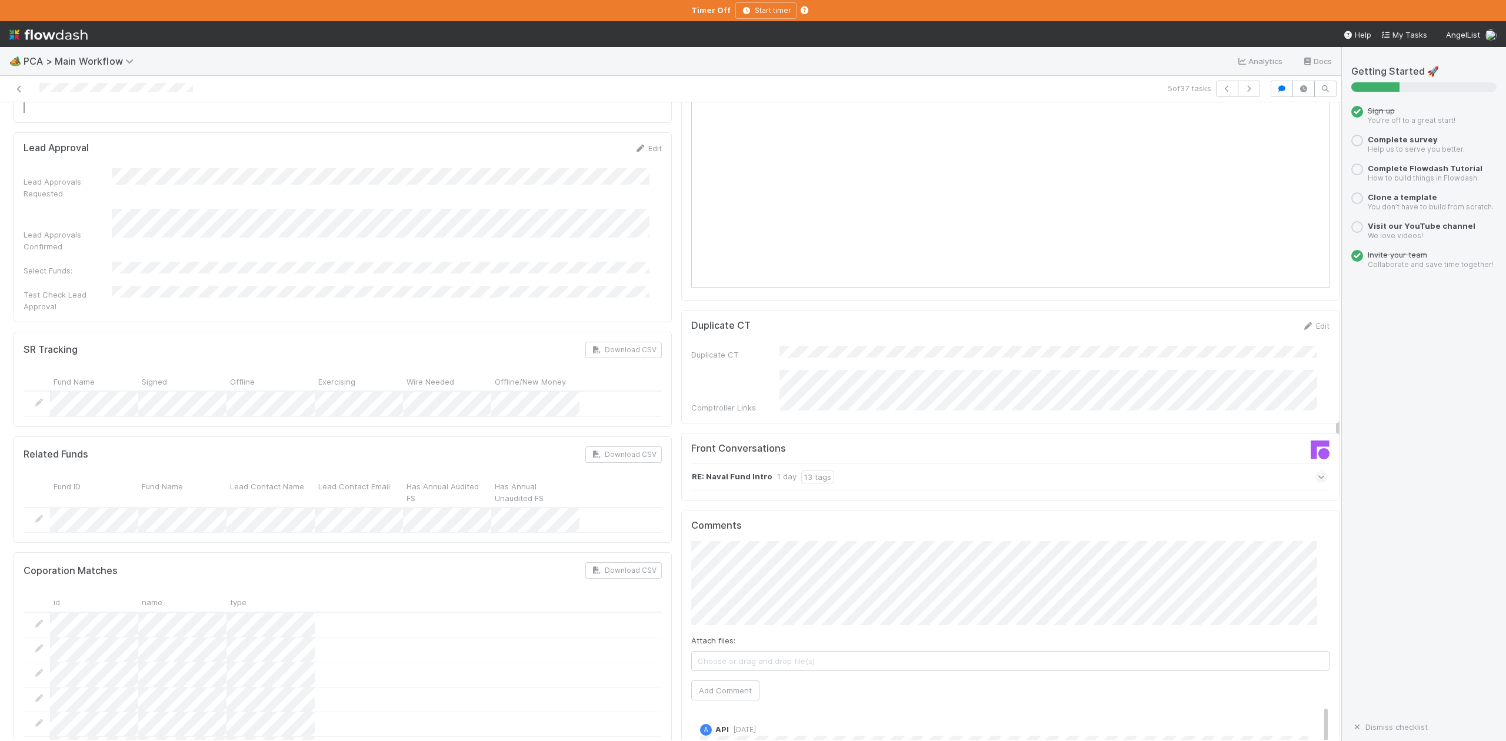
scroll to position [1648, 0]
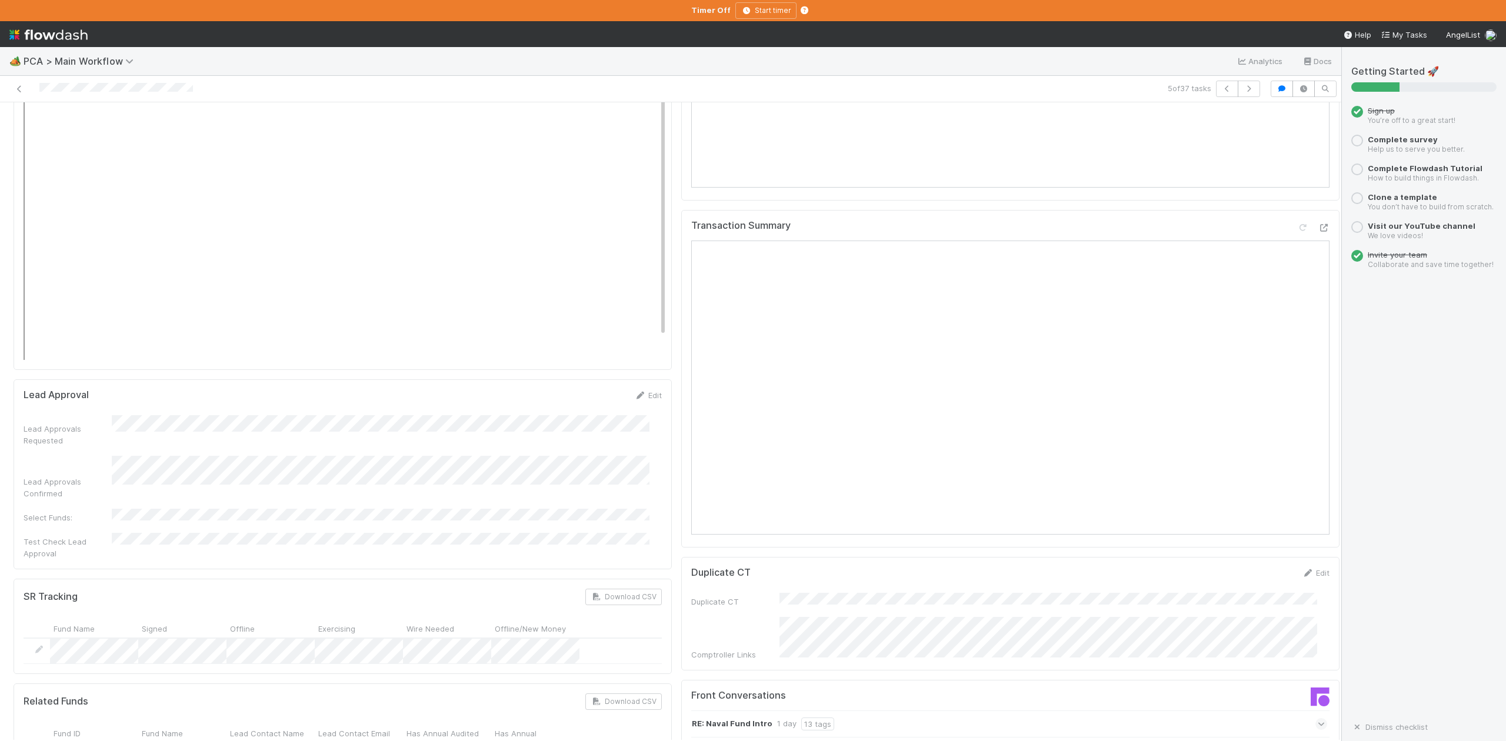
scroll to position [1569, 0]
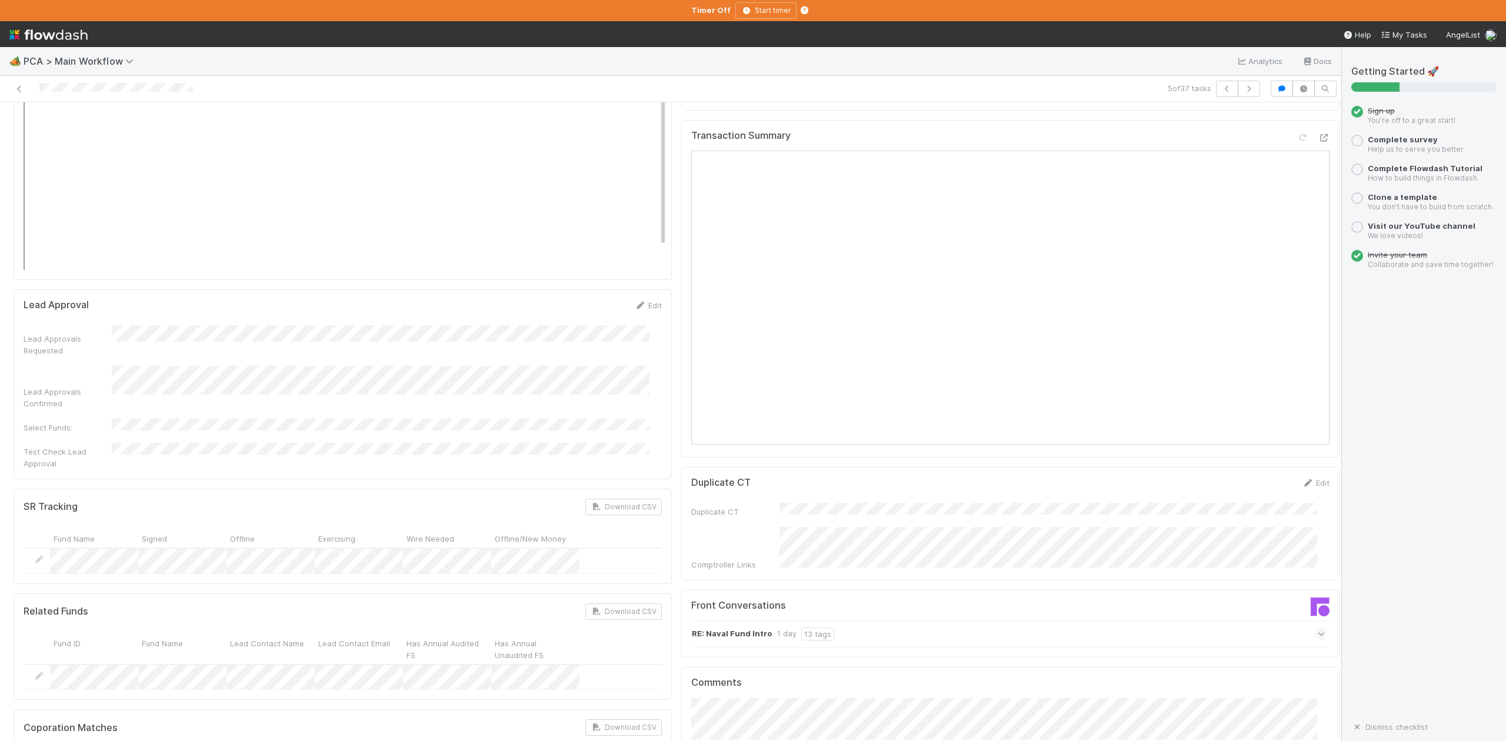
click at [1318, 628] on icon at bounding box center [1322, 634] width 8 height 12
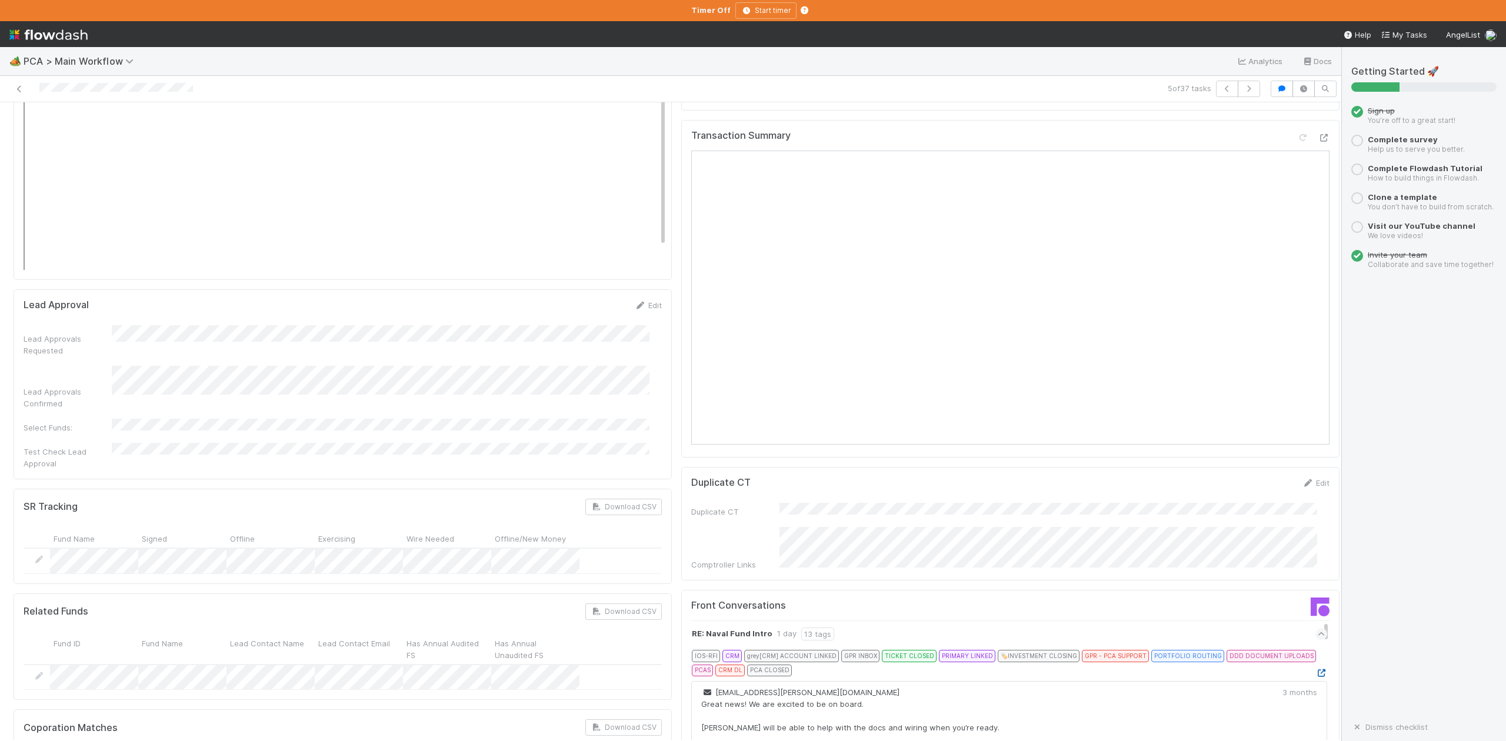
click at [1316, 670] on icon at bounding box center [1322, 674] width 12 height 8
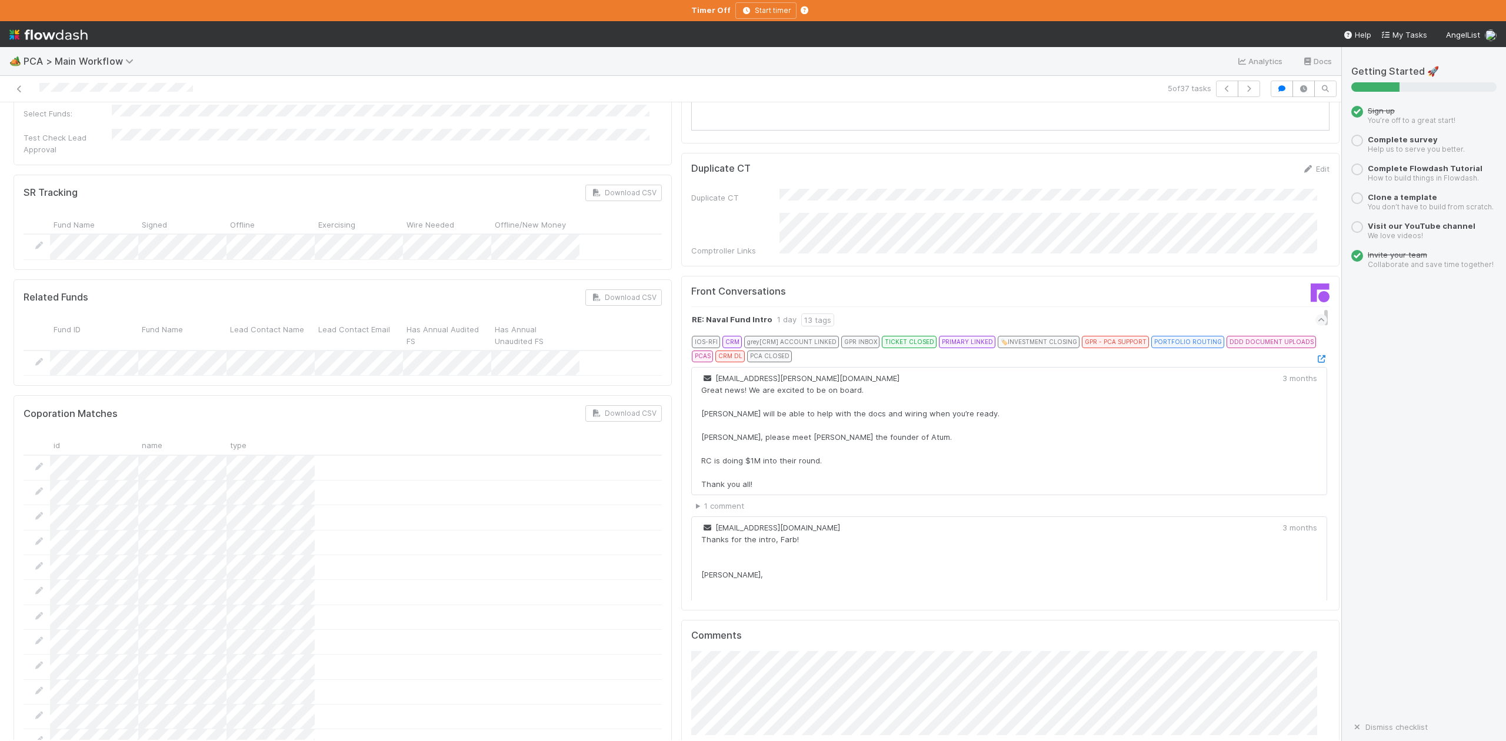
scroll to position [2197, 0]
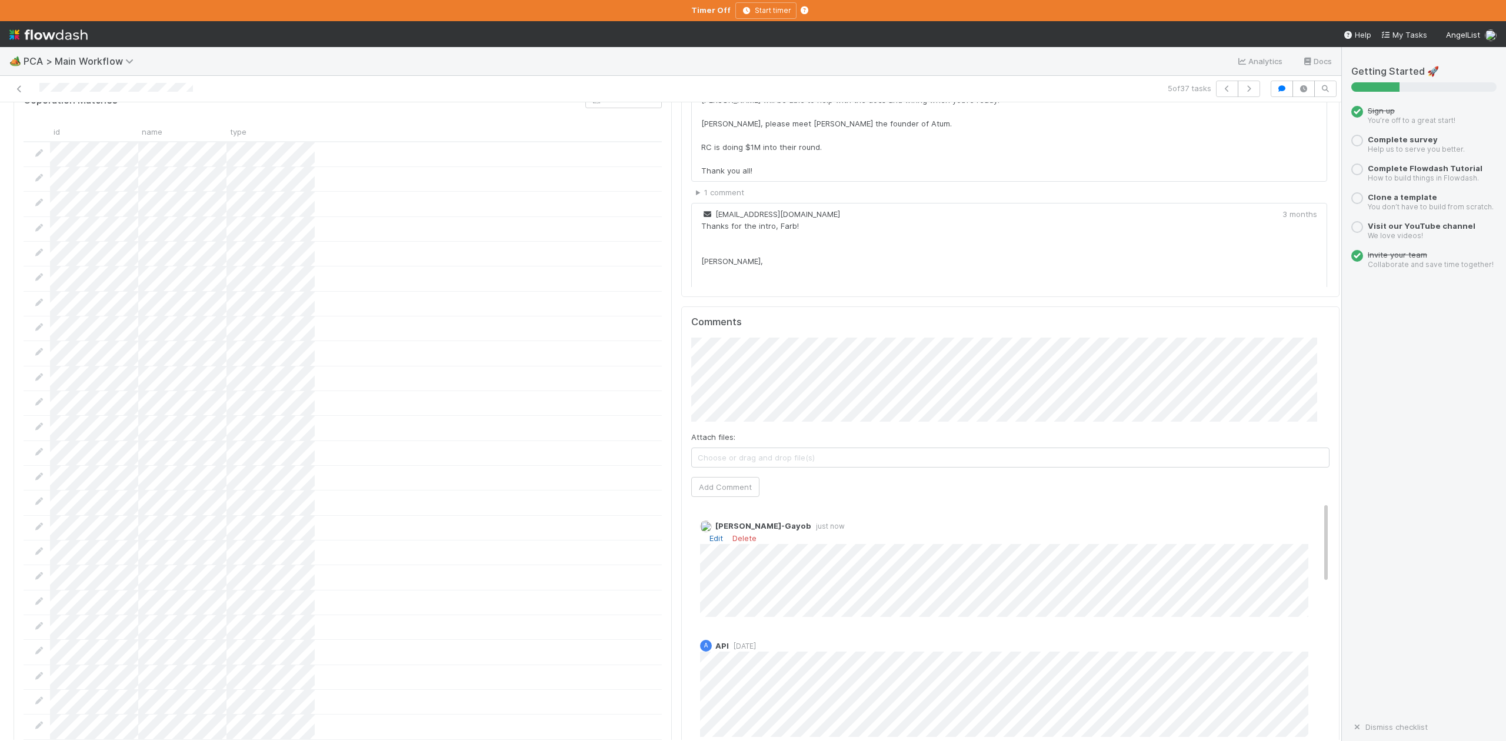
click at [710, 534] on link "Edit" at bounding box center [717, 538] width 14 height 9
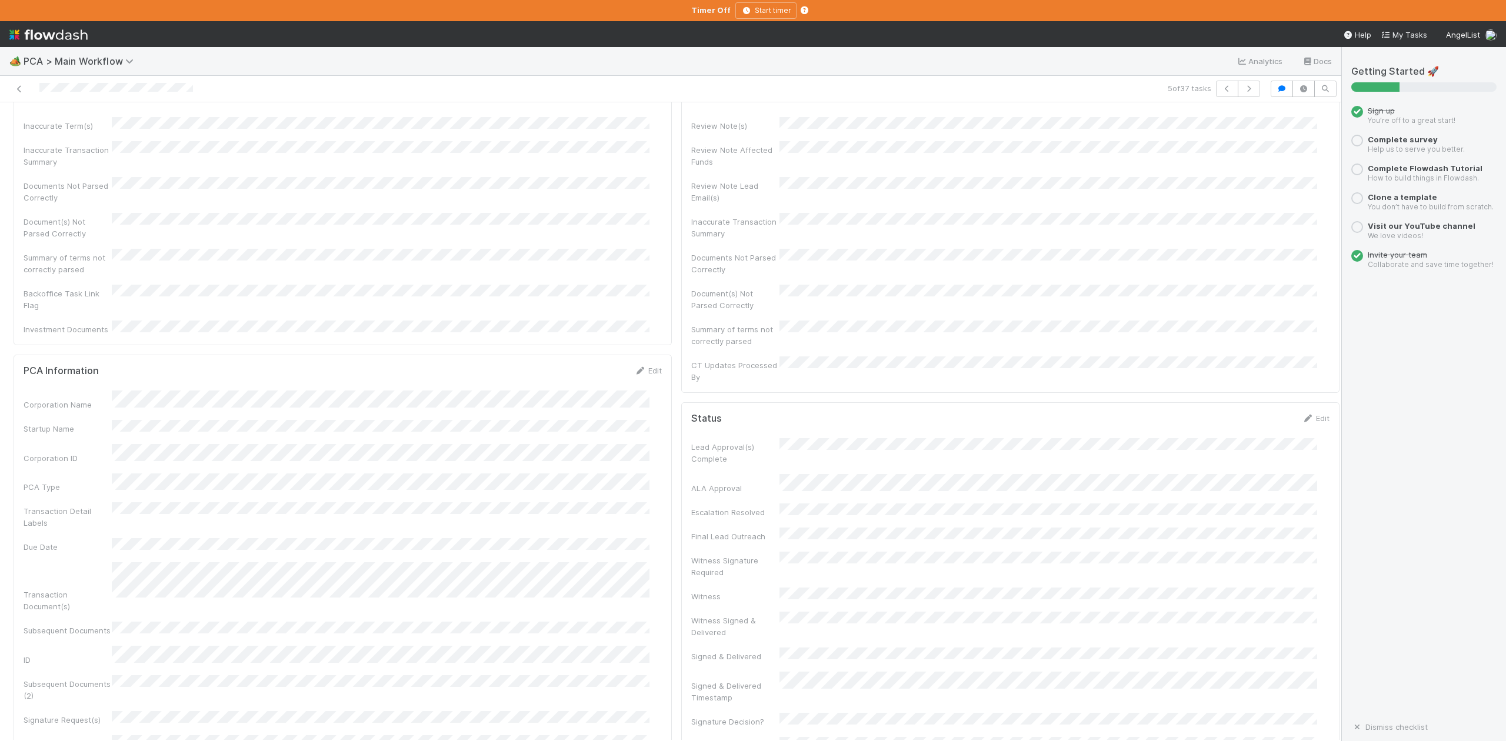
scroll to position [0, 0]
click at [49, 127] on span "IOS - [MEDICAL_DATA]" at bounding box center [67, 121] width 97 height 9
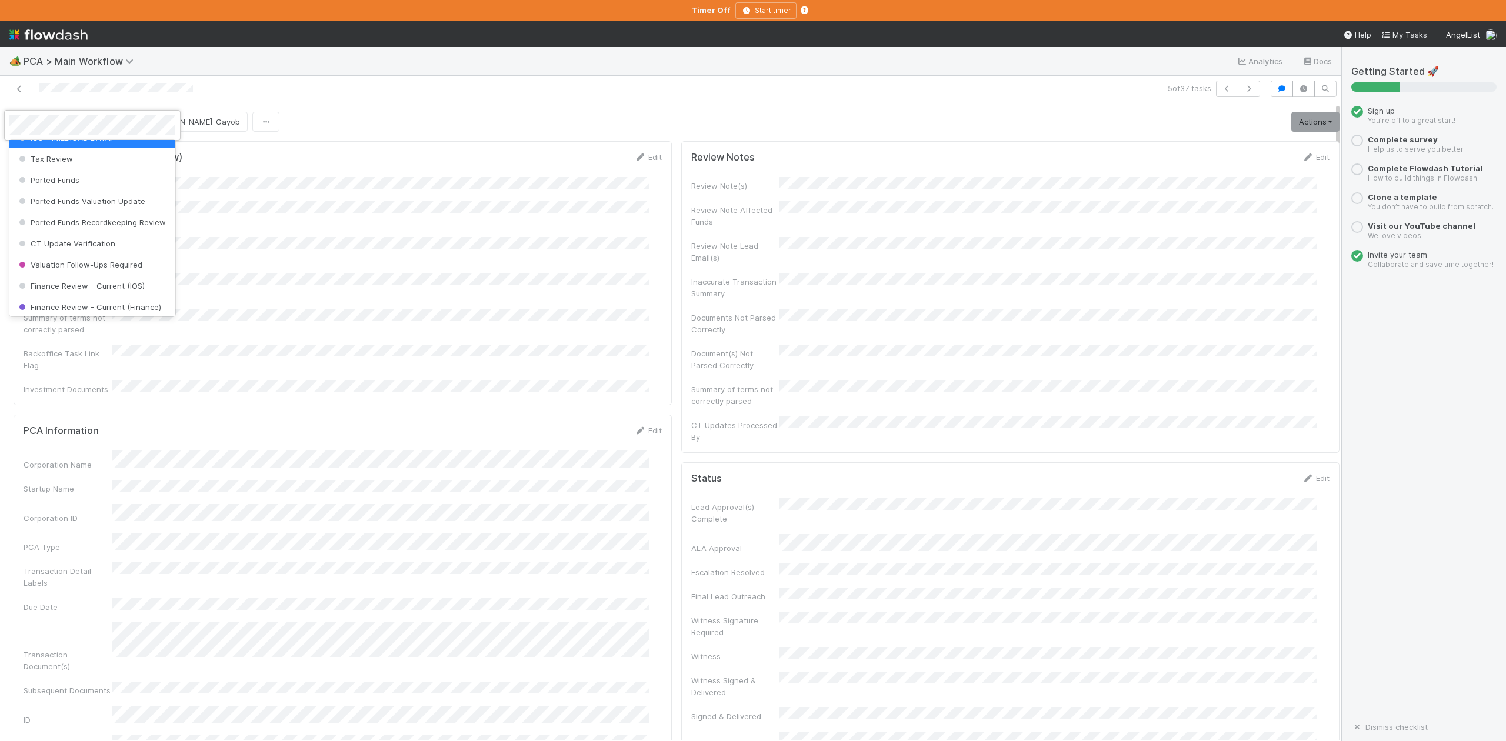
scroll to position [467, 0]
click at [107, 284] on span "Finance Review - Current (IOS)" at bounding box center [80, 278] width 128 height 9
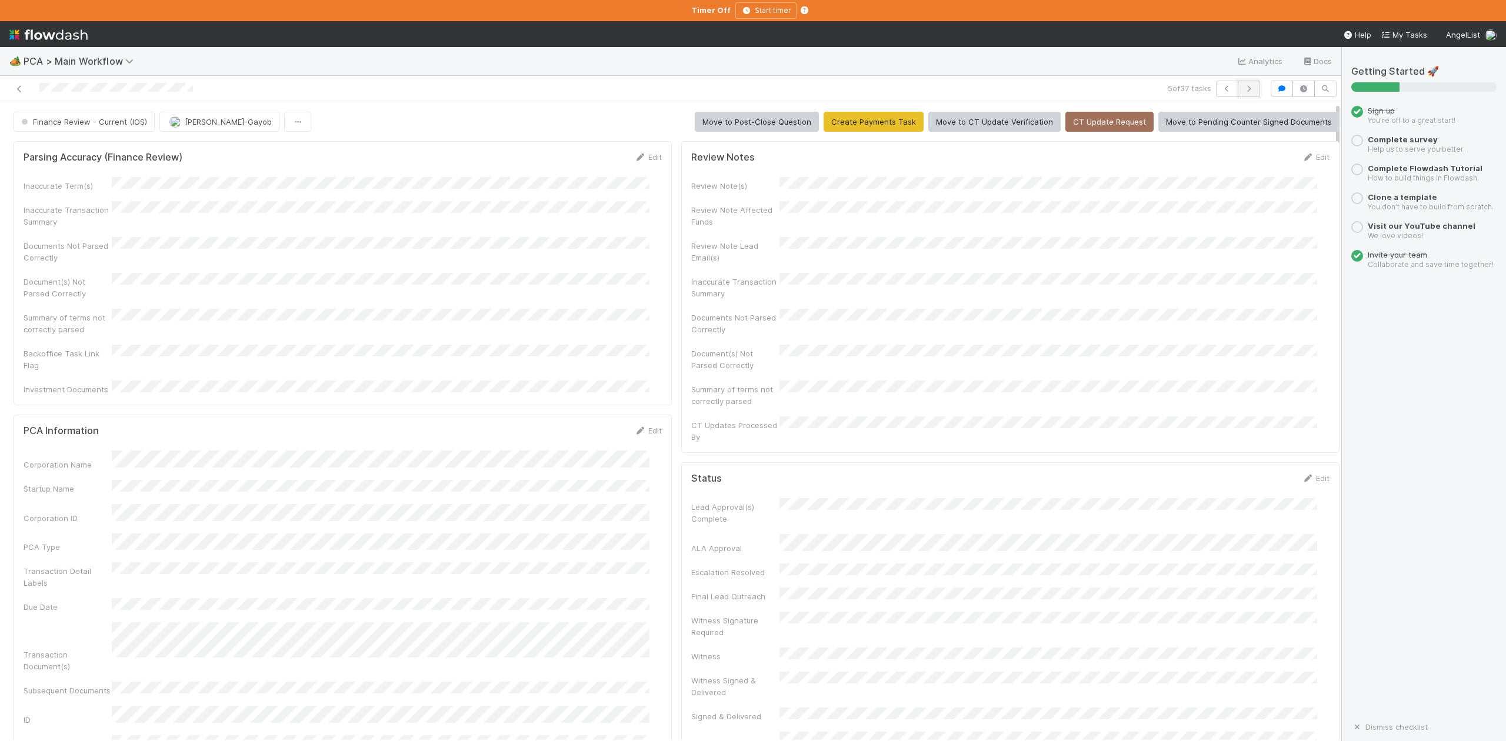
click at [1243, 89] on icon "button" at bounding box center [1249, 88] width 12 height 7
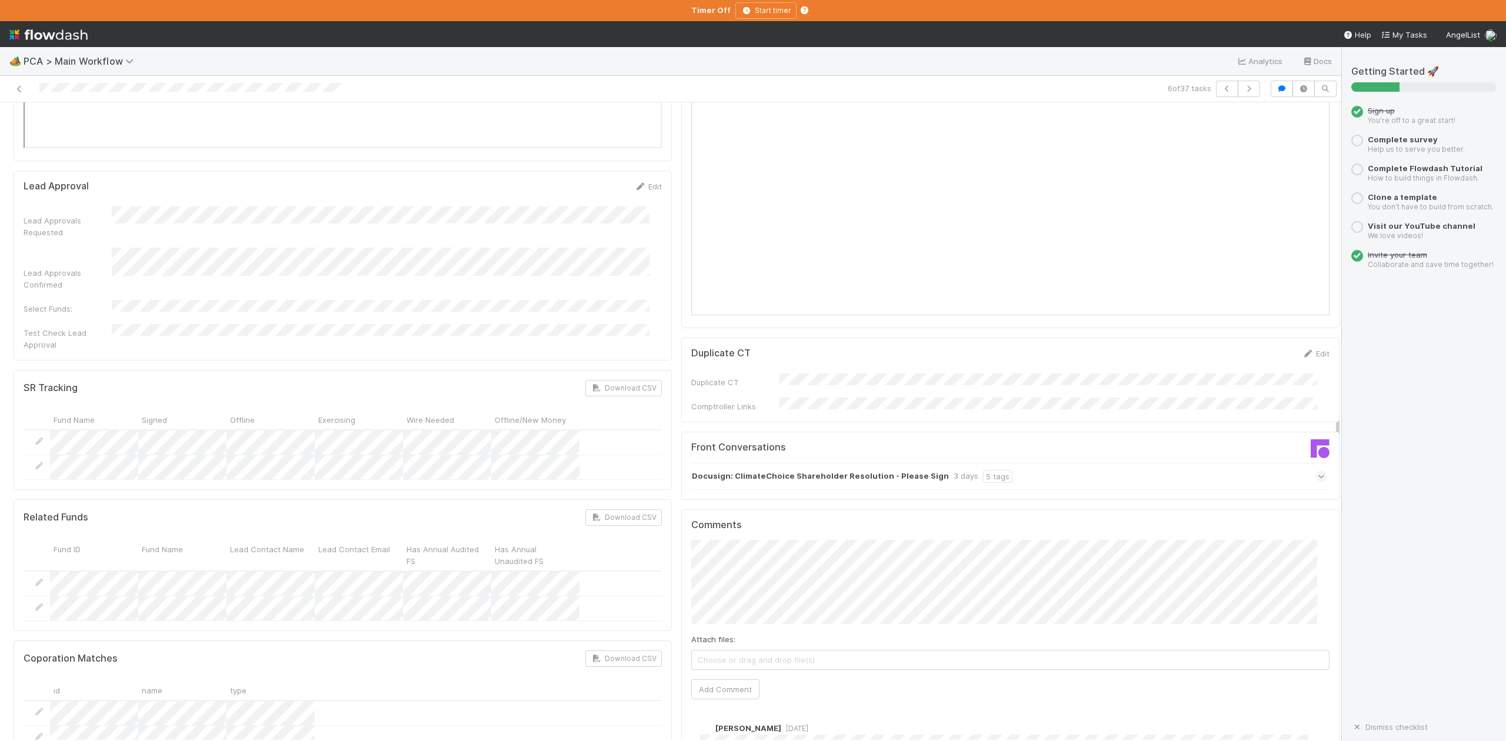
scroll to position [1726, 0]
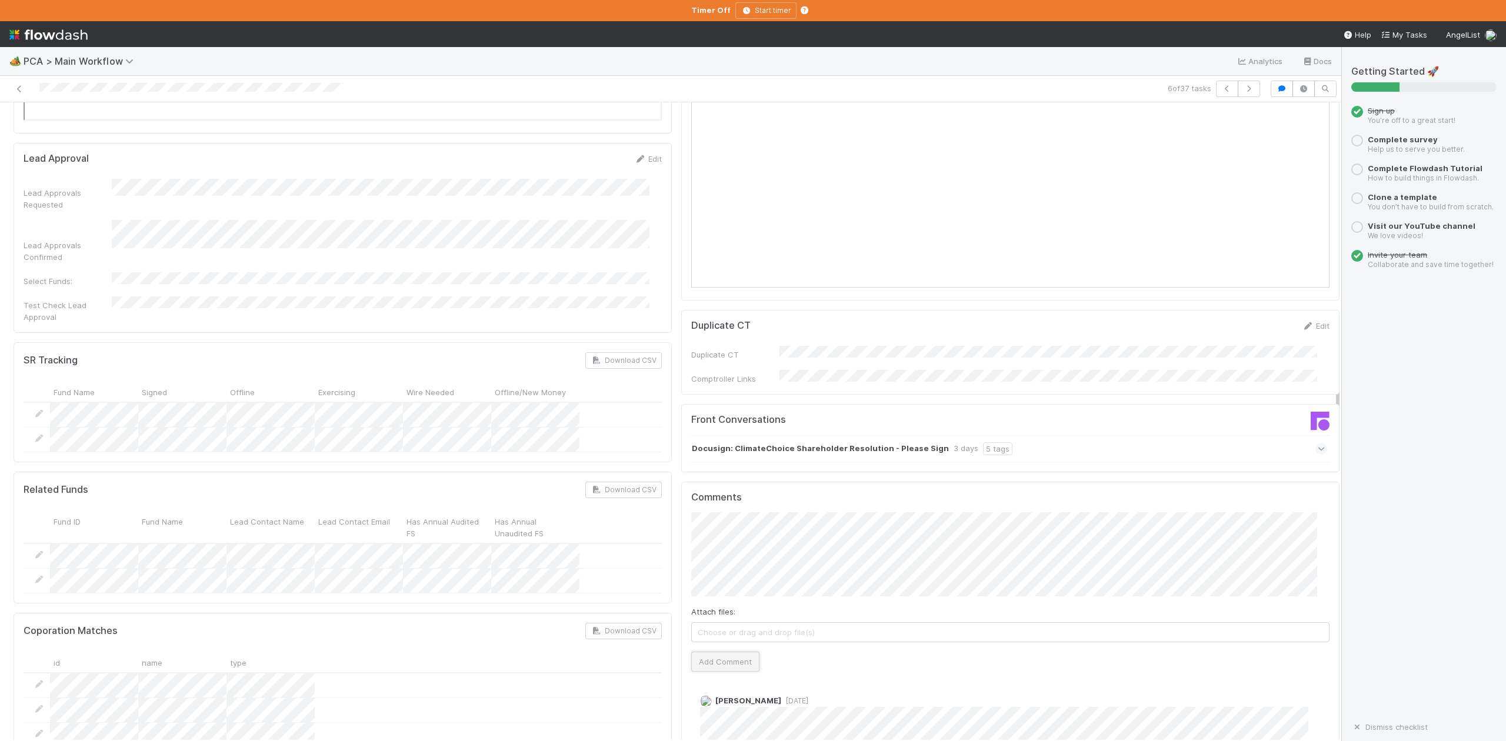
click at [730, 652] on button "Add Comment" at bounding box center [725, 662] width 68 height 20
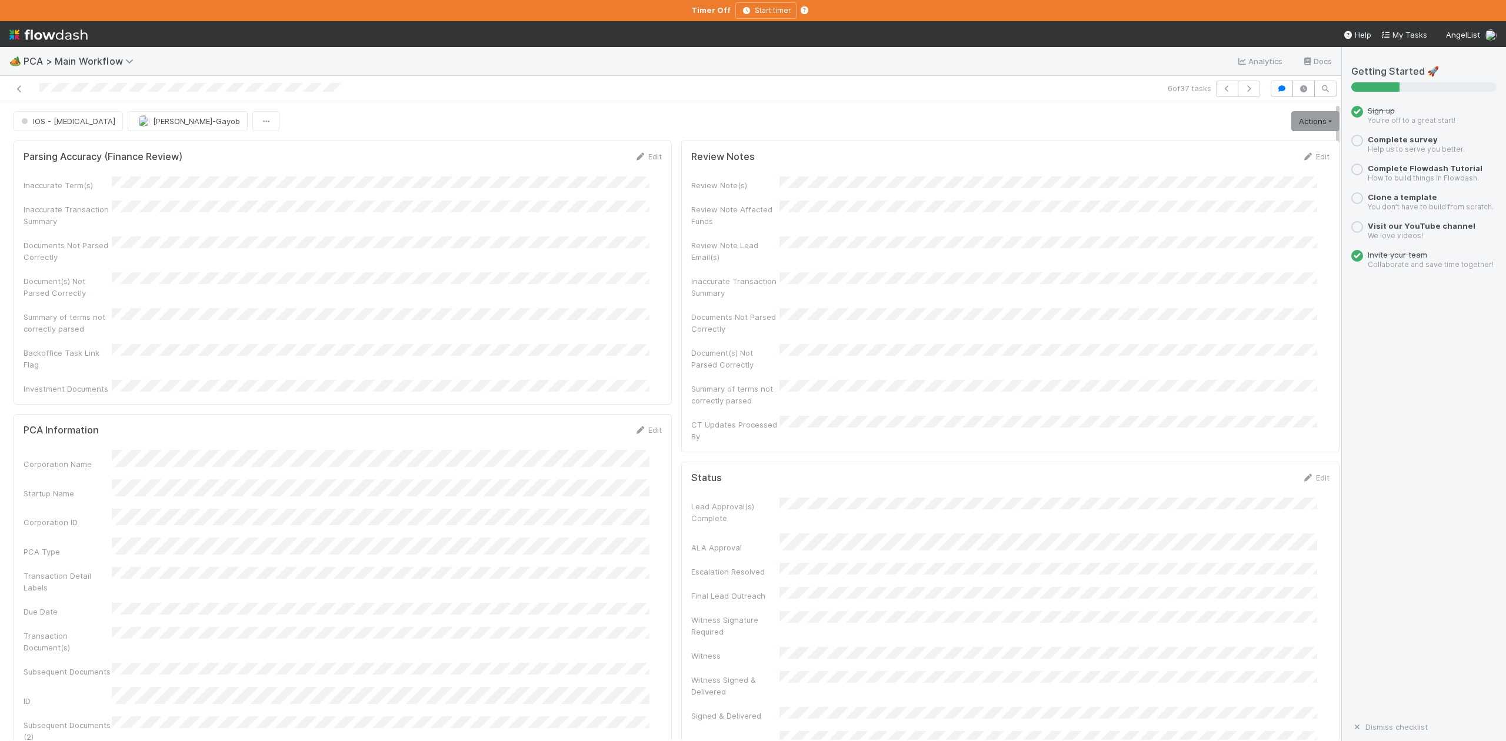
scroll to position [0, 0]
click at [55, 125] on span "IOS - [MEDICAL_DATA]" at bounding box center [67, 121] width 97 height 9
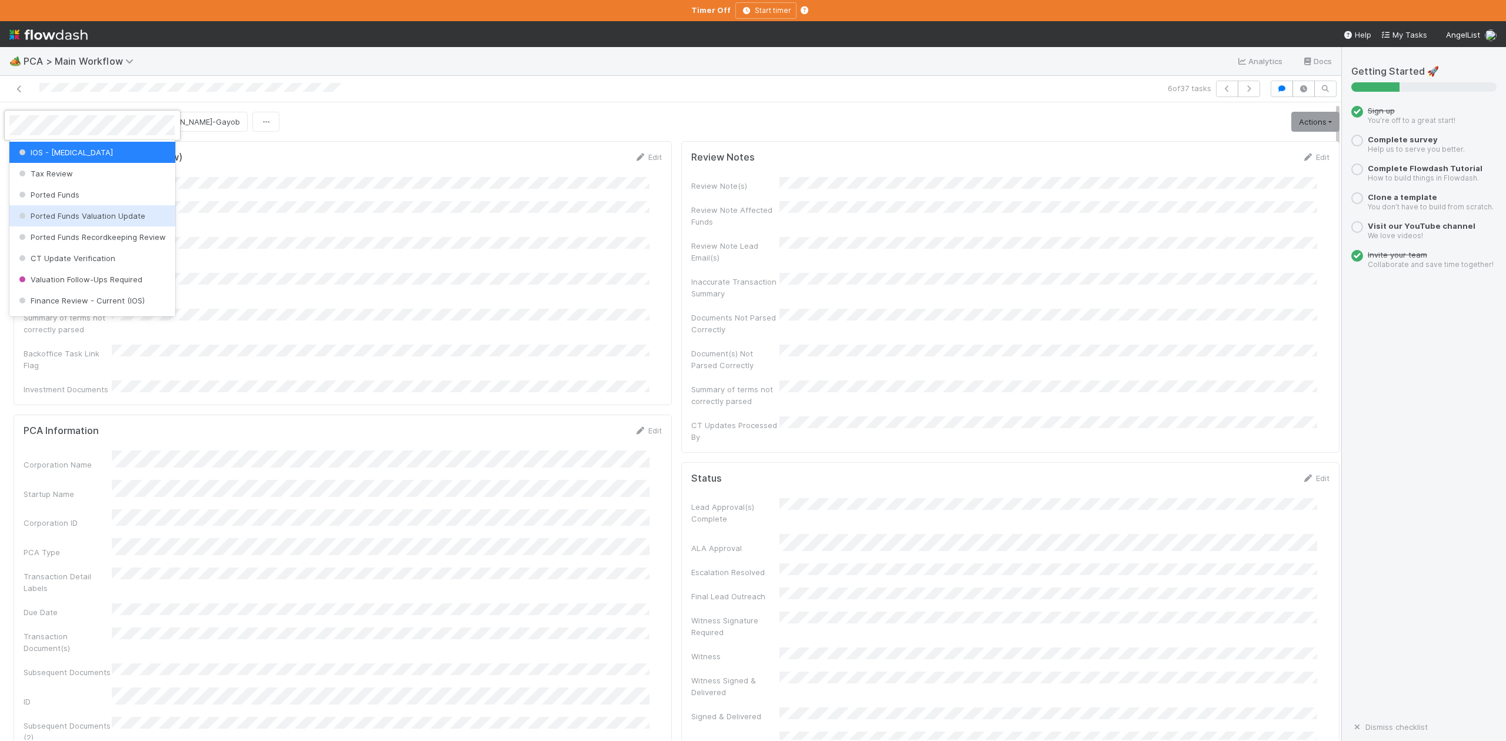
scroll to position [467, 0]
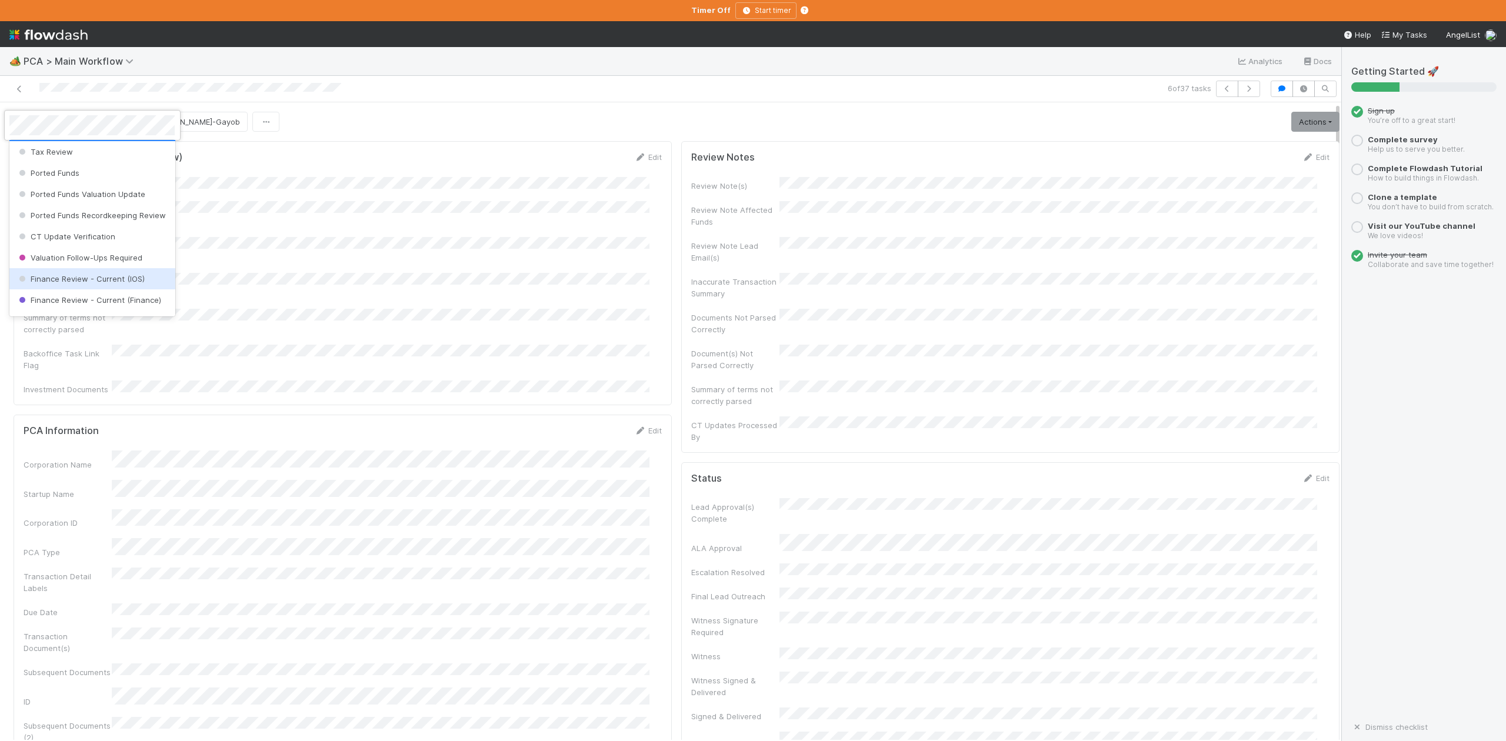
click at [111, 284] on span "Finance Review - Current (IOS)" at bounding box center [80, 278] width 128 height 9
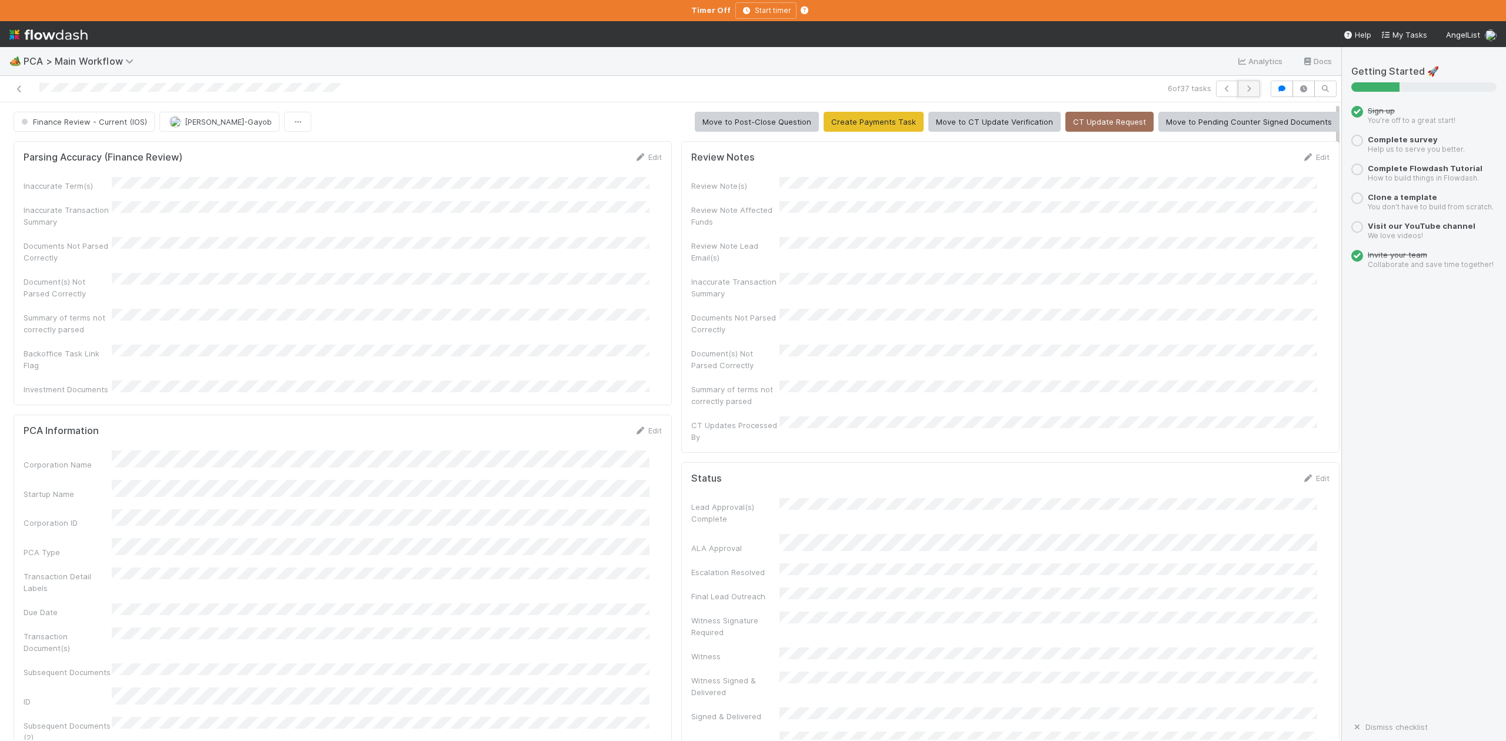
click at [1238, 95] on button "button" at bounding box center [1249, 89] width 22 height 16
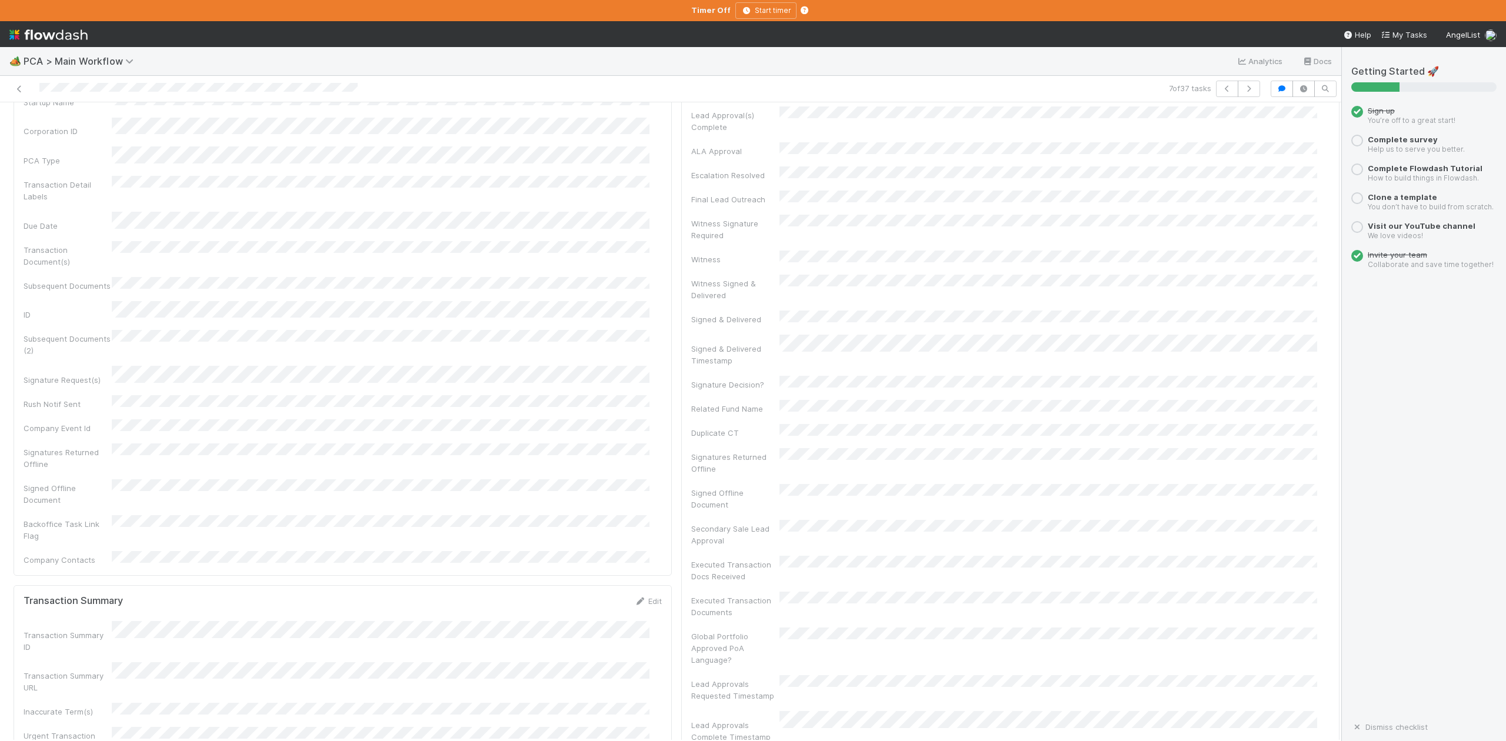
scroll to position [627, 0]
click at [1243, 92] on icon "button" at bounding box center [1249, 88] width 12 height 7
click at [637, 88] on div "8 of 37 tasks" at bounding box center [951, 89] width 628 height 16
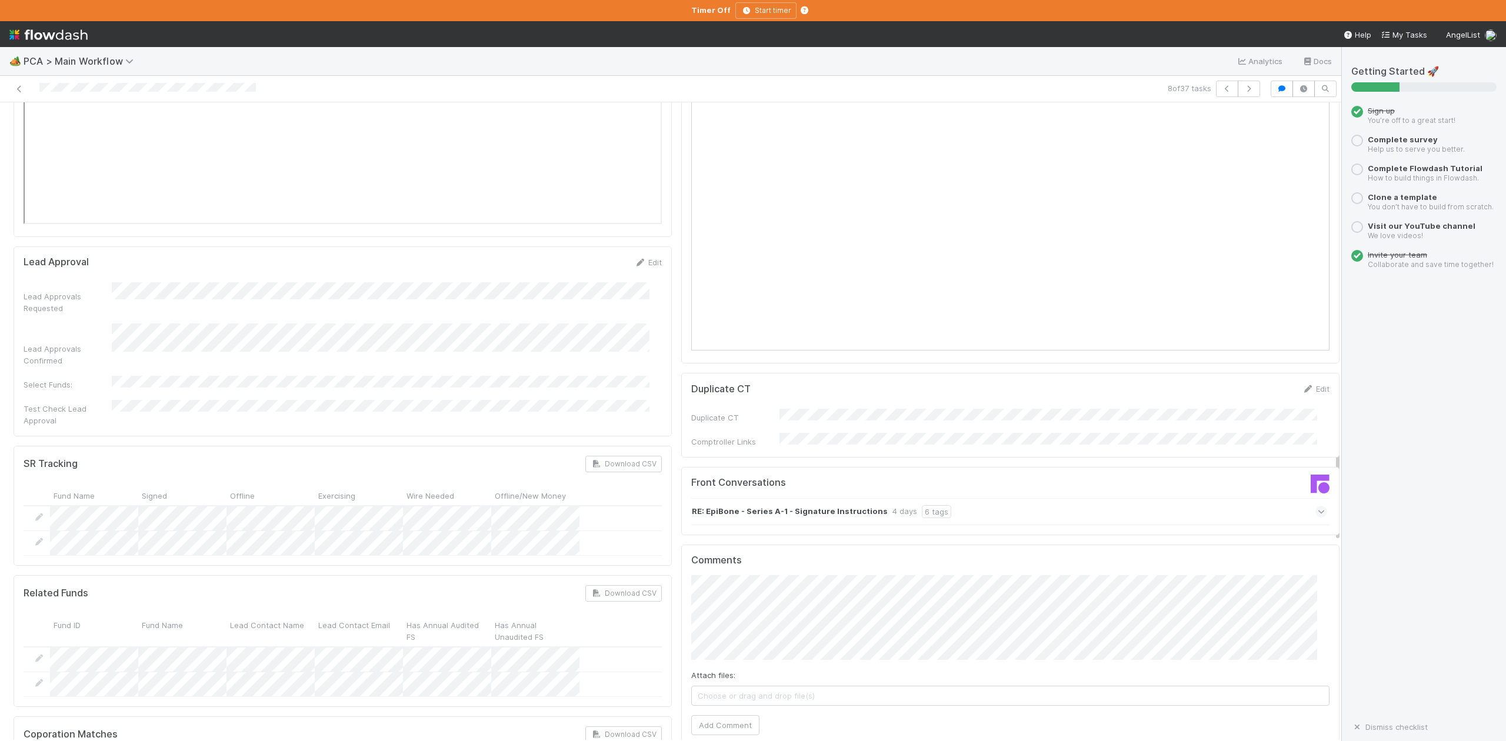
scroll to position [1804, 0]
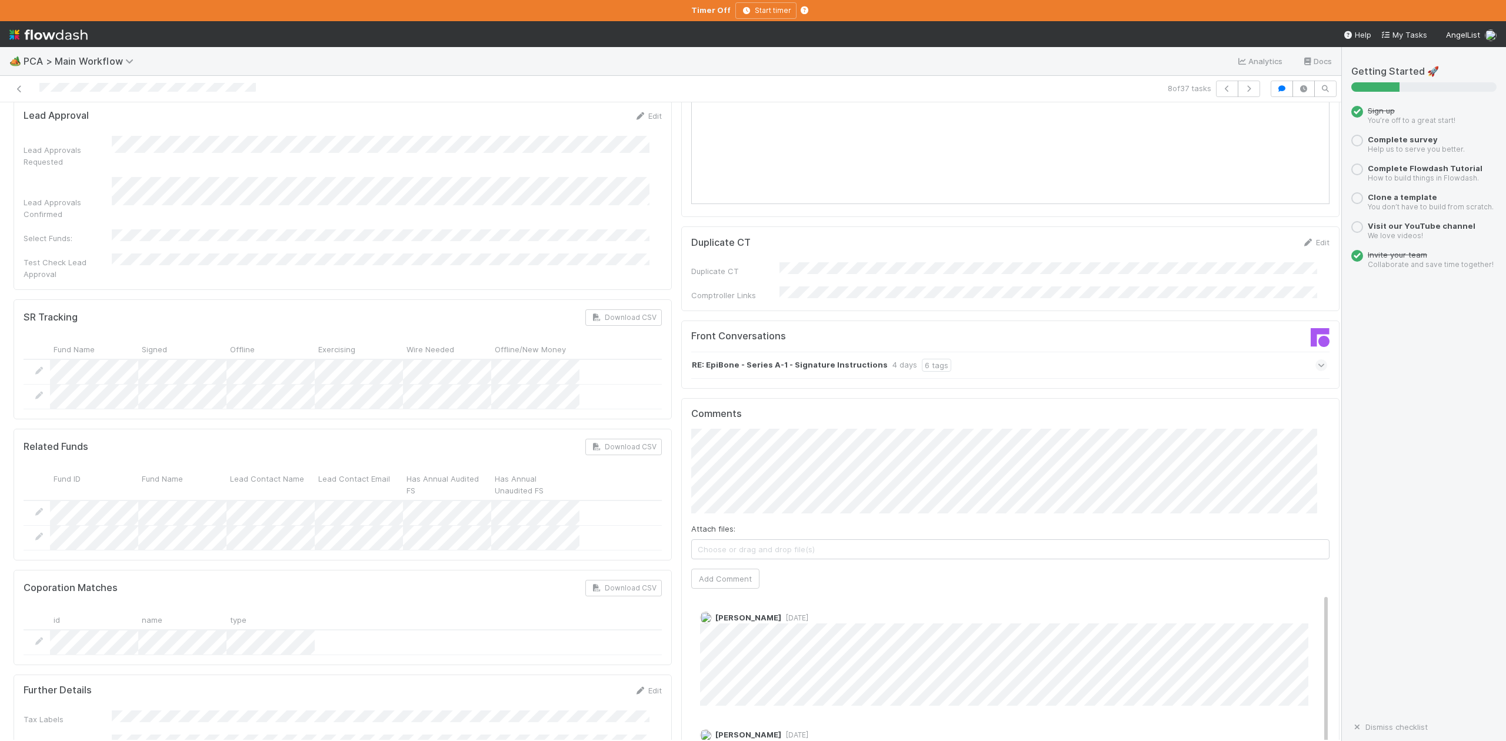
click at [646, 363] on div "Parsing Accuracy (Finance Review) Edit Inaccurate Term(s) Inaccurate Transactio…" at bounding box center [677, 197] width 1336 height 3731
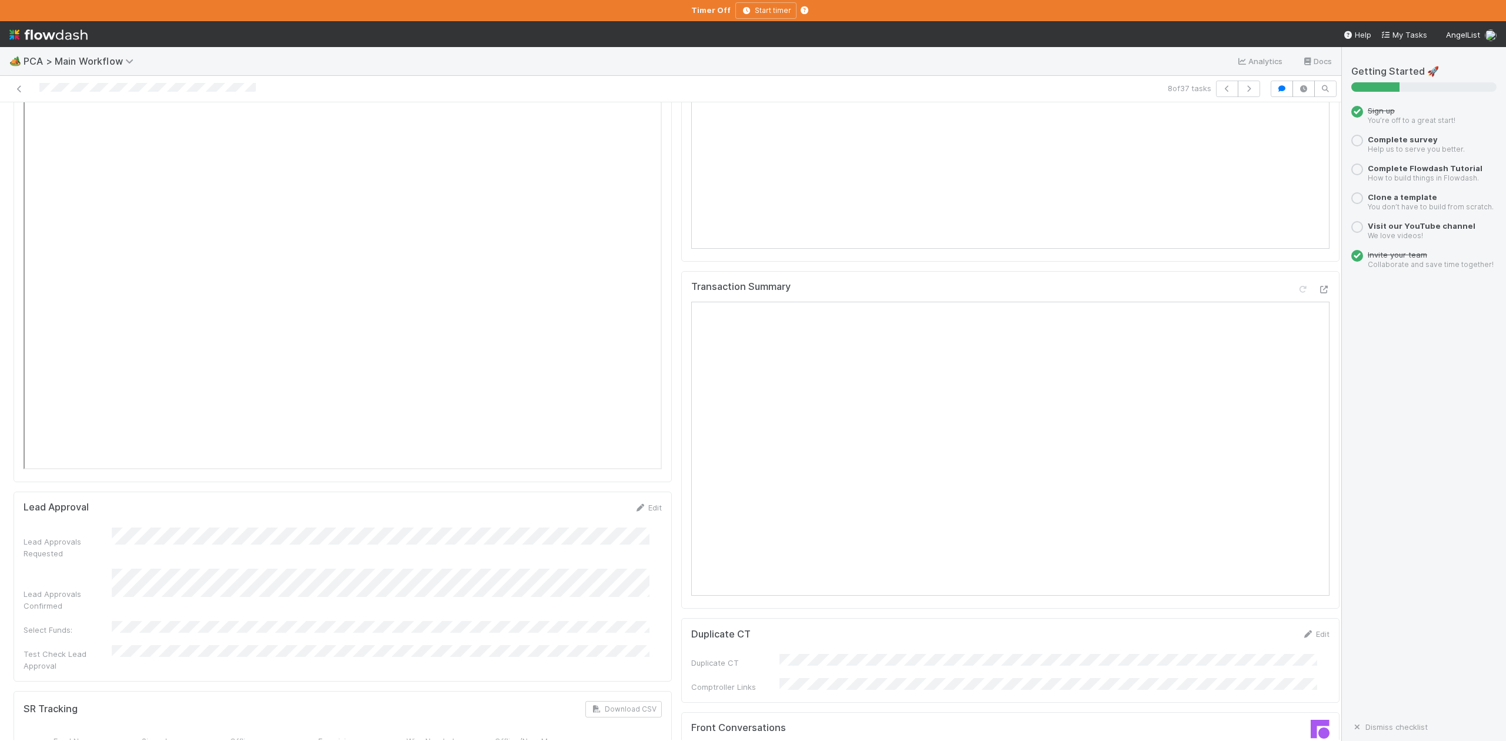
scroll to position [1648, 0]
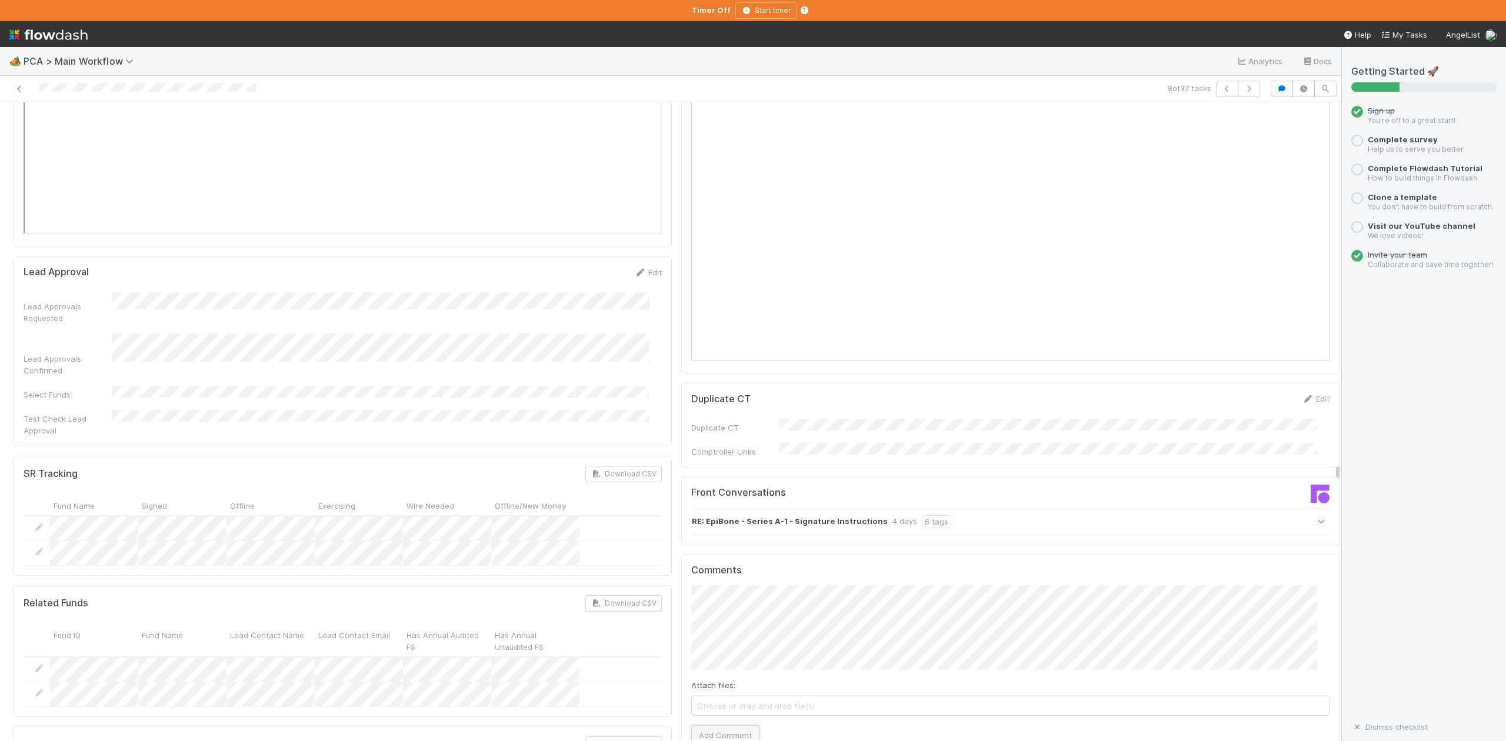
click at [709, 726] on button "Add Comment" at bounding box center [725, 736] width 68 height 20
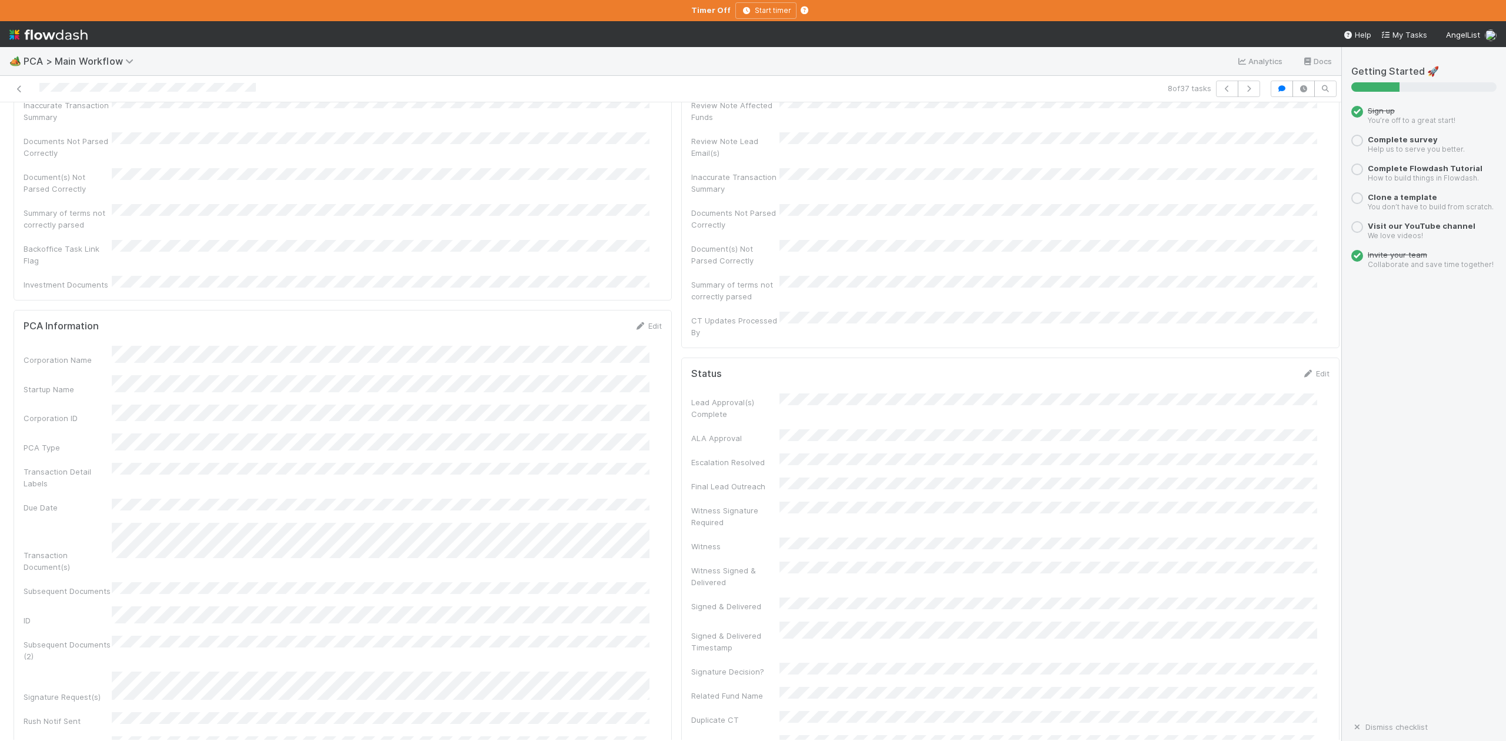
scroll to position [0, 0]
click at [53, 131] on button "IOS - [MEDICAL_DATA]" at bounding box center [68, 122] width 109 height 20
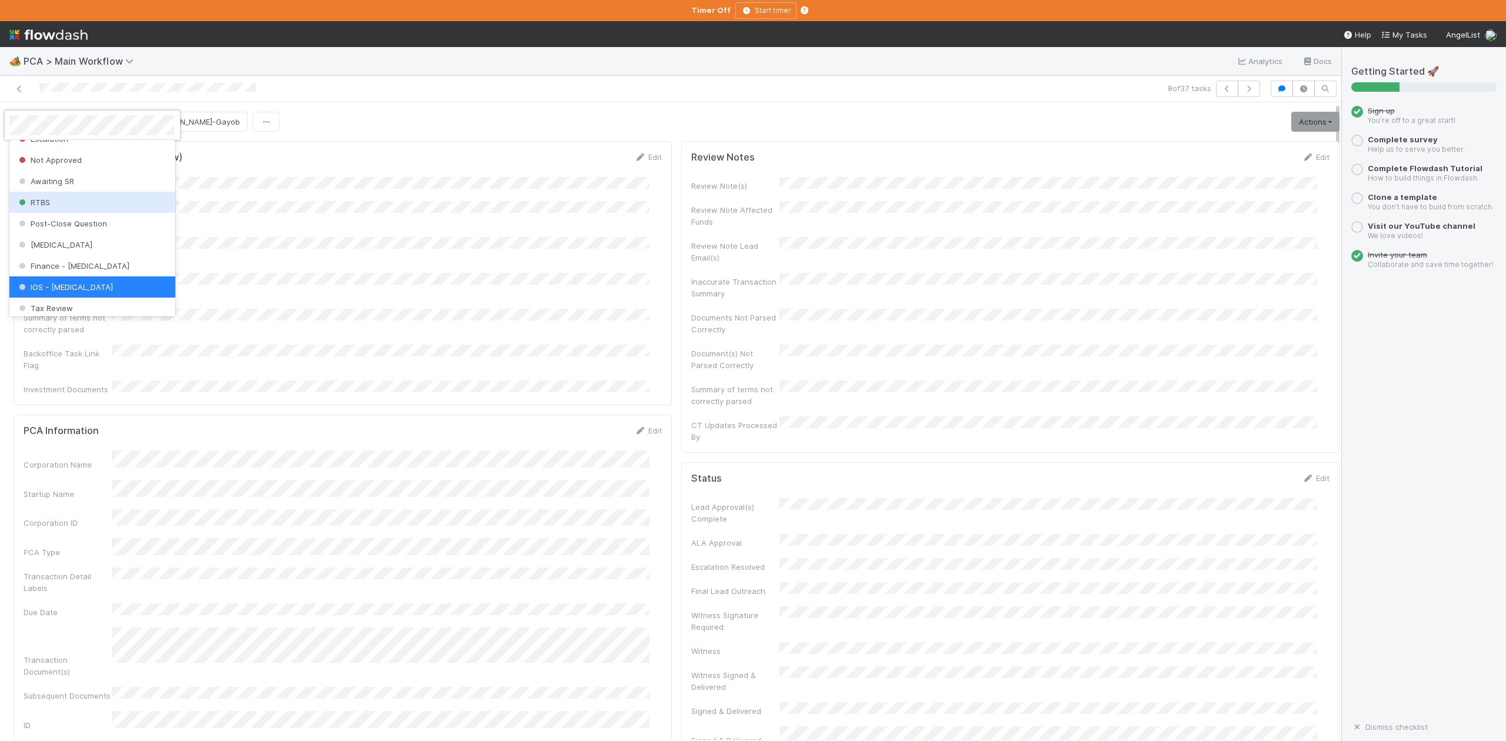
scroll to position [467, 0]
click at [108, 284] on span "Finance Review - Current (IOS)" at bounding box center [80, 278] width 128 height 9
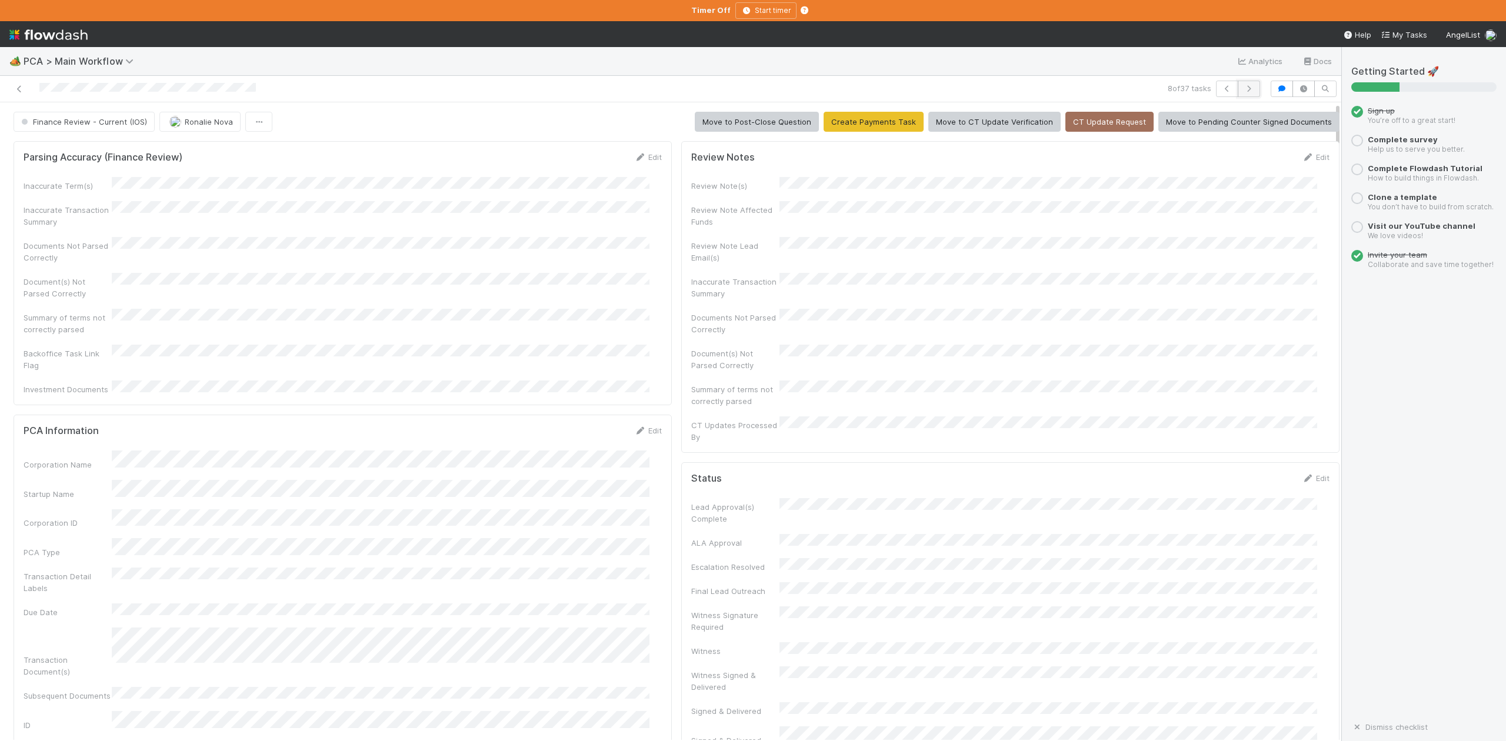
click at [1243, 89] on icon "button" at bounding box center [1249, 88] width 12 height 7
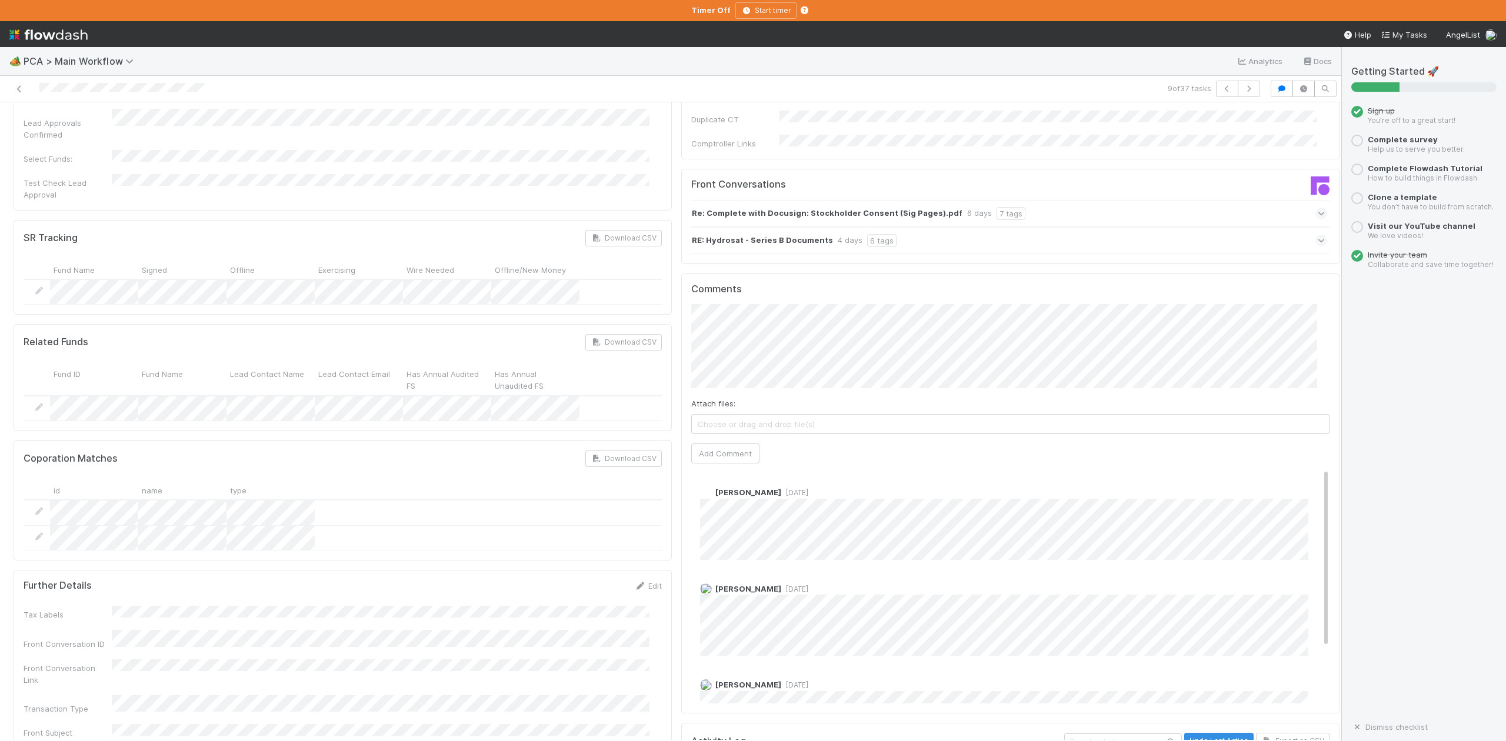
scroll to position [1883, 0]
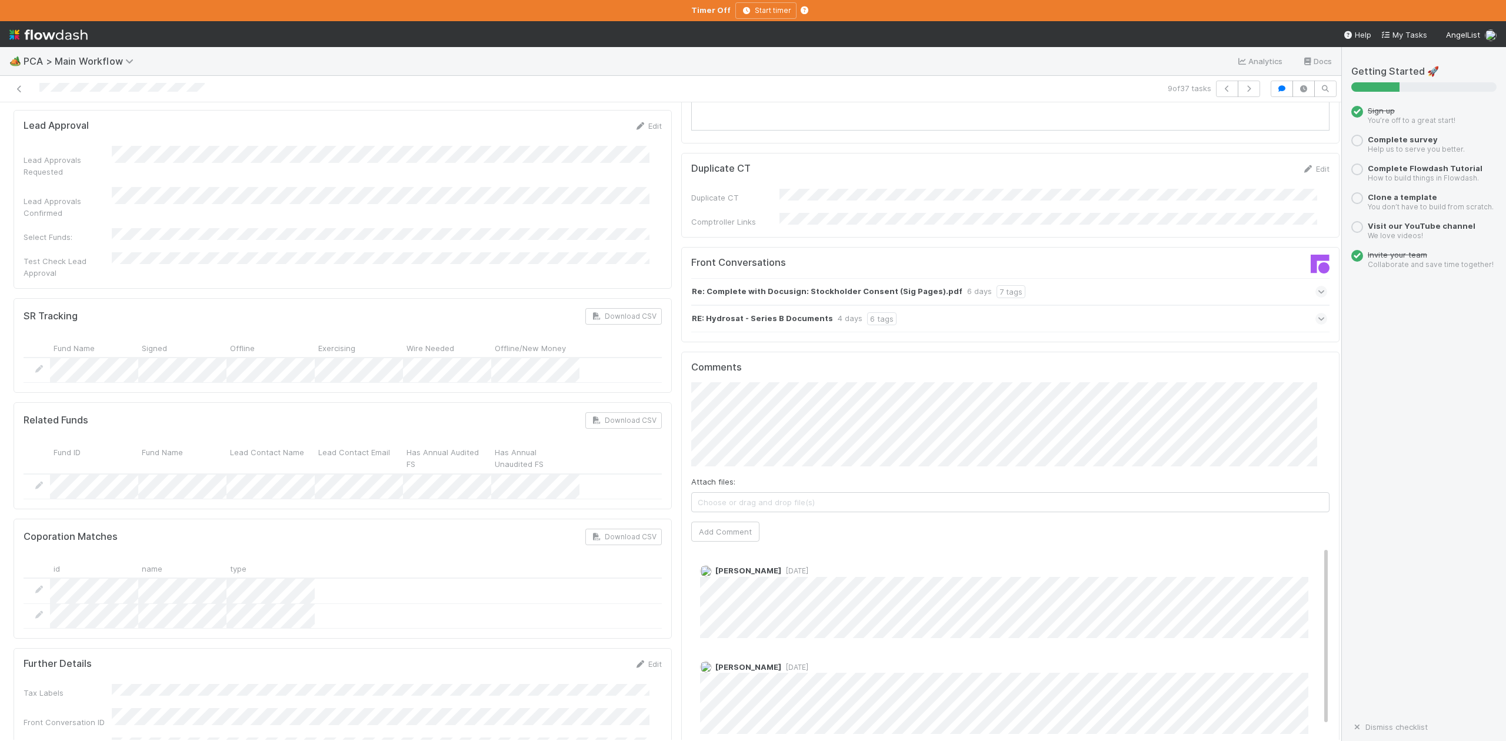
click at [1318, 313] on icon at bounding box center [1322, 319] width 8 height 12
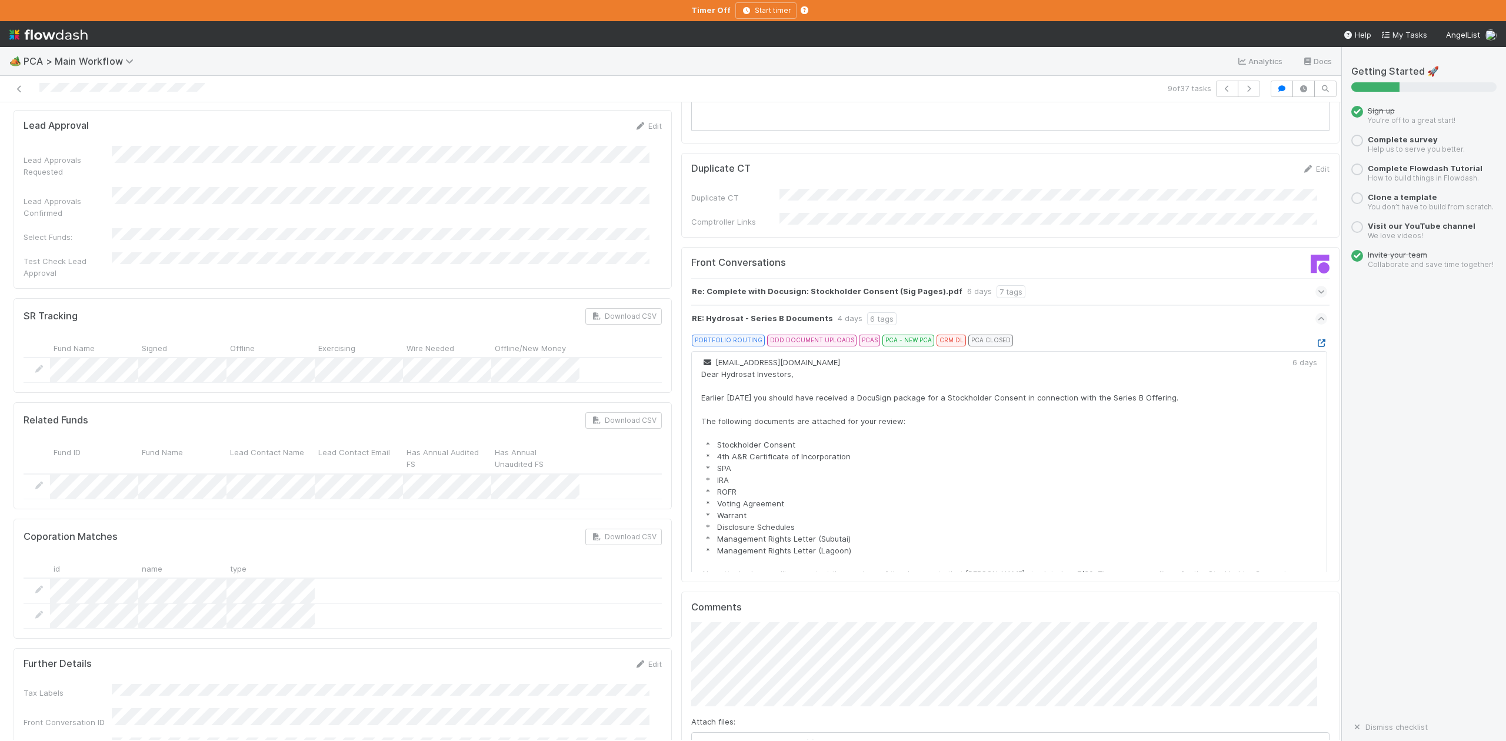
click at [1316, 340] on icon at bounding box center [1322, 344] width 12 height 8
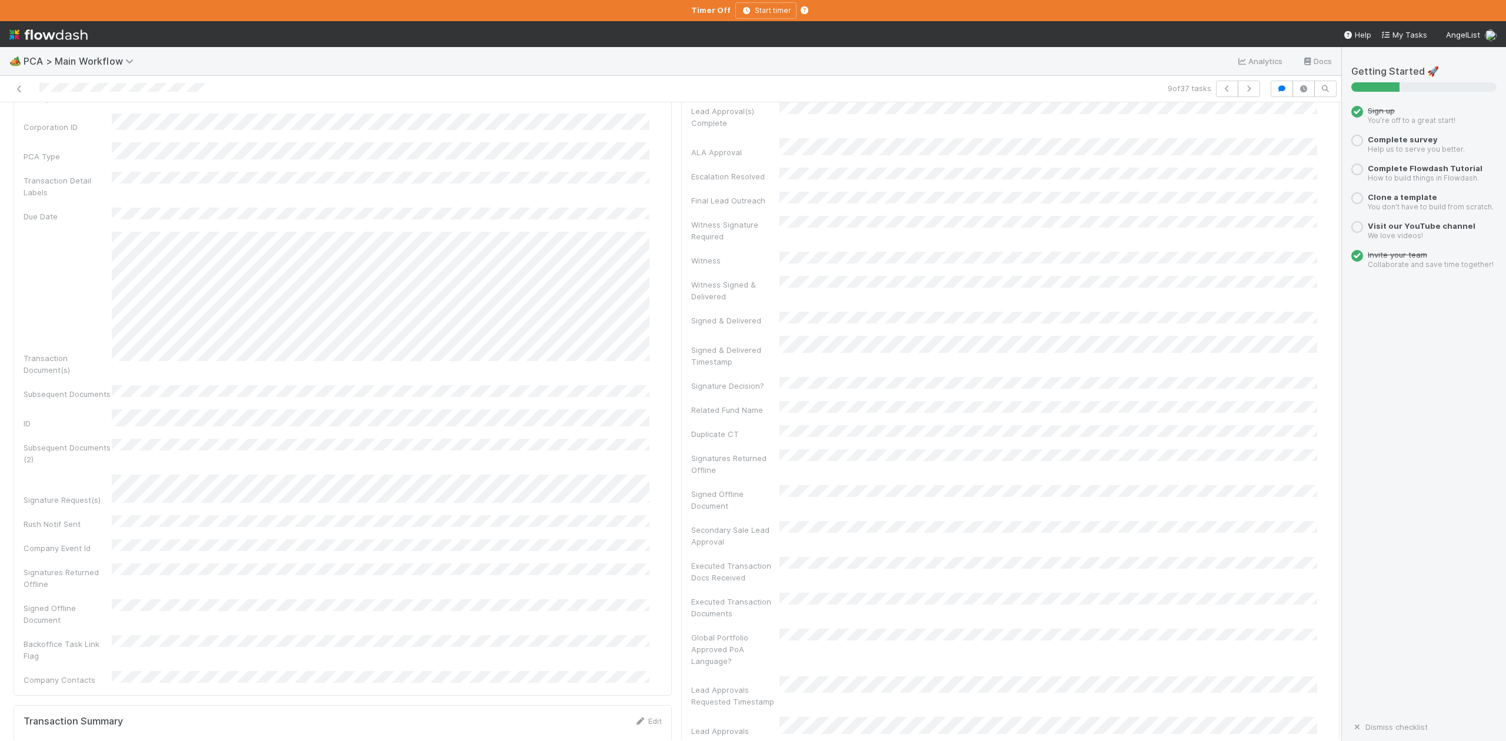
scroll to position [392, 0]
click at [860, 78] on div "9 of 37 tasks" at bounding box center [671, 89] width 1342 height 26
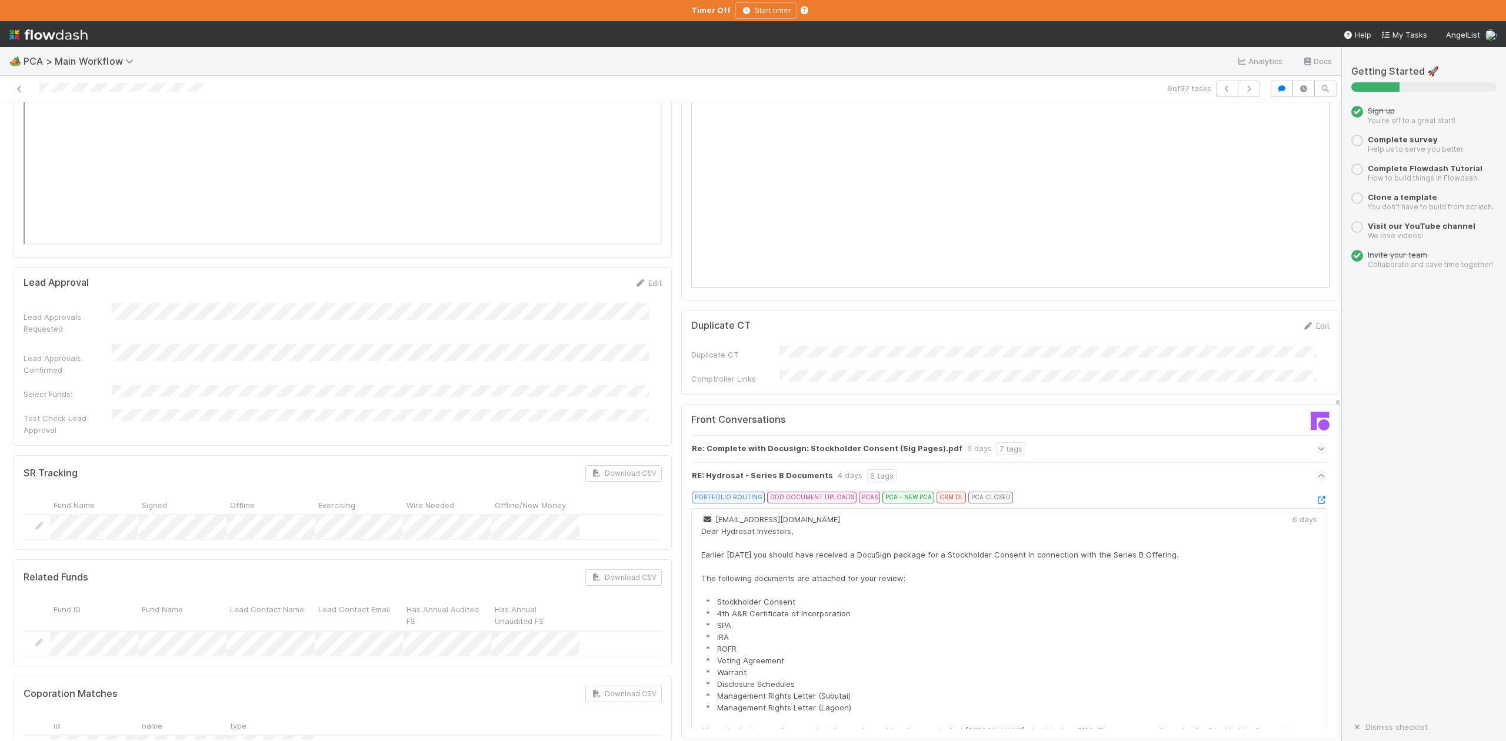
scroll to position [2118, 0]
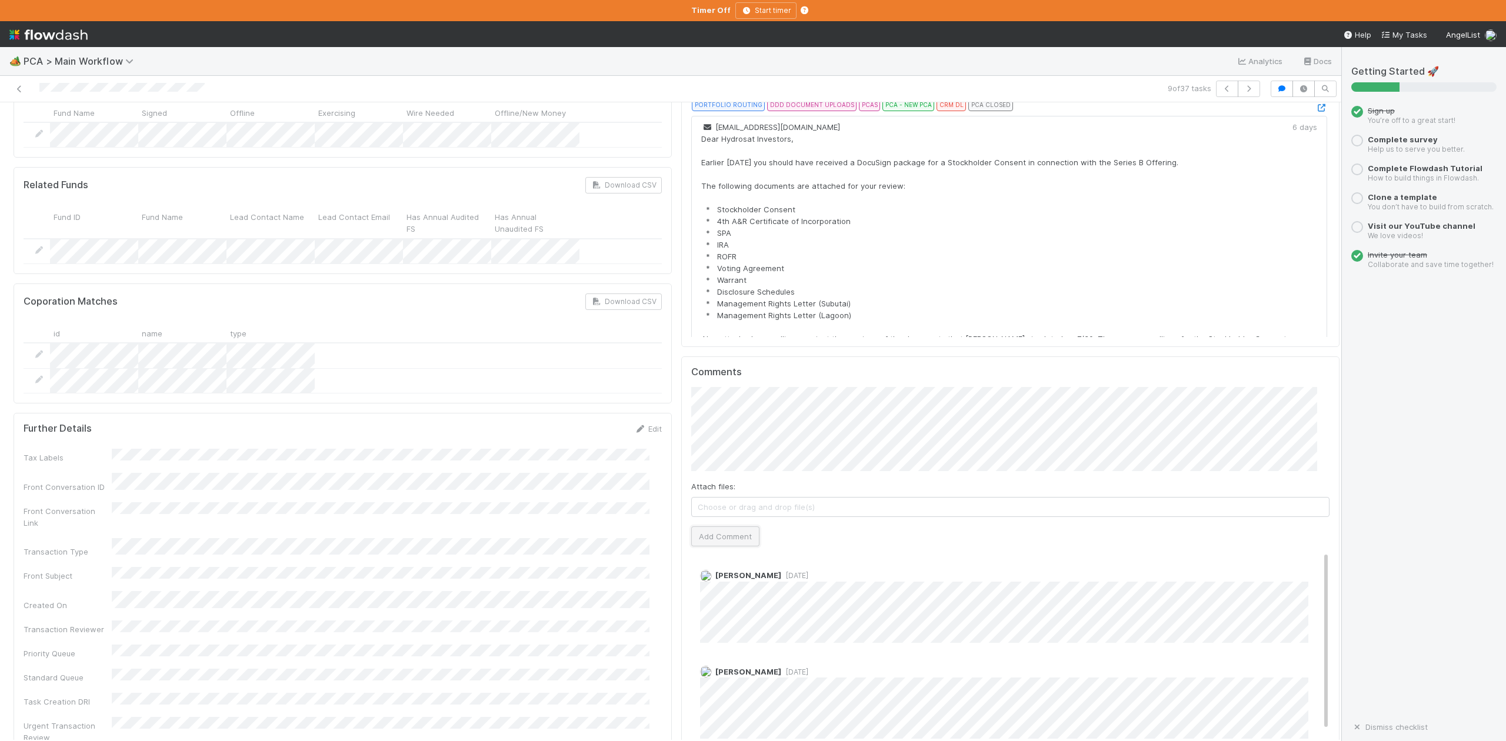
click at [718, 527] on button "Add Comment" at bounding box center [725, 537] width 68 height 20
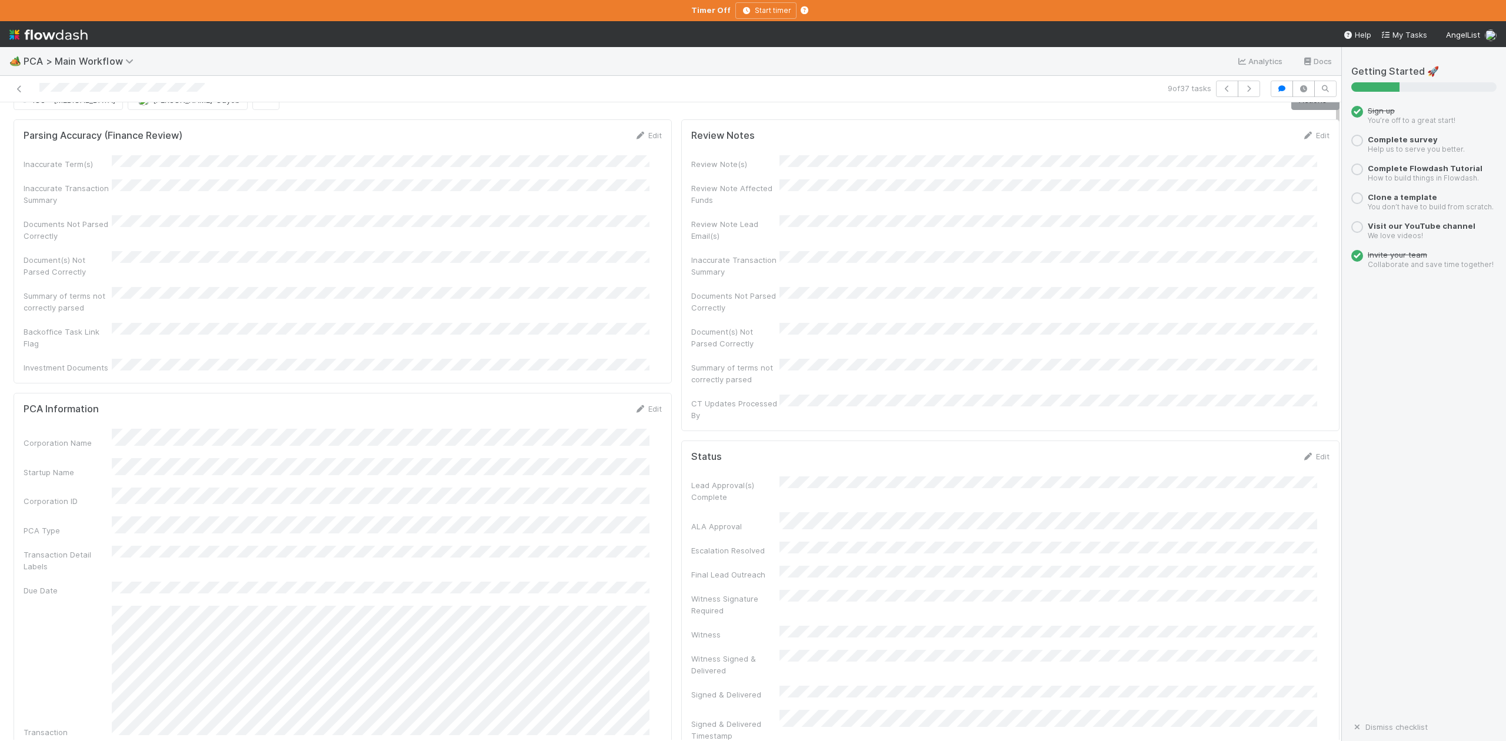
scroll to position [0, 0]
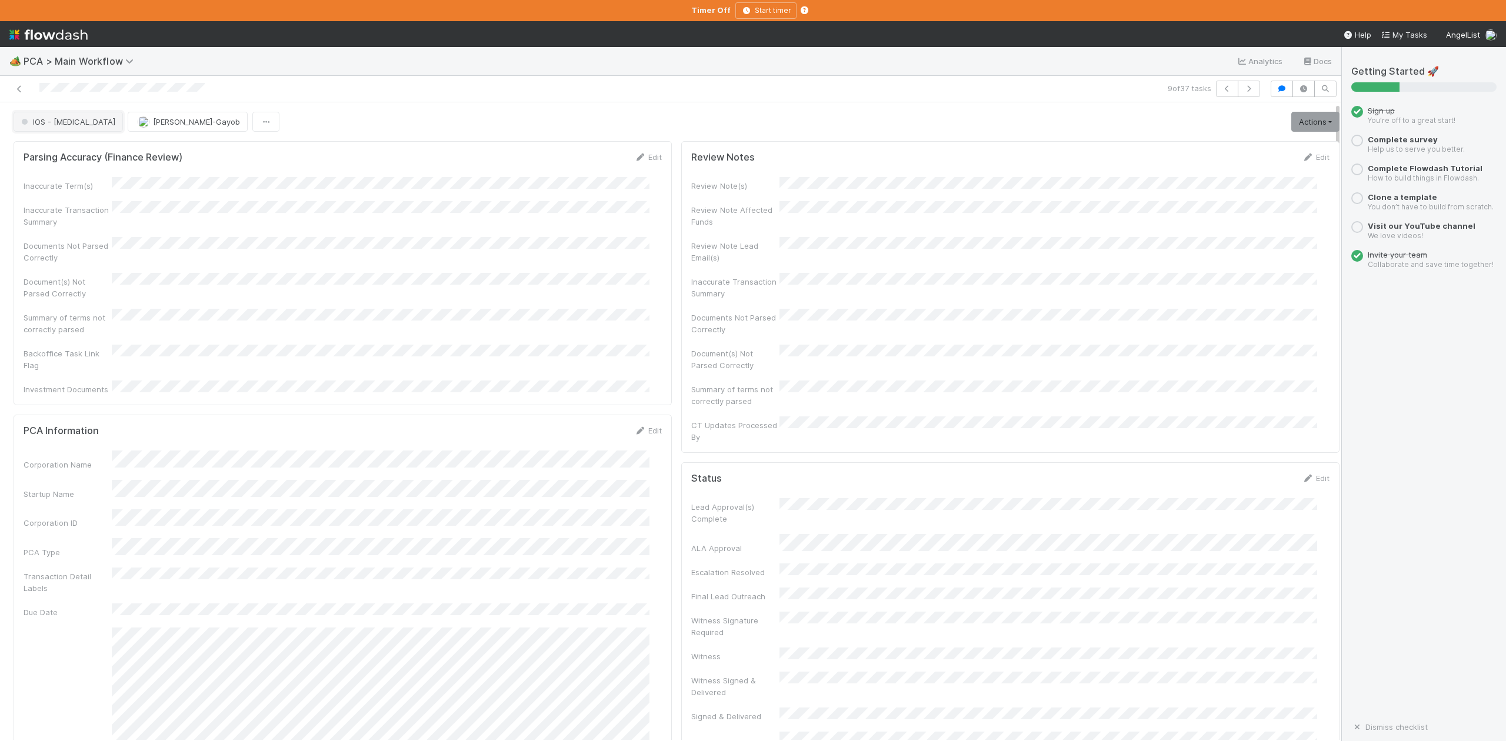
click at [40, 125] on span "IOS - [MEDICAL_DATA]" at bounding box center [67, 121] width 97 height 9
click at [66, 261] on span "DCR Review" at bounding box center [45, 255] width 59 height 9
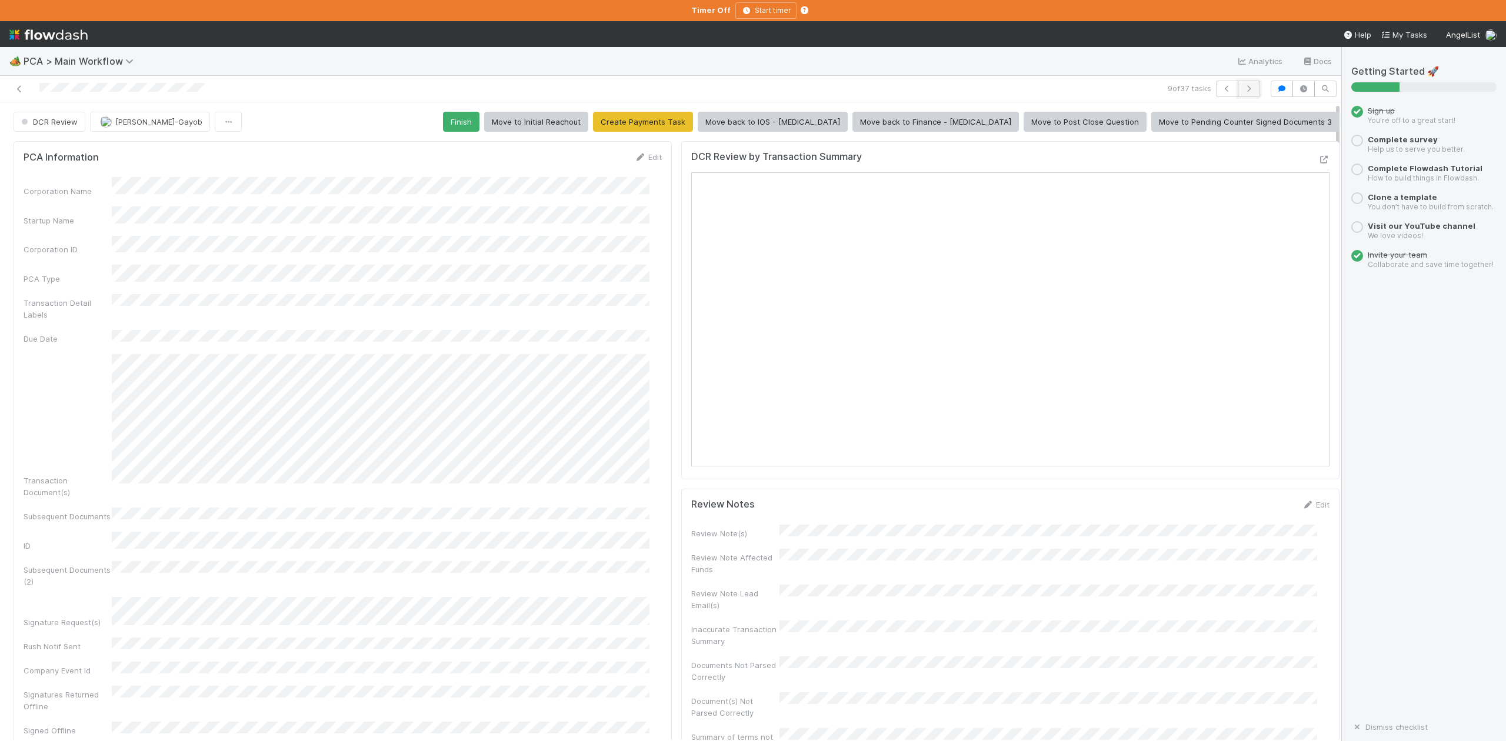
click at [1243, 90] on icon "button" at bounding box center [1249, 88] width 12 height 7
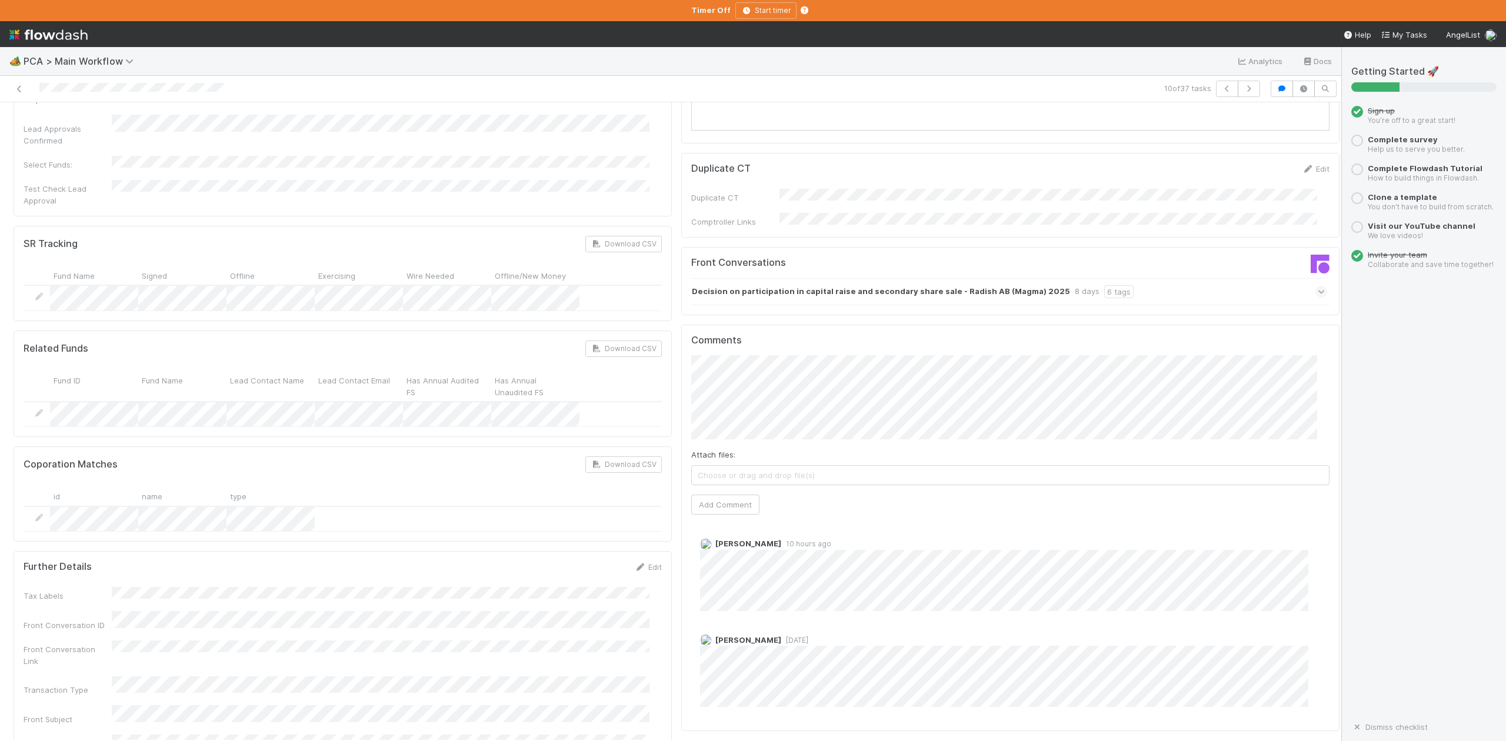
scroll to position [1726, 0]
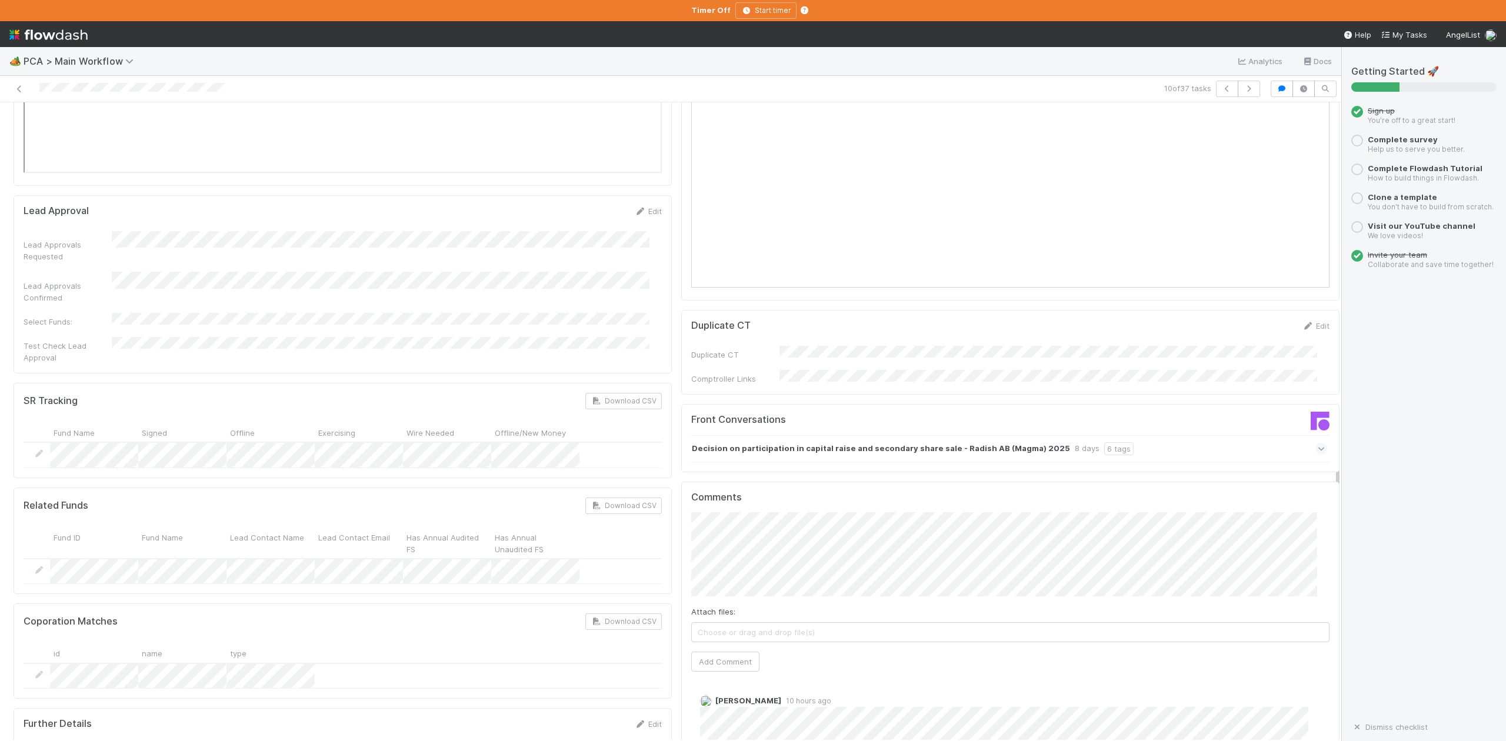
click at [1318, 443] on icon at bounding box center [1322, 449] width 8 height 12
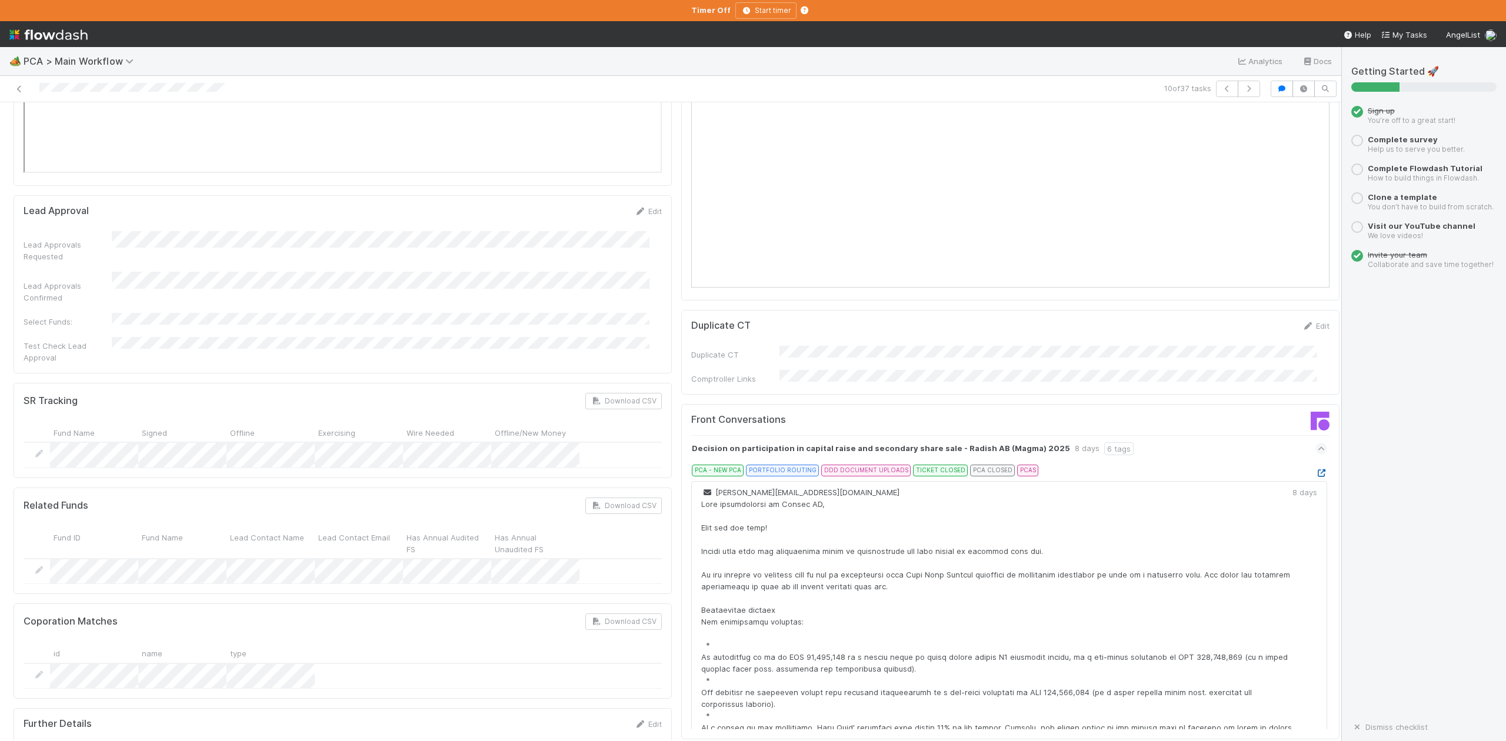
click at [1316, 470] on icon at bounding box center [1322, 474] width 12 height 8
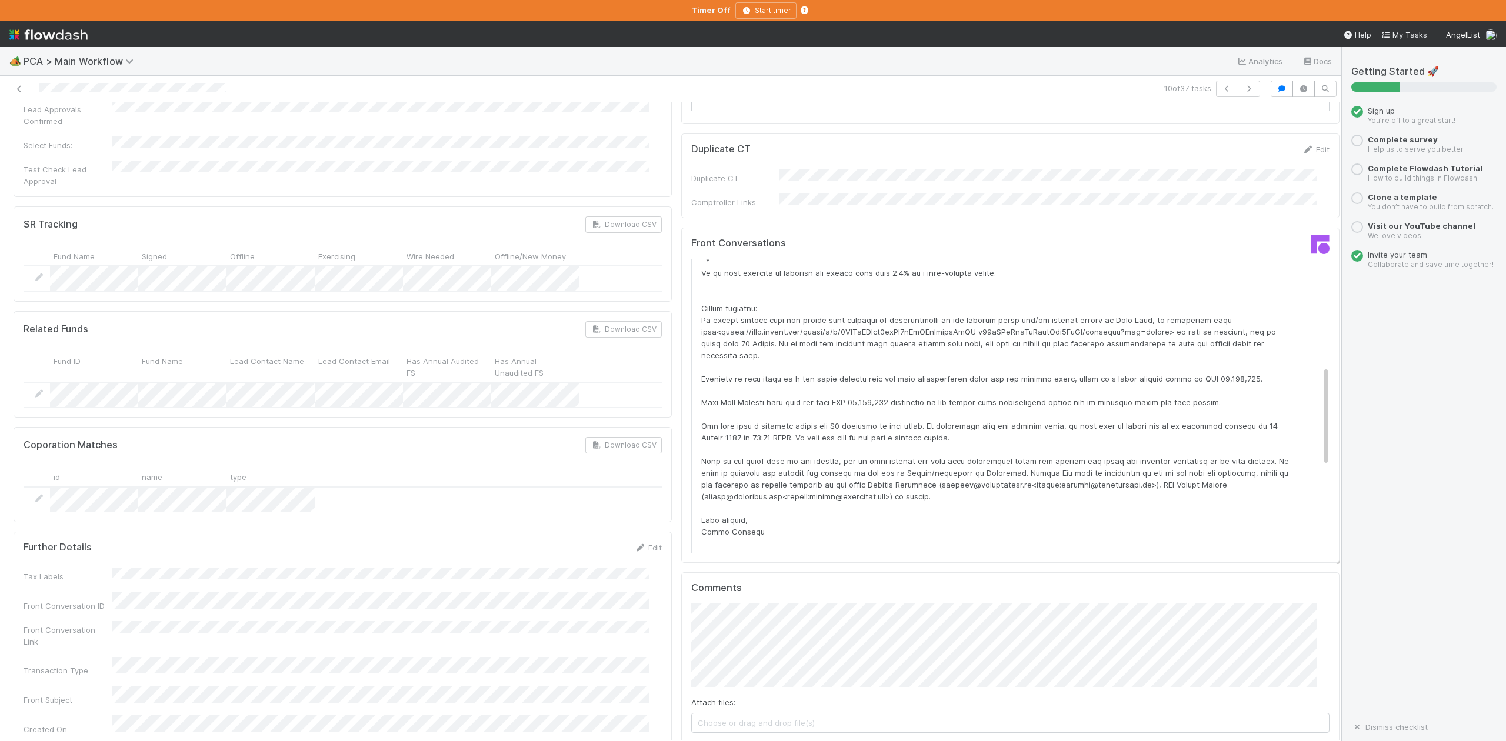
scroll to position [1883, 0]
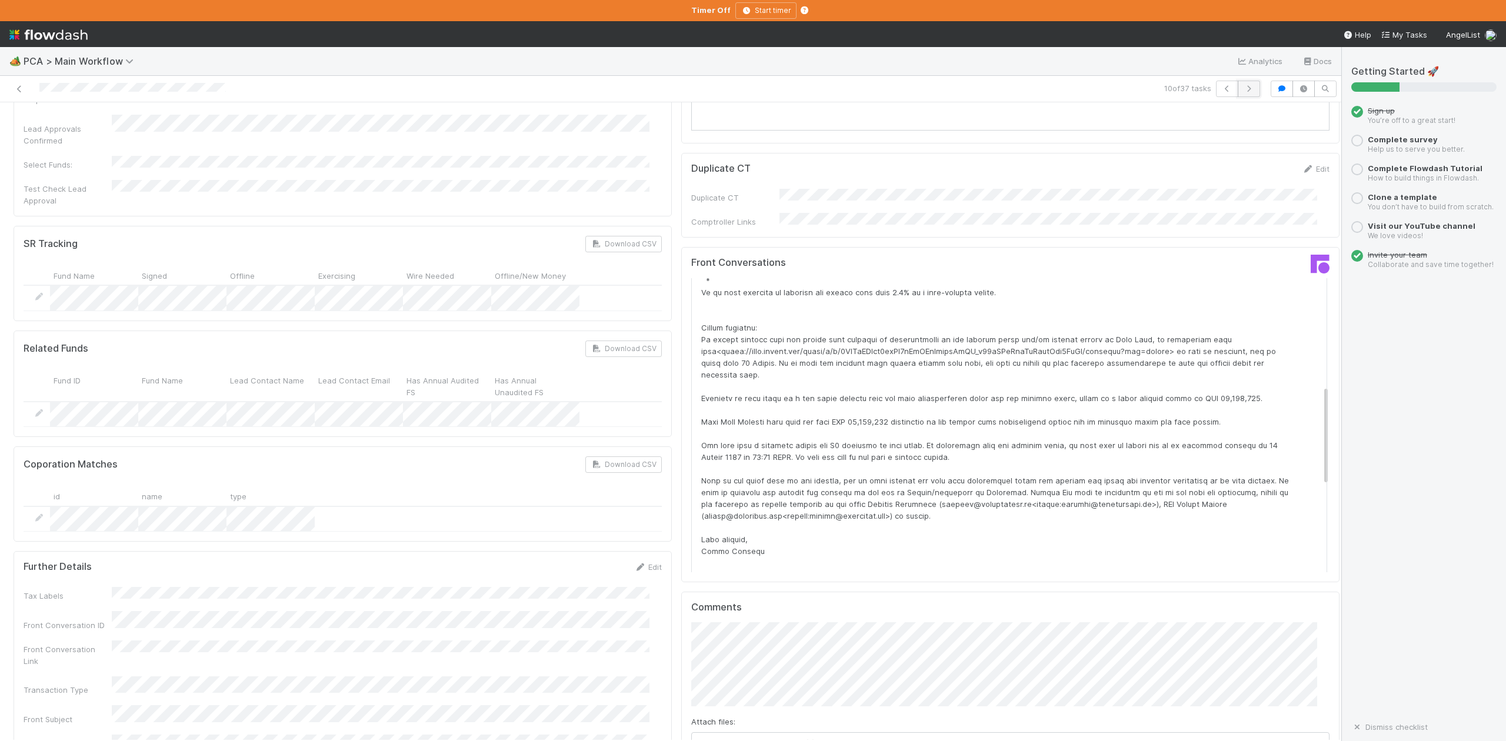
click at [1243, 87] on icon "button" at bounding box center [1249, 88] width 12 height 7
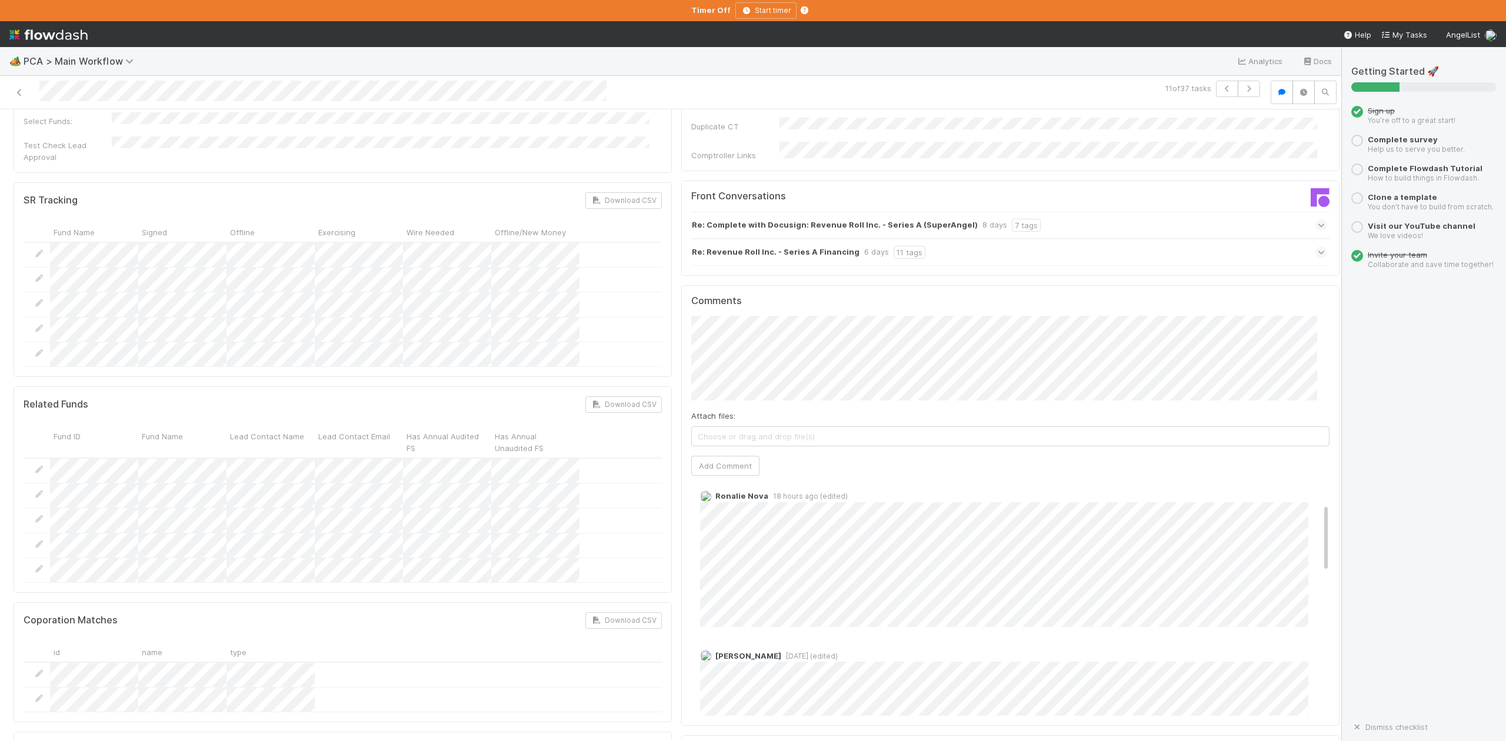
scroll to position [78, 0]
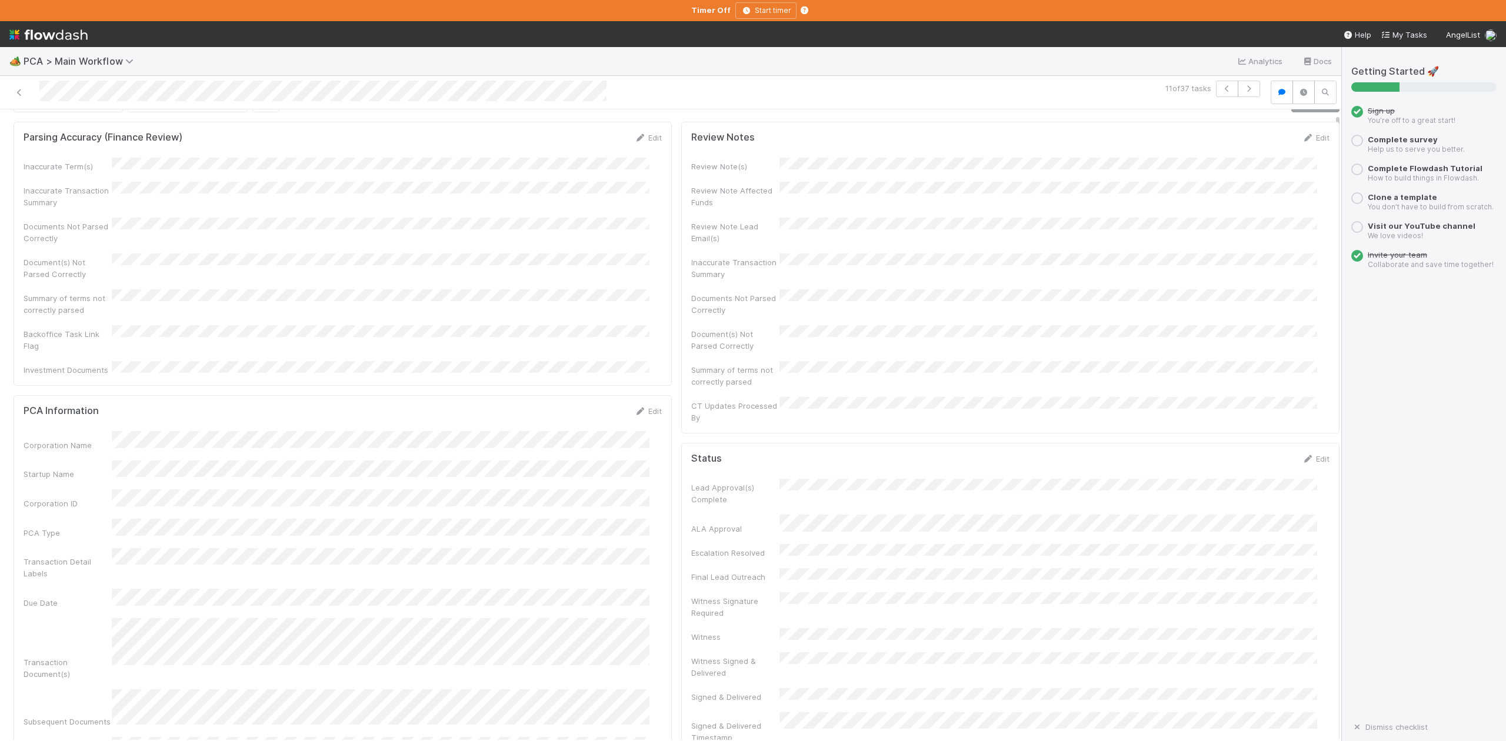
scroll to position [0, 0]
click at [53, 137] on button "IOS - [MEDICAL_DATA]" at bounding box center [68, 129] width 109 height 20
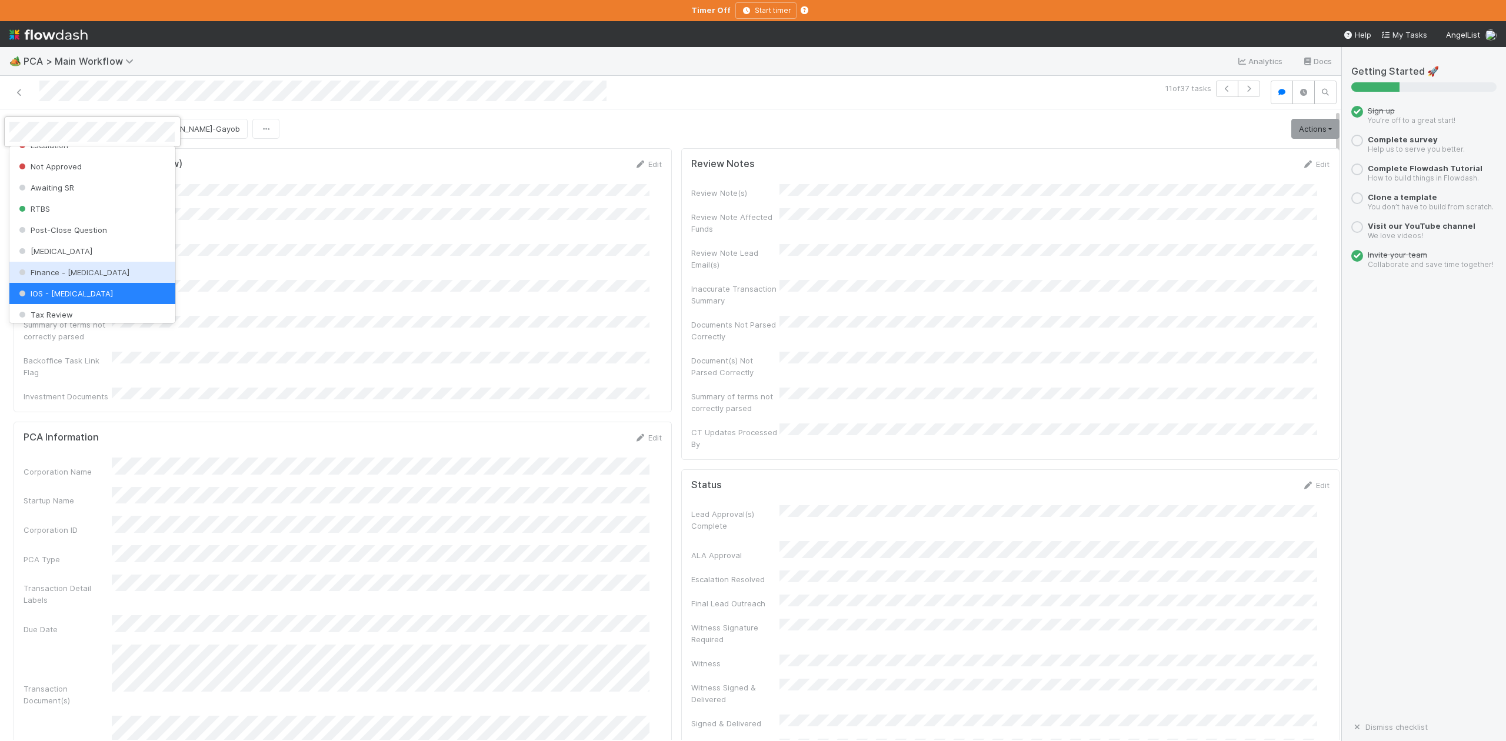
click at [74, 277] on span "Finance - [MEDICAL_DATA]" at bounding box center [72, 272] width 113 height 9
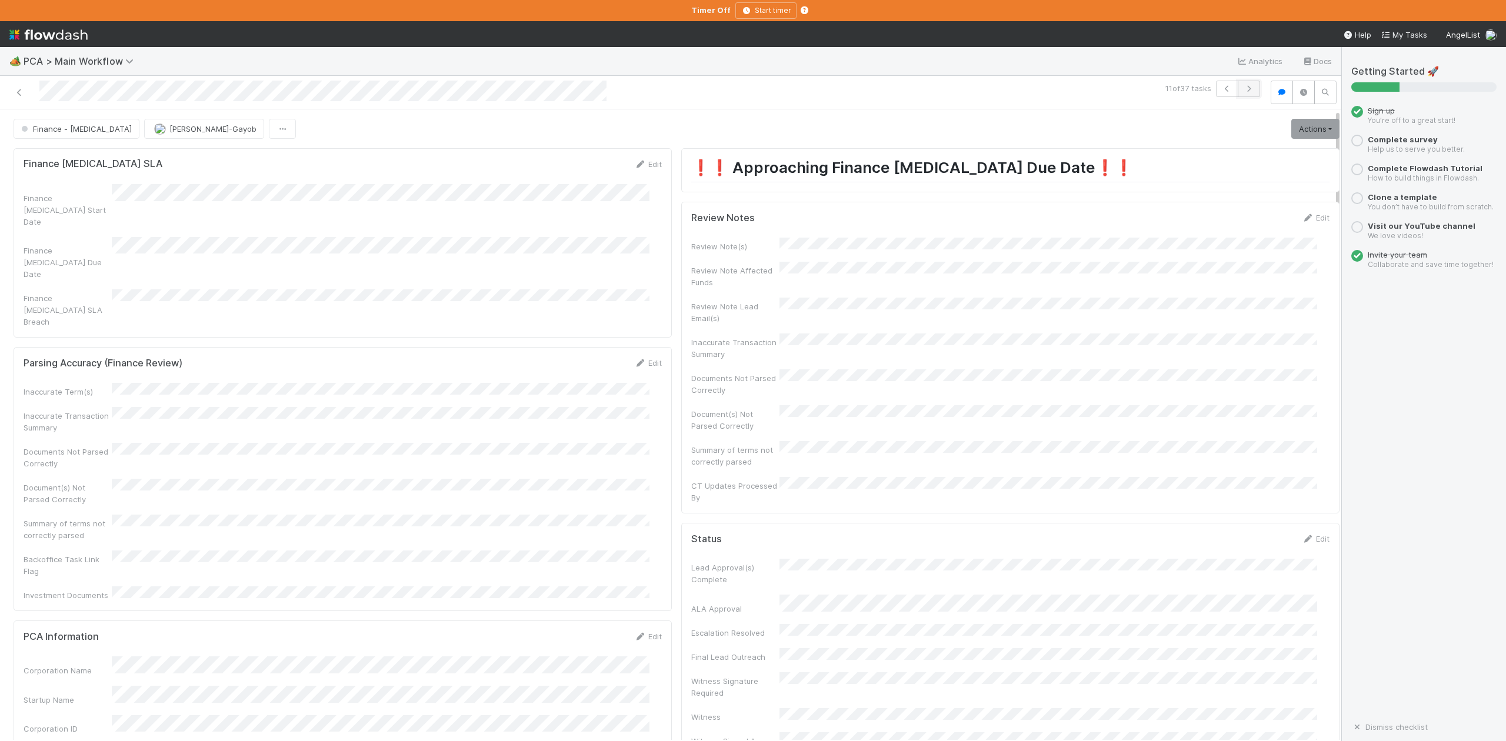
click at [1243, 89] on icon "button" at bounding box center [1249, 88] width 12 height 7
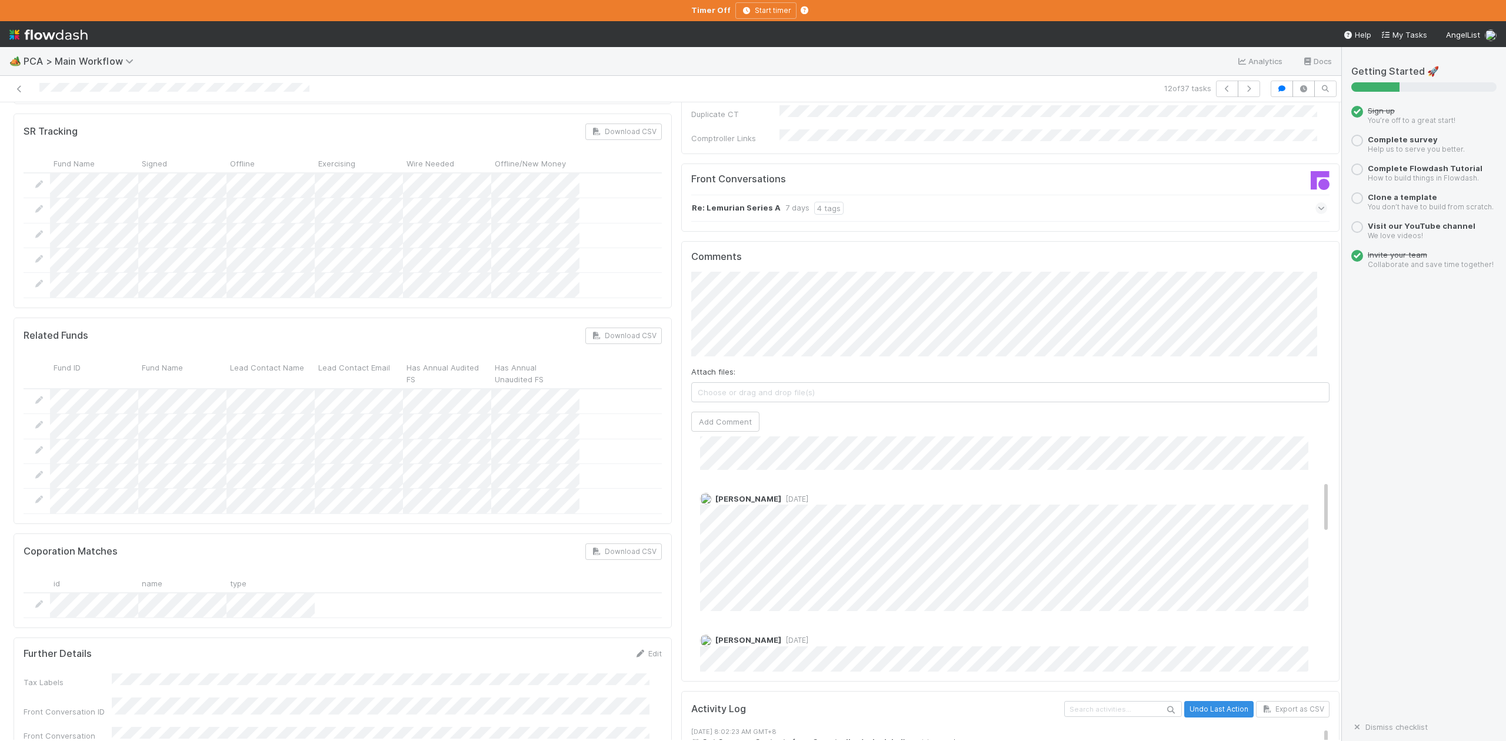
scroll to position [78, 0]
click at [1238, 95] on button "button" at bounding box center [1249, 89] width 22 height 16
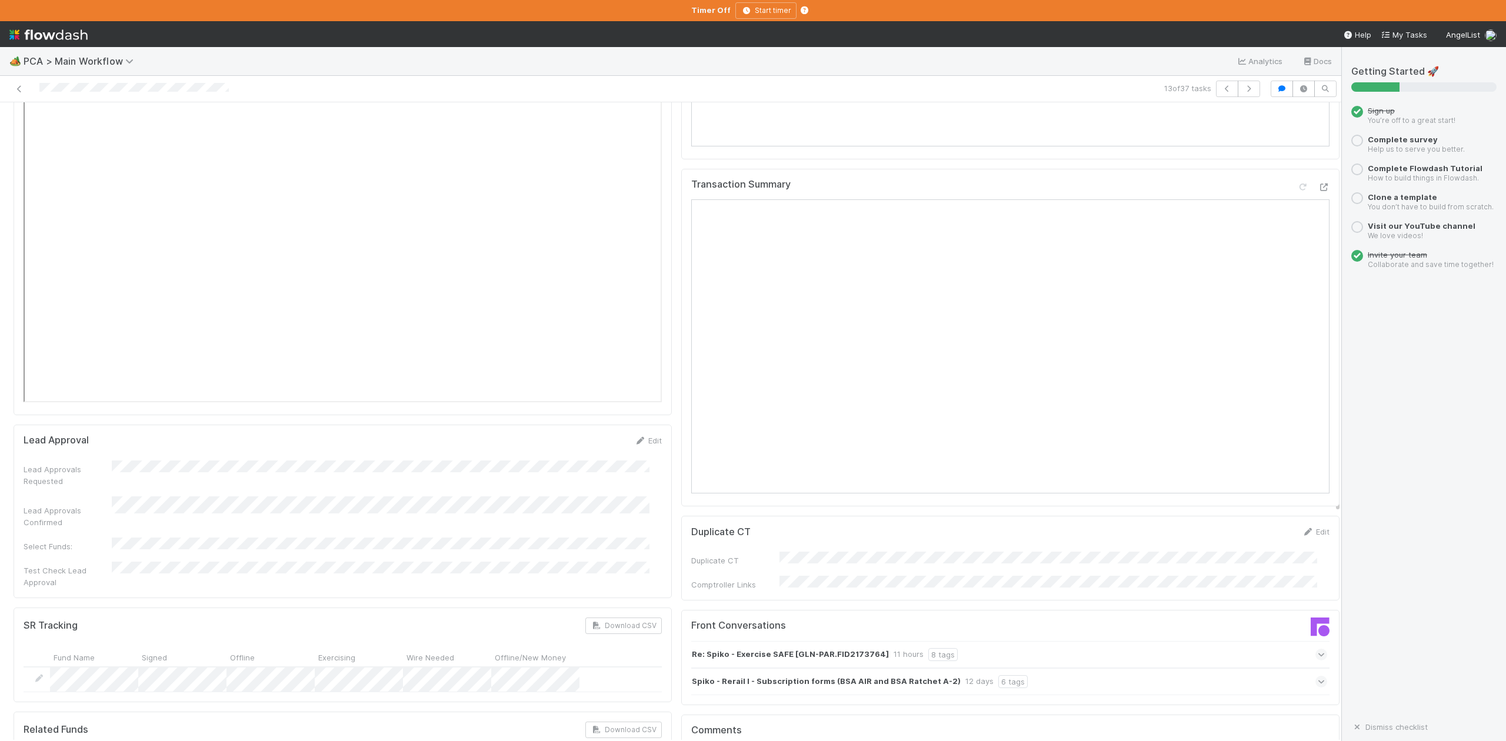
scroll to position [1648, 0]
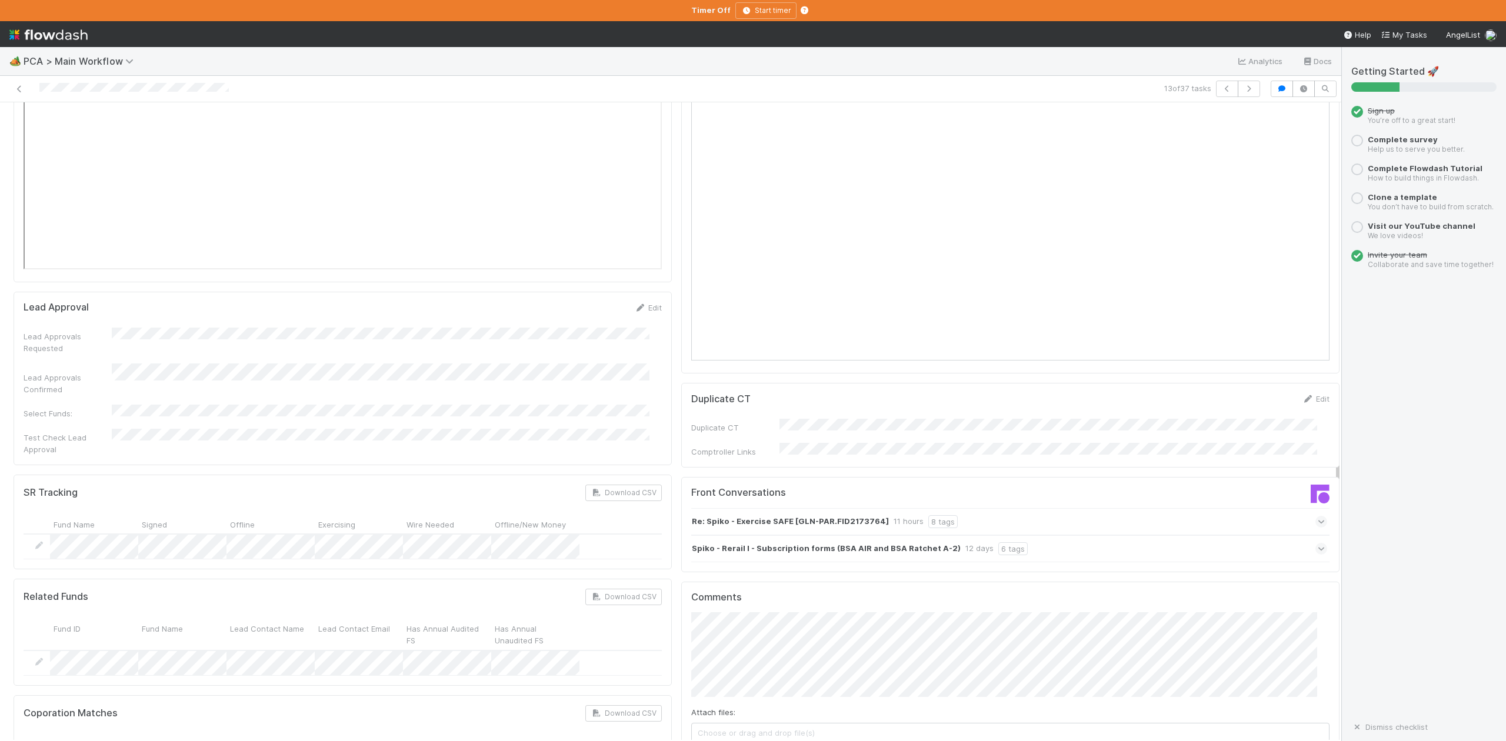
click at [1154, 486] on div "Review Notes Edit Review Note(s) Review Note Affected Funds Review Note Lead Em…" at bounding box center [1011, 352] width 668 height 3726
click at [1318, 543] on icon at bounding box center [1322, 549] width 8 height 12
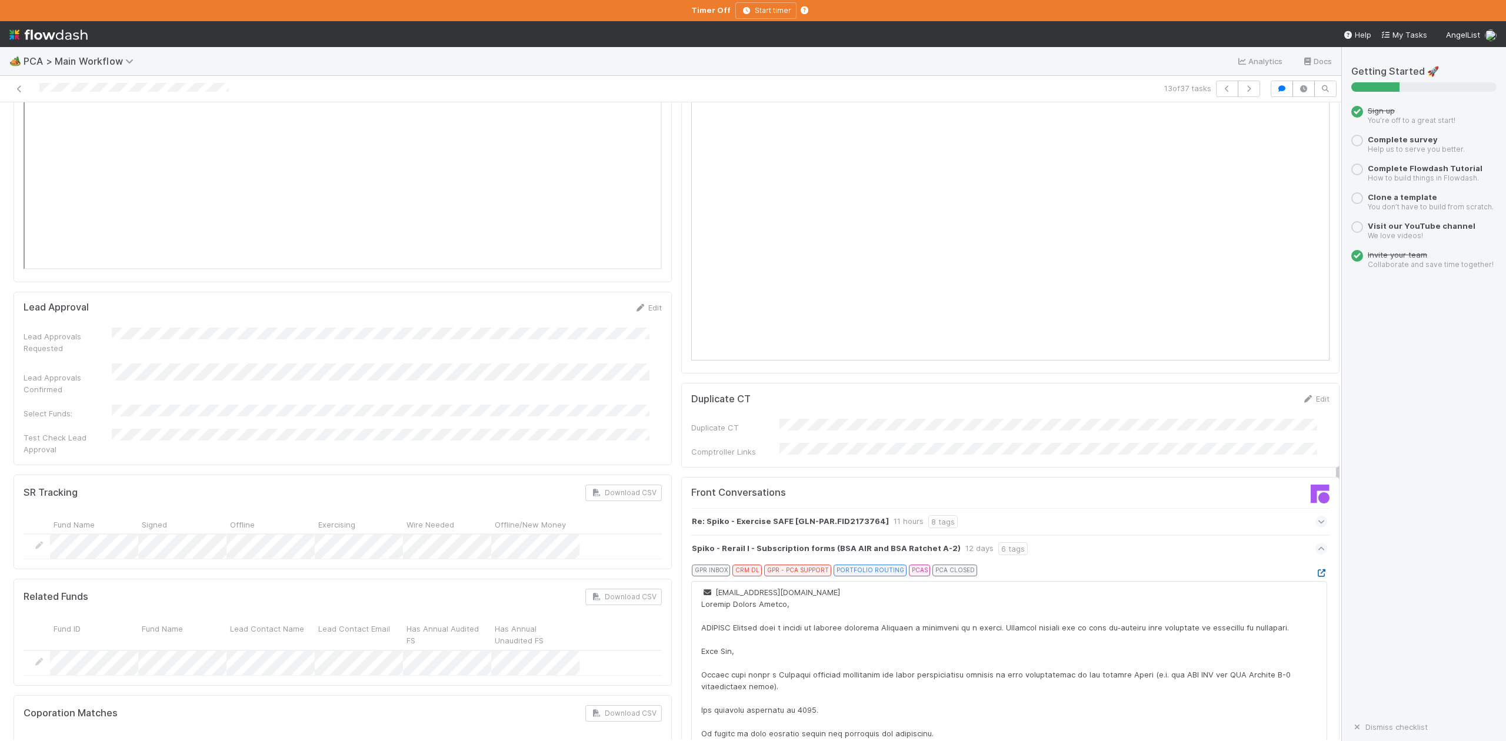
click at [1316, 570] on icon at bounding box center [1322, 574] width 12 height 8
click at [1318, 516] on icon at bounding box center [1322, 522] width 8 height 12
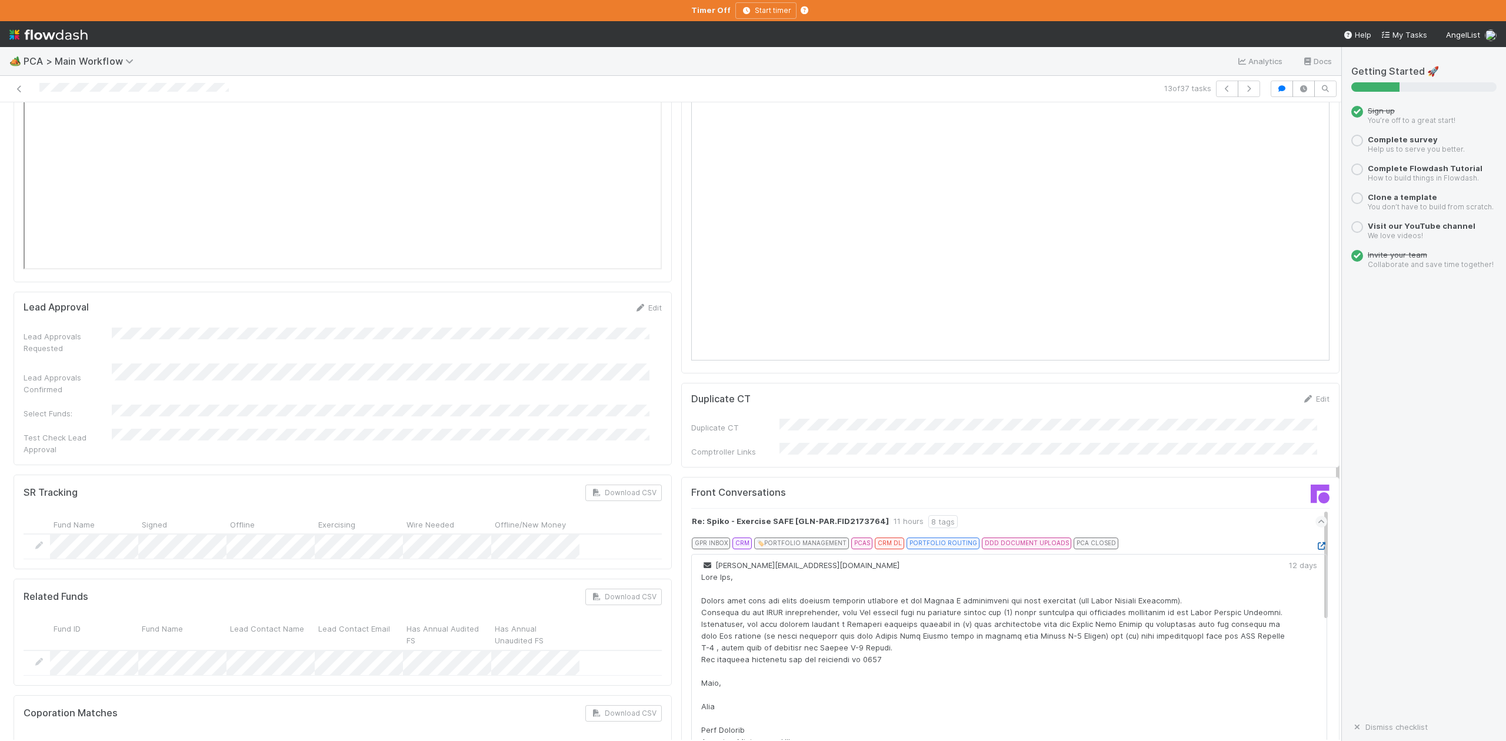
click at [1316, 543] on icon at bounding box center [1322, 547] width 12 height 8
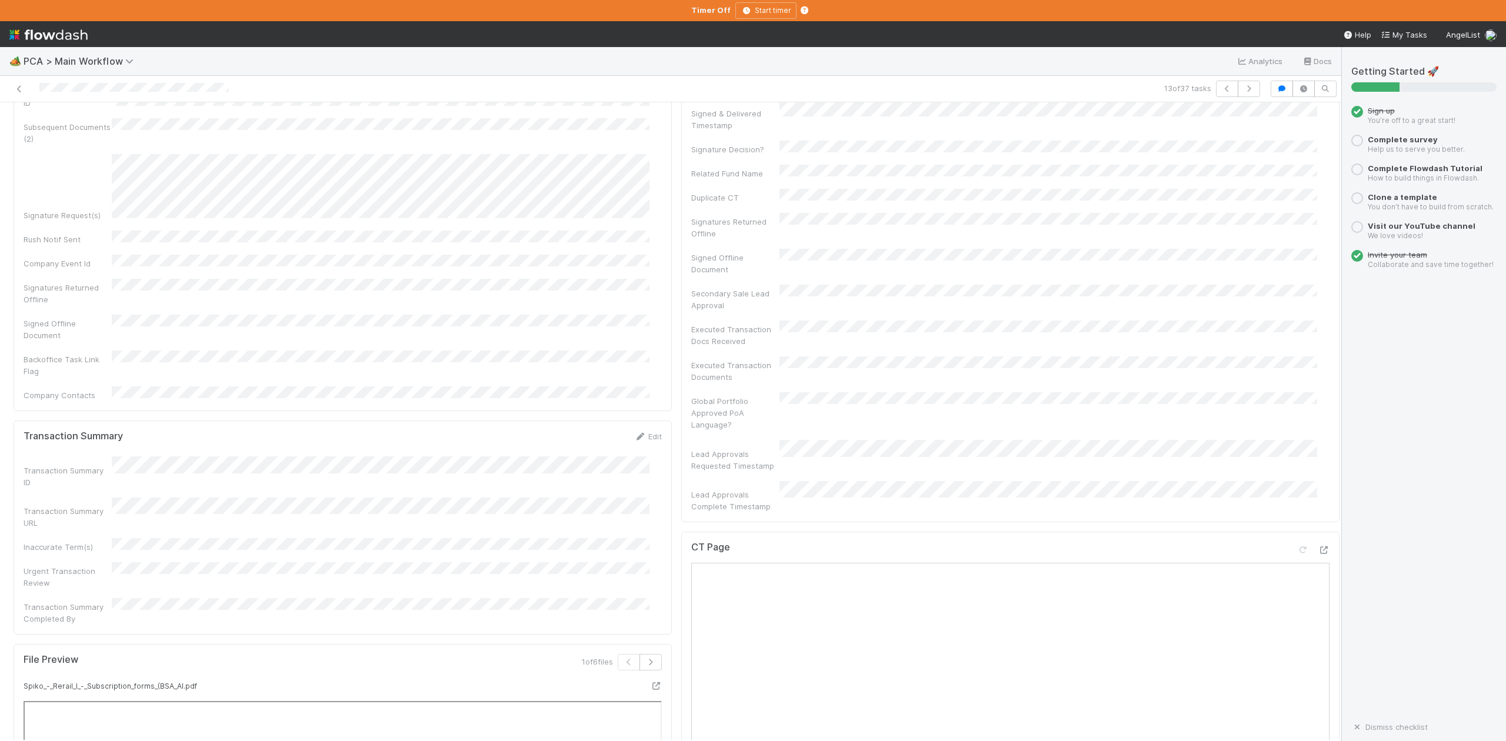
scroll to position [235, 0]
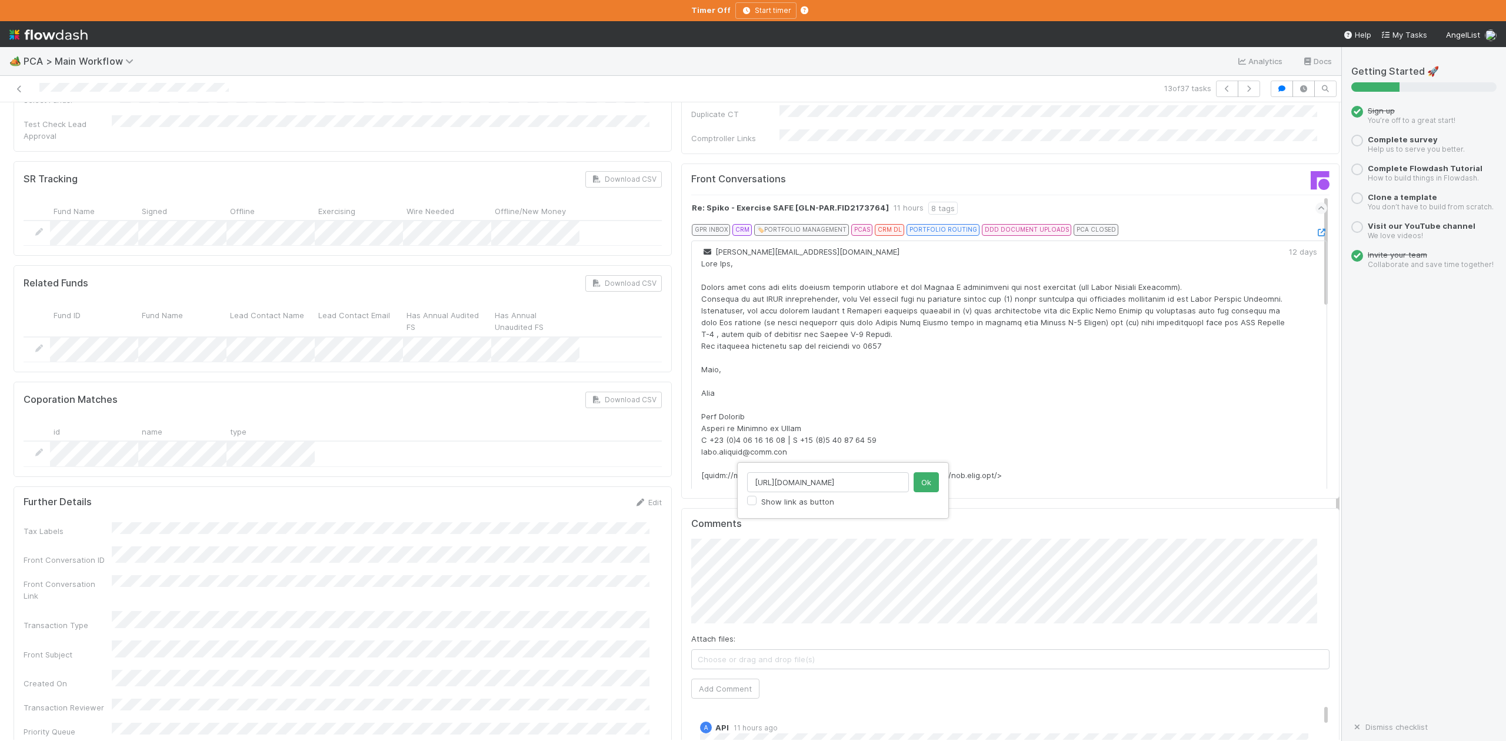
scroll to position [0, 20]
type input "https://app.frontapp.com/open/msg_1yh1nn47"
click at [756, 564] on div "https://app.frontapp.com/open/msg_1yh1nn47 Show link as button Ok" at bounding box center [753, 370] width 1506 height 741
type input "https://app.frontapp.com/open/msg_1yh1nn47"
click at [930, 484] on button "Ok" at bounding box center [926, 483] width 25 height 20
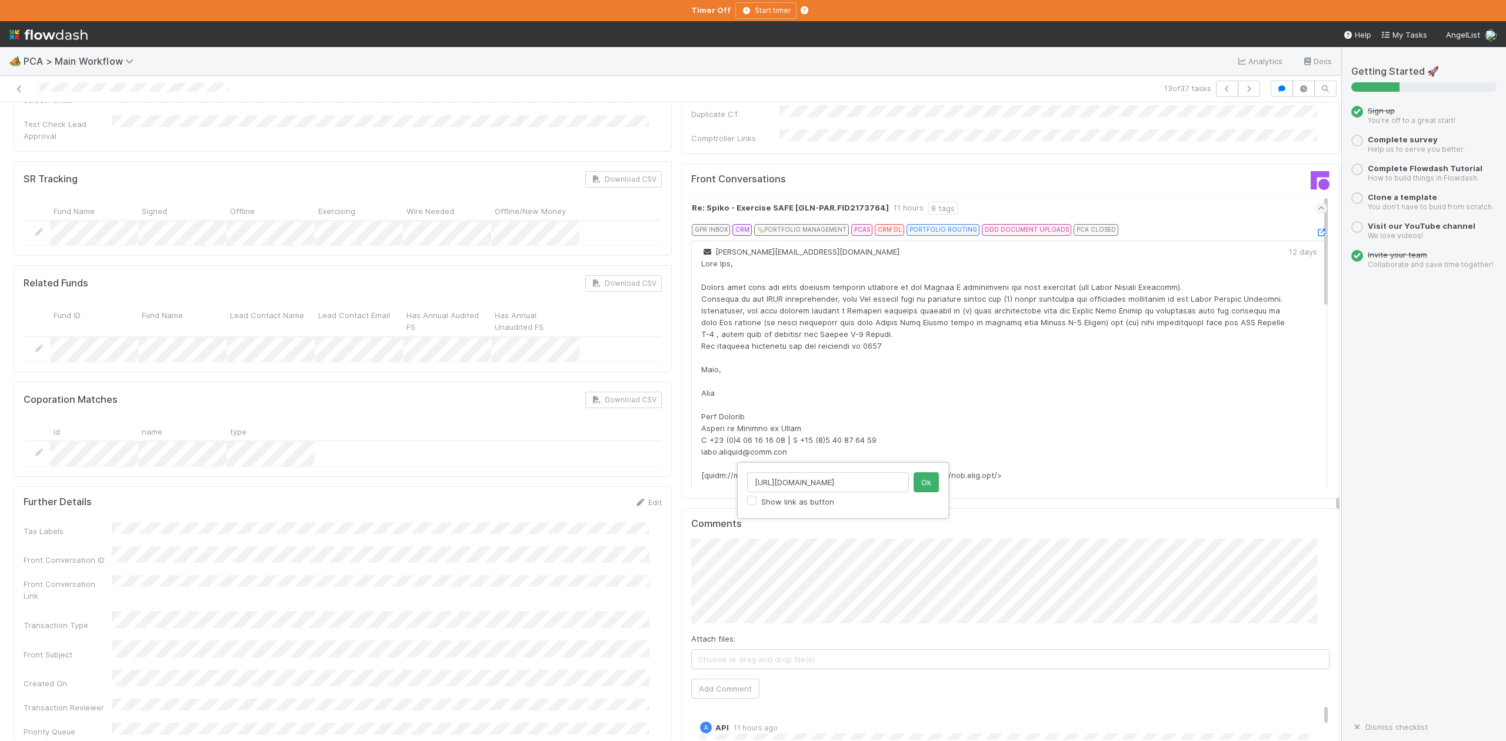
scroll to position [0, 0]
click at [786, 650] on span "Choose or drag and drop file(s)" at bounding box center [1010, 659] width 637 height 19
click at [721, 679] on button "Add Comment" at bounding box center [725, 689] width 68 height 20
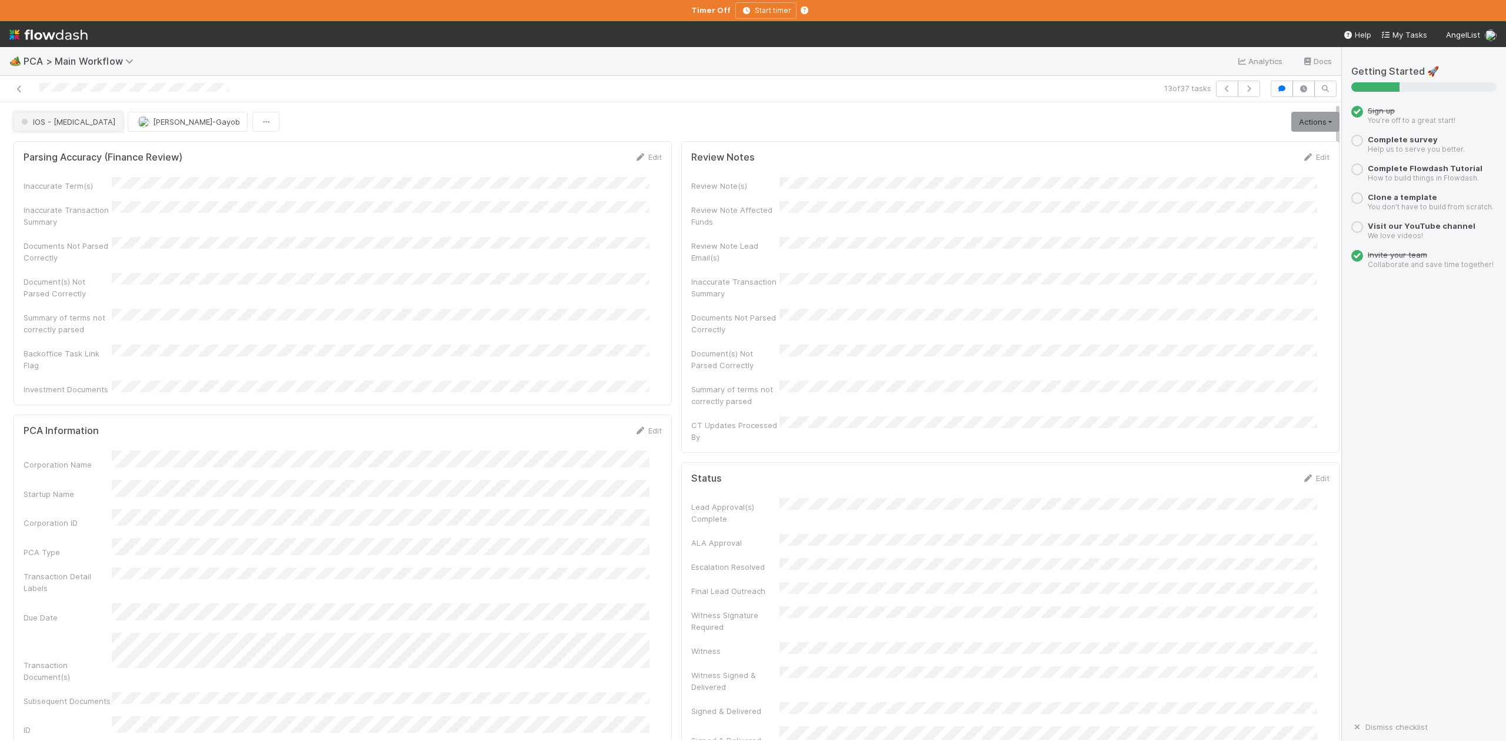
click at [50, 129] on button "IOS - [MEDICAL_DATA]" at bounding box center [68, 122] width 109 height 20
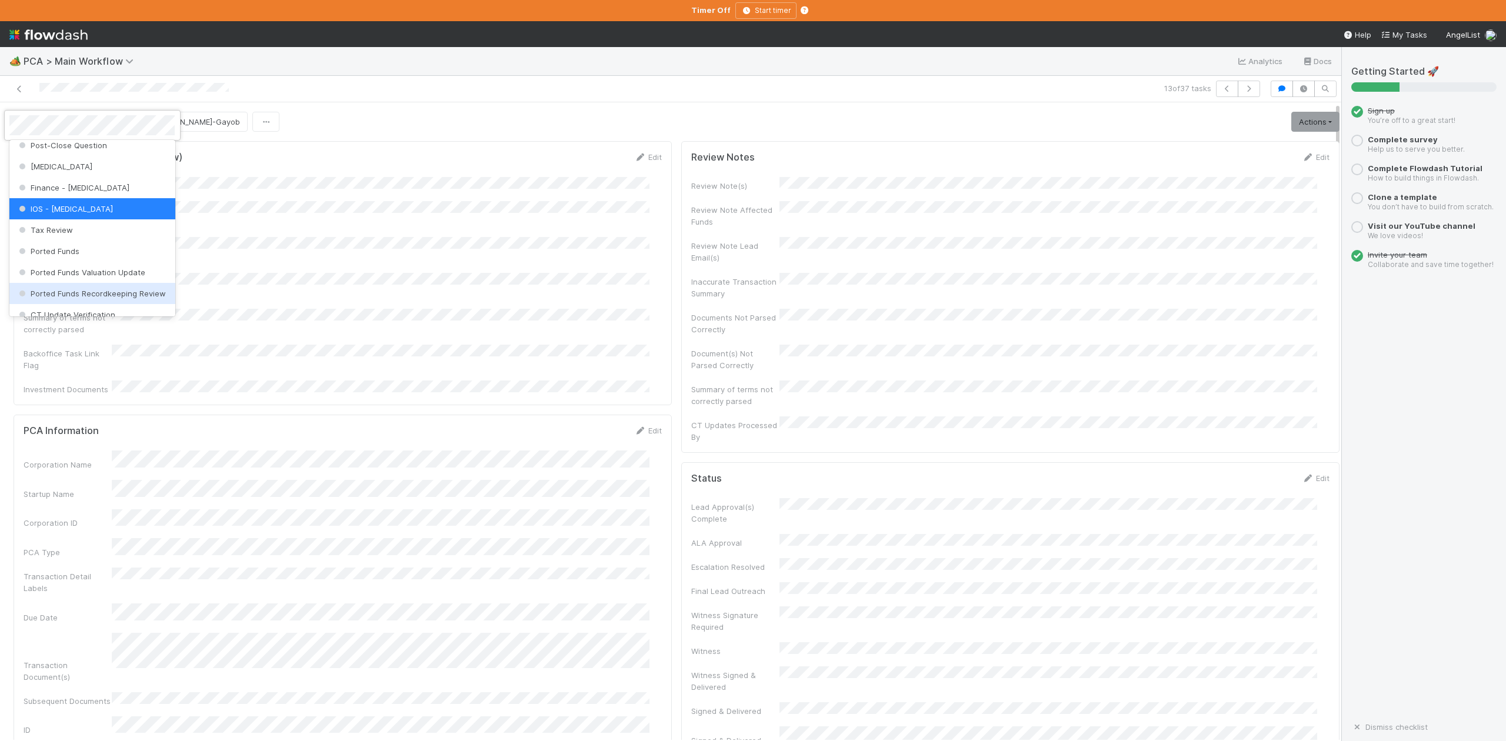
scroll to position [467, 0]
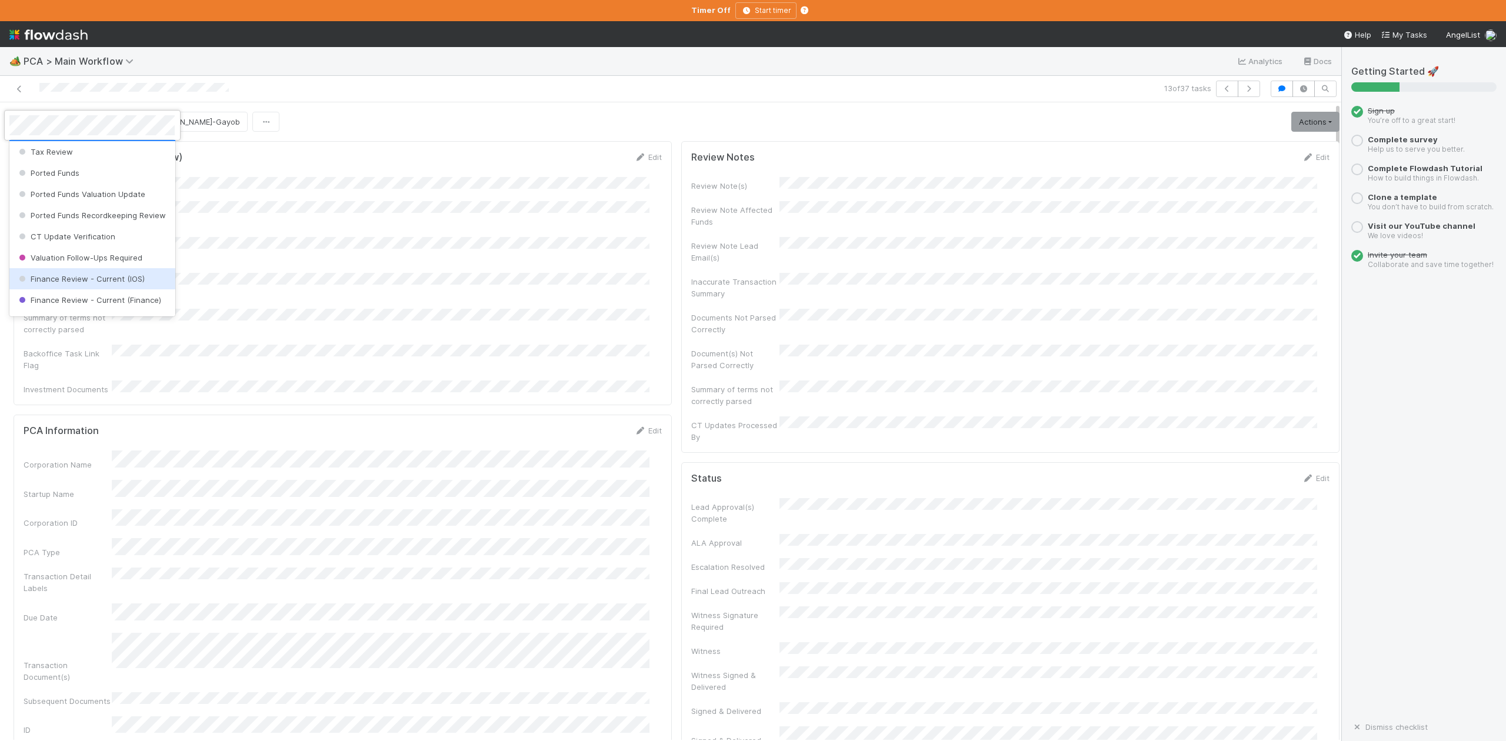
click at [95, 284] on span "Finance Review - Current (IOS)" at bounding box center [80, 278] width 128 height 9
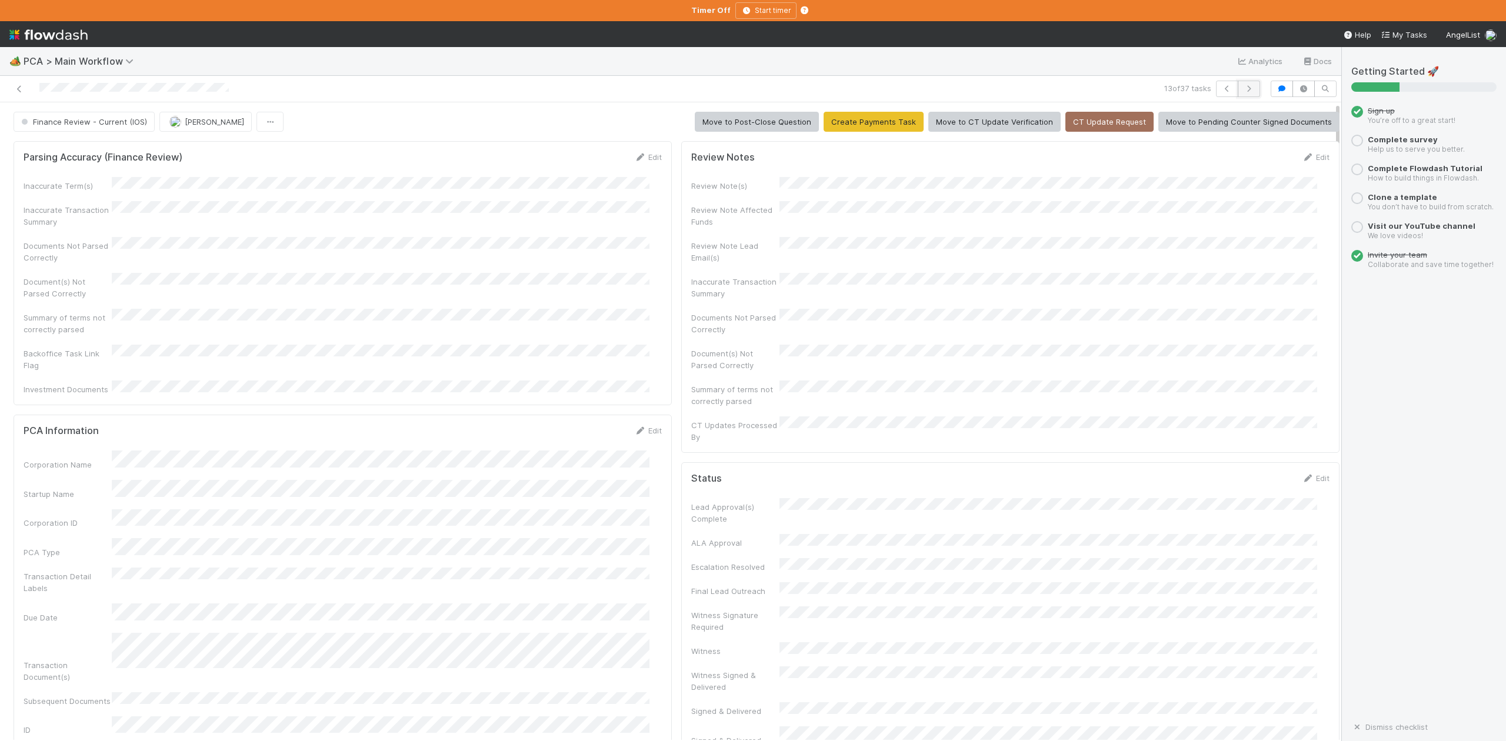
click at [1238, 84] on button "button" at bounding box center [1249, 89] width 22 height 16
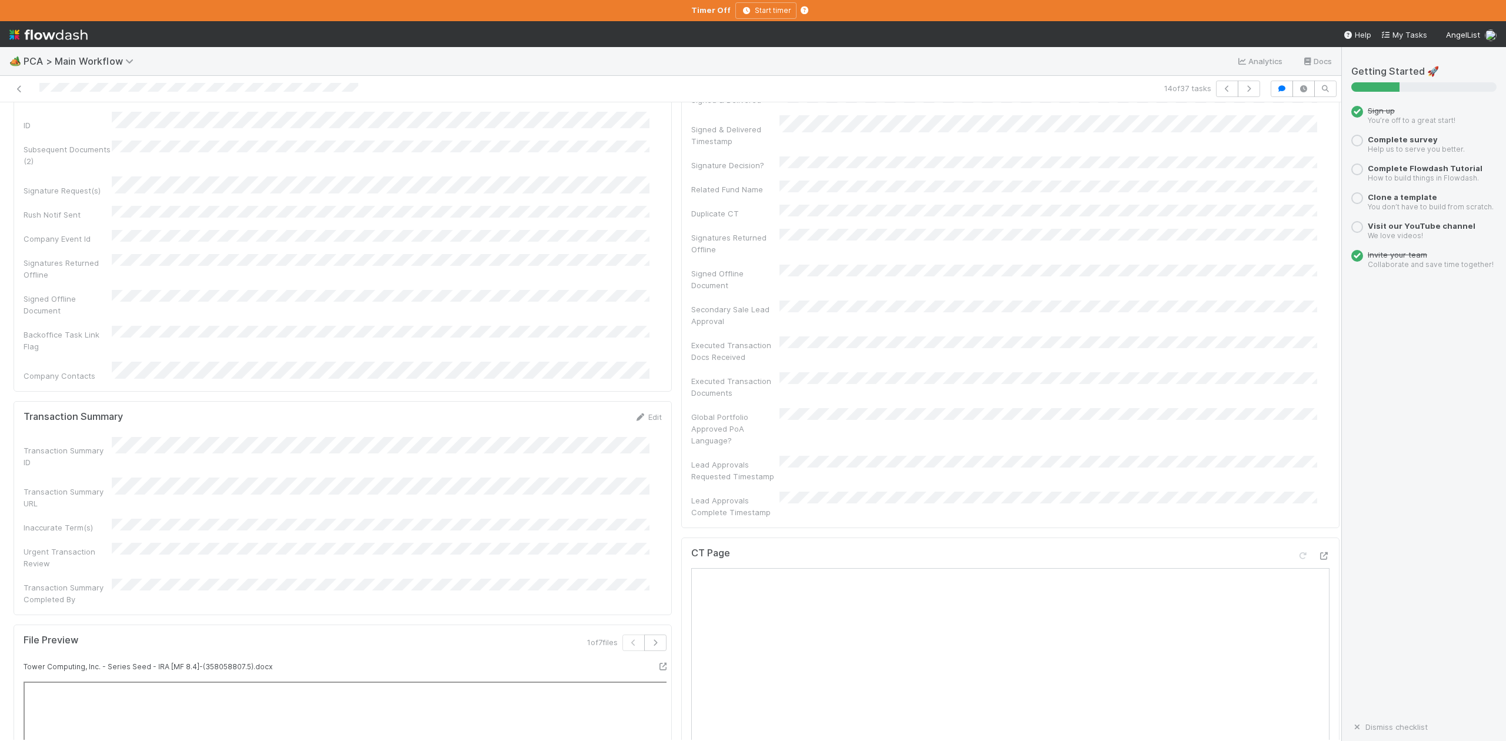
scroll to position [784, 0]
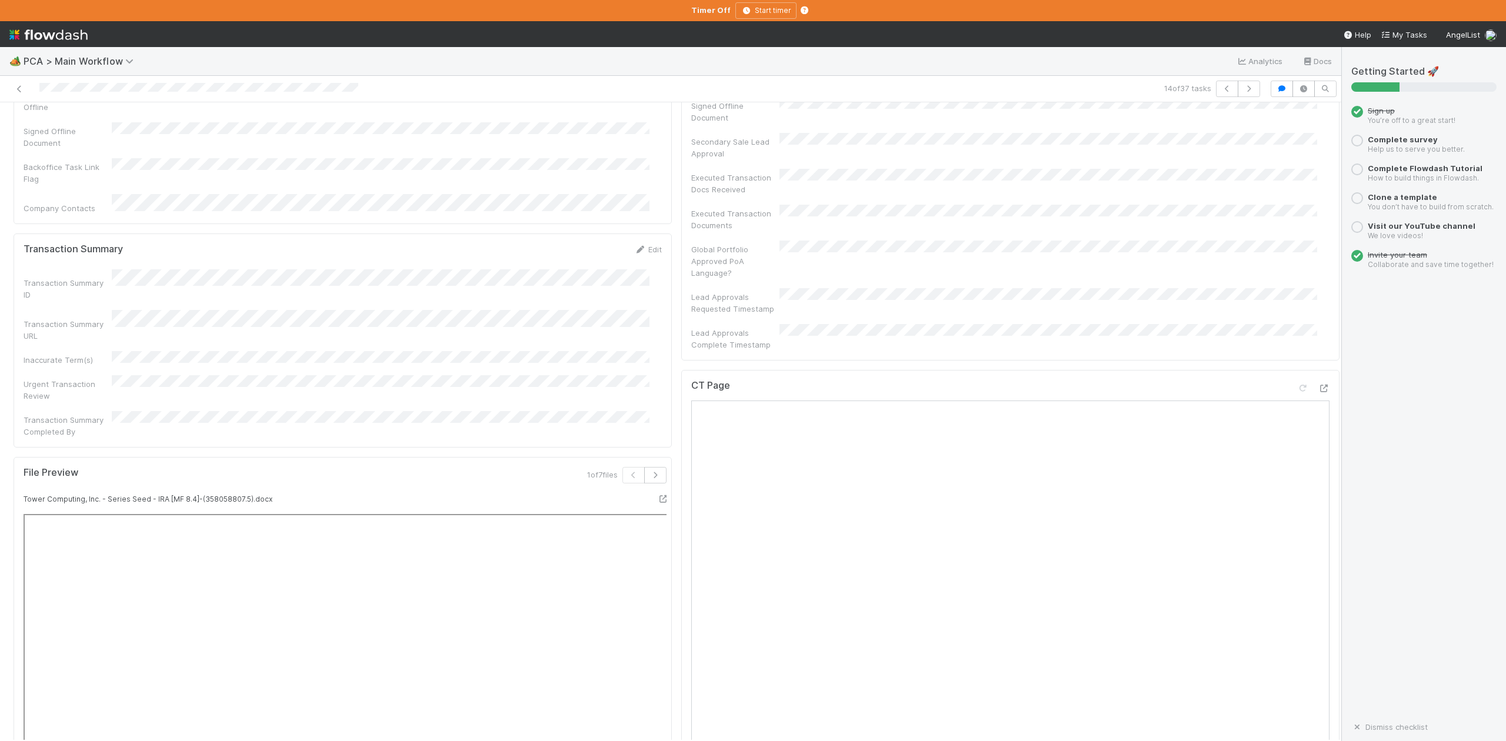
click at [644, 62] on div "🏕️ PCA > Main Workflow Analytics Docs" at bounding box center [671, 61] width 1342 height 28
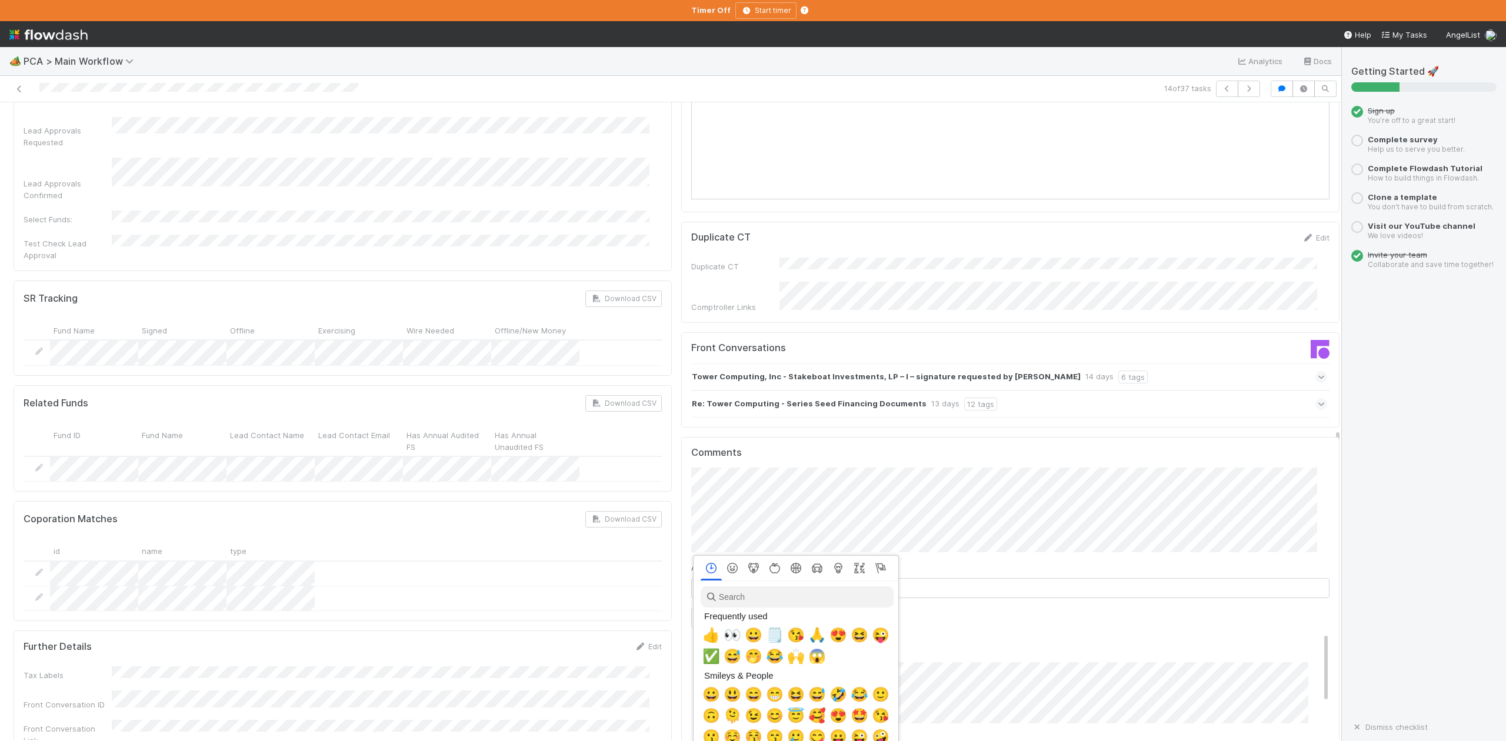
scroll to position [0, 7]
click at [706, 634] on span "👍" at bounding box center [709, 635] width 18 height 16
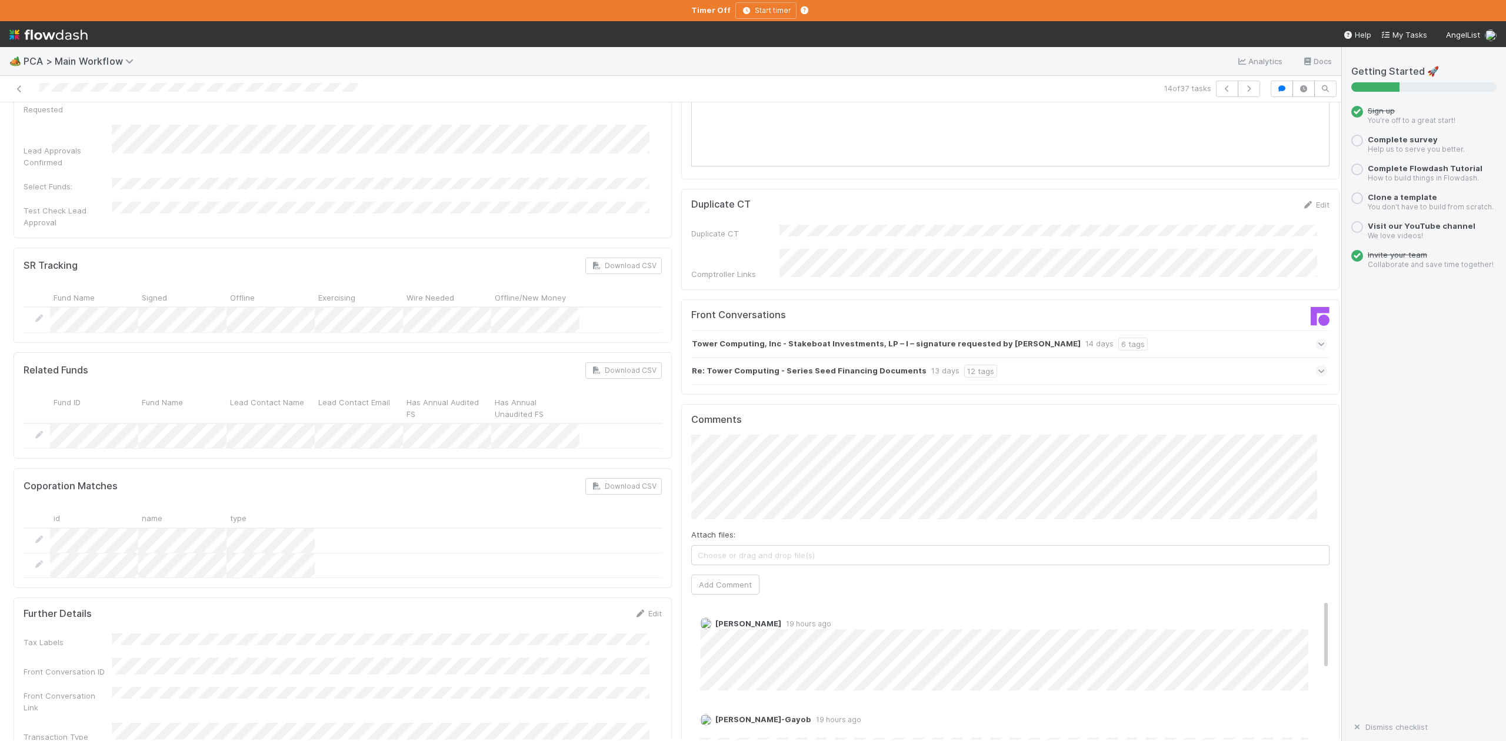
scroll to position [1726, 0]
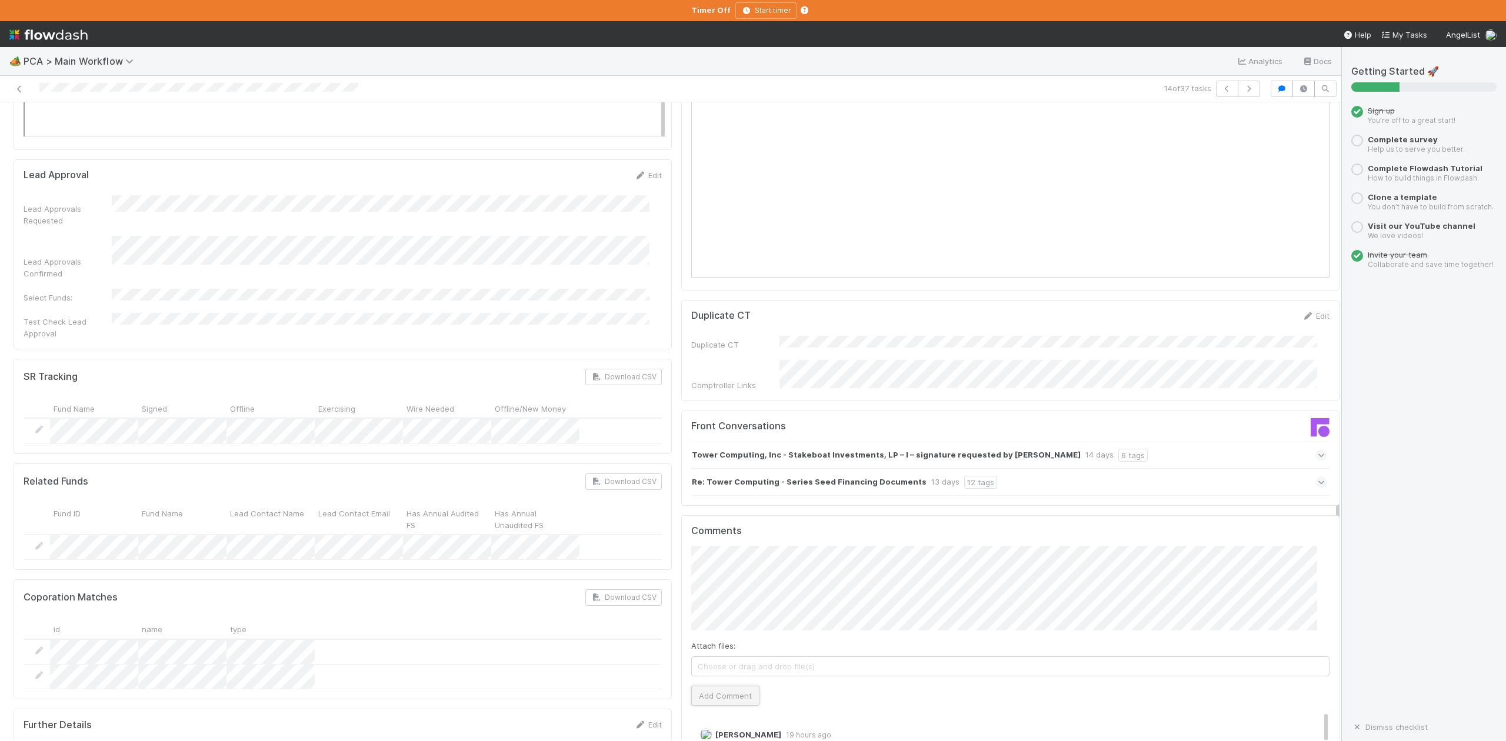
click at [718, 686] on button "Add Comment" at bounding box center [725, 696] width 68 height 20
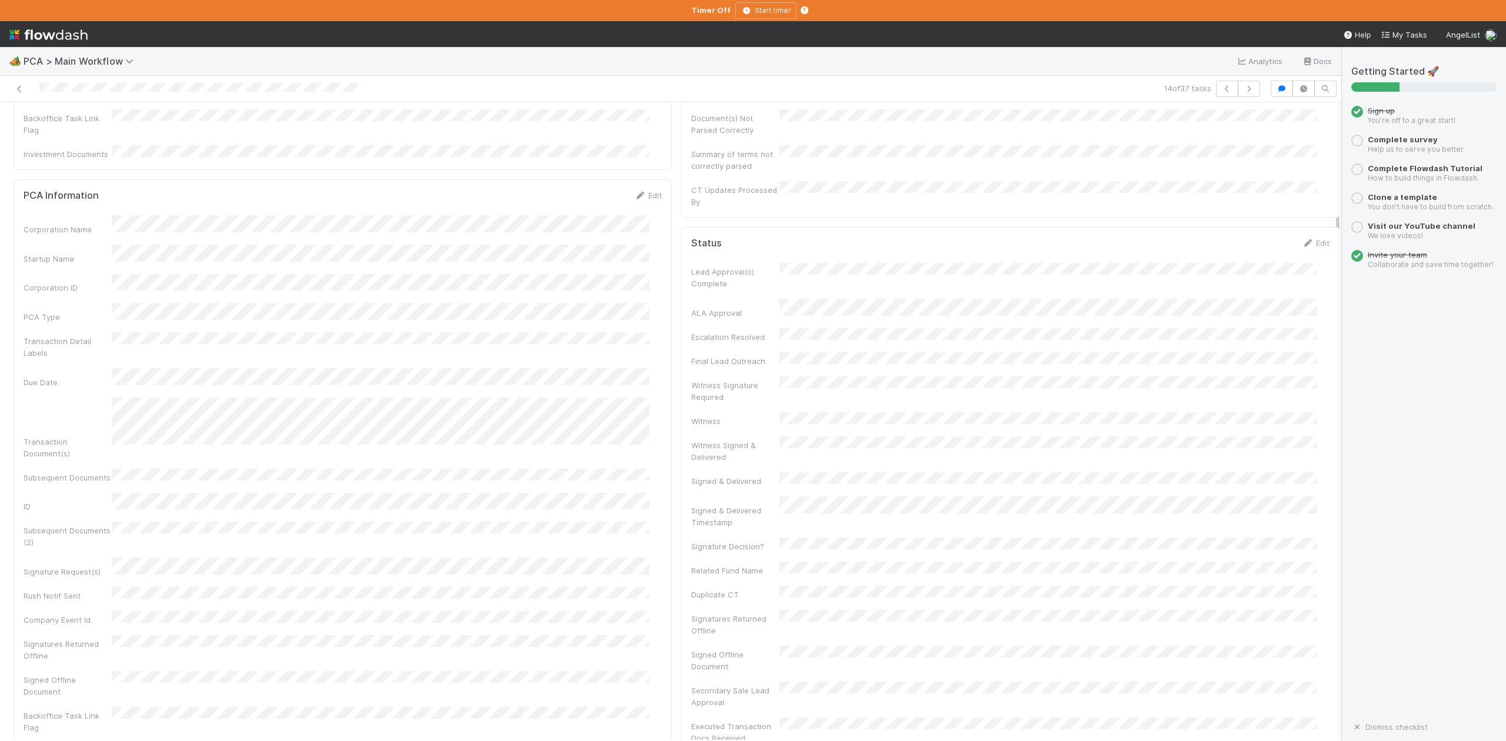
scroll to position [0, 0]
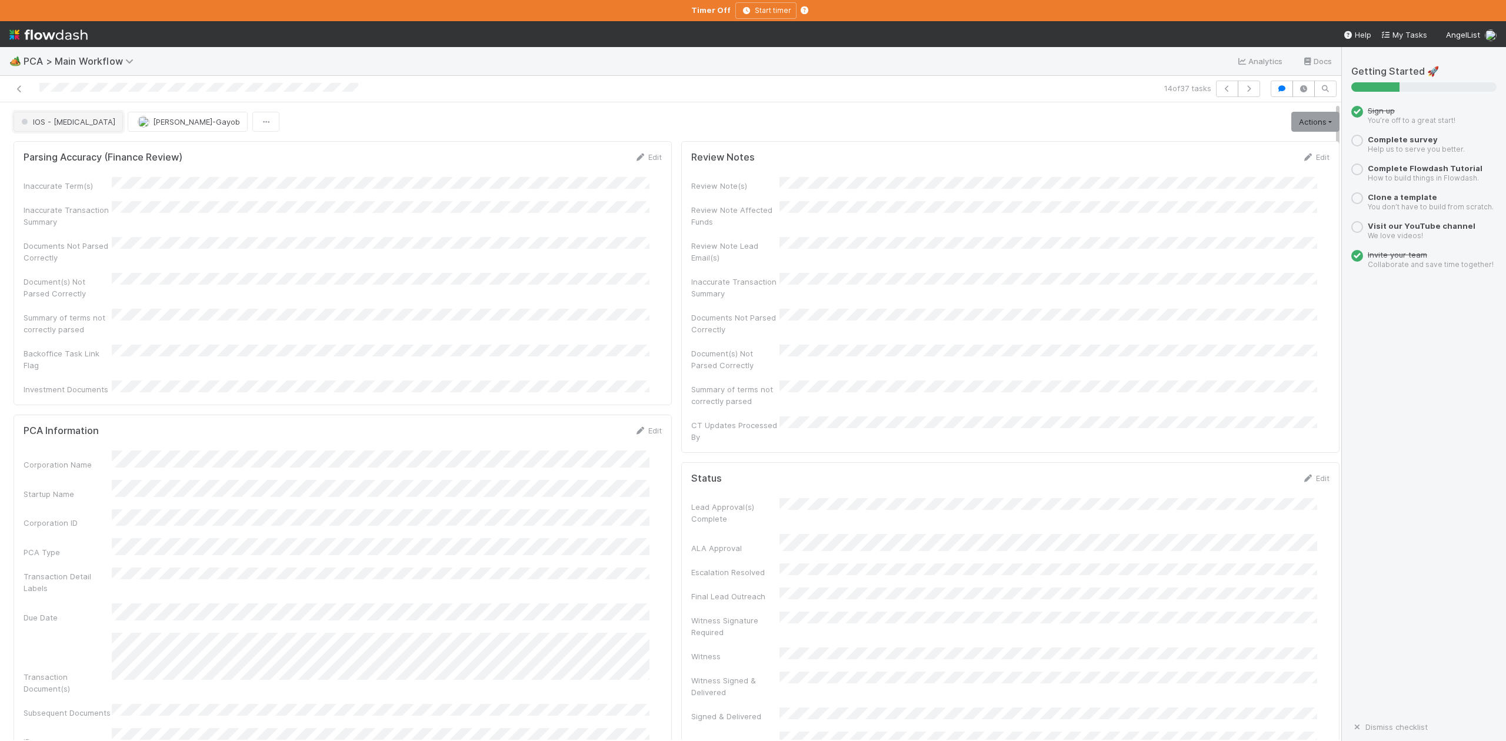
click at [47, 125] on span "IOS - [MEDICAL_DATA]" at bounding box center [67, 121] width 97 height 9
click at [111, 205] on span "Finance Review - Current (IOS)" at bounding box center [80, 199] width 128 height 9
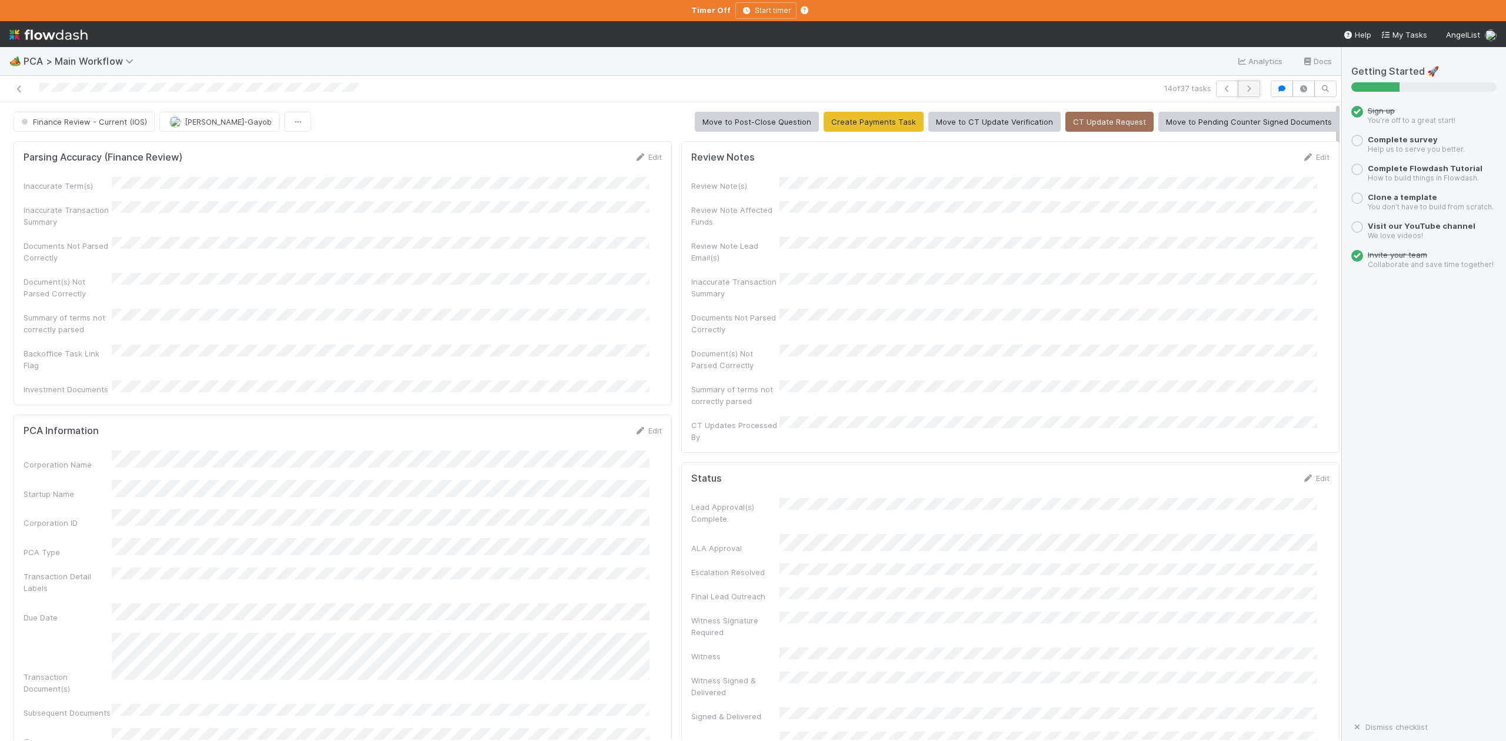
click at [1243, 91] on icon "button" at bounding box center [1249, 88] width 12 height 7
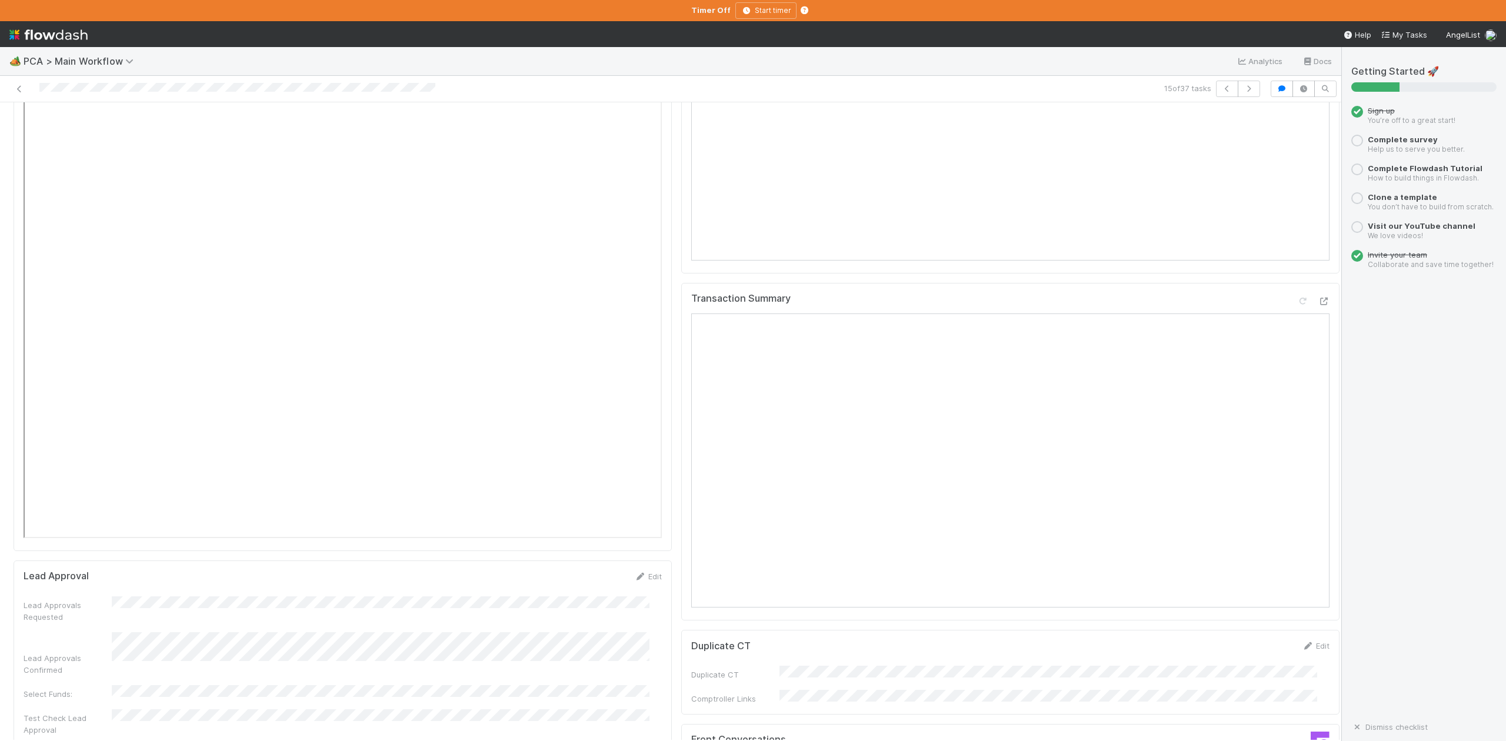
scroll to position [1726, 0]
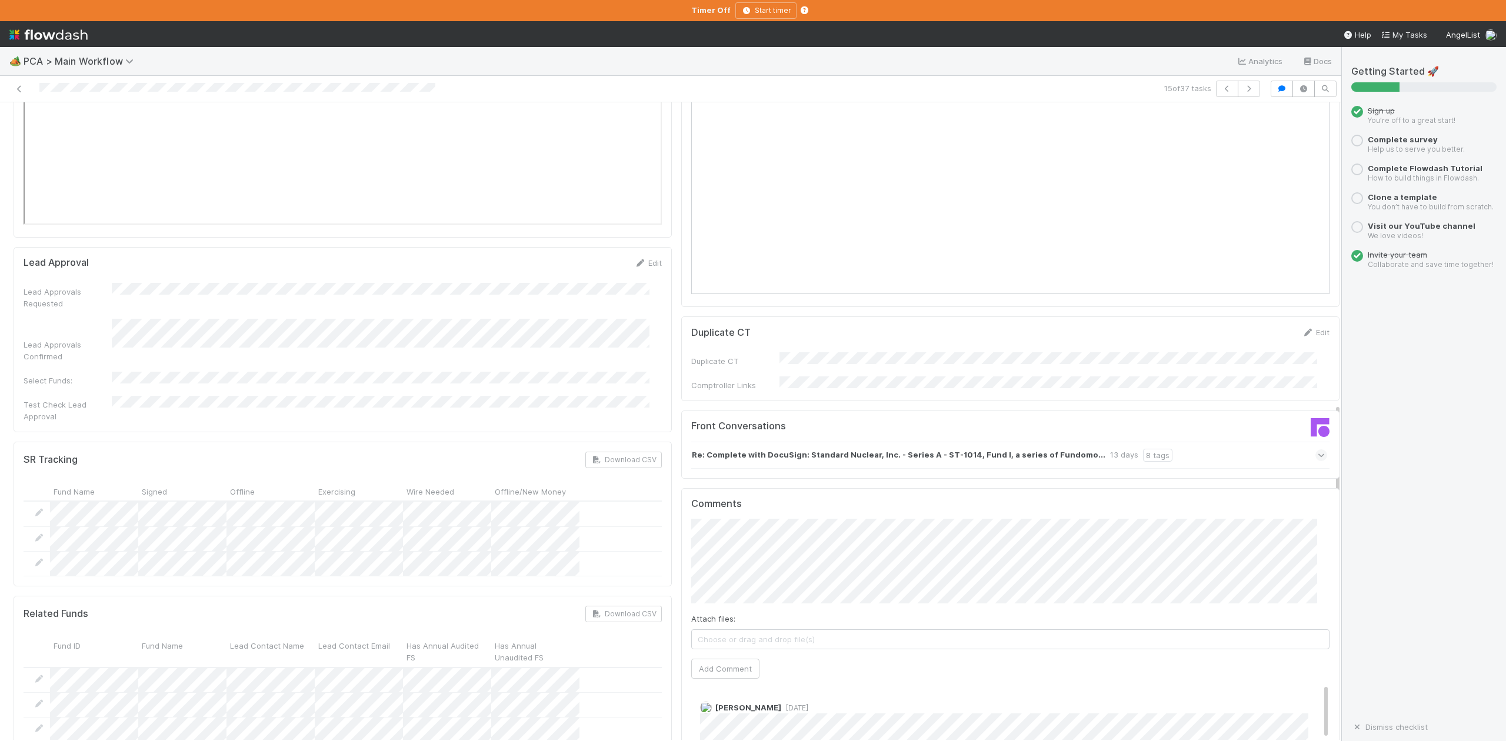
click at [1318, 450] on icon at bounding box center [1322, 456] width 8 height 12
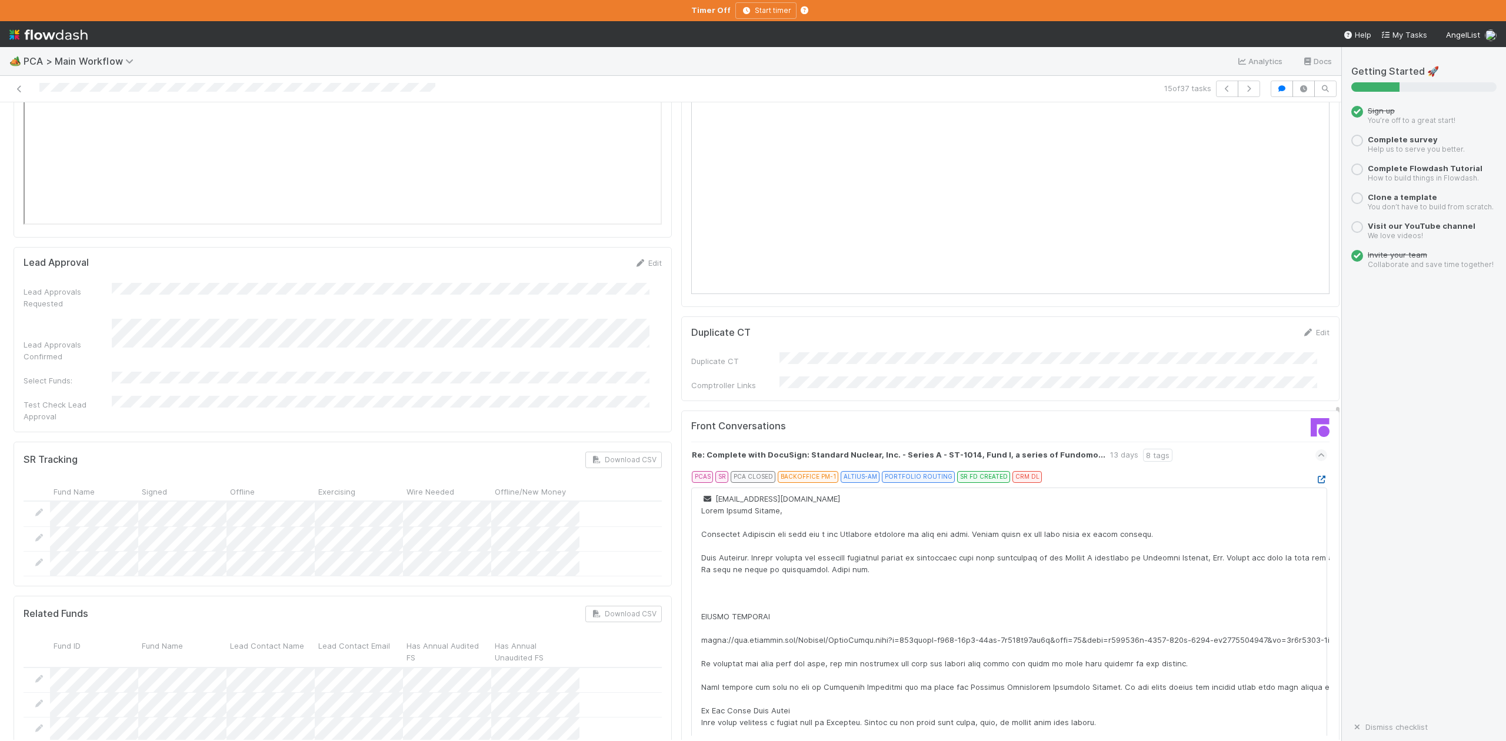
click at [1316, 476] on icon at bounding box center [1322, 480] width 12 height 8
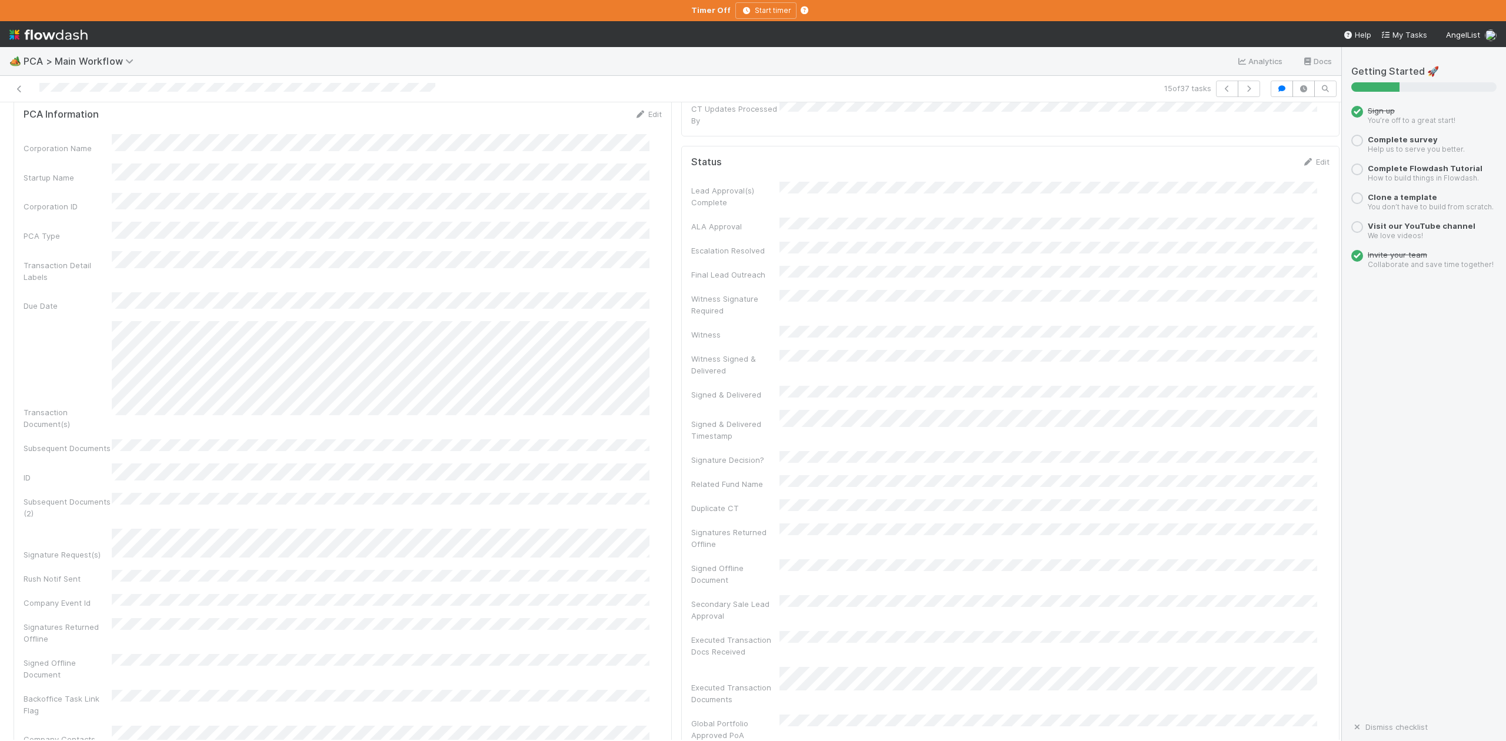
scroll to position [314, 0]
click at [686, 60] on div "🏕️ PCA > Main Workflow Analytics Docs" at bounding box center [671, 61] width 1342 height 28
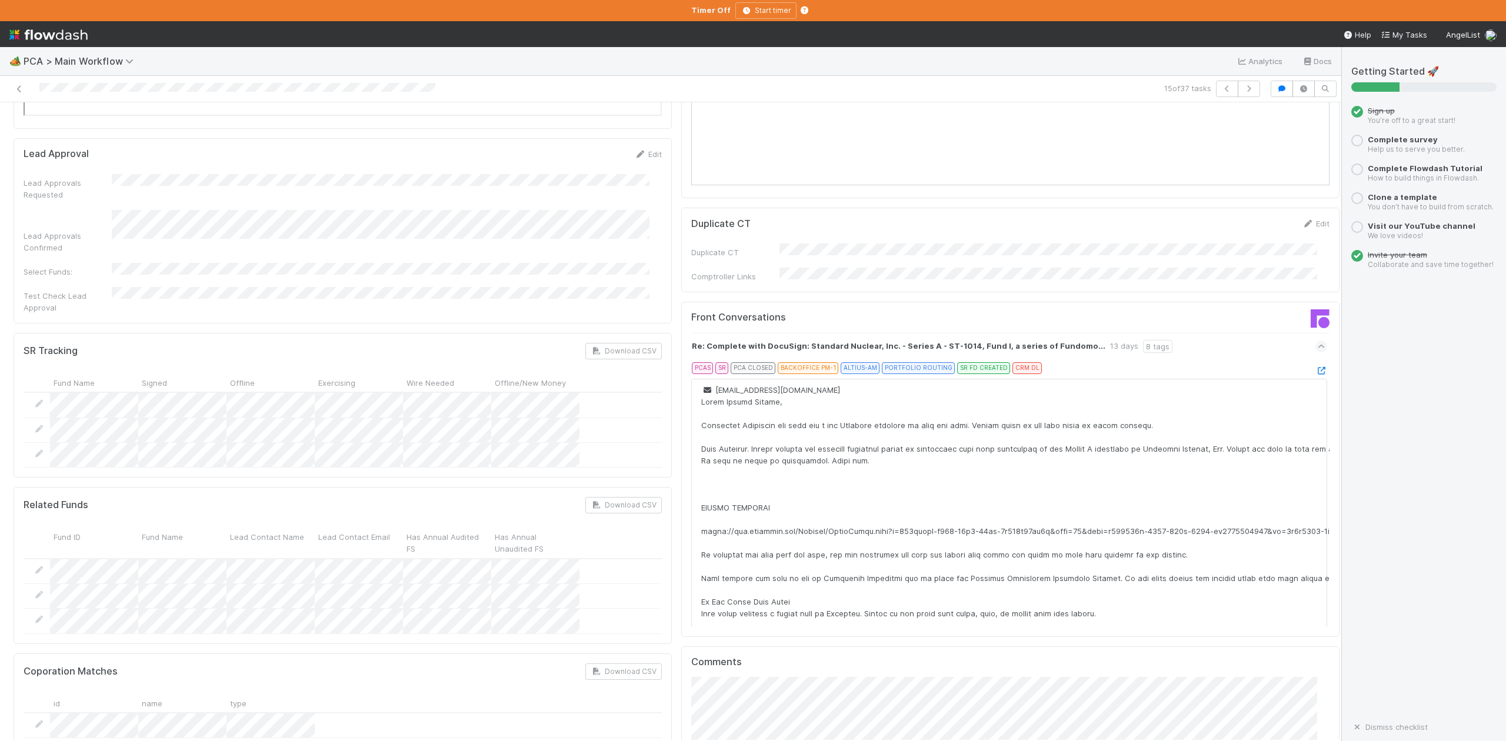
scroll to position [1961, 0]
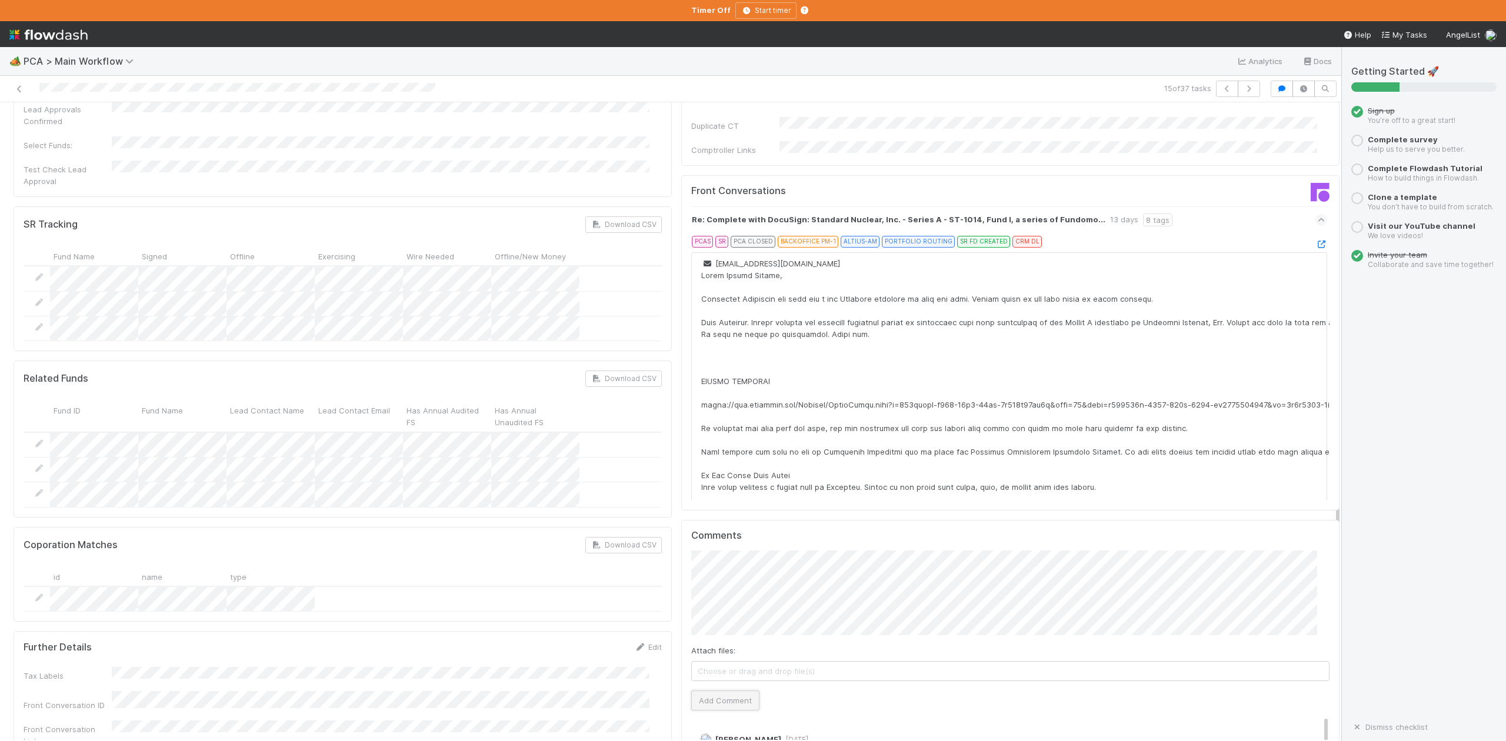
click at [710, 691] on button "Add Comment" at bounding box center [725, 701] width 68 height 20
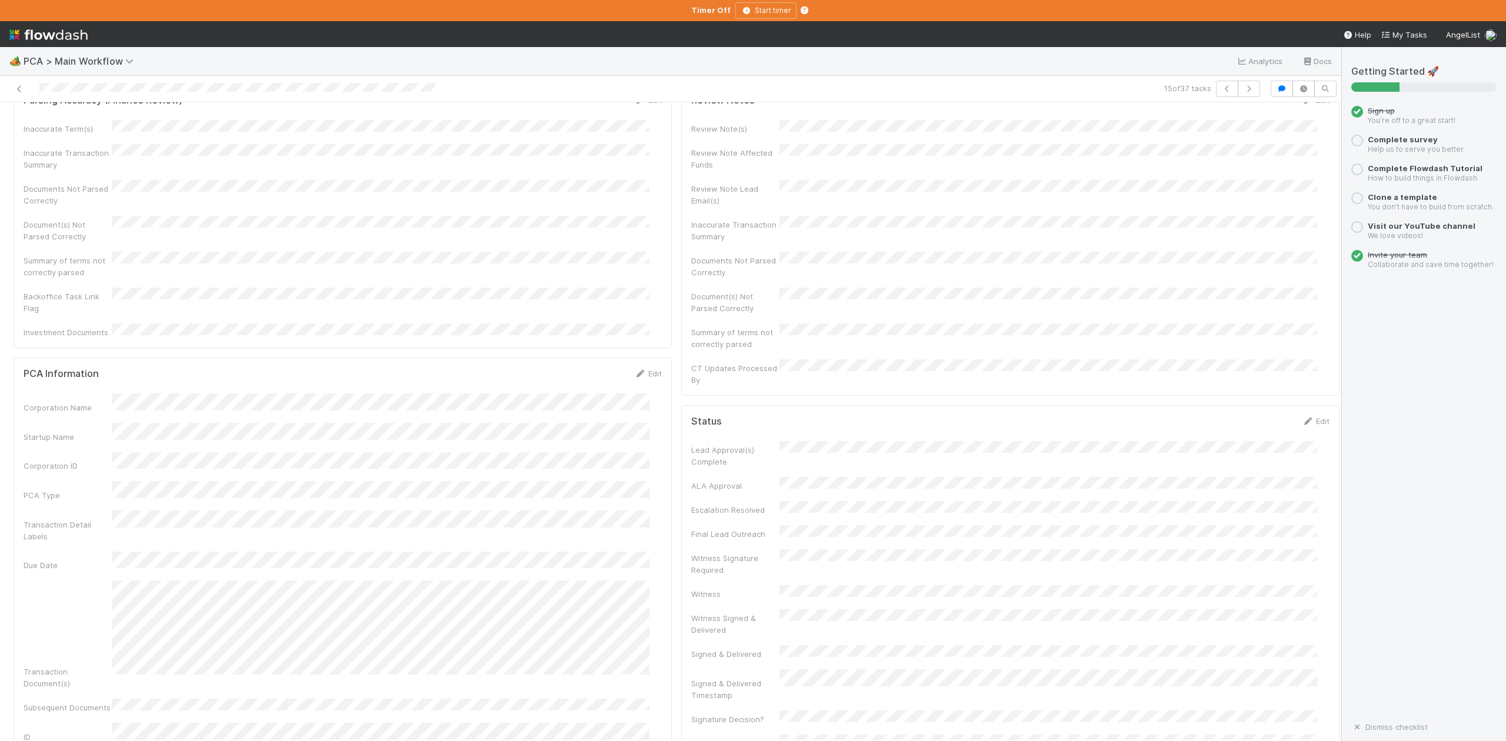
scroll to position [0, 0]
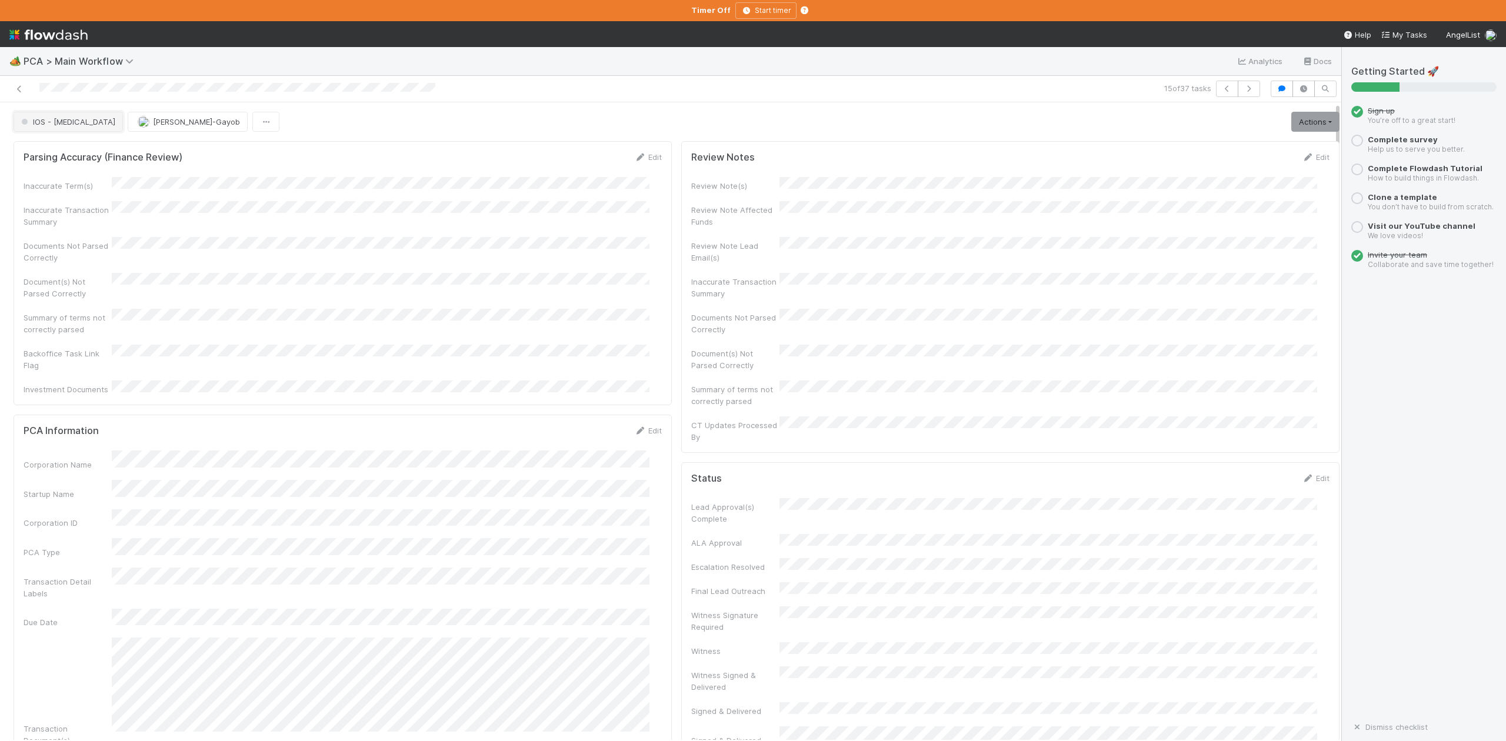
click at [53, 126] on span "IOS - [MEDICAL_DATA]" at bounding box center [67, 121] width 97 height 9
click at [72, 247] on span "DCR Review" at bounding box center [45, 242] width 59 height 9
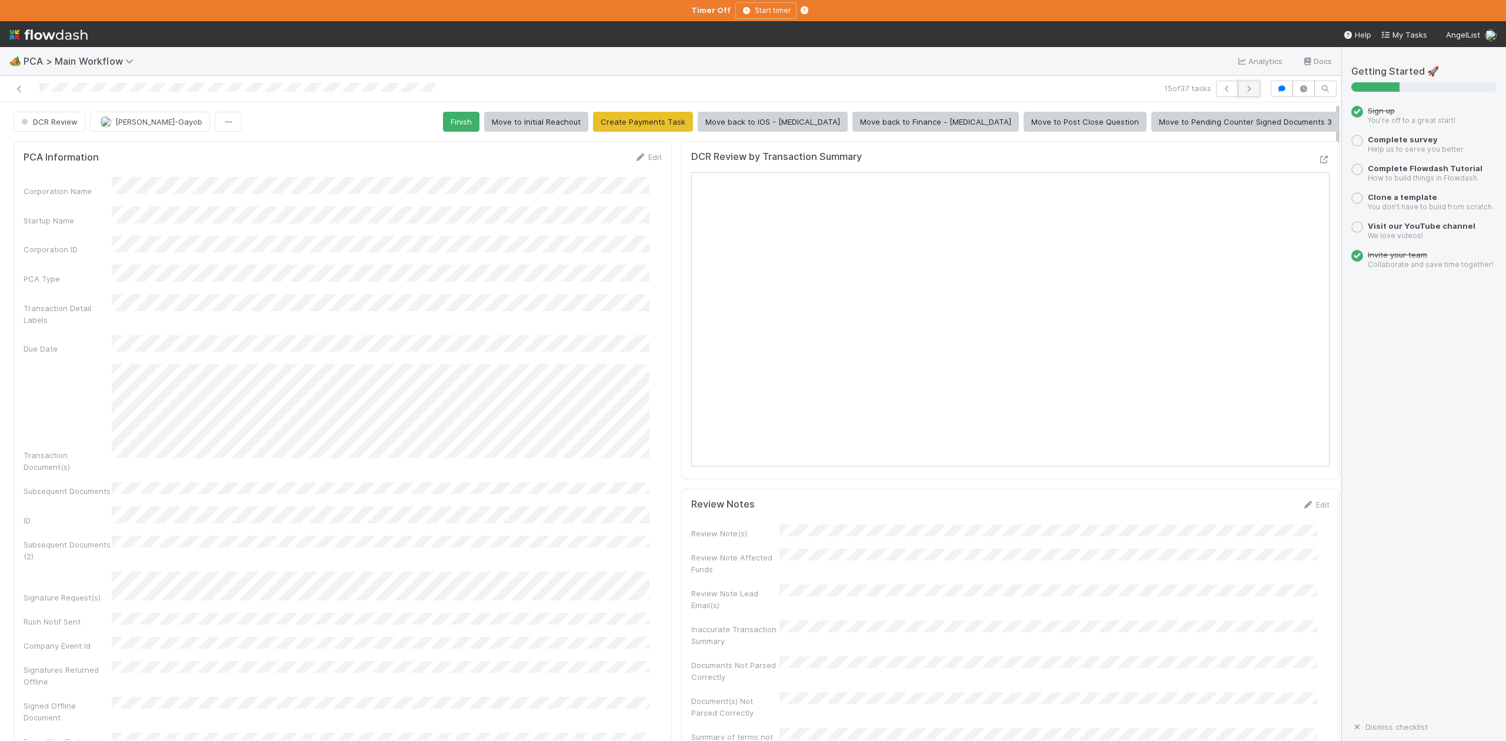
click at [1243, 88] on icon "button" at bounding box center [1249, 88] width 12 height 7
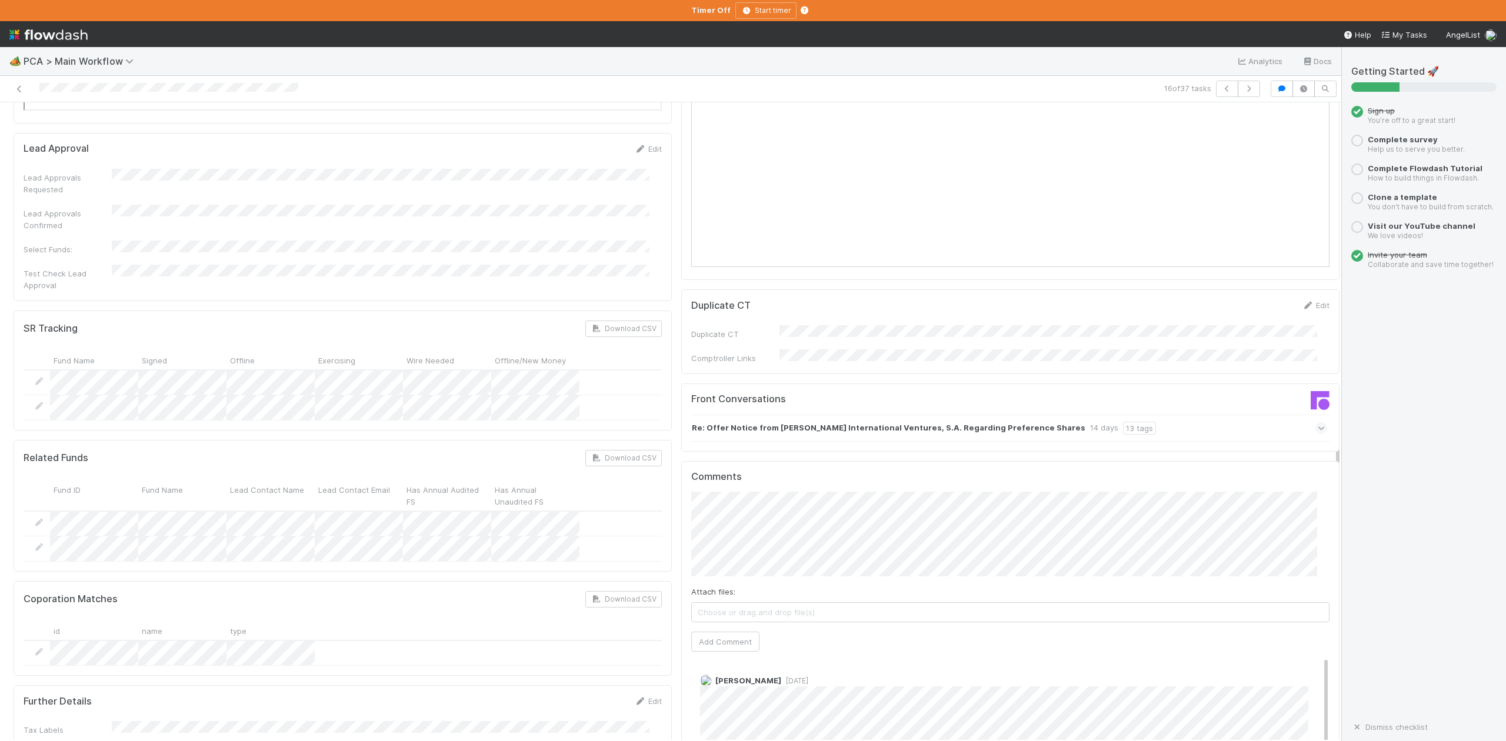
scroll to position [1961, 0]
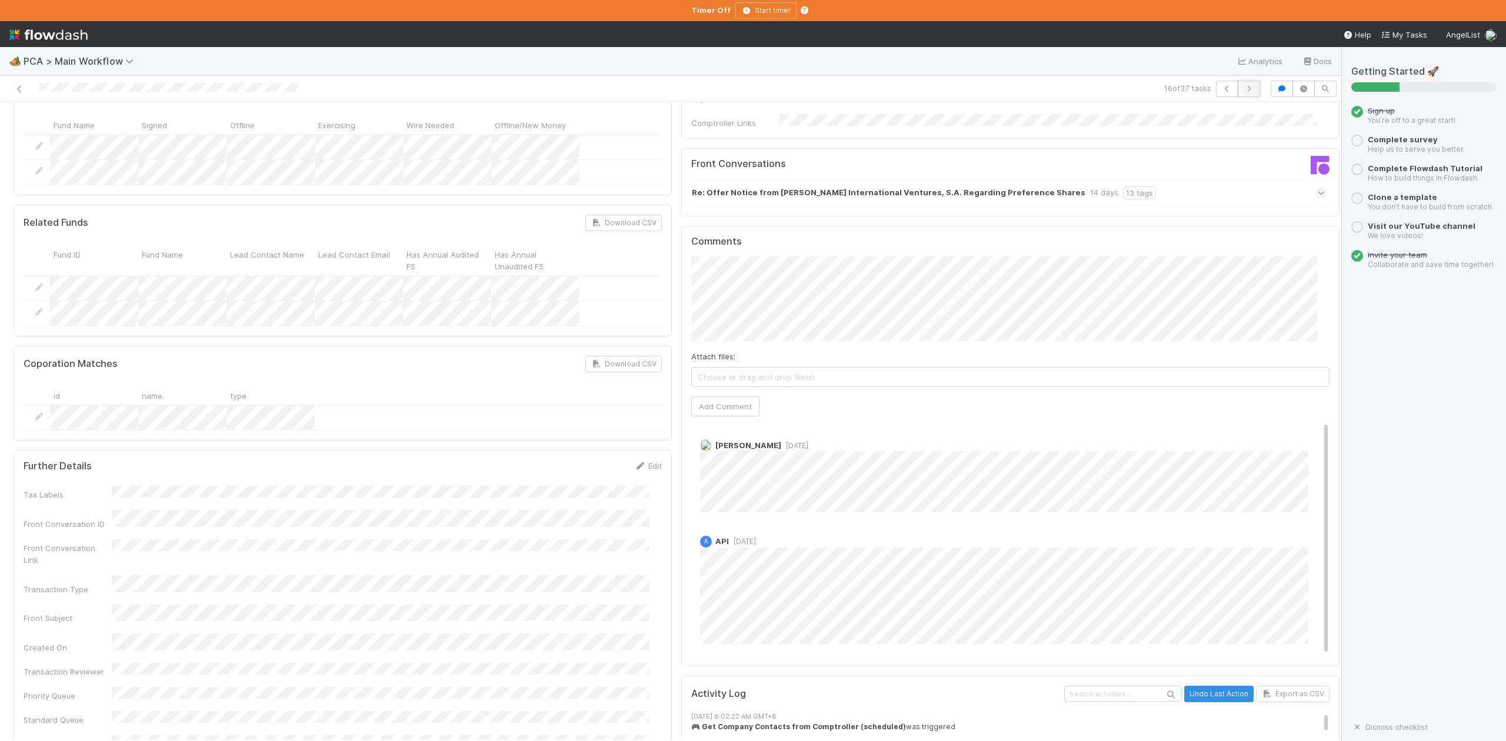
click at [1243, 91] on icon "button" at bounding box center [1249, 88] width 12 height 7
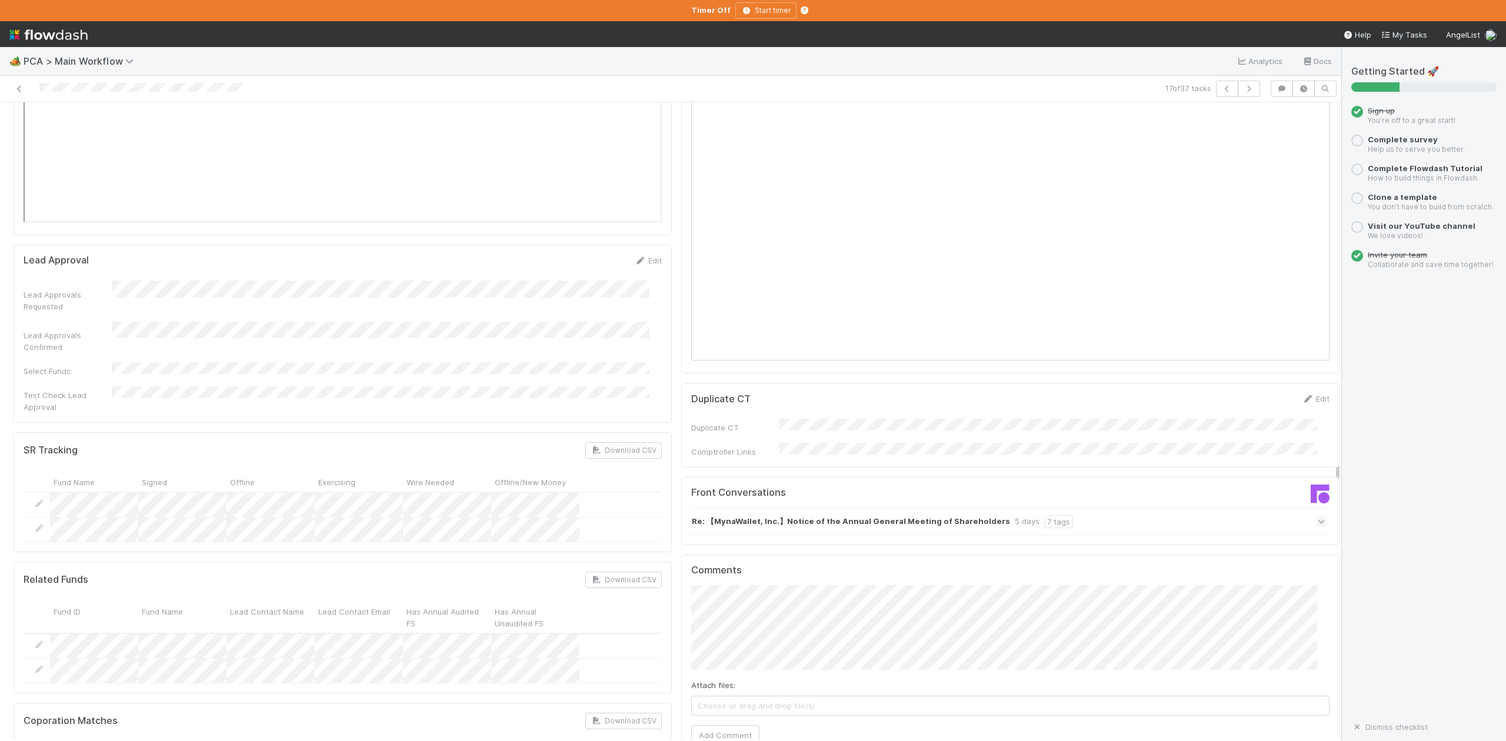
scroll to position [1883, 0]
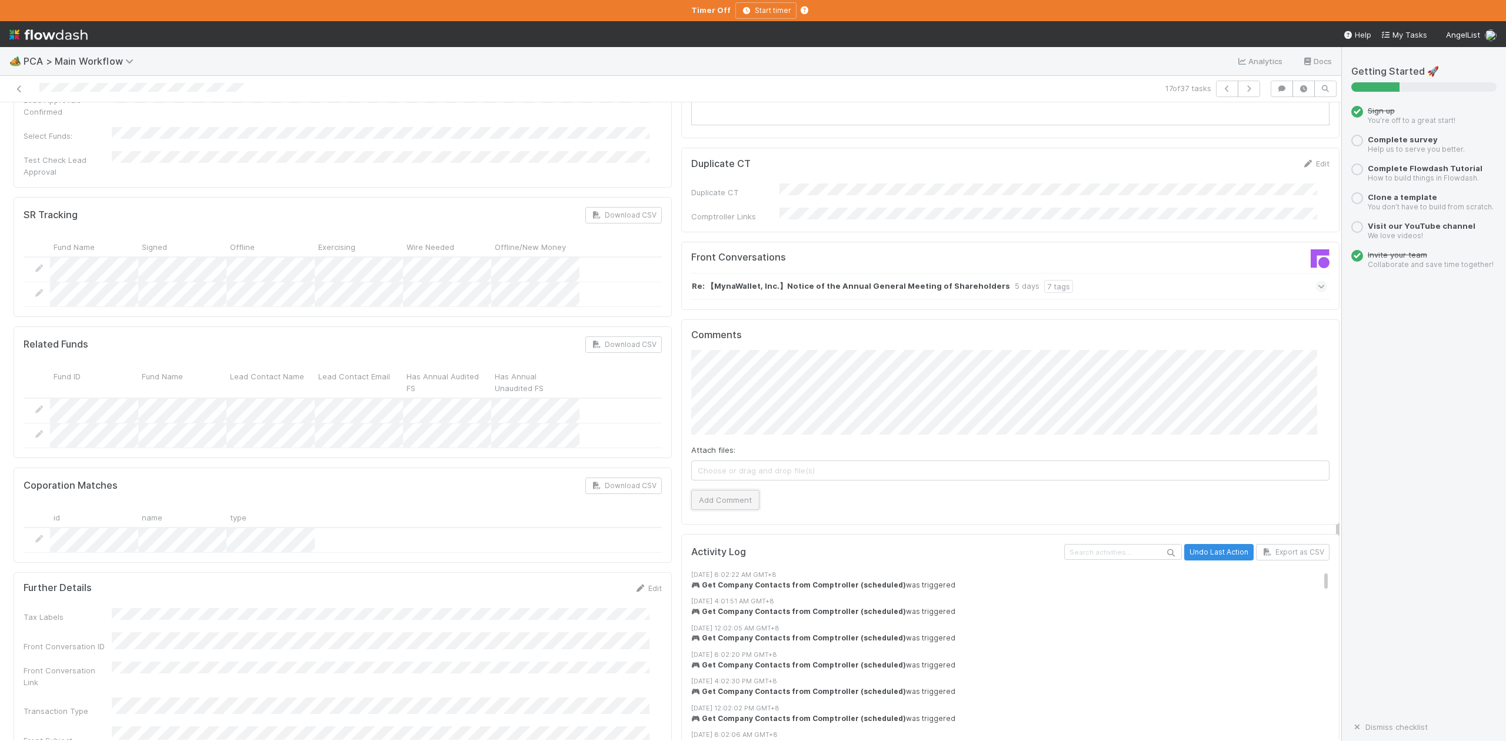
click at [702, 490] on button "Add Comment" at bounding box center [725, 500] width 68 height 20
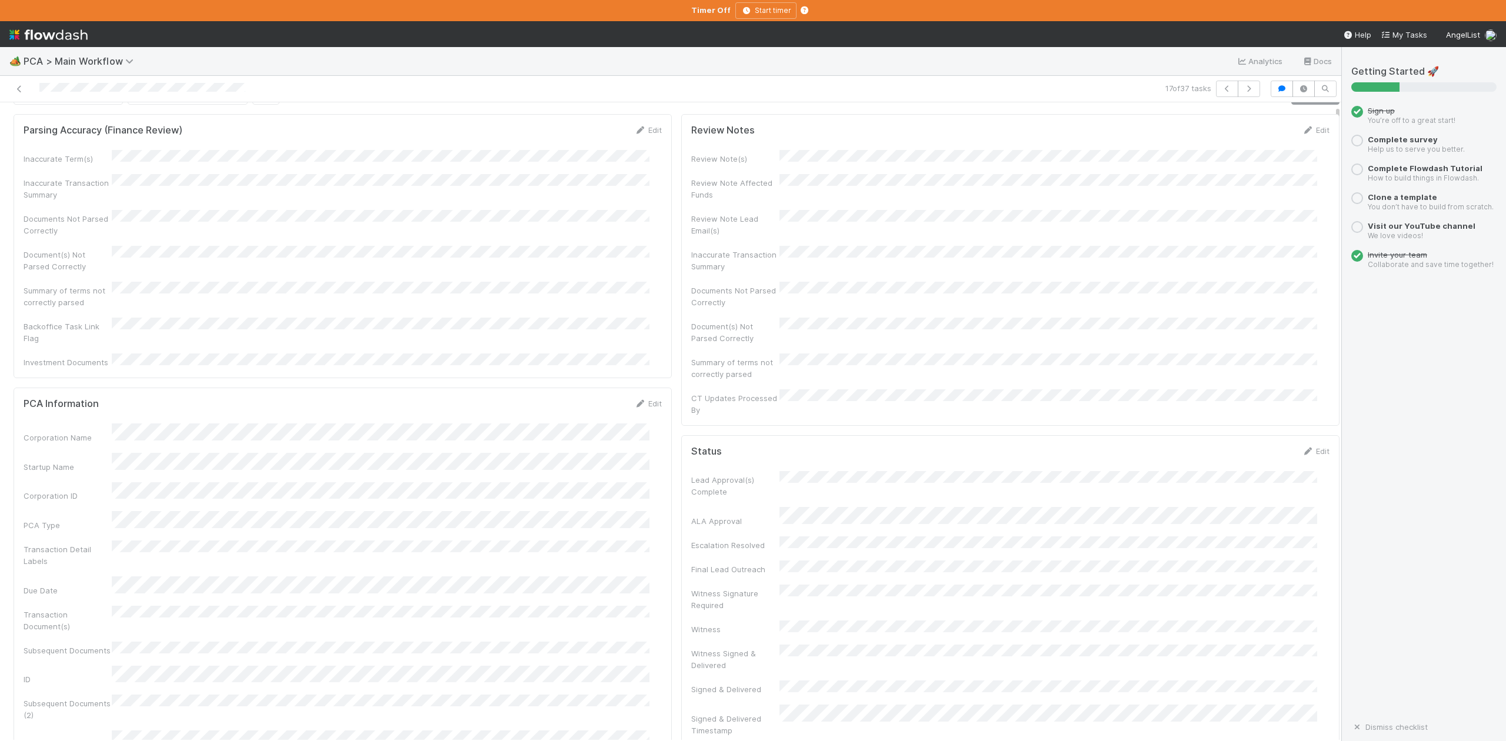
scroll to position [0, 0]
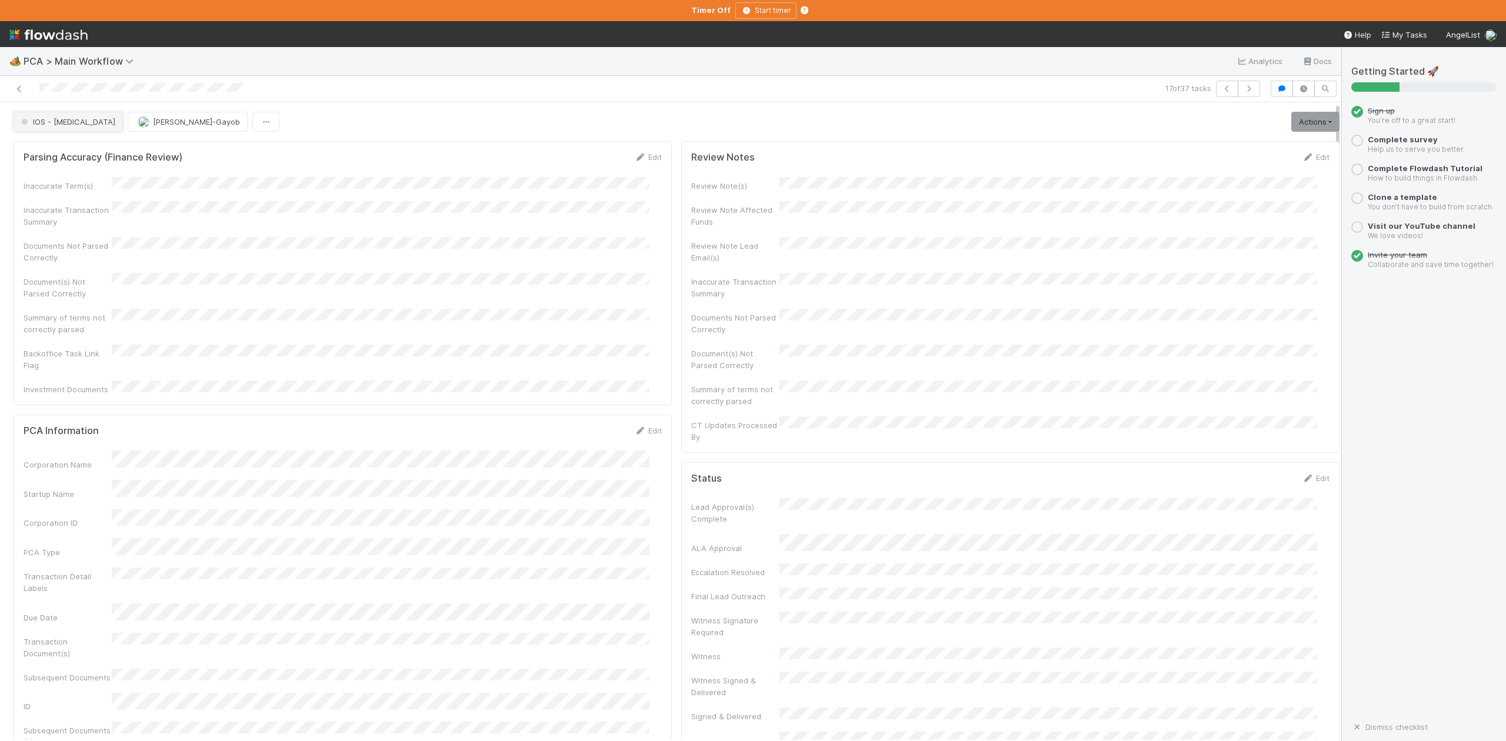
click at [55, 128] on button "IOS - [MEDICAL_DATA]" at bounding box center [68, 122] width 109 height 20
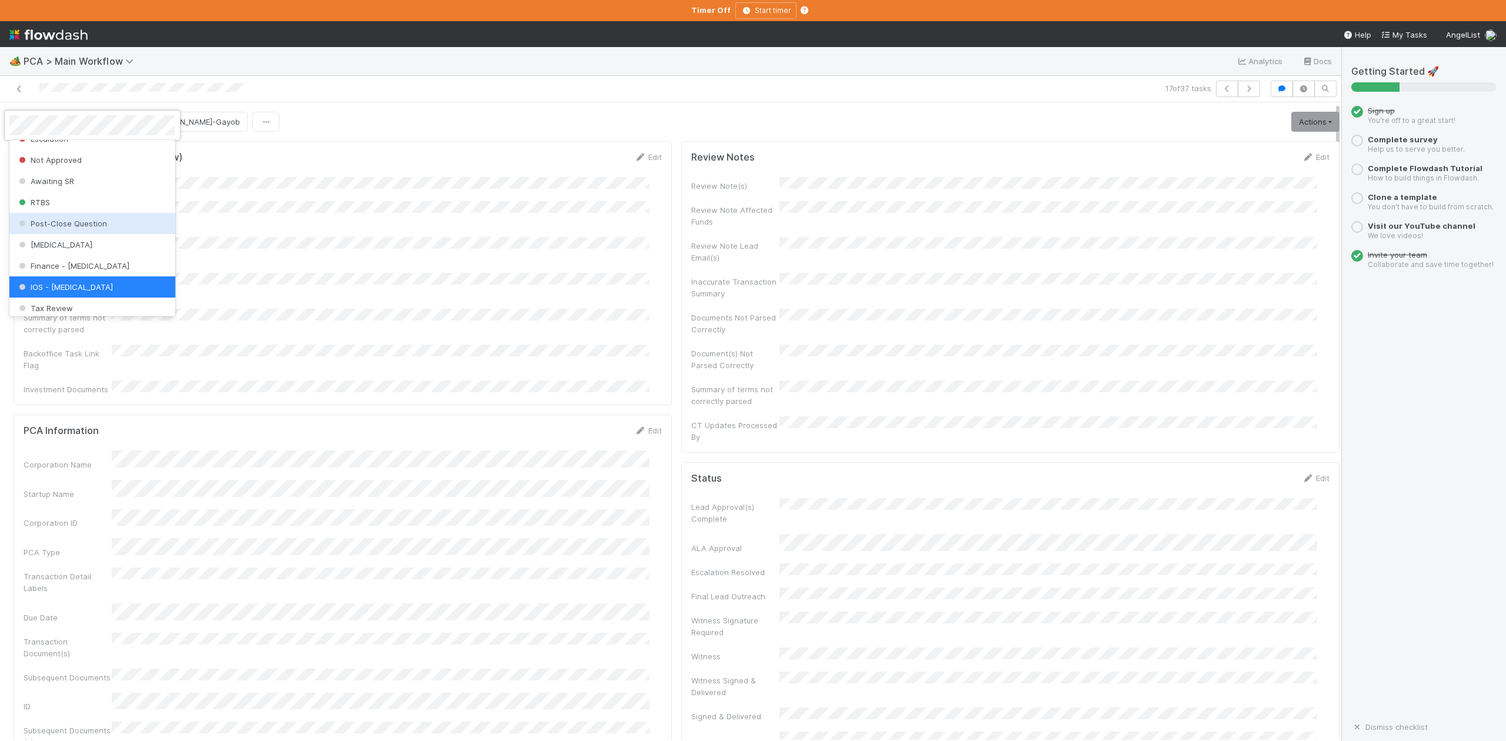
scroll to position [546, 0]
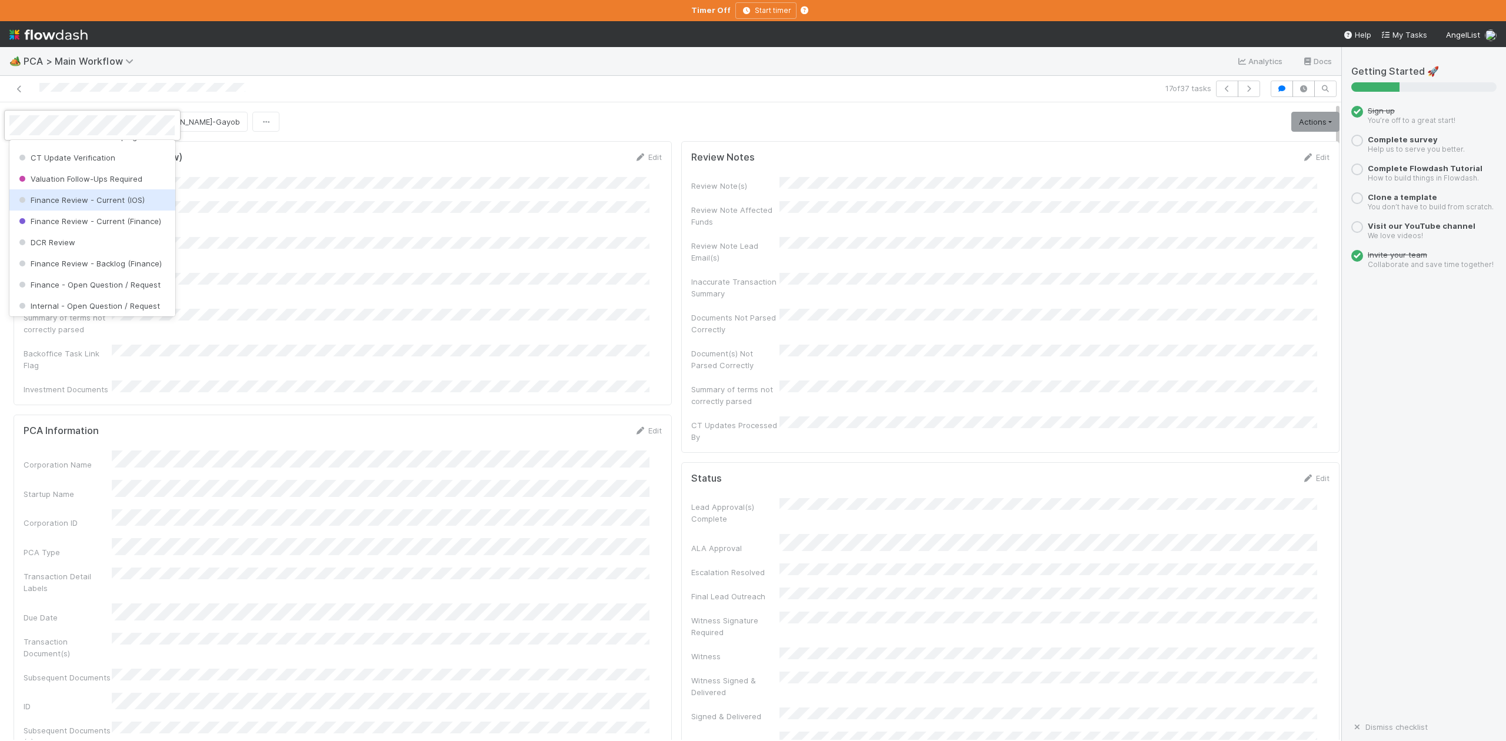
click at [100, 211] on div "Finance Review - Current (IOS)" at bounding box center [91, 199] width 165 height 21
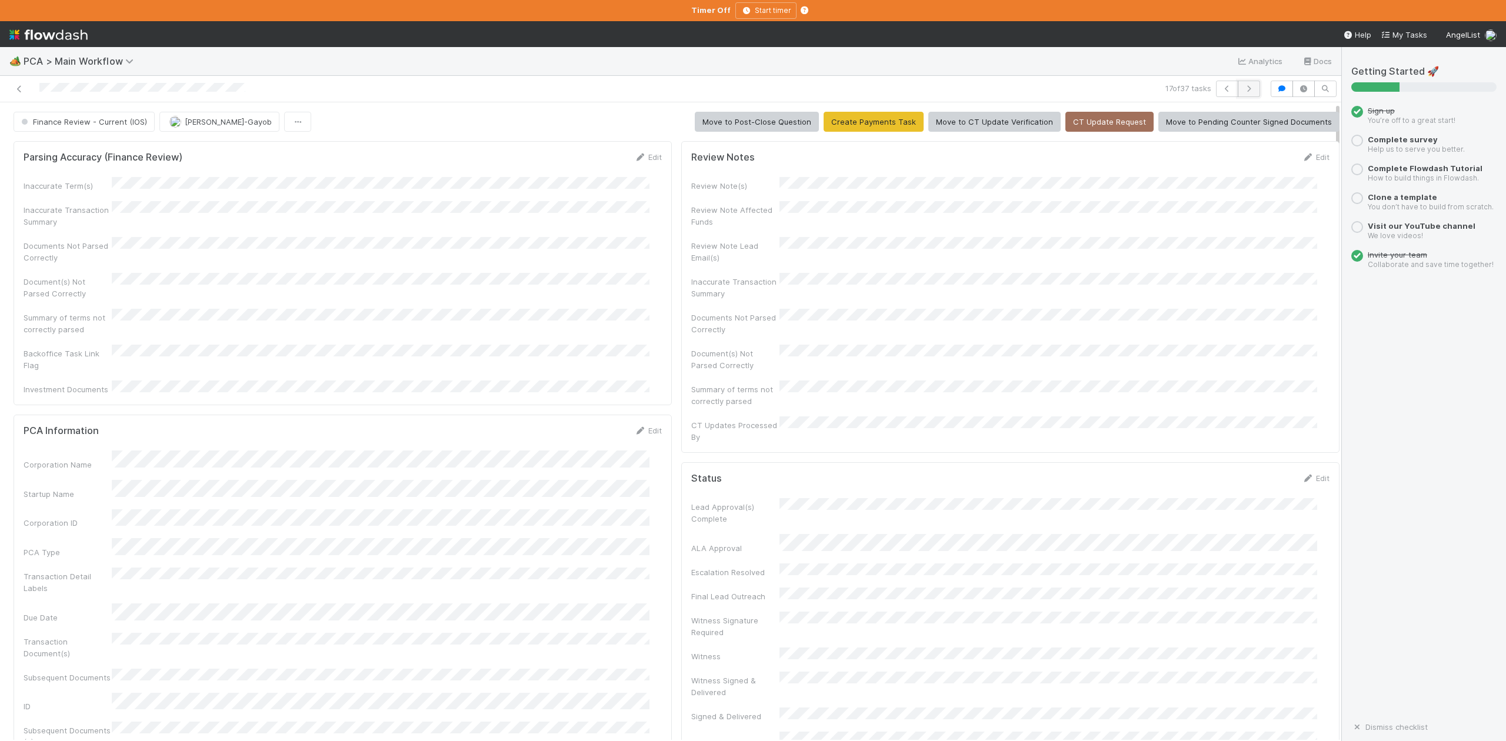
click at [1243, 86] on icon "button" at bounding box center [1249, 88] width 12 height 7
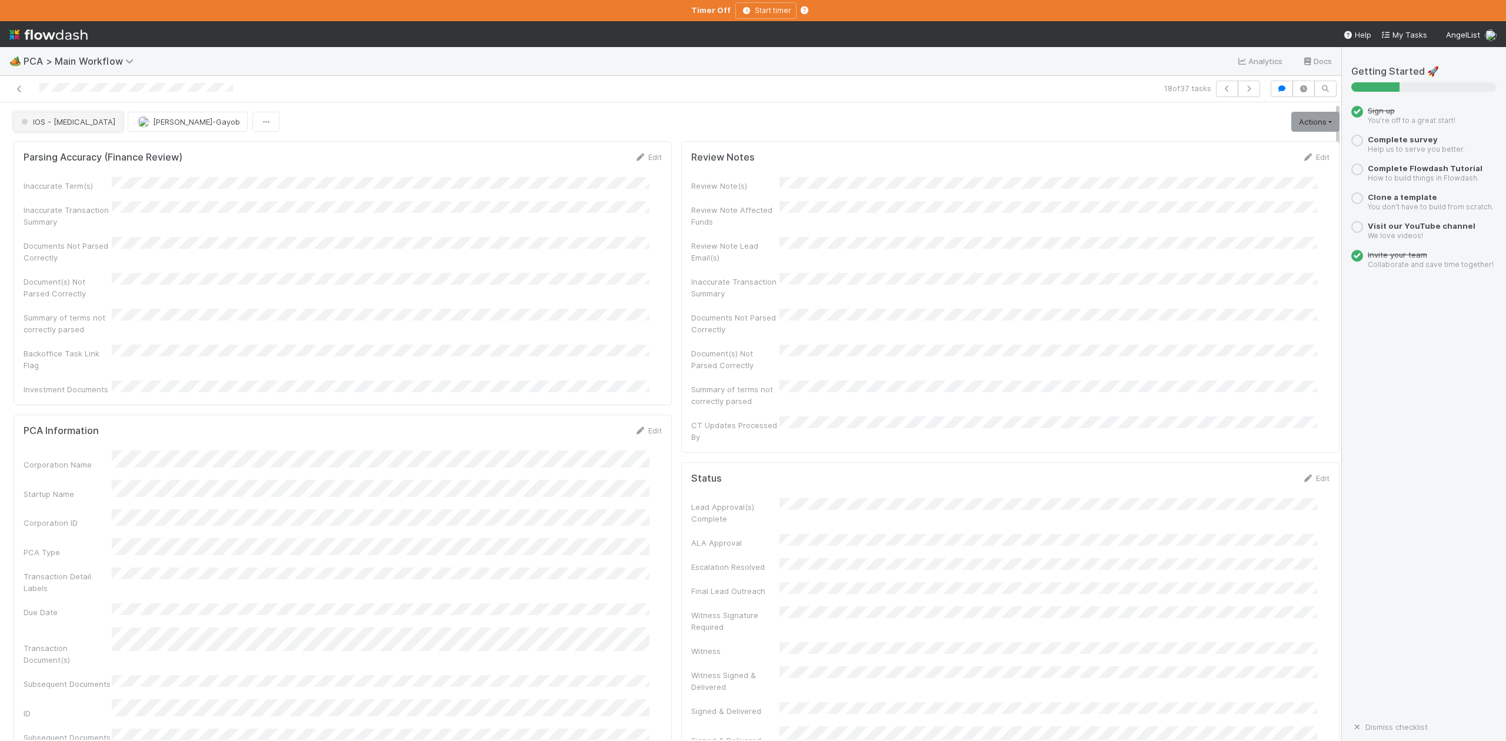
click at [45, 125] on span "IOS - [MEDICAL_DATA]" at bounding box center [67, 121] width 97 height 9
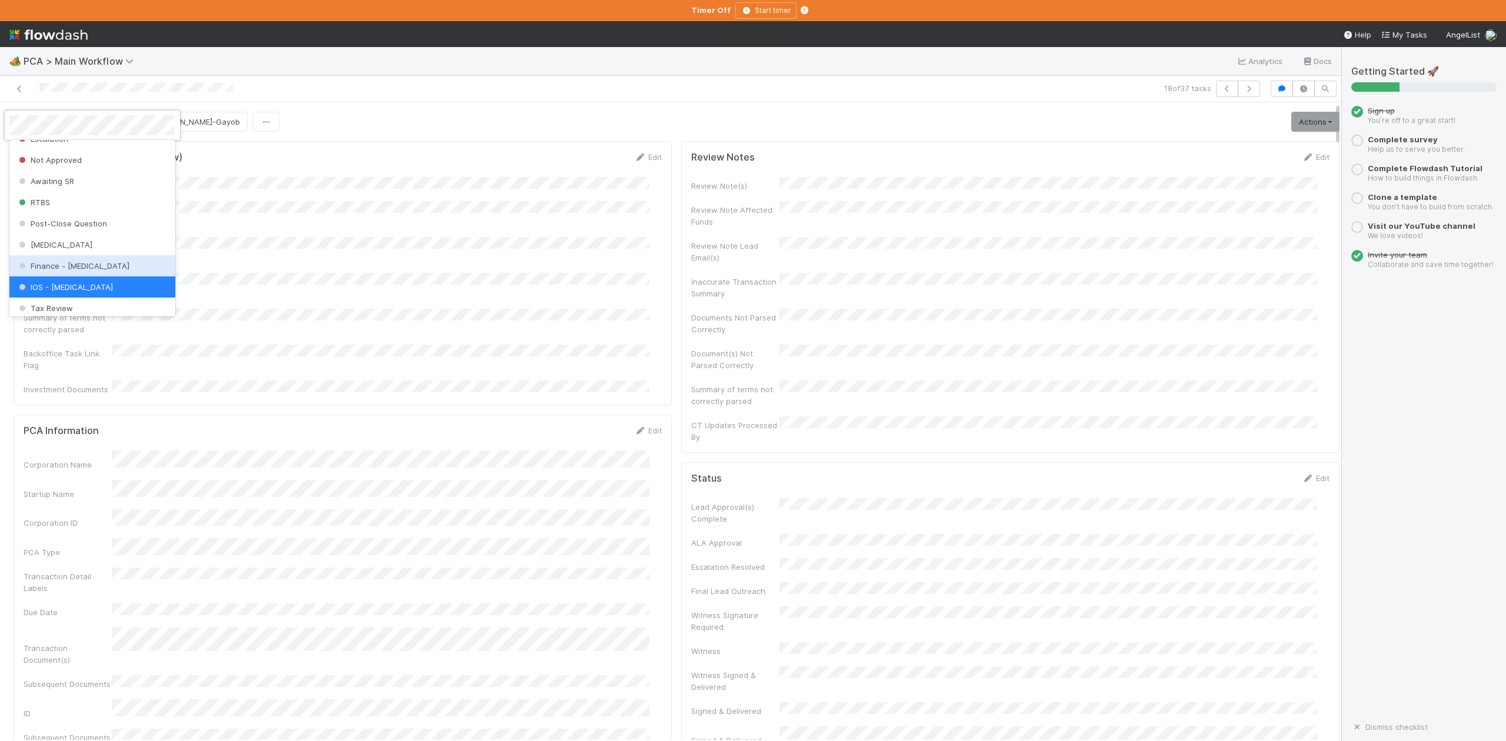
click at [62, 271] on span "Finance - [MEDICAL_DATA]" at bounding box center [72, 265] width 113 height 9
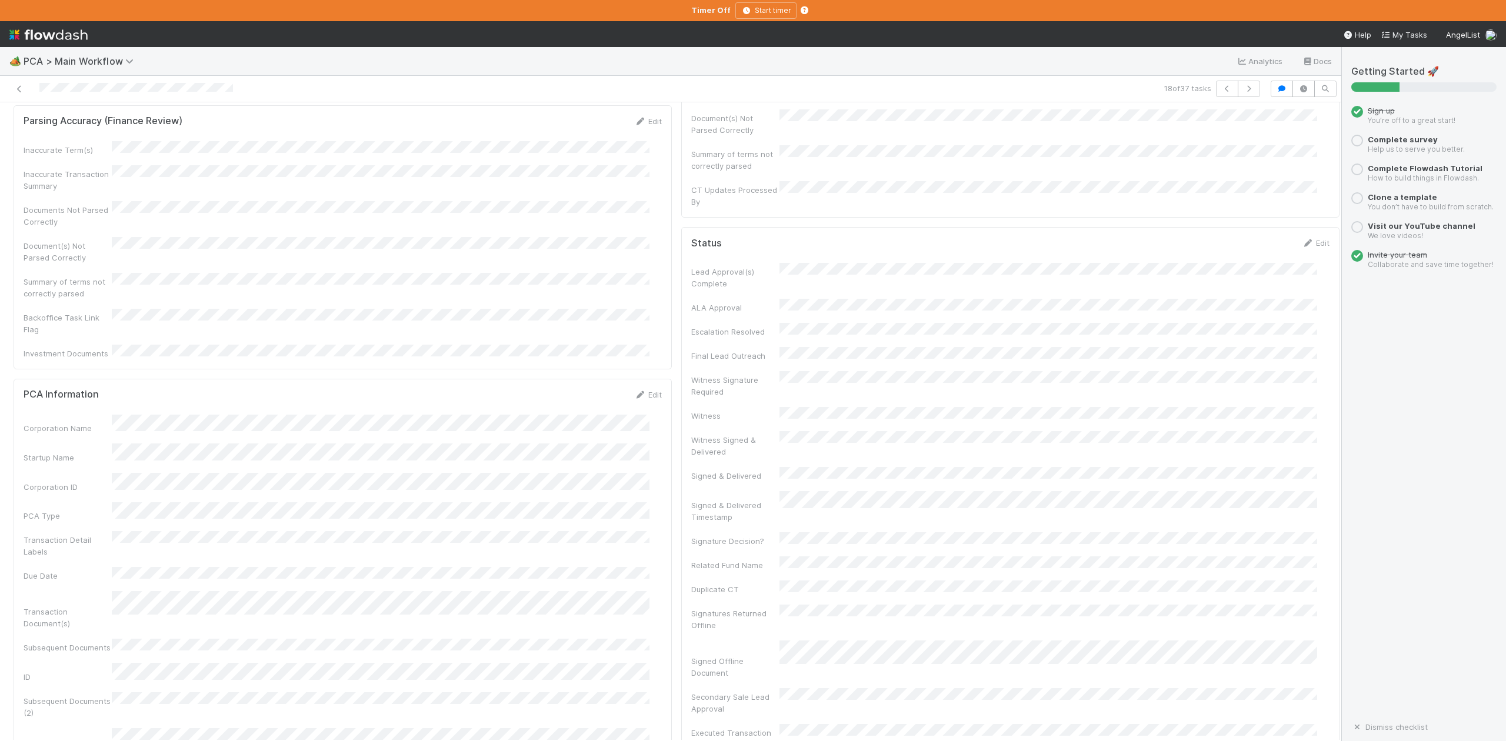
scroll to position [0, 0]
click at [1243, 89] on icon "button" at bounding box center [1249, 88] width 12 height 7
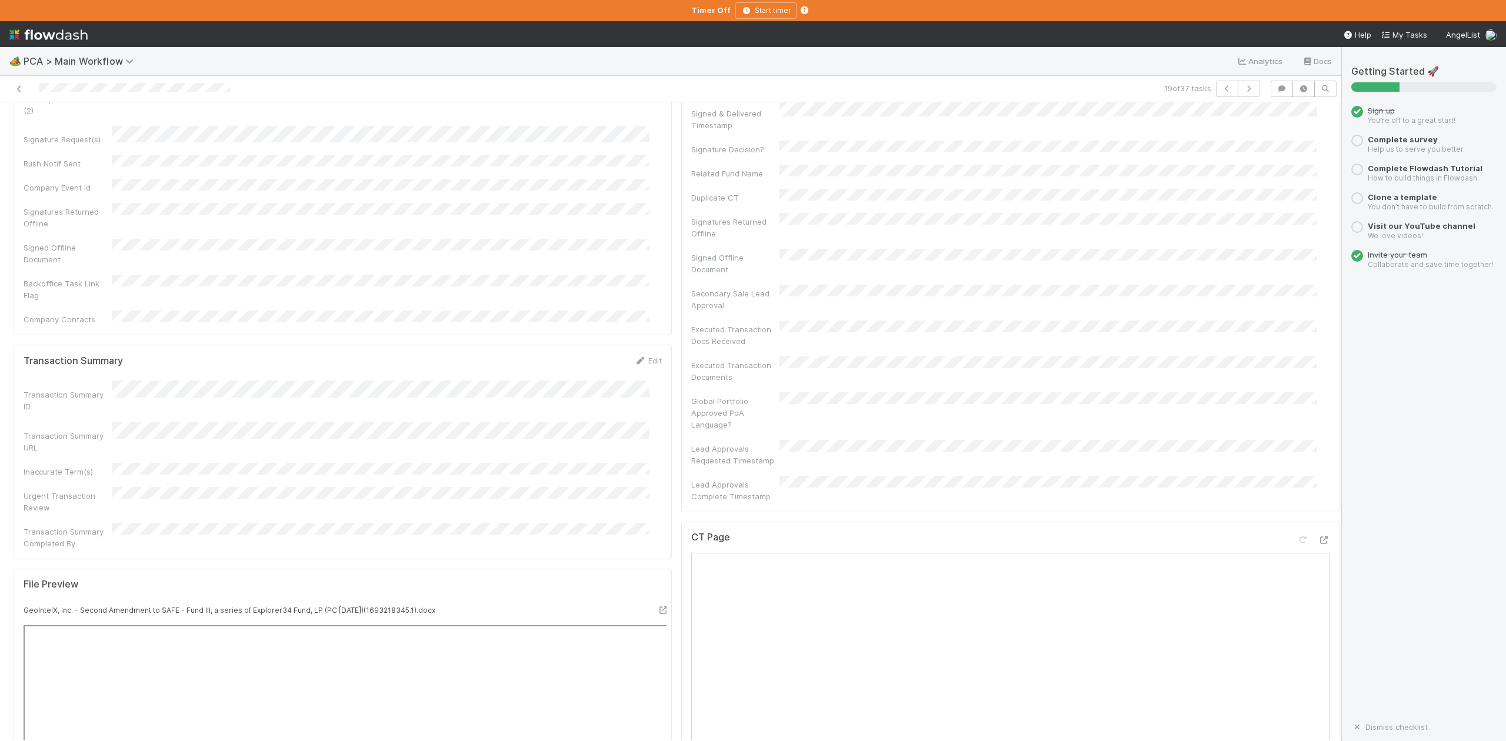
click at [1114, 392] on div "Global Portfolio Approved PoA Language?" at bounding box center [1010, 411] width 638 height 38
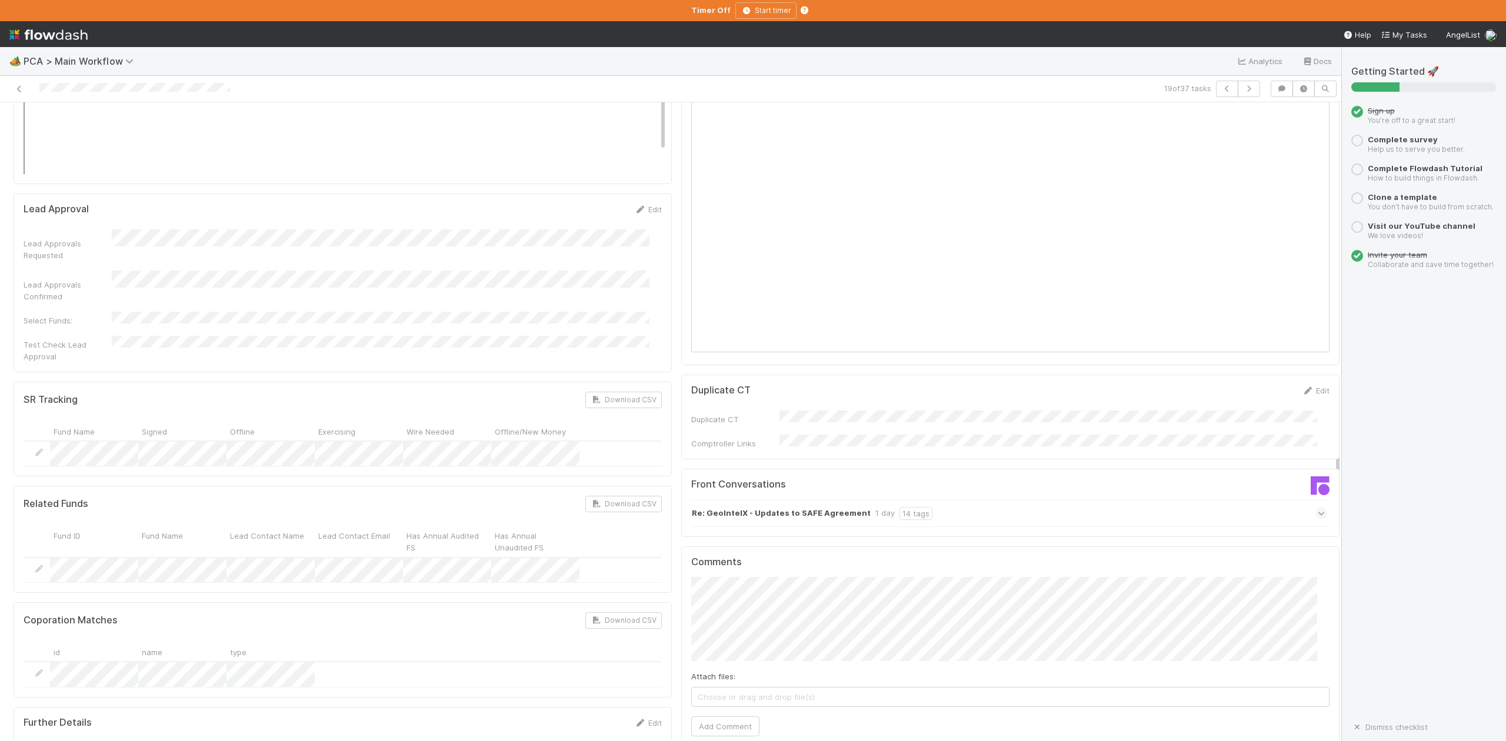
scroll to position [1636, 0]
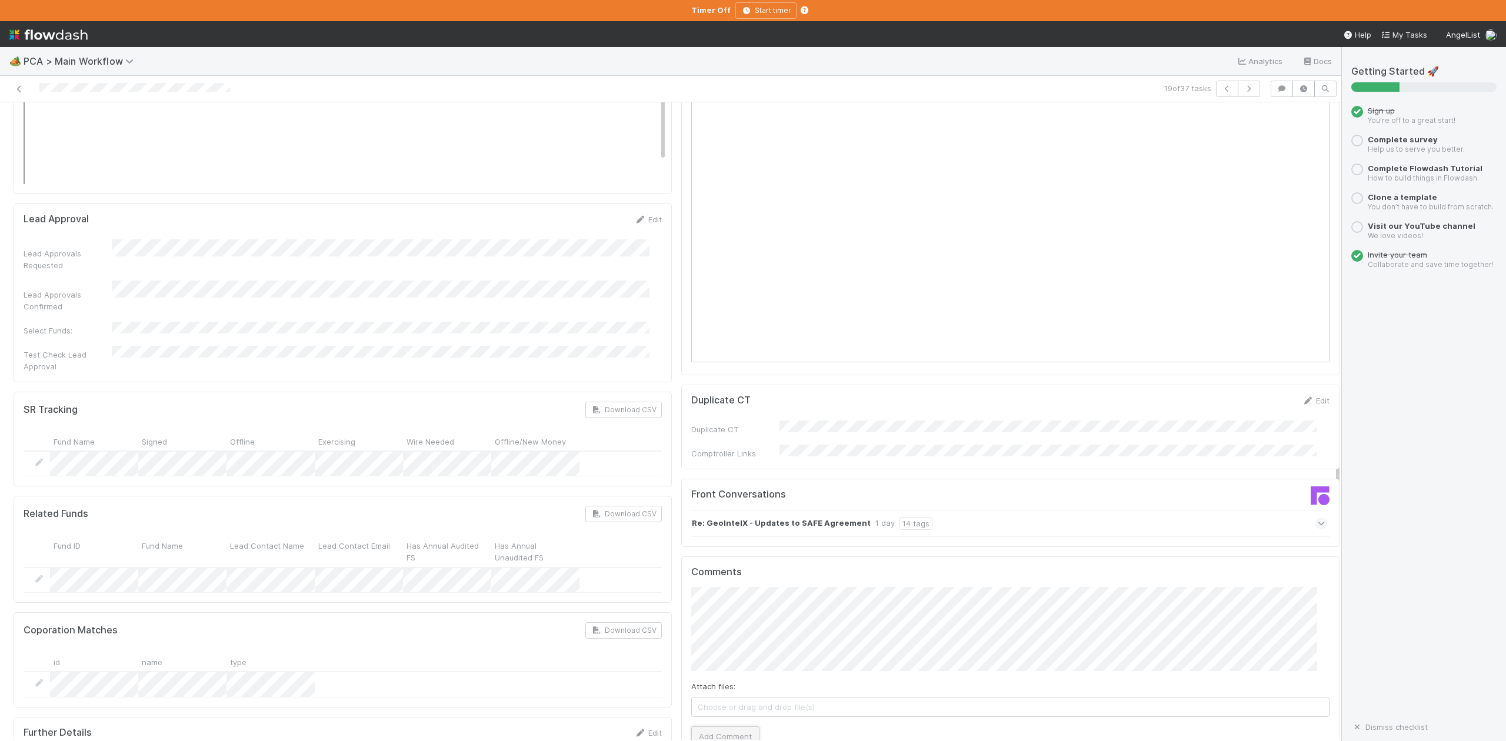
click at [731, 727] on button "Add Comment" at bounding box center [725, 737] width 68 height 20
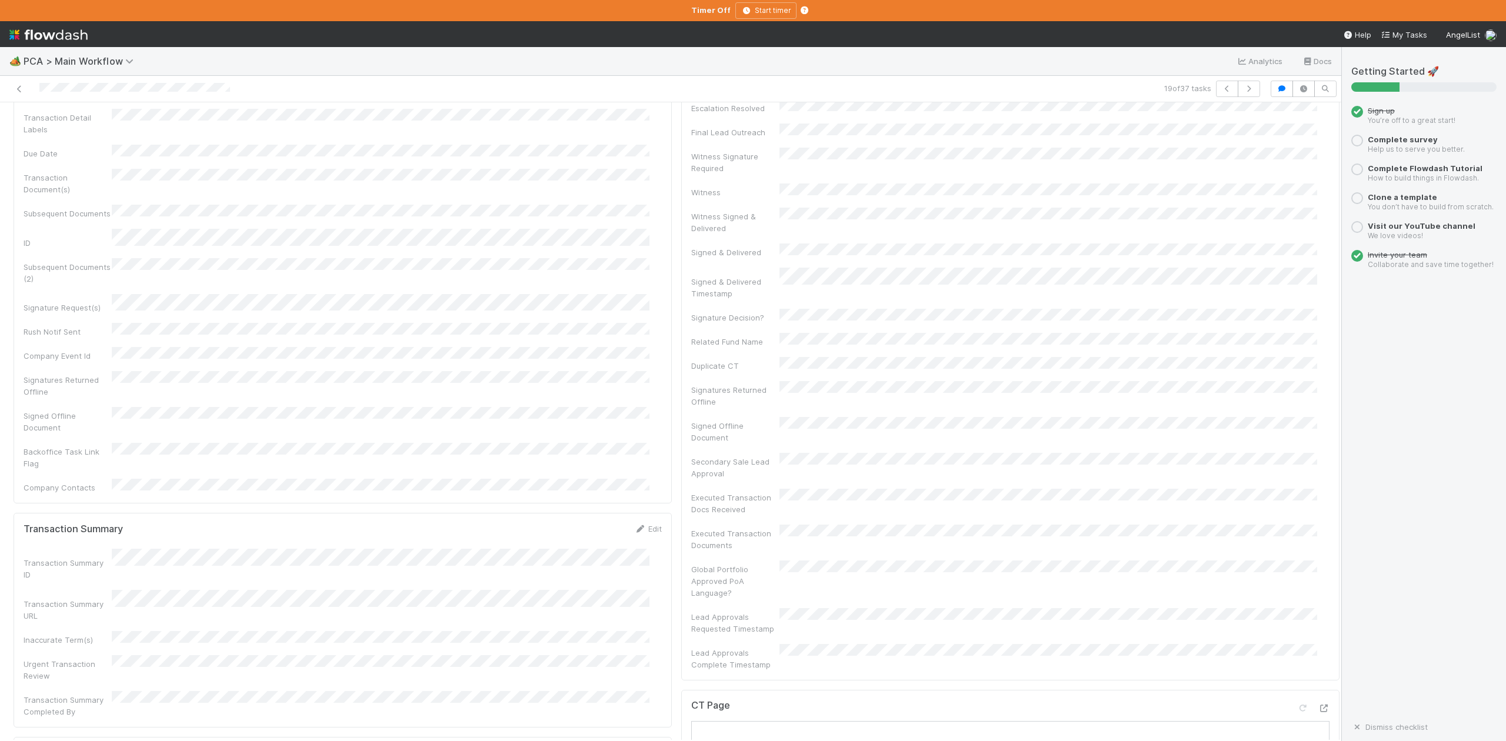
scroll to position [0, 0]
click at [46, 127] on span "IOS - [MEDICAL_DATA]" at bounding box center [67, 121] width 97 height 9
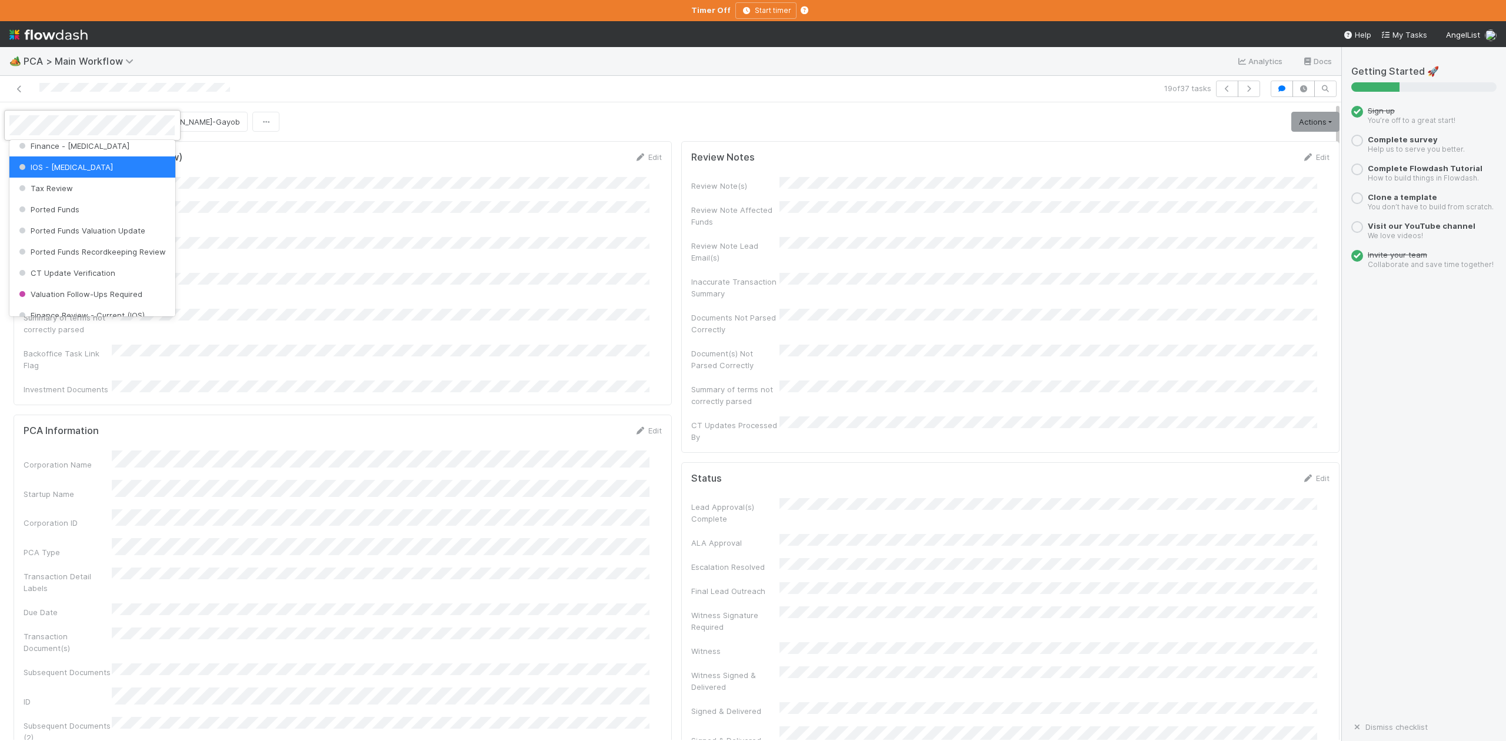
scroll to position [467, 0]
click at [66, 284] on span "Finance Review - Current (IOS)" at bounding box center [80, 278] width 128 height 9
click at [1243, 91] on icon "button" at bounding box center [1249, 88] width 12 height 7
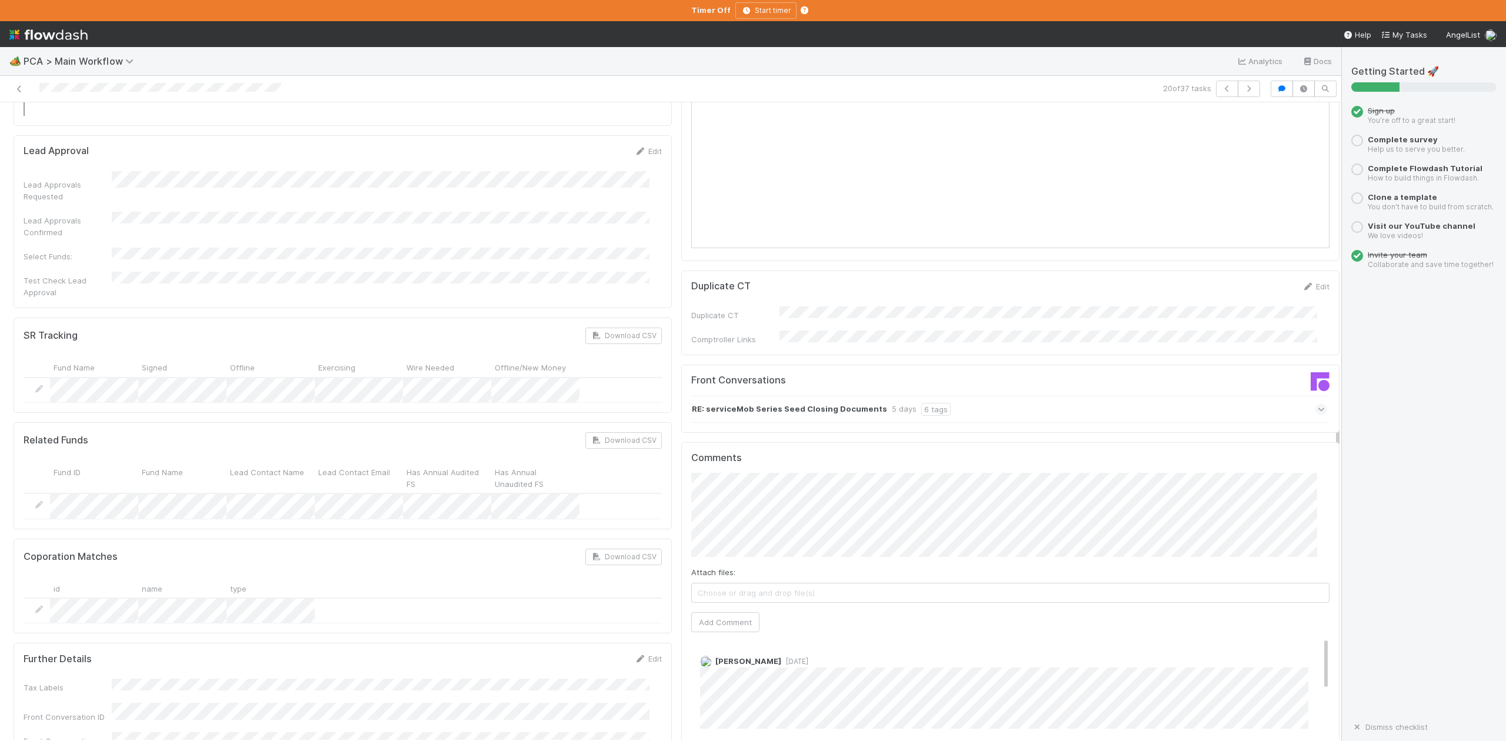
scroll to position [1726, 0]
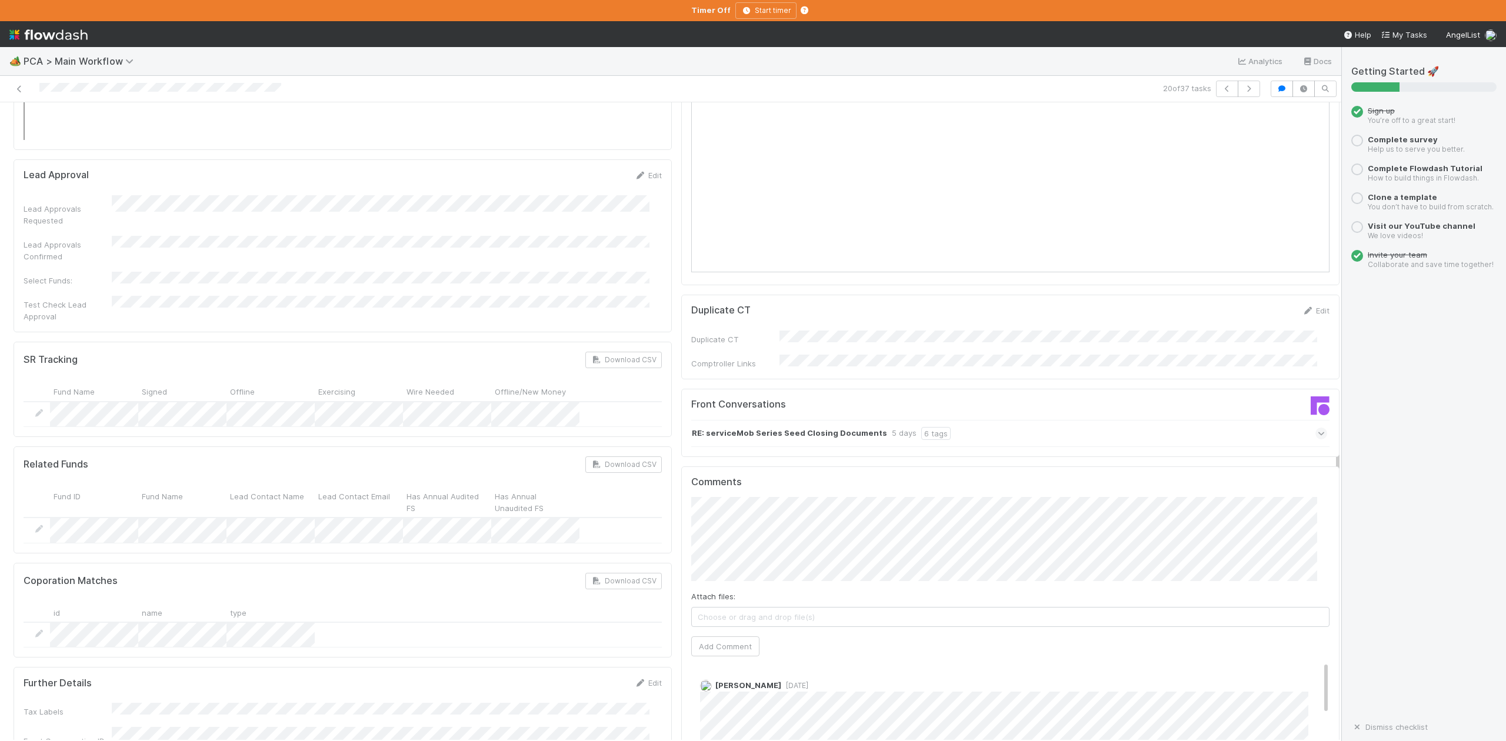
click at [1318, 428] on icon at bounding box center [1322, 434] width 8 height 12
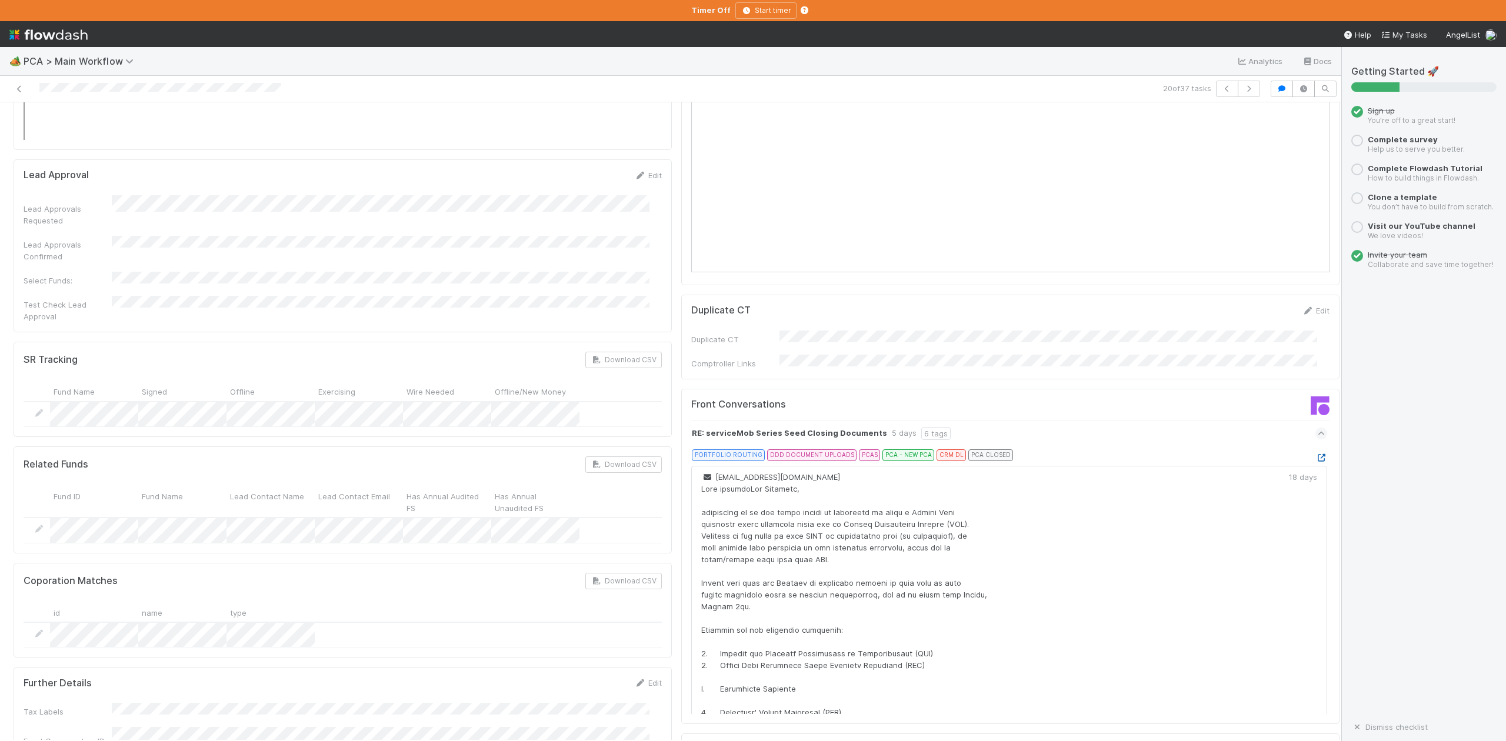
click at [1316, 454] on icon at bounding box center [1322, 458] width 12 height 8
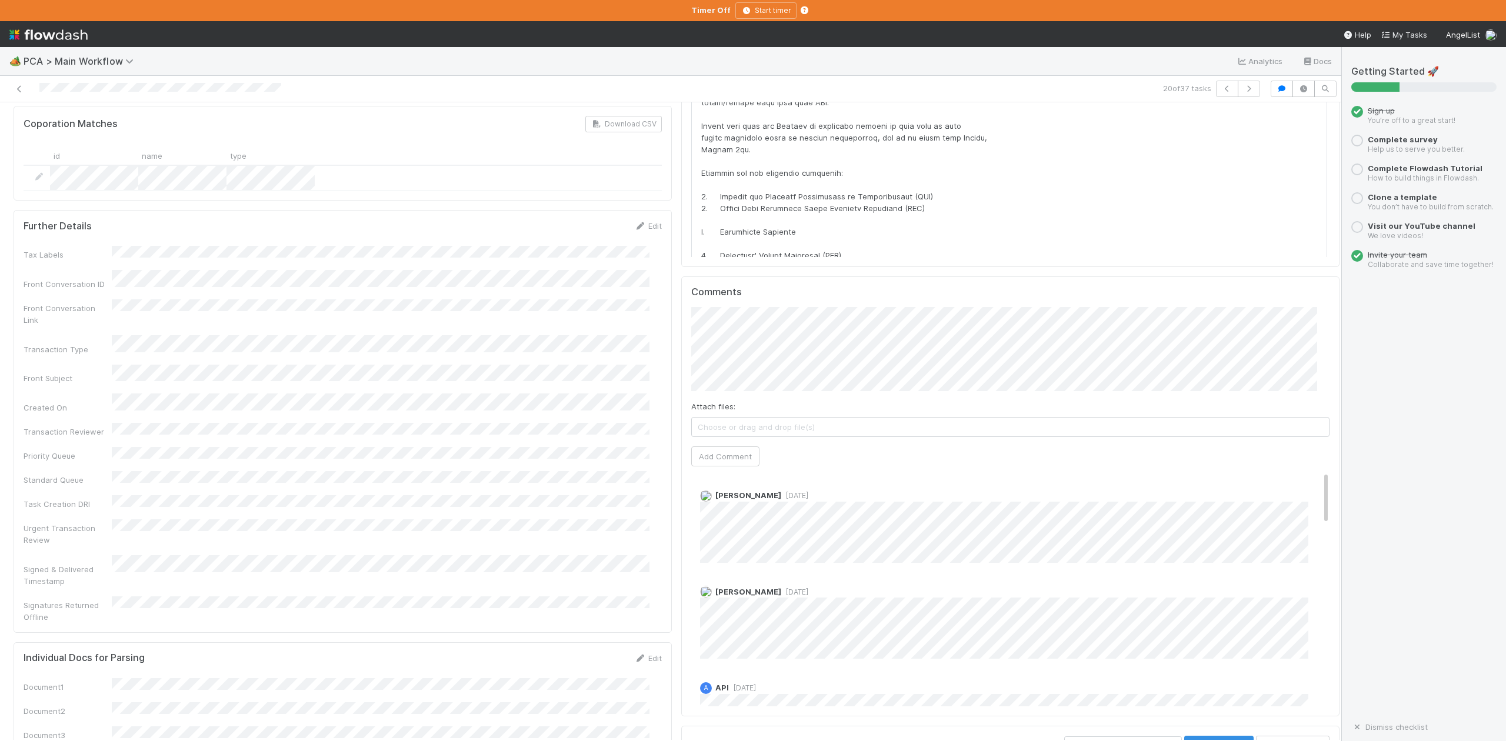
scroll to position [2118, 0]
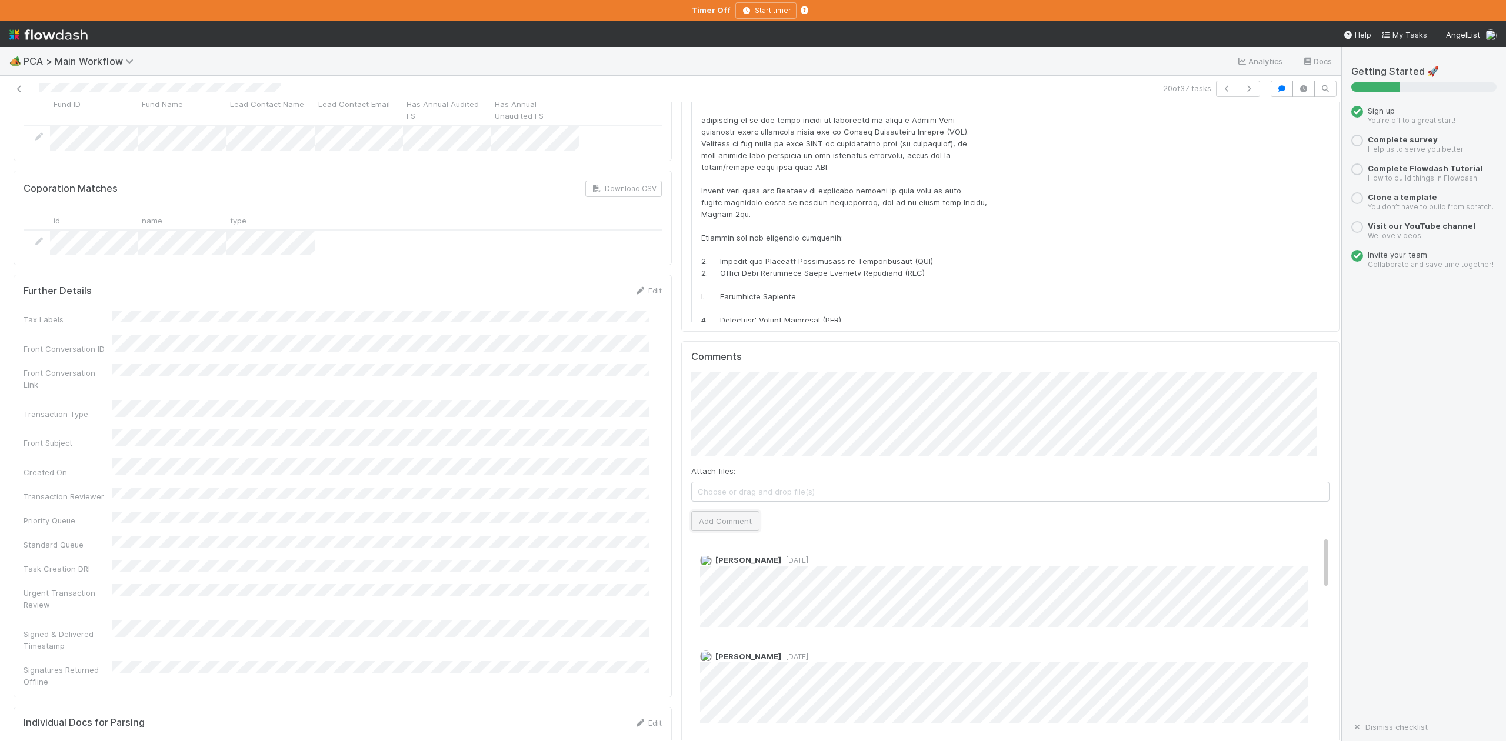
click at [720, 511] on button "Add Comment" at bounding box center [725, 521] width 68 height 20
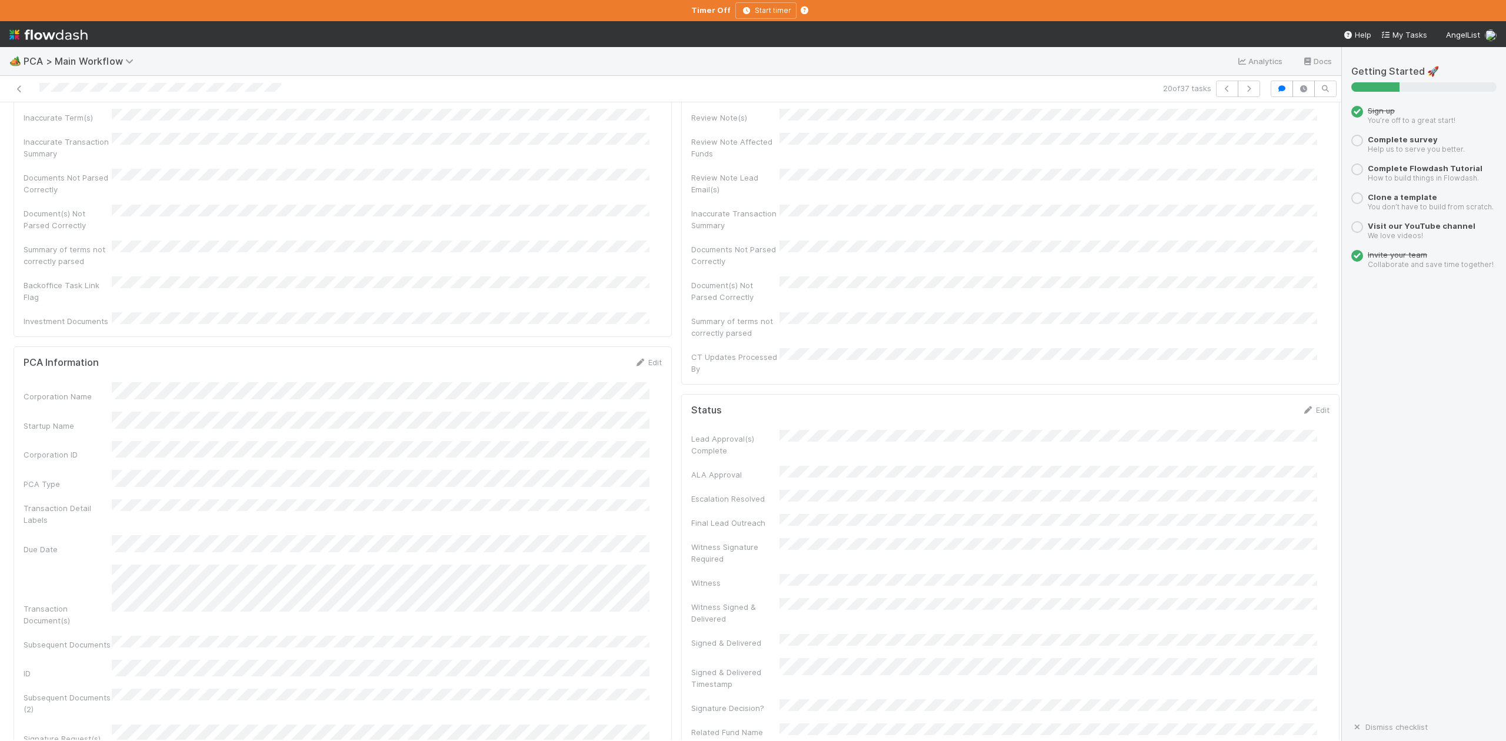
scroll to position [0, 0]
click at [48, 124] on span "IOS - [MEDICAL_DATA]" at bounding box center [67, 121] width 97 height 9
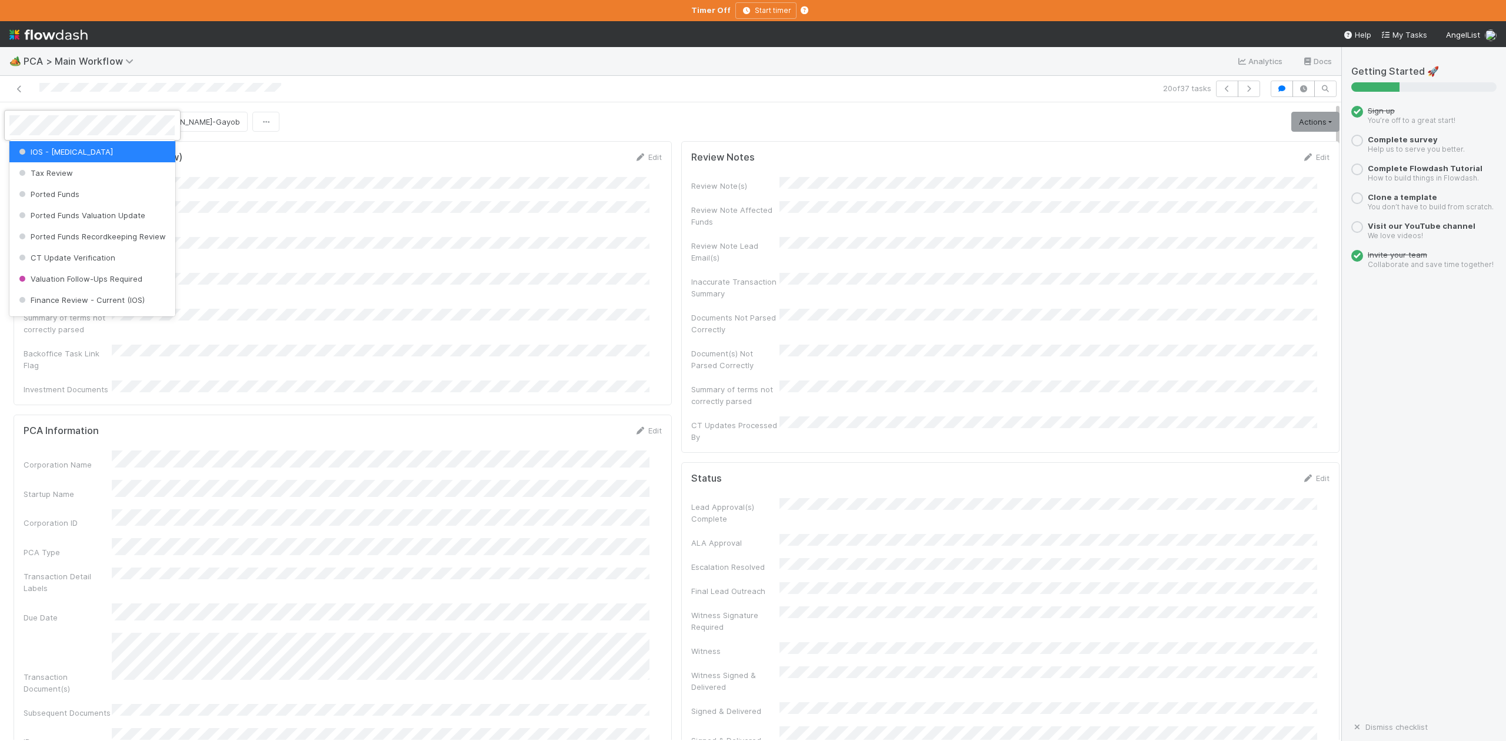
scroll to position [546, 0]
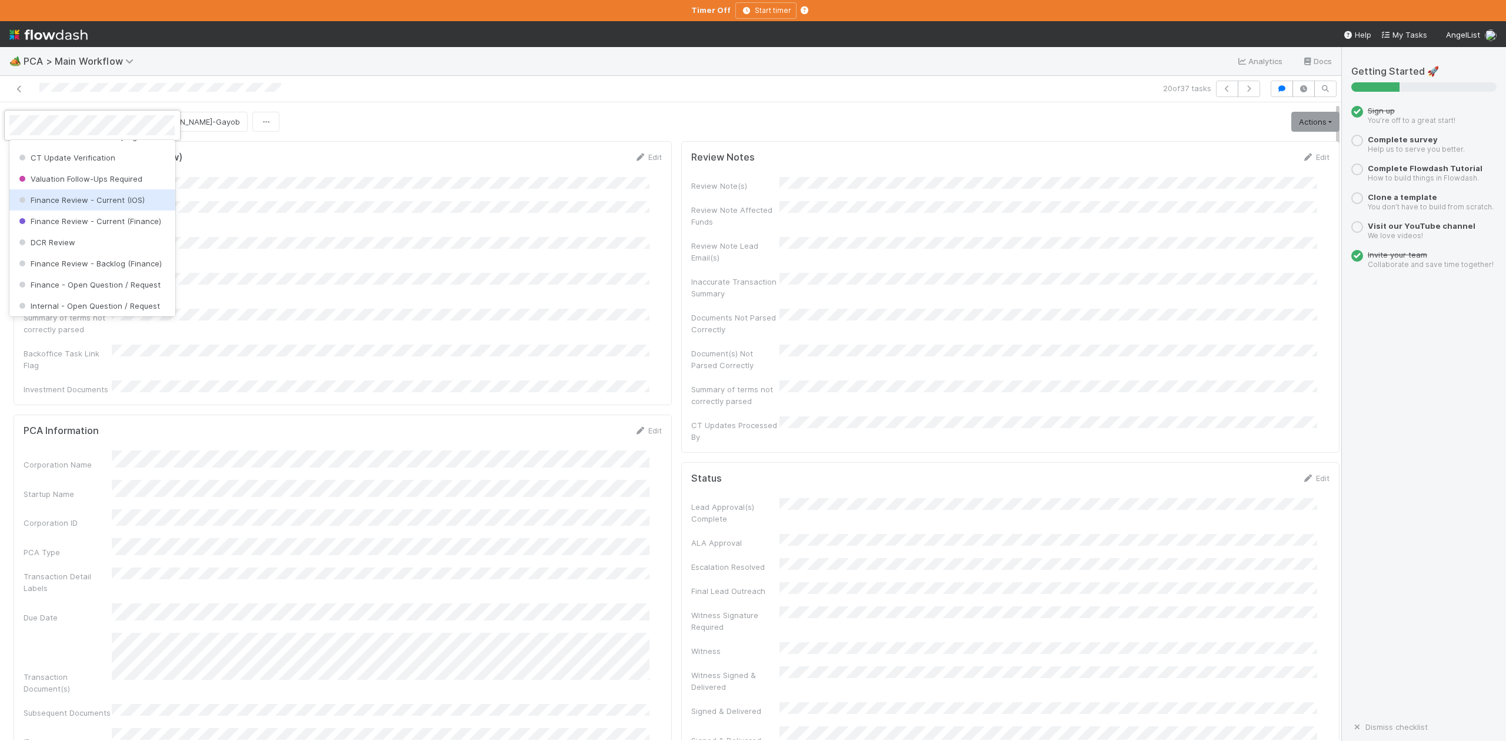
click at [100, 211] on div "Finance Review - Current (IOS)" at bounding box center [91, 199] width 165 height 21
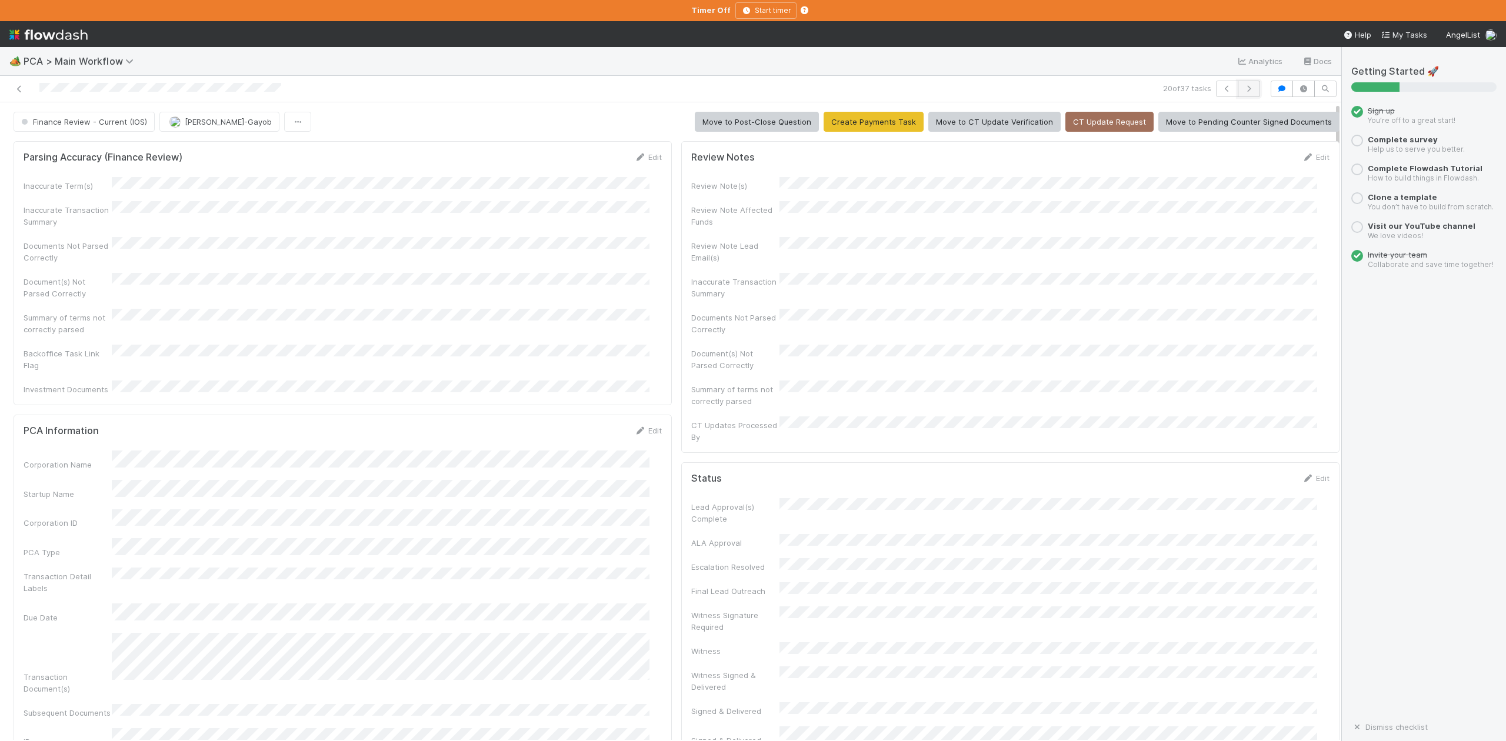
click at [1243, 91] on icon "button" at bounding box center [1249, 88] width 12 height 7
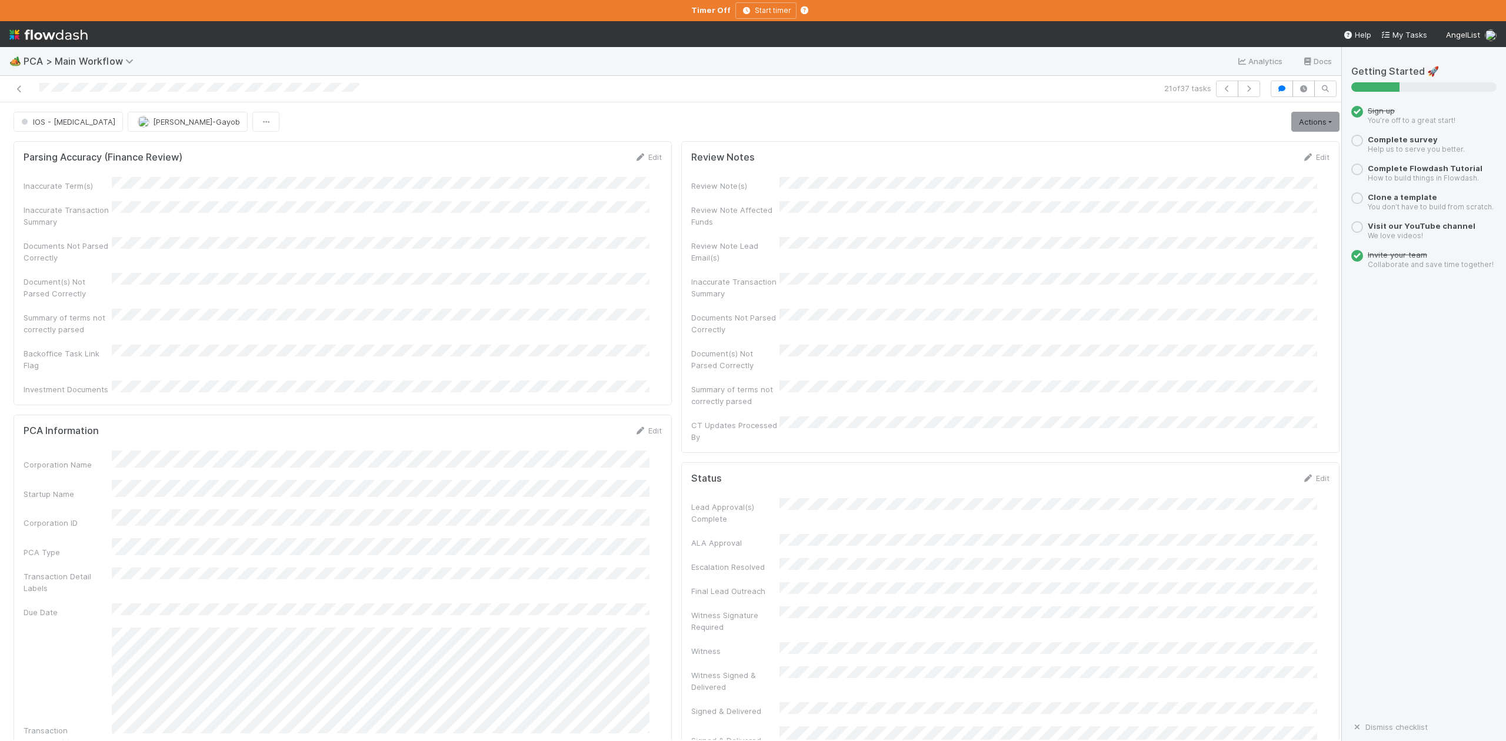
scroll to position [706, 0]
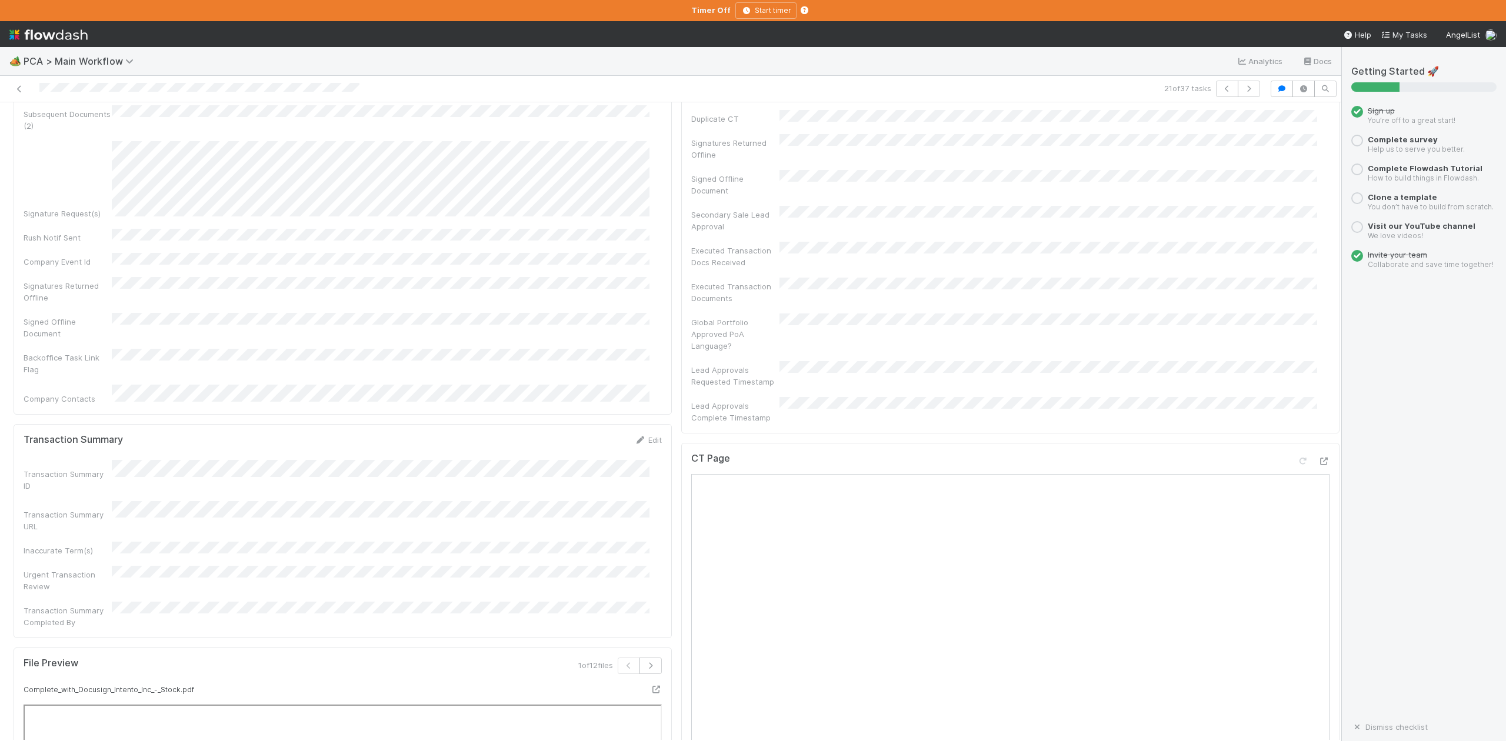
click at [636, 434] on form "Transaction Summary Edit Transaction Summary ID Transaction Summary URL Inaccur…" at bounding box center [343, 531] width 638 height 194
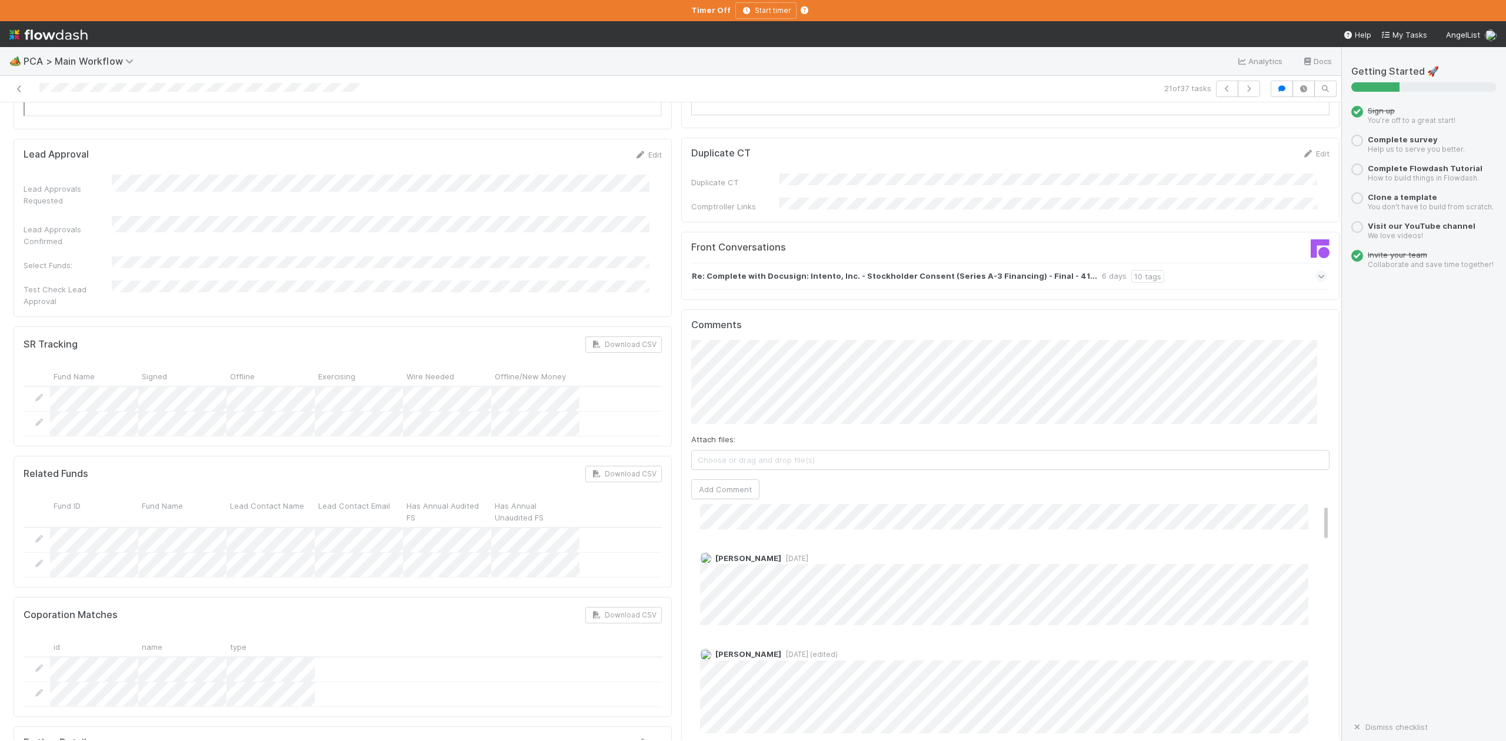
scroll to position [0, 0]
click at [754, 298] on span "[PERSON_NAME]" at bounding box center [749, 299] width 59 height 9
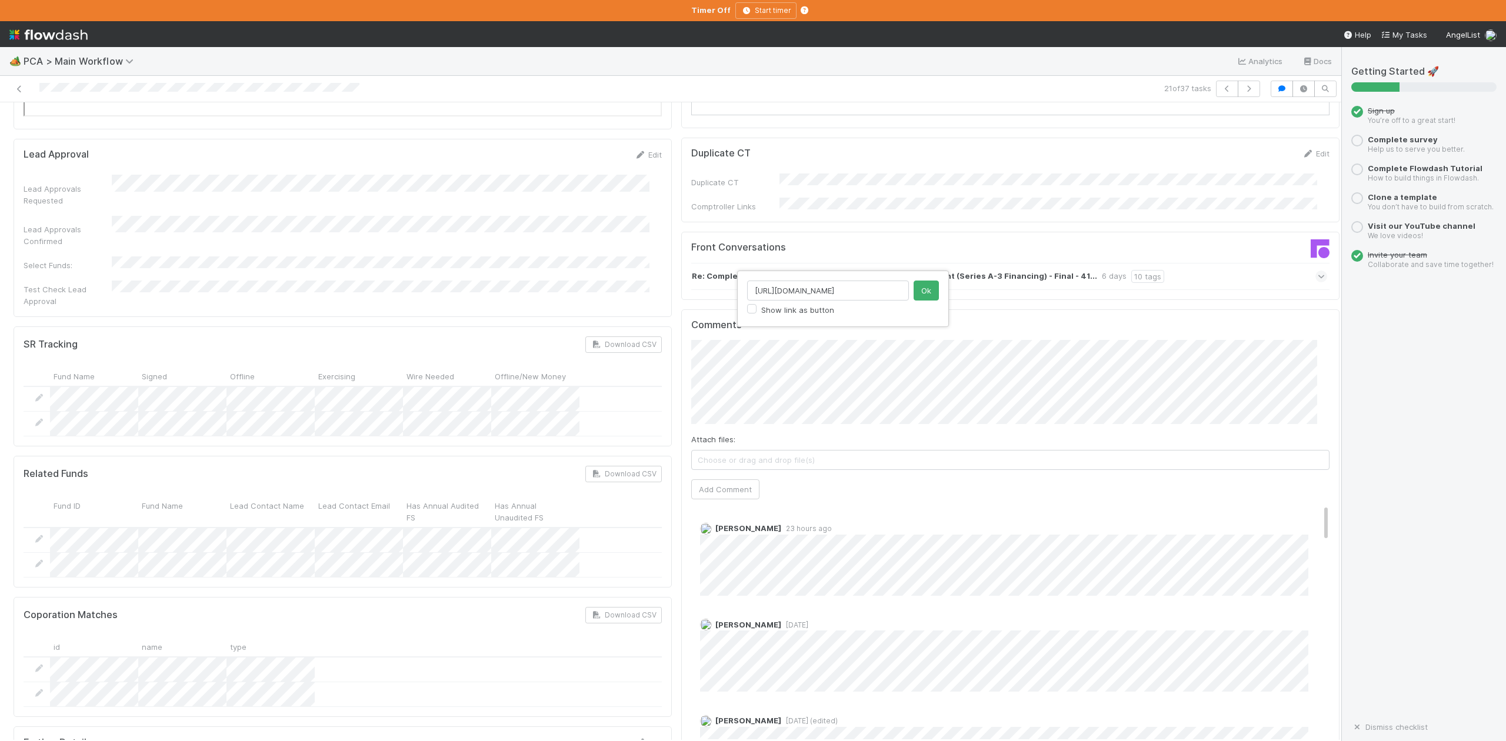
scroll to position [0, 22]
type input "https://app.frontapp.com/open/msg_1bendzgn"
click at [922, 291] on button "Ok" at bounding box center [926, 291] width 25 height 20
type input "h"
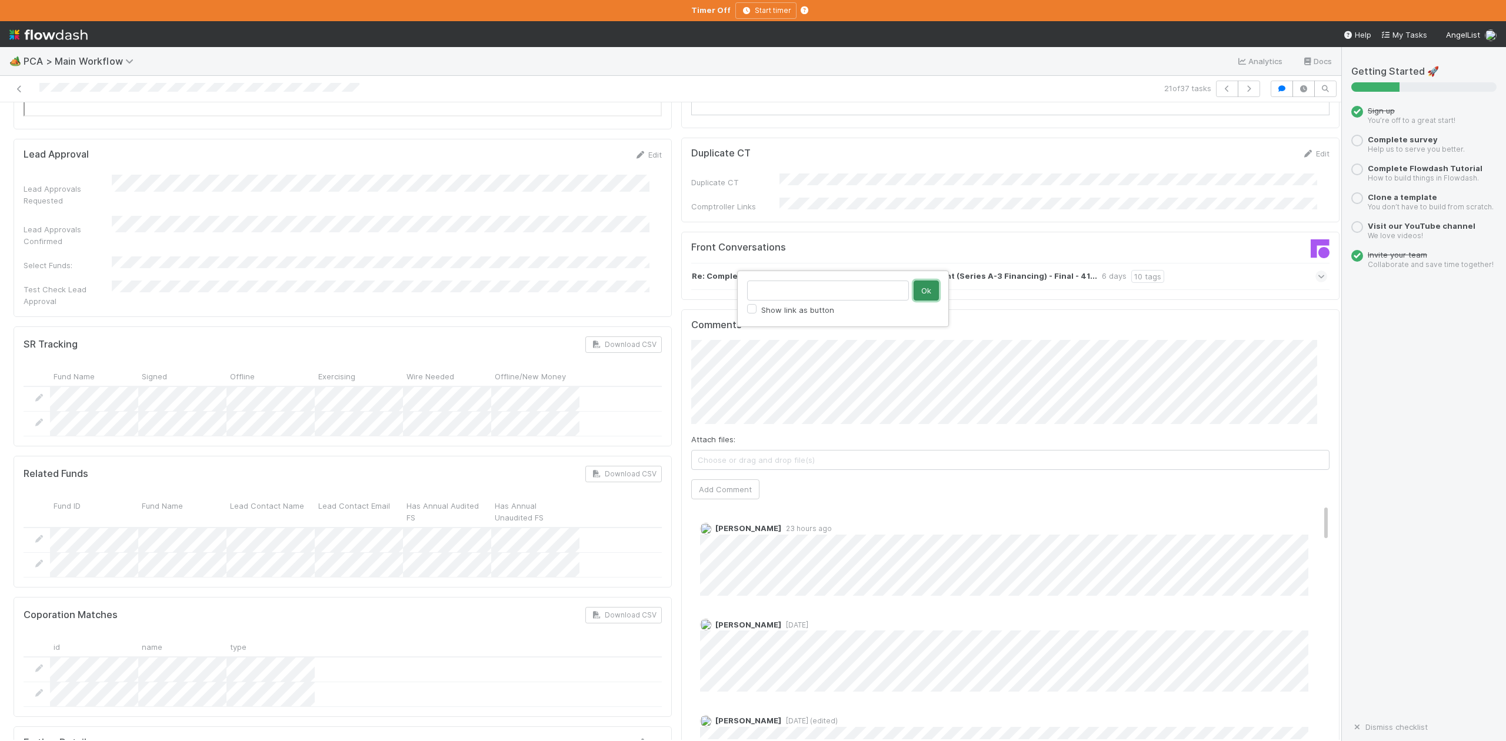
click at [928, 290] on button "Ok" at bounding box center [926, 291] width 25 height 20
type input "https://app.frontapp.com/open/msg_1bendzgn"
click at [926, 290] on button "Ok" at bounding box center [926, 291] width 25 height 20
click at [740, 451] on span "Choose or drag and drop file(s)" at bounding box center [1010, 460] width 637 height 19
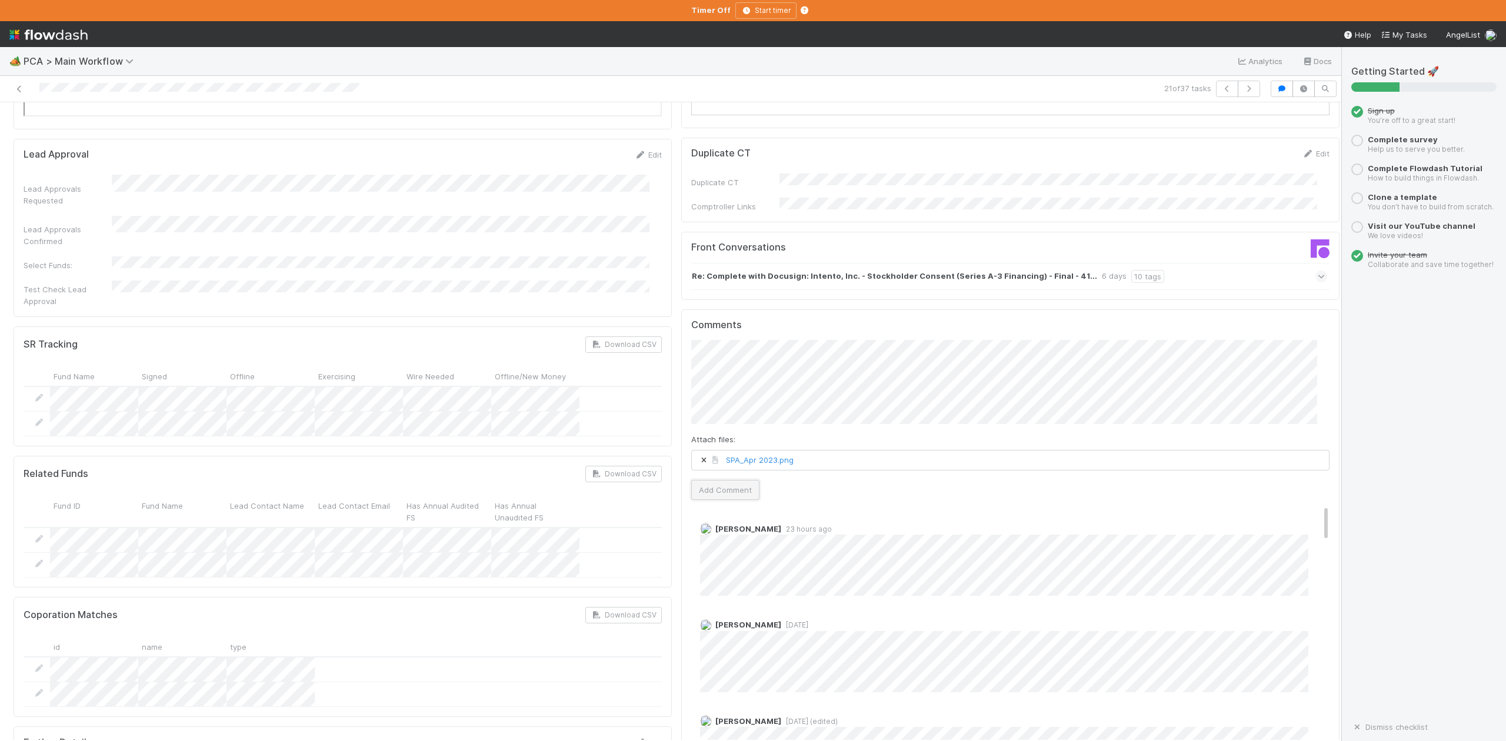
click at [707, 480] on button "Add Comment" at bounding box center [725, 490] width 68 height 20
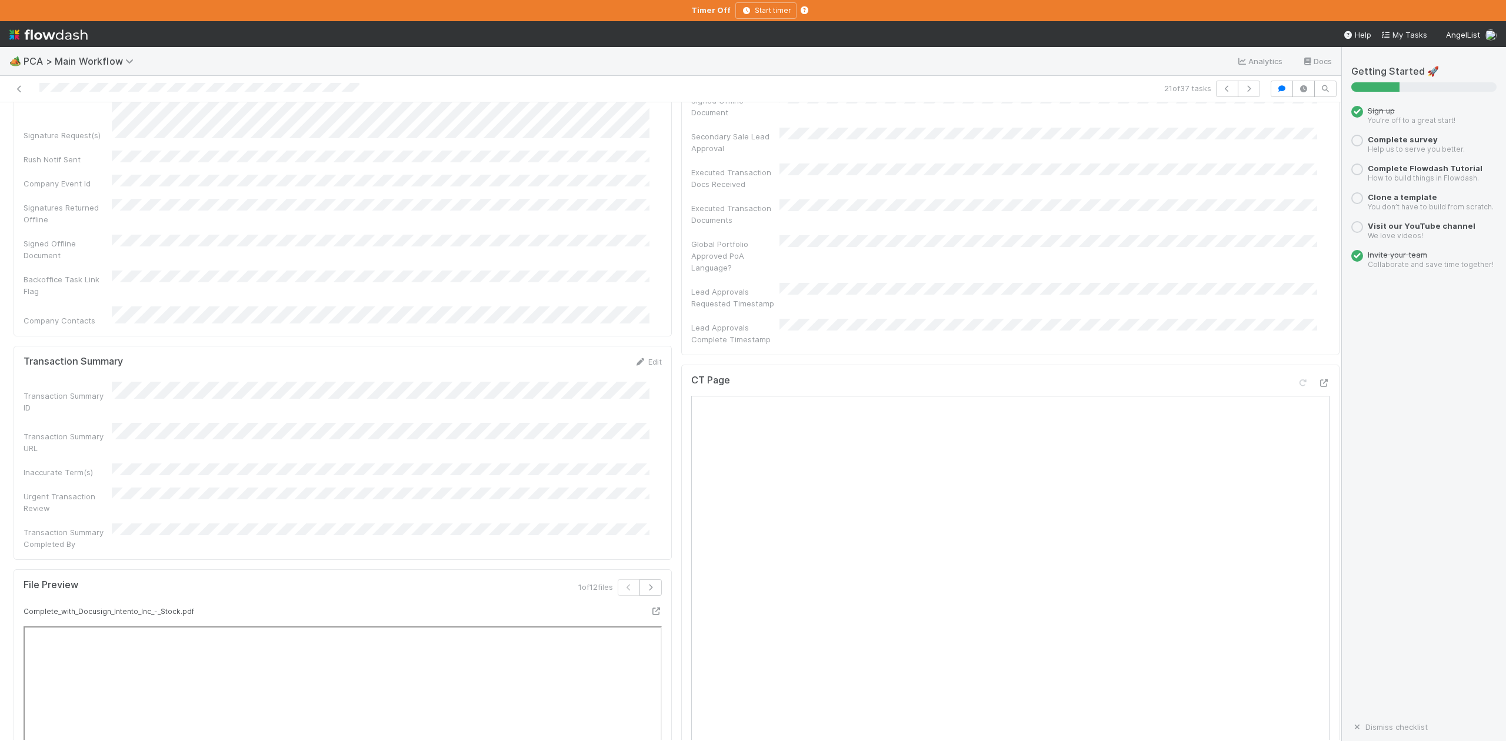
scroll to position [0, 0]
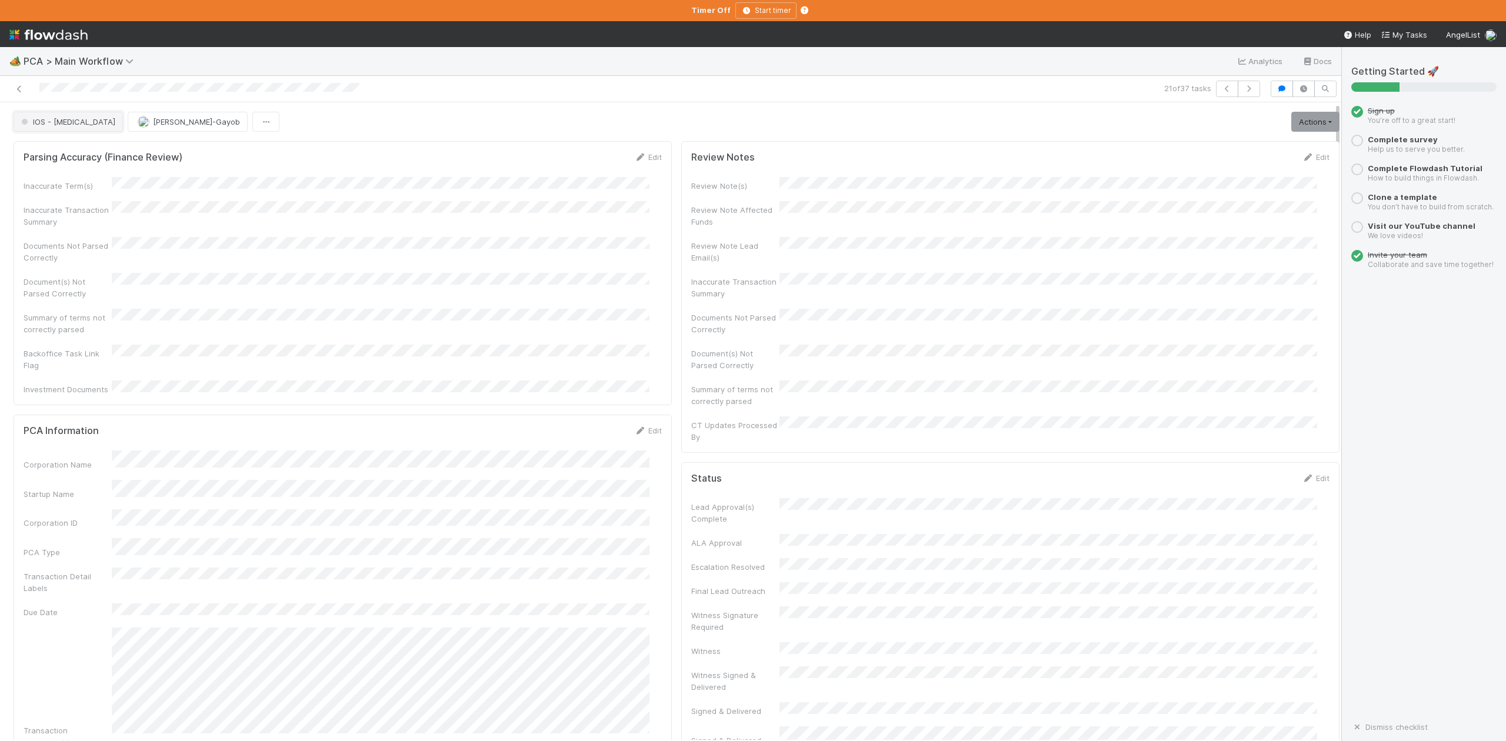
click at [56, 120] on span "IOS - [MEDICAL_DATA]" at bounding box center [67, 121] width 97 height 9
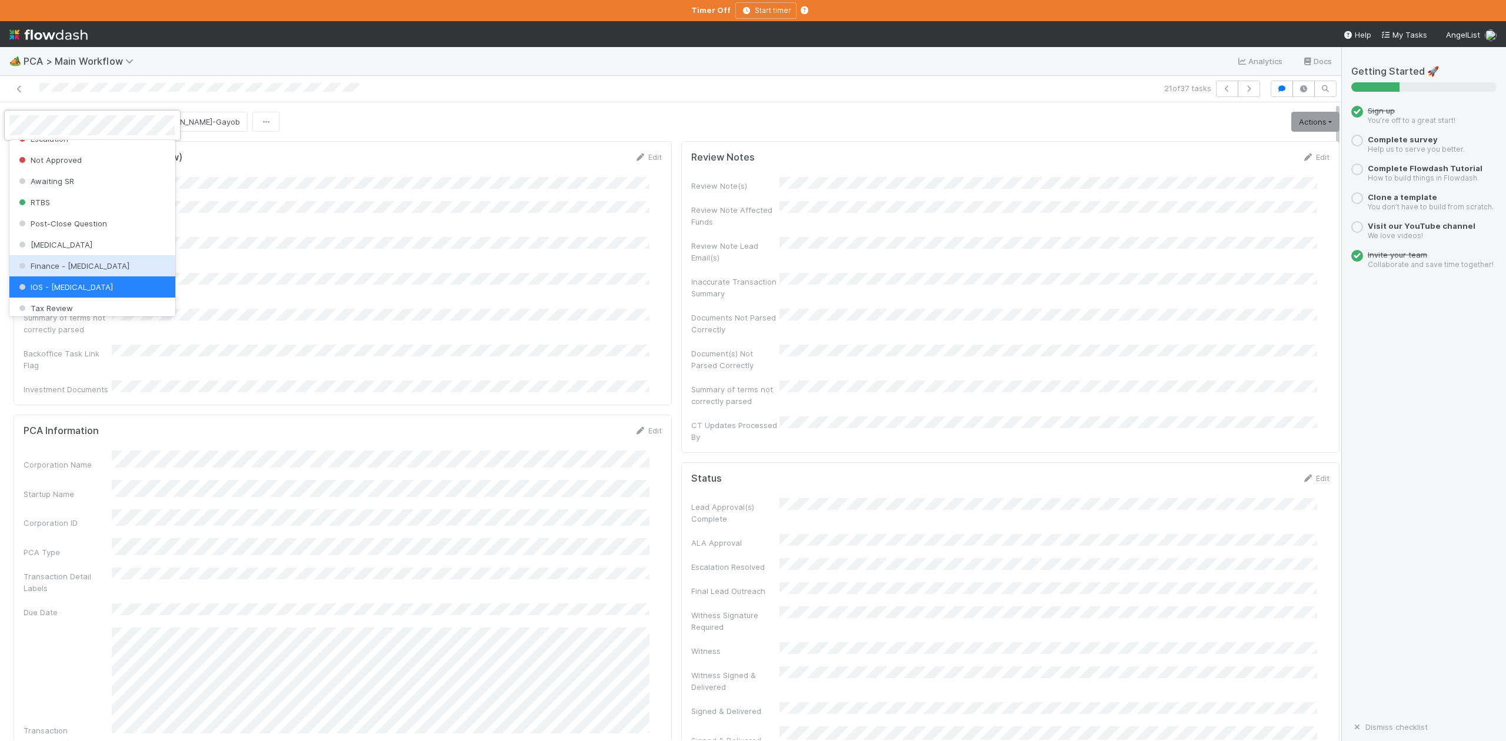
click at [59, 271] on span "Finance - [MEDICAL_DATA]" at bounding box center [72, 265] width 113 height 9
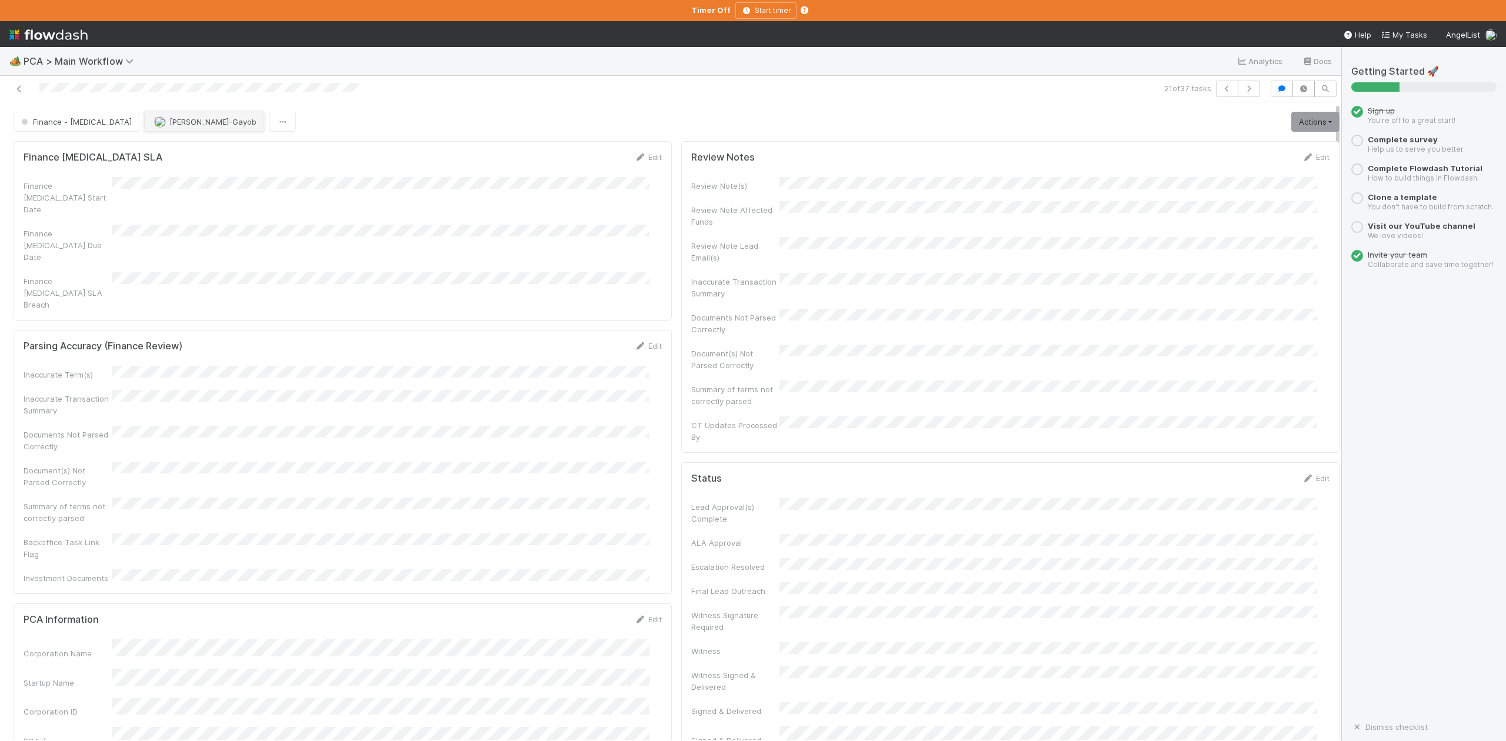
click at [169, 124] on span "[PERSON_NAME]-Gayob" at bounding box center [212, 121] width 87 height 9
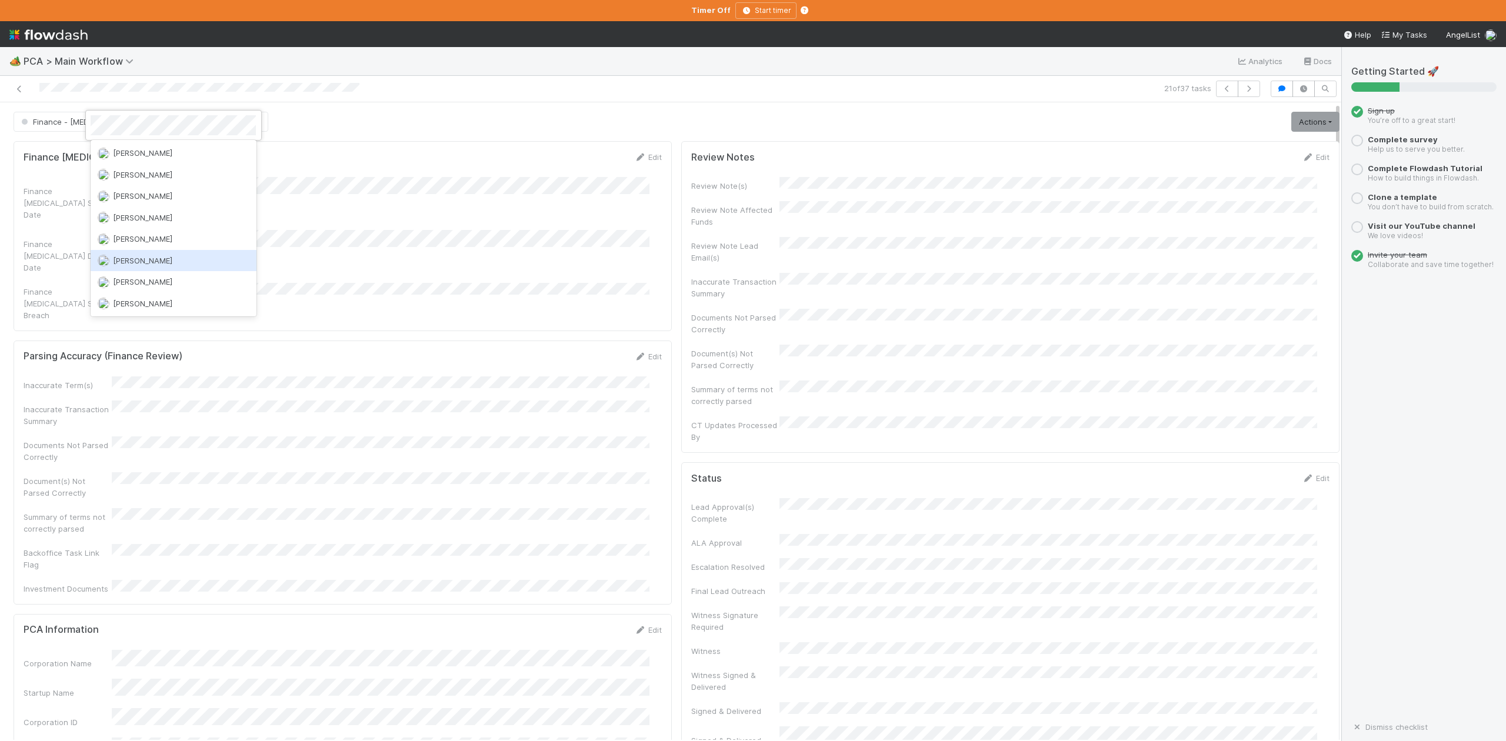
click at [157, 260] on span "[PERSON_NAME]" at bounding box center [142, 260] width 59 height 9
click at [1243, 90] on icon "button" at bounding box center [1249, 88] width 12 height 7
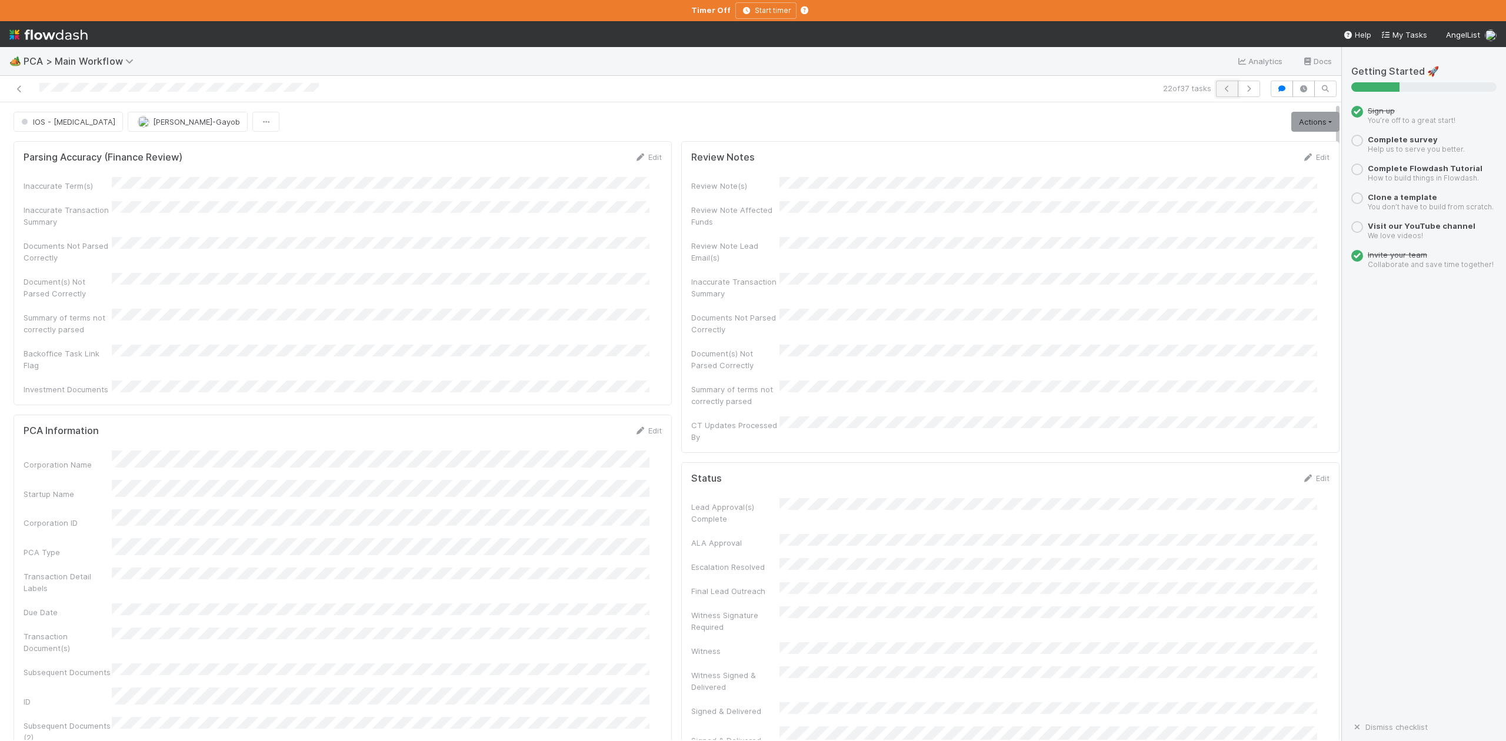
click at [1222, 86] on icon "button" at bounding box center [1228, 88] width 12 height 7
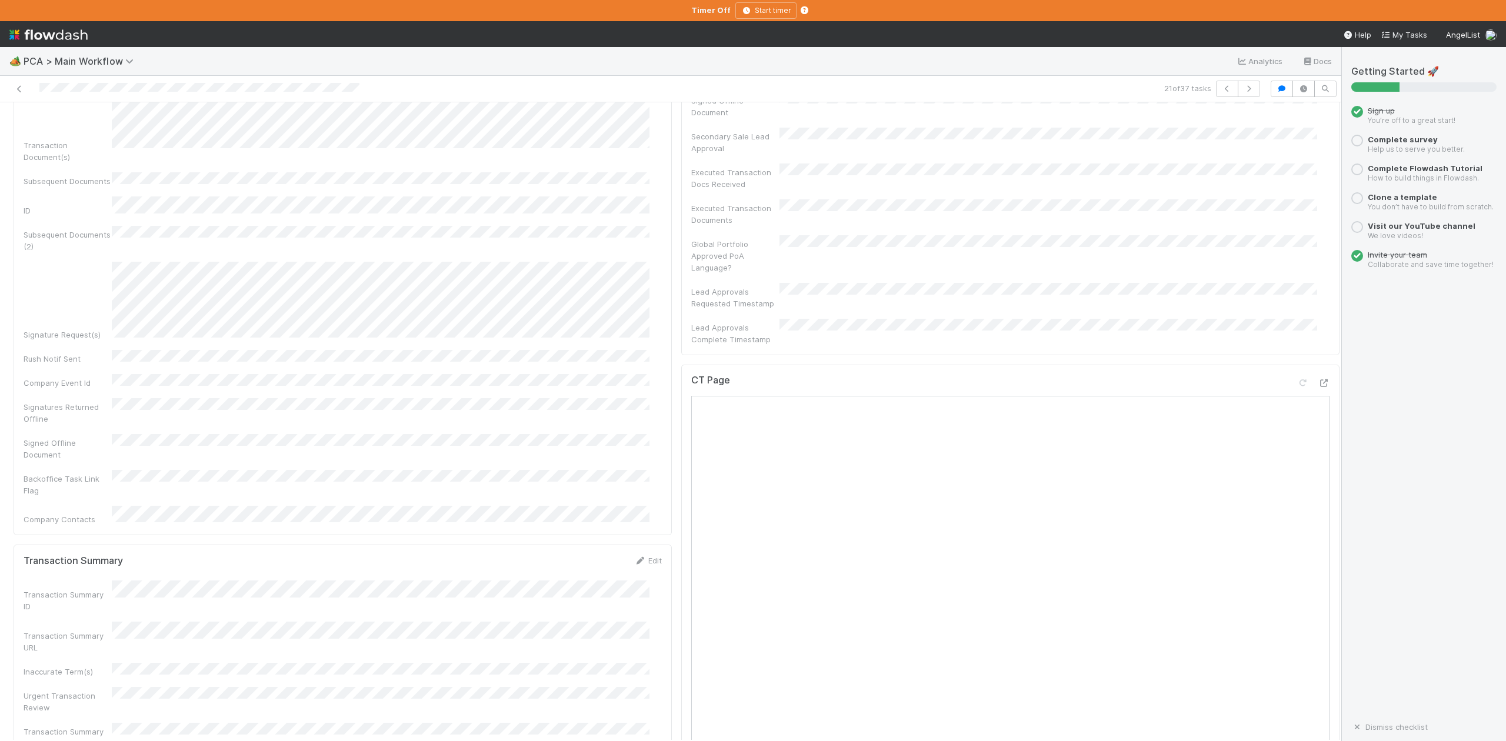
scroll to position [392, 0]
click at [646, 234] on link "Edit" at bounding box center [648, 238] width 28 height 9
click at [587, 232] on button "Save" at bounding box center [600, 242] width 34 height 20
click at [248, 232] on form "PCA Information Edit Corporation Name Startup Name Corporation ID PCA Type Tran…" at bounding box center [343, 575] width 638 height 686
click at [1243, 86] on icon "button" at bounding box center [1249, 88] width 12 height 7
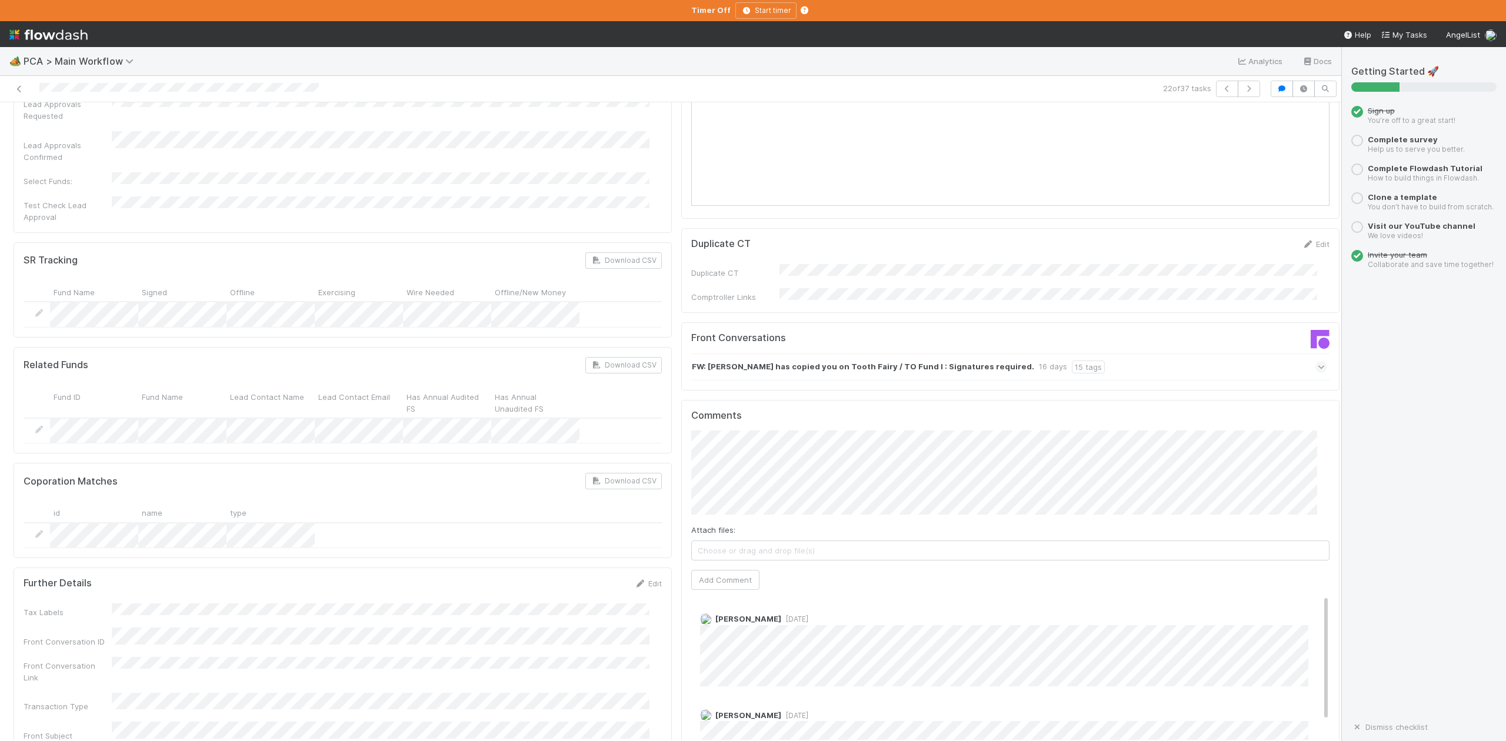
click at [1316, 361] on span at bounding box center [1322, 367] width 12 height 12
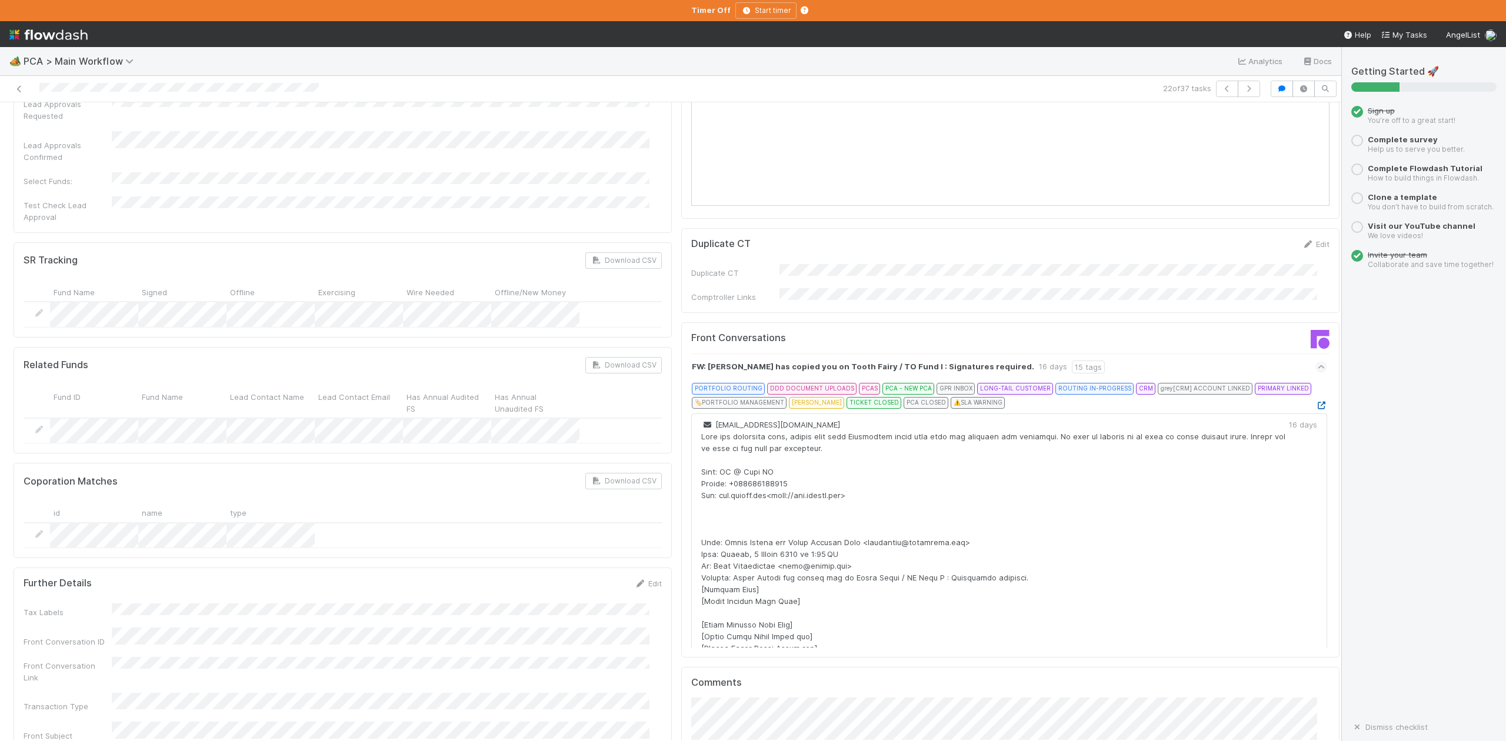
click at [1316, 402] on icon at bounding box center [1322, 406] width 12 height 8
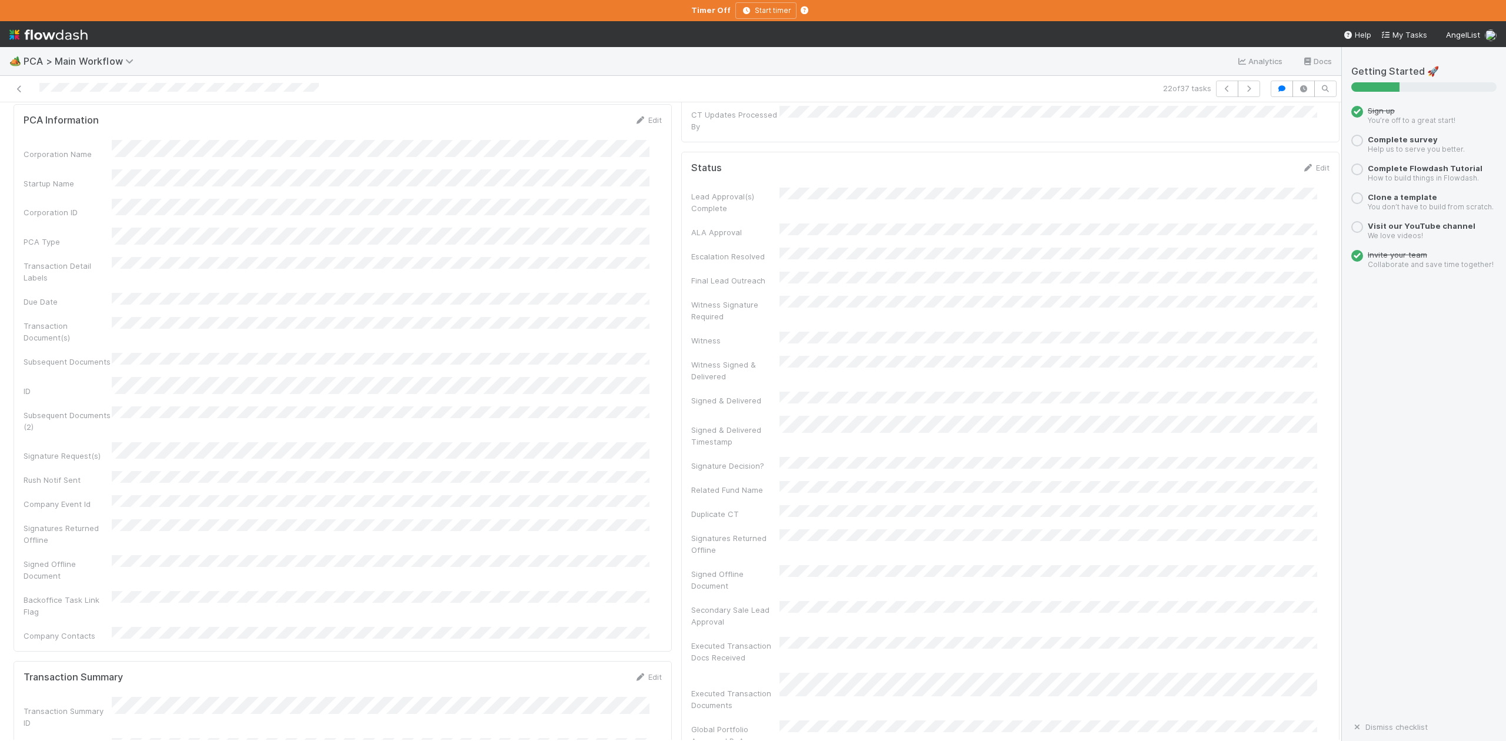
scroll to position [314, 0]
click at [1118, 104] on div "CT Updates Processed By" at bounding box center [1010, 116] width 638 height 26
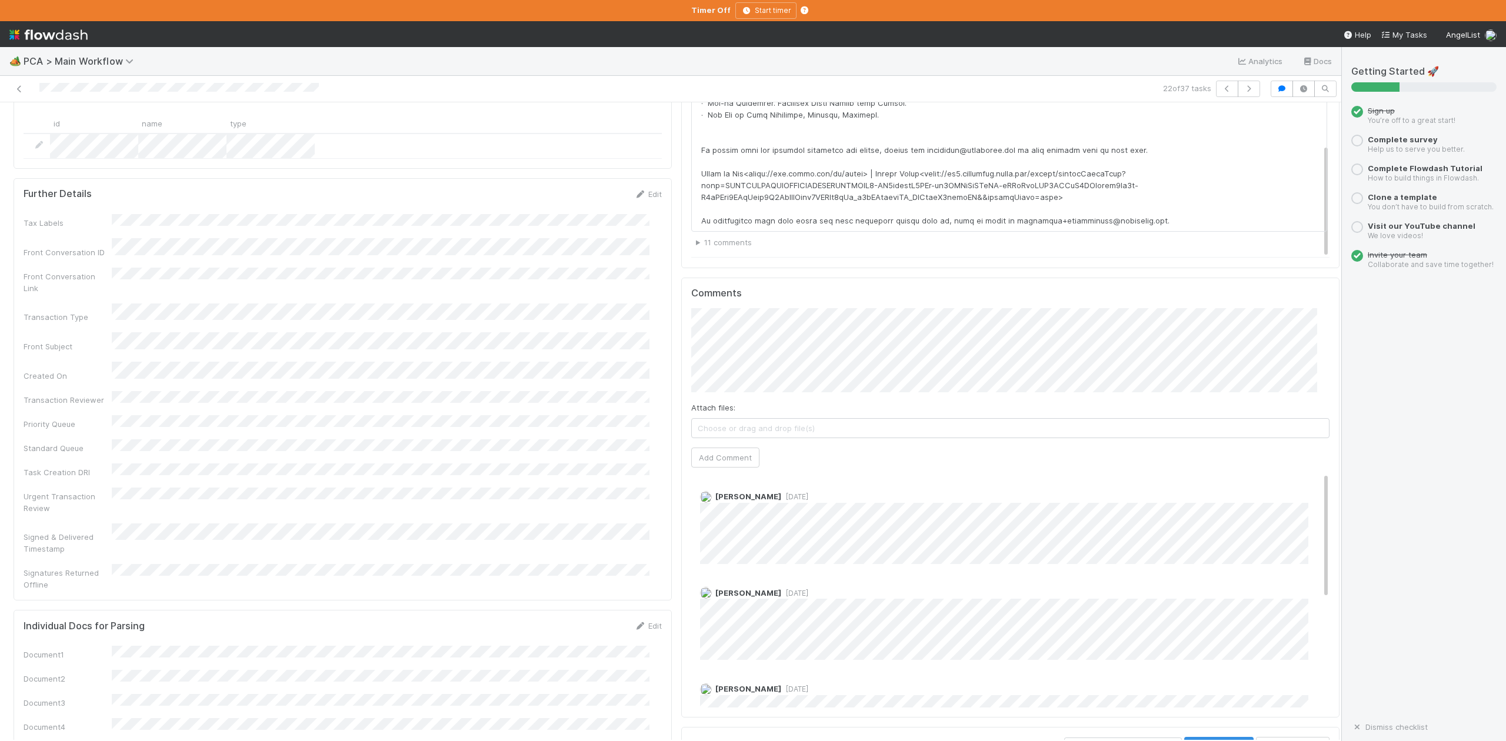
scroll to position [2118, 0]
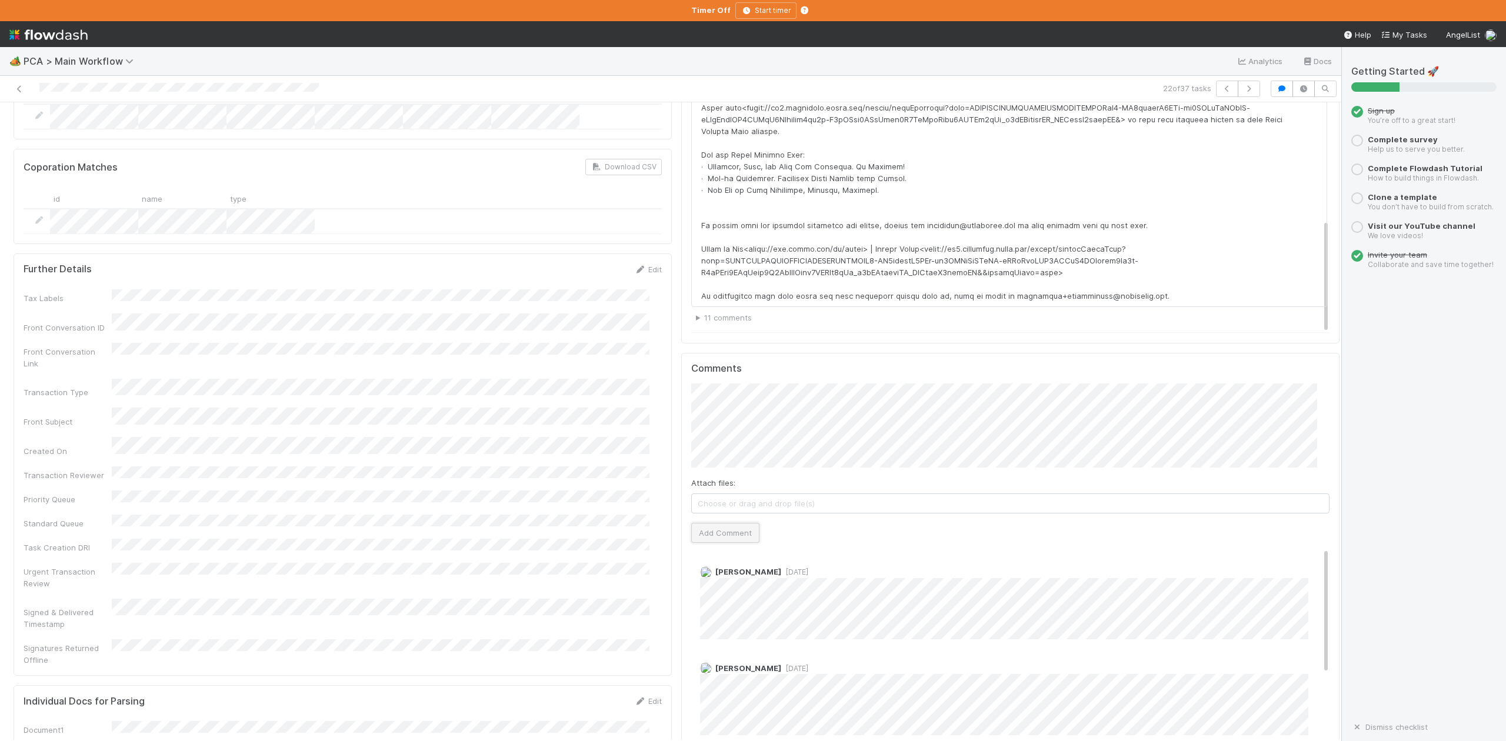
click at [706, 523] on button "Add Comment" at bounding box center [725, 533] width 68 height 20
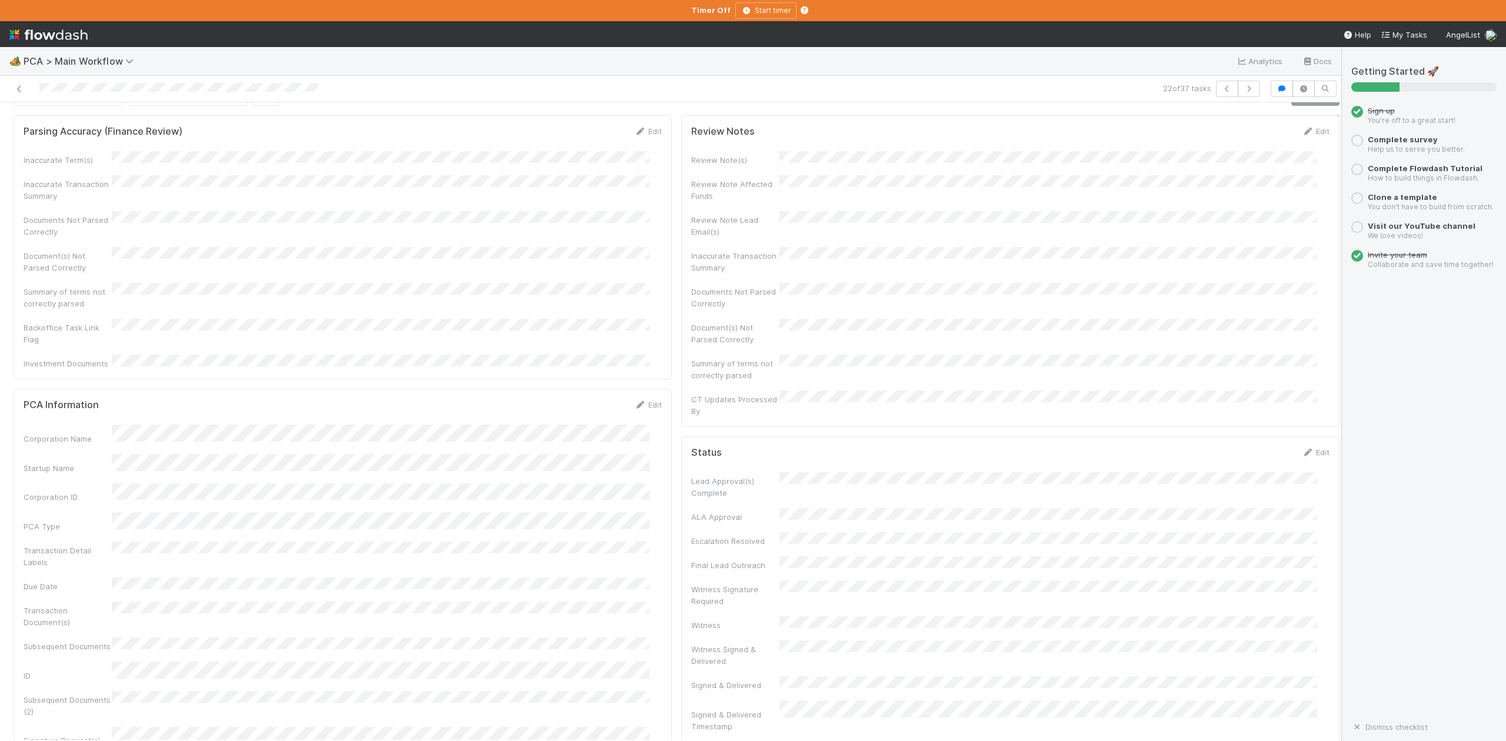
scroll to position [0, 0]
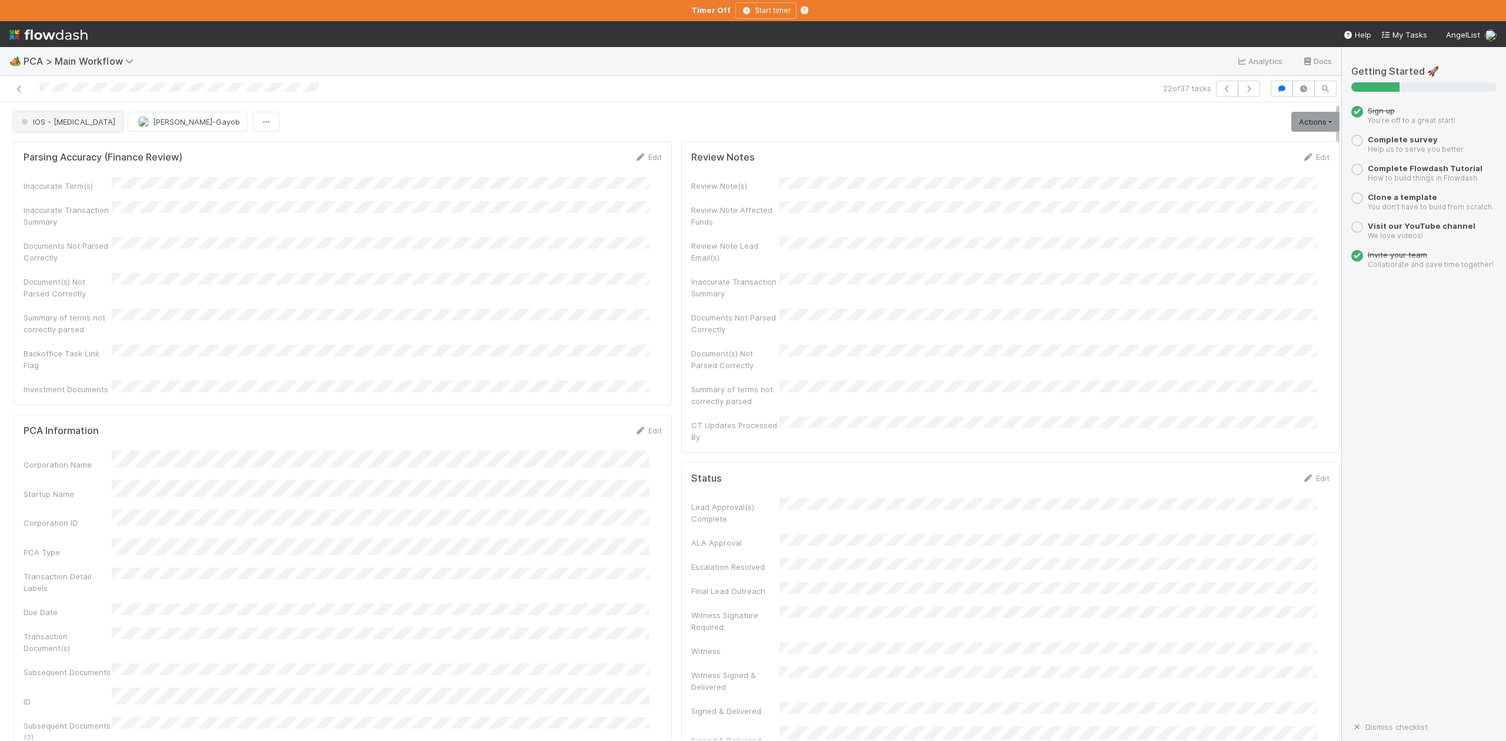
click at [44, 123] on span "IOS - [MEDICAL_DATA]" at bounding box center [67, 121] width 97 height 9
click at [66, 253] on div "DCR Review" at bounding box center [91, 242] width 165 height 21
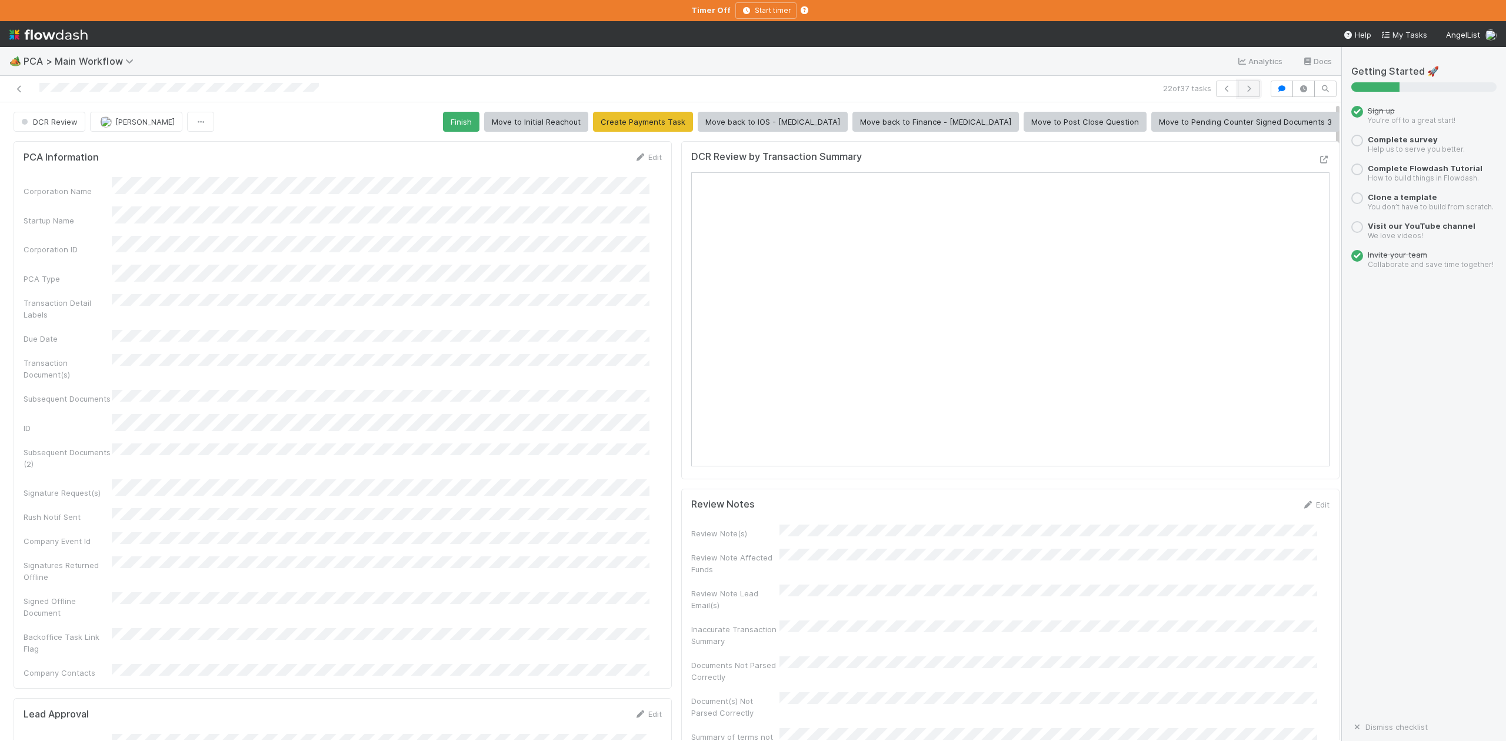
click at [1238, 94] on button "button" at bounding box center [1249, 89] width 22 height 16
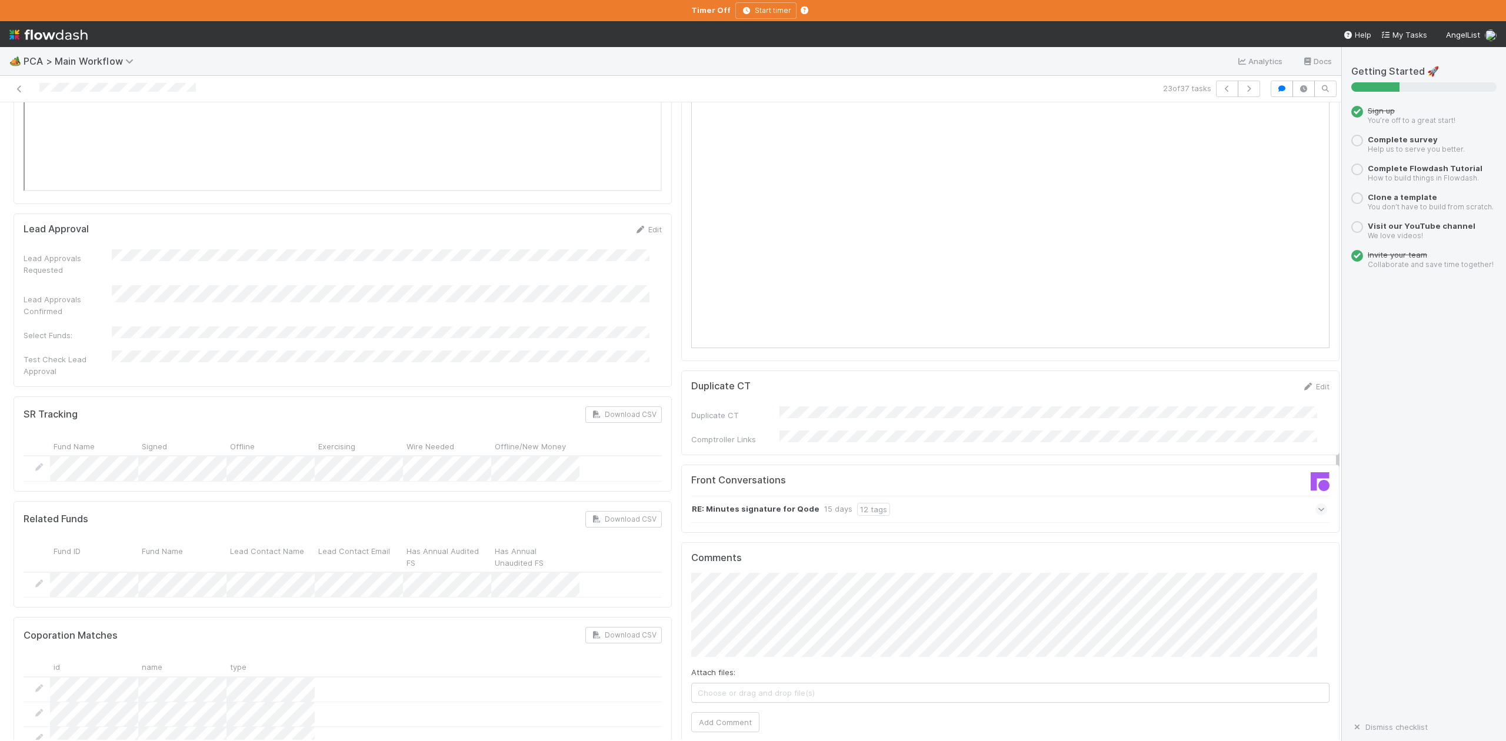
scroll to position [1804, 0]
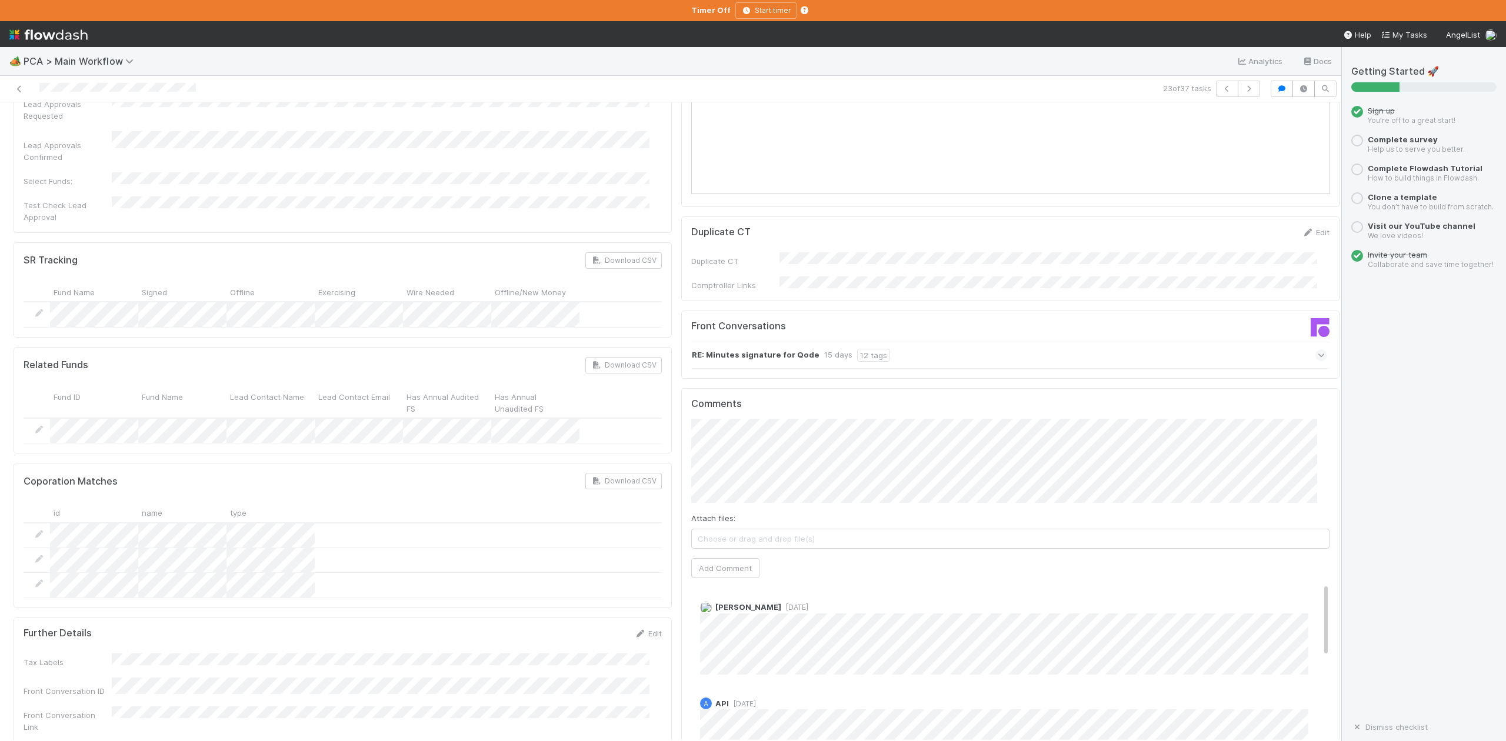
click at [1316, 350] on span at bounding box center [1322, 356] width 12 height 12
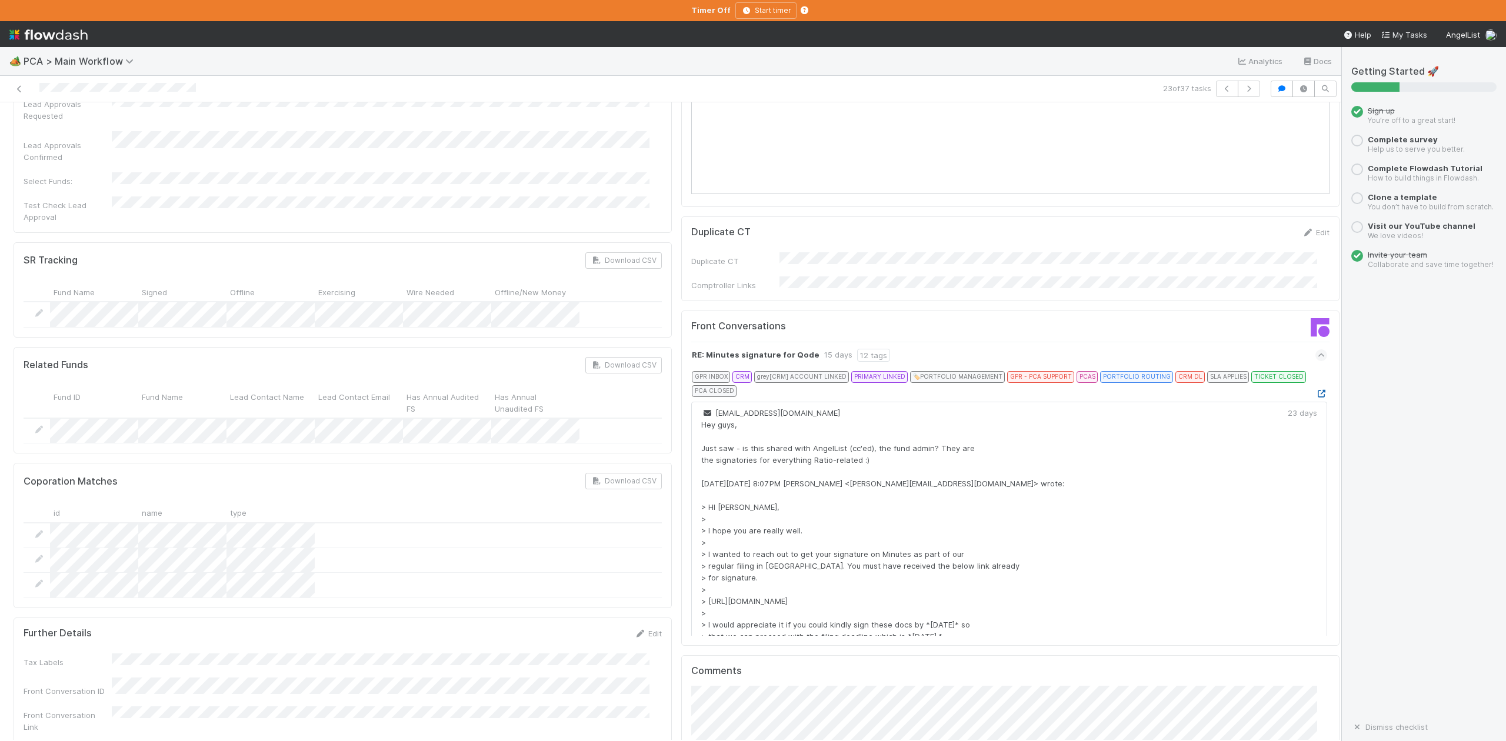
click at [1316, 390] on icon at bounding box center [1322, 394] width 12 height 8
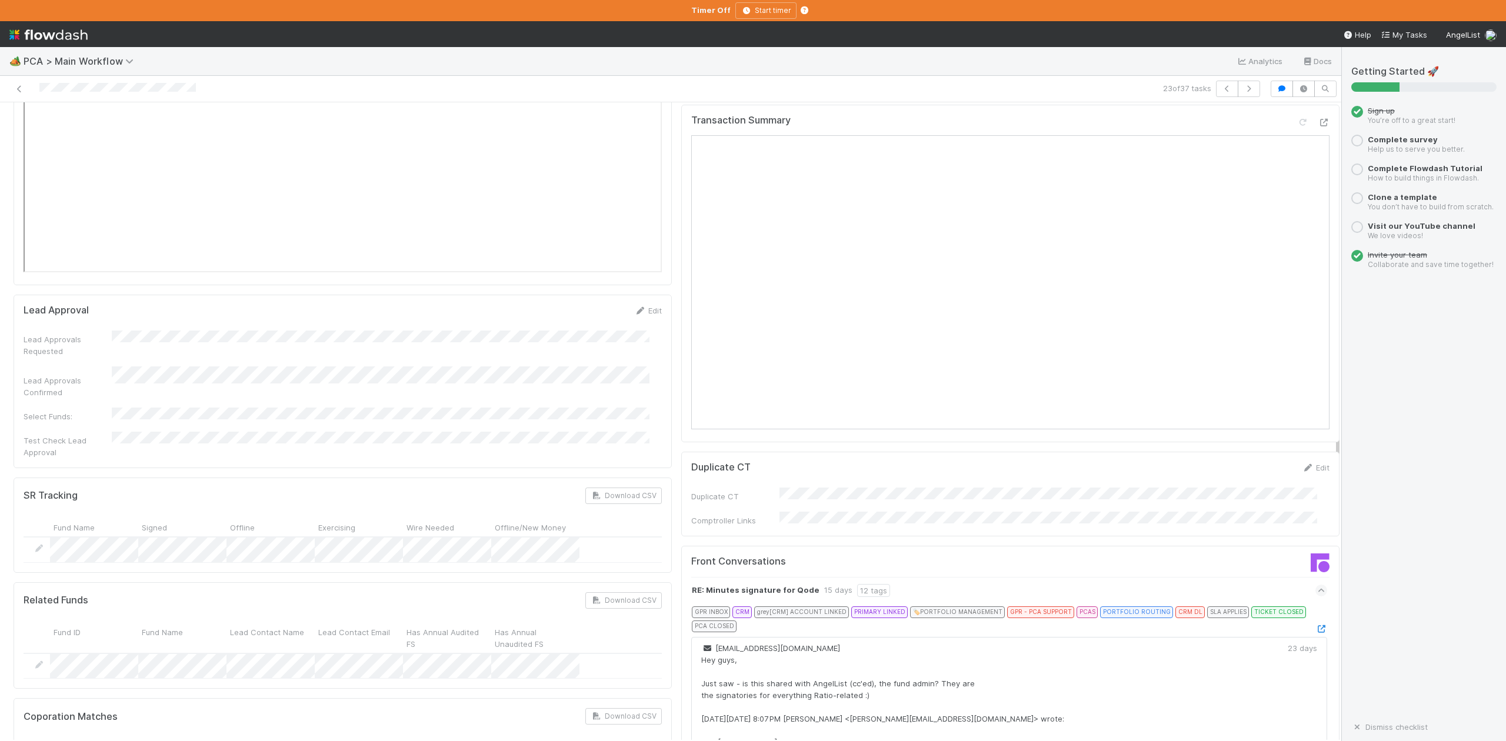
scroll to position [1961, 0]
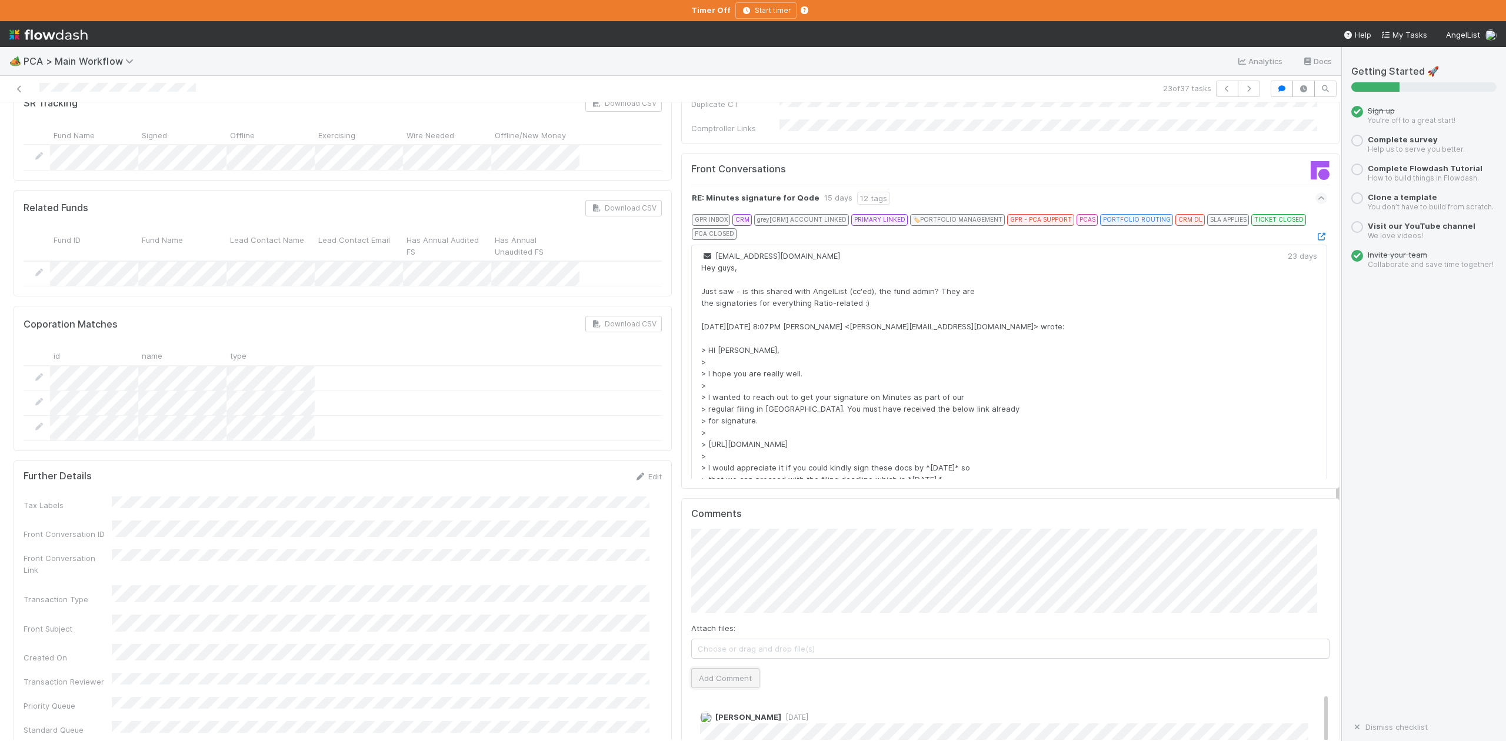
click at [700, 668] on button "Add Comment" at bounding box center [725, 678] width 68 height 20
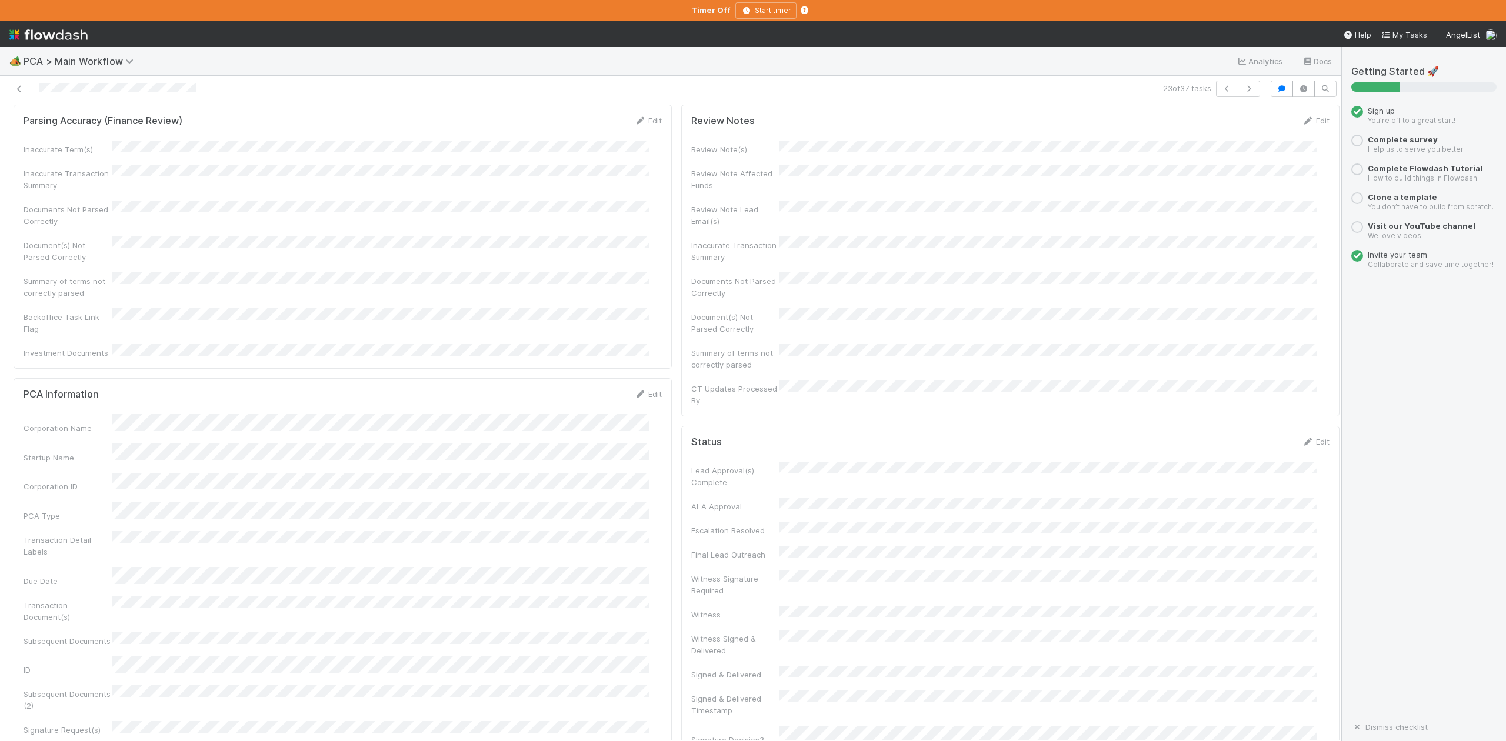
scroll to position [0, 0]
click at [50, 130] on button "IOS - [MEDICAL_DATA]" at bounding box center [68, 122] width 109 height 20
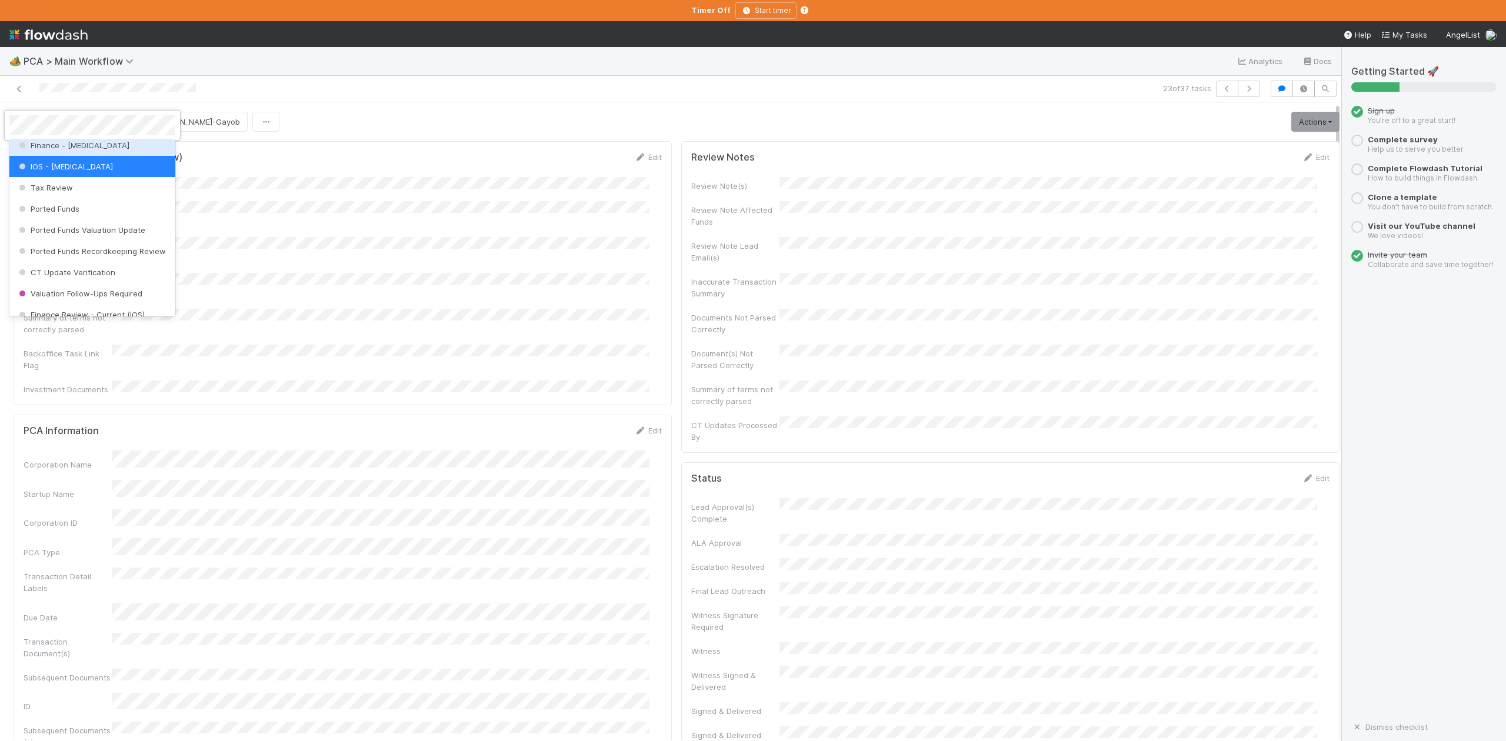
scroll to position [546, 0]
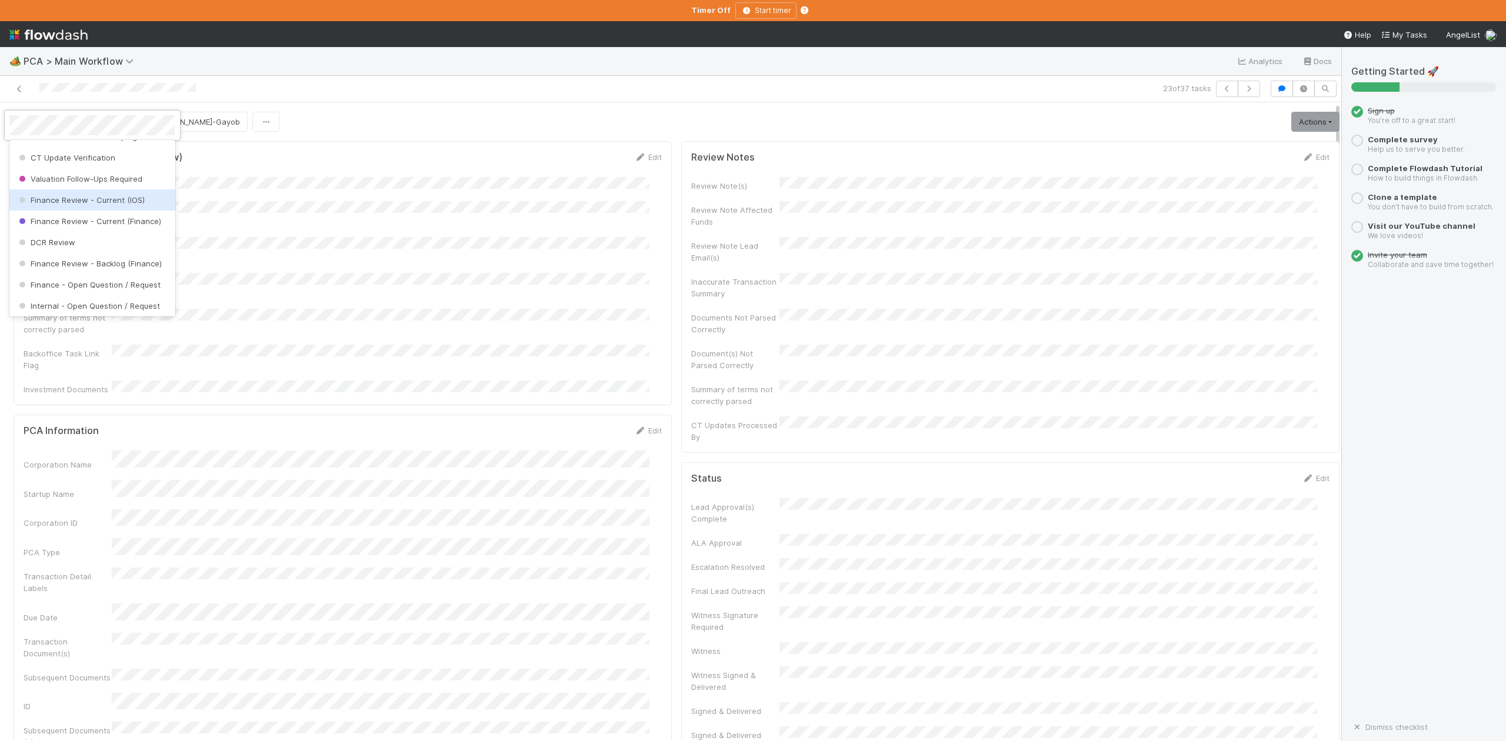
click at [107, 205] on span "Finance Review - Current (IOS)" at bounding box center [80, 199] width 128 height 9
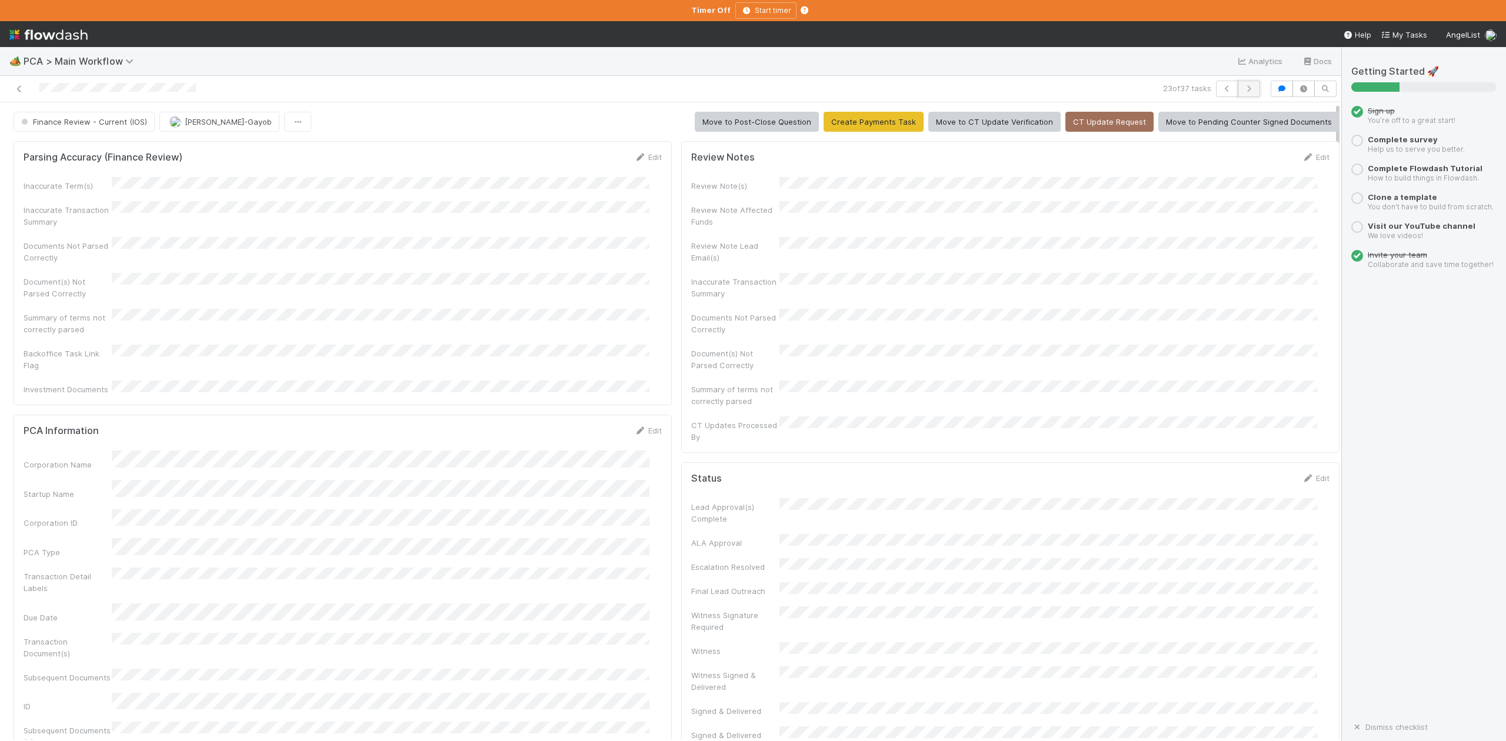
click at [1243, 88] on icon "button" at bounding box center [1249, 88] width 12 height 7
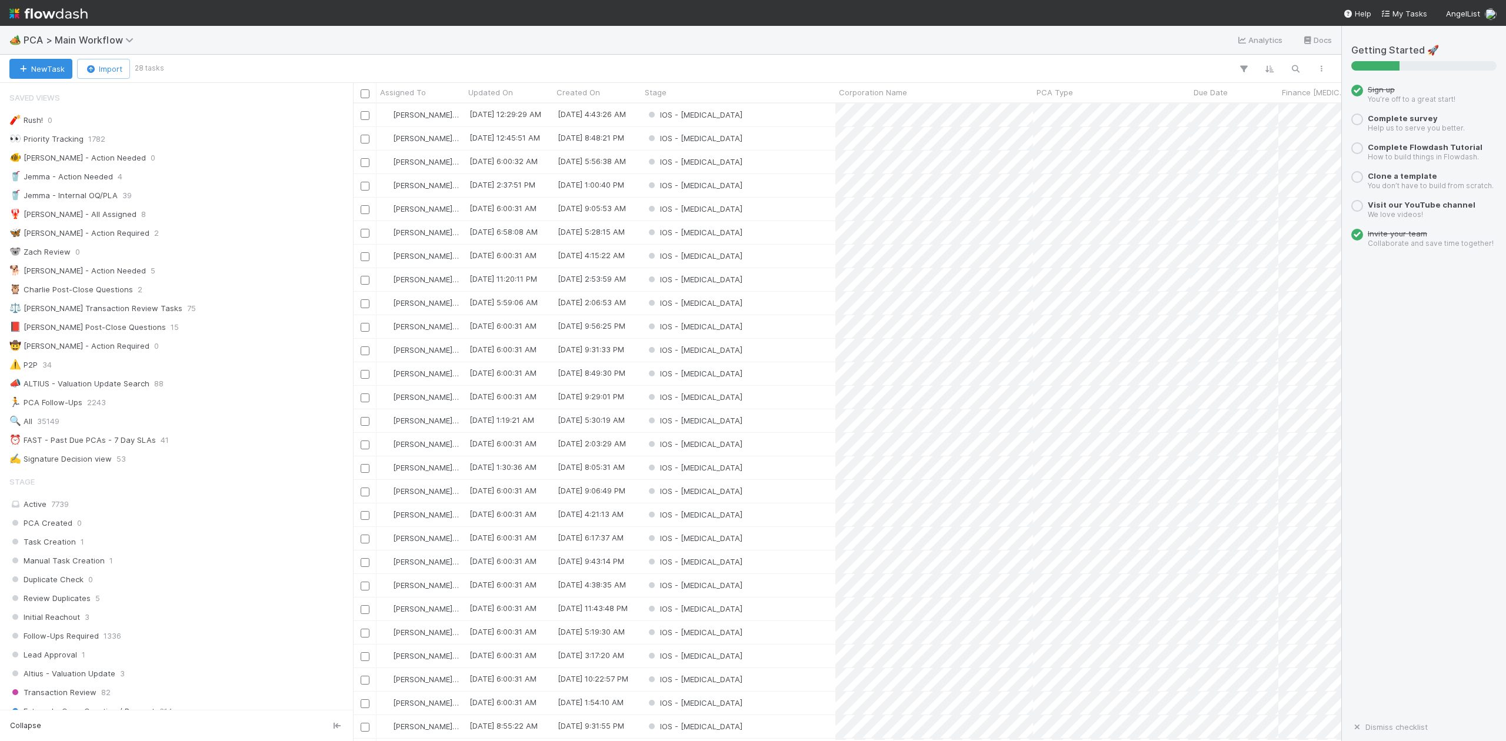
scroll to position [1512, 0]
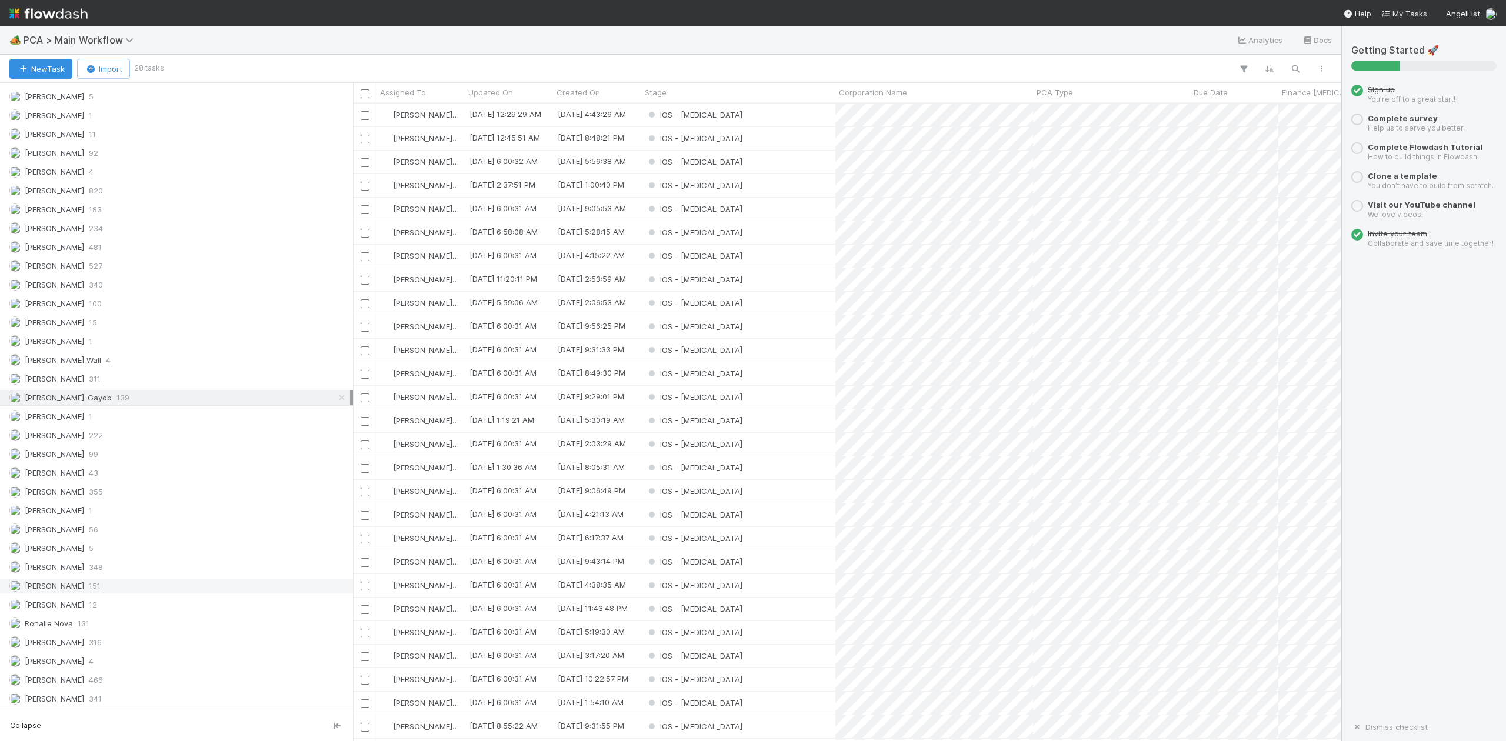
click at [73, 617] on span "[PERSON_NAME]" at bounding box center [54, 642] width 59 height 9
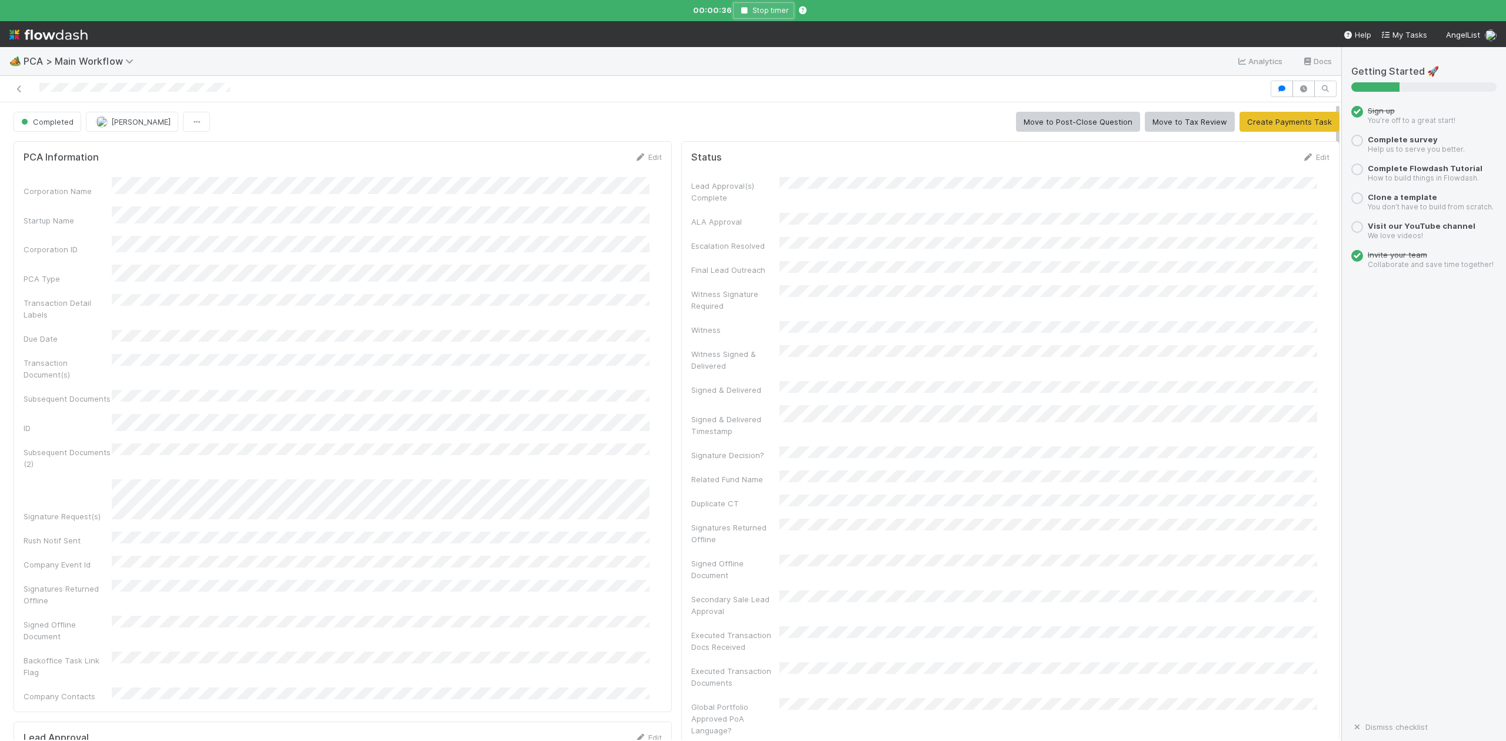
click at [749, 12] on icon "button" at bounding box center [744, 10] width 12 height 7
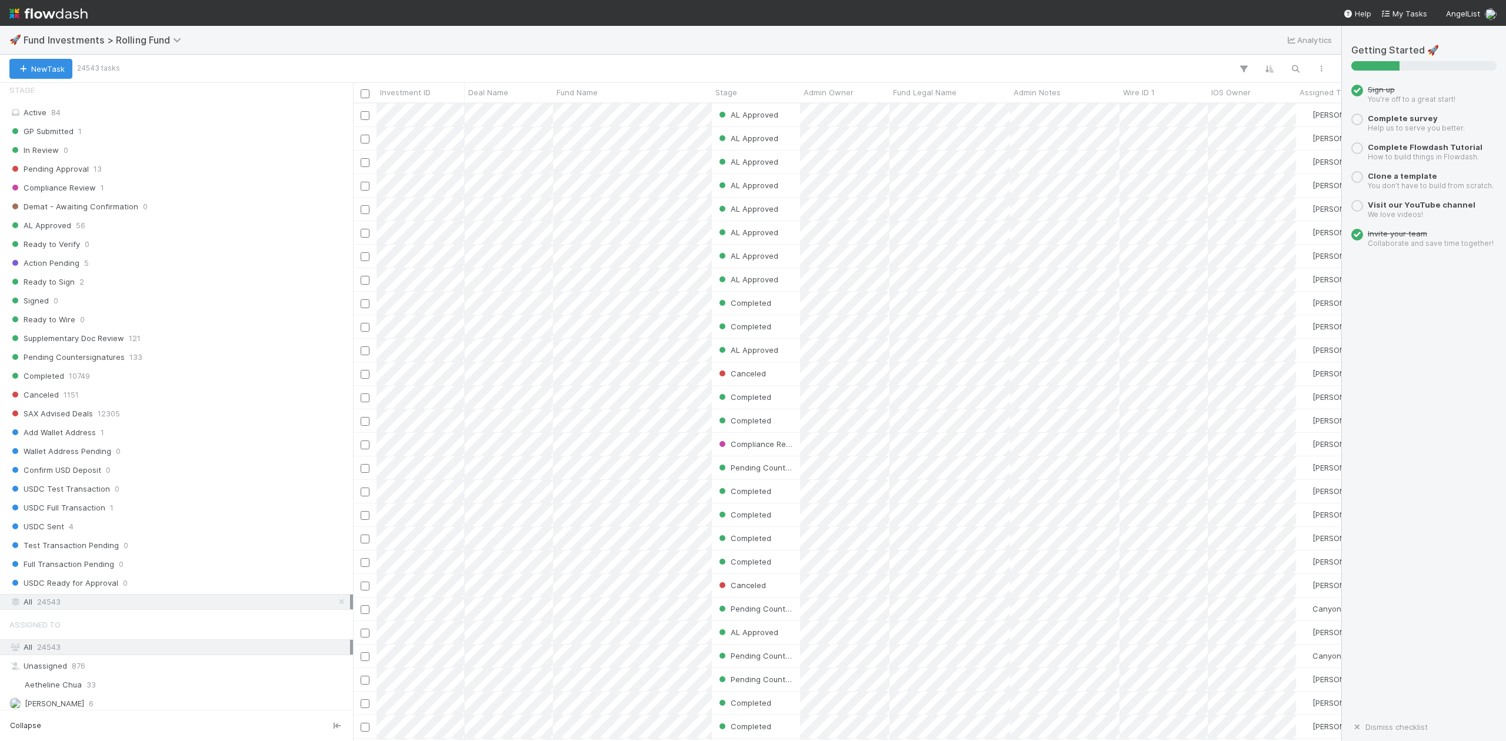
scroll to position [627, 0]
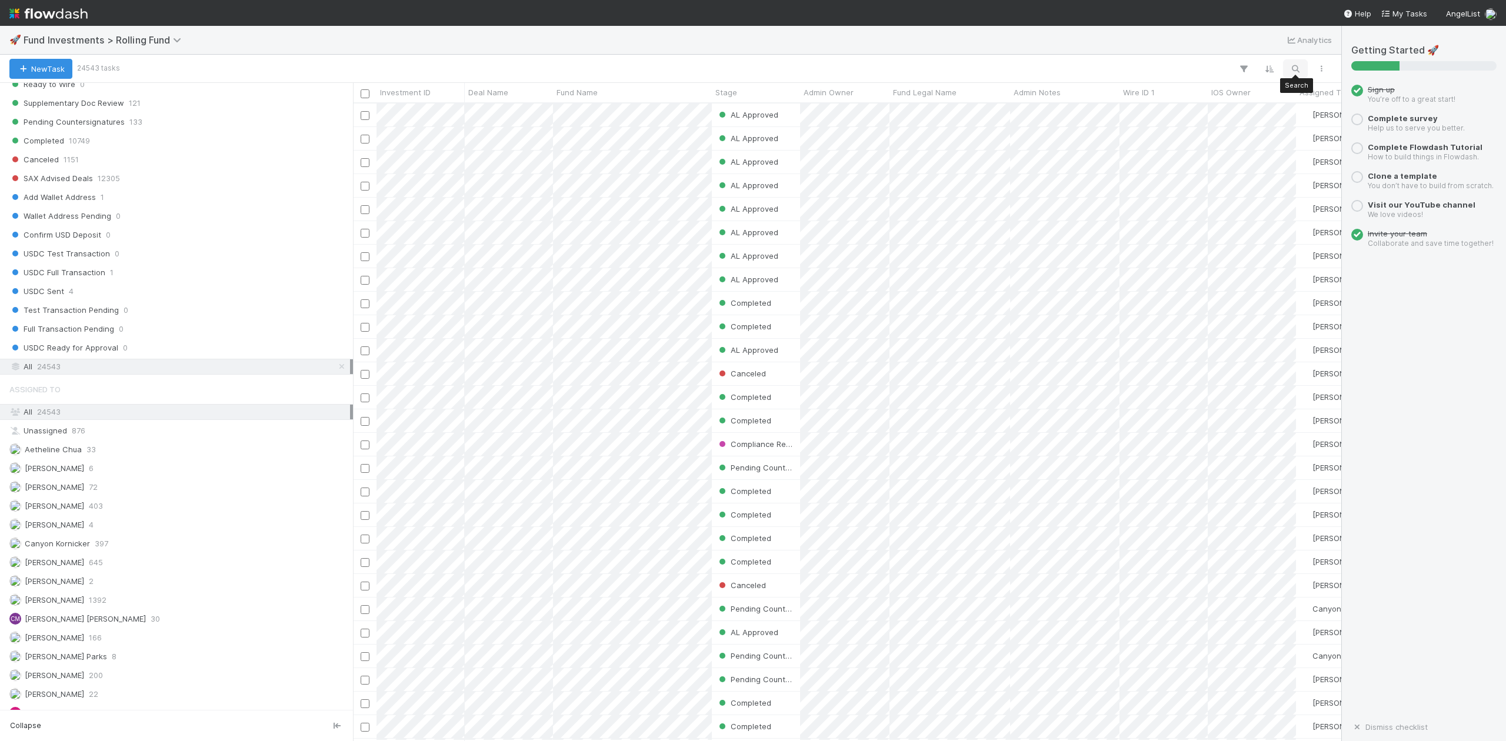
click at [1298, 64] on icon "button" at bounding box center [1296, 69] width 12 height 11
click at [1222, 50] on input at bounding box center [1234, 49] width 118 height 14
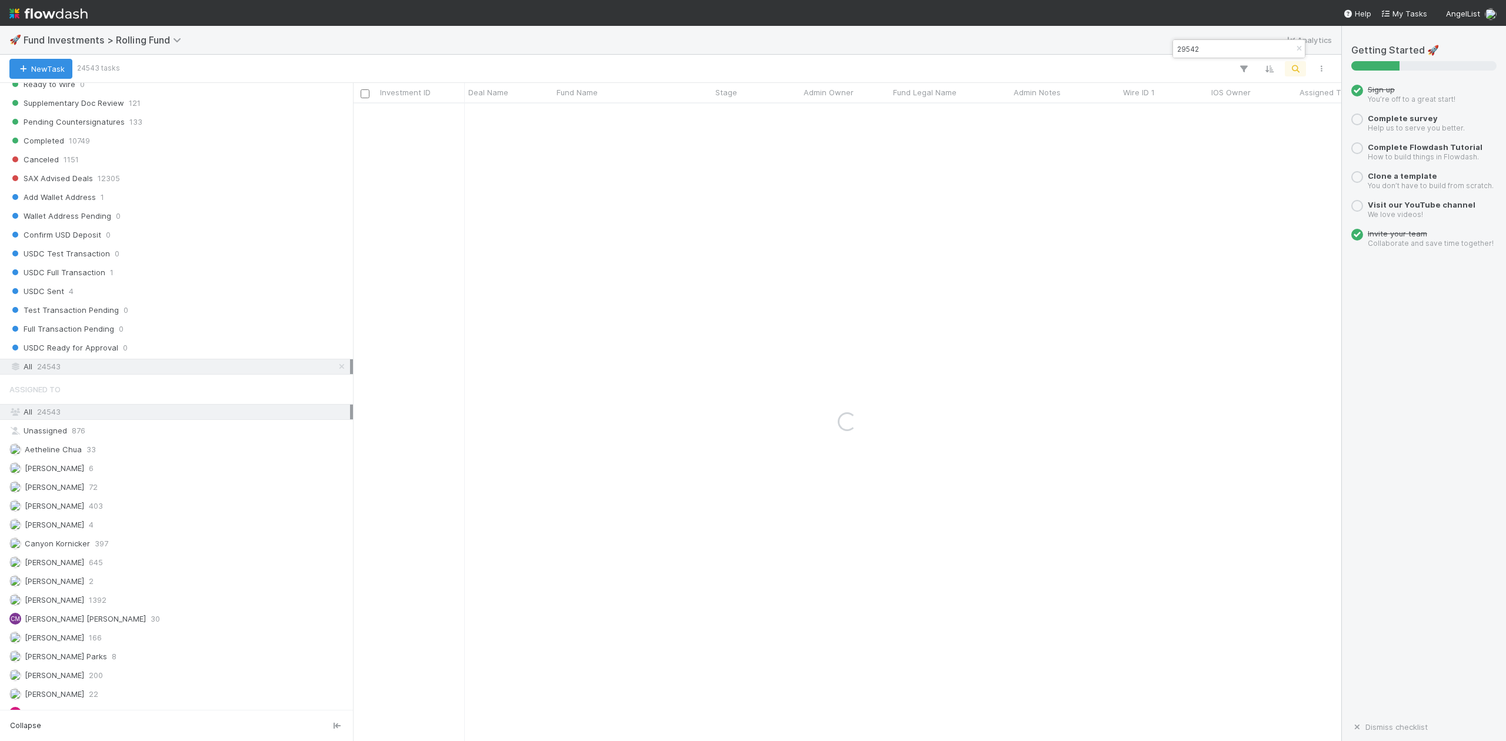
type input "29542"
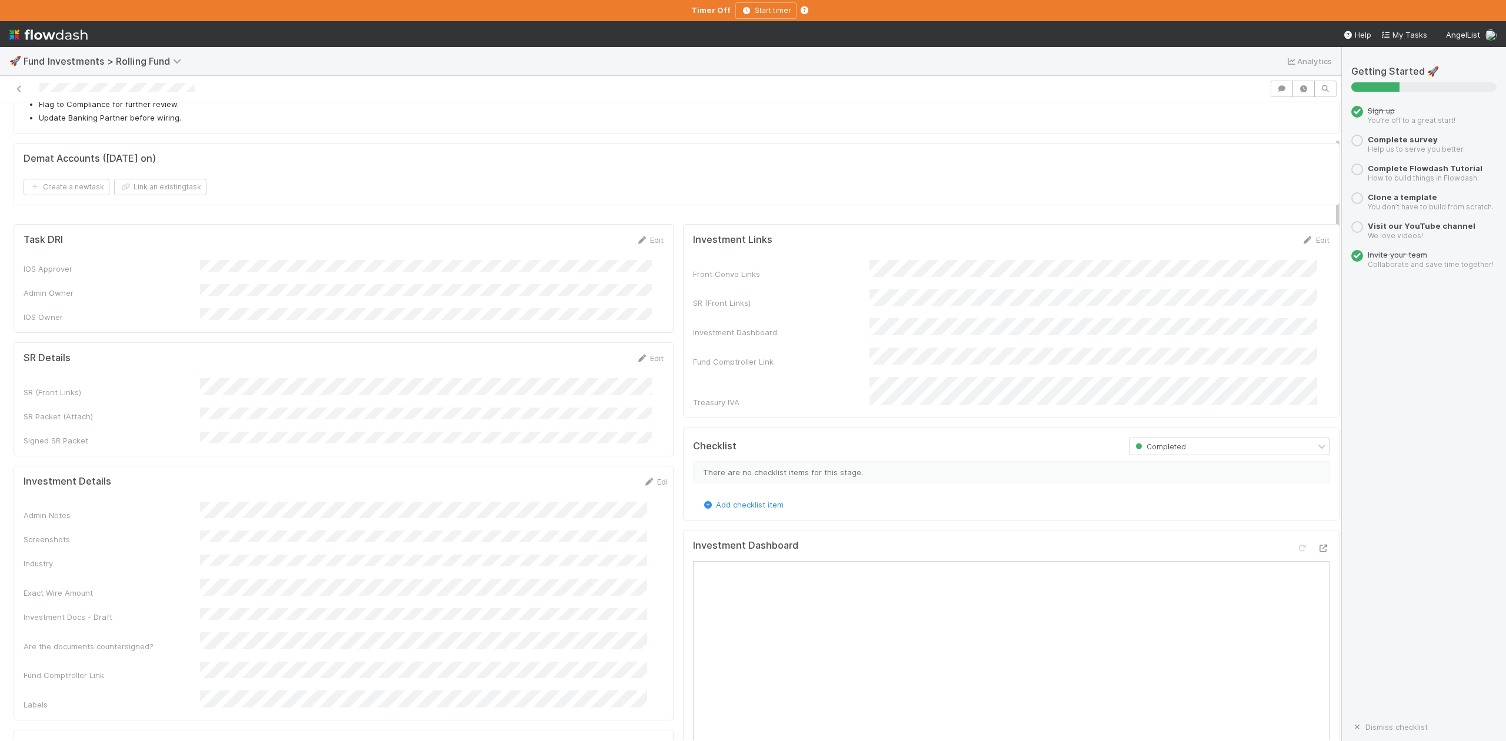
scroll to position [78, 0]
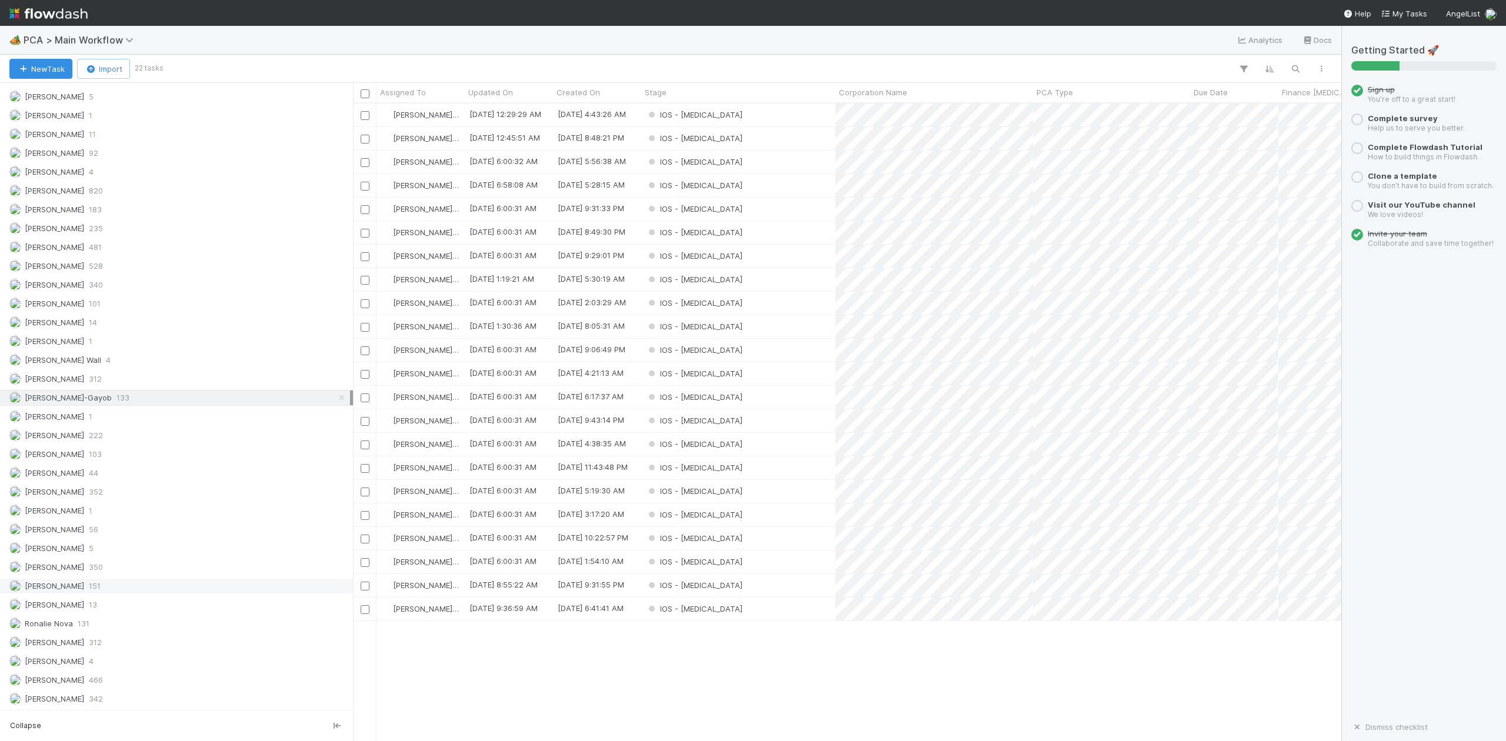
scroll to position [1512, 0]
click at [79, 641] on span "[PERSON_NAME]" at bounding box center [54, 642] width 59 height 9
click at [75, 393] on span "[PERSON_NAME]-Gayob" at bounding box center [68, 397] width 87 height 9
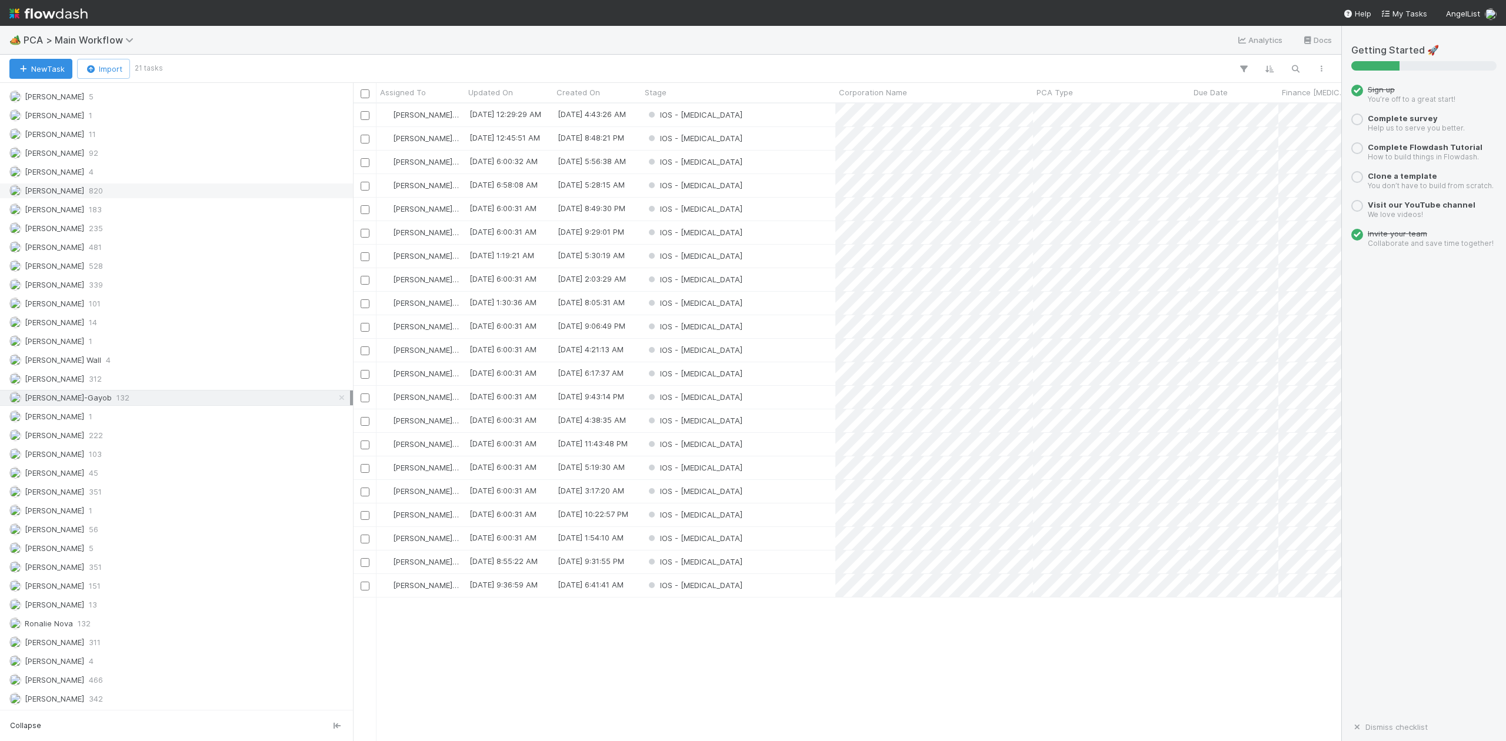
scroll to position [626, 977]
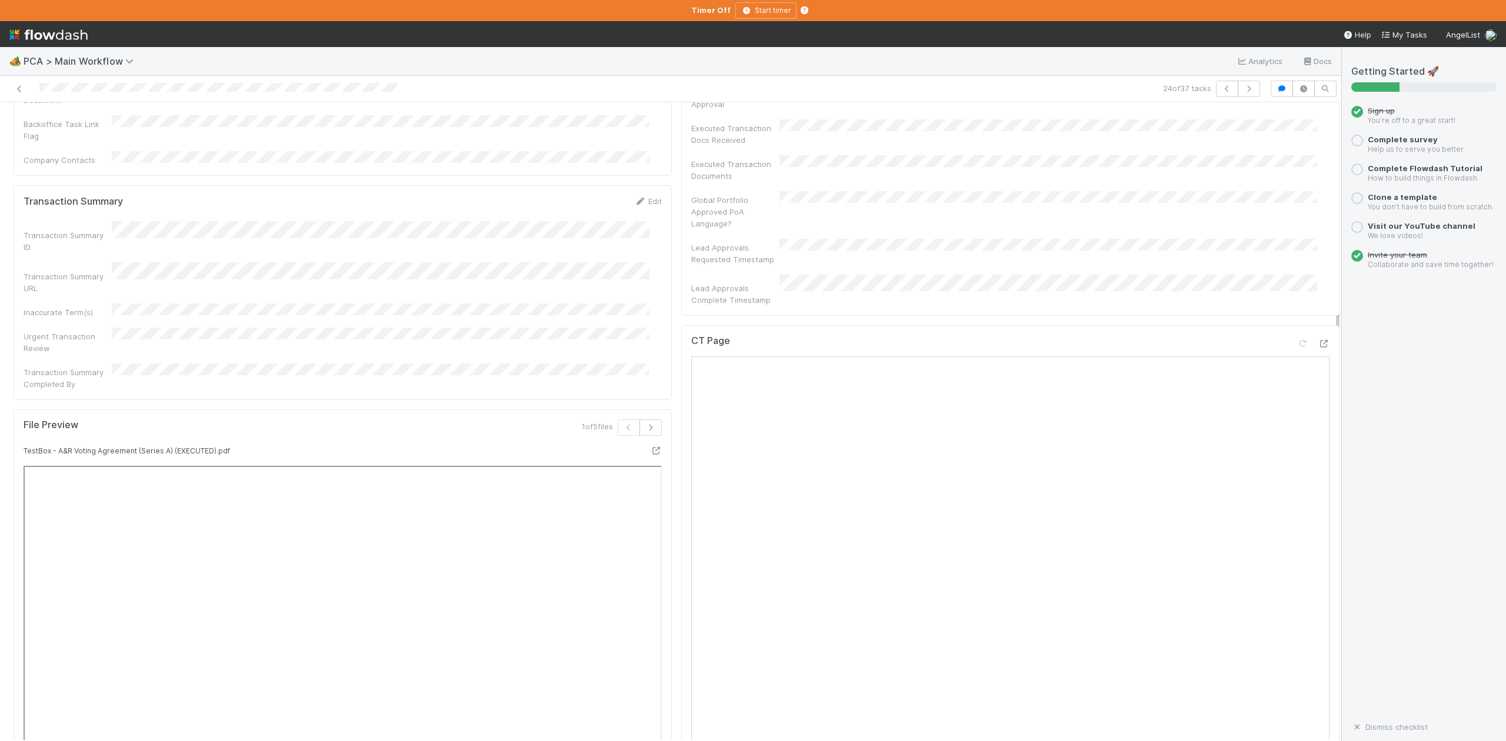
scroll to position [1020, 0]
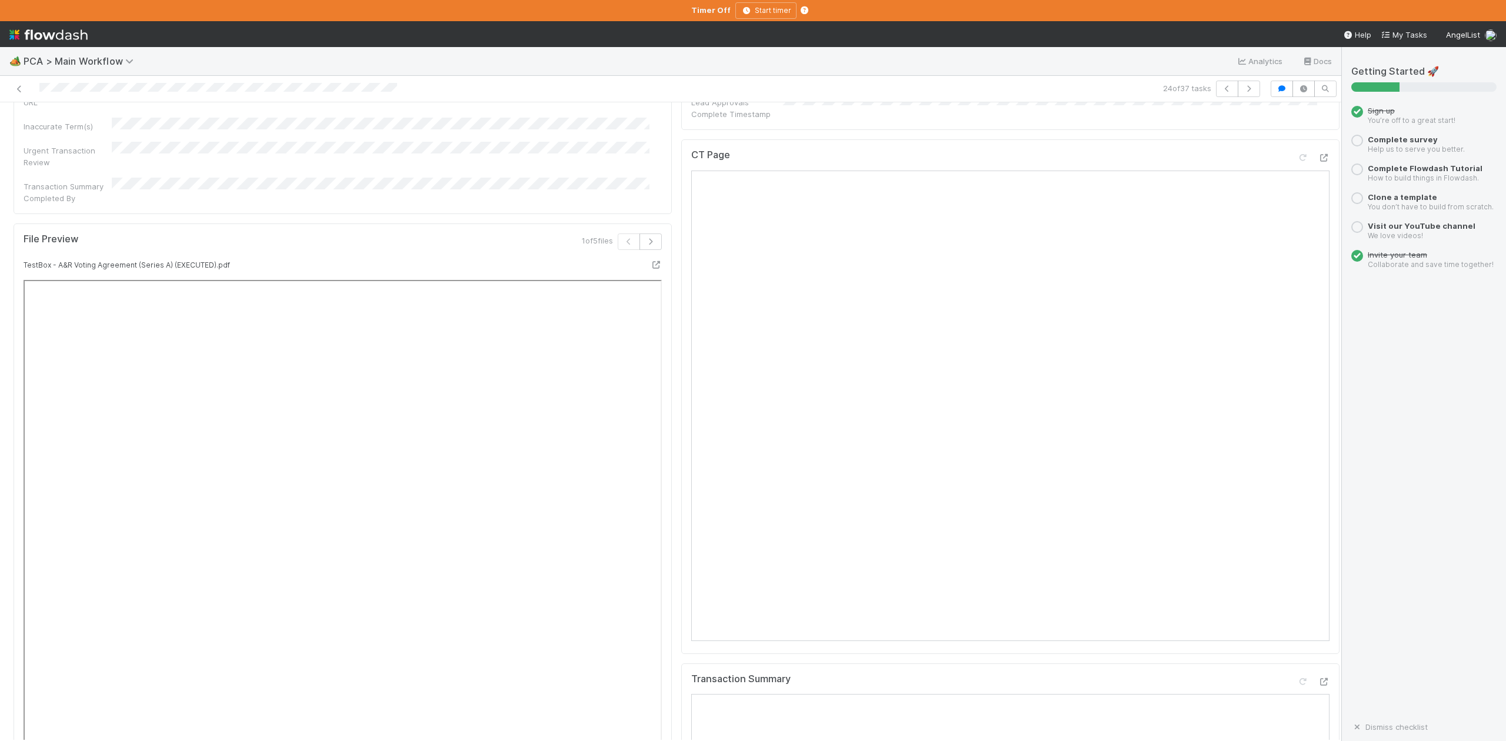
click at [627, 64] on div "🏕️ PCA > Main Workflow Analytics Docs" at bounding box center [671, 61] width 1342 height 28
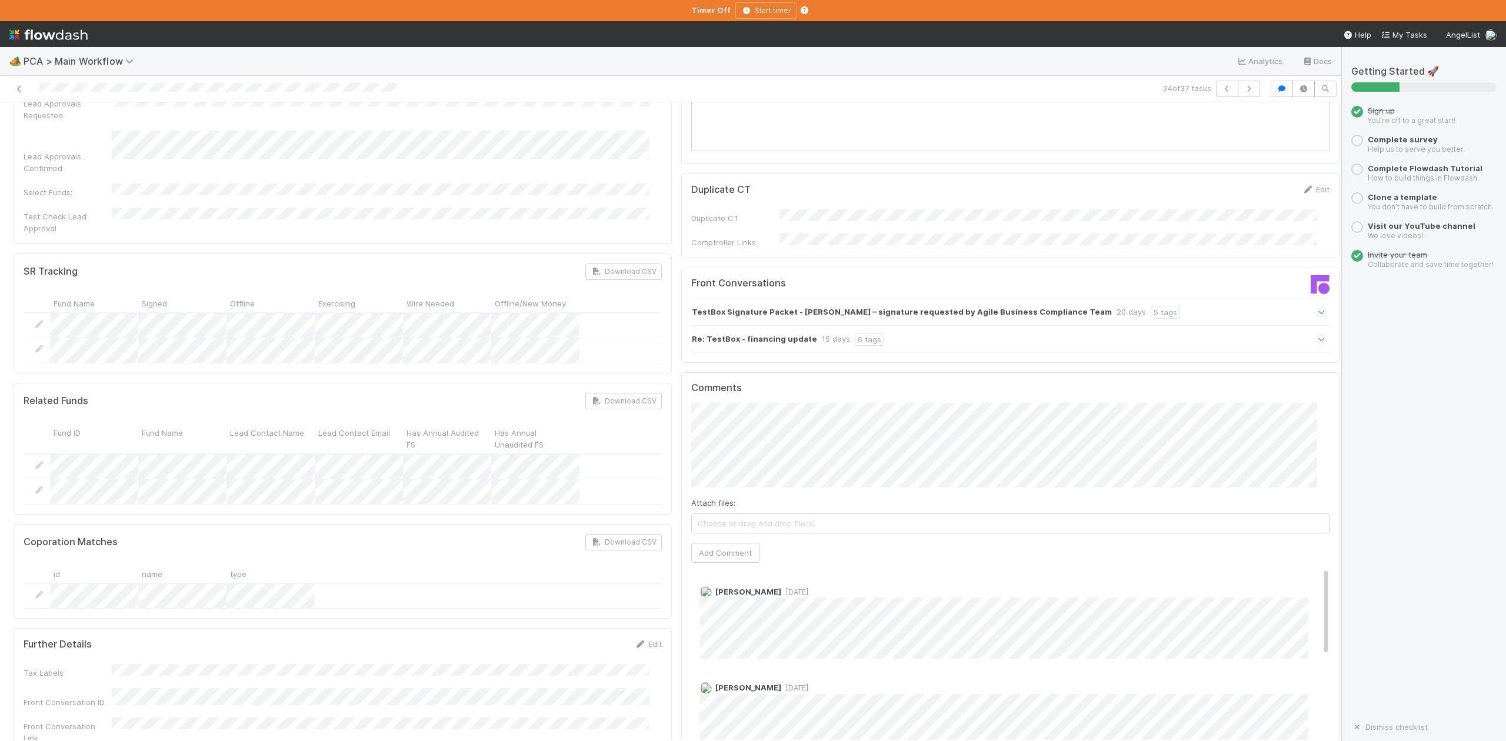
scroll to position [1726, 0]
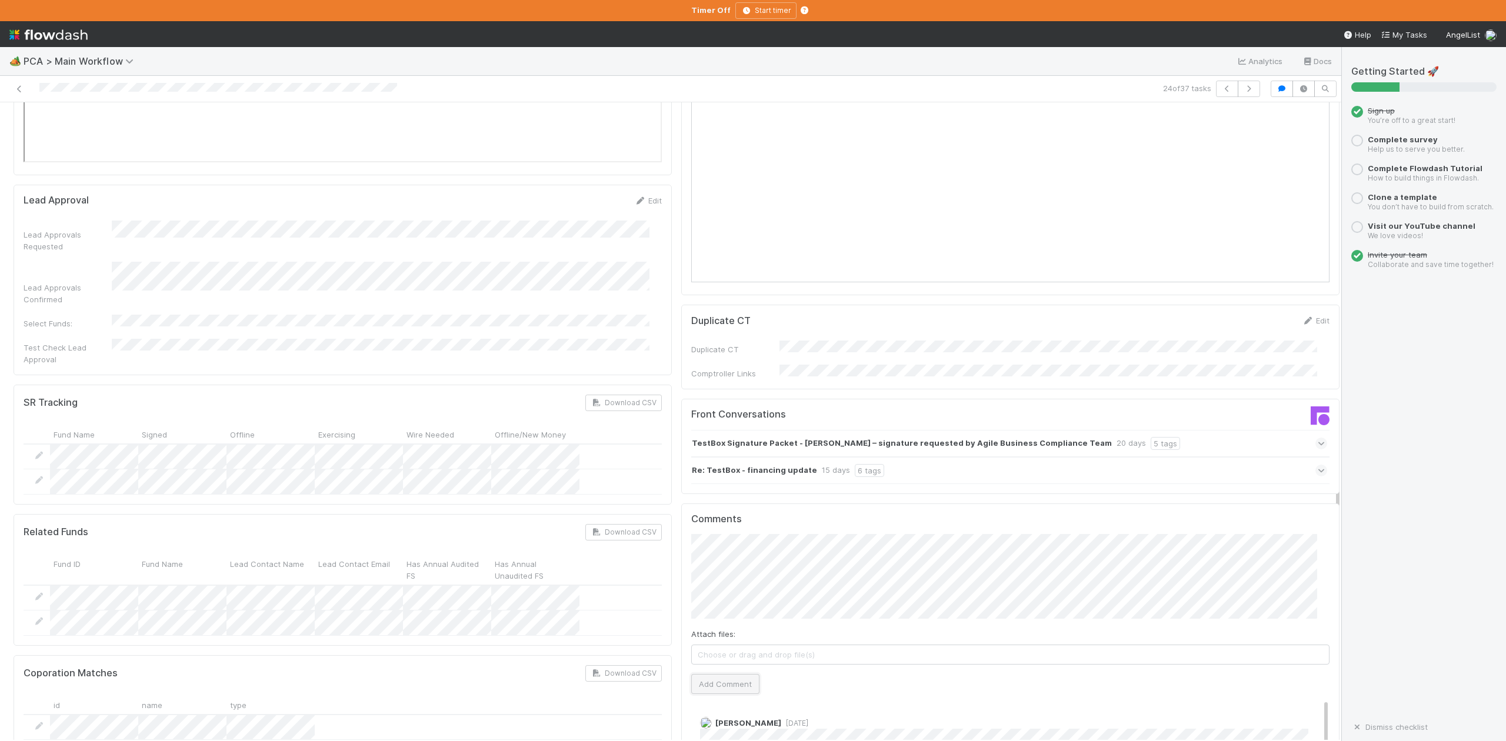
click at [713, 674] on button "Add Comment" at bounding box center [725, 684] width 68 height 20
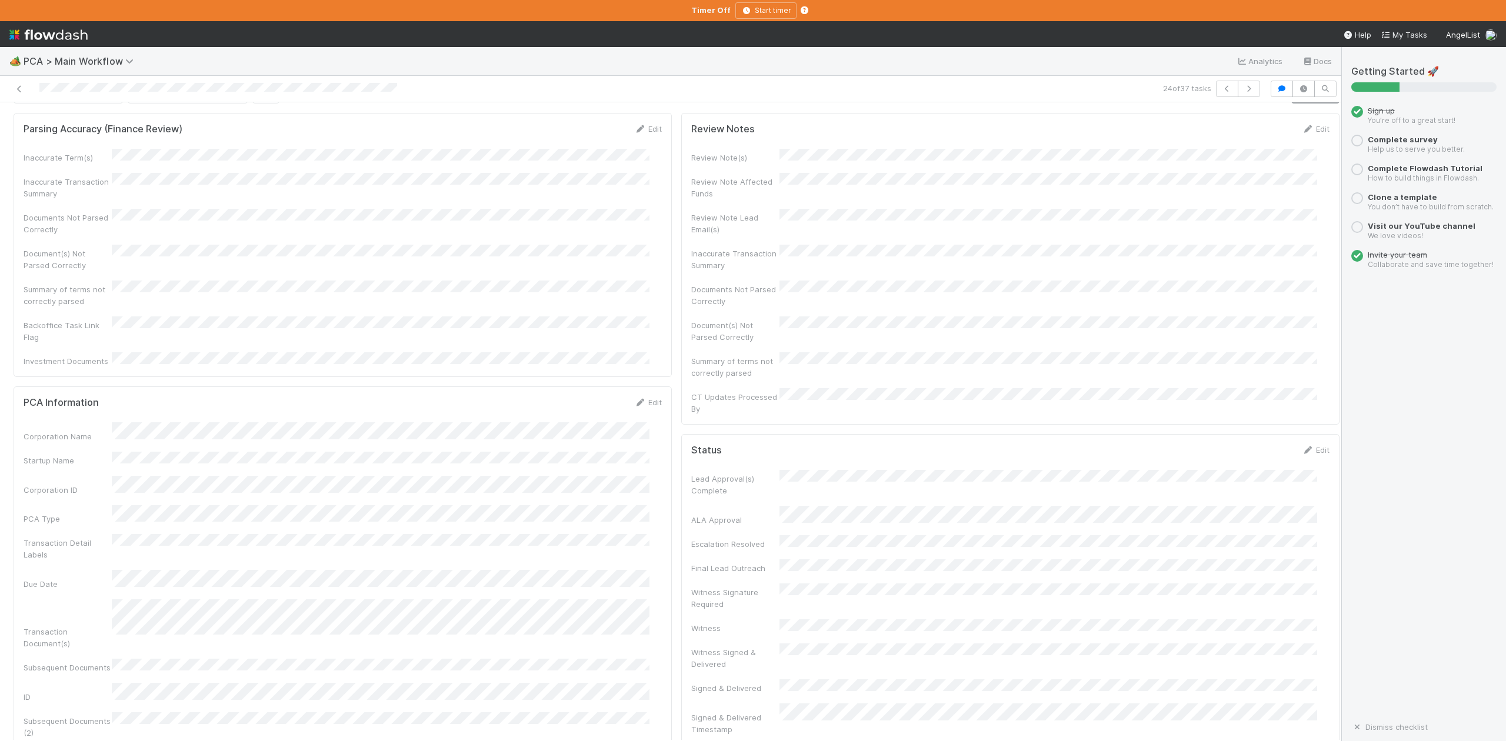
scroll to position [0, 0]
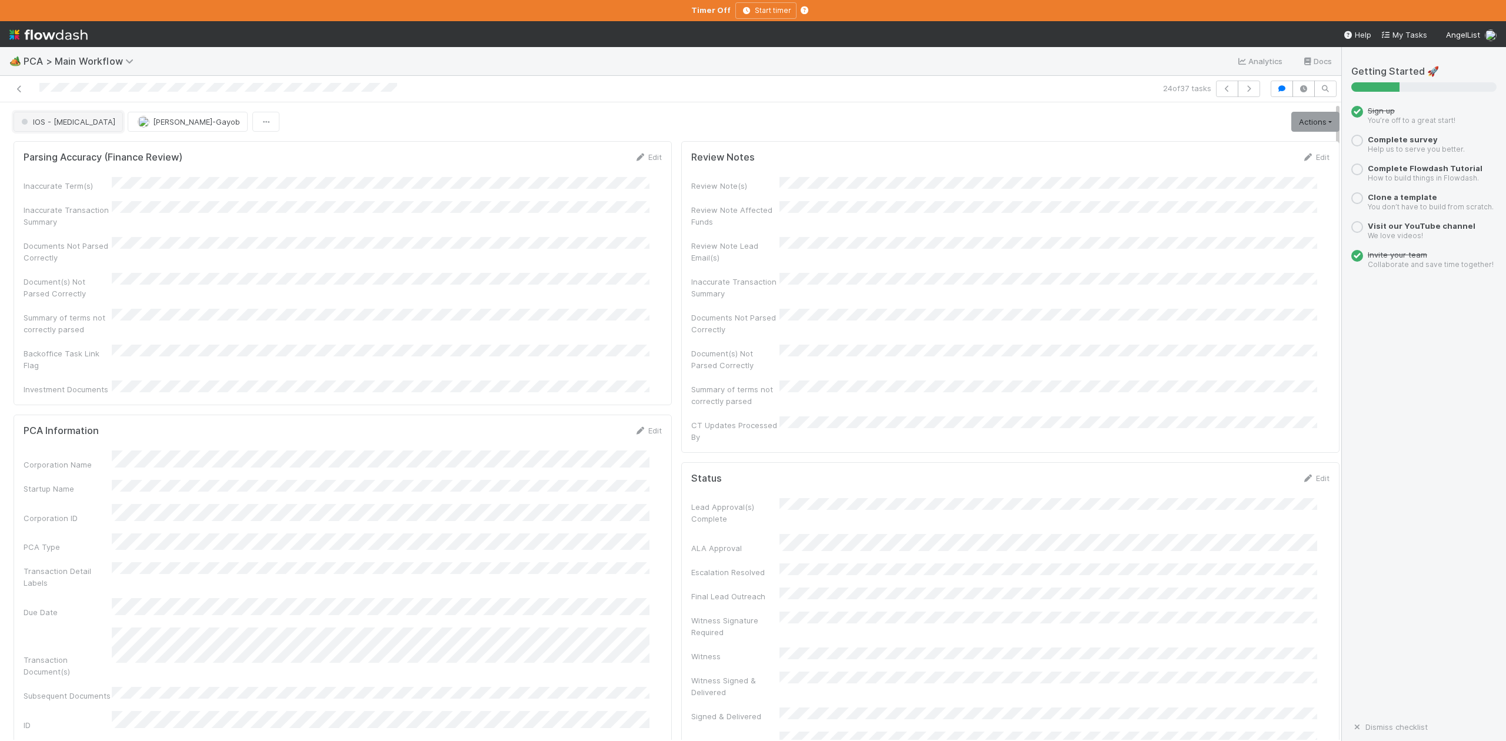
click at [51, 118] on button "IOS - [MEDICAL_DATA]" at bounding box center [68, 122] width 109 height 20
click at [59, 169] on span "DCR Review" at bounding box center [45, 163] width 59 height 9
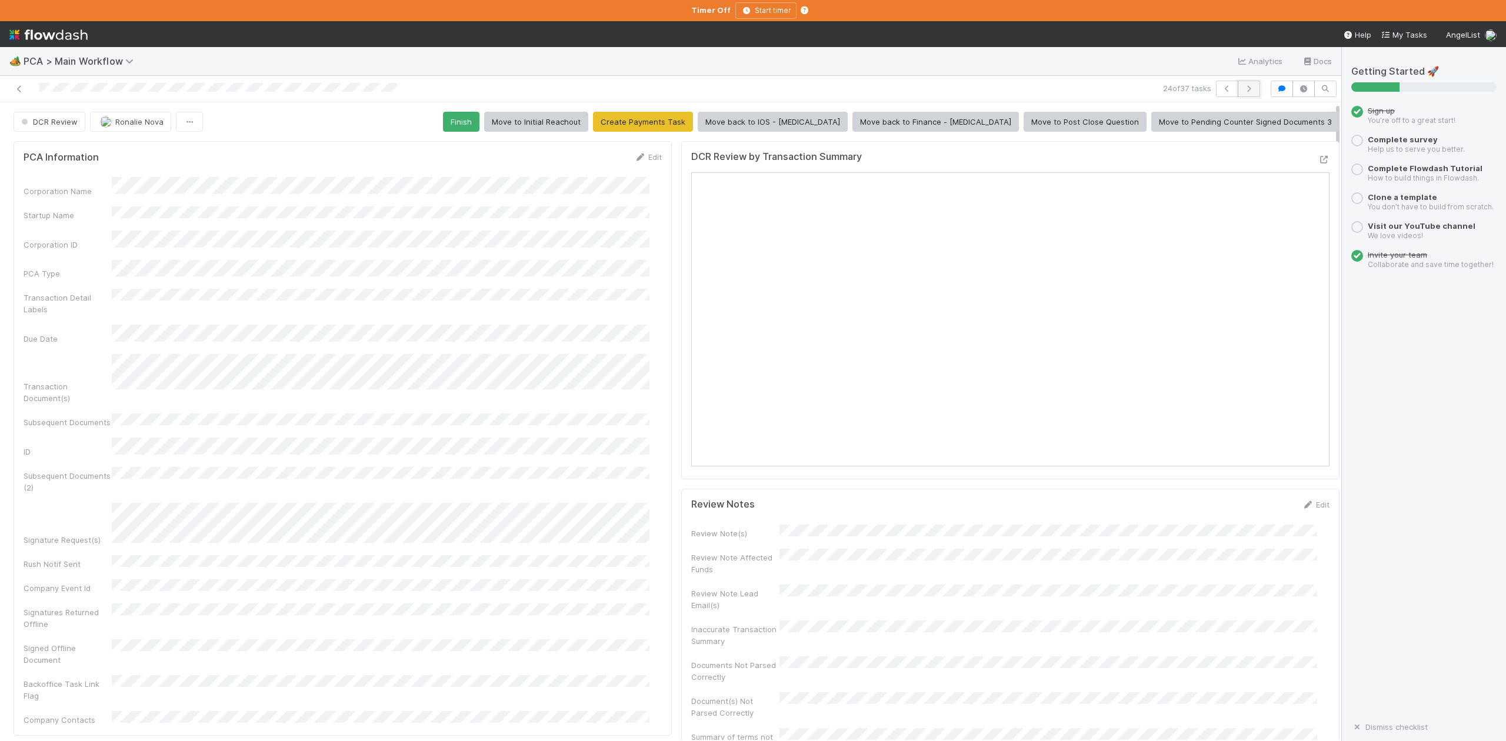
click at [1243, 89] on icon "button" at bounding box center [1249, 88] width 12 height 7
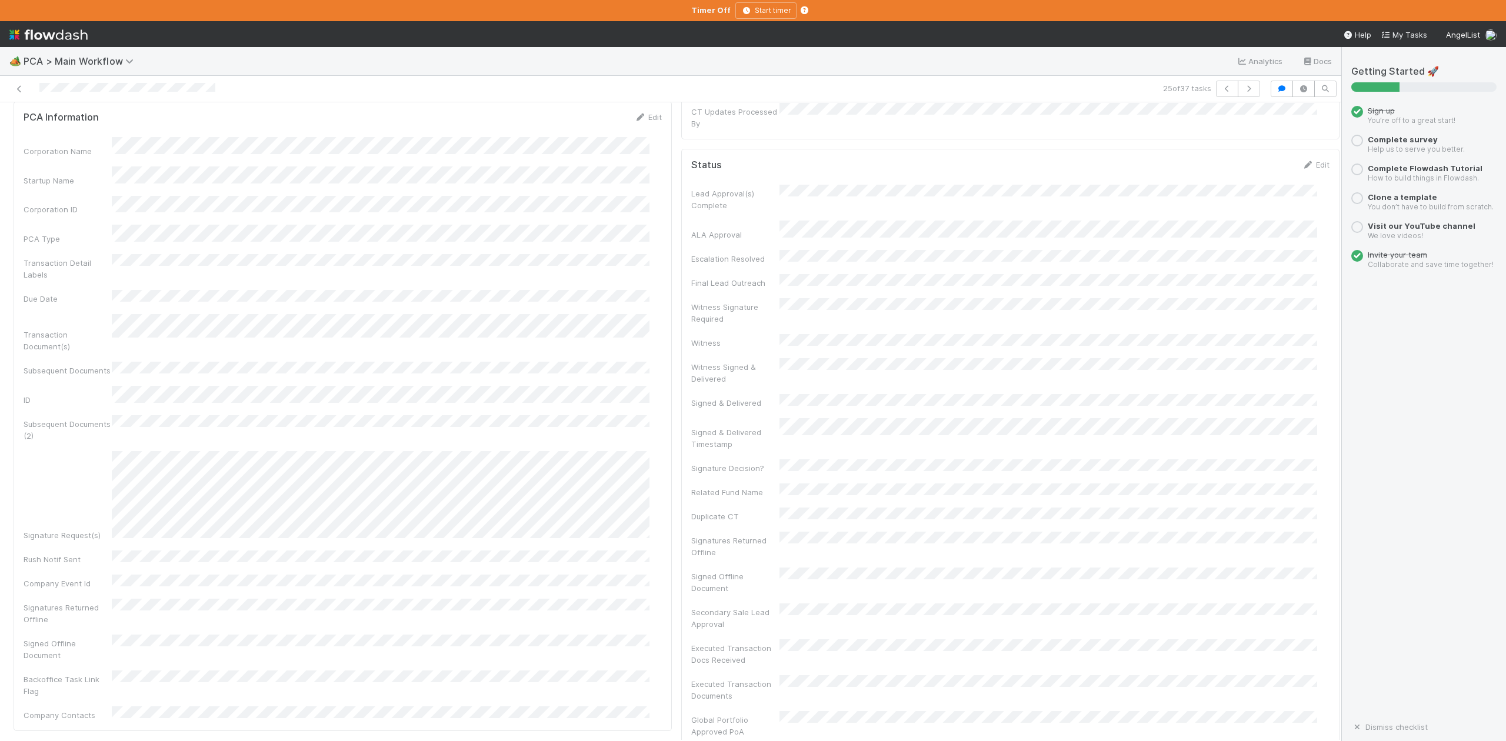
scroll to position [549, 0]
click at [608, 81] on div at bounding box center [321, 89] width 633 height 16
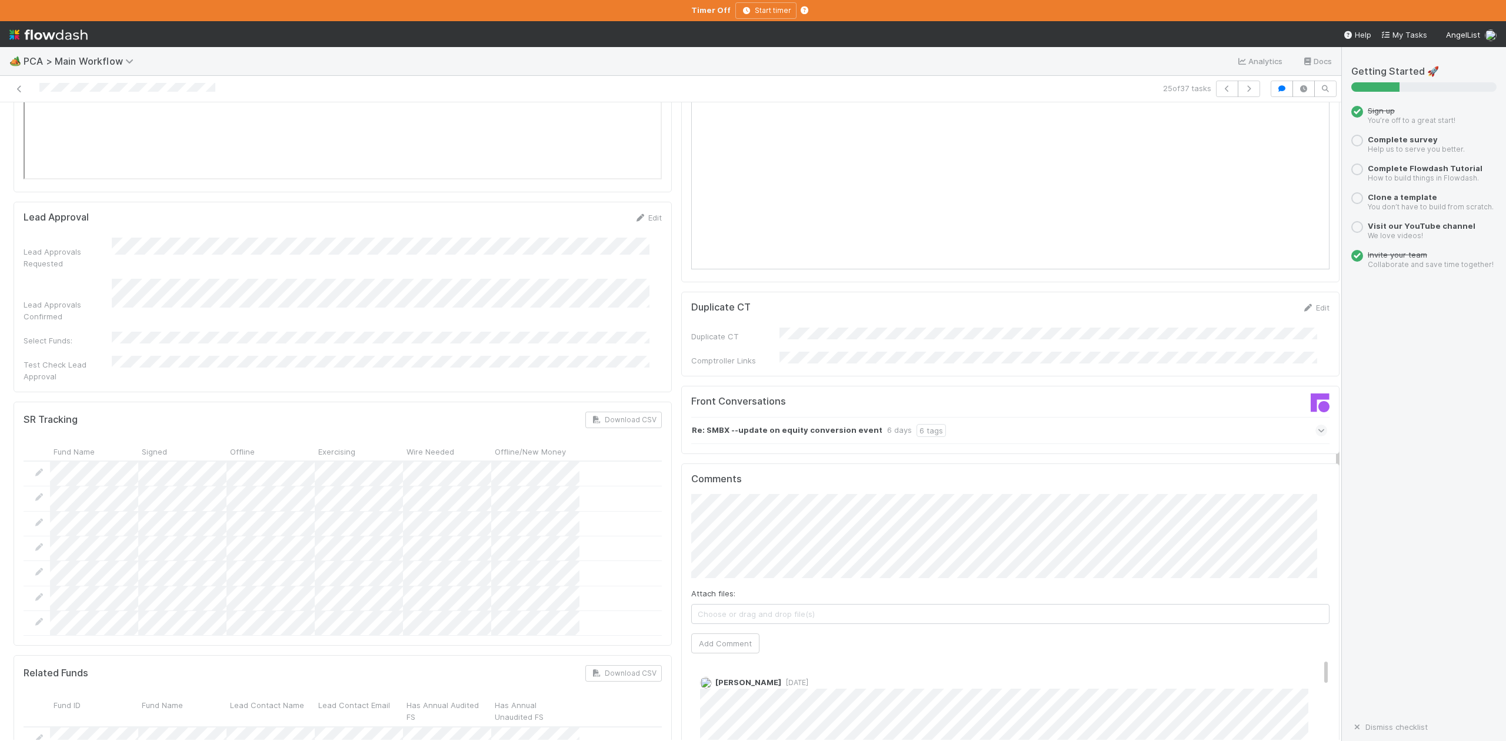
scroll to position [1883, 0]
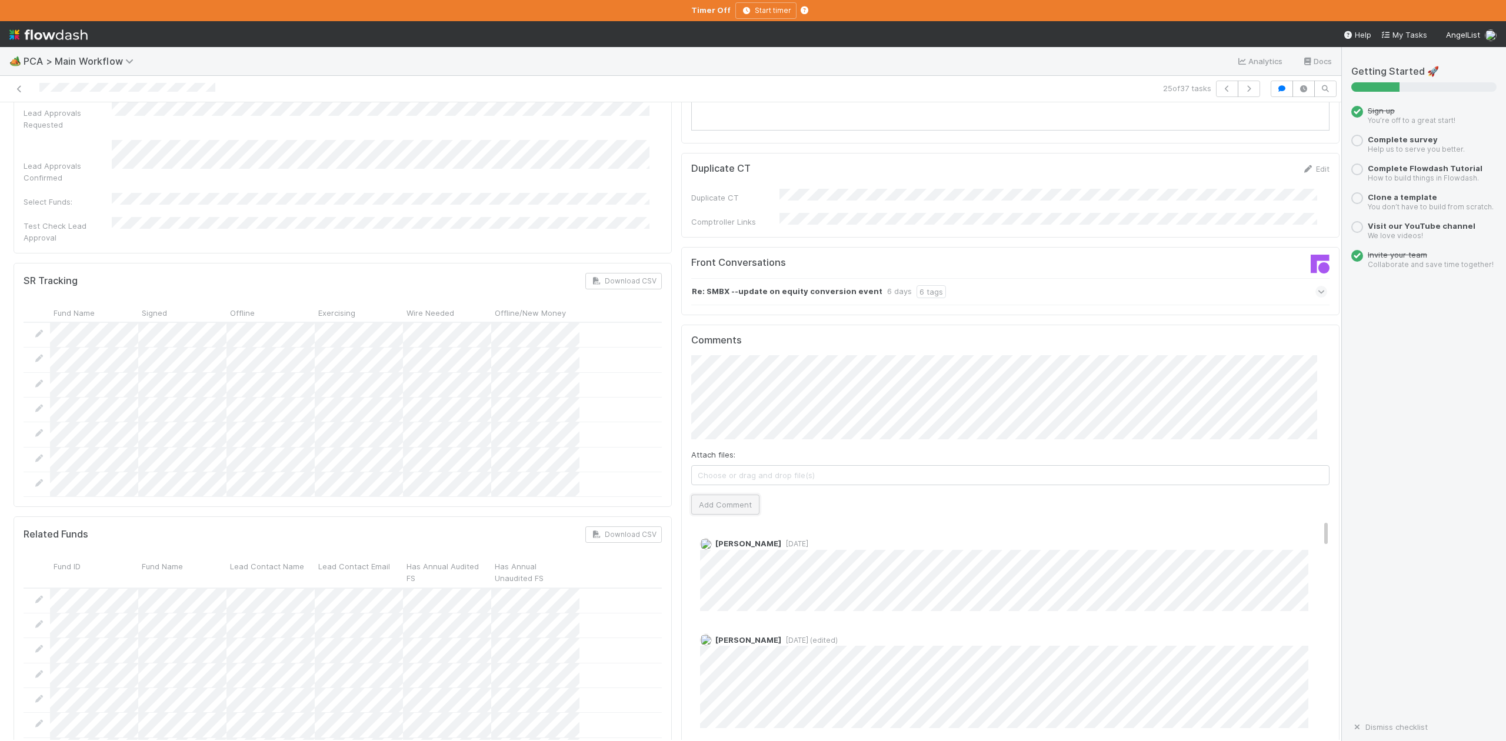
click at [732, 495] on button "Add Comment" at bounding box center [725, 505] width 68 height 20
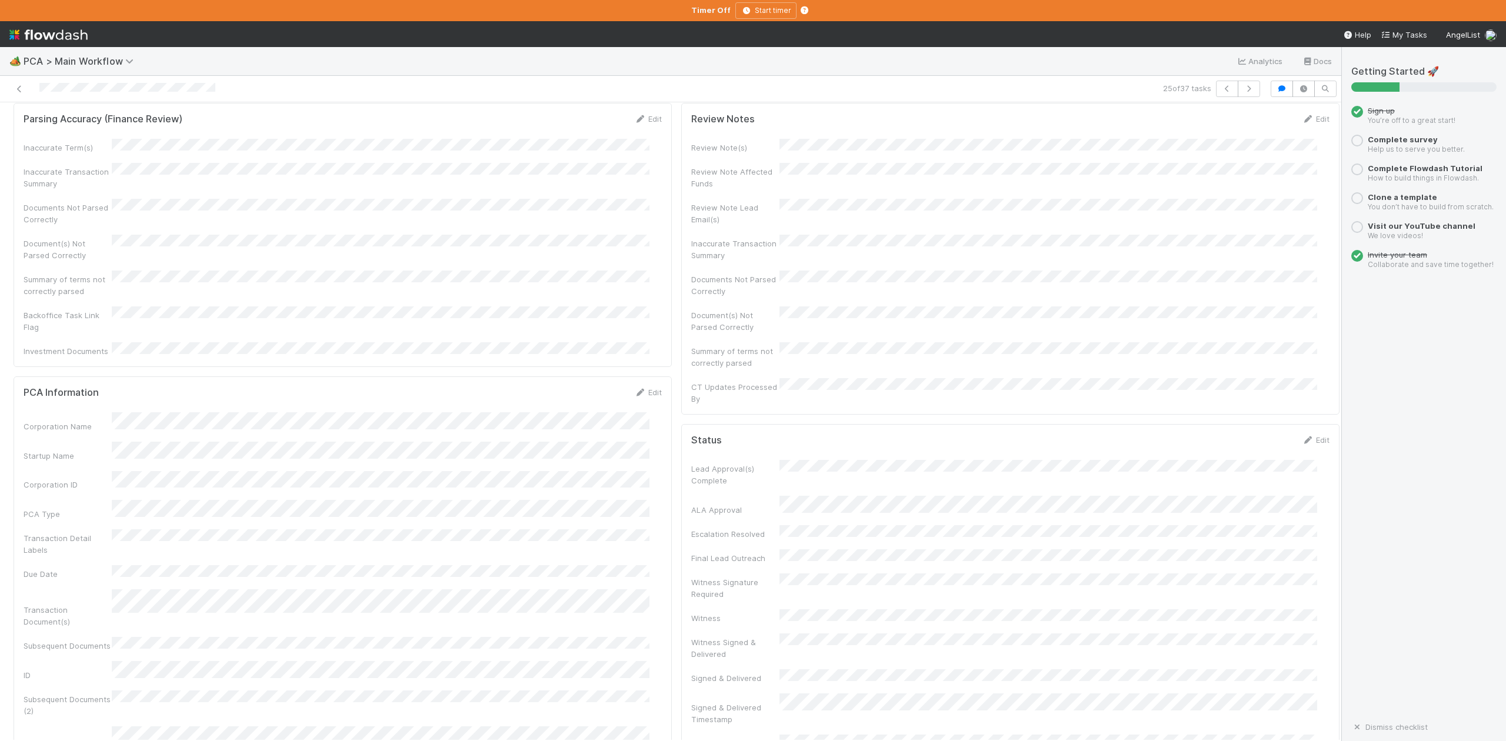
scroll to position [0, 0]
click at [38, 128] on button "IOS - [MEDICAL_DATA]" at bounding box center [68, 122] width 109 height 20
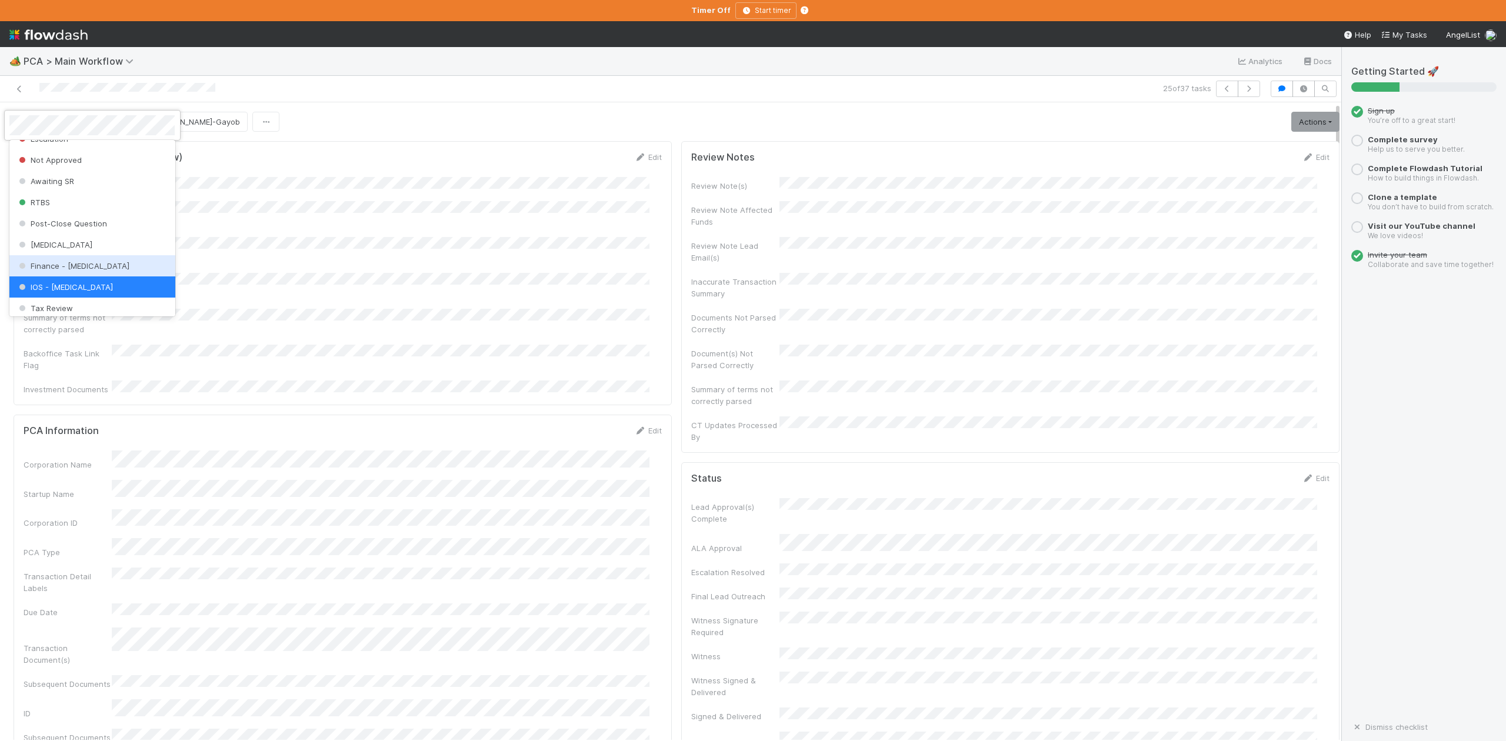
click at [64, 271] on span "Finance - ICU" at bounding box center [72, 265] width 113 height 9
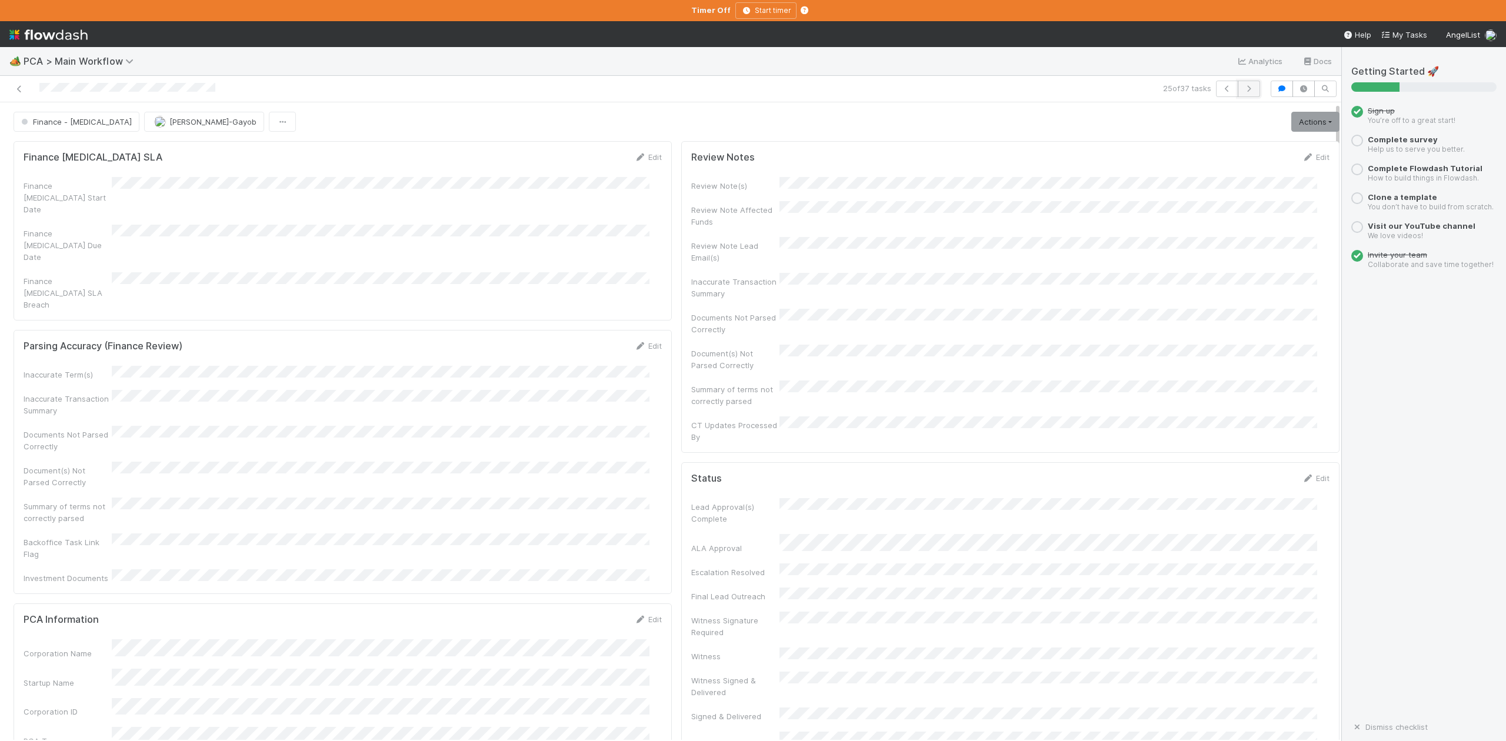
click at [1243, 88] on icon "button" at bounding box center [1249, 88] width 12 height 7
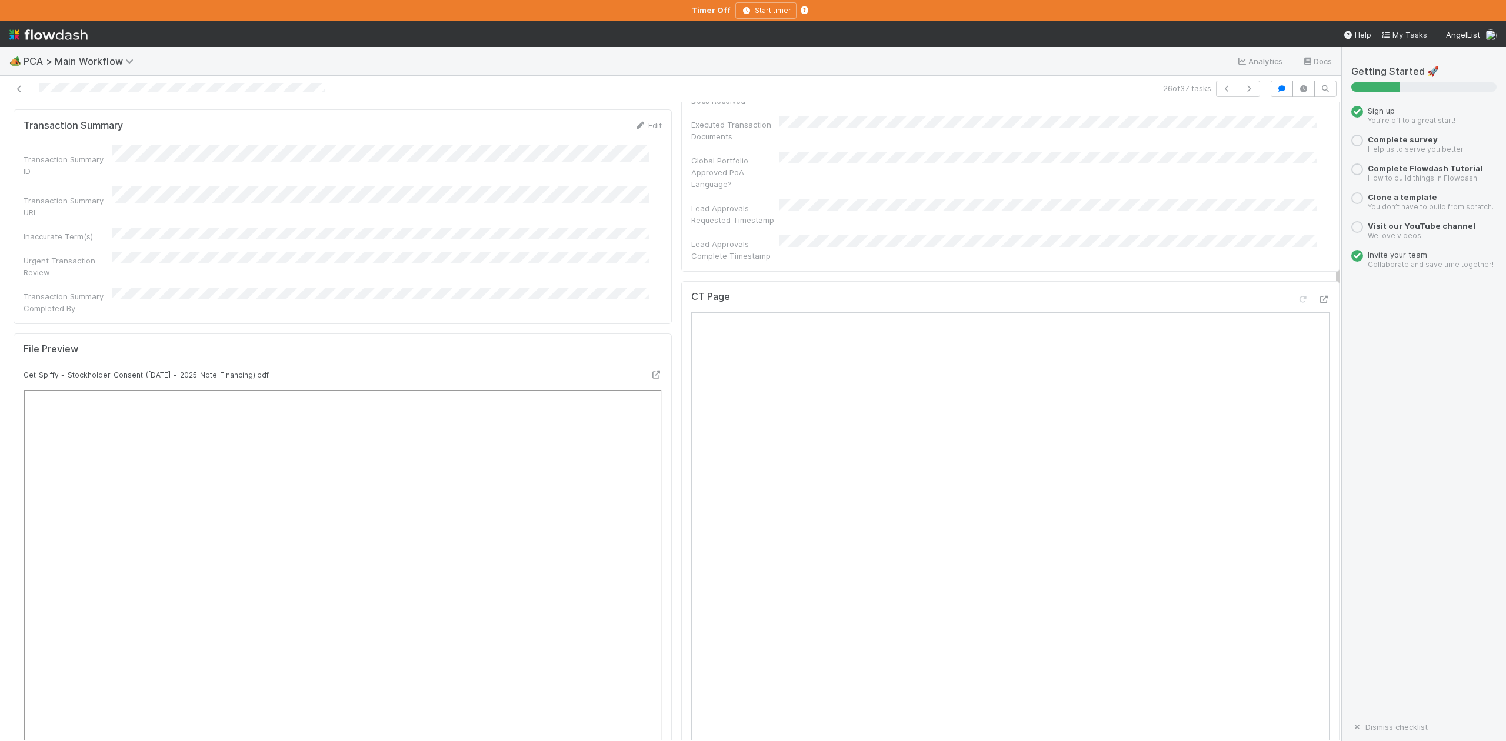
scroll to position [706, 0]
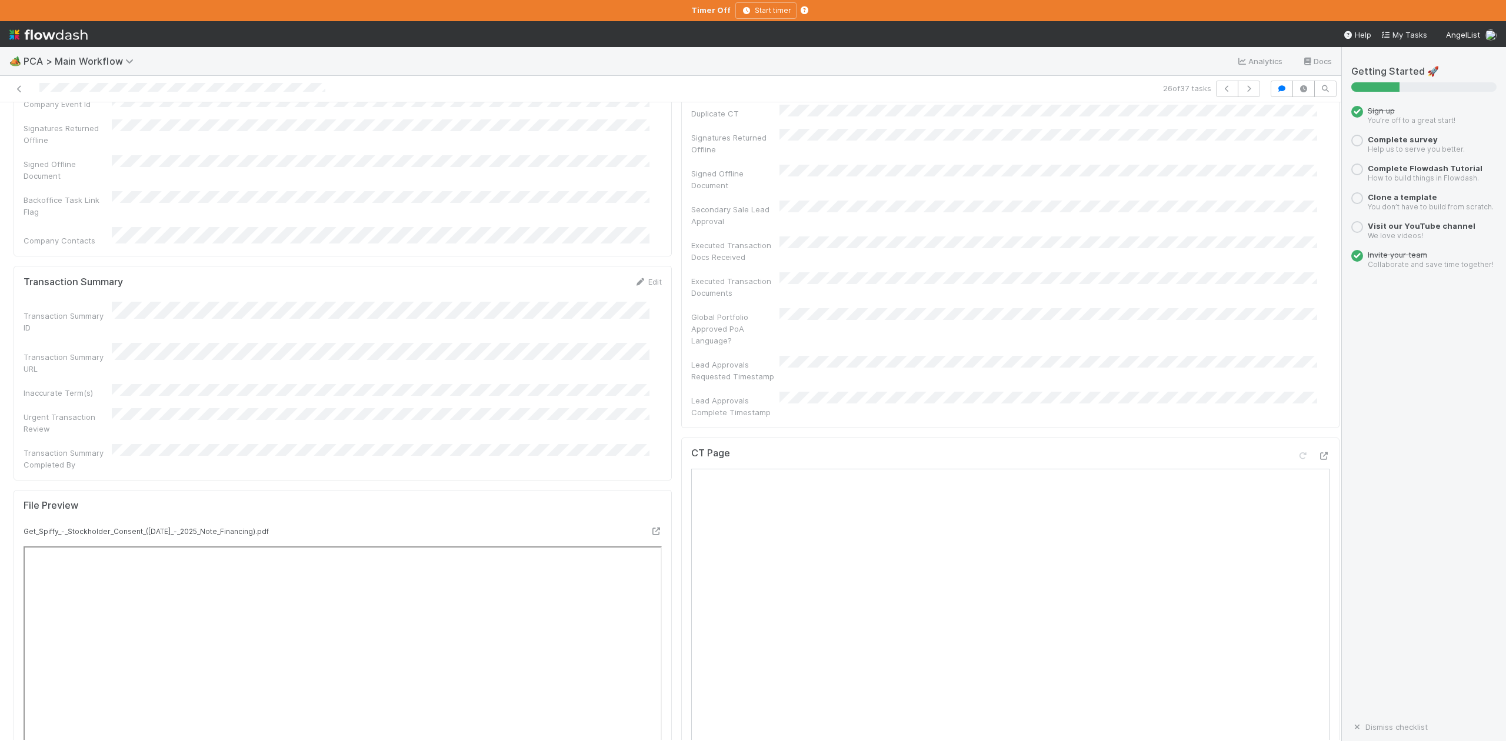
drag, startPoint x: 1119, startPoint y: 384, endPoint x: 1112, endPoint y: 380, distance: 7.4
click at [1119, 448] on div "CT Page" at bounding box center [1010, 458] width 638 height 21
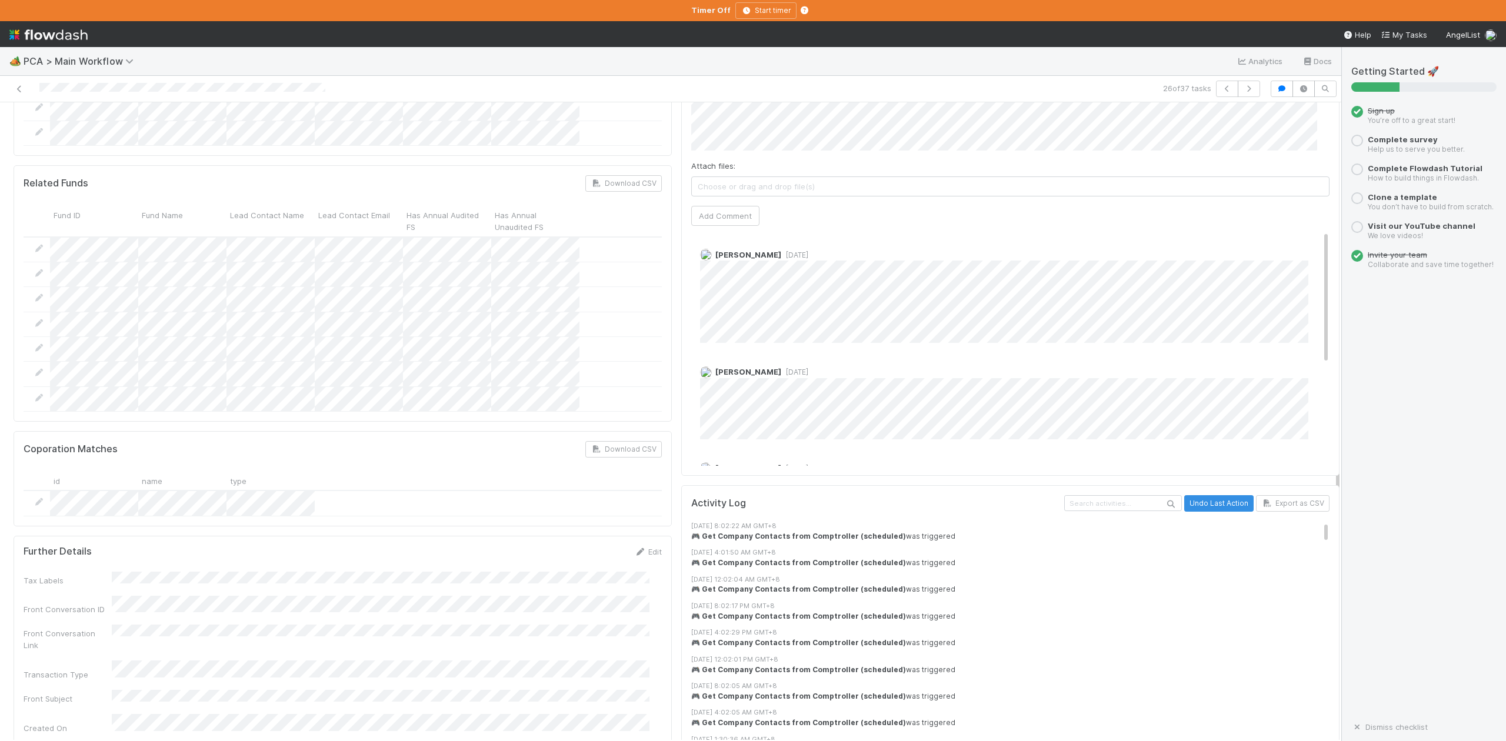
scroll to position [1804, 0]
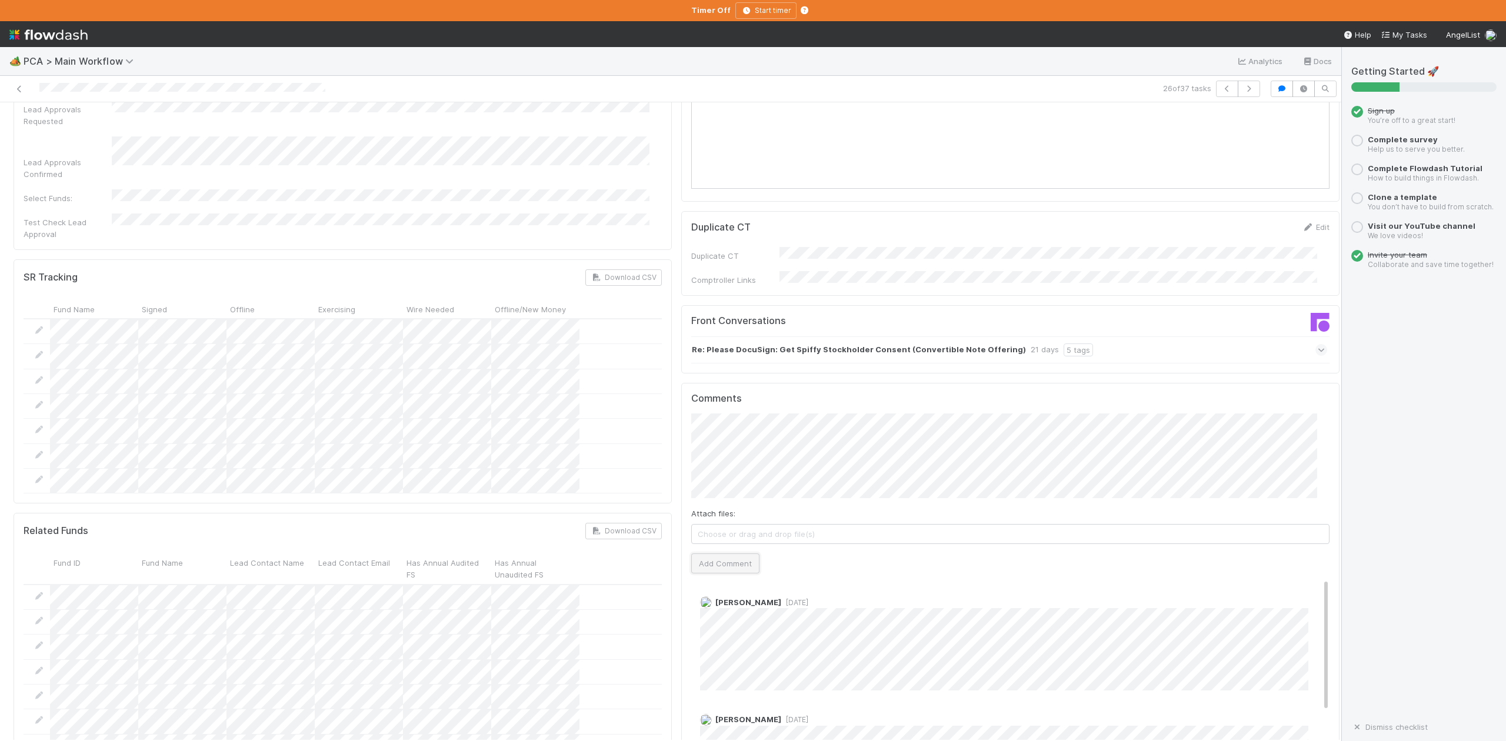
click at [712, 554] on button "Add Comment" at bounding box center [725, 564] width 68 height 20
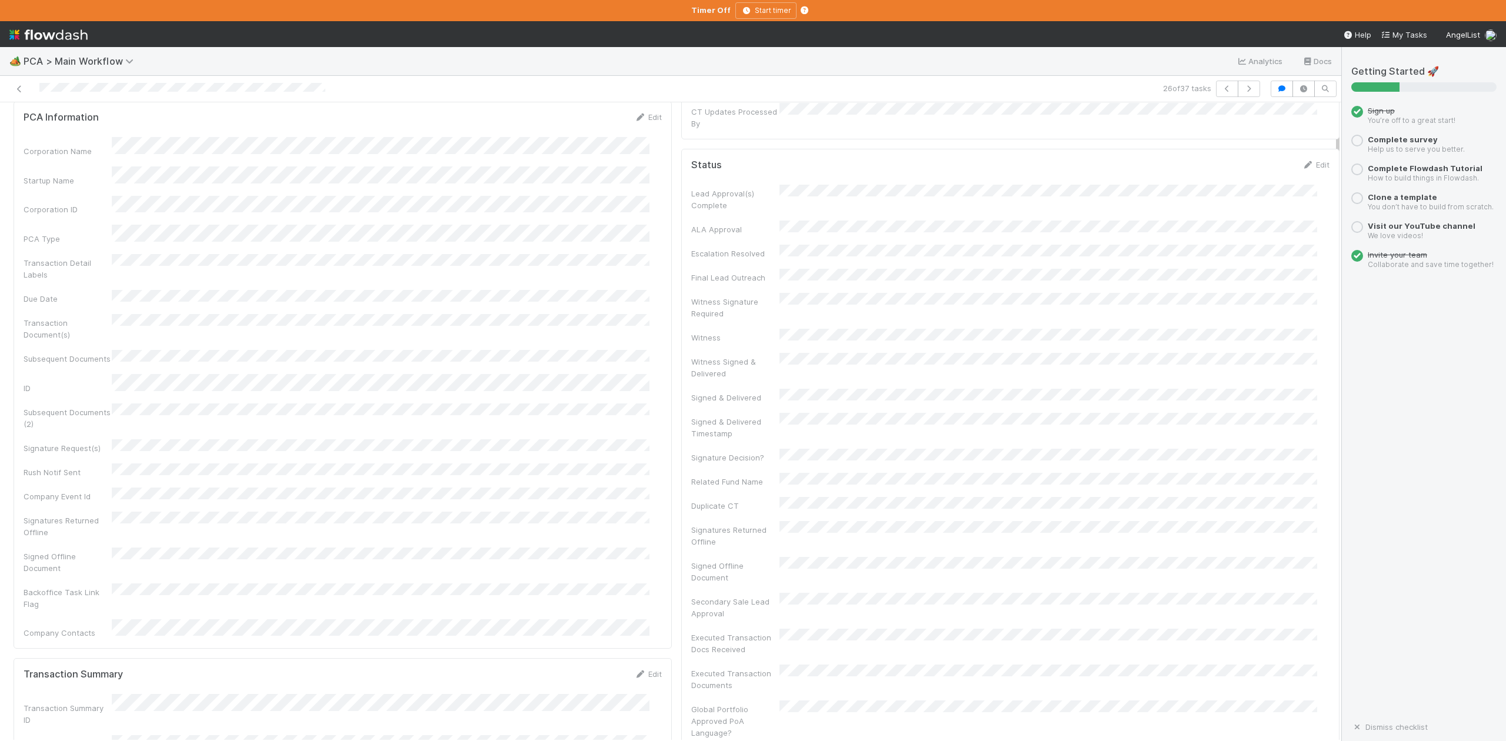
scroll to position [0, 0]
click at [62, 129] on button "IOS - [MEDICAL_DATA]" at bounding box center [68, 122] width 109 height 20
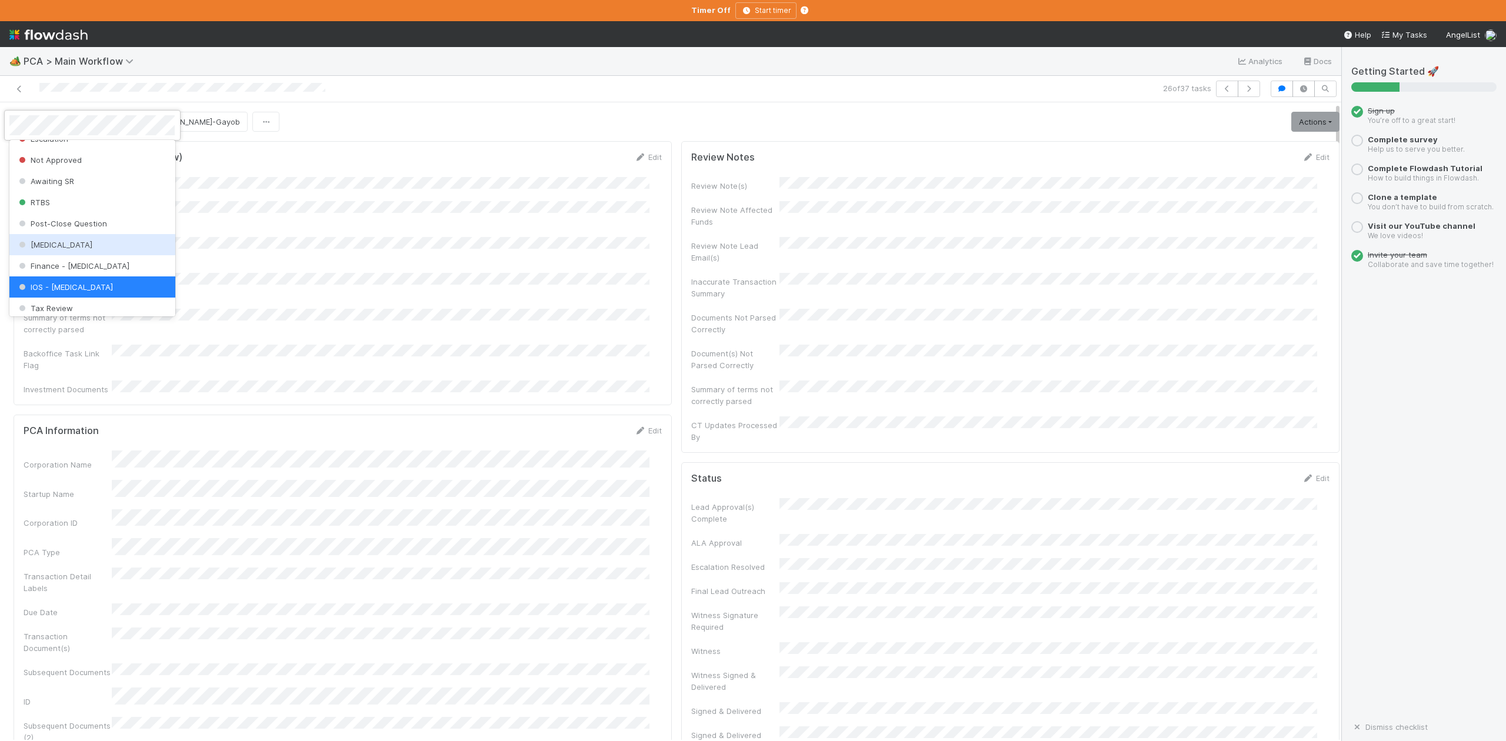
scroll to position [467, 0]
click at [111, 284] on span "Finance Review - Current (IOS)" at bounding box center [80, 278] width 128 height 9
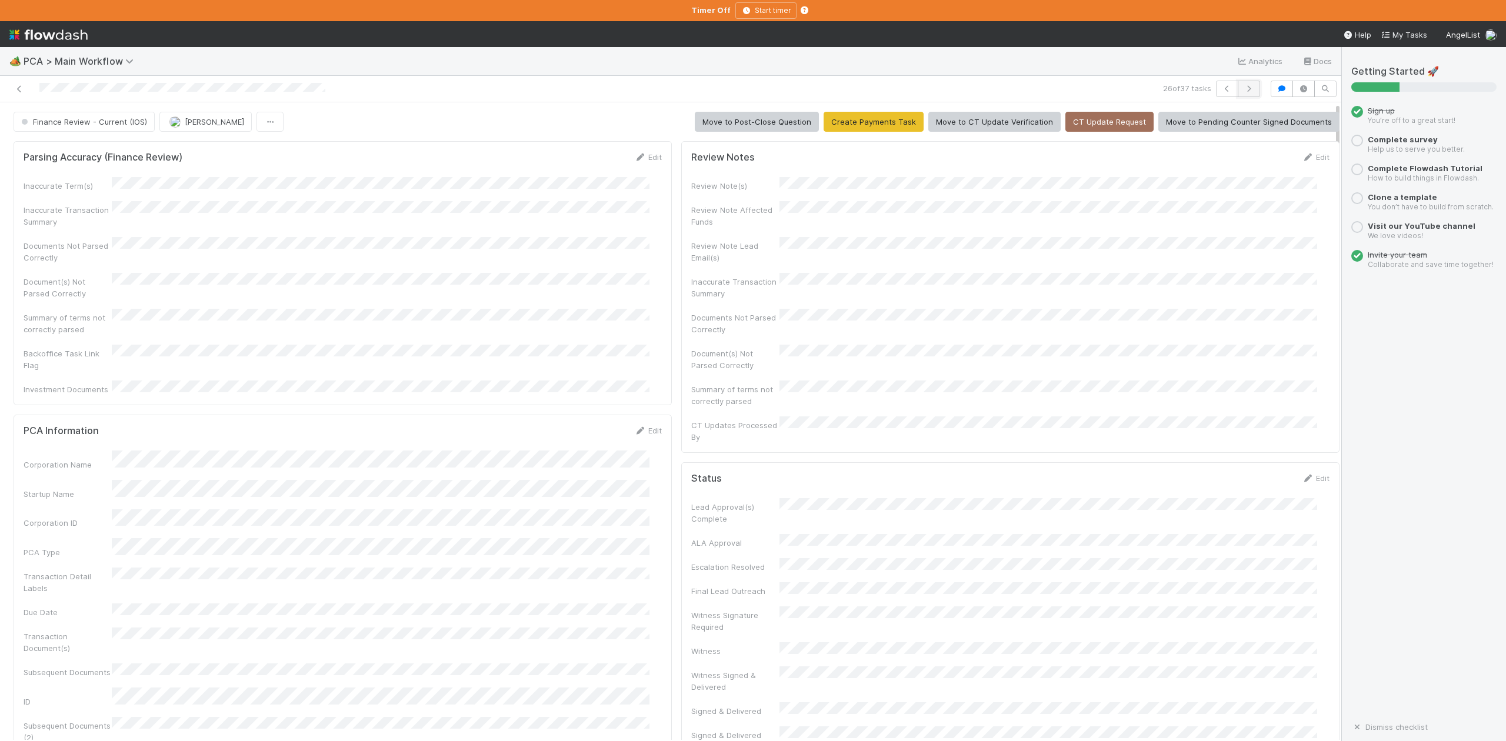
click at [1243, 92] on icon "button" at bounding box center [1249, 88] width 12 height 7
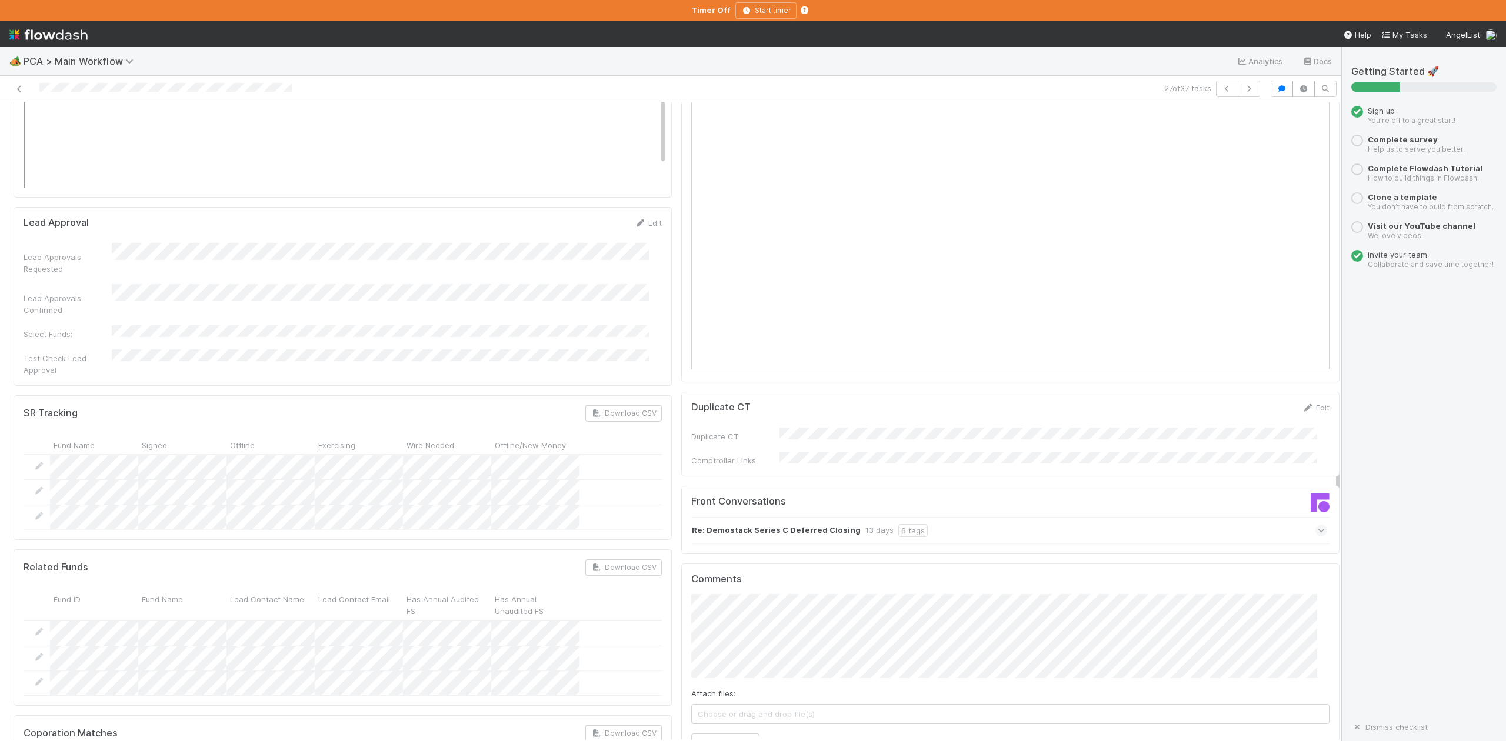
scroll to position [1726, 0]
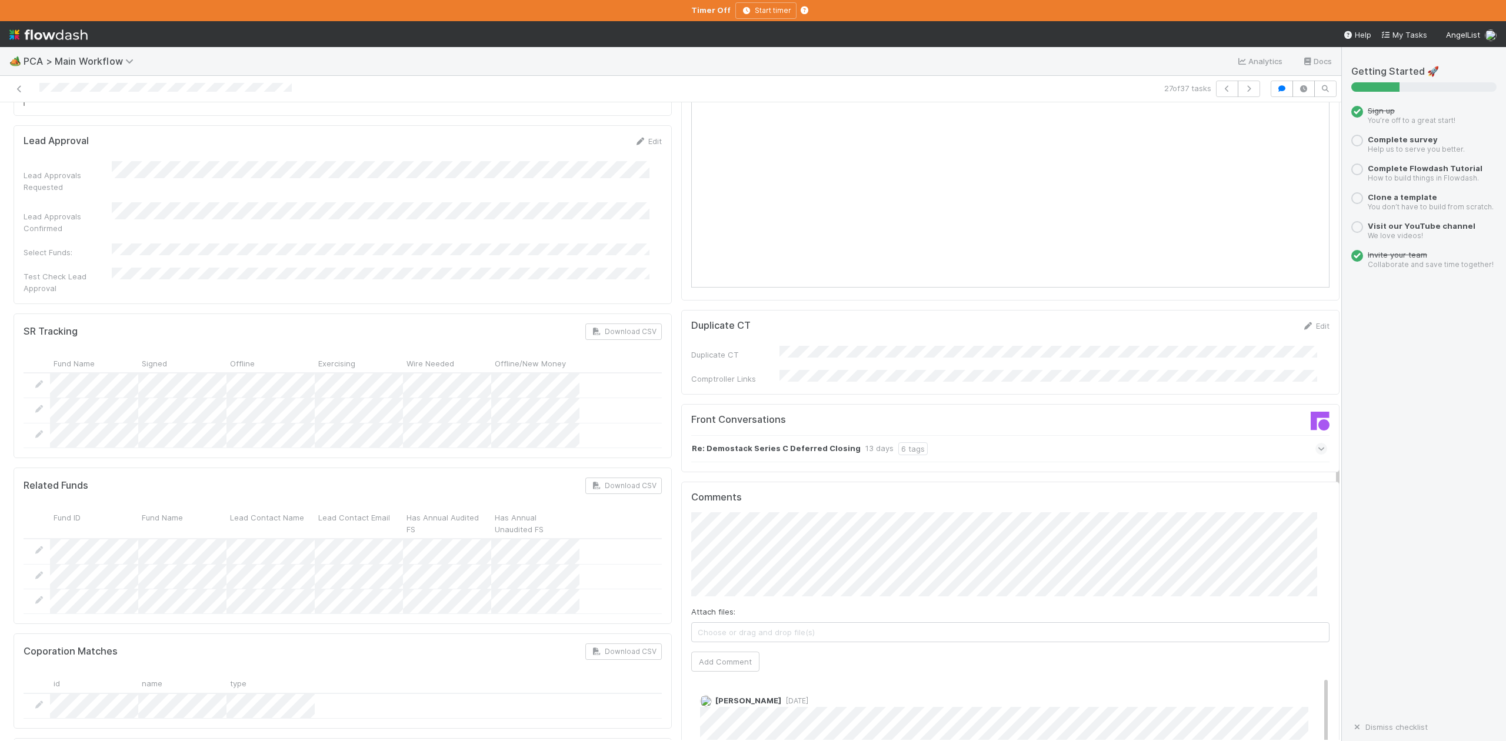
click at [1316, 443] on span at bounding box center [1322, 449] width 12 height 12
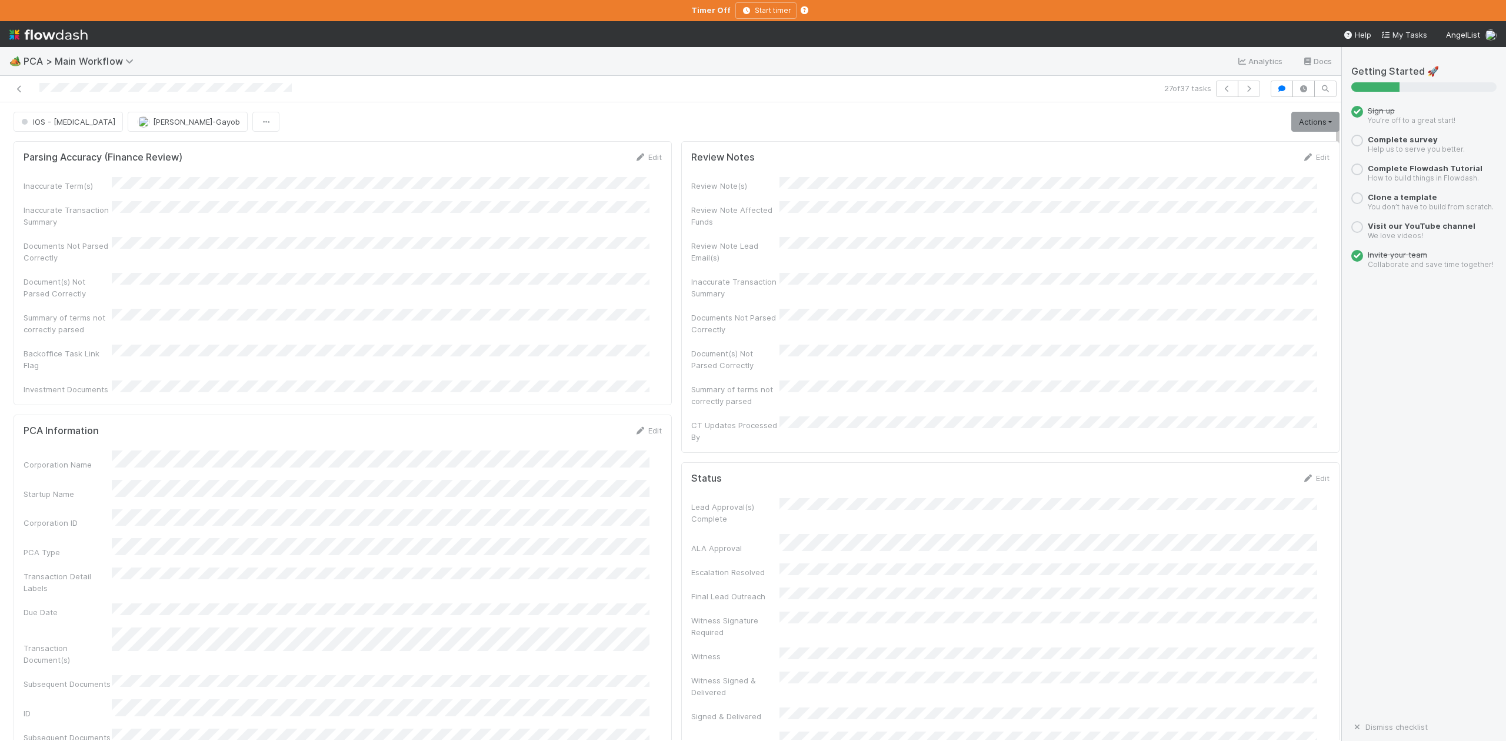
scroll to position [235, 0]
click at [683, 69] on div "🏕️ PCA > Main Workflow Analytics Docs" at bounding box center [671, 61] width 1342 height 28
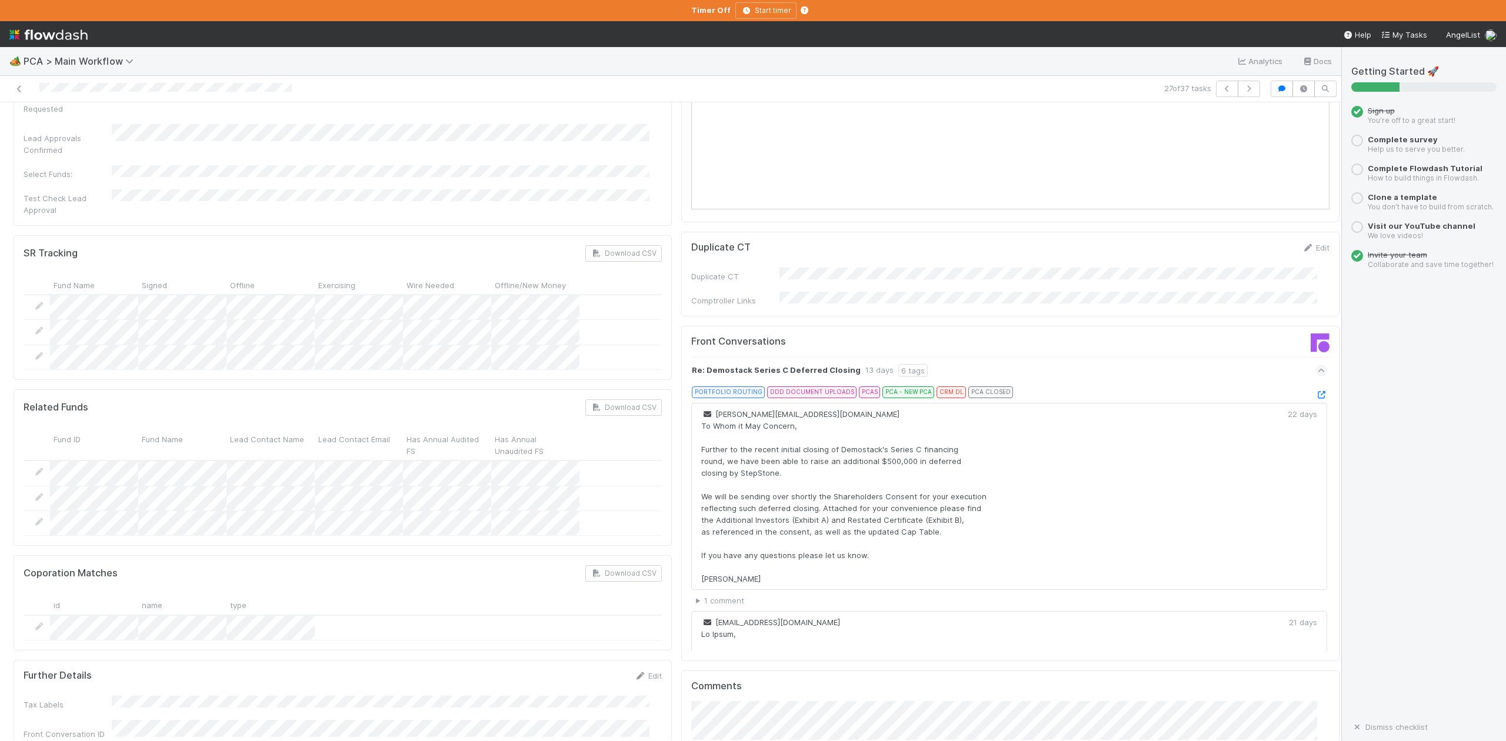
scroll to position [2040, 0]
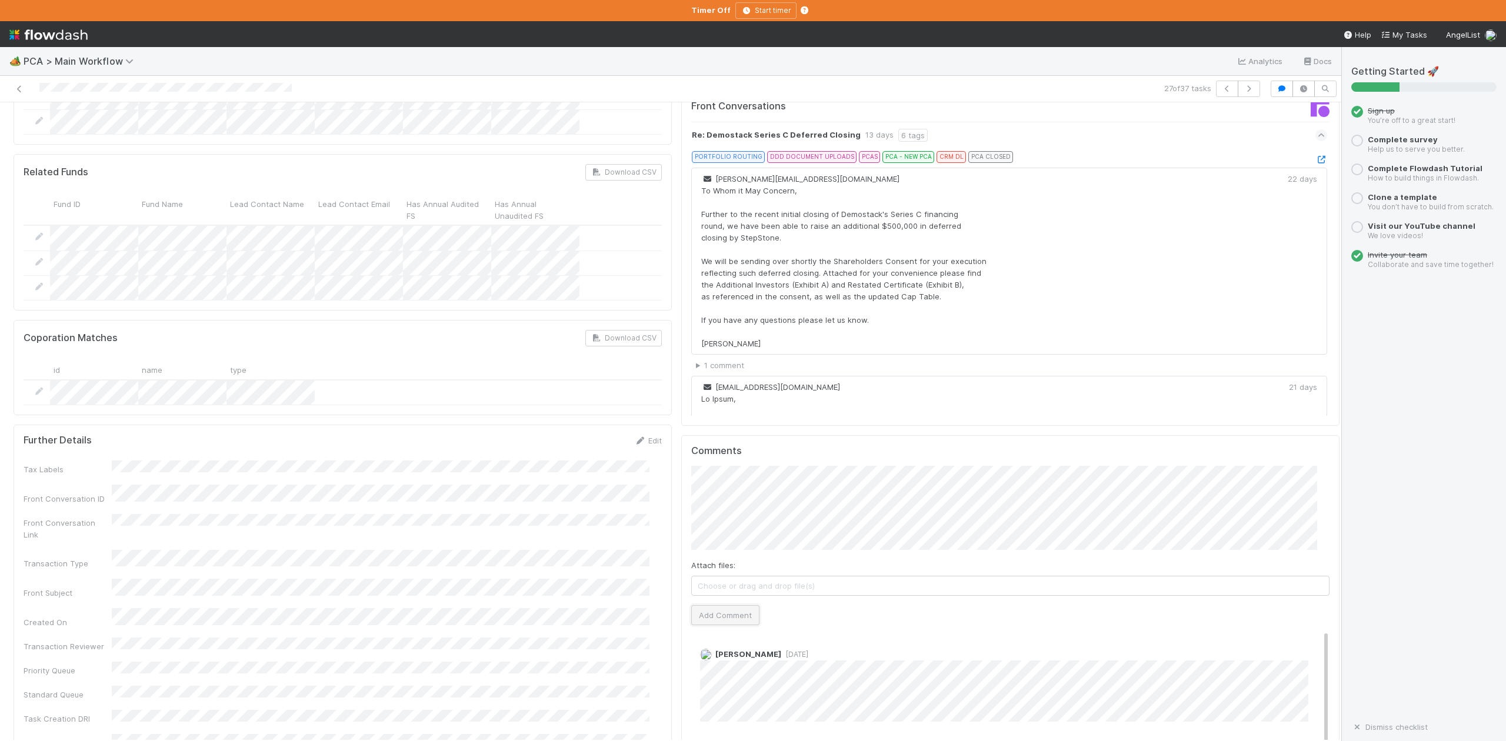
click at [730, 606] on button "Add Comment" at bounding box center [725, 616] width 68 height 20
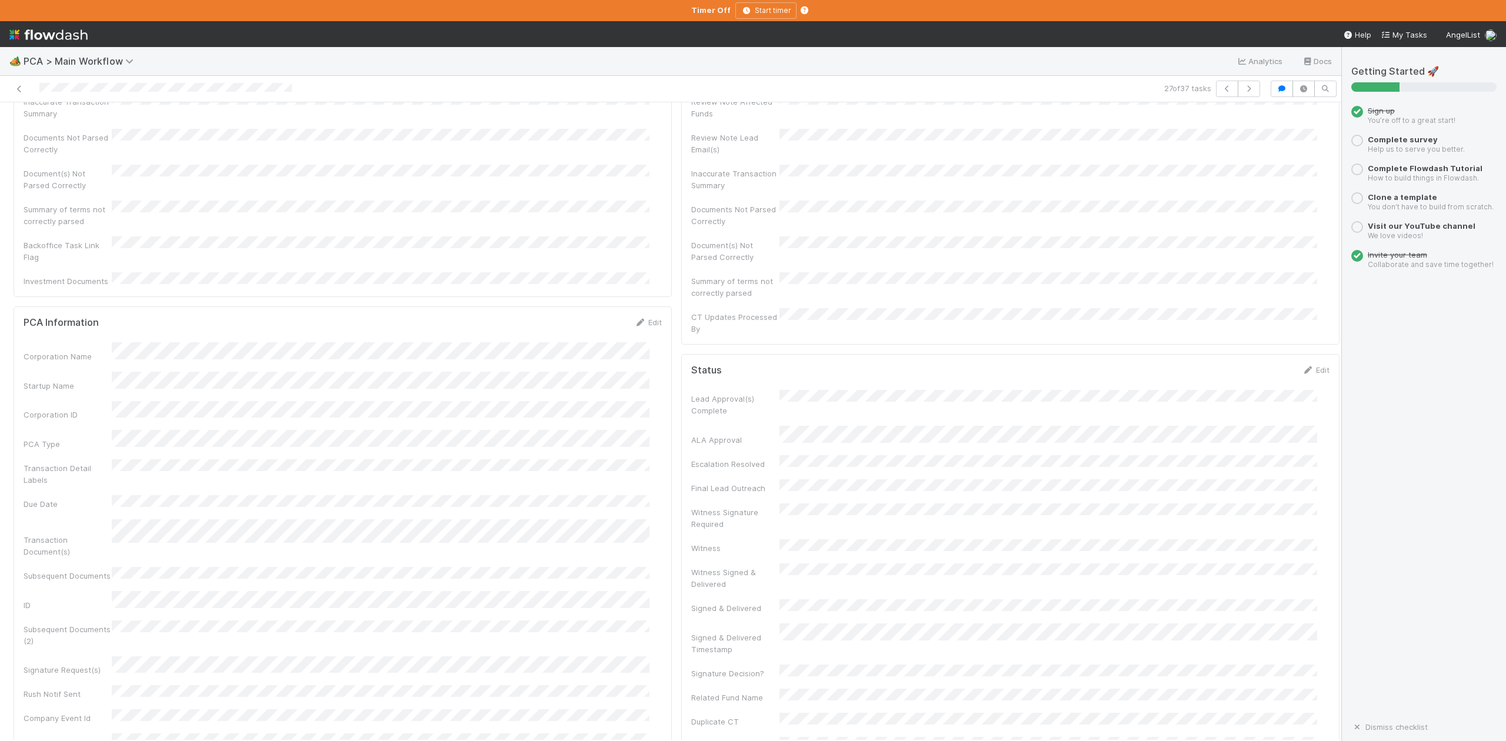
scroll to position [0, 0]
click at [42, 125] on span "IOS - [MEDICAL_DATA]" at bounding box center [67, 121] width 97 height 9
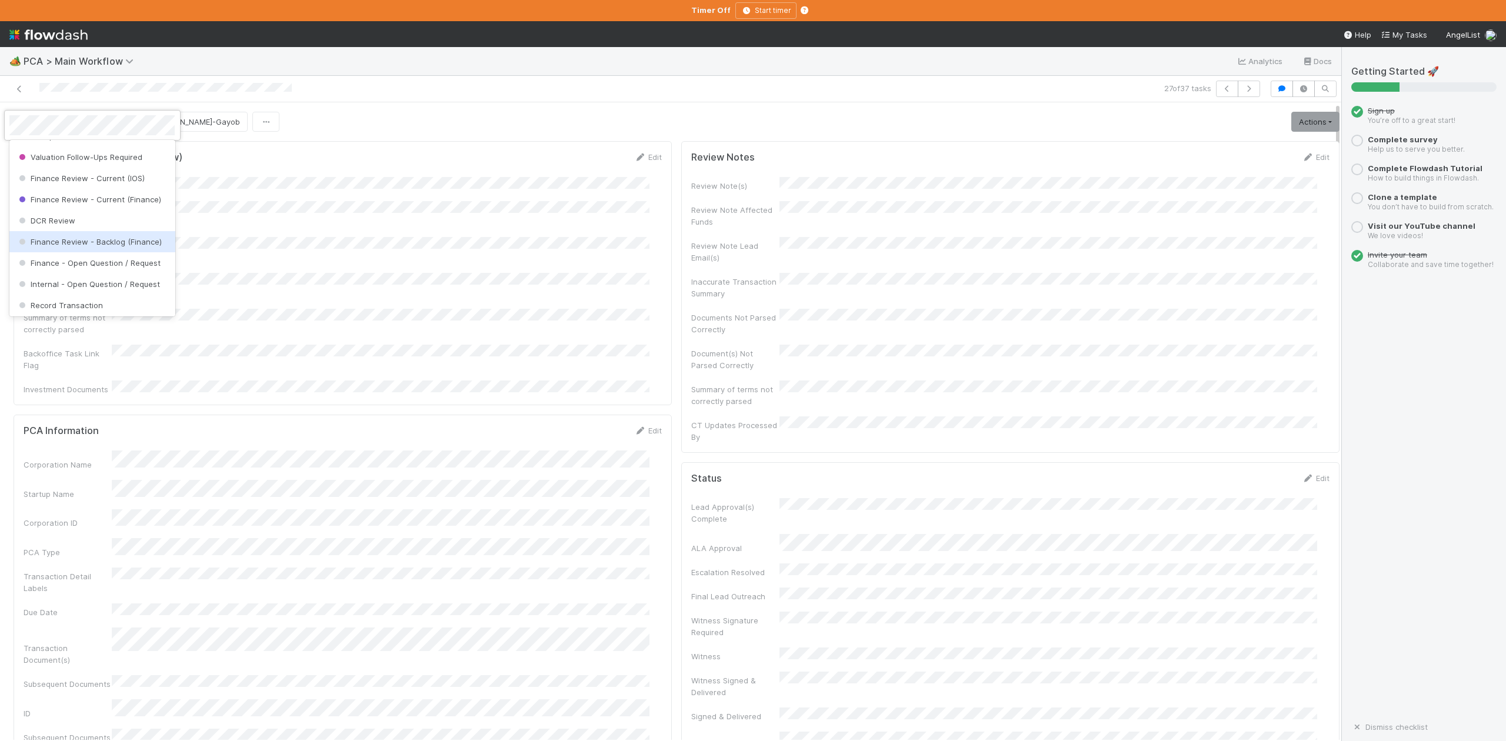
scroll to position [546, 0]
click at [81, 211] on div "Finance Review - Current (IOS)" at bounding box center [91, 199] width 165 height 21
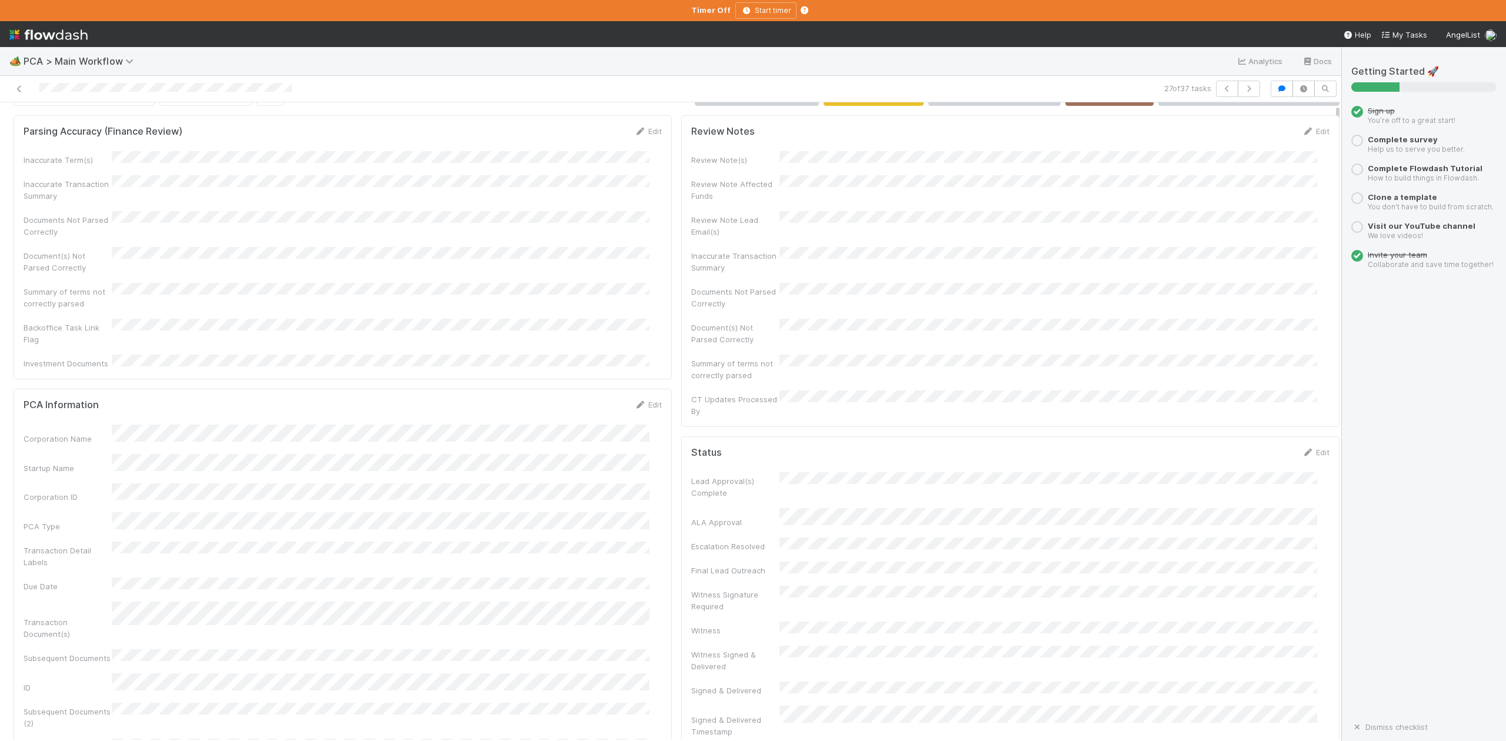
scroll to position [0, 0]
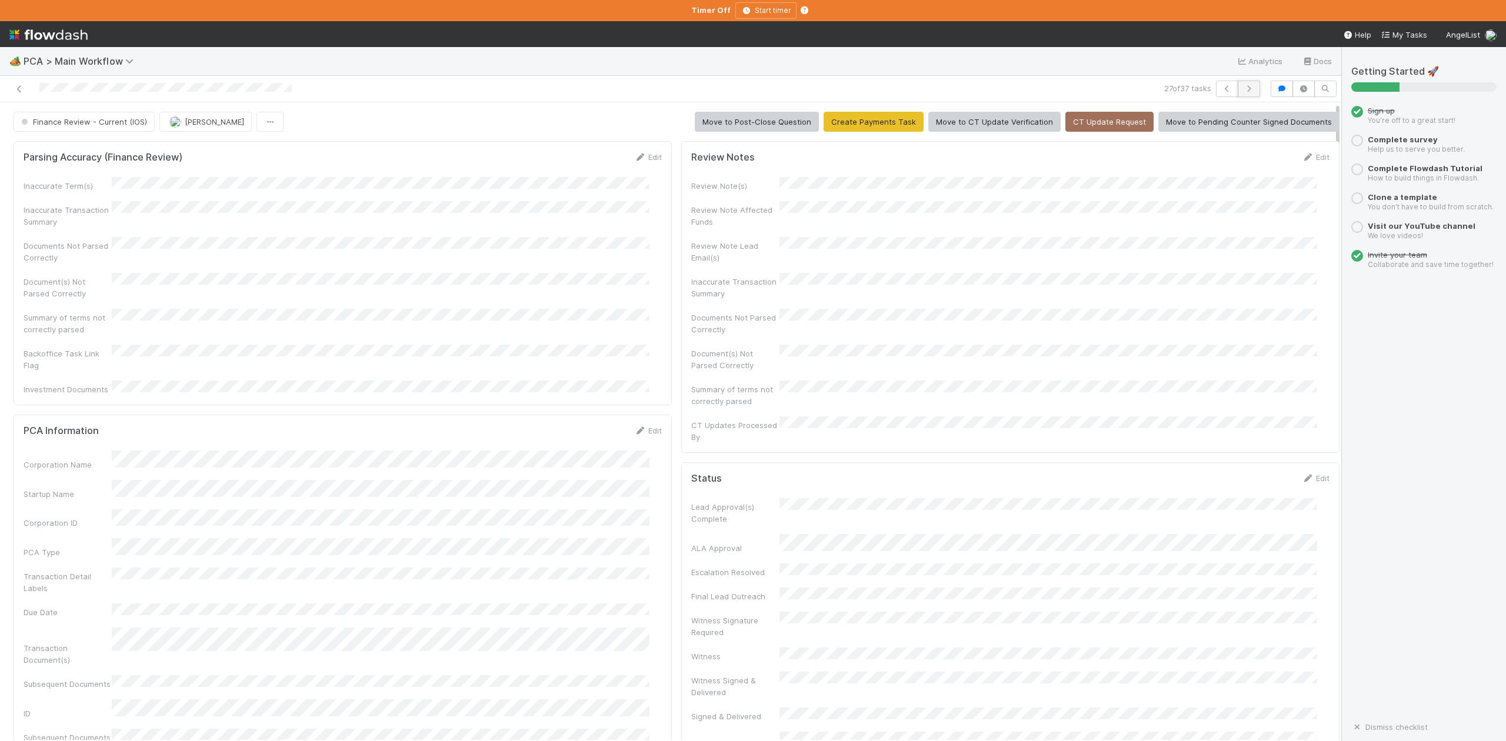
click at [1240, 85] on button "button" at bounding box center [1249, 89] width 22 height 16
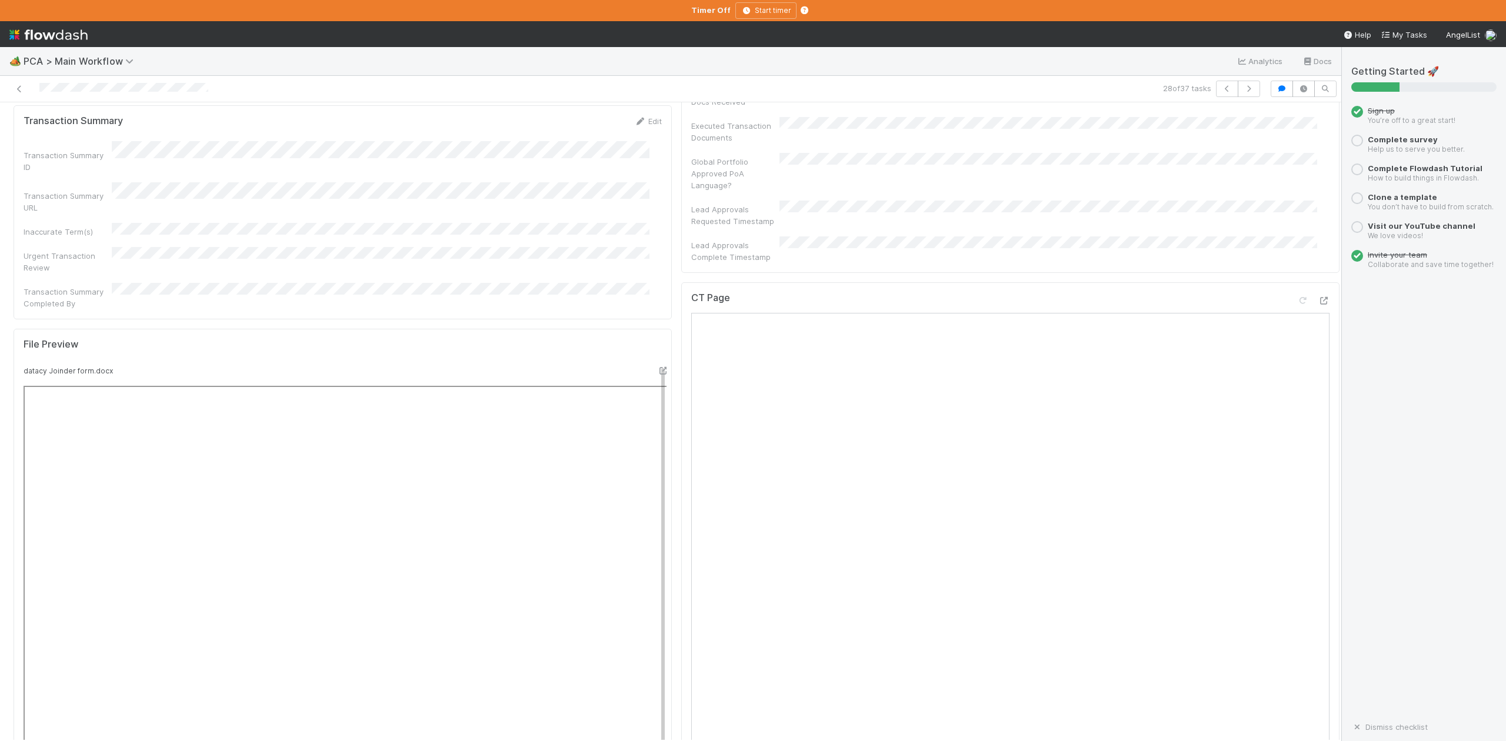
scroll to position [1177, 0]
click at [681, 672] on div "Transaction Summary" at bounding box center [1010, 670] width 658 height 338
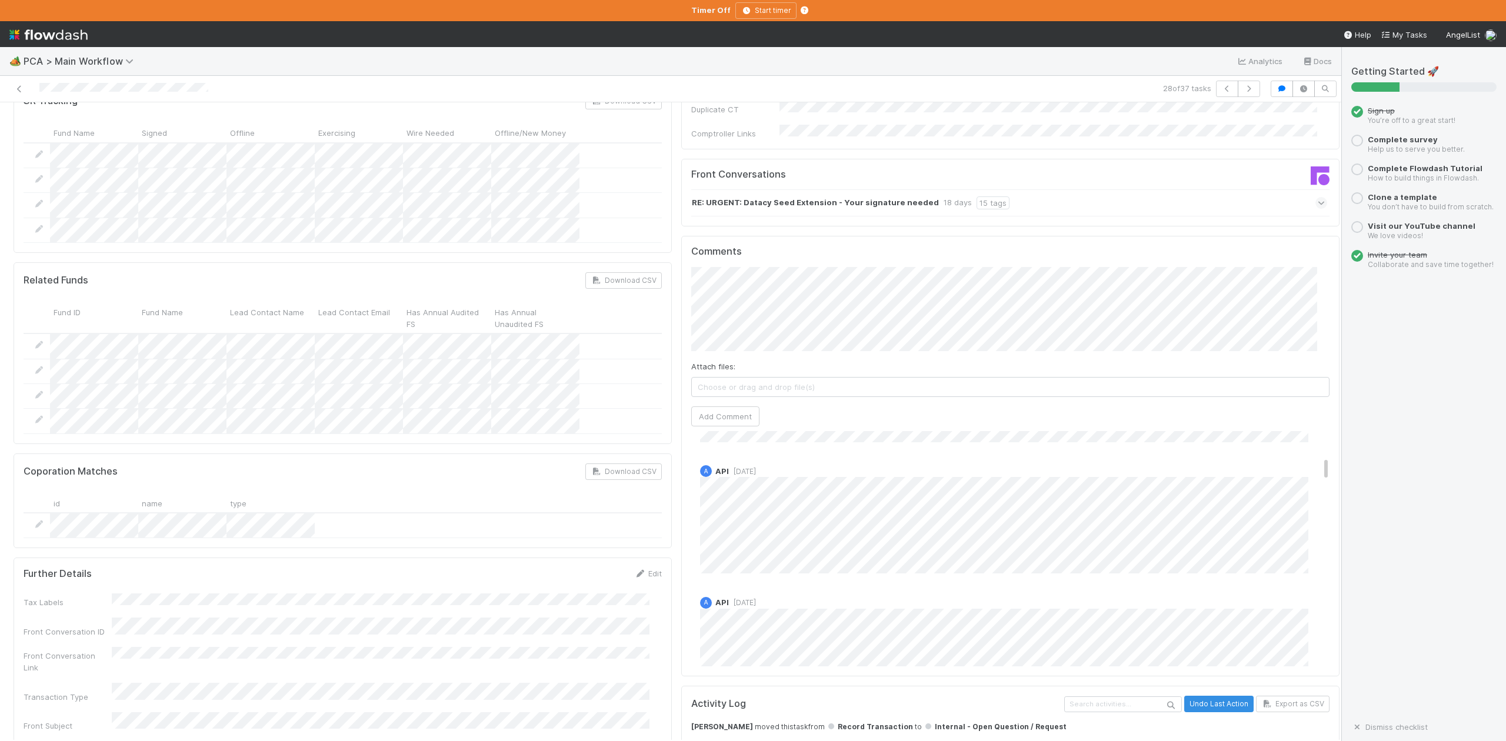
scroll to position [157, 0]
click at [721, 407] on button "Add Comment" at bounding box center [725, 417] width 68 height 20
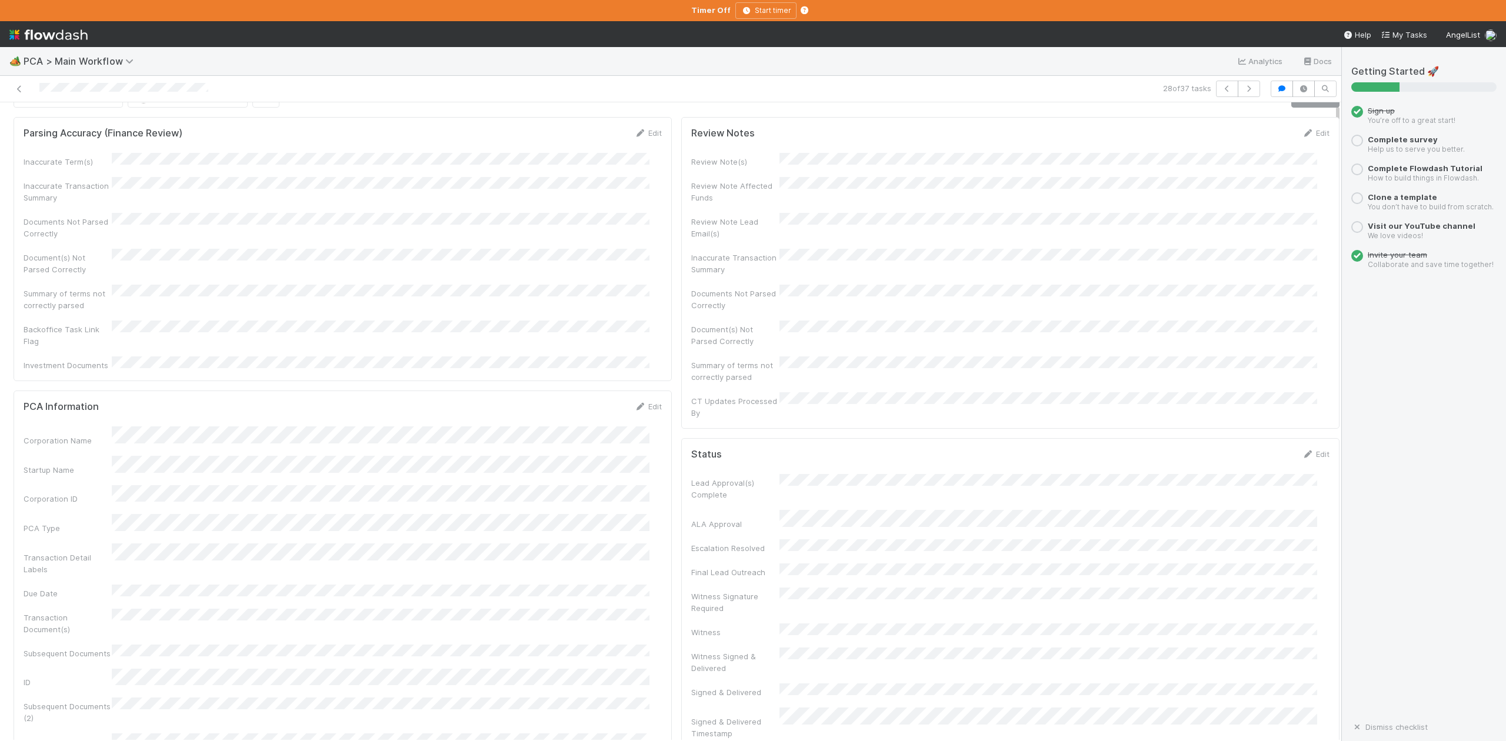
scroll to position [0, 0]
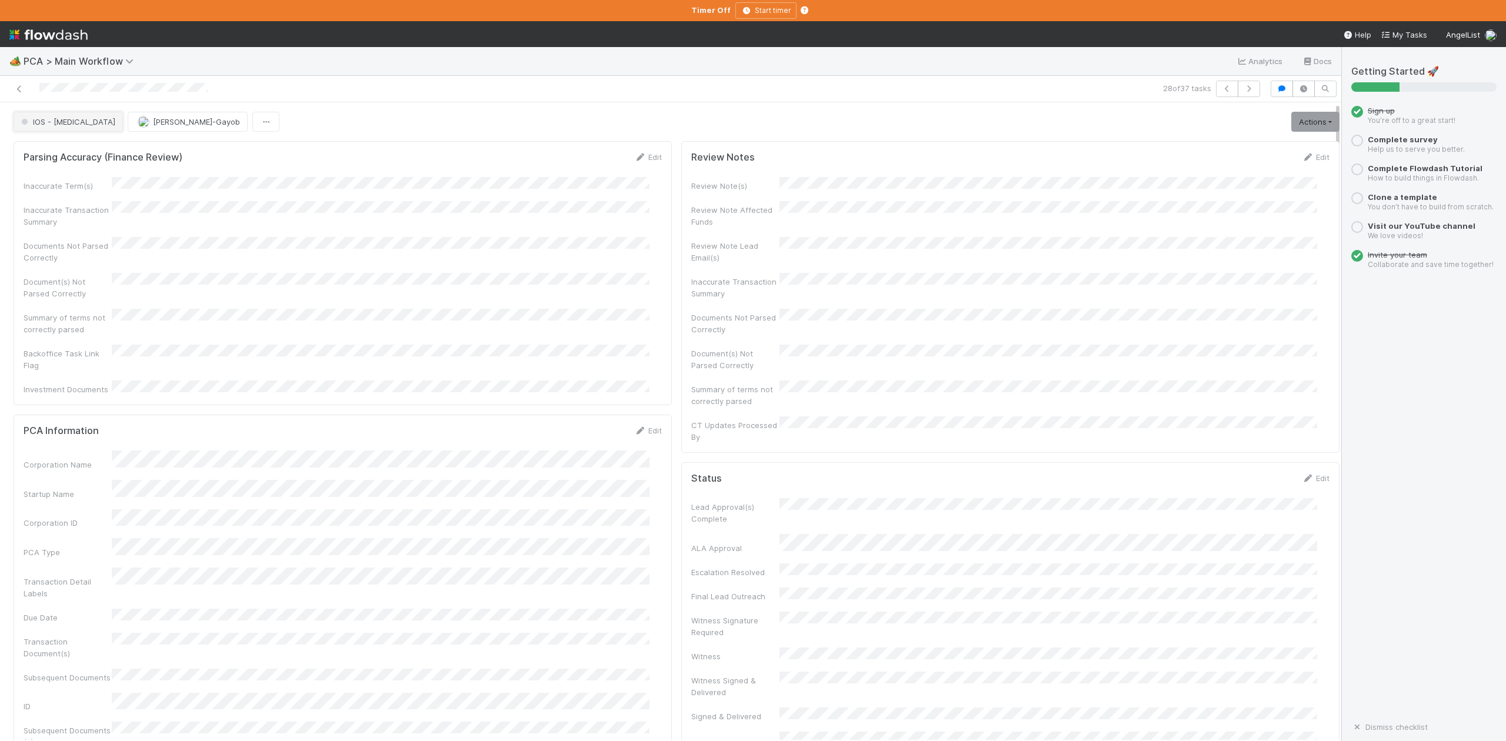
click at [51, 125] on span "IOS - [MEDICAL_DATA]" at bounding box center [67, 121] width 97 height 9
click at [78, 205] on span "Finance Review - Current (IOS)" at bounding box center [80, 199] width 128 height 9
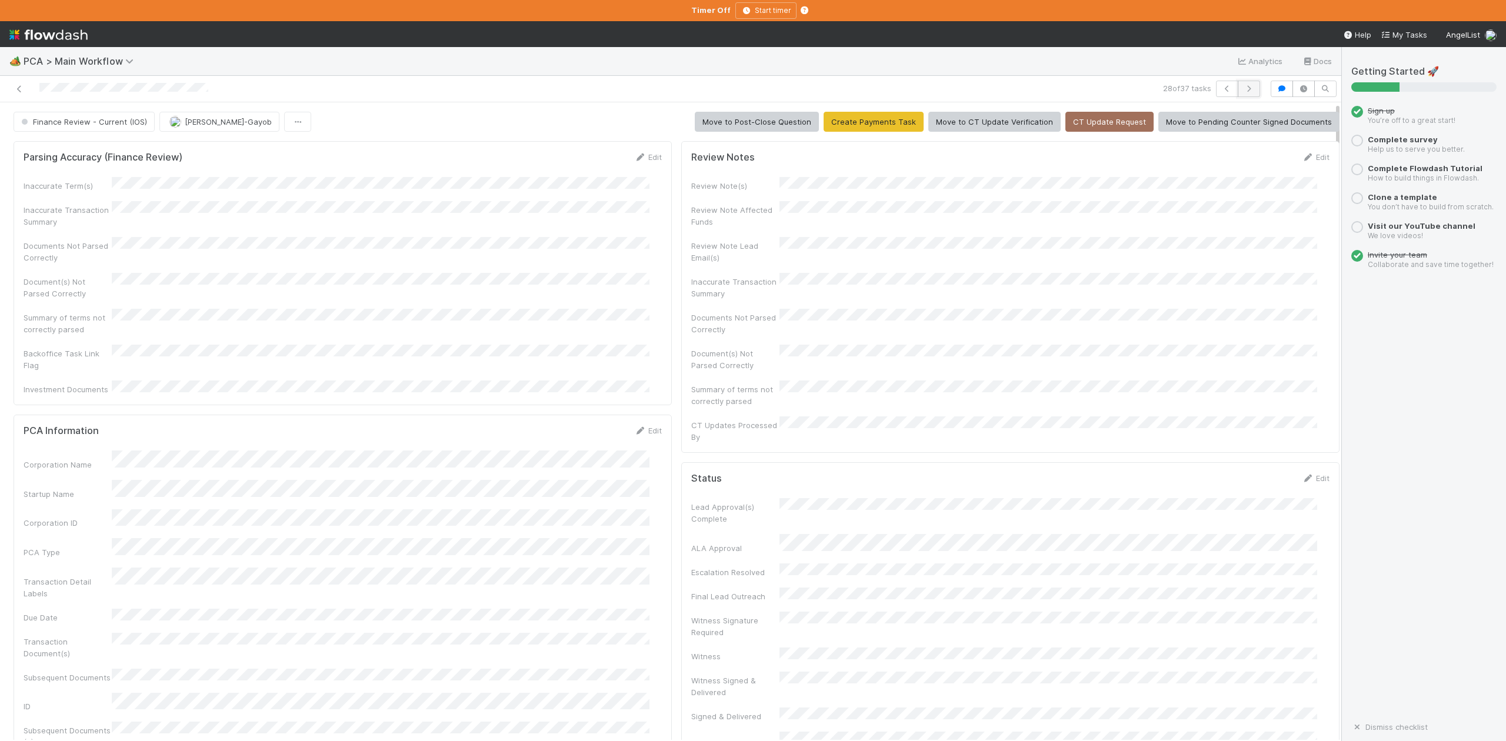
click at [1243, 88] on icon "button" at bounding box center [1249, 88] width 12 height 7
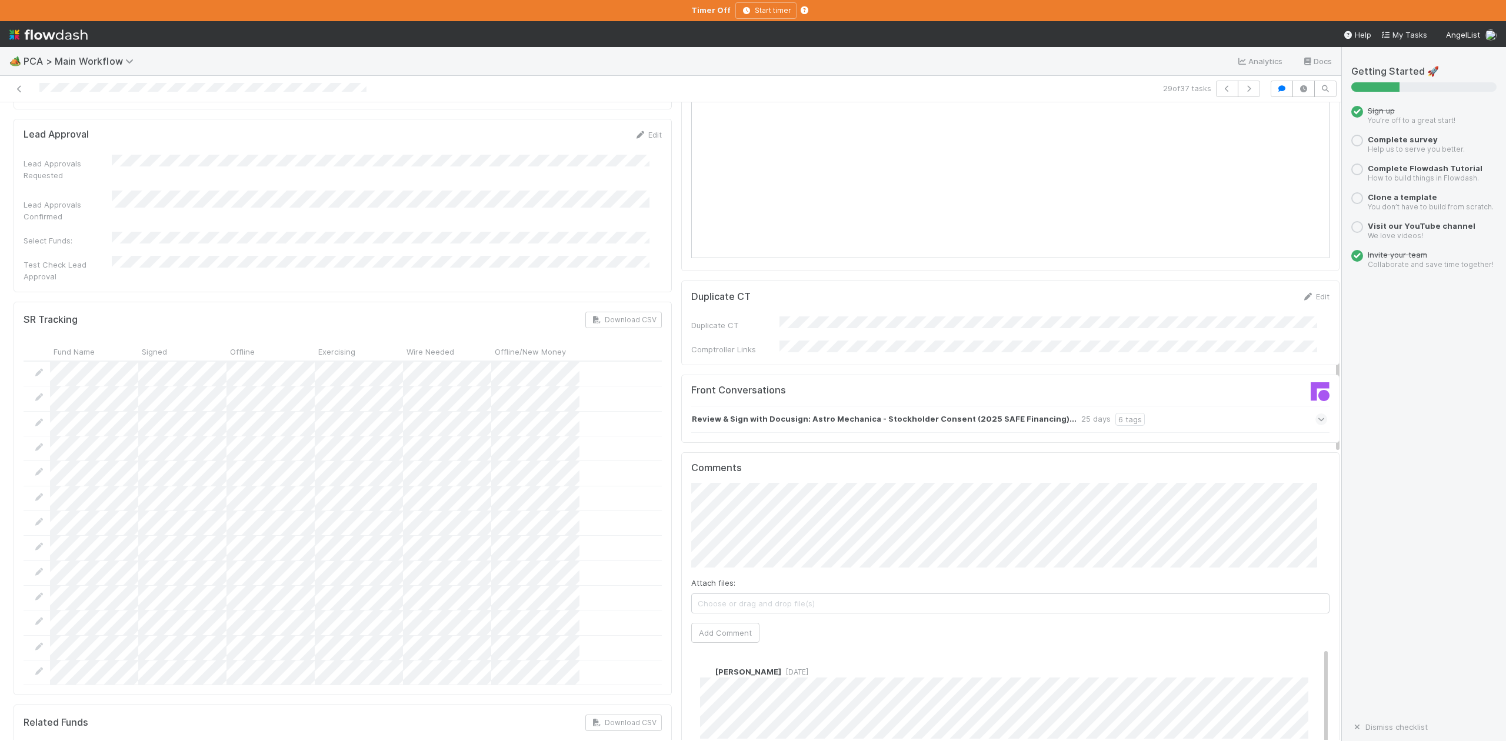
scroll to position [1726, 0]
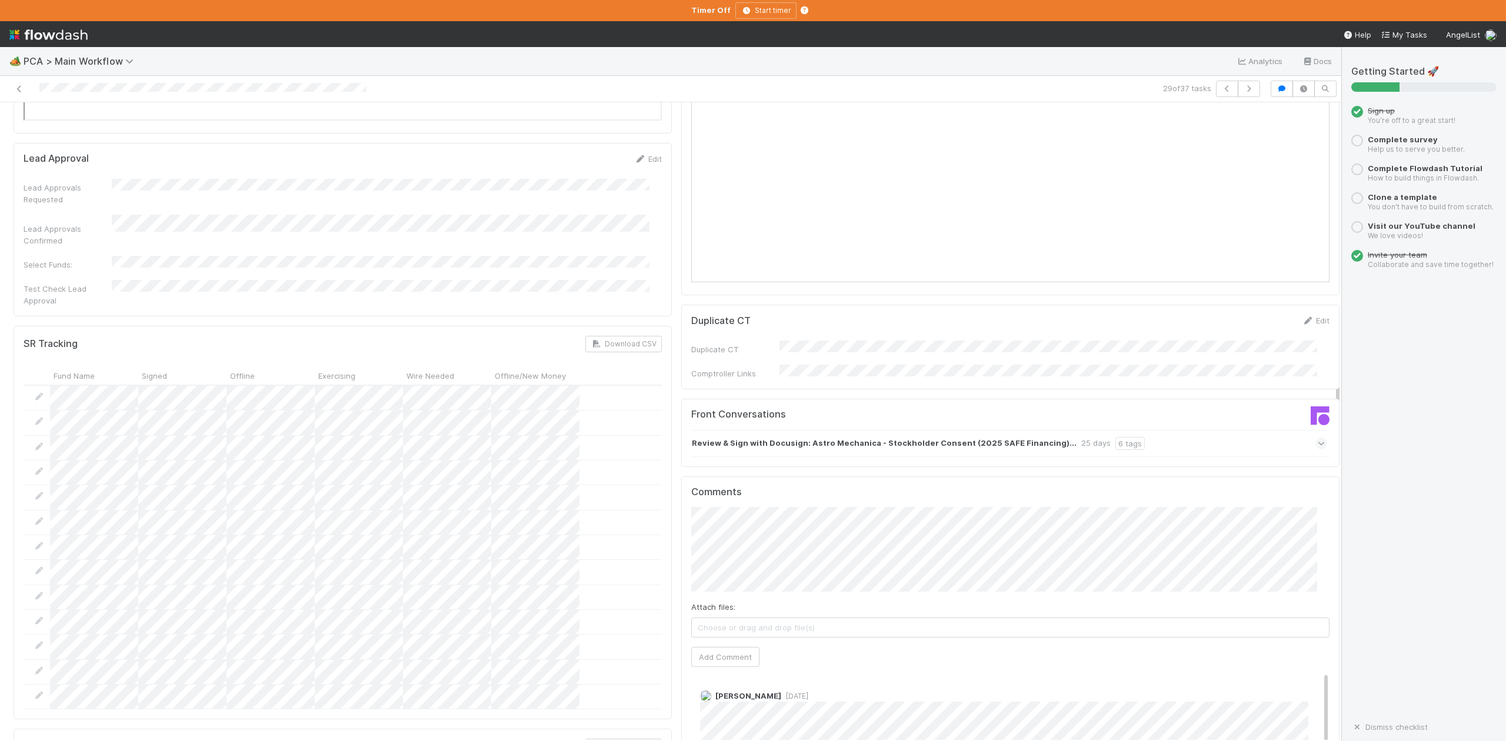
click at [1318, 438] on icon at bounding box center [1322, 444] width 8 height 12
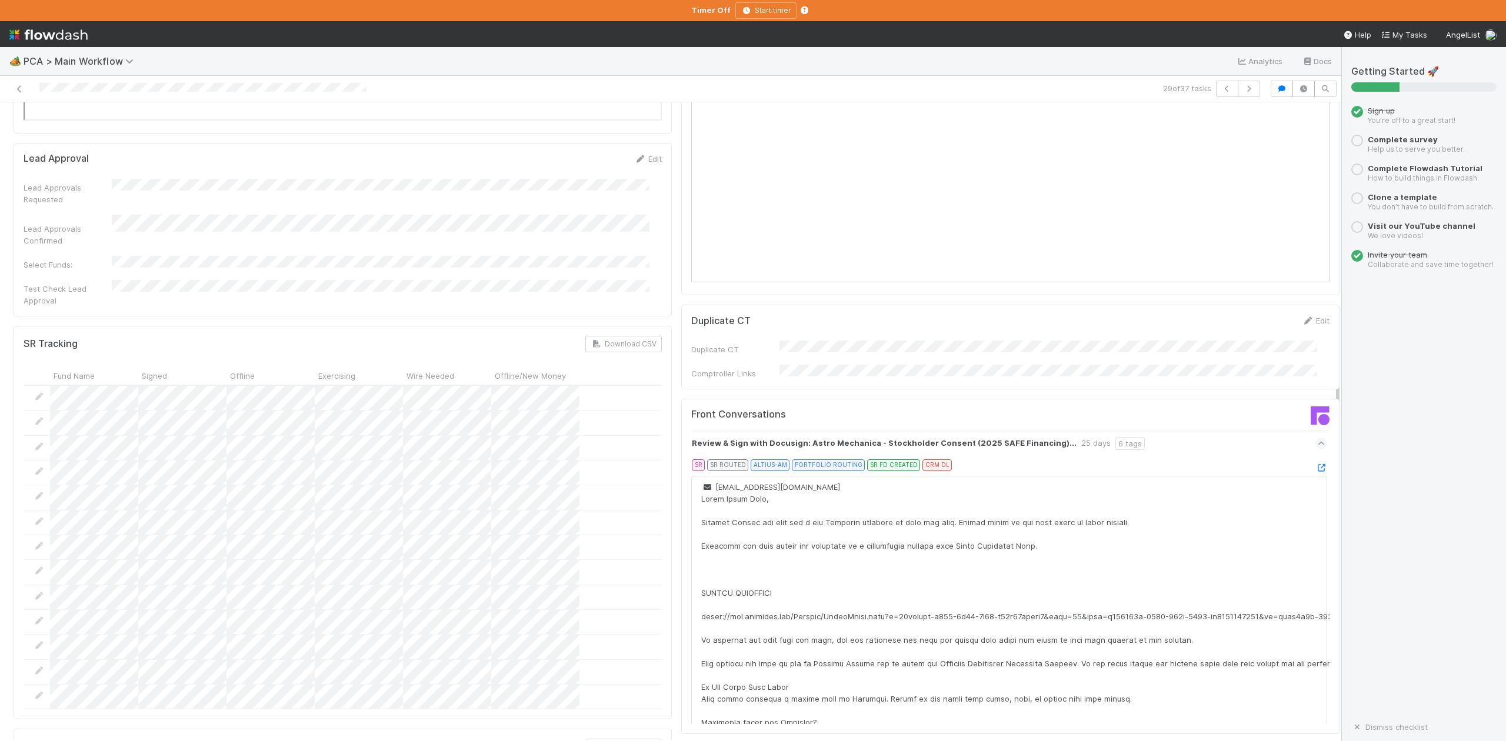
click at [1316, 462] on div at bounding box center [1322, 468] width 12 height 12
click at [1316, 464] on icon at bounding box center [1322, 468] width 12 height 8
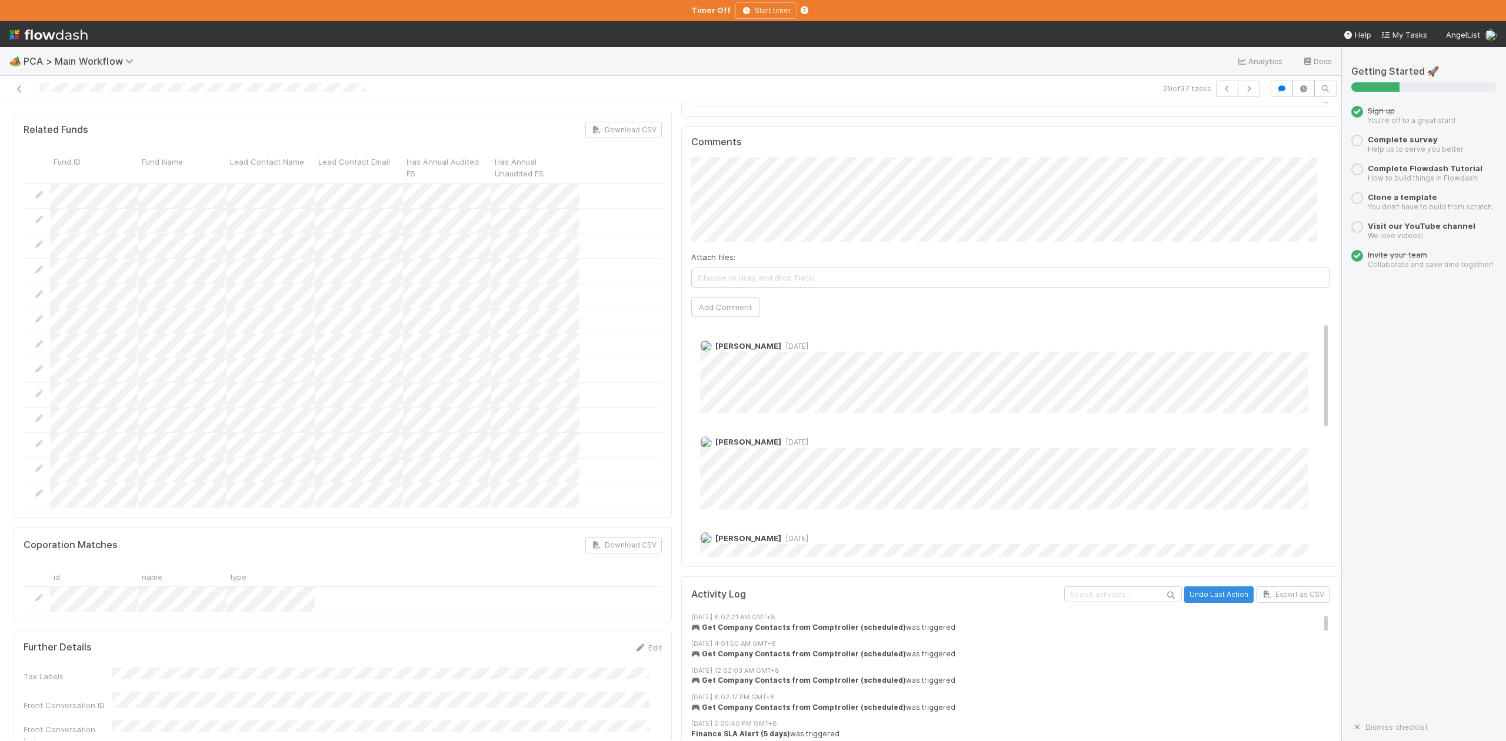
scroll to position [2197, 0]
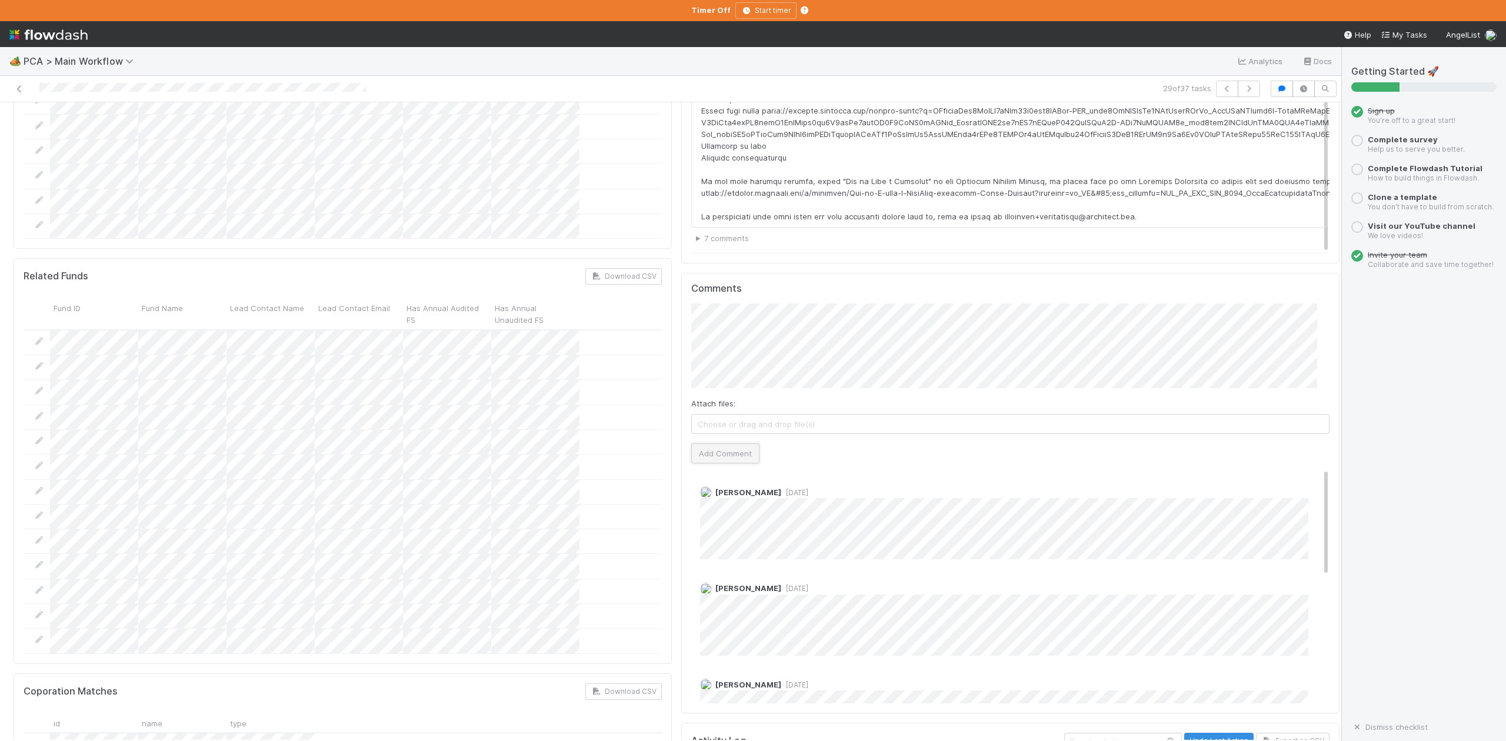
click at [726, 444] on button "Add Comment" at bounding box center [725, 454] width 68 height 20
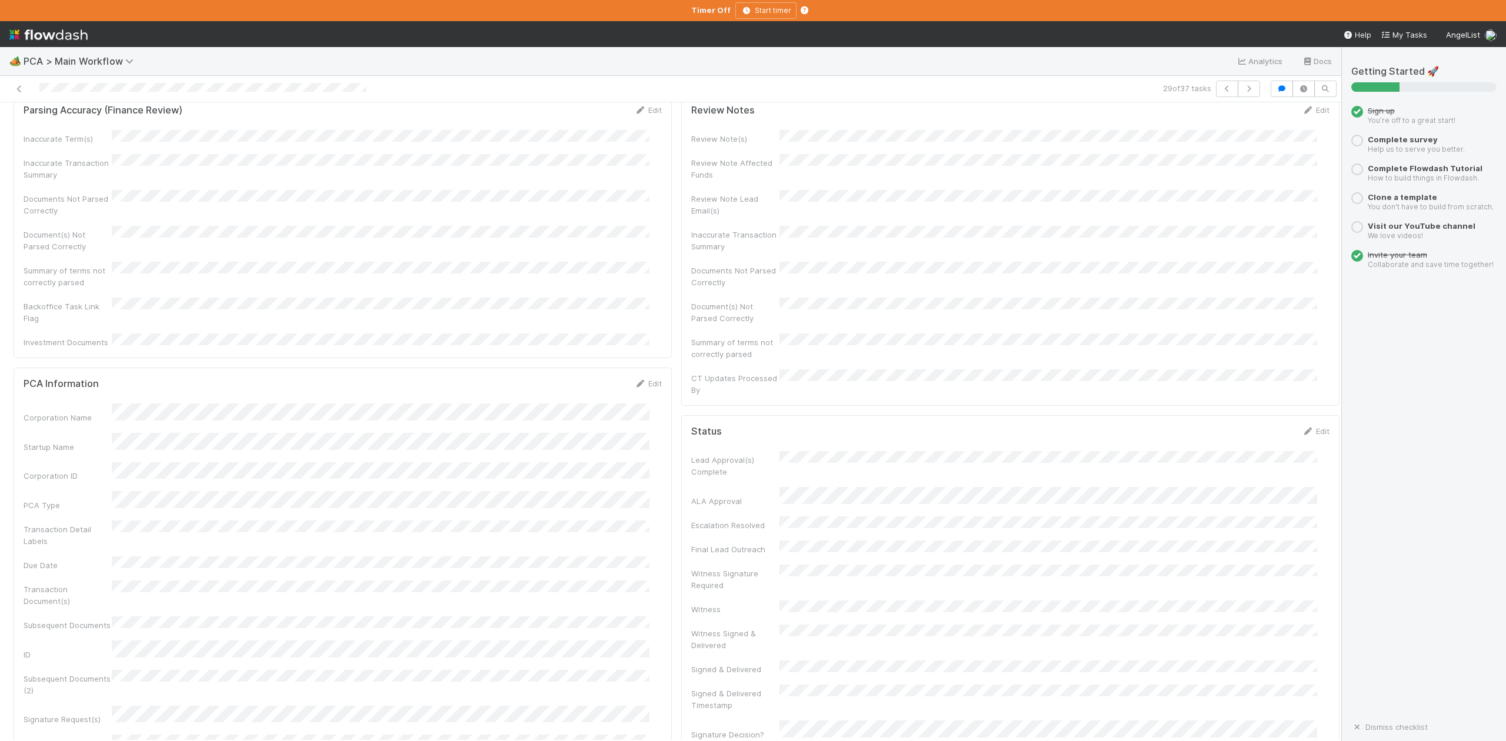
scroll to position [0, 0]
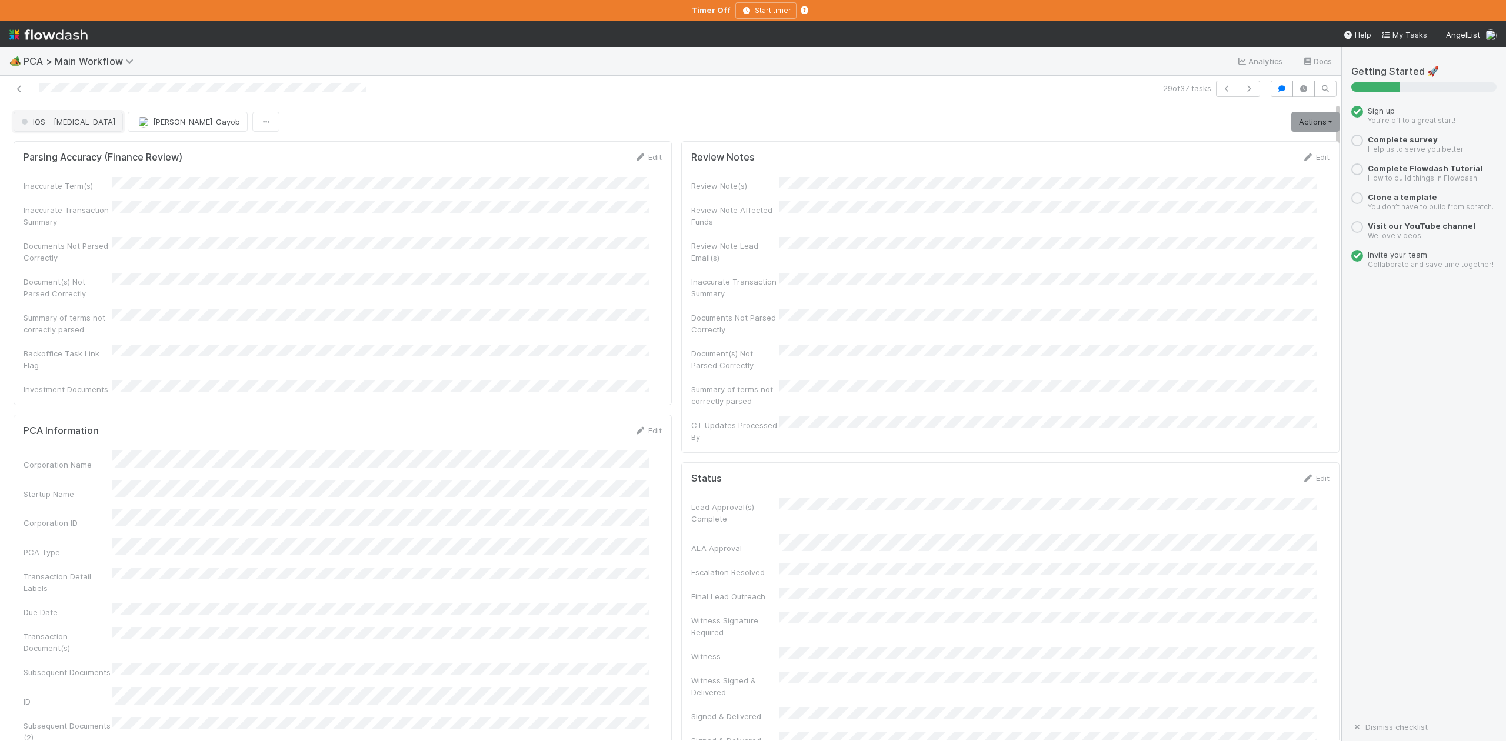
click at [45, 123] on span "IOS - [MEDICAL_DATA]" at bounding box center [67, 121] width 97 height 9
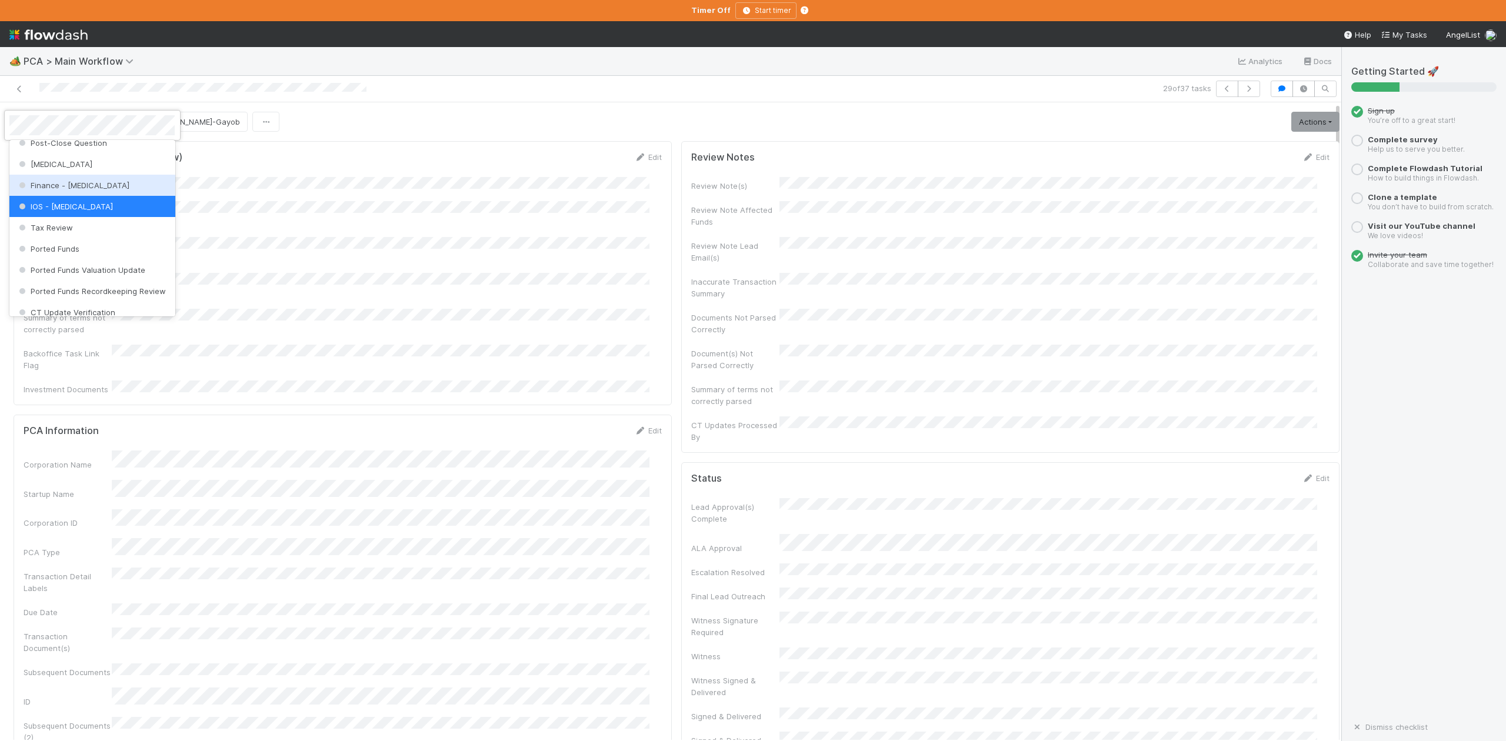
scroll to position [467, 0]
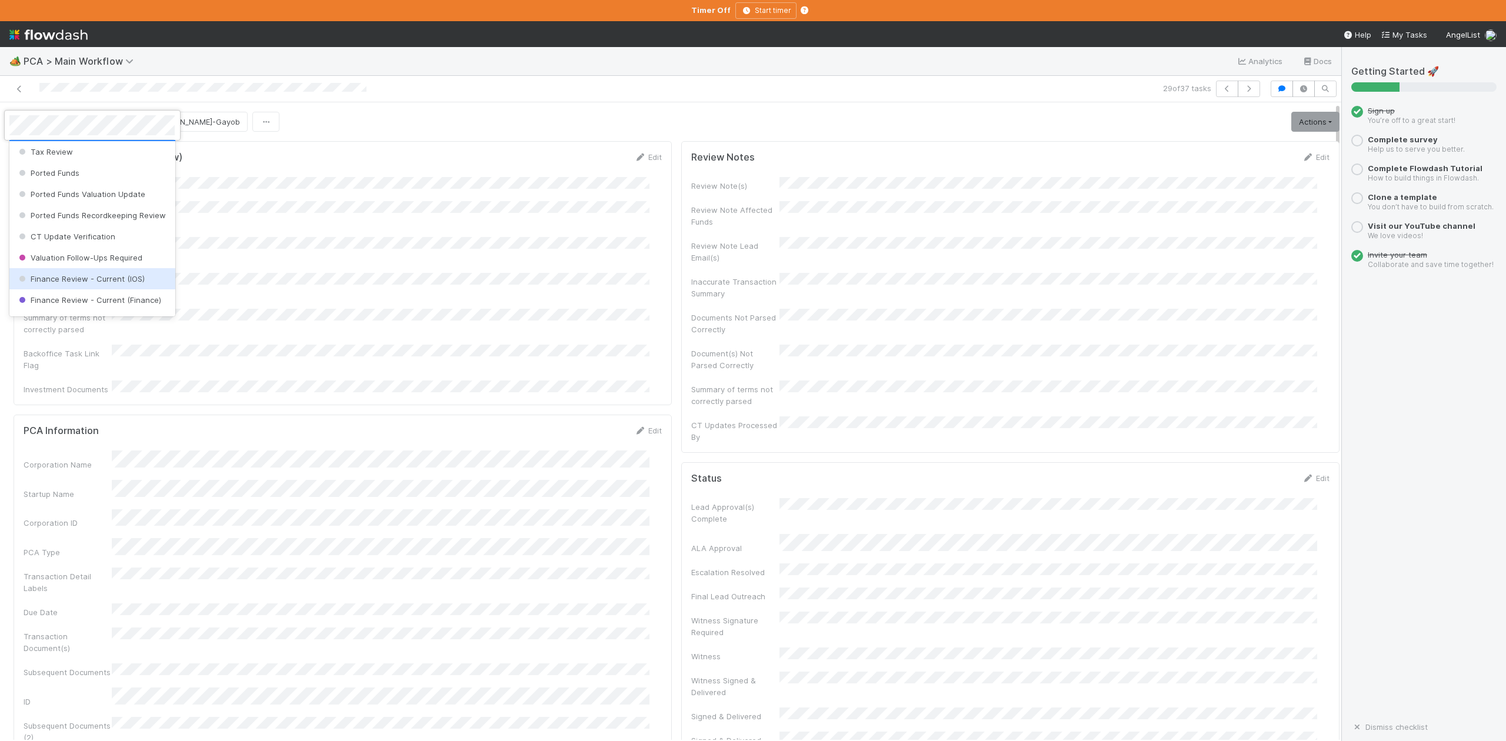
click at [85, 284] on span "Finance Review - Current (IOS)" at bounding box center [80, 278] width 128 height 9
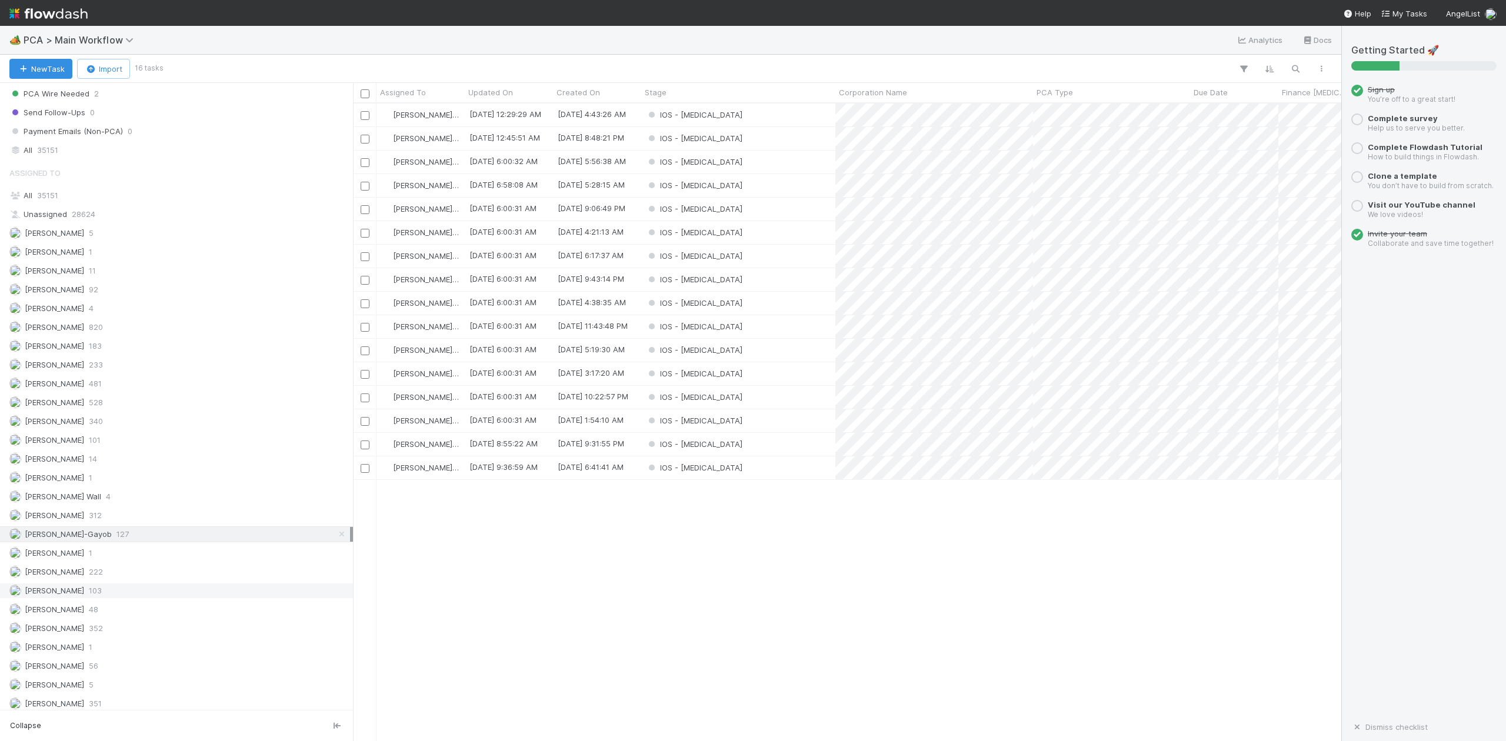
scroll to position [1491, 0]
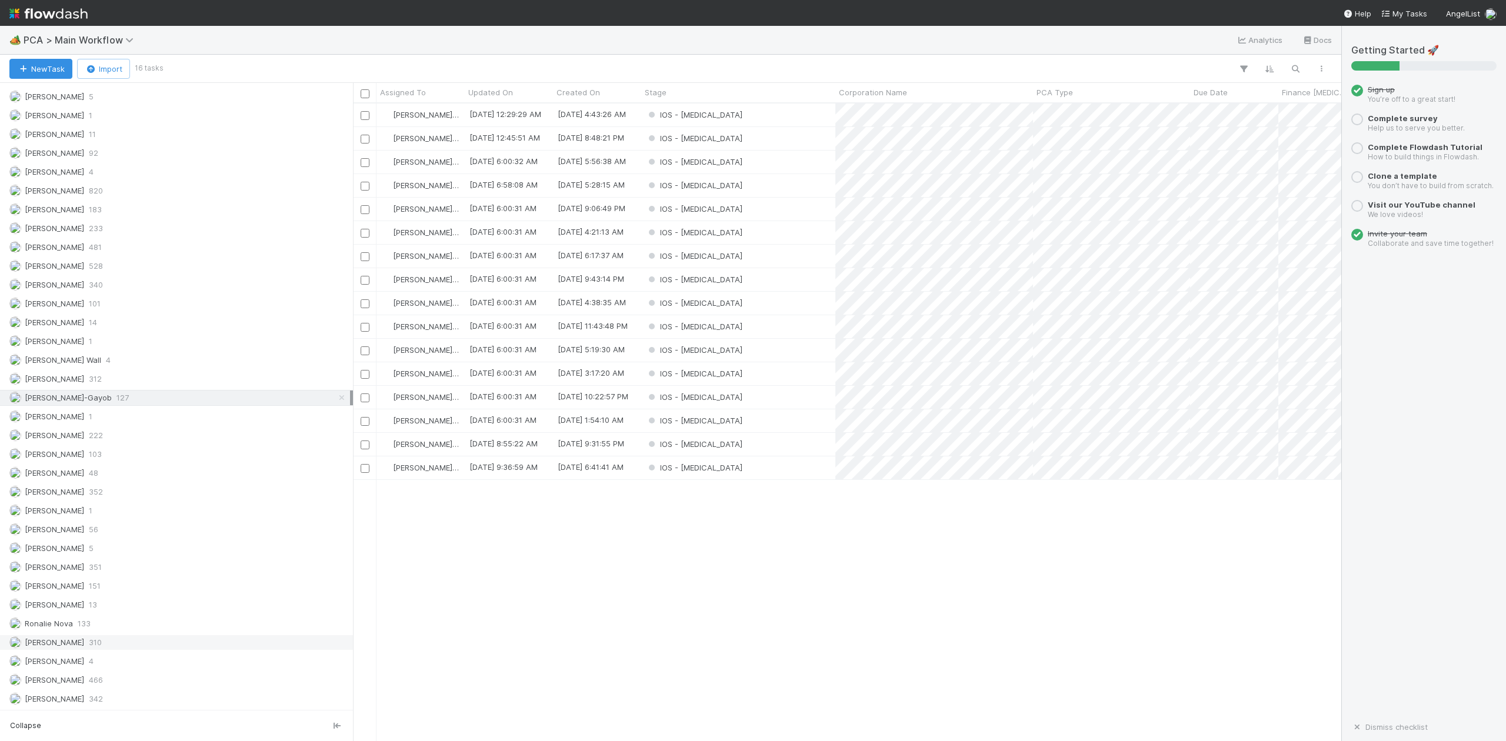
click at [76, 647] on span "[PERSON_NAME]" at bounding box center [54, 642] width 59 height 9
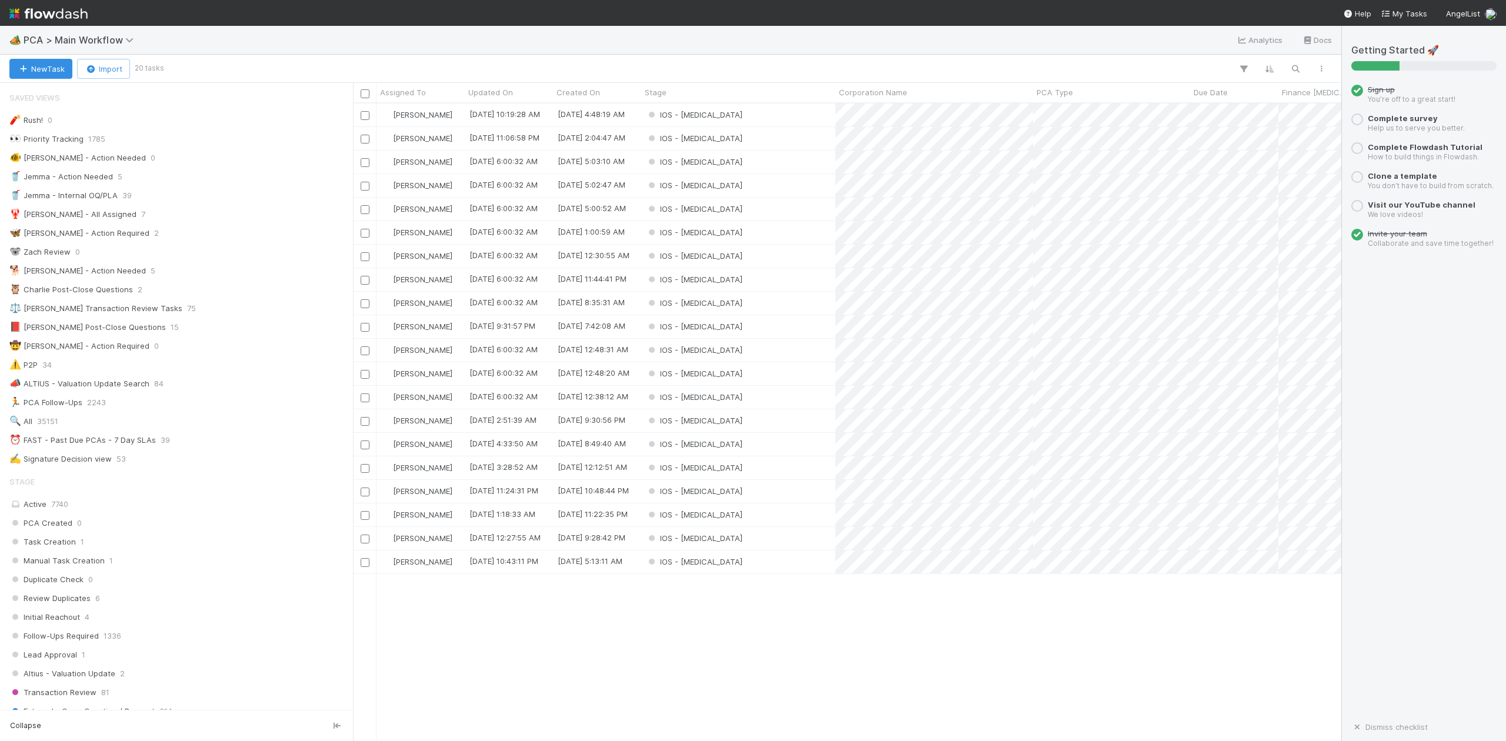
scroll to position [626, 977]
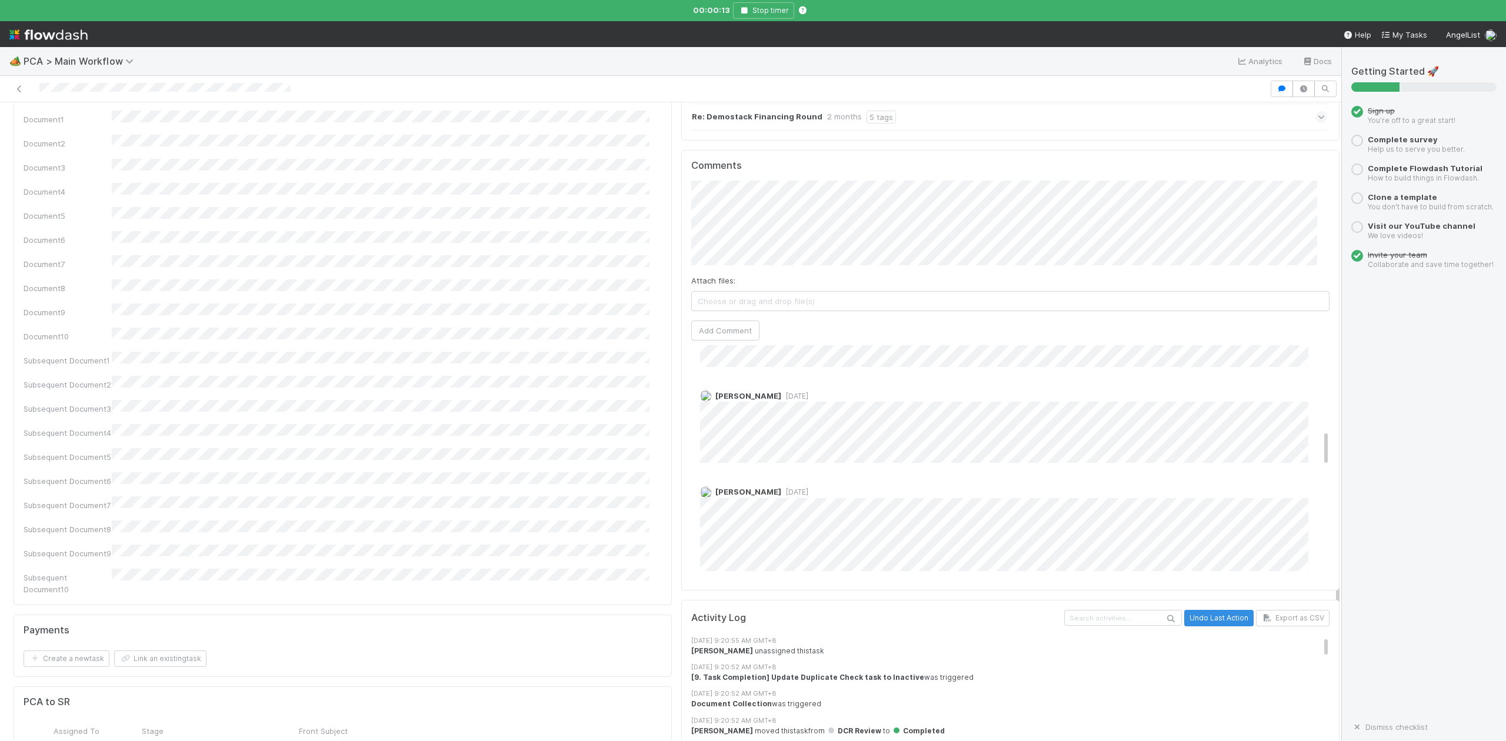
scroll to position [549, 0]
click at [750, 8] on icon "button" at bounding box center [744, 10] width 12 height 7
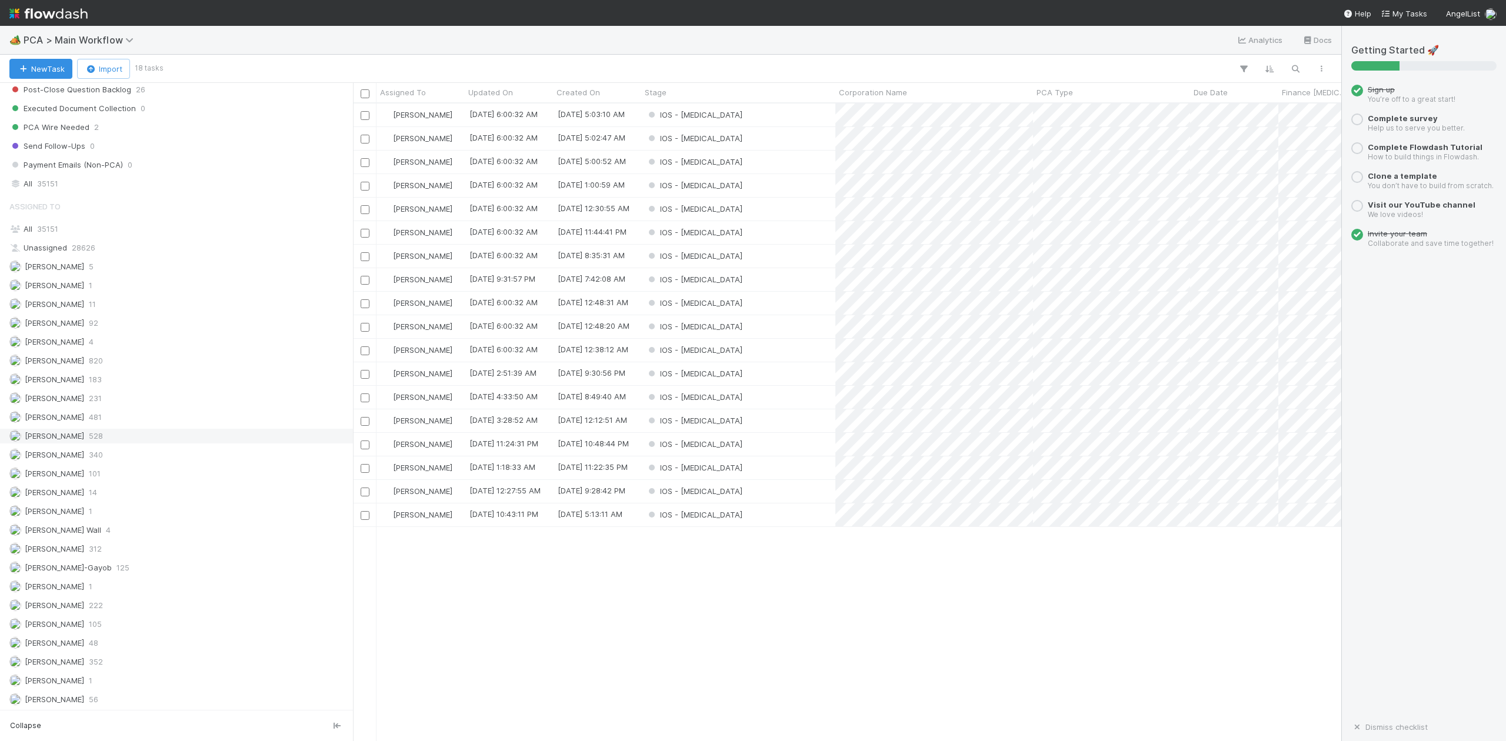
scroll to position [1491, 0]
click at [64, 402] on span "[PERSON_NAME]-Gayob" at bounding box center [68, 397] width 87 height 9
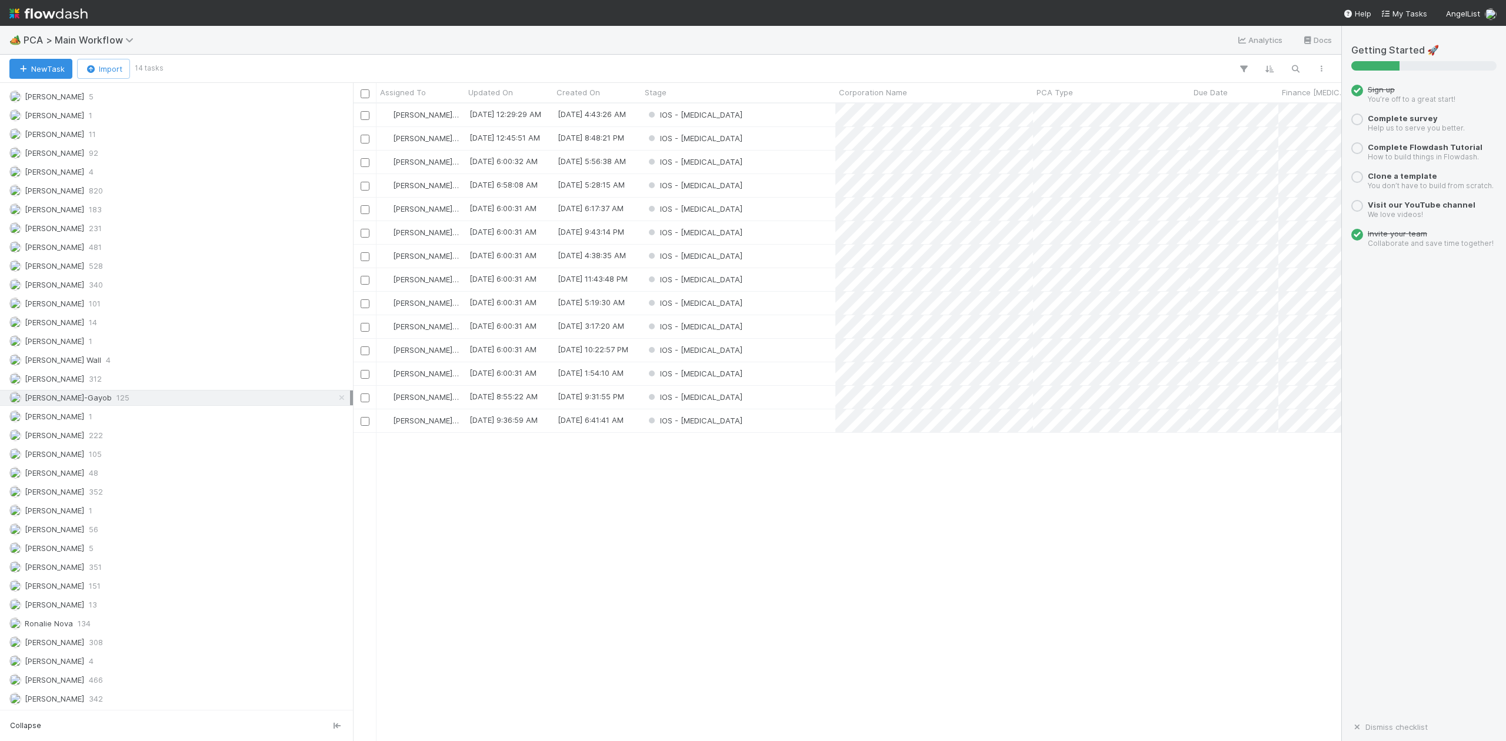
scroll to position [626, 977]
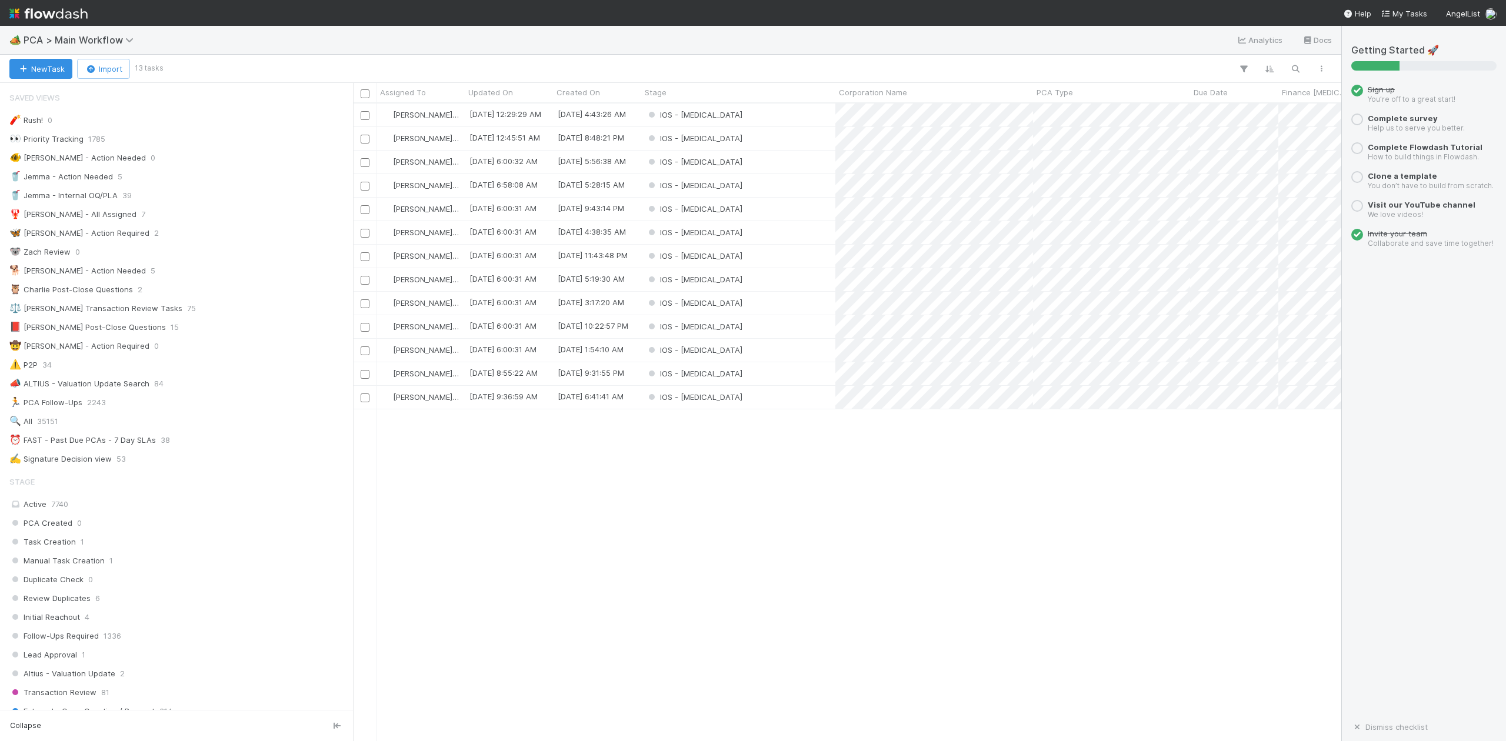
scroll to position [626, 977]
click at [714, 118] on div "IOS - [MEDICAL_DATA]" at bounding box center [738, 115] width 194 height 23
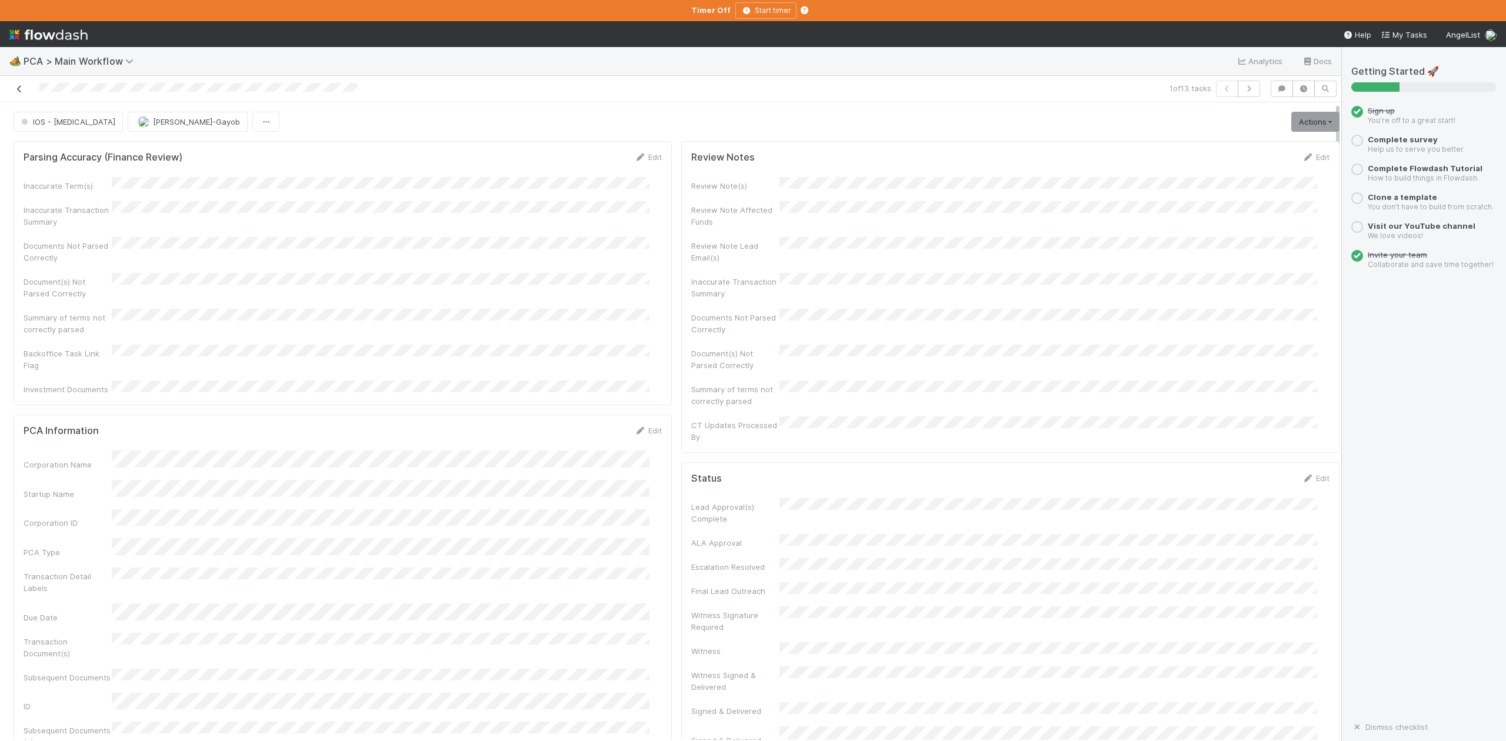
click at [20, 92] on icon at bounding box center [20, 89] width 12 height 8
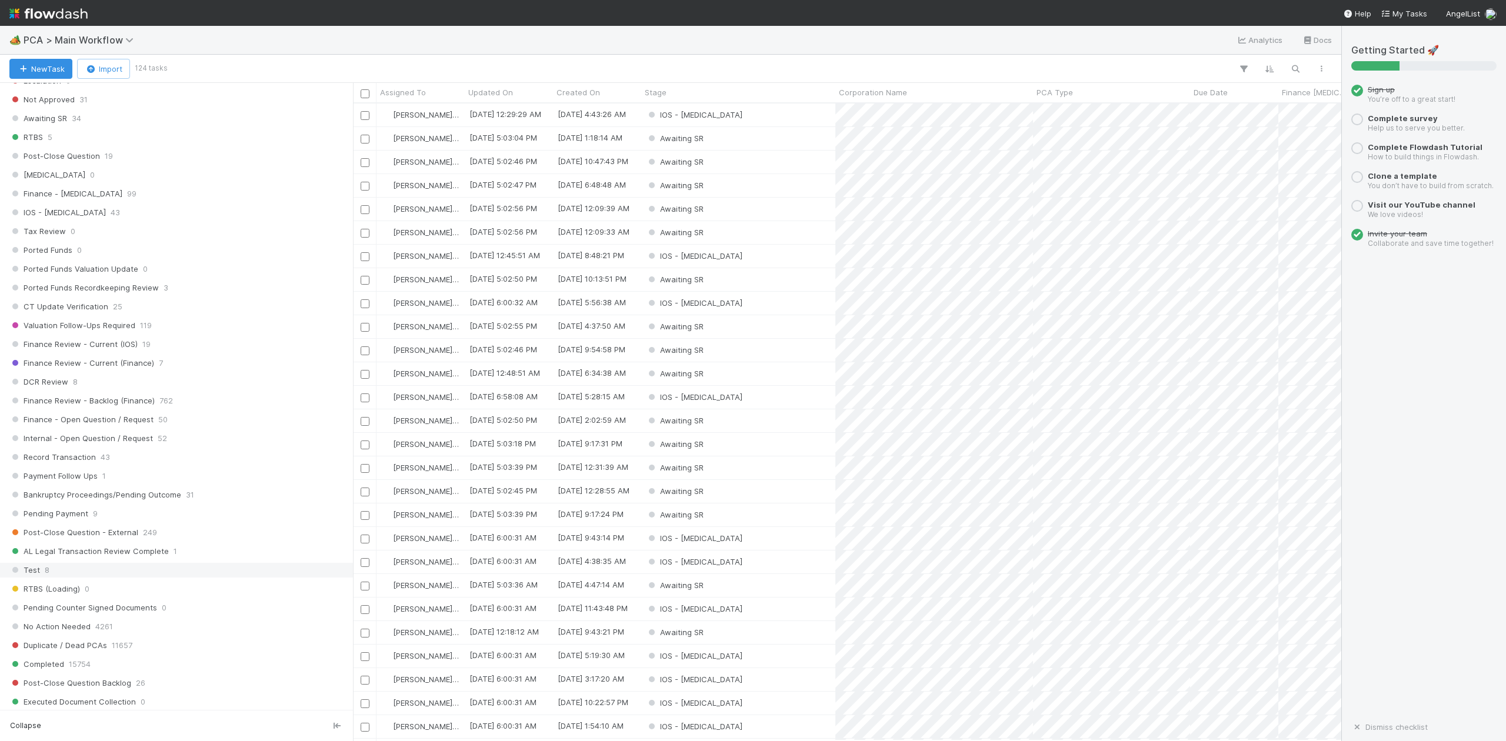
scroll to position [549, 0]
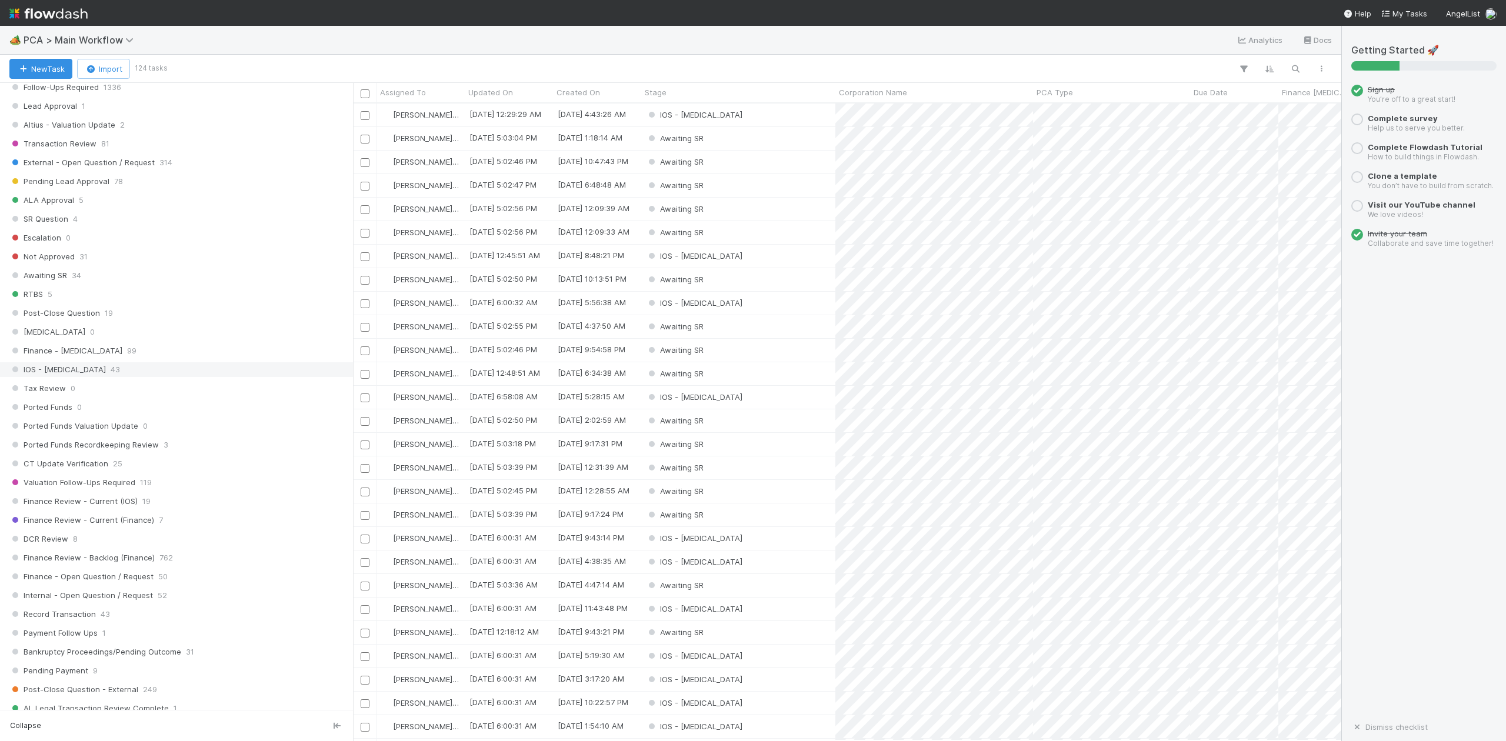
click at [44, 377] on span "IOS - [MEDICAL_DATA]" at bounding box center [57, 369] width 97 height 15
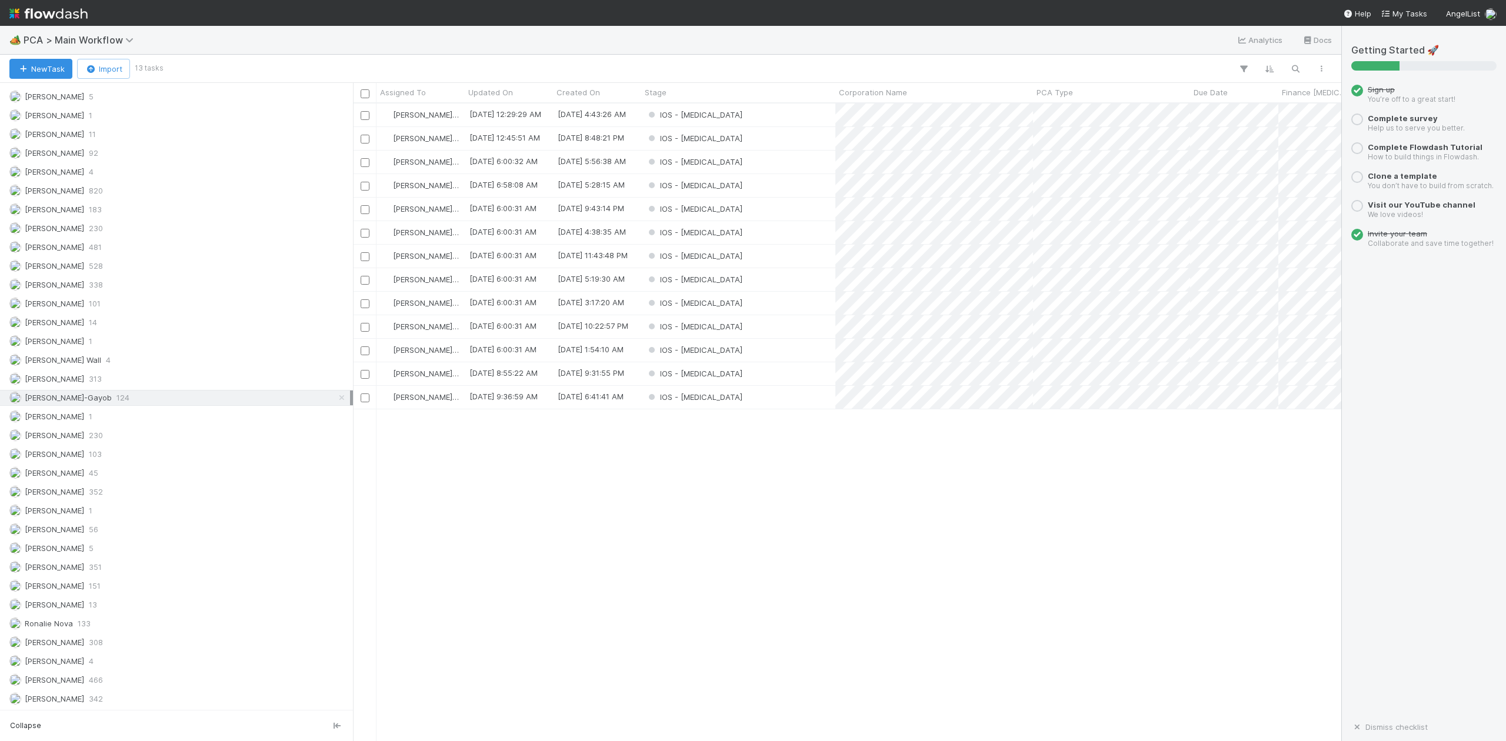
scroll to position [626, 977]
click at [704, 325] on div "IOS - [MEDICAL_DATA]" at bounding box center [738, 326] width 194 height 23
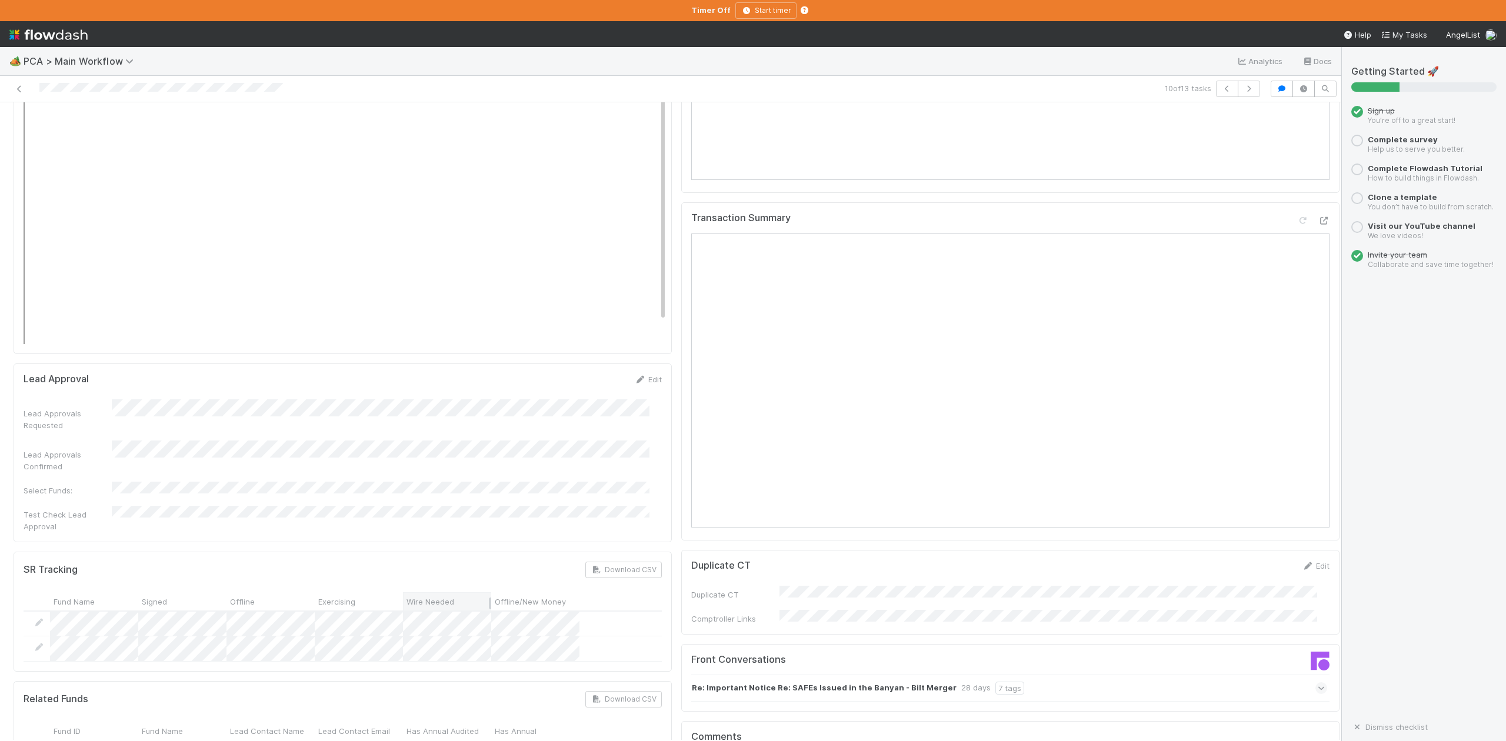
scroll to position [1412, 0]
